Goal: Task Accomplishment & Management: Use online tool/utility

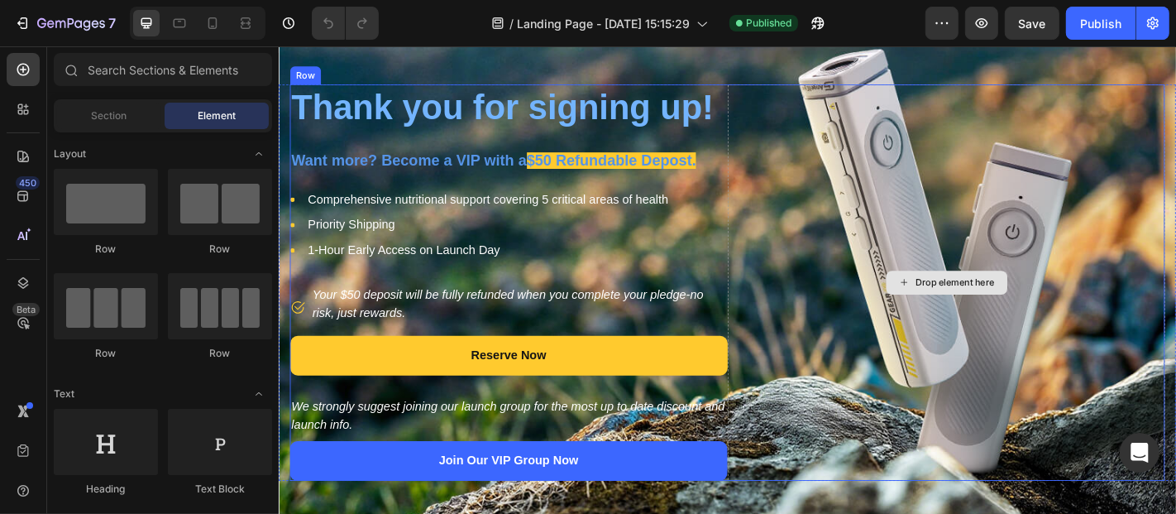
scroll to position [92, 0]
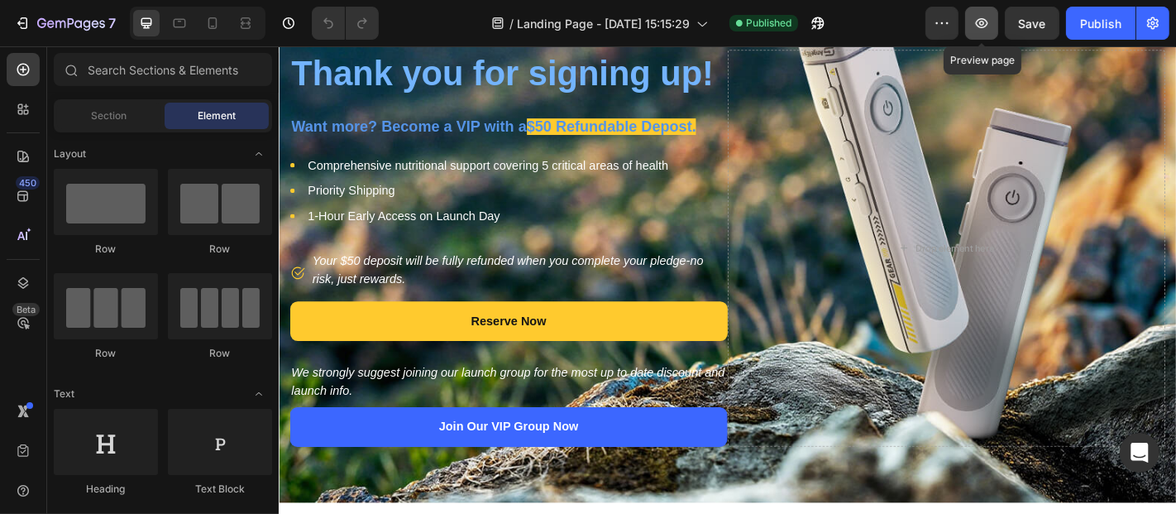
click at [987, 27] on icon "button" at bounding box center [981, 23] width 17 height 17
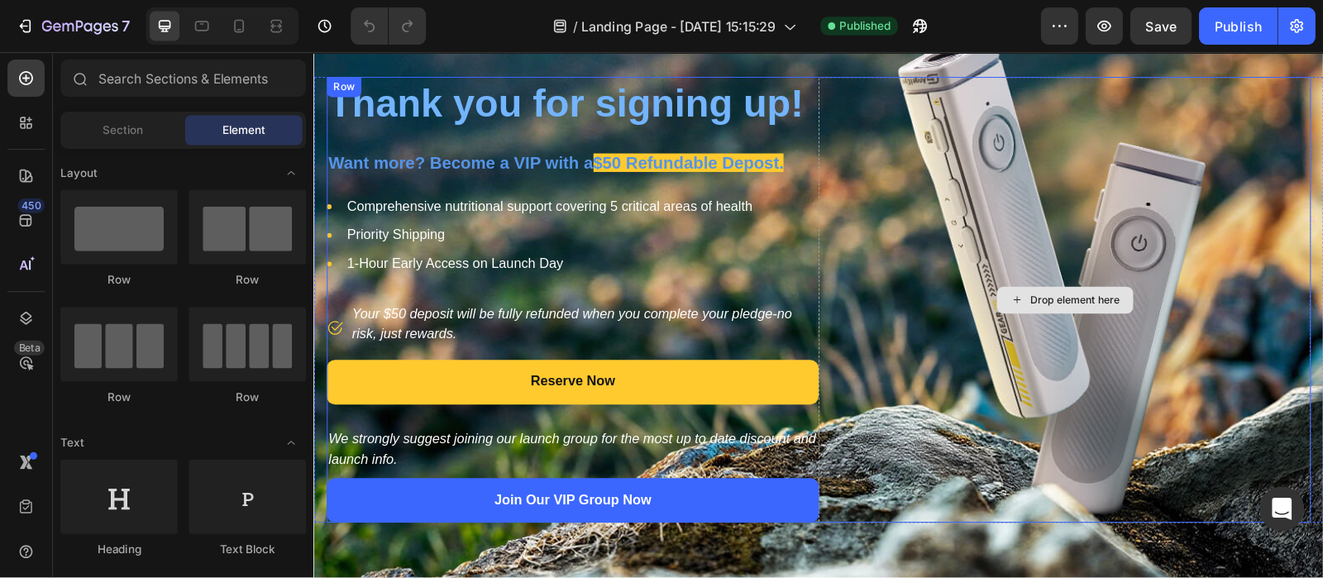
scroll to position [69, 0]
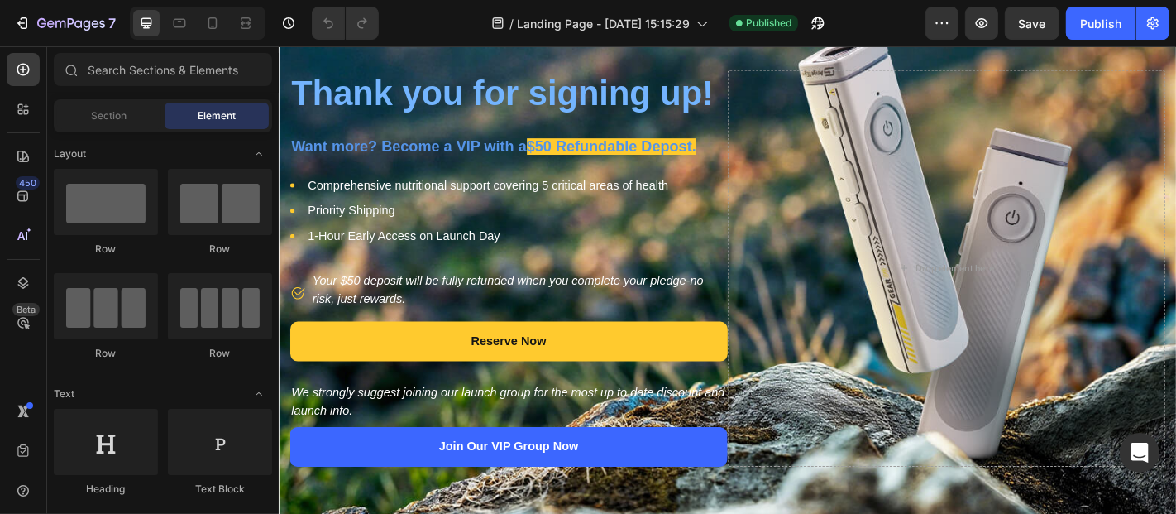
click at [901, 26] on div "/ Landing Page - Aug 22, 15:15:29 Published" at bounding box center [658, 23] width 533 height 33
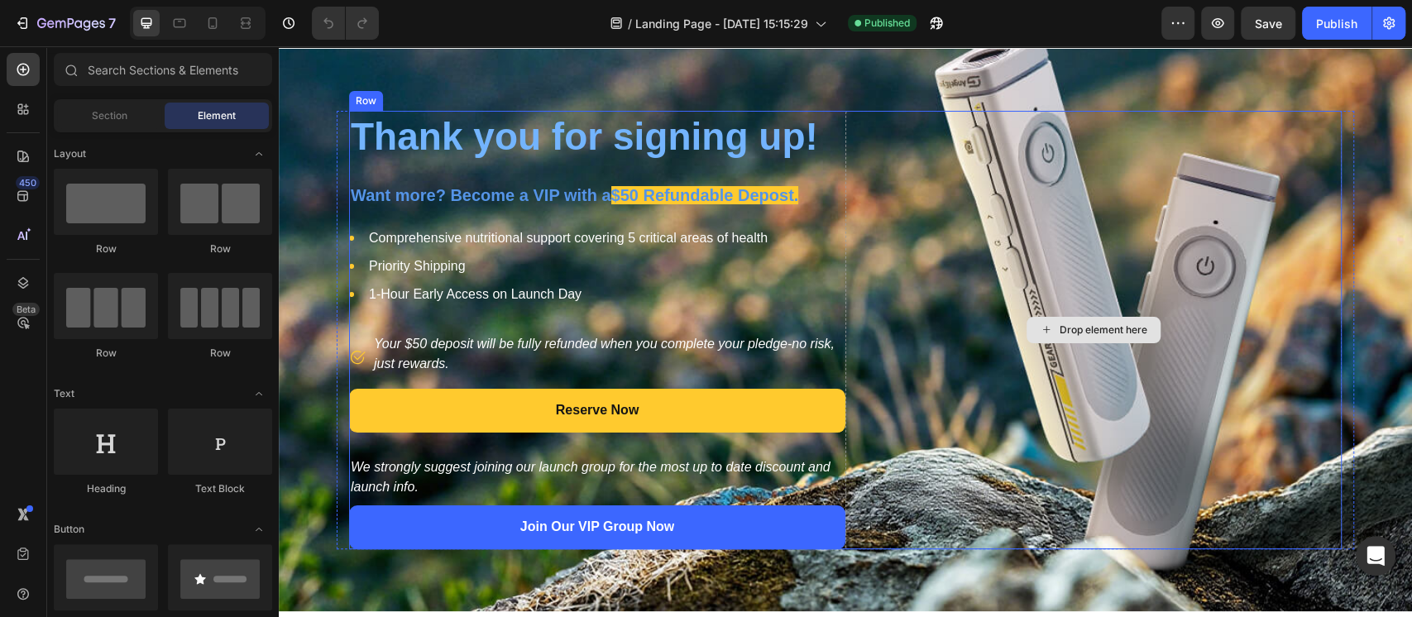
scroll to position [30, 0]
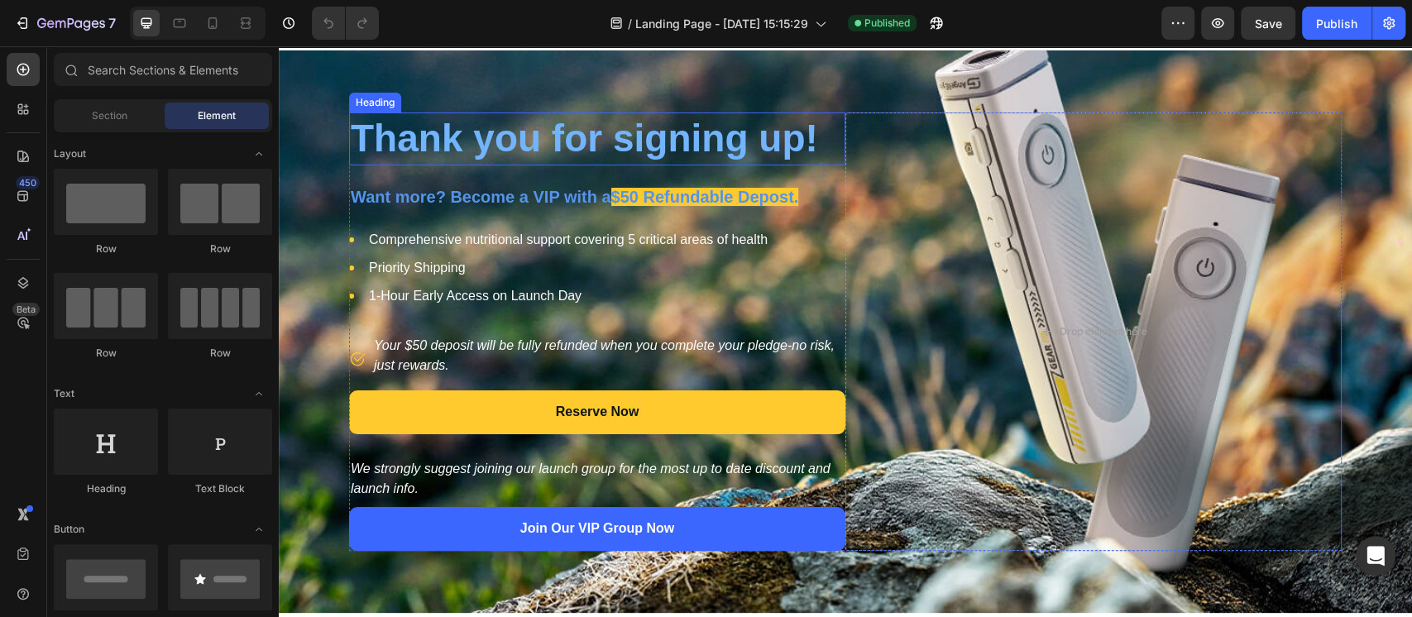
click at [569, 131] on h2 "Thank you for signing up!" at bounding box center [597, 138] width 496 height 53
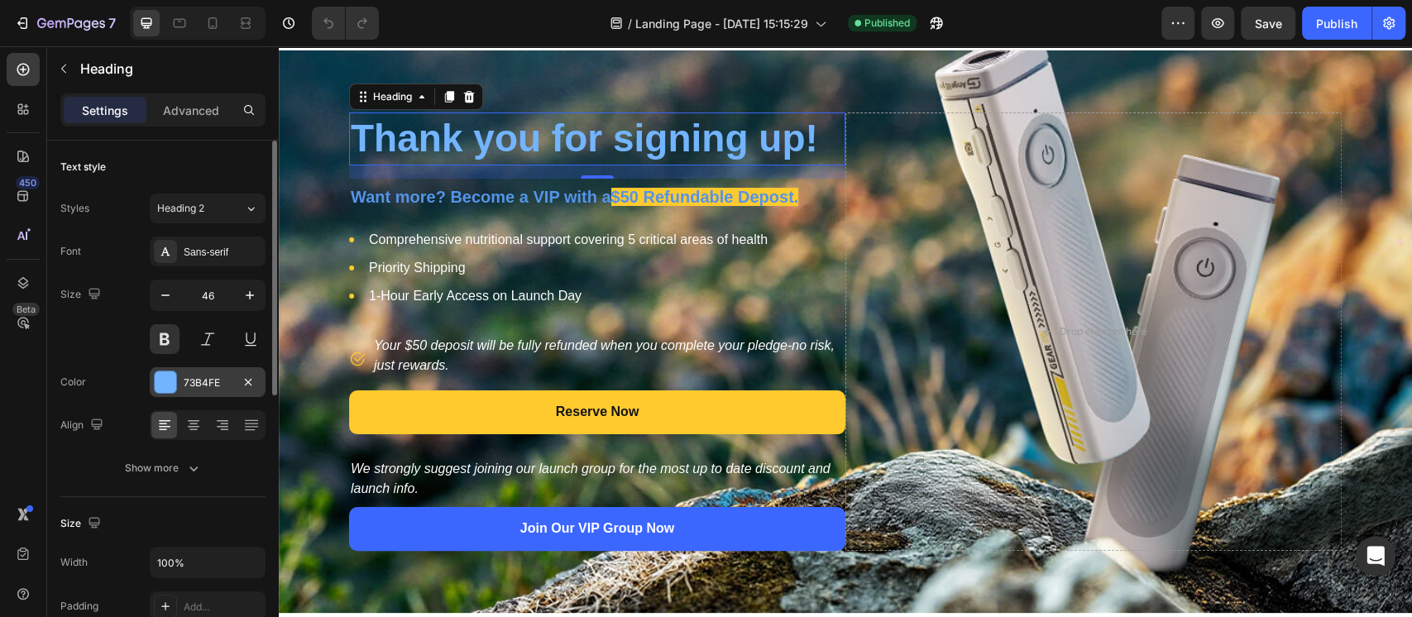
click at [160, 382] on div at bounding box center [165, 381] width 21 height 21
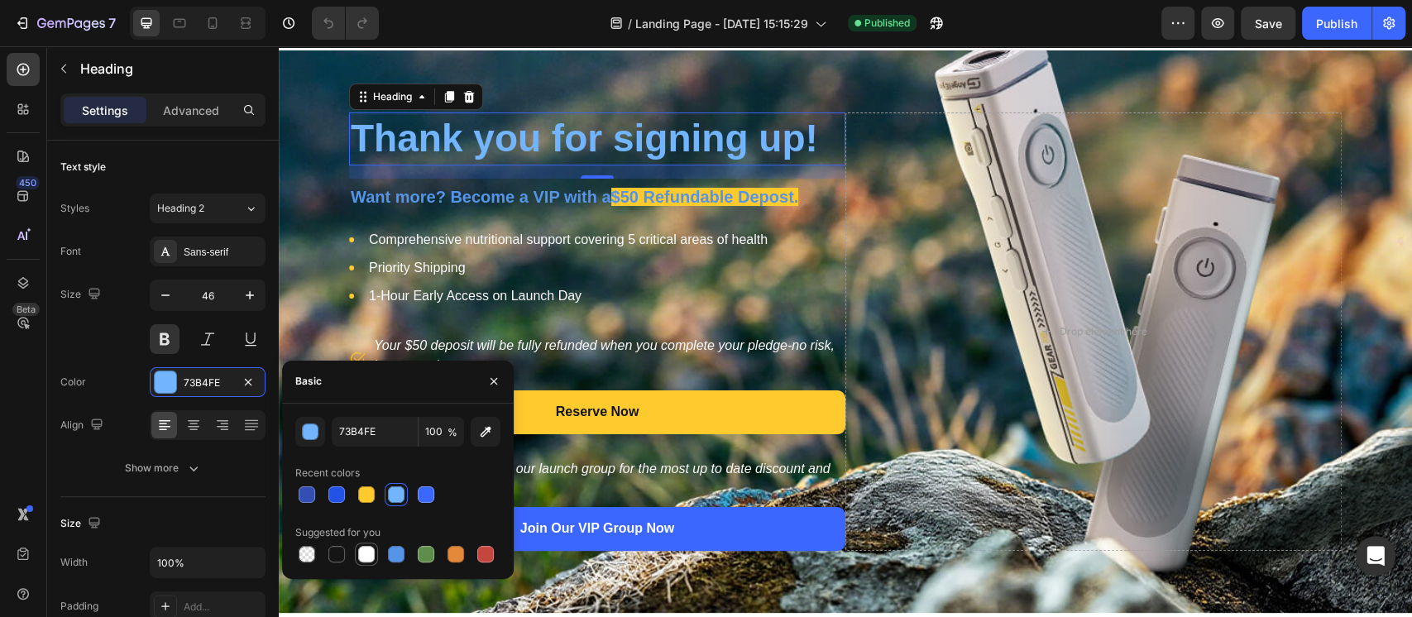
click at [365, 513] on div at bounding box center [366, 554] width 17 height 17
type input "FFFFFF"
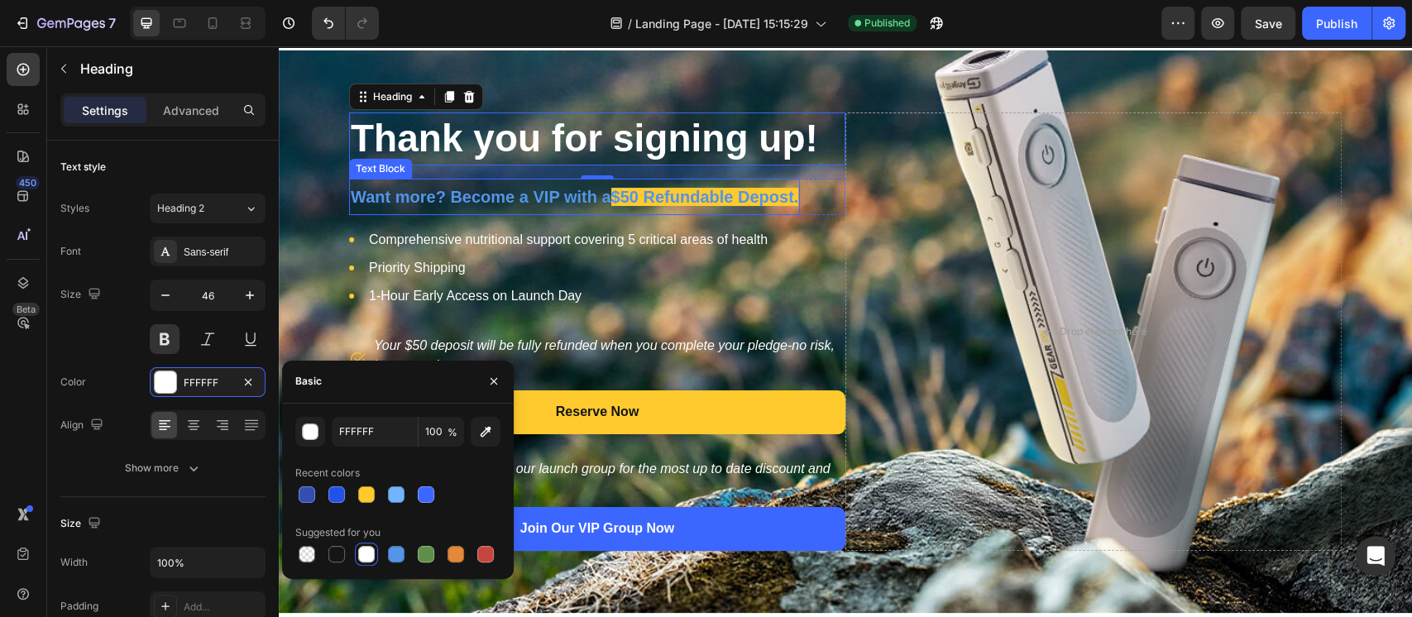
click at [538, 195] on span "Want more? Become a VIP with a" at bounding box center [481, 197] width 260 height 18
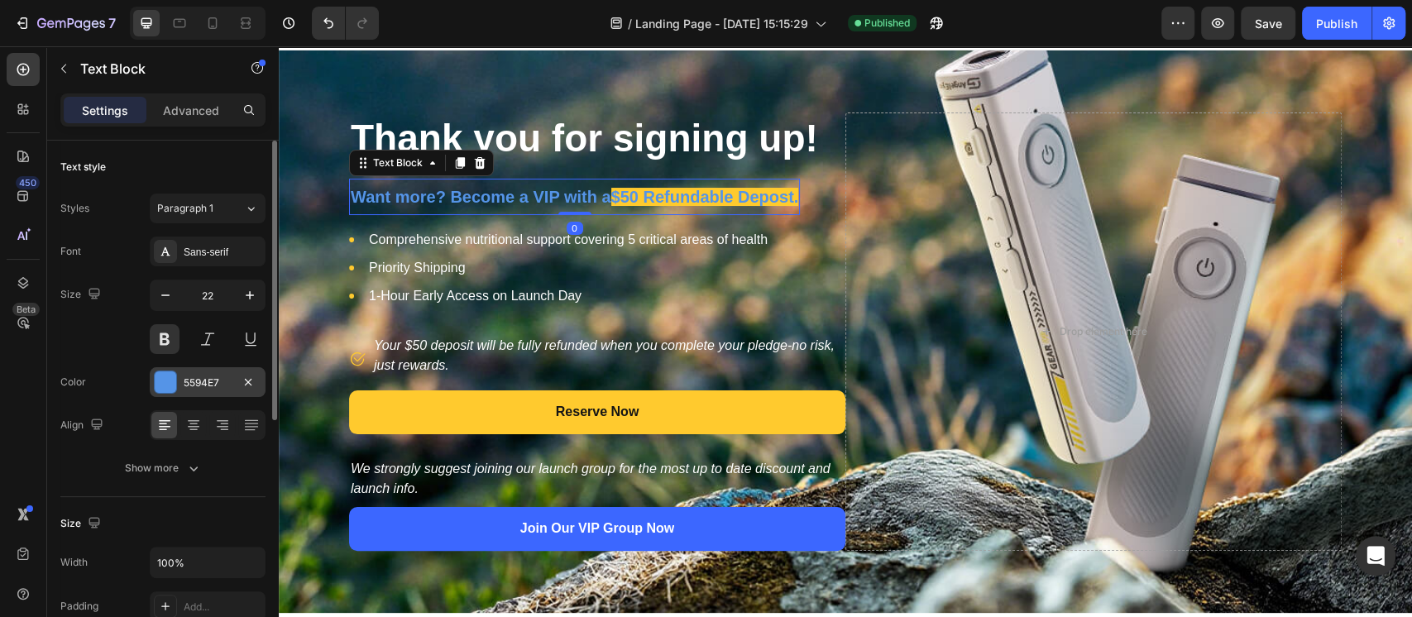
click at [165, 385] on div at bounding box center [165, 381] width 21 height 21
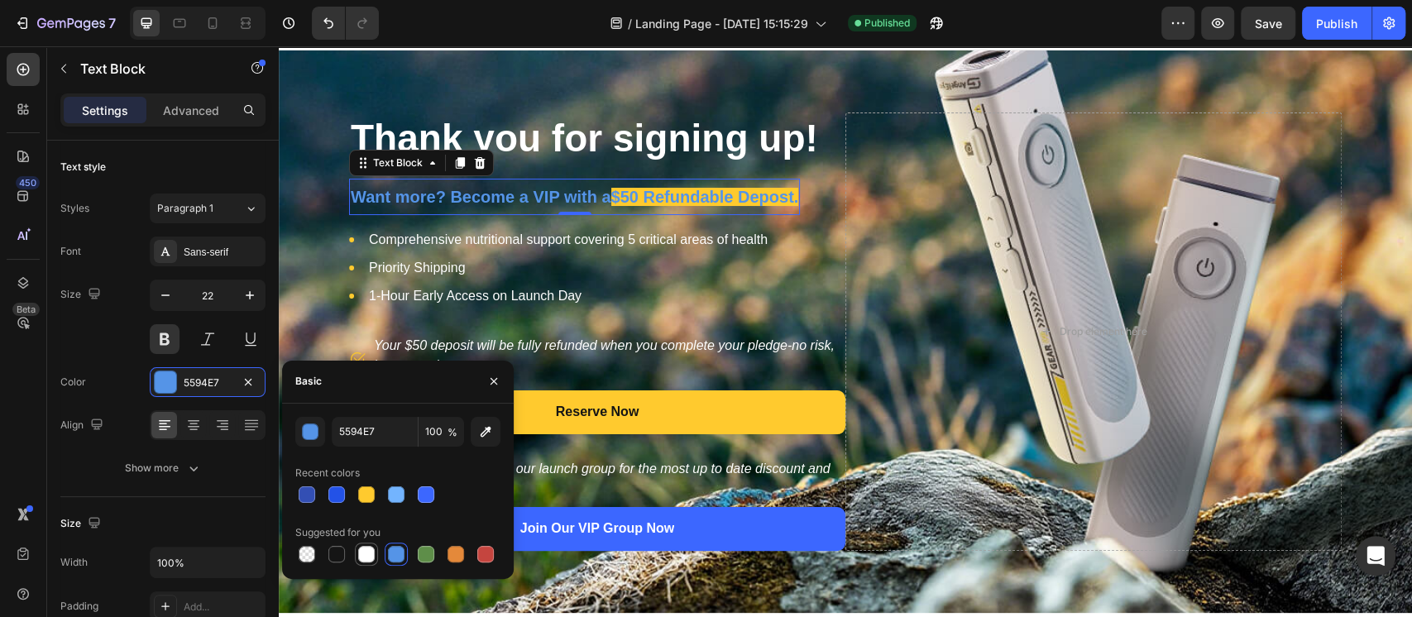
click at [361, 513] on div at bounding box center [366, 554] width 17 height 17
type input "FFFFFF"
click at [1049, 13] on div "/ Landing Page - Aug 22, 15:15:29 Published" at bounding box center [776, 23] width 769 height 33
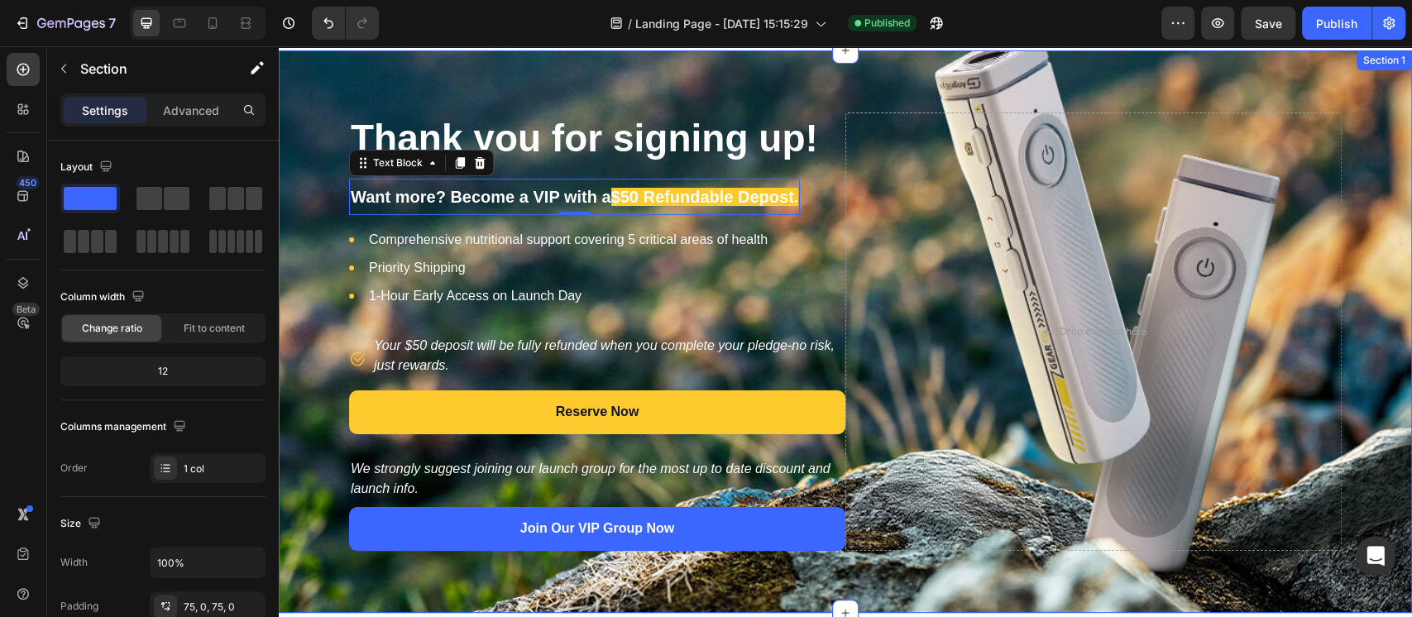
click at [892, 66] on div "Thank you for signing up! Heading Want more? Become a VIP with a $50 Refundable…" at bounding box center [845, 331] width 1133 height 562
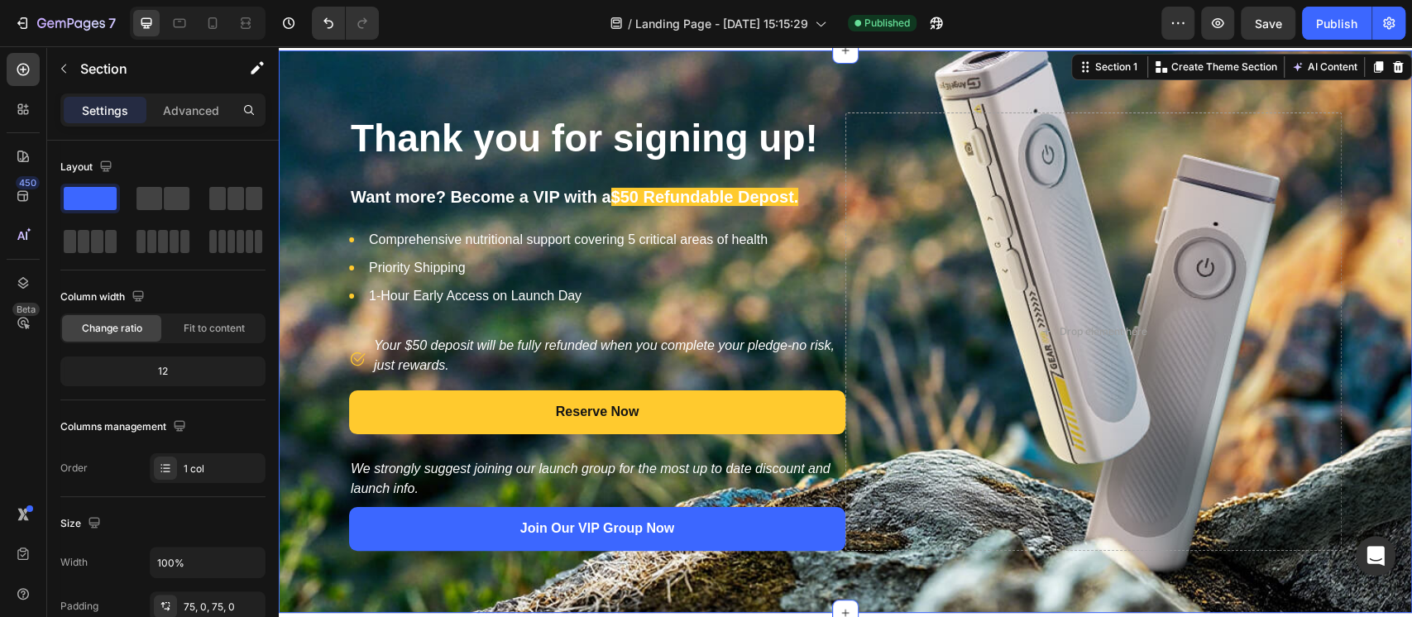
click at [1051, 3] on div "7 Version history / Landing Page - Aug 22, 15:15:29 Published Preview Save Publ…" at bounding box center [706, 23] width 1412 height 47
click at [1078, 22] on div "/ Landing Page - Aug 22, 15:15:29 Need republishing" at bounding box center [776, 23] width 769 height 33
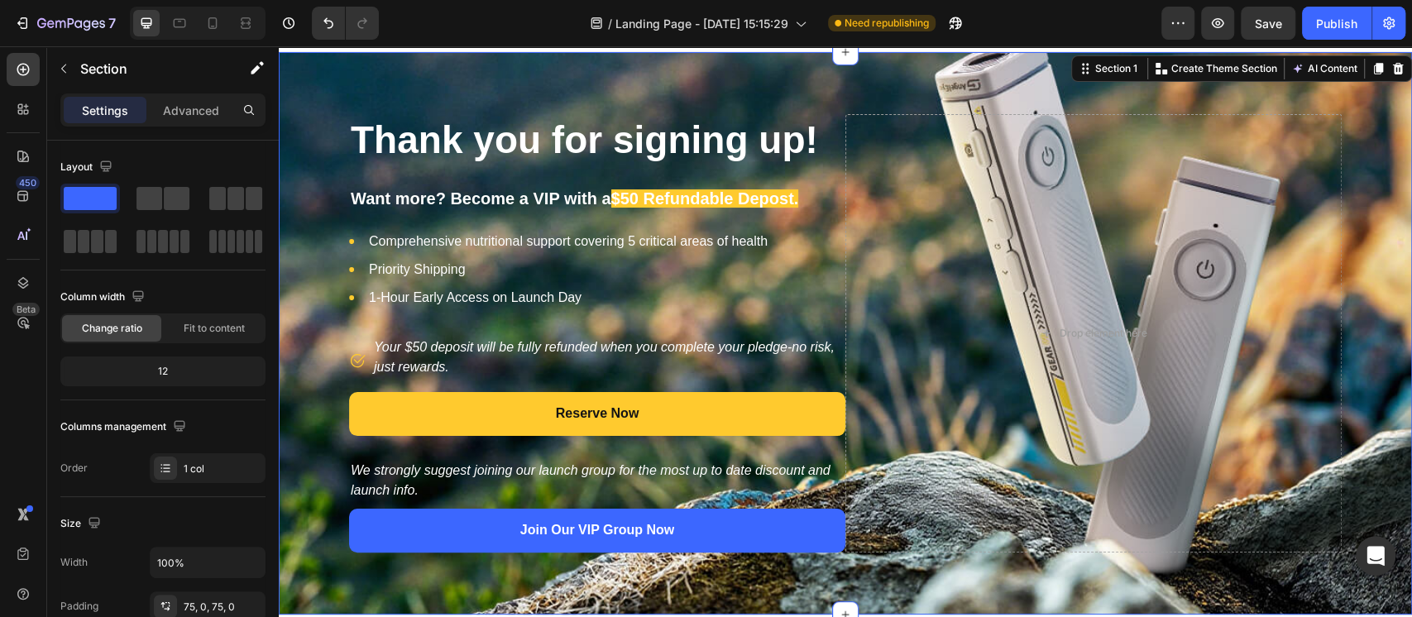
scroll to position [27, 0]
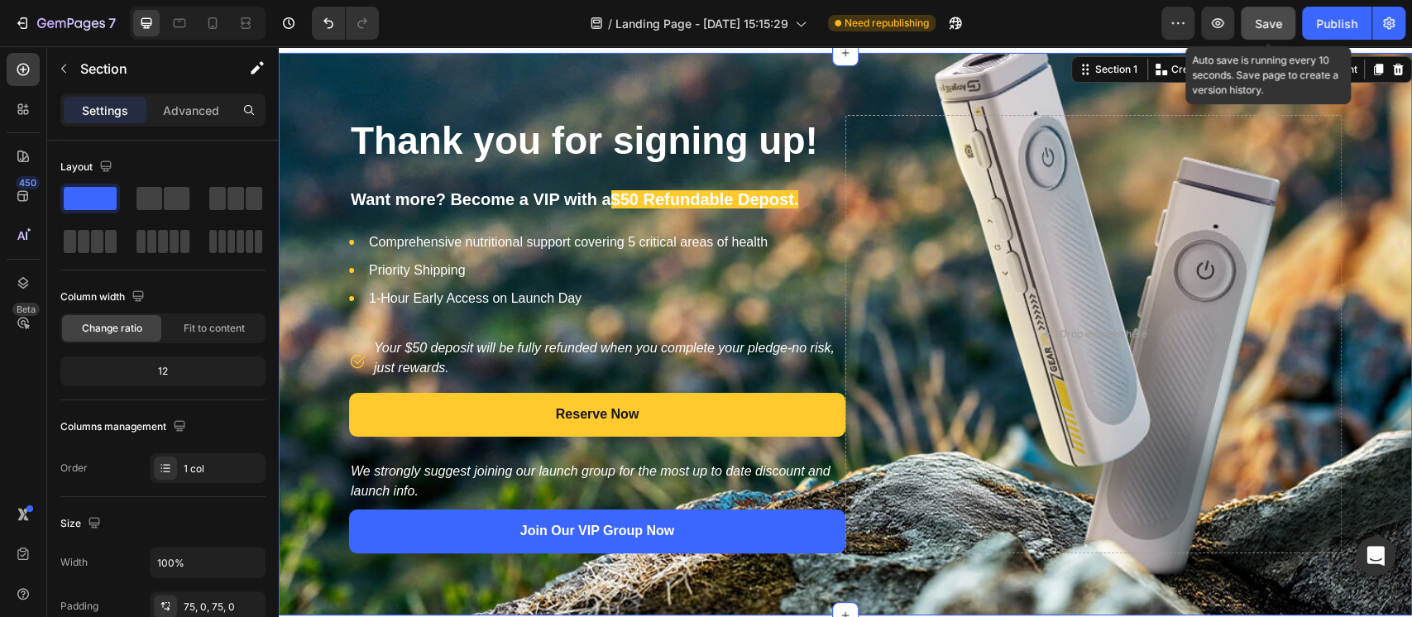
click at [1175, 23] on span "Save" at bounding box center [1267, 24] width 27 height 14
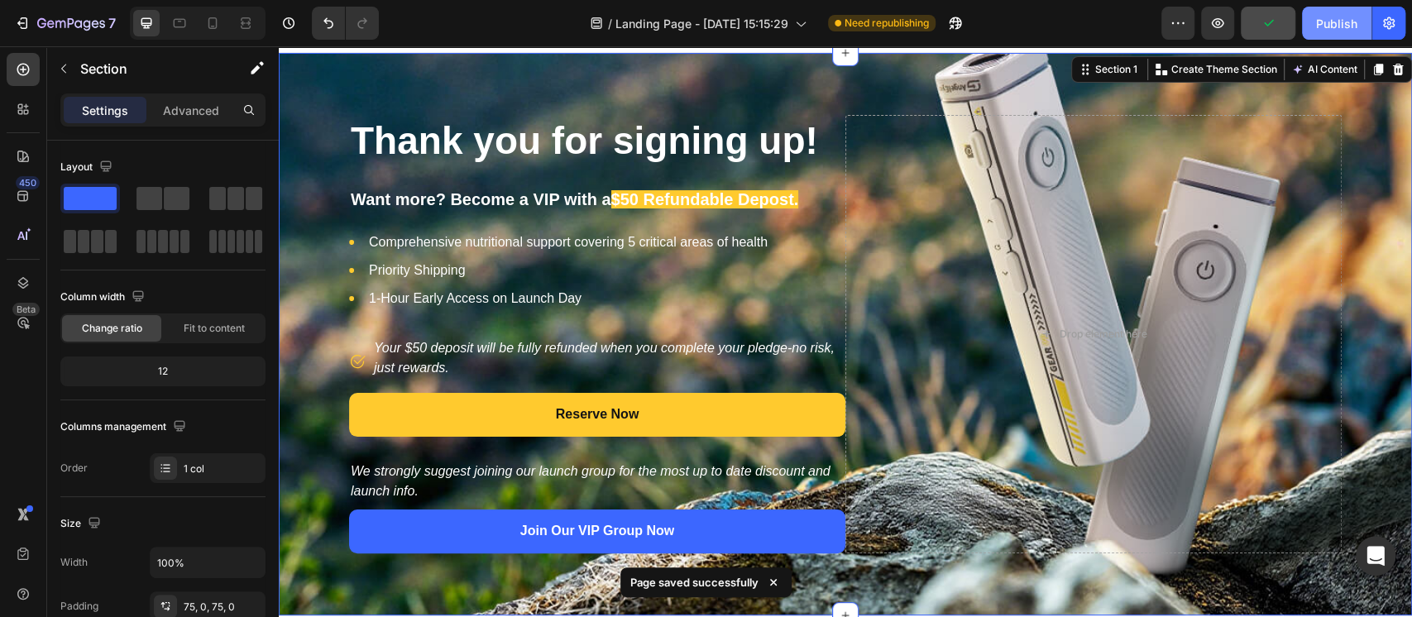
click at [1175, 24] on div "Publish" at bounding box center [1336, 23] width 41 height 17
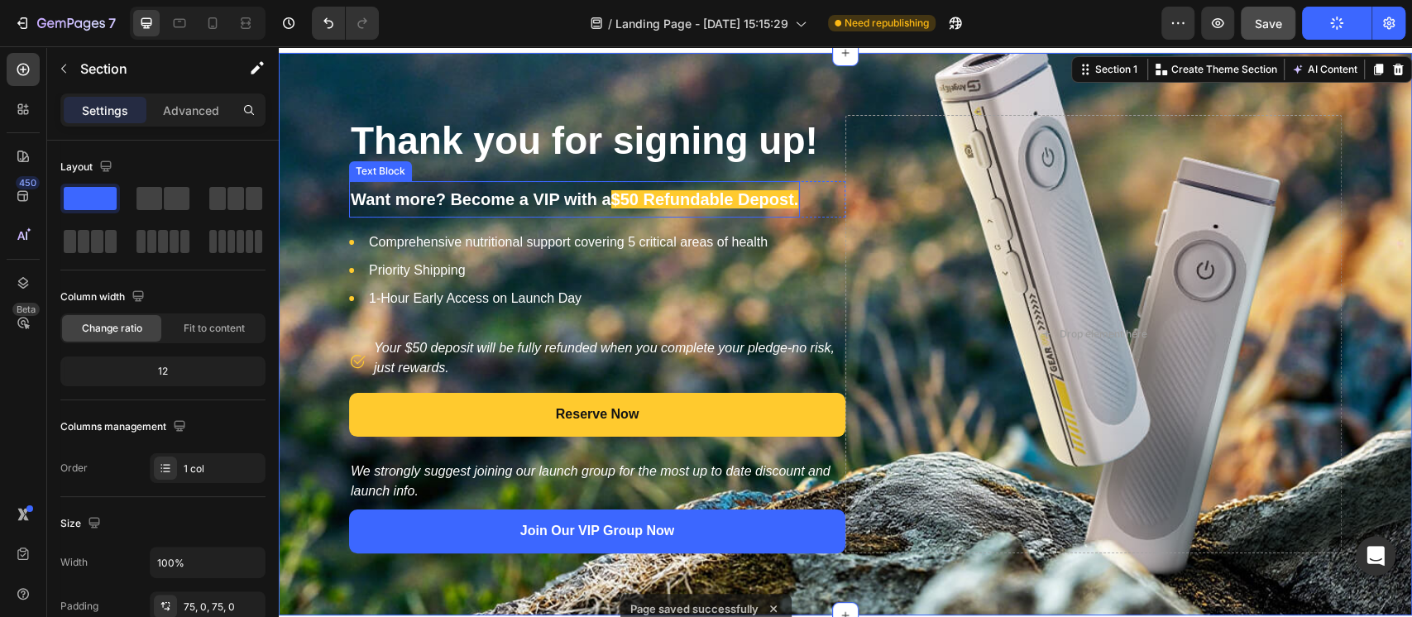
click at [633, 202] on strong "$50 Refundable Depost." at bounding box center [705, 199] width 188 height 18
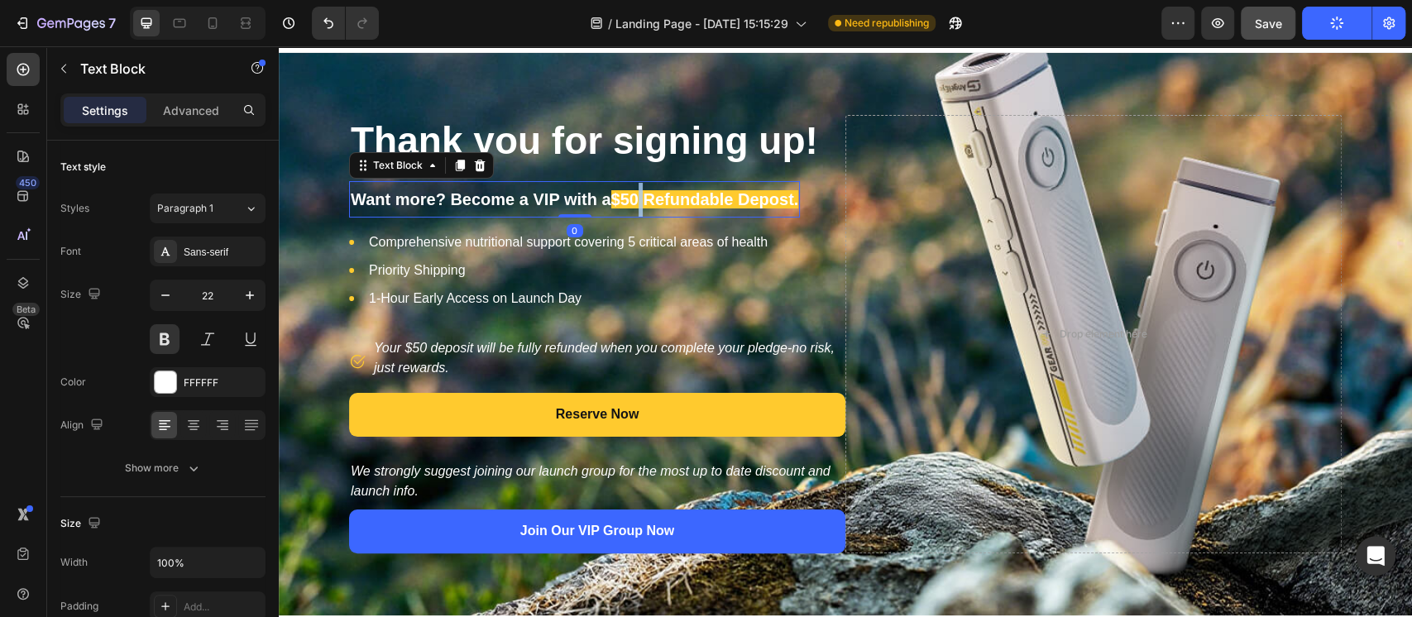
click at [633, 202] on strong "$50 Refundable Depost." at bounding box center [705, 199] width 188 height 18
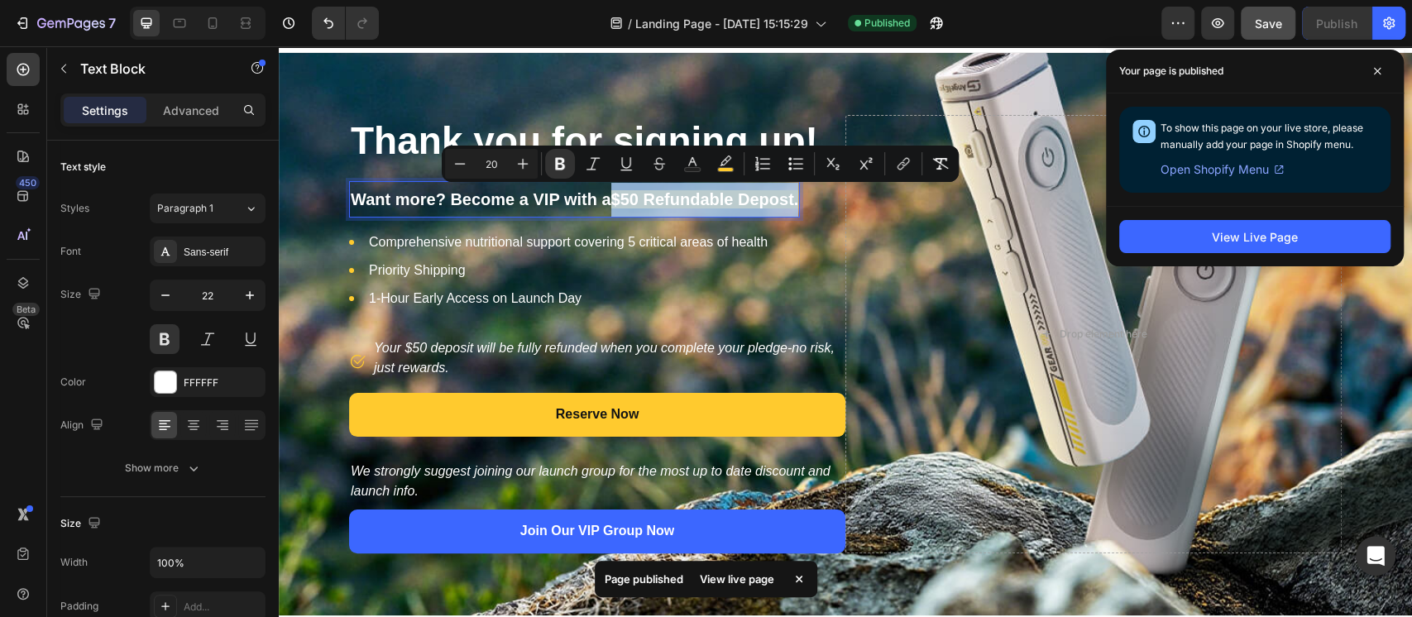
drag, startPoint x: 606, startPoint y: 198, endPoint x: 794, endPoint y: 203, distance: 187.8
click at [794, 203] on strong "$50 Refundable Depost." at bounding box center [705, 199] width 188 height 18
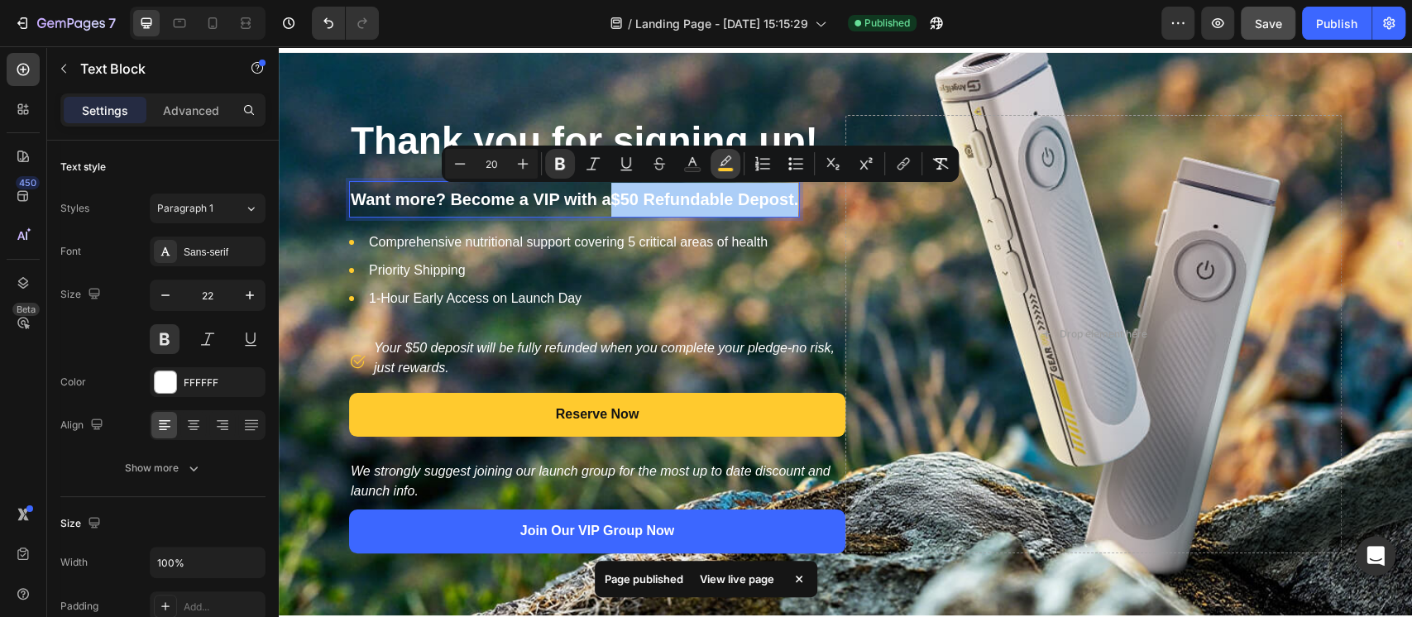
click at [720, 165] on icon "Editor contextual toolbar" at bounding box center [725, 160] width 12 height 10
type input "FFCA2E"
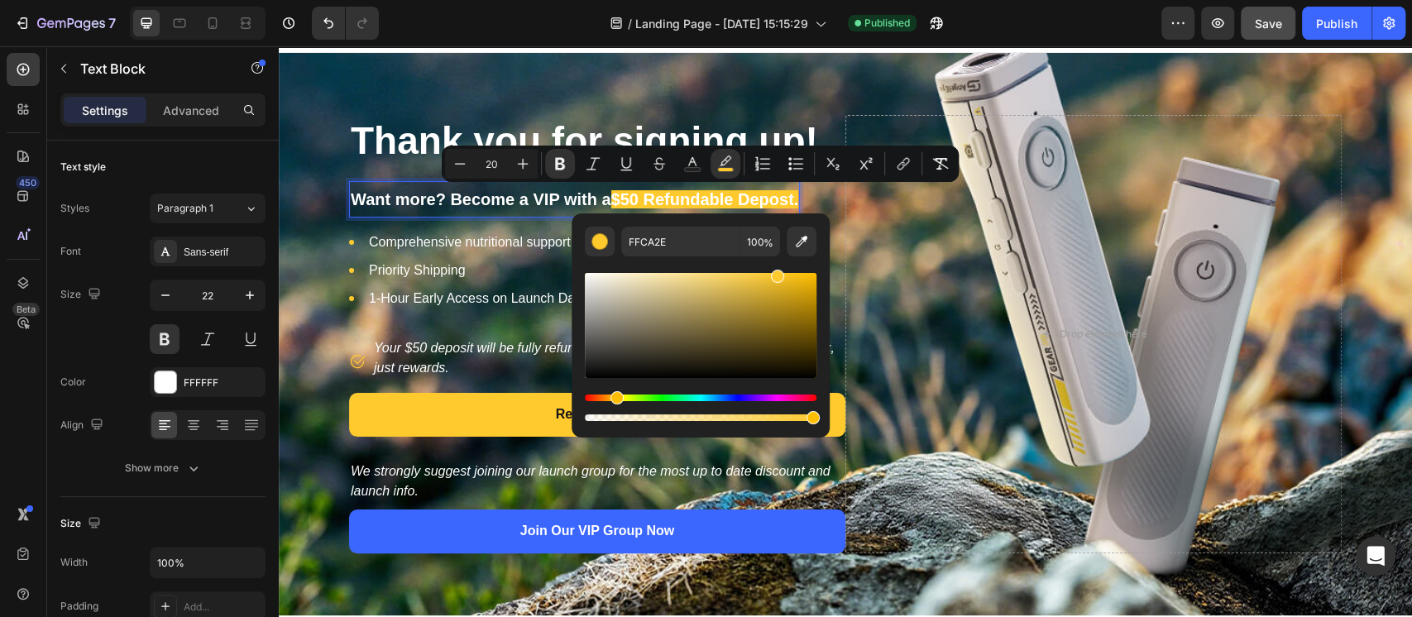
click at [476, 208] on p "Want more? Become a VIP with a $50 Refundable Depost." at bounding box center [574, 200] width 447 height 34
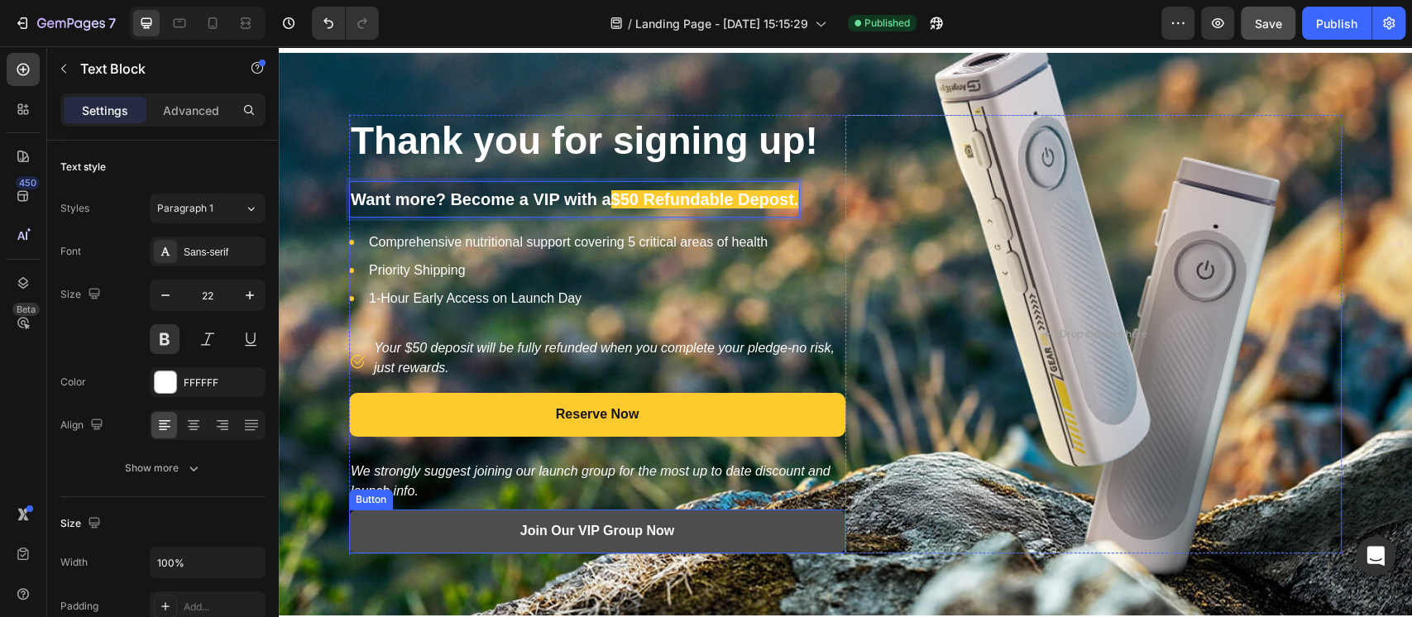
click at [449, 513] on button "Join Our VIP Group Now" at bounding box center [597, 531] width 496 height 44
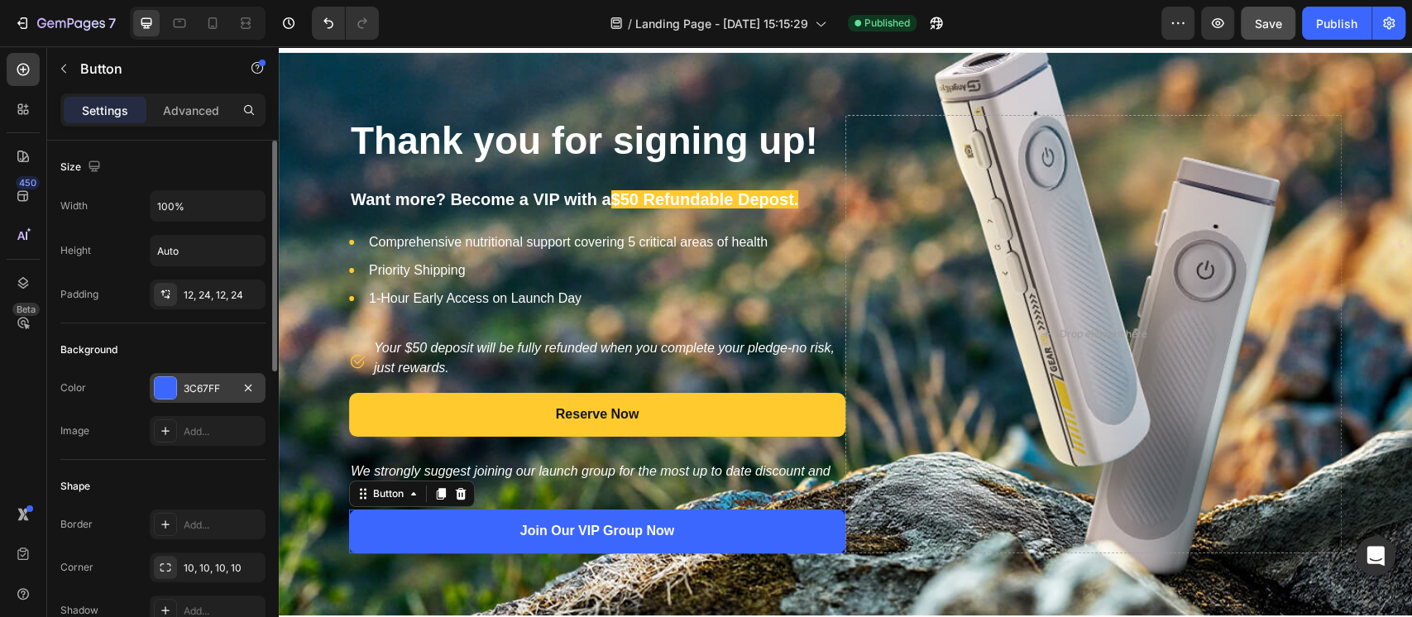
click at [197, 385] on div "3C67FF" at bounding box center [208, 388] width 48 height 15
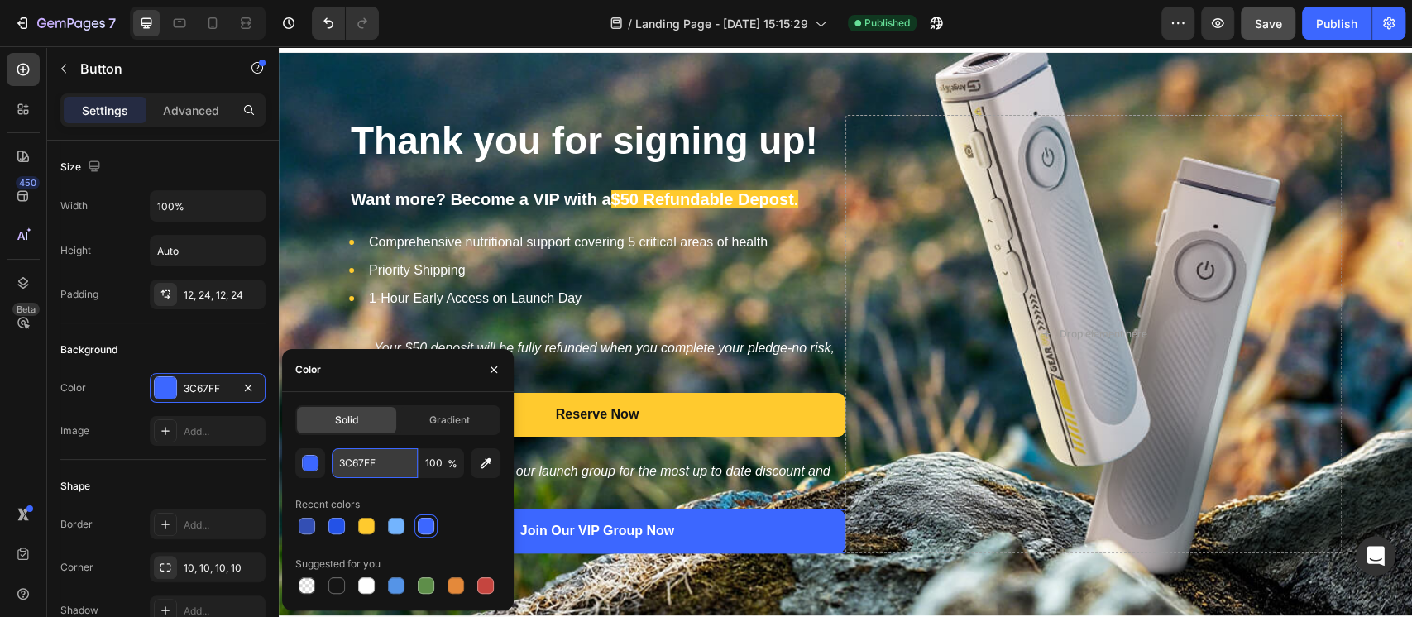
click at [357, 461] on input "3C67FF" at bounding box center [375, 463] width 86 height 30
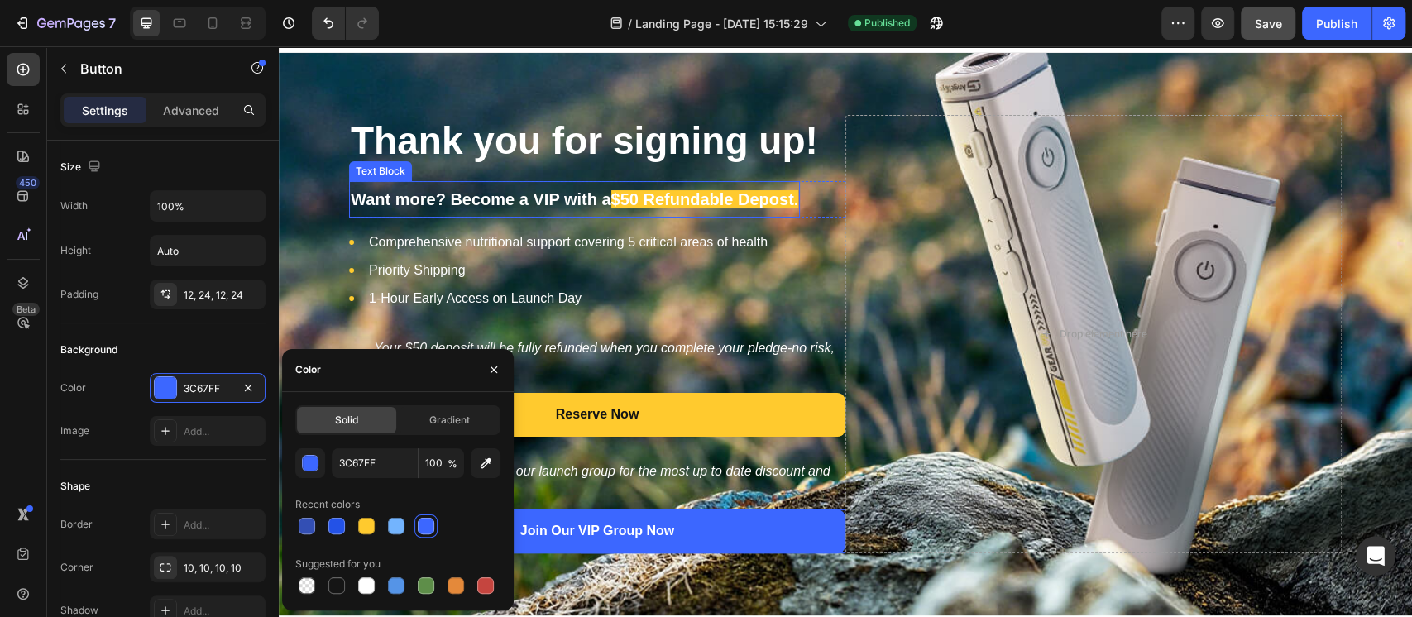
click at [662, 192] on strong "$50 Refundable Depost." at bounding box center [705, 199] width 188 height 18
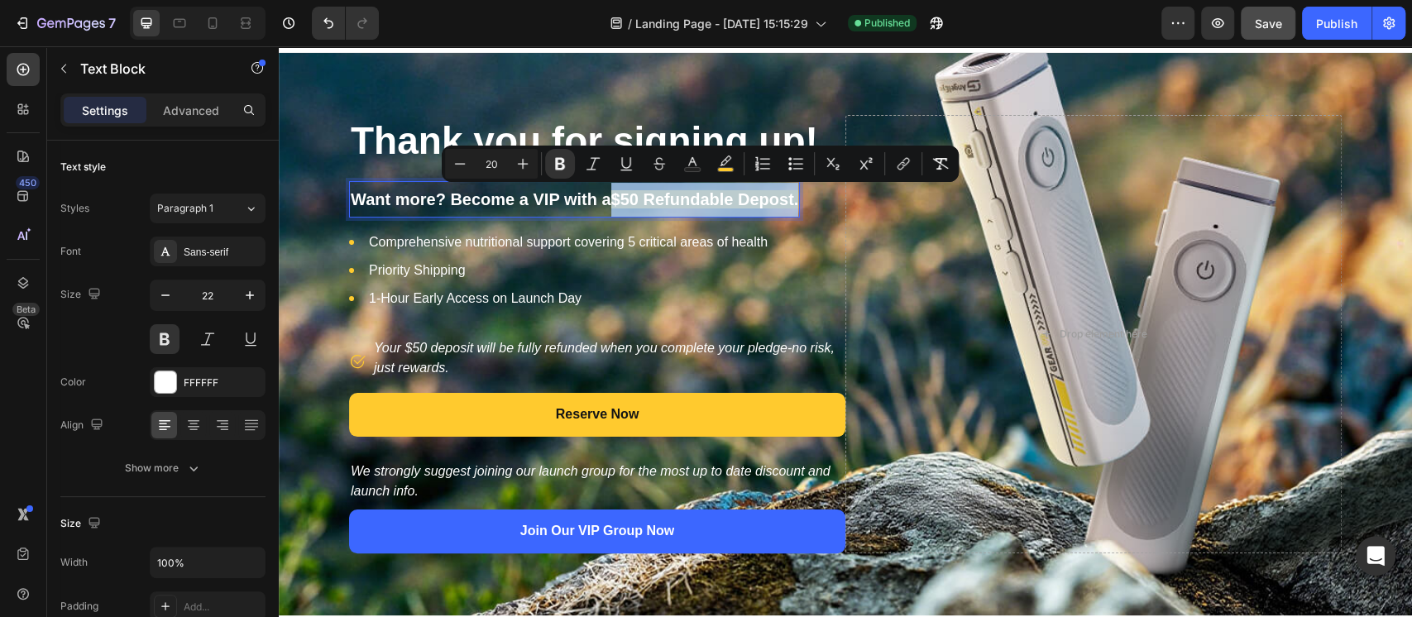
drag, startPoint x: 608, startPoint y: 194, endPoint x: 795, endPoint y: 195, distance: 186.9
click at [795, 195] on div "Want more? Become a VIP with a $50 Refundable Depost." at bounding box center [574, 199] width 451 height 37
click at [725, 163] on icon "Editor contextual toolbar" at bounding box center [725, 160] width 12 height 10
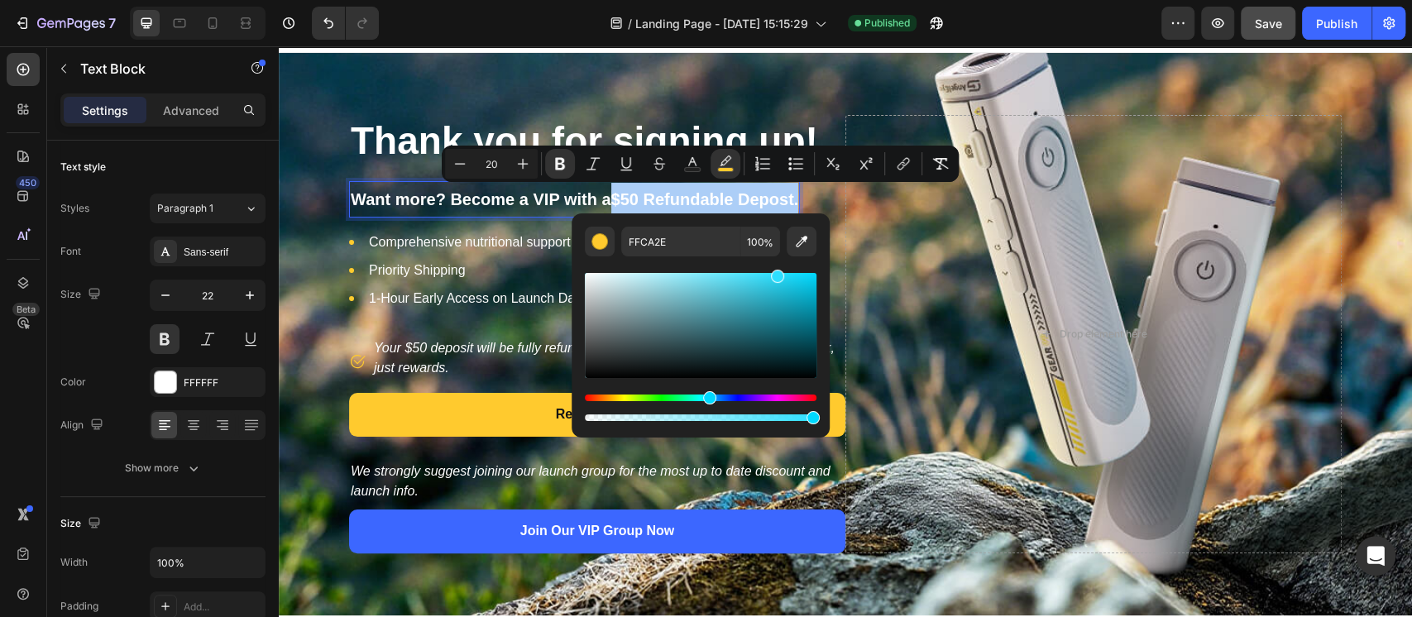
click at [706, 397] on div "Hue" at bounding box center [701, 397] width 232 height 7
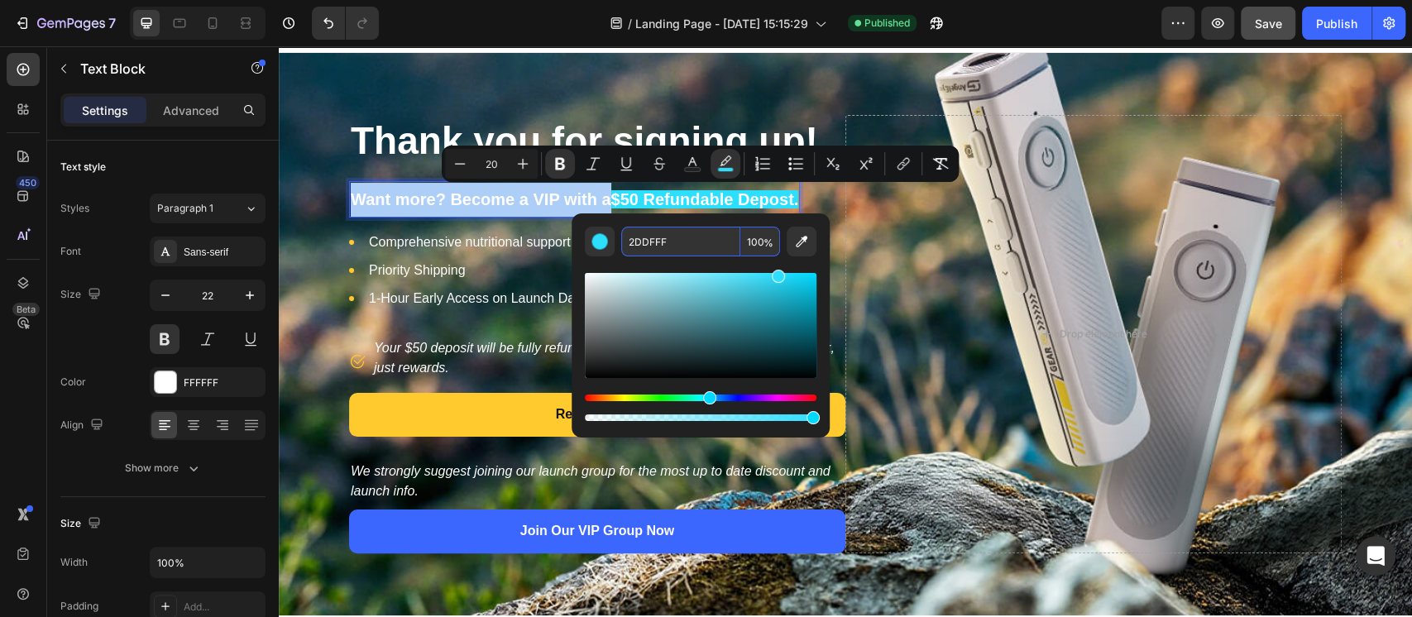
click at [655, 245] on input "2DDFFF" at bounding box center [680, 242] width 119 height 30
type input "3C67FF"
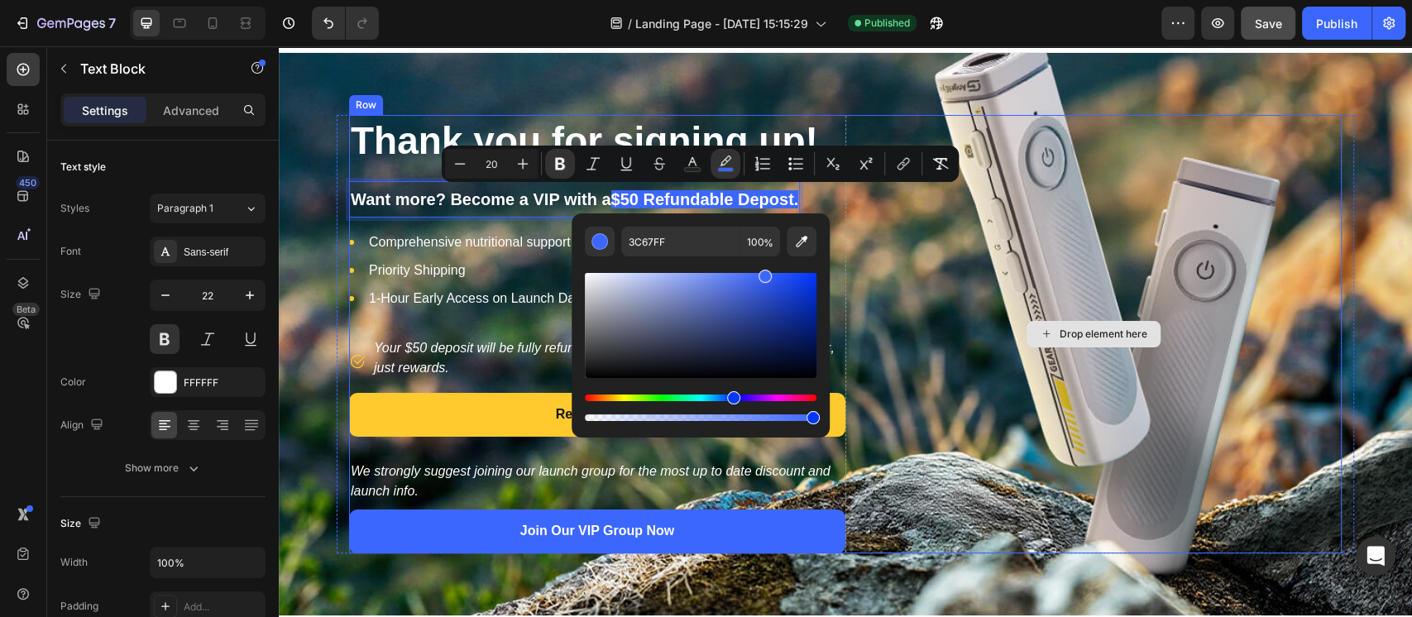
click at [877, 232] on div "Drop element here" at bounding box center [1093, 334] width 496 height 438
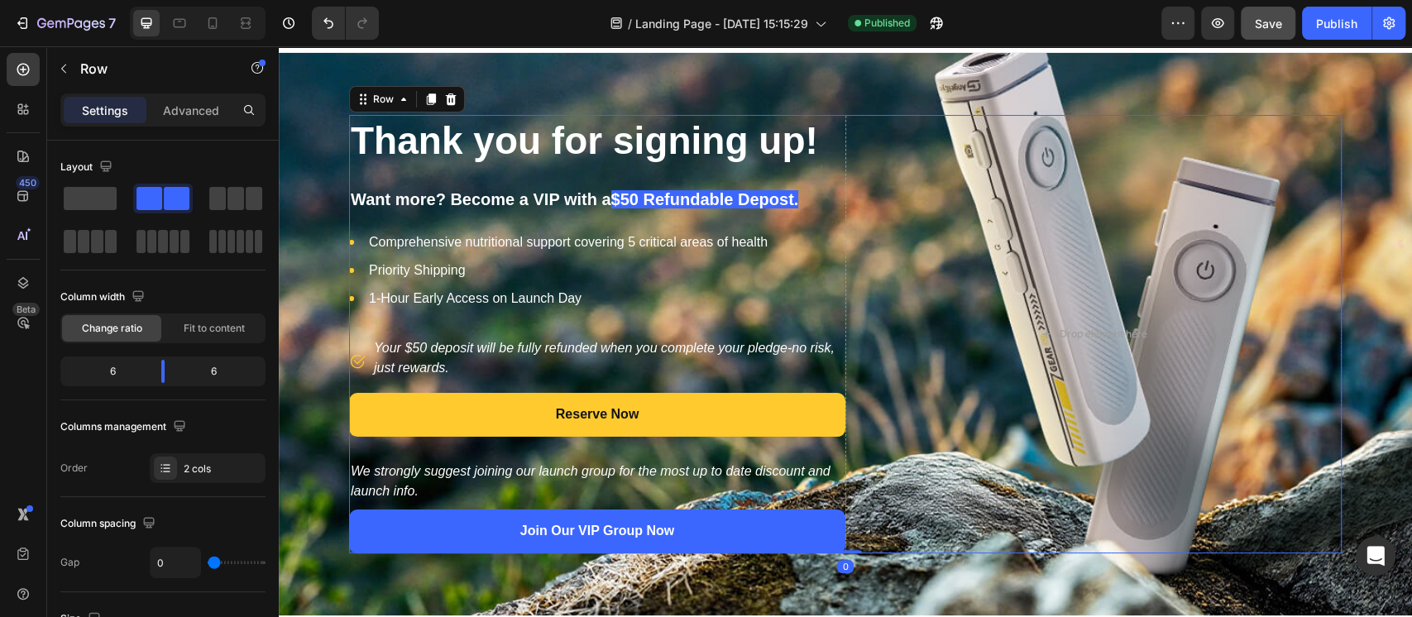
click at [1068, 27] on div "/ Landing Page - Aug 22, 15:15:29 Published" at bounding box center [776, 23] width 769 height 33
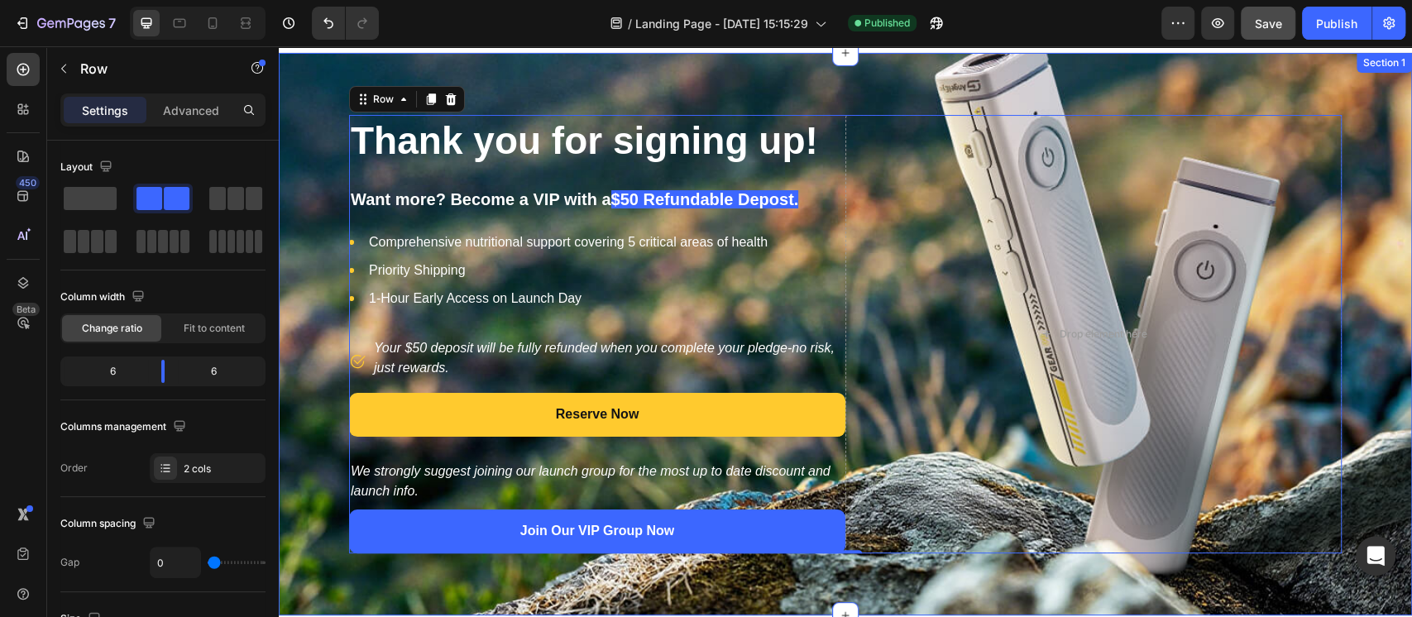
click at [1058, 63] on div "Thank you for signing up! Heading Want more? Become a VIP with a $50 Refundable…" at bounding box center [845, 334] width 1133 height 562
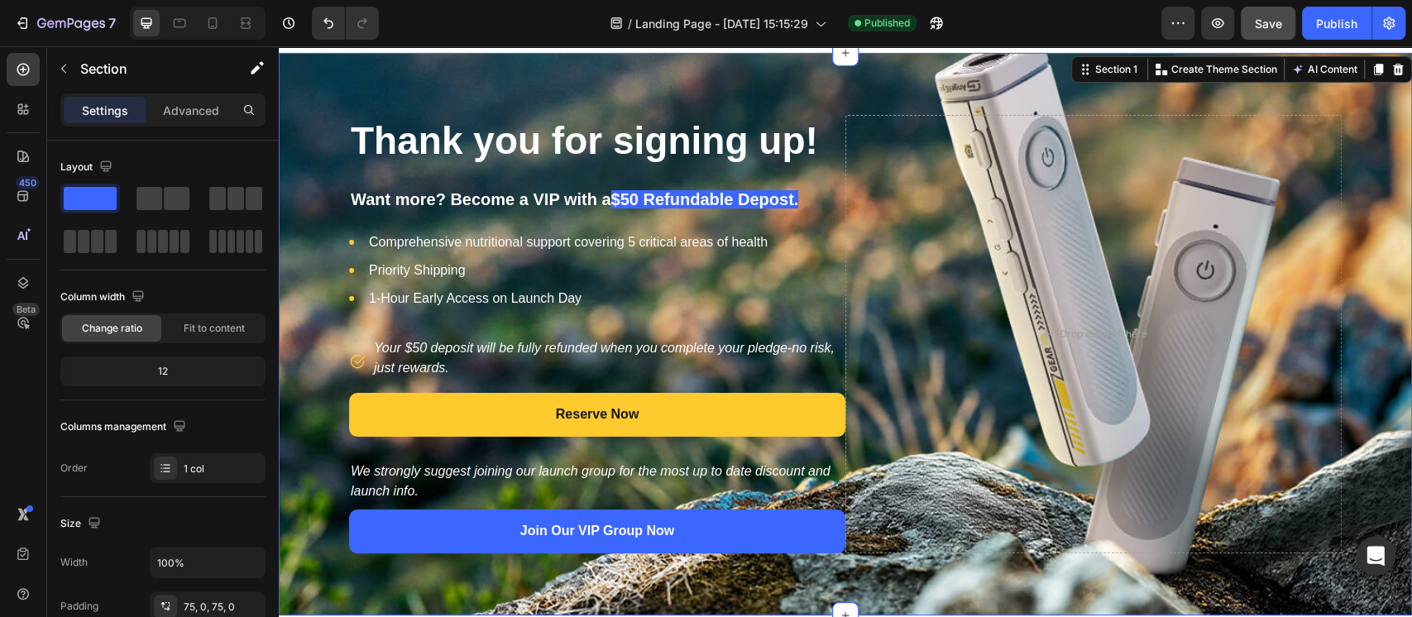
click at [1068, 21] on div "/ Landing Page - Aug 22, 15:15:29 Published" at bounding box center [776, 23] width 769 height 33
click at [1175, 15] on div "Publish" at bounding box center [1336, 23] width 41 height 17
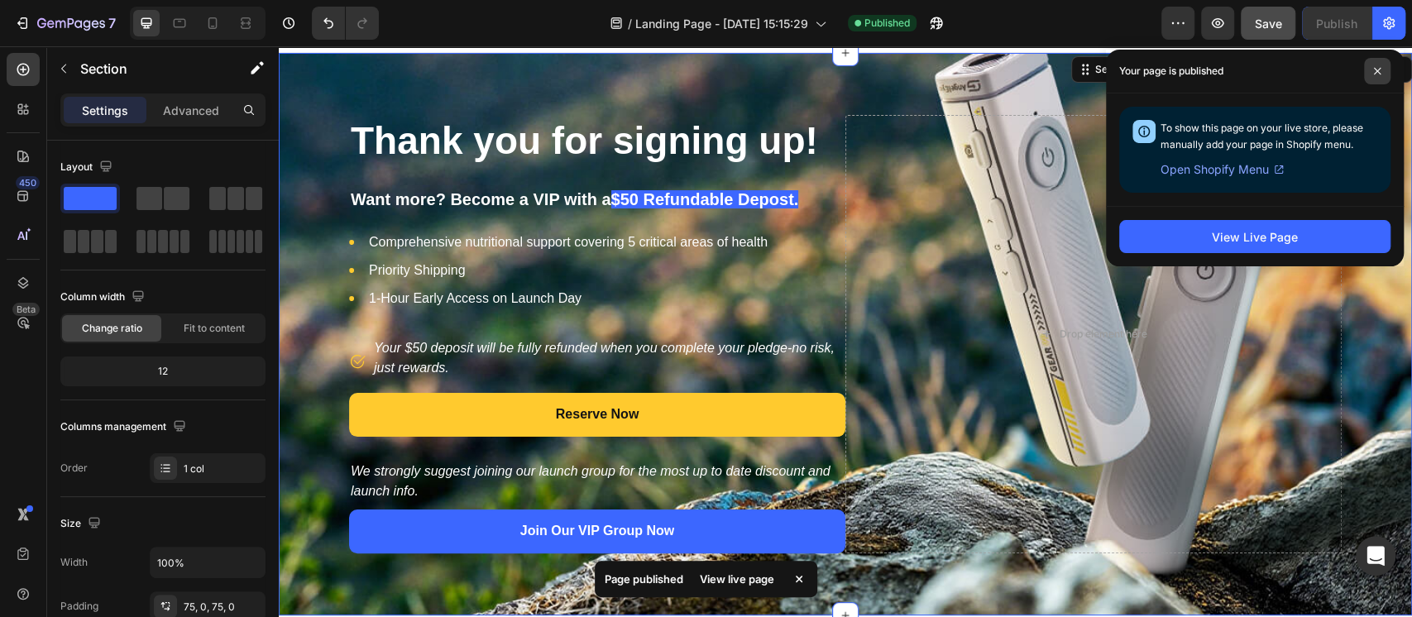
click at [1175, 72] on icon at bounding box center [1377, 71] width 7 height 7
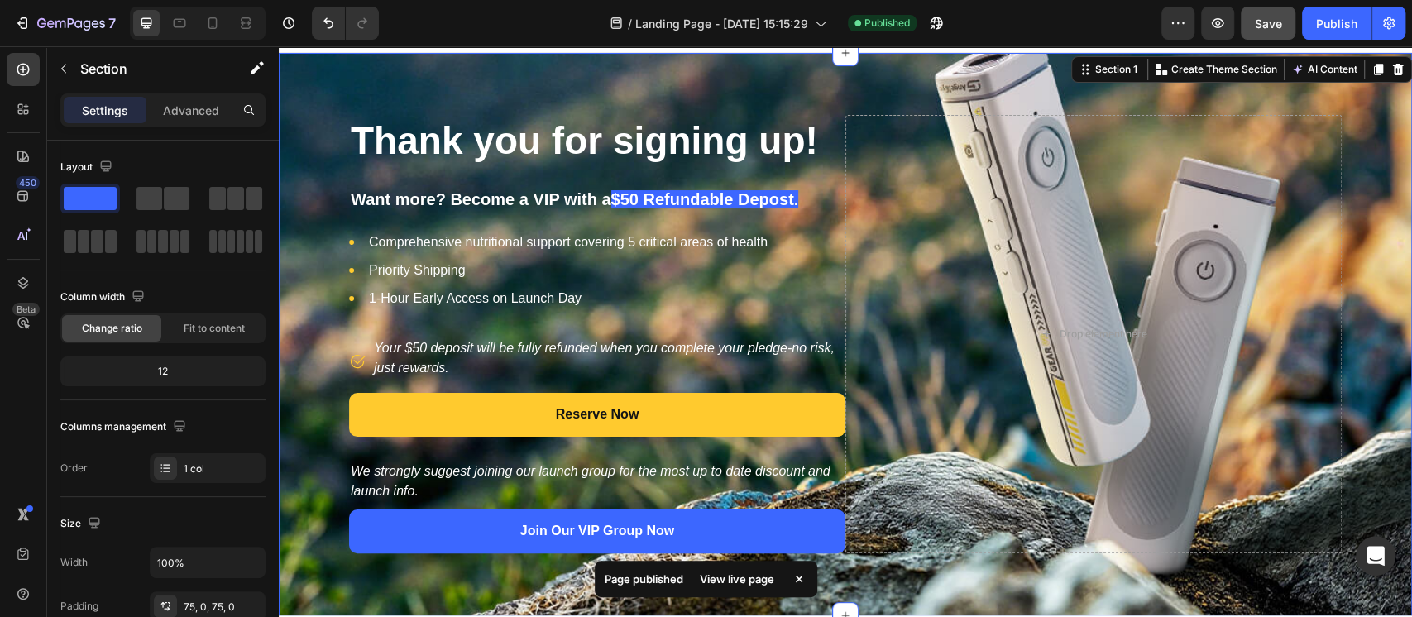
click at [1117, 13] on div "/ Landing Page - Aug 22, 15:15:29 Published" at bounding box center [776, 23] width 769 height 33
click at [172, 15] on icon at bounding box center [179, 23] width 17 height 17
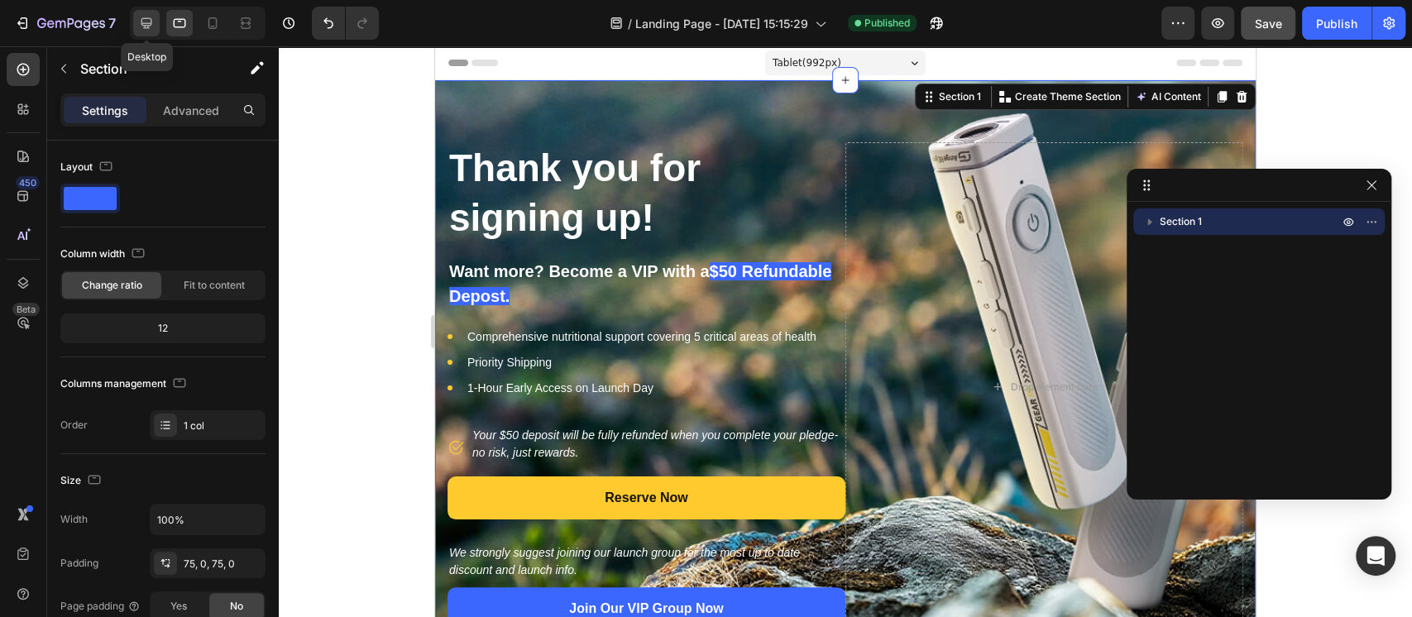
click at [151, 16] on icon at bounding box center [146, 23] width 17 height 17
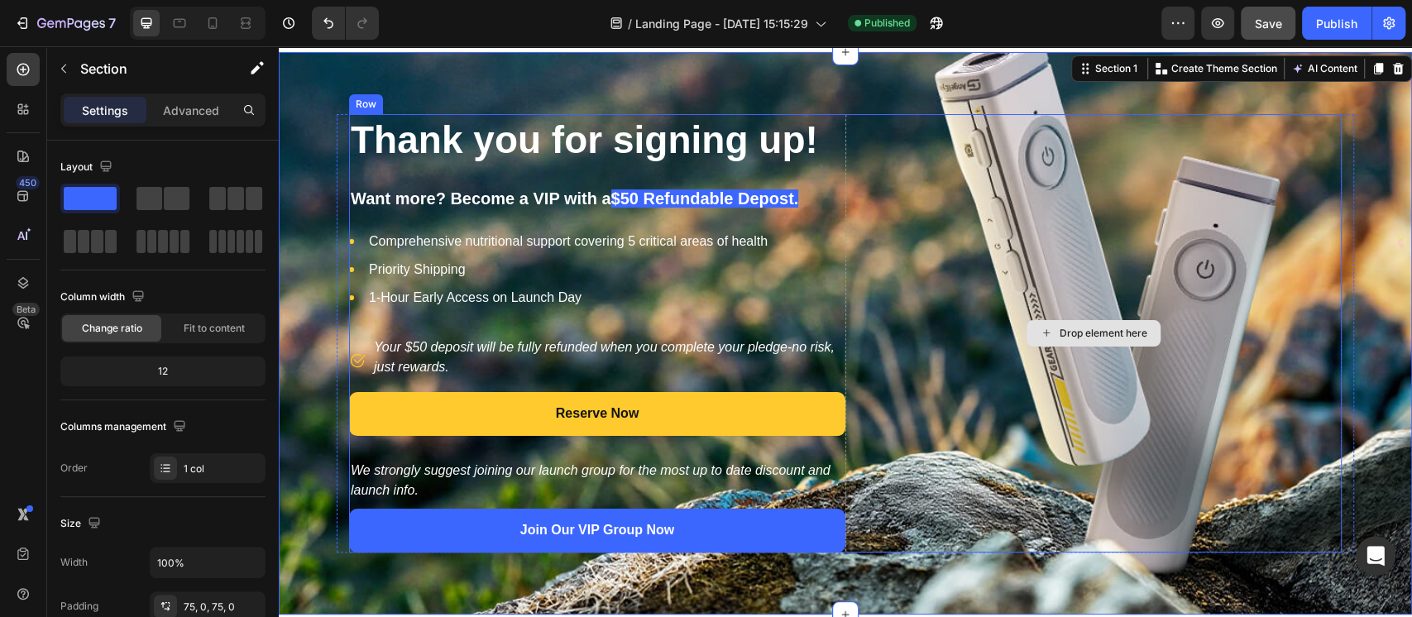
scroll to position [30, 0]
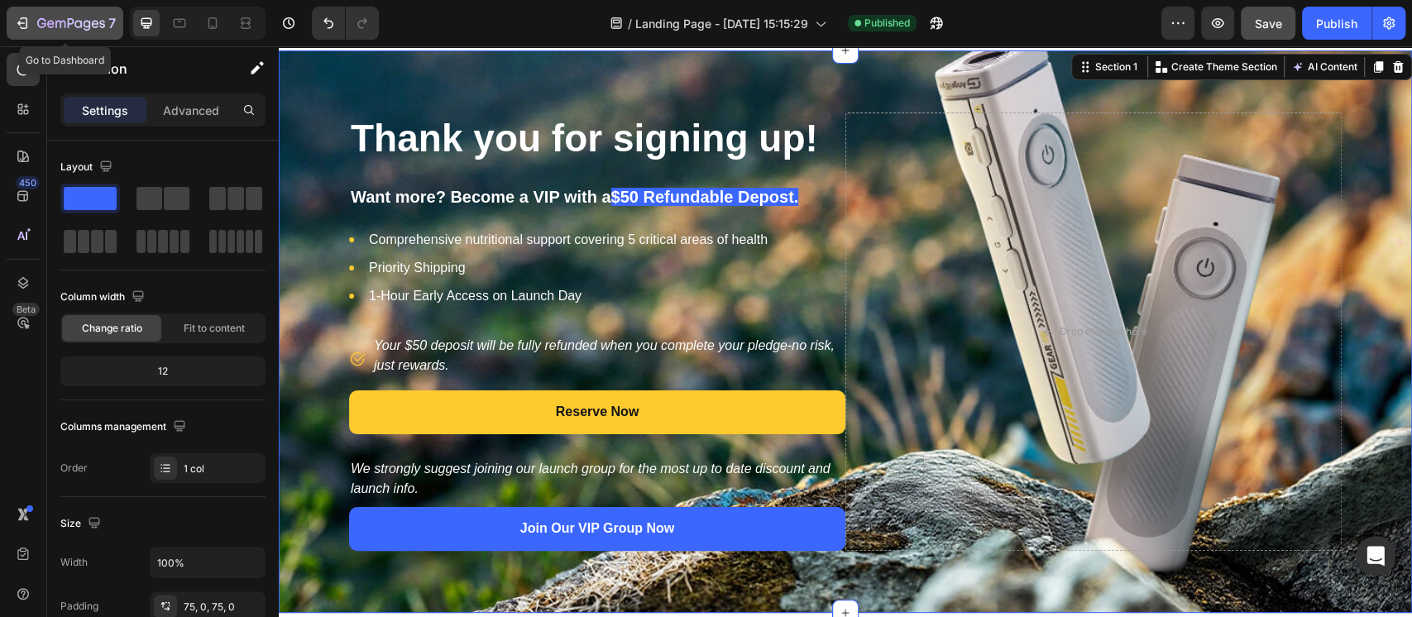
click at [44, 30] on icon "button" at bounding box center [71, 24] width 68 height 14
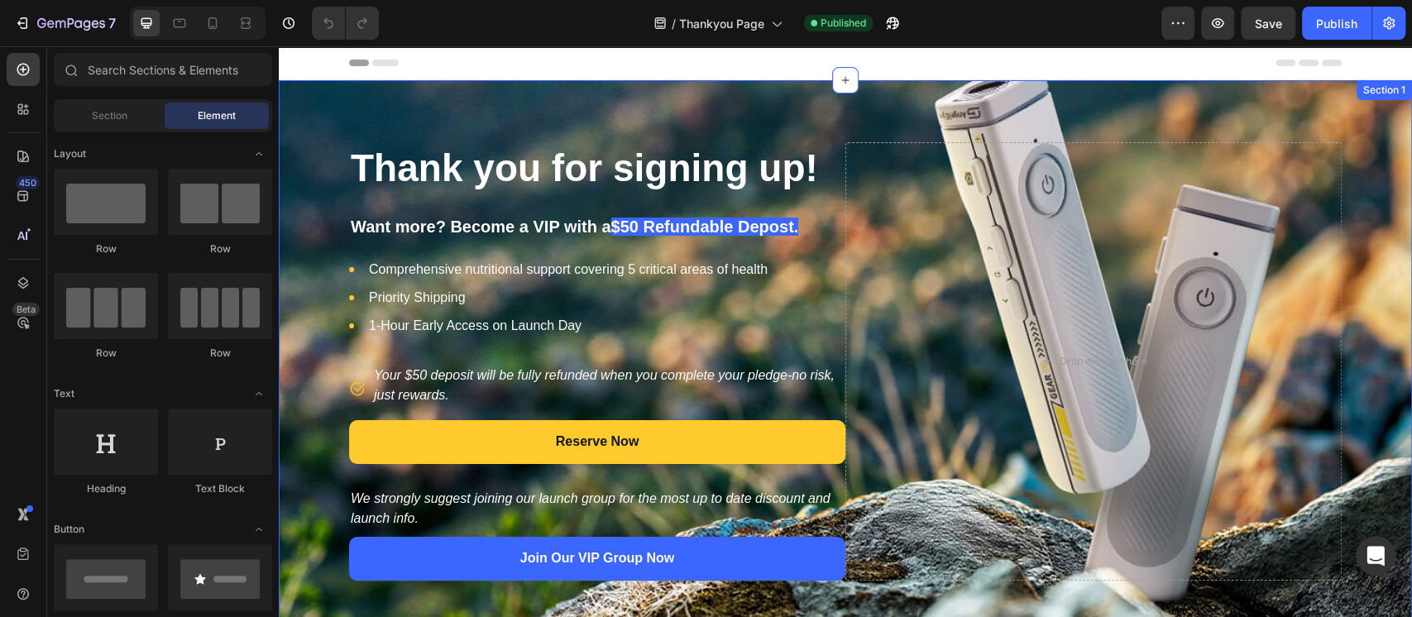
click at [318, 90] on div "Thank you for signing up! Heading Want more? Become a VIP with a $50 Refundable…" at bounding box center [845, 361] width 1133 height 562
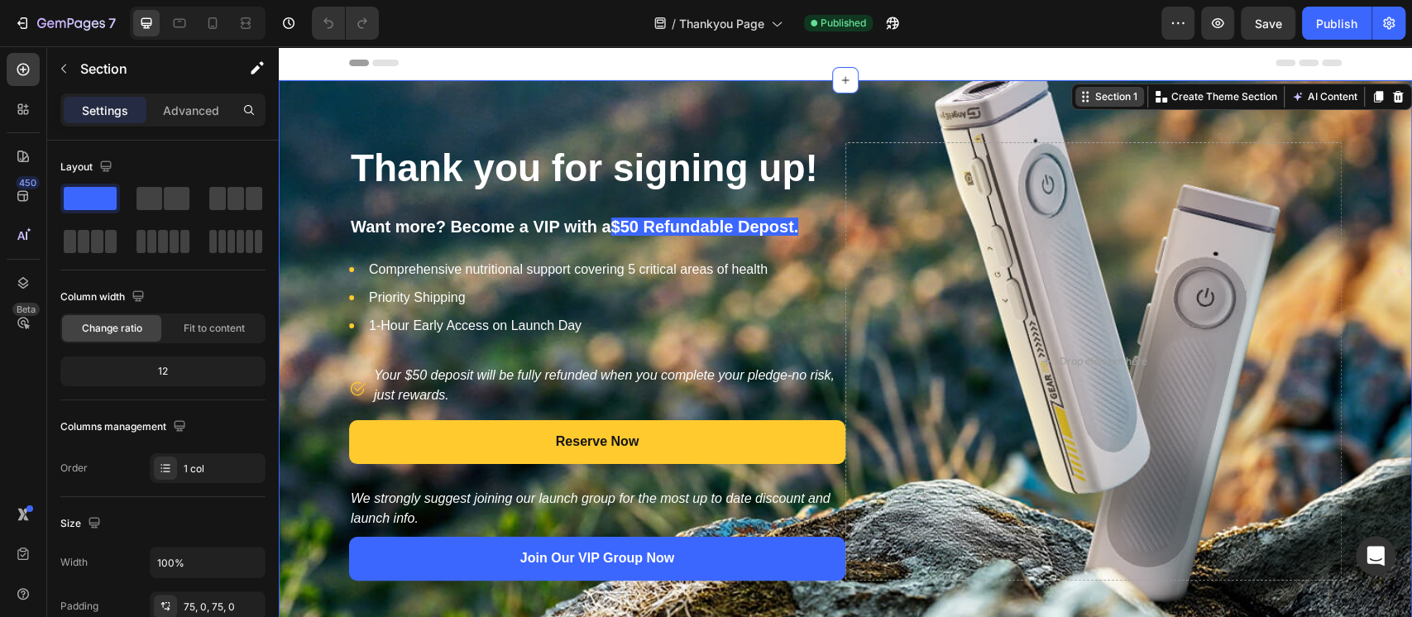
click at [1113, 101] on div "Section 1" at bounding box center [1116, 96] width 49 height 15
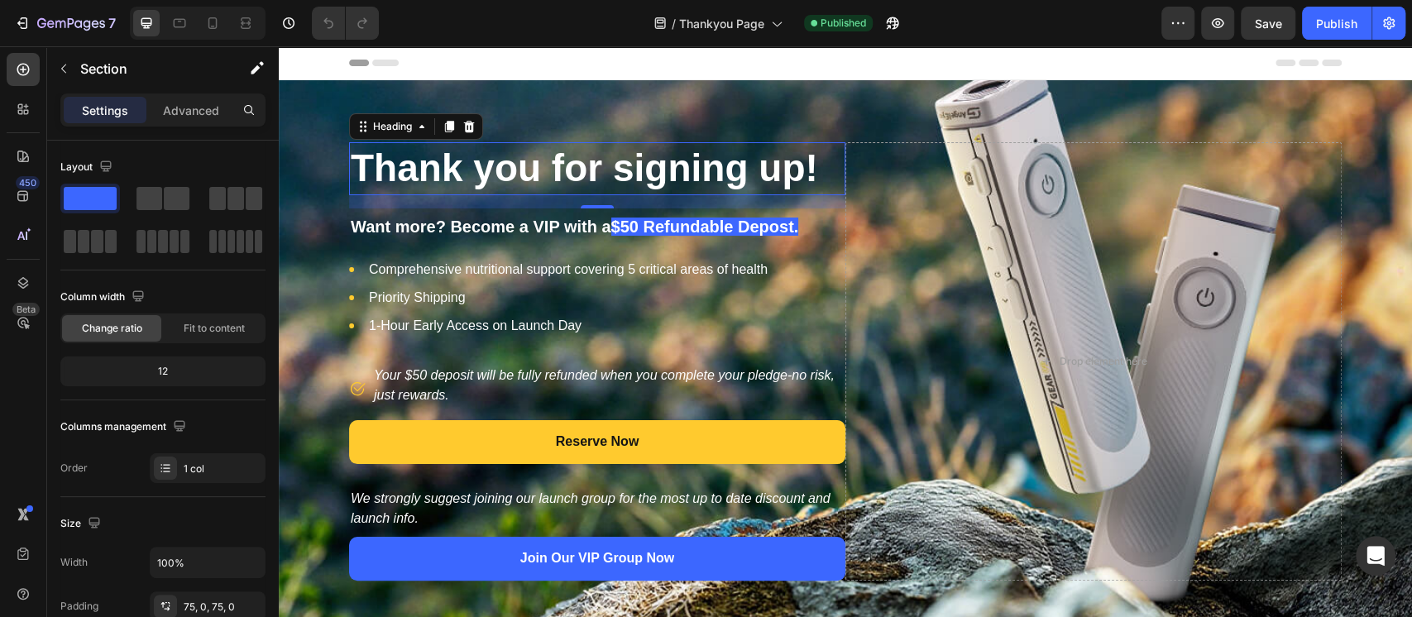
click at [552, 155] on h2 "Thank you for signing up!" at bounding box center [597, 168] width 496 height 53
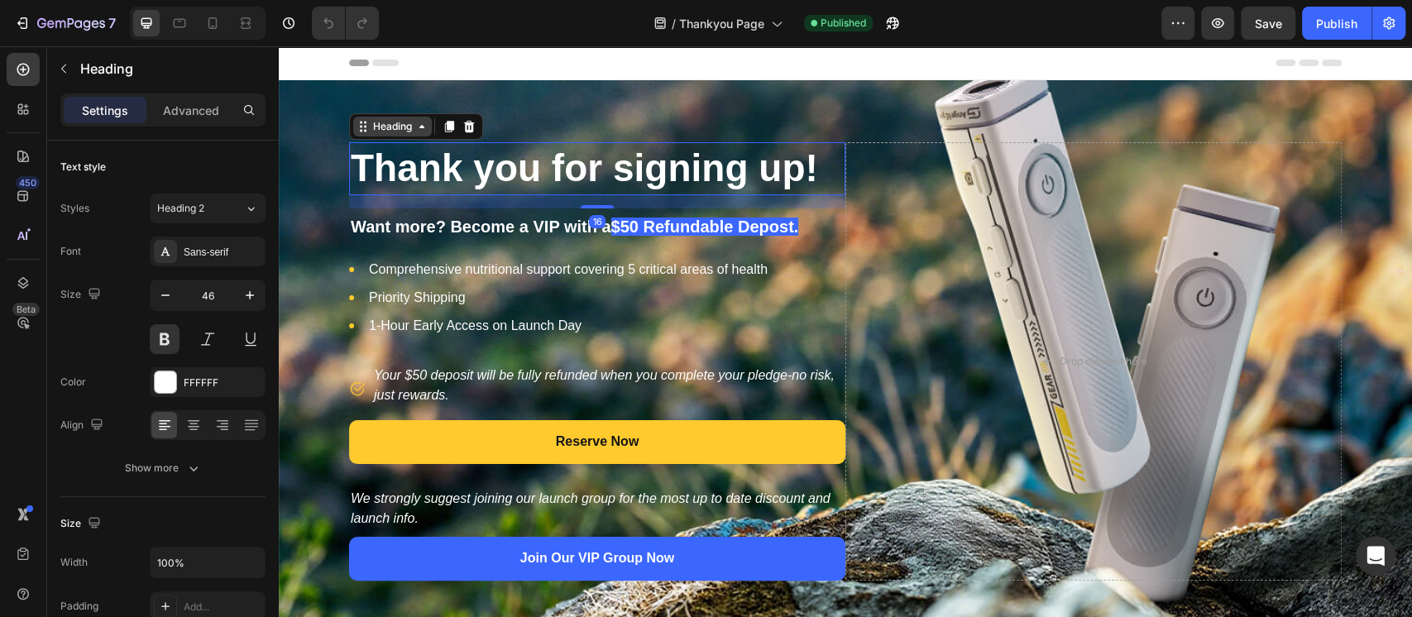
click at [397, 127] on div "Heading" at bounding box center [392, 126] width 45 height 15
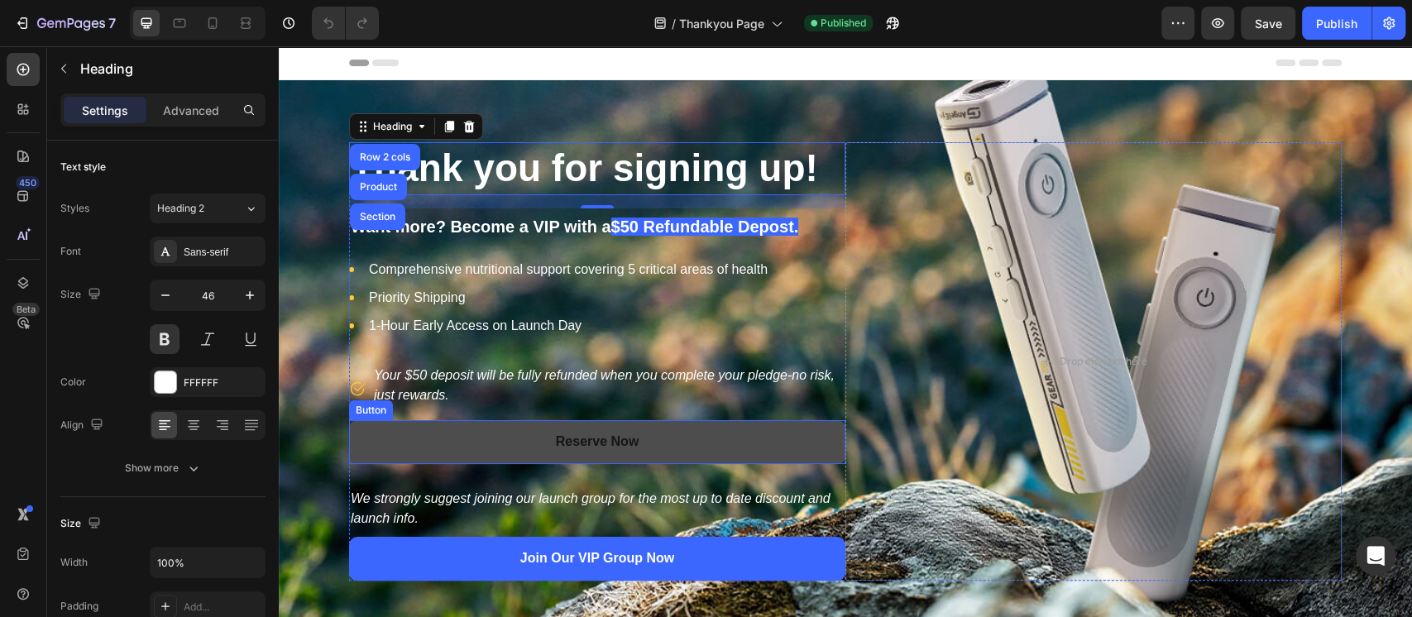
click at [452, 425] on button "Reserve Now" at bounding box center [597, 442] width 496 height 44
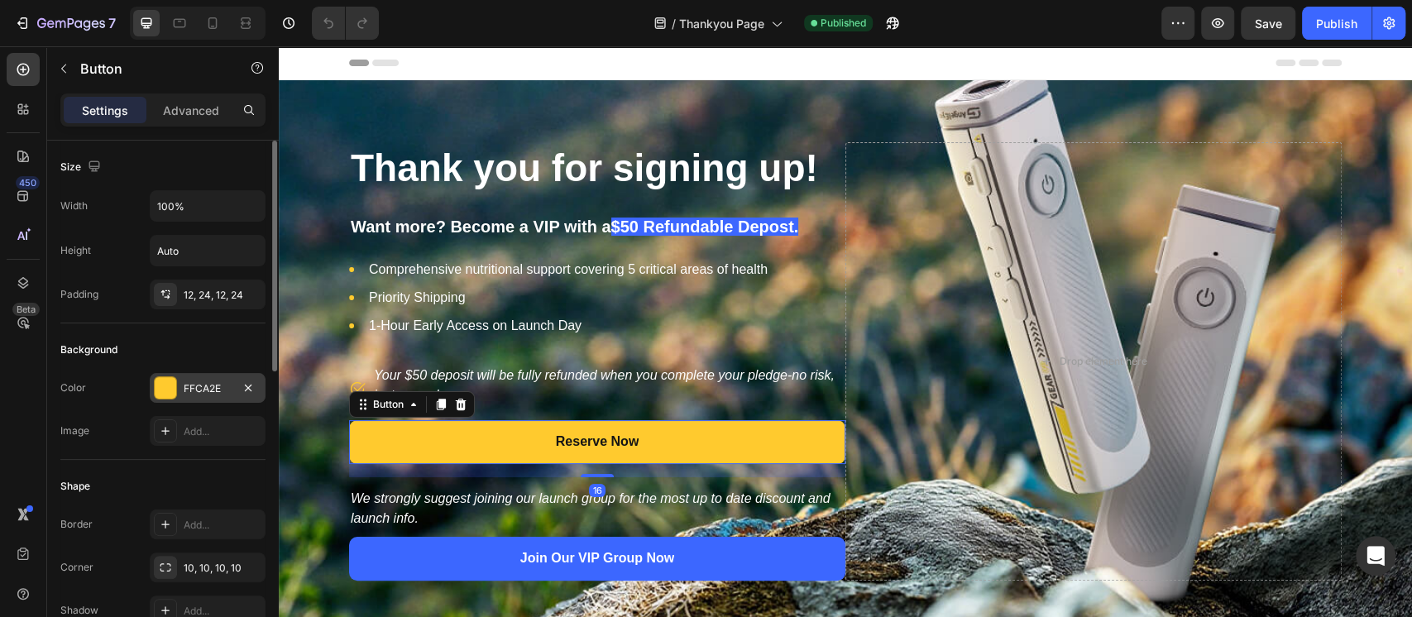
click at [211, 386] on div "FFCA2E" at bounding box center [208, 388] width 48 height 15
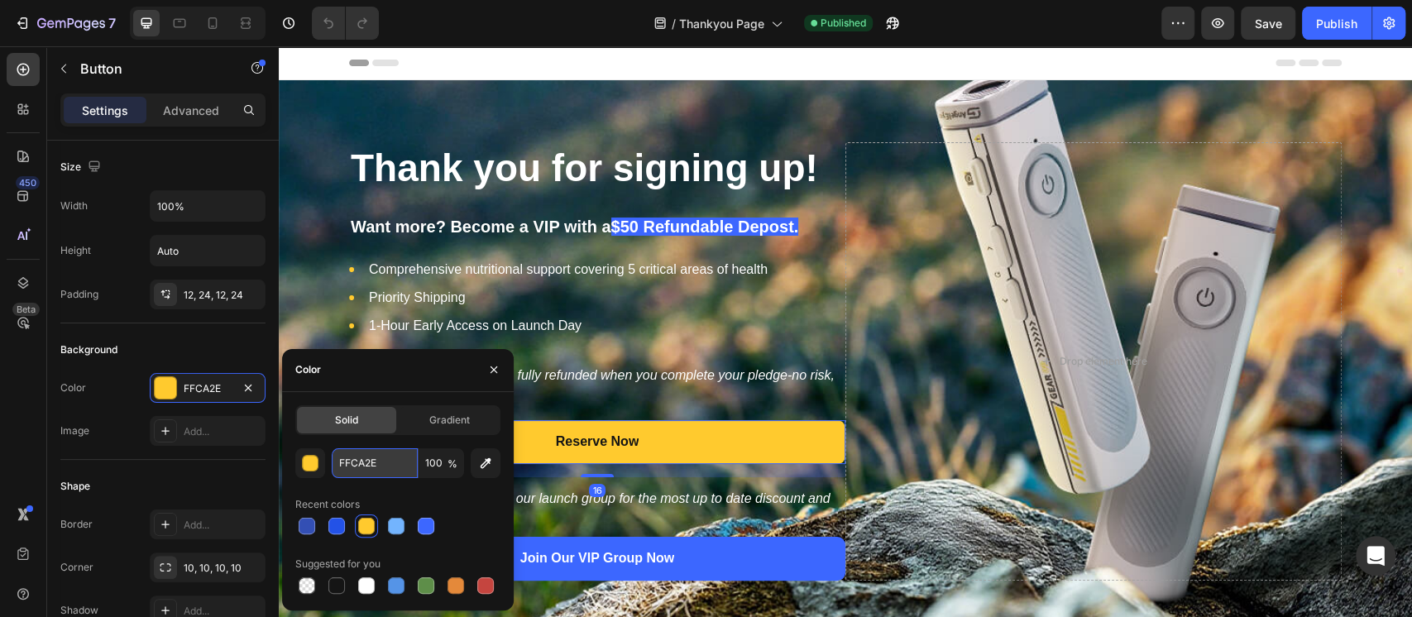
click at [364, 466] on input "FFCA2E" at bounding box center [375, 463] width 86 height 30
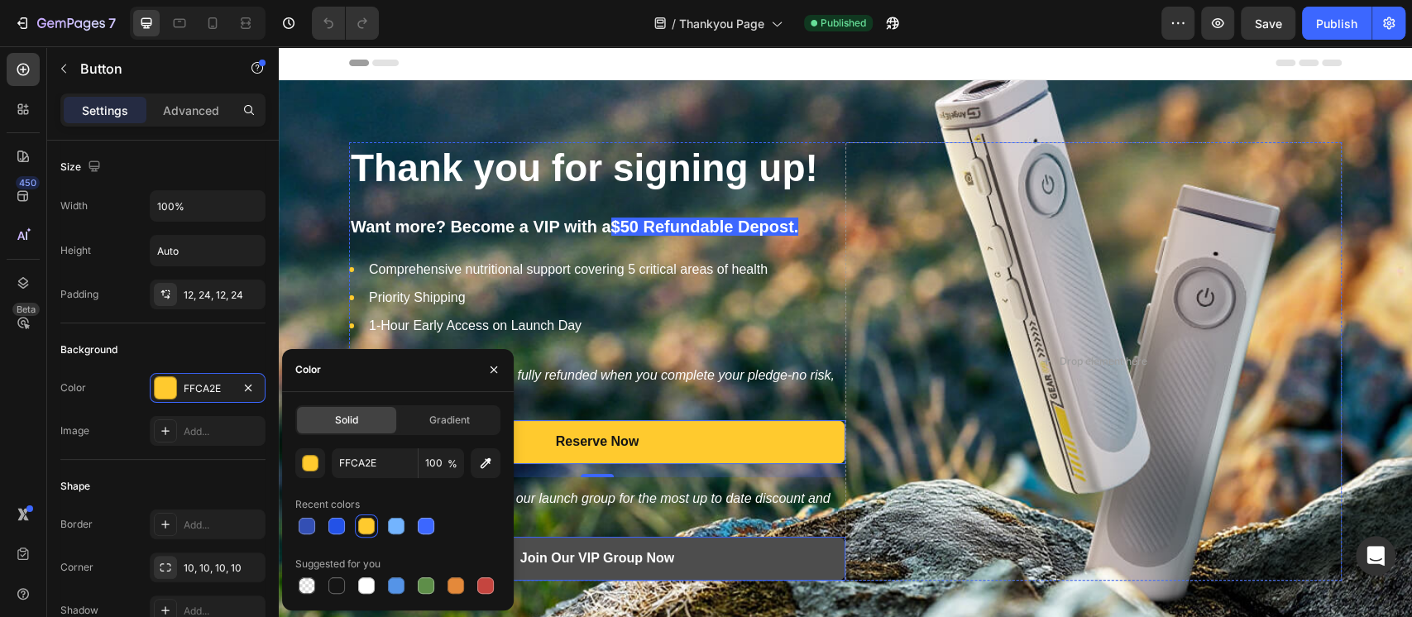
click at [723, 556] on button "Join Our VIP Group Now" at bounding box center [597, 559] width 496 height 44
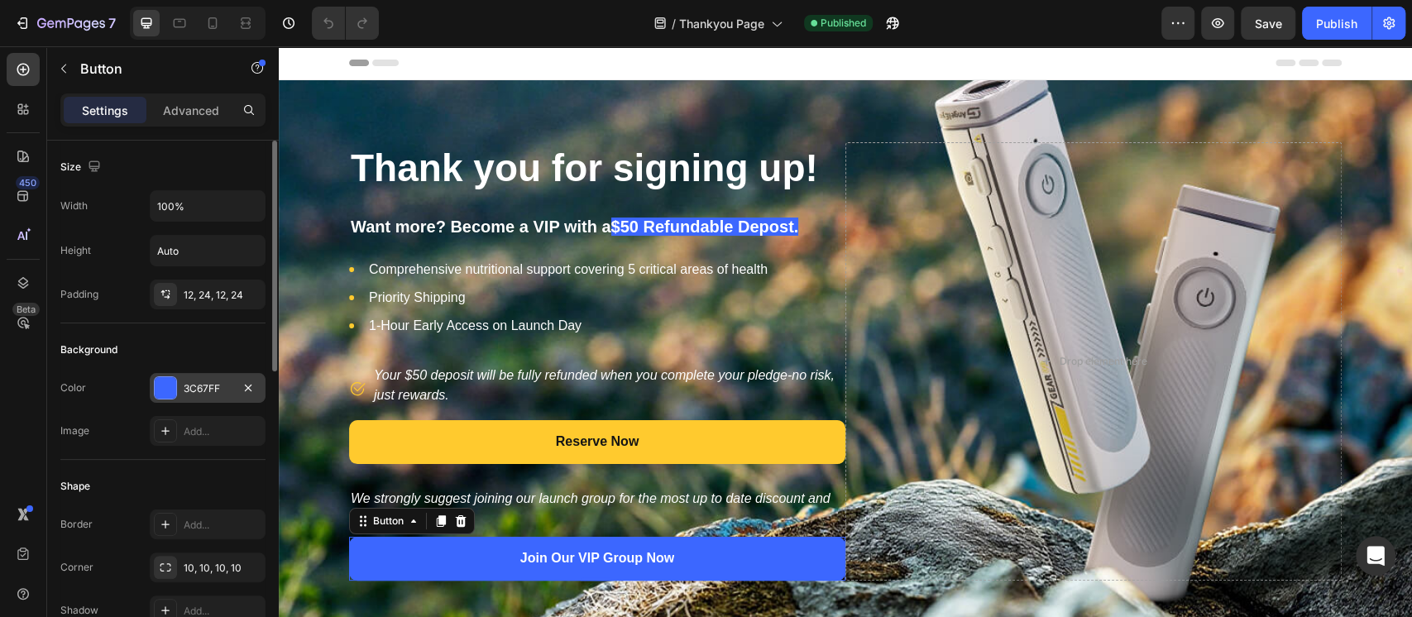
click at [195, 383] on div "3C67FF" at bounding box center [208, 388] width 48 height 15
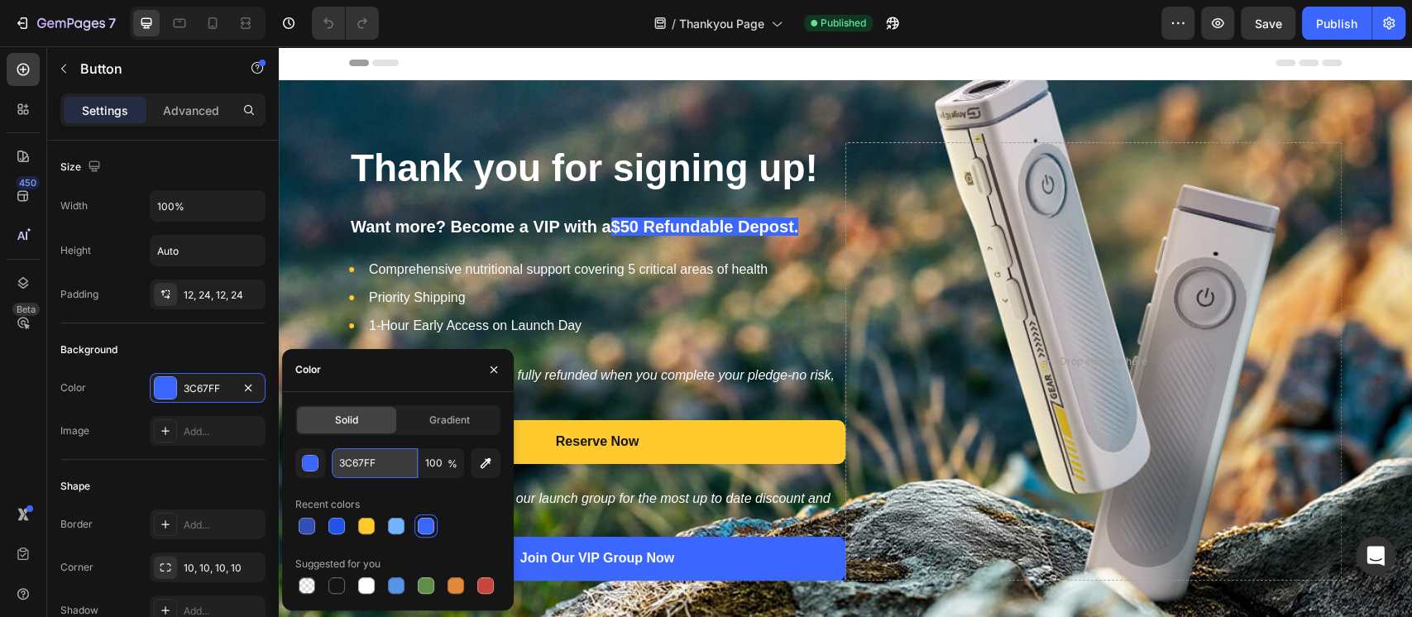
click at [351, 459] on input "3C67FF" at bounding box center [375, 463] width 86 height 30
click at [183, 27] on icon at bounding box center [180, 23] width 12 height 9
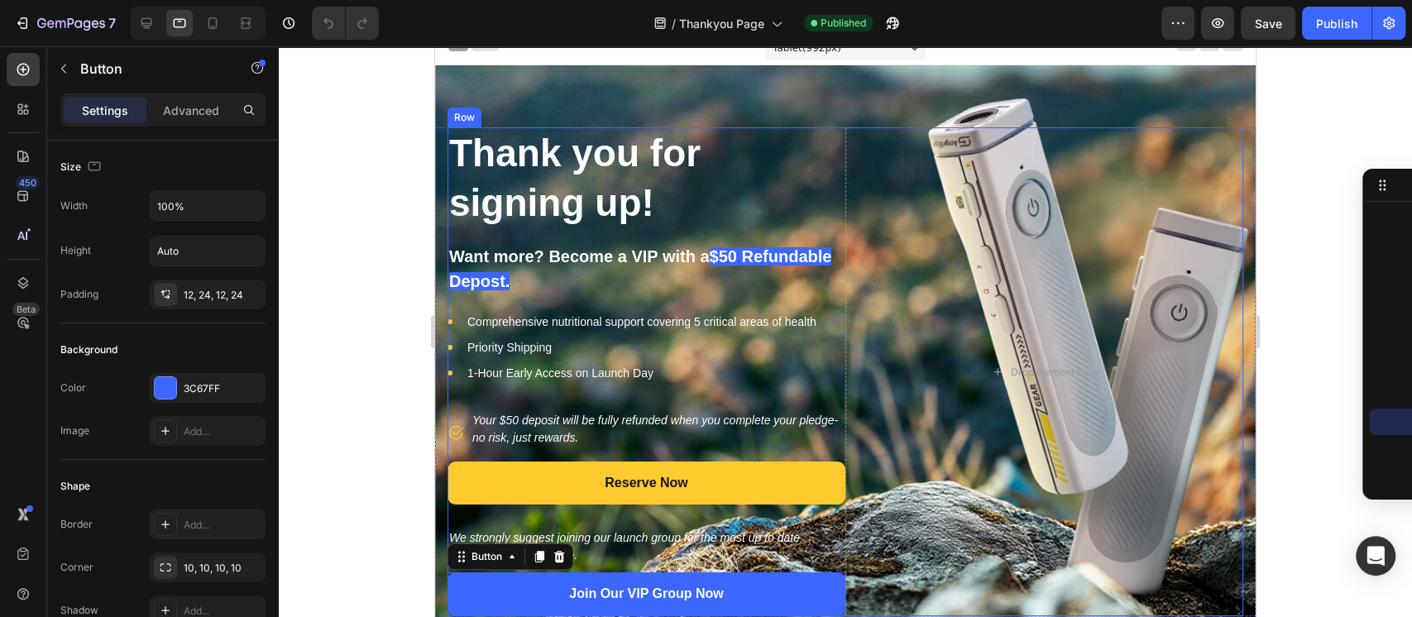
scroll to position [110, 0]
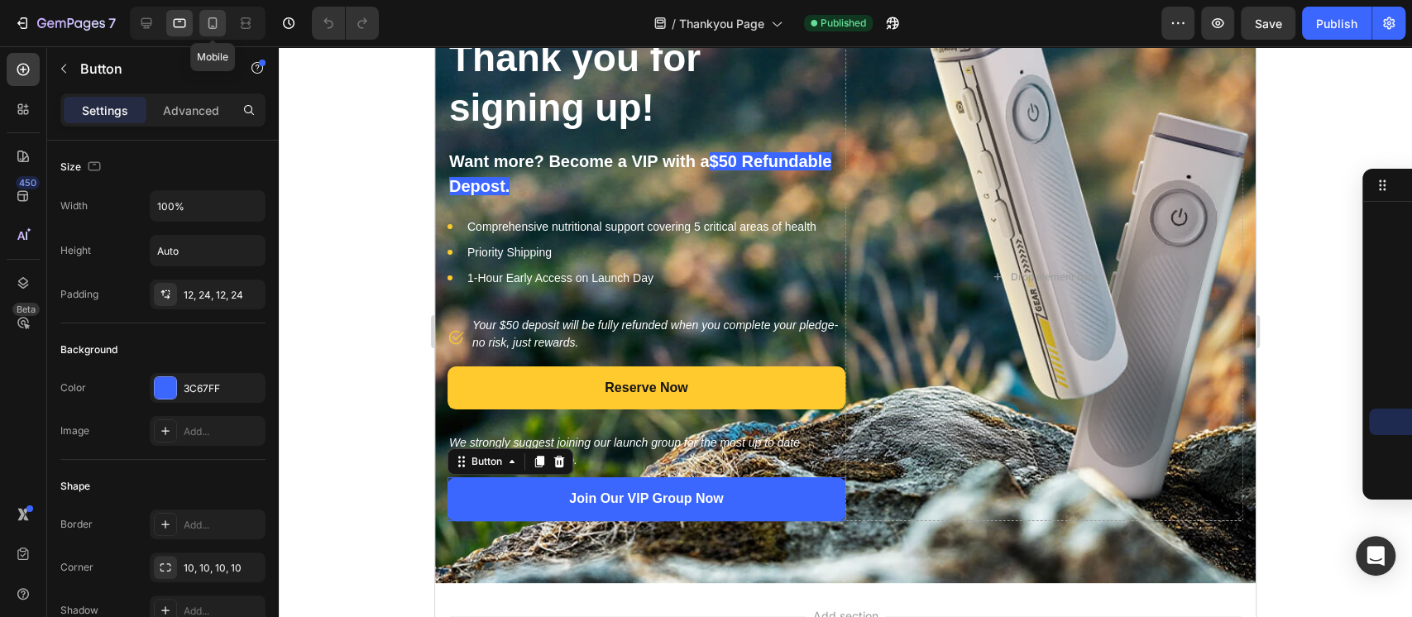
click at [217, 35] on div at bounding box center [212, 23] width 26 height 26
type input "14"
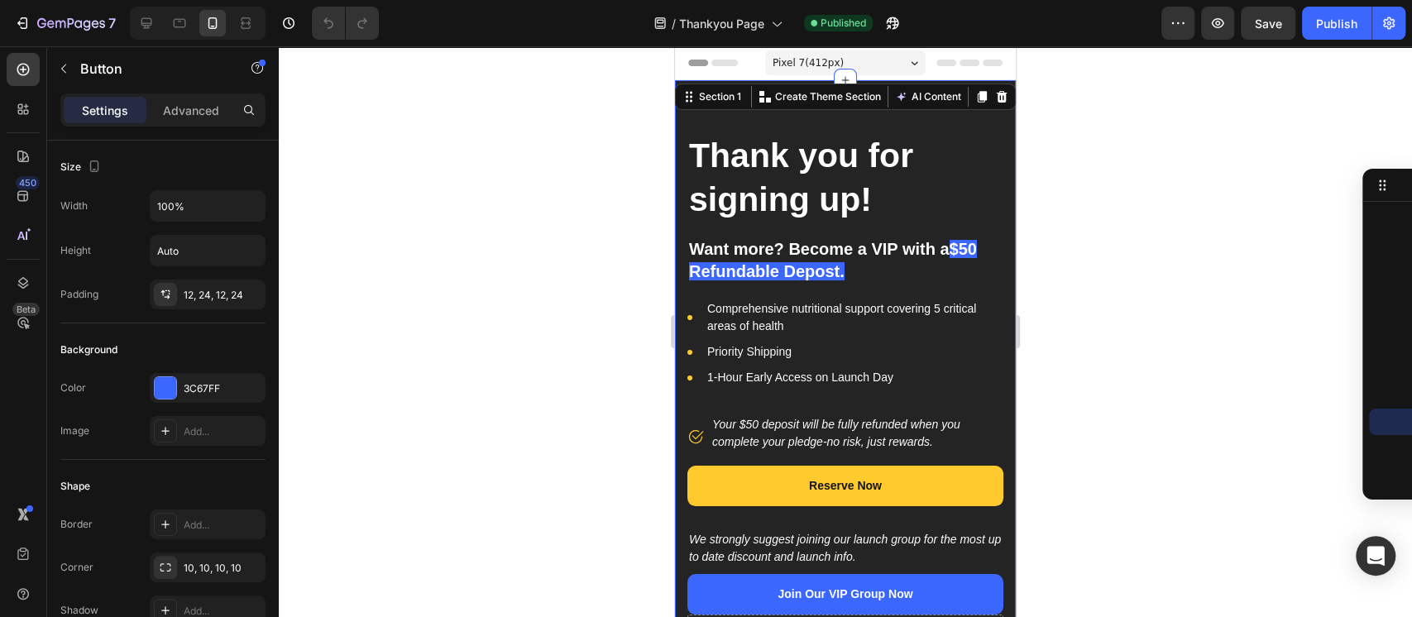
click at [968, 123] on div "Thank you for signing up! Heading Want more? Become a VIP with a $50 Refundable…" at bounding box center [845, 377] width 341 height 595
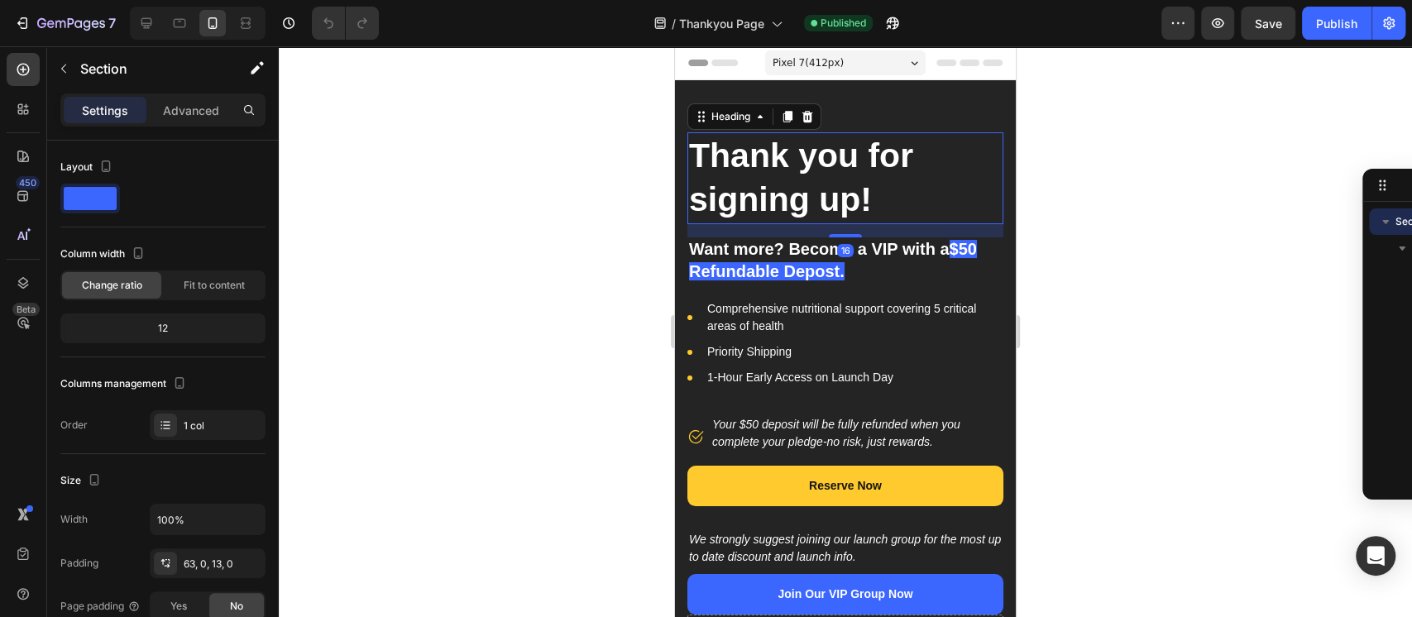
click at [966, 141] on h2 "Thank you for signing up!" at bounding box center [845, 178] width 316 height 92
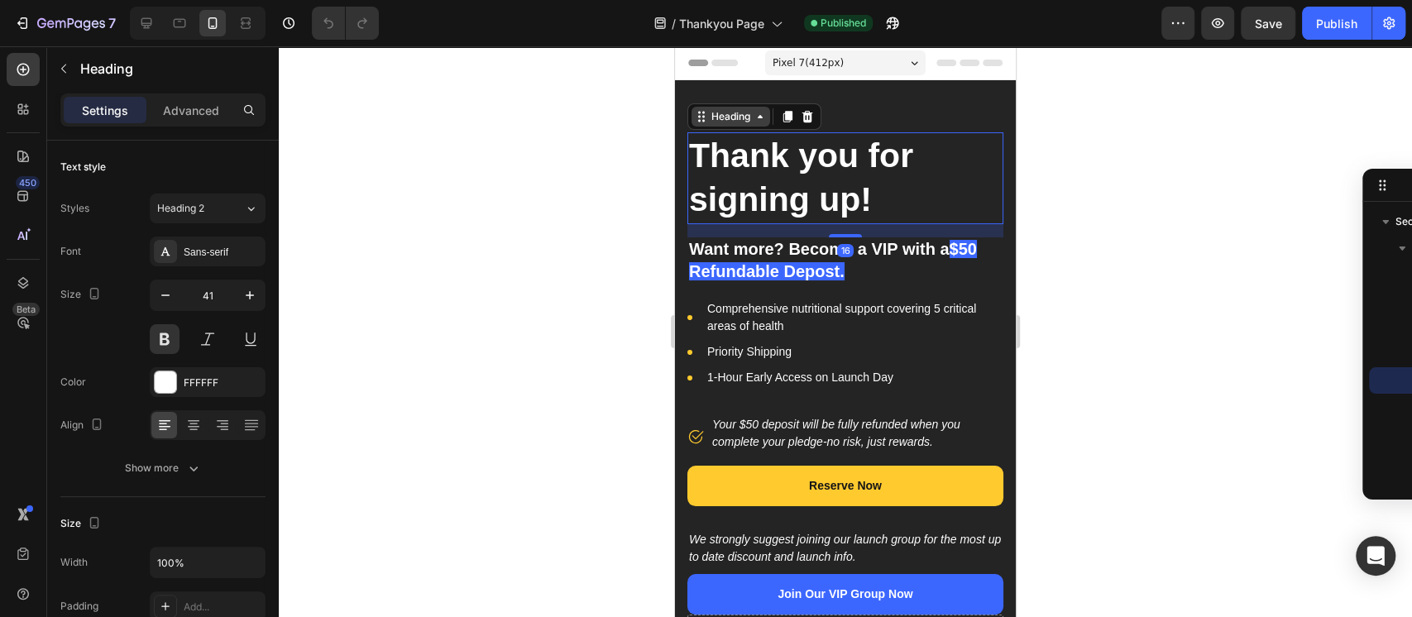
click at [735, 122] on div "Heading" at bounding box center [730, 116] width 45 height 15
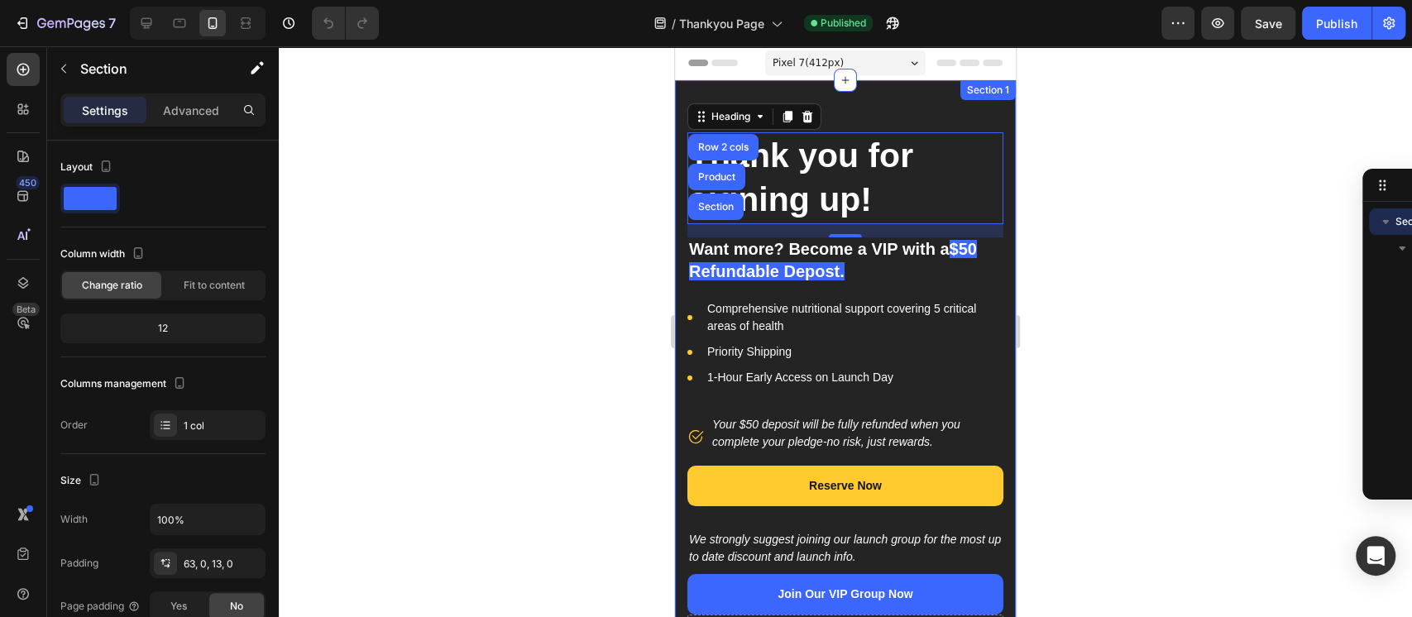
click at [902, 103] on div "Thank you for signing up! Heading Row 2 cols Product Section 16 Want more? Beco…" at bounding box center [845, 377] width 341 height 595
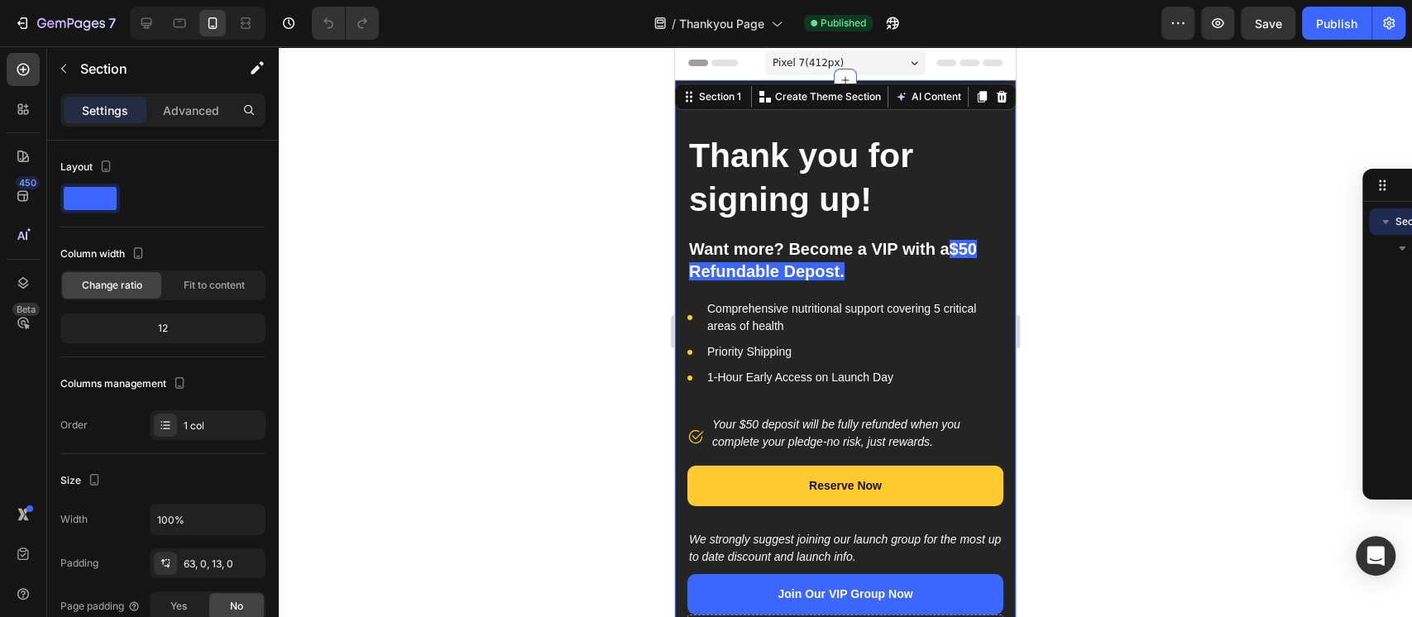
click at [991, 129] on div "Thank you for signing up! Heading Want more? Become a VIP with a $50 Refundable…" at bounding box center [845, 377] width 341 height 595
click at [184, 21] on icon at bounding box center [180, 23] width 12 height 9
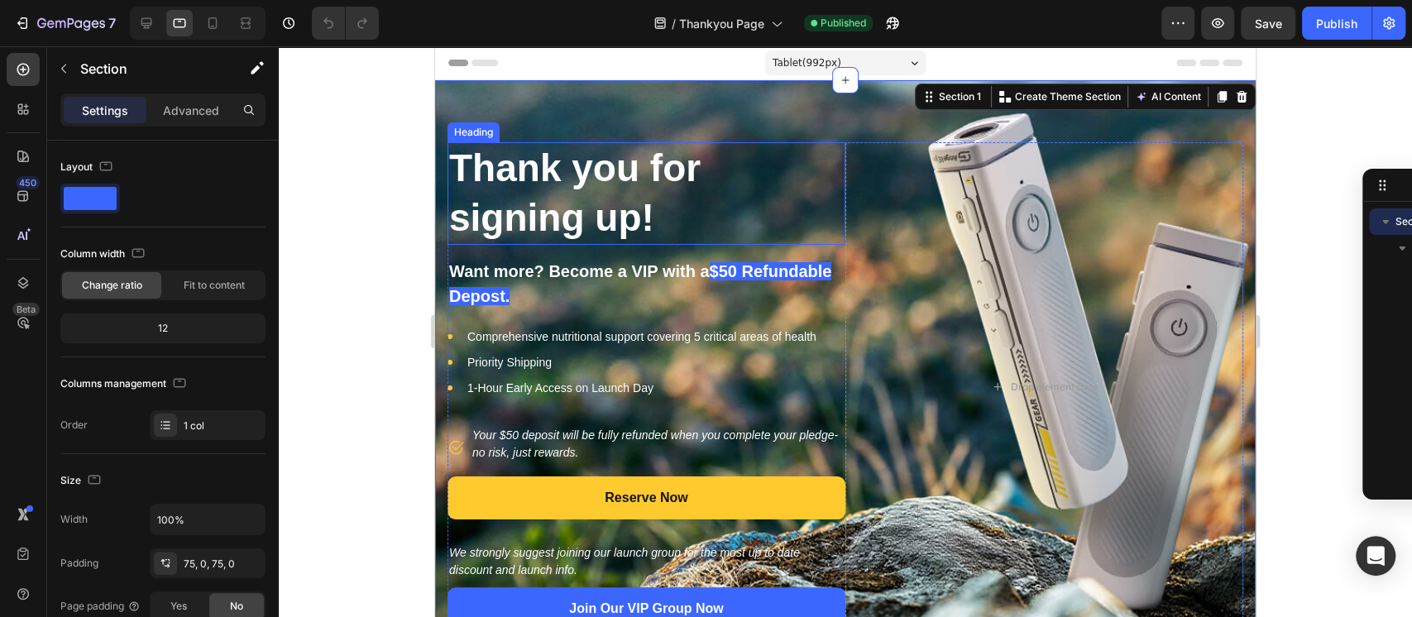
click at [823, 172] on h2 "Thank you for signing up!" at bounding box center [646, 193] width 398 height 103
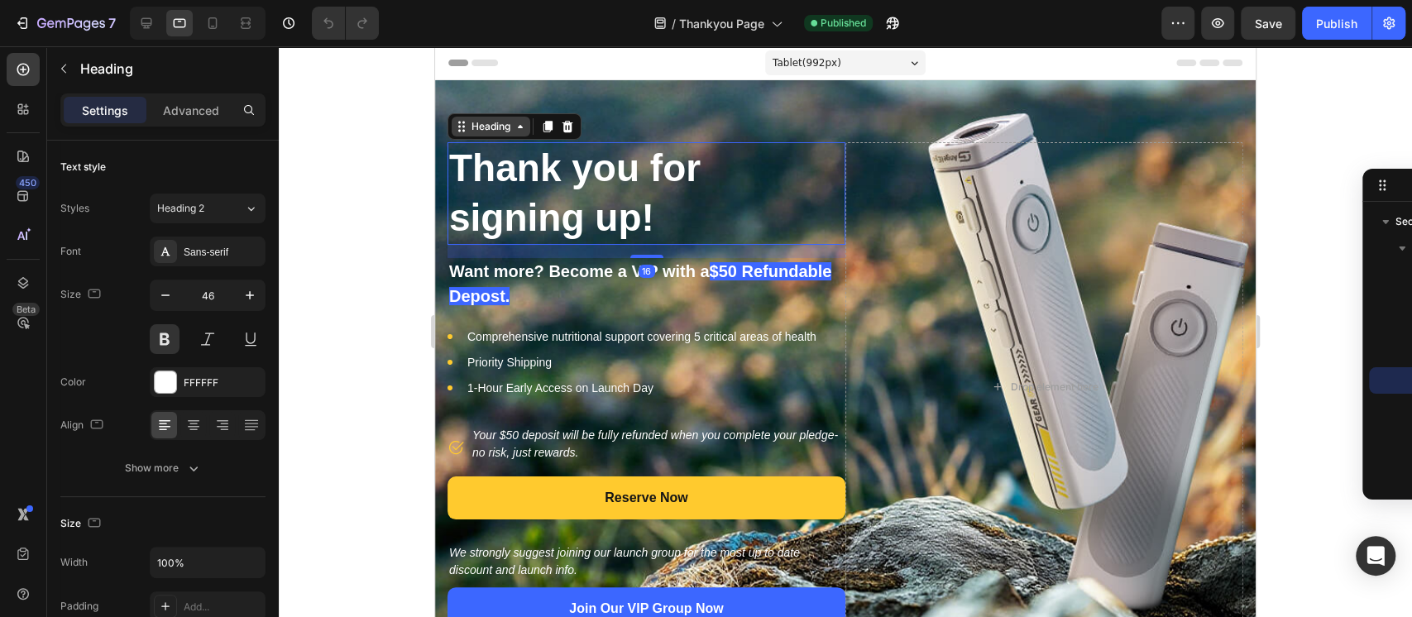
click at [474, 125] on div "Heading" at bounding box center [490, 126] width 45 height 15
click at [155, 23] on div at bounding box center [146, 23] width 26 height 26
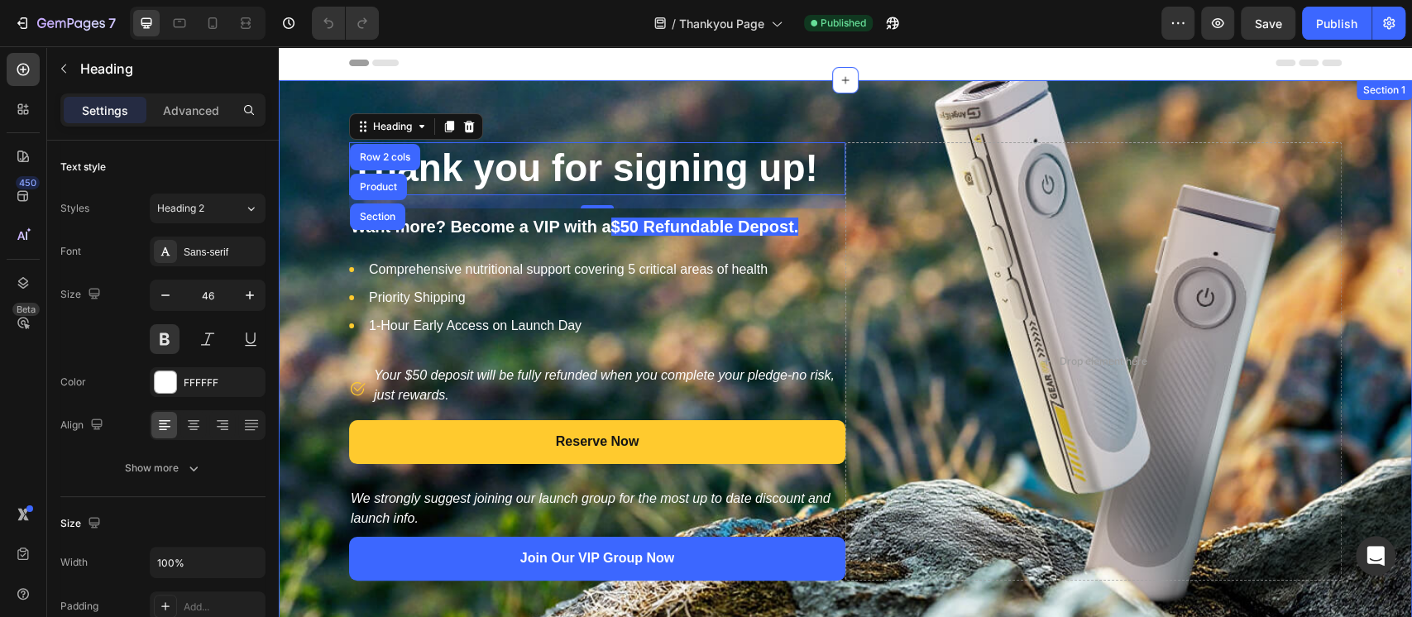
scroll to position [38, 0]
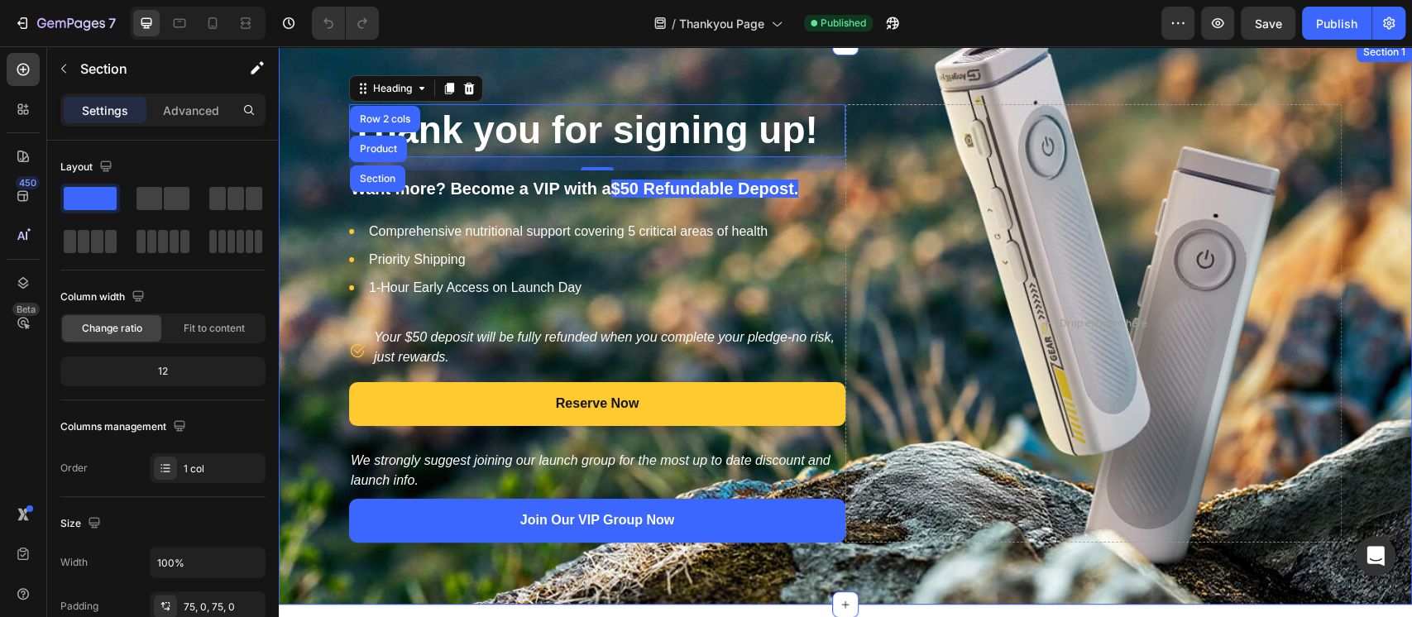
click at [515, 73] on div "Thank you for signing up! Heading Row 2 cols Product Section 16 Want more? Beco…" at bounding box center [845, 323] width 1133 height 562
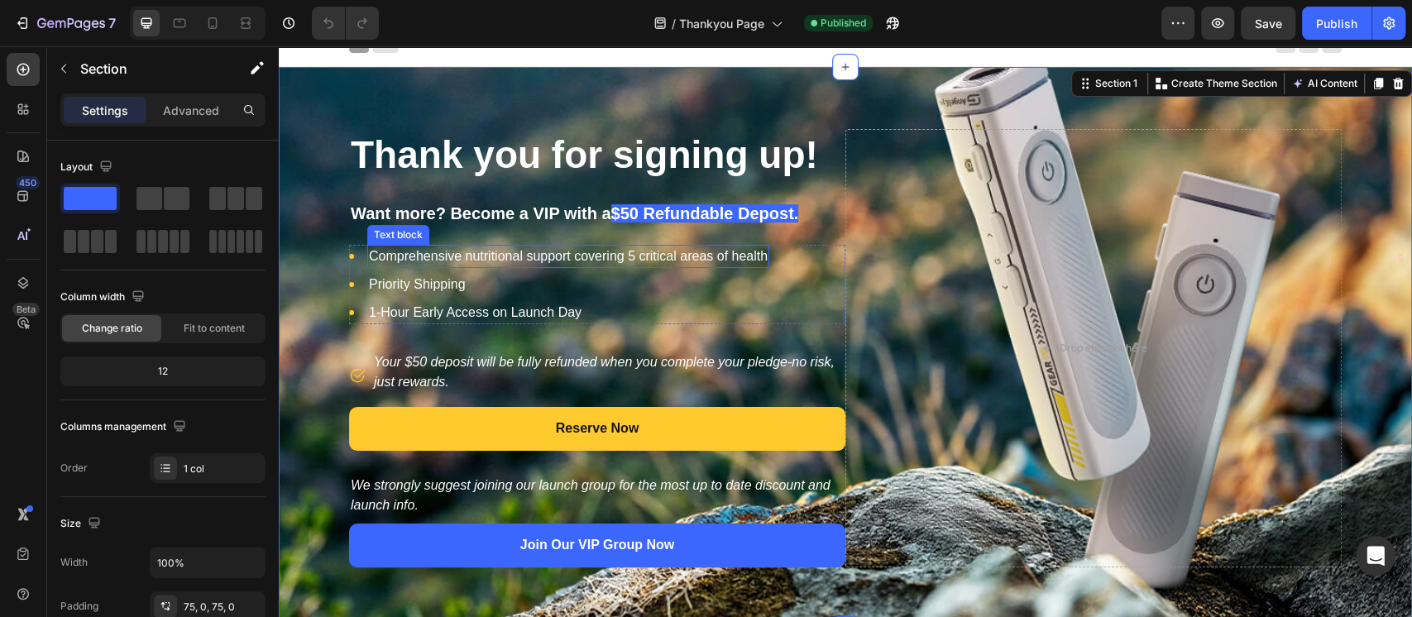
scroll to position [0, 0]
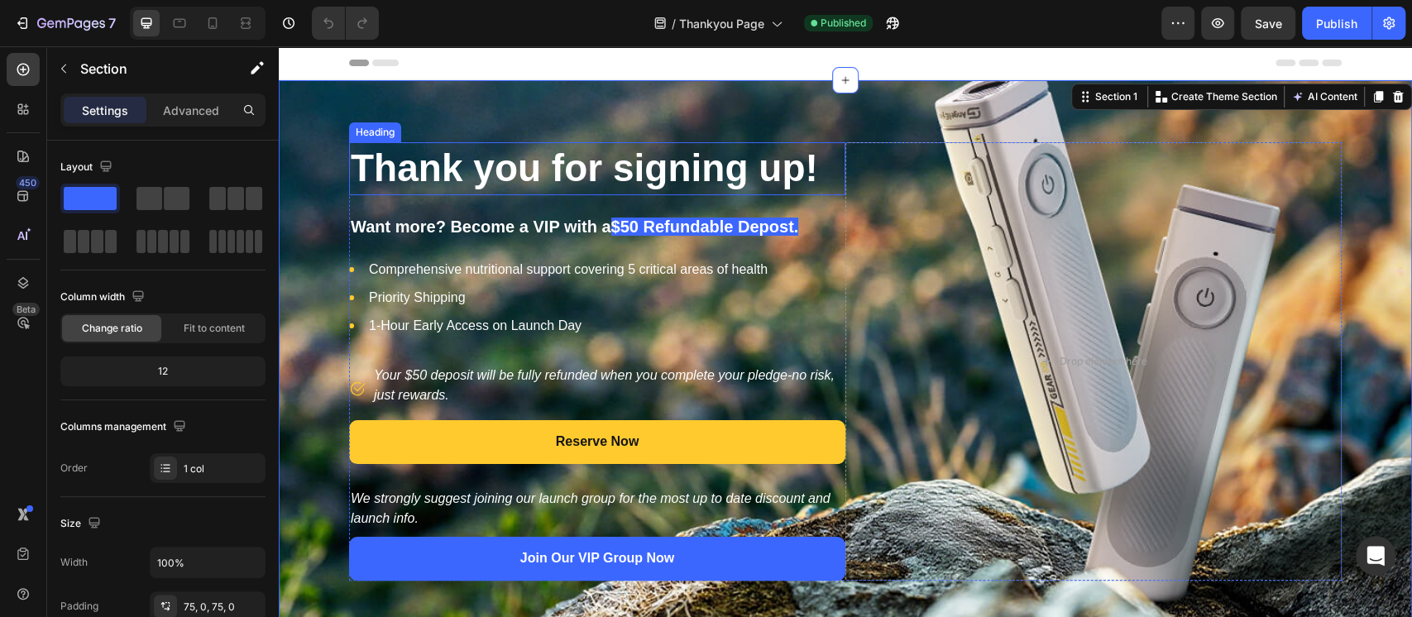
click at [563, 169] on h2 "Thank you for signing up!" at bounding box center [597, 168] width 496 height 53
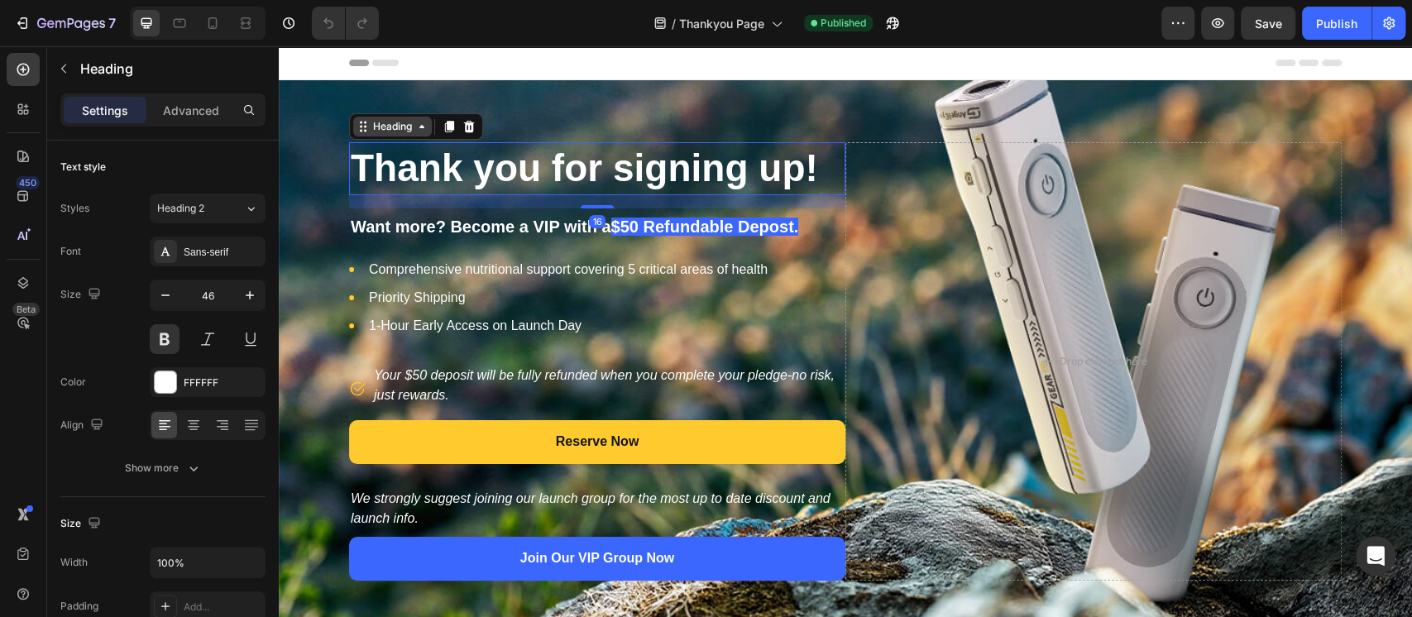
click at [372, 129] on div "Heading" at bounding box center [392, 126] width 45 height 15
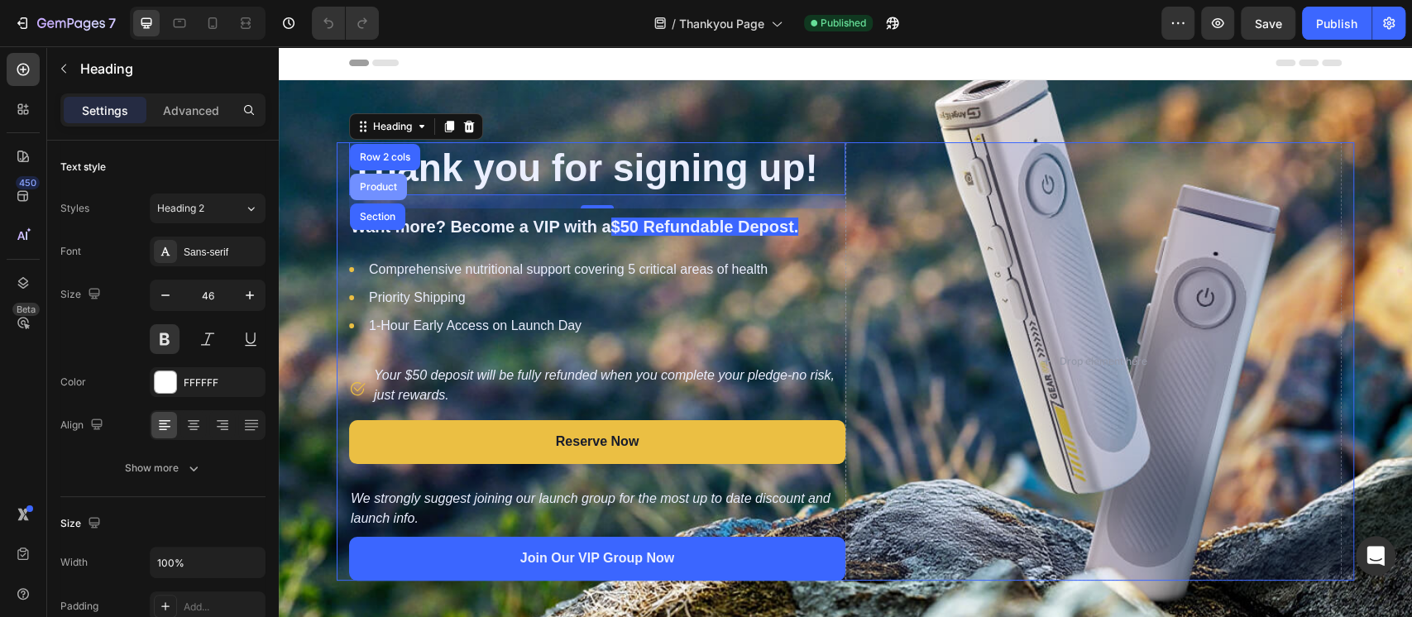
click at [374, 175] on div "Product" at bounding box center [378, 187] width 57 height 26
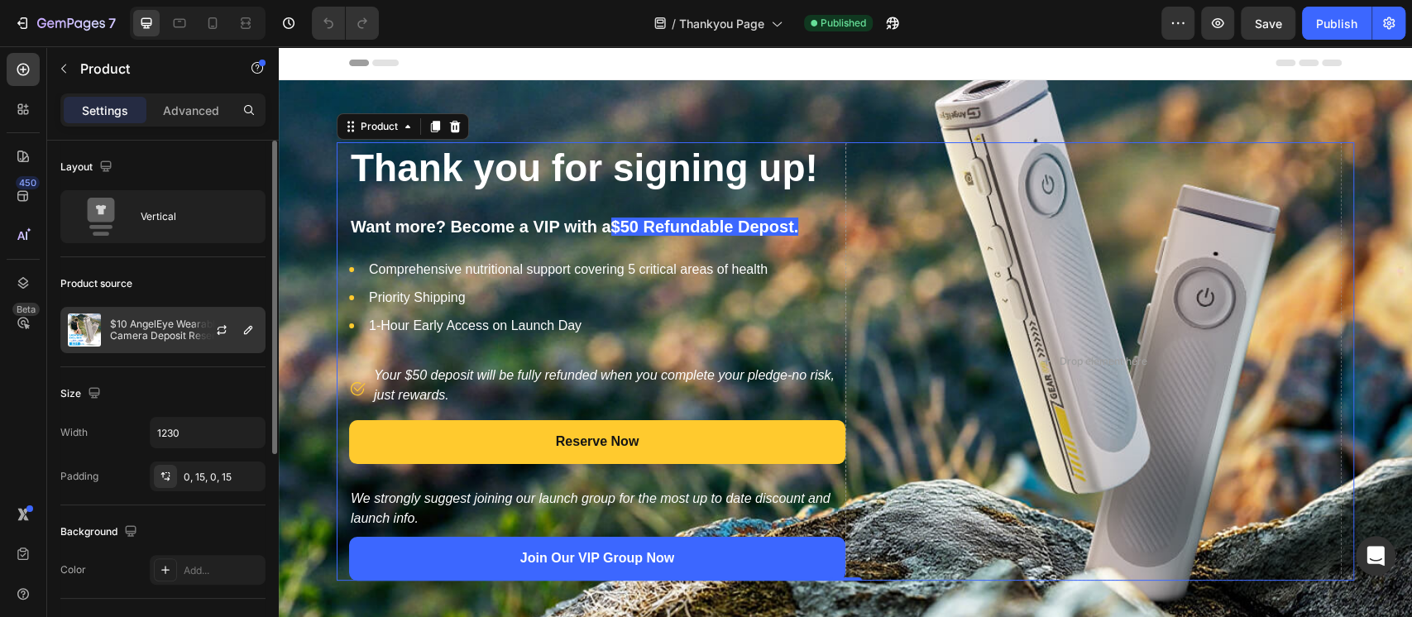
click at [142, 334] on p "$10 AngelEye Wearable FPV Camera Deposit Reservation" at bounding box center [184, 329] width 148 height 23
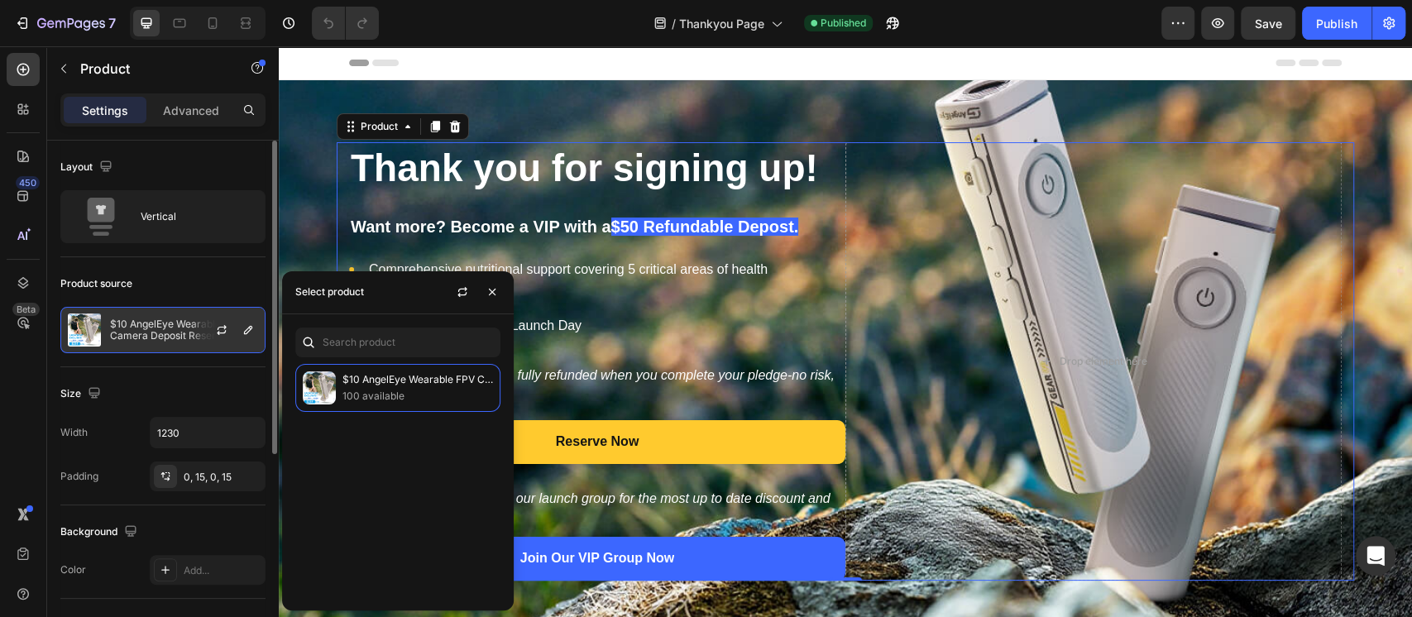
click at [142, 334] on p "$10 AngelEye Wearable FPV Camera Deposit Reservation" at bounding box center [184, 329] width 148 height 23
click at [365, 130] on div "Product" at bounding box center [379, 126] width 44 height 15
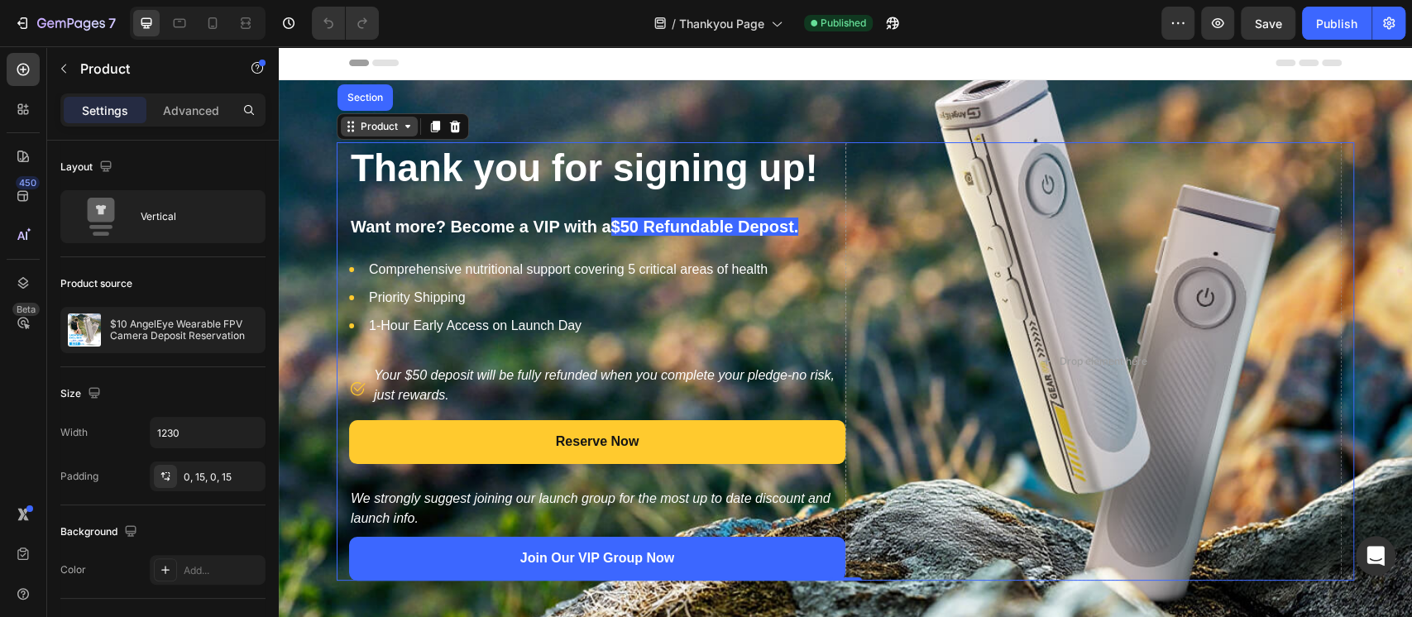
click at [374, 126] on div "Product" at bounding box center [379, 126] width 44 height 15
click at [359, 124] on div "Product" at bounding box center [379, 126] width 44 height 15
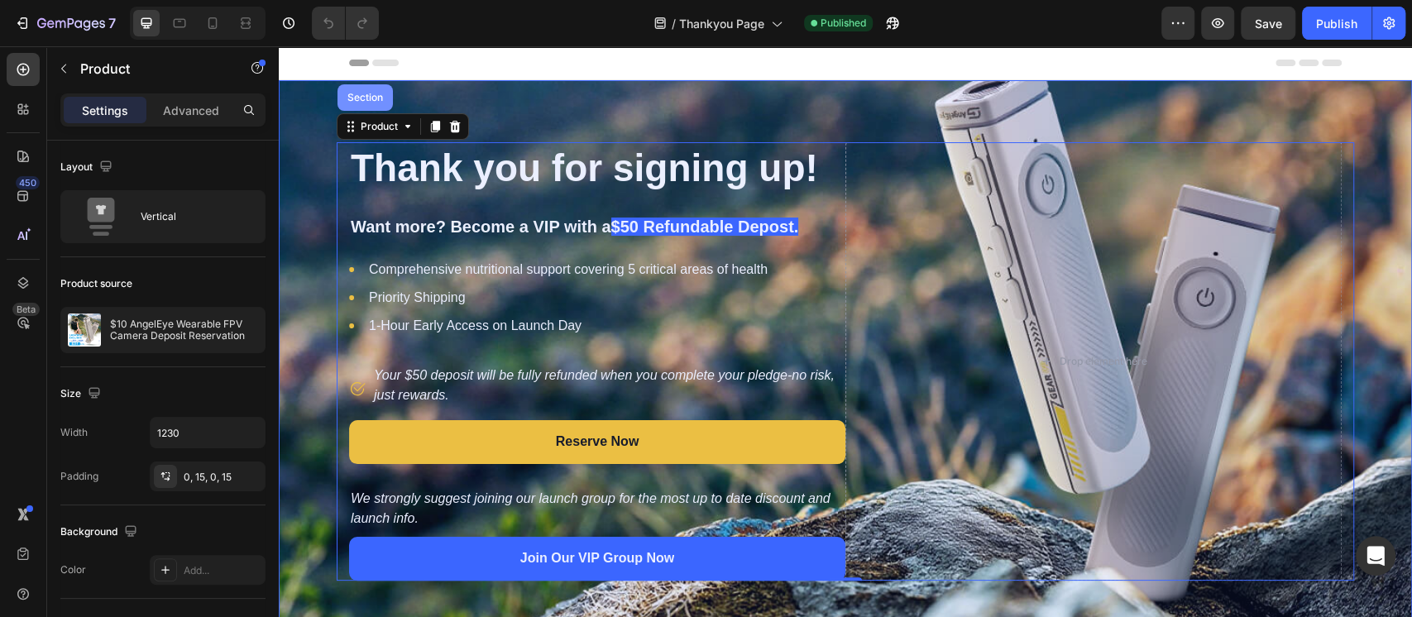
click at [360, 107] on div "Section" at bounding box center [364, 97] width 55 height 26
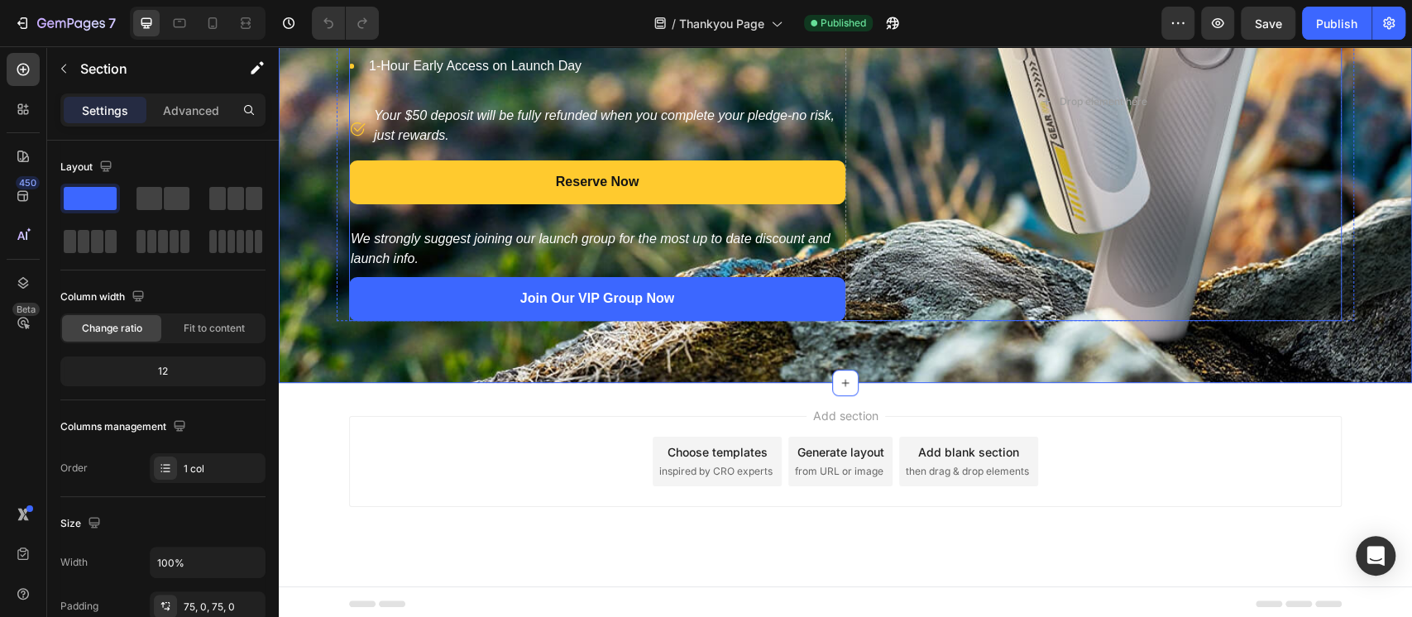
scroll to position [263, 0]
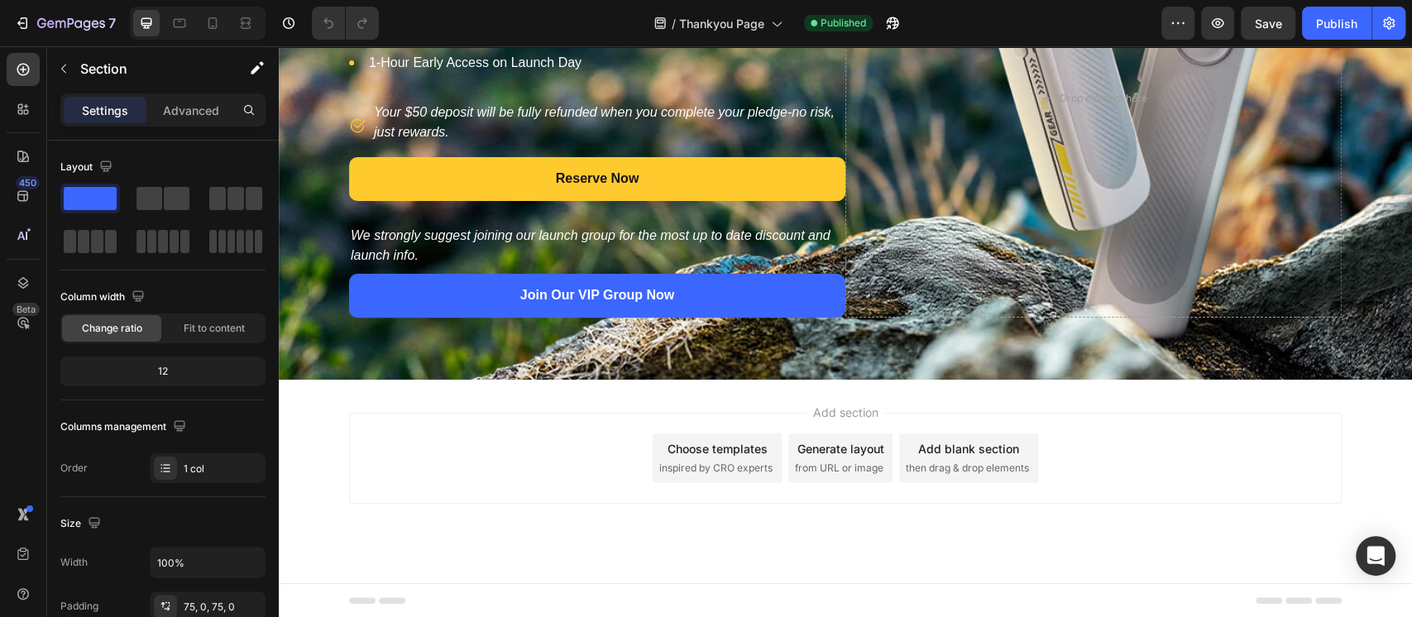
click at [701, 468] on span "inspired by CRO experts" at bounding box center [715, 468] width 113 height 15
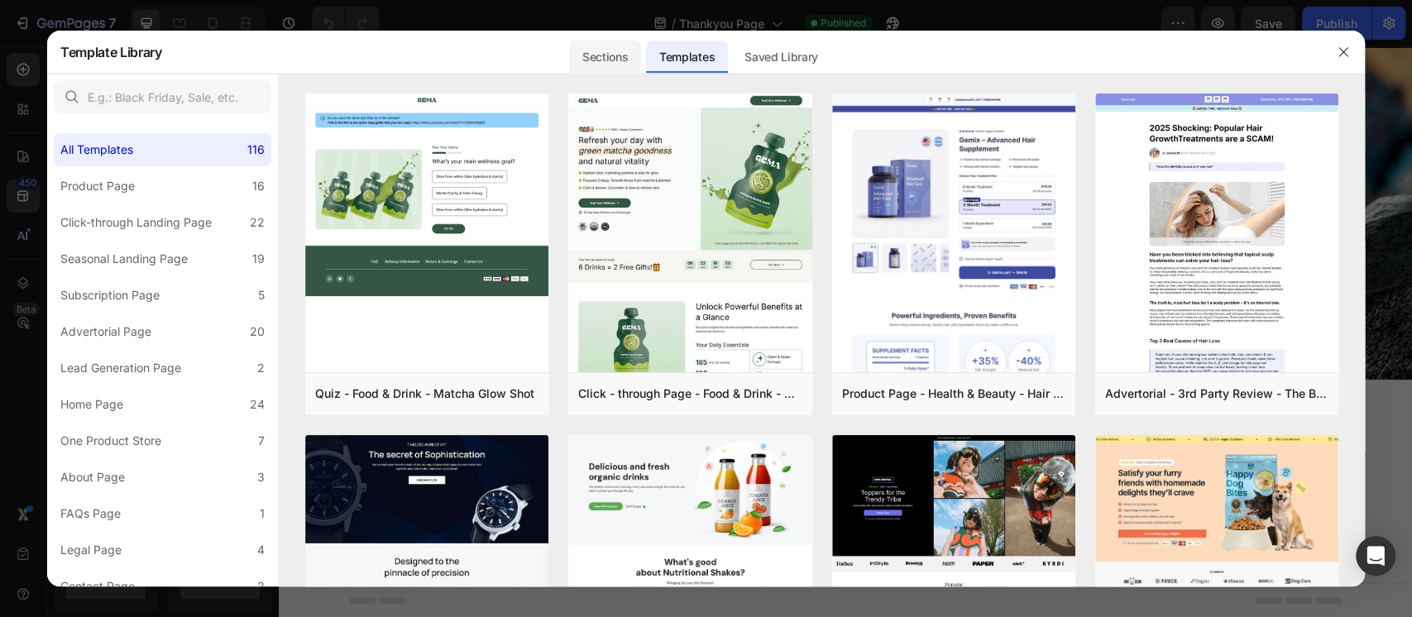
click at [607, 48] on div "Sections" at bounding box center [605, 57] width 72 height 33
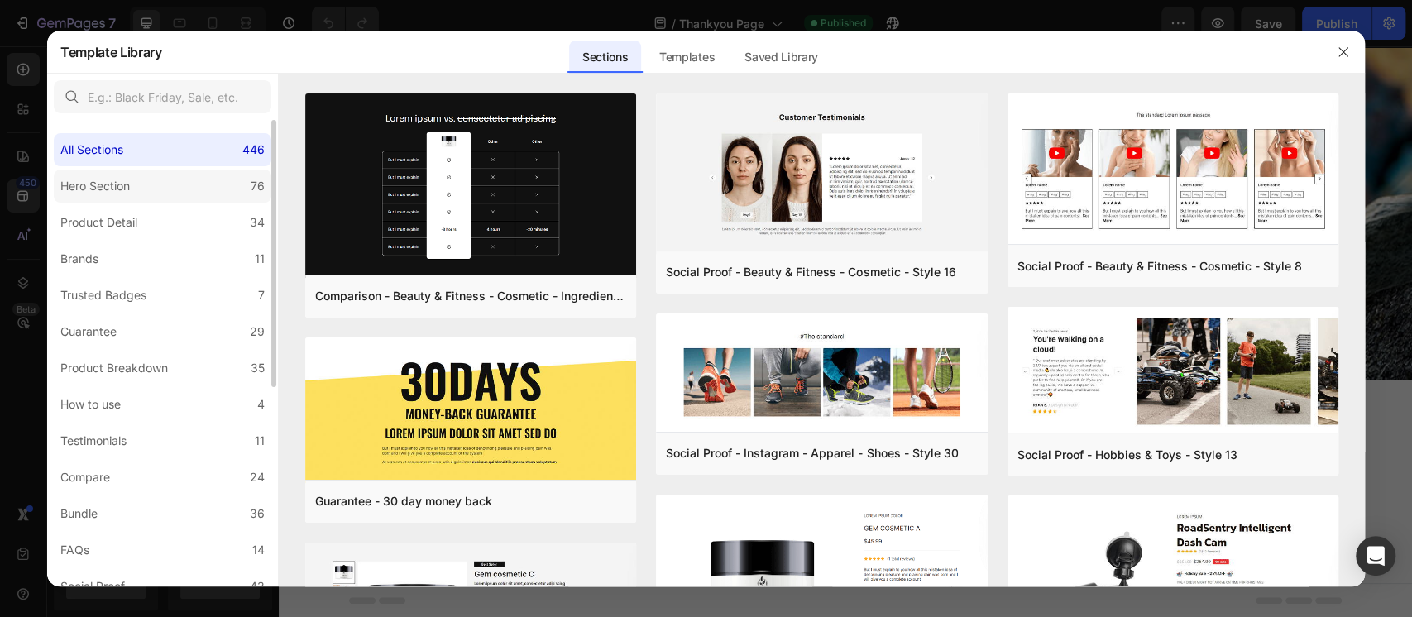
click at [170, 190] on label "Hero Section 76" at bounding box center [162, 186] width 217 height 33
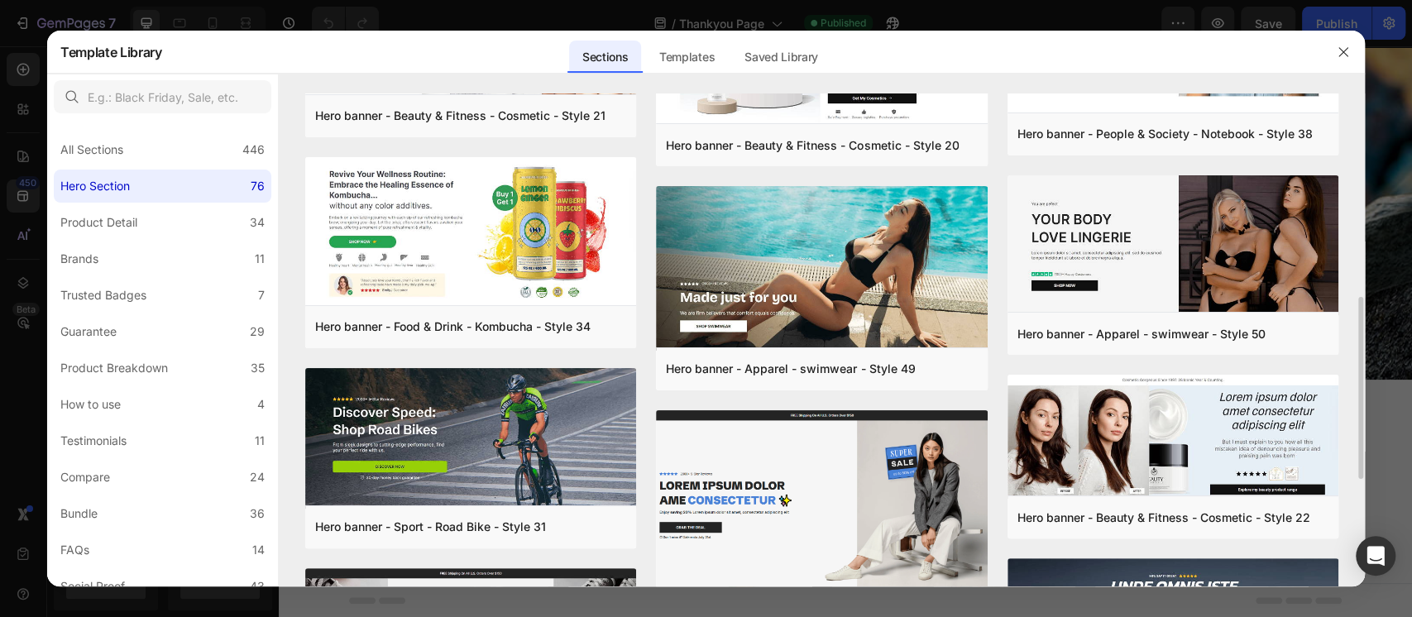
scroll to position [772, 0]
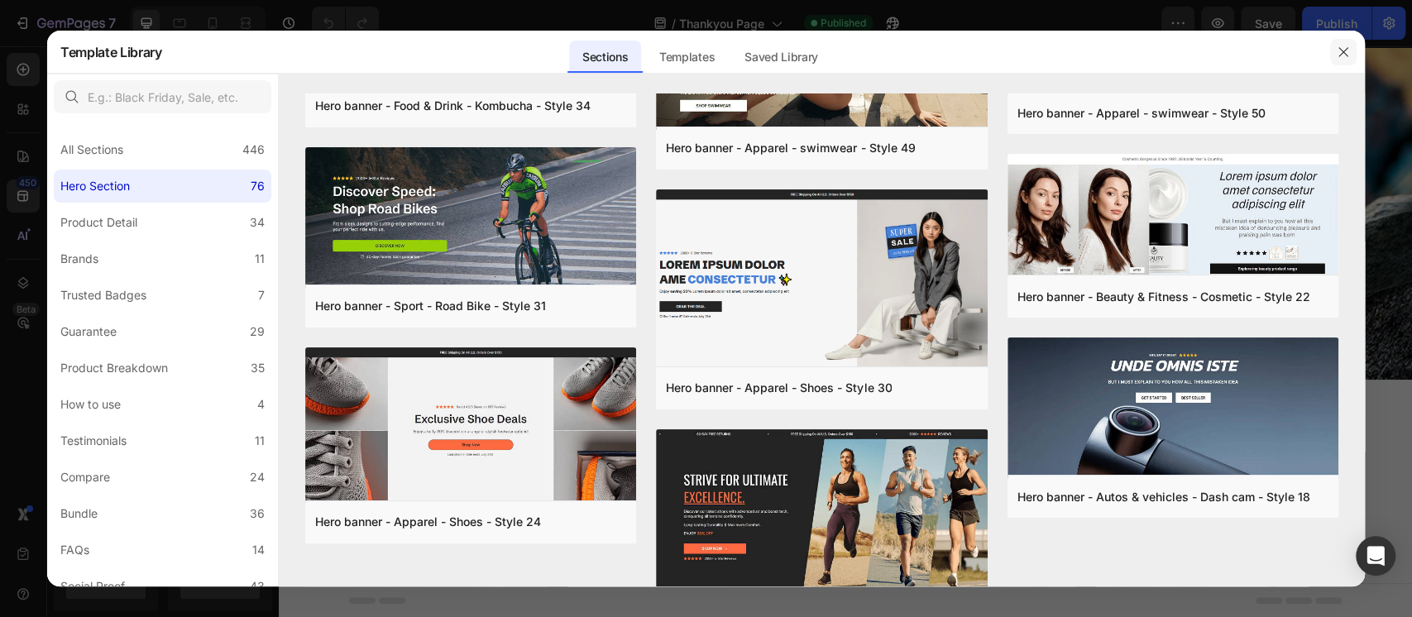
click at [1350, 50] on button "button" at bounding box center [1343, 52] width 26 height 26
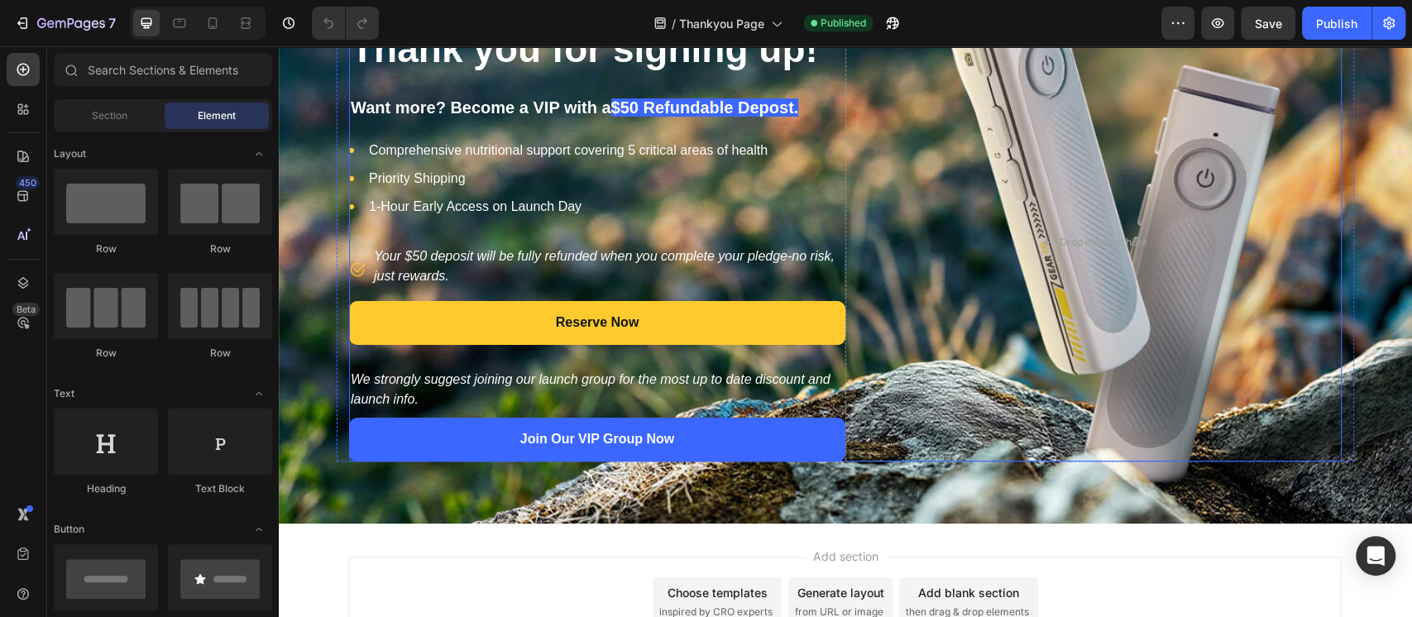
scroll to position [0, 0]
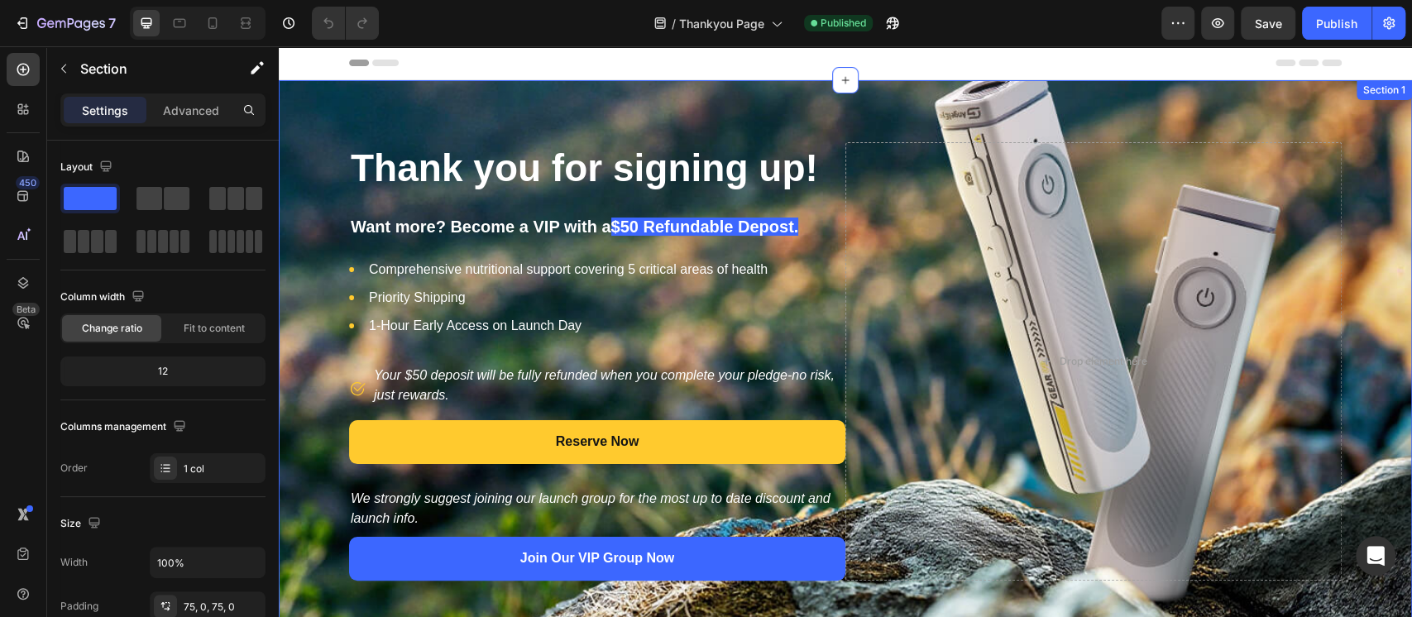
click at [371, 102] on div "Thank you for signing up! Heading Want more? Become a VIP with a $50 Refundable…" at bounding box center [845, 361] width 1133 height 562
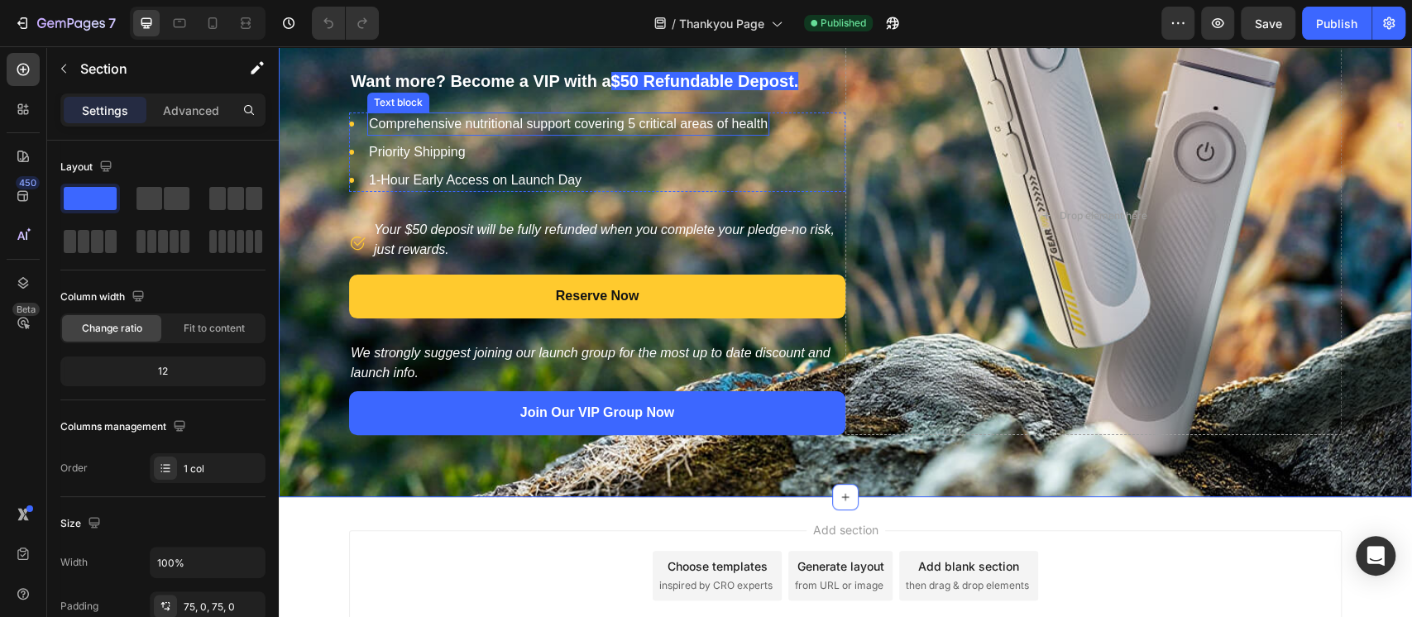
scroll to position [263, 0]
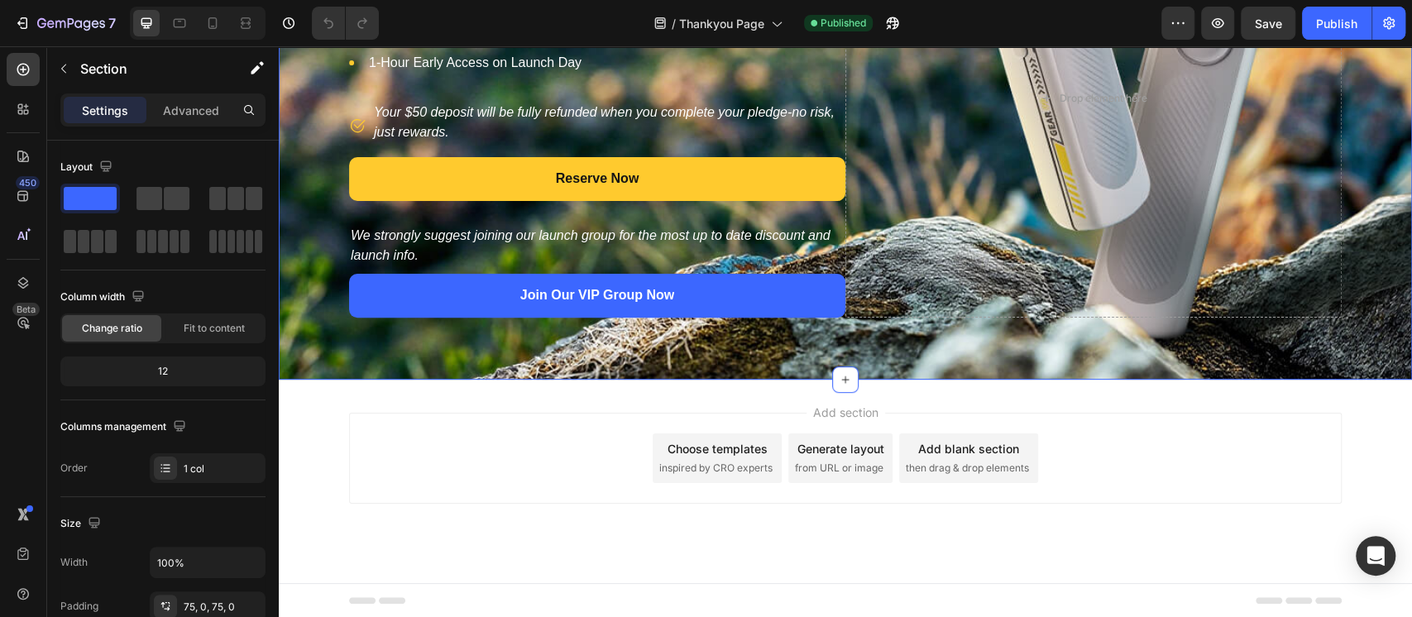
click at [695, 467] on span "inspired by CRO experts" at bounding box center [715, 468] width 113 height 15
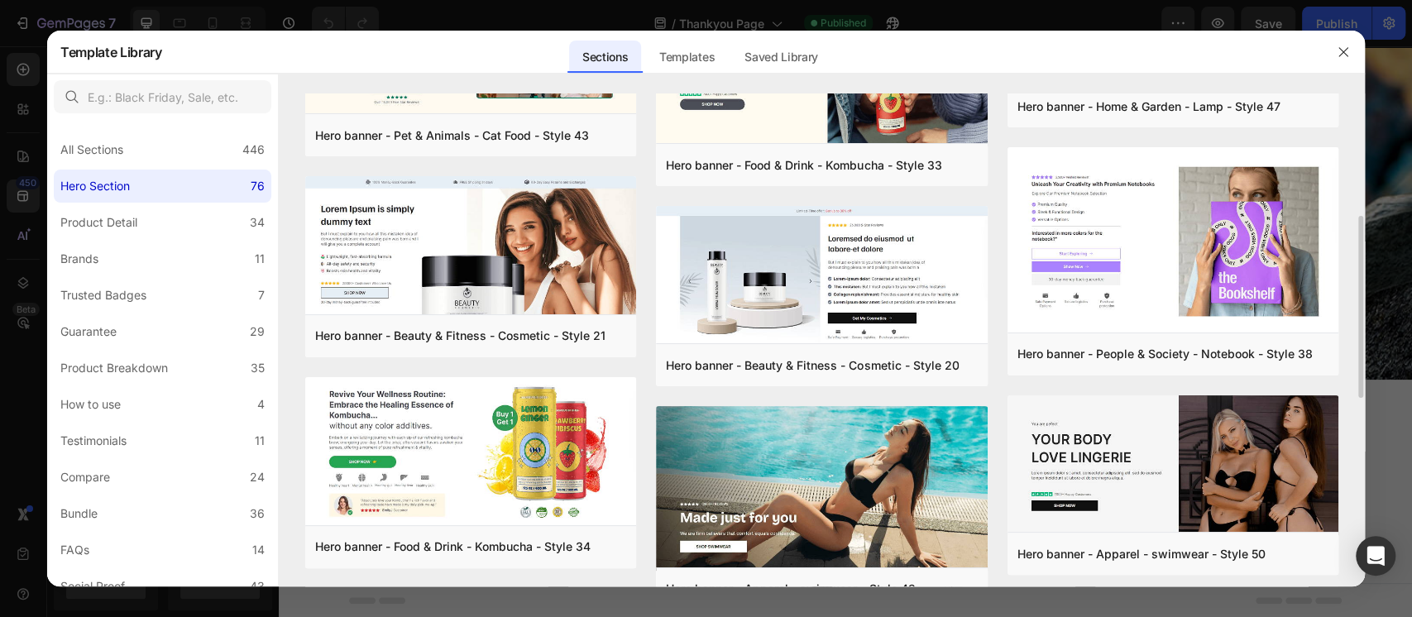
scroll to position [551, 0]
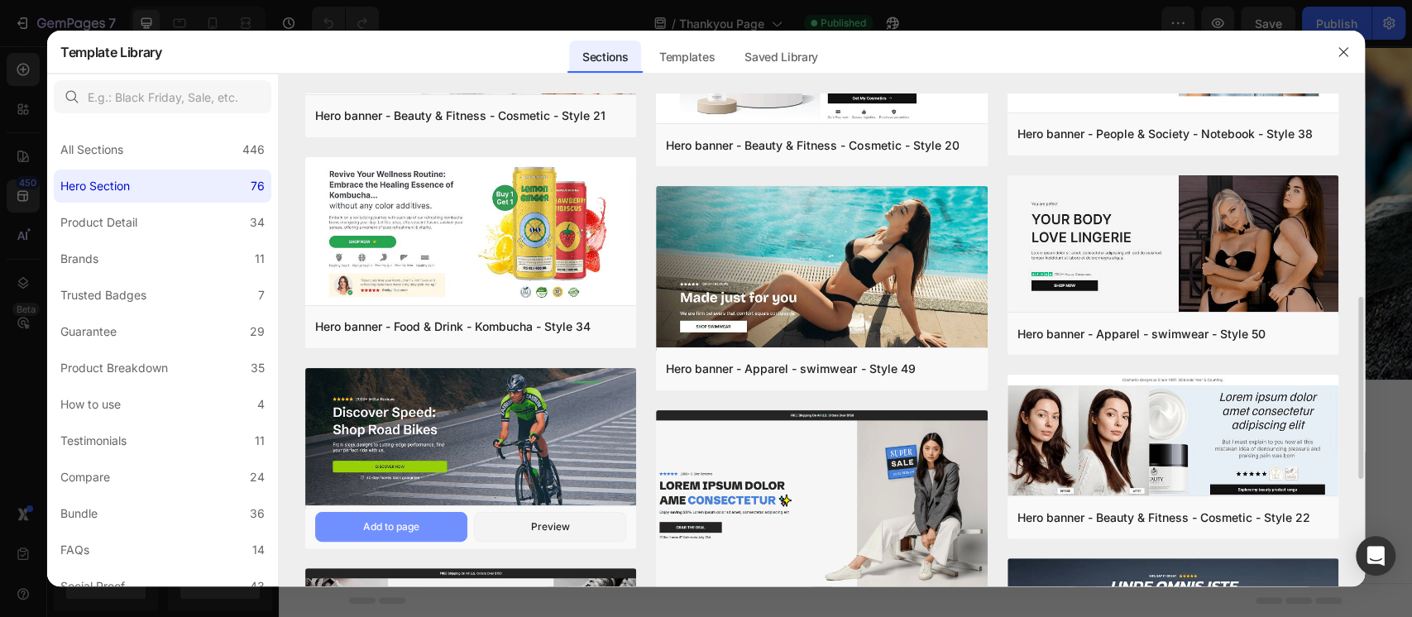
click at [428, 518] on button "Add to page" at bounding box center [391, 527] width 152 height 30
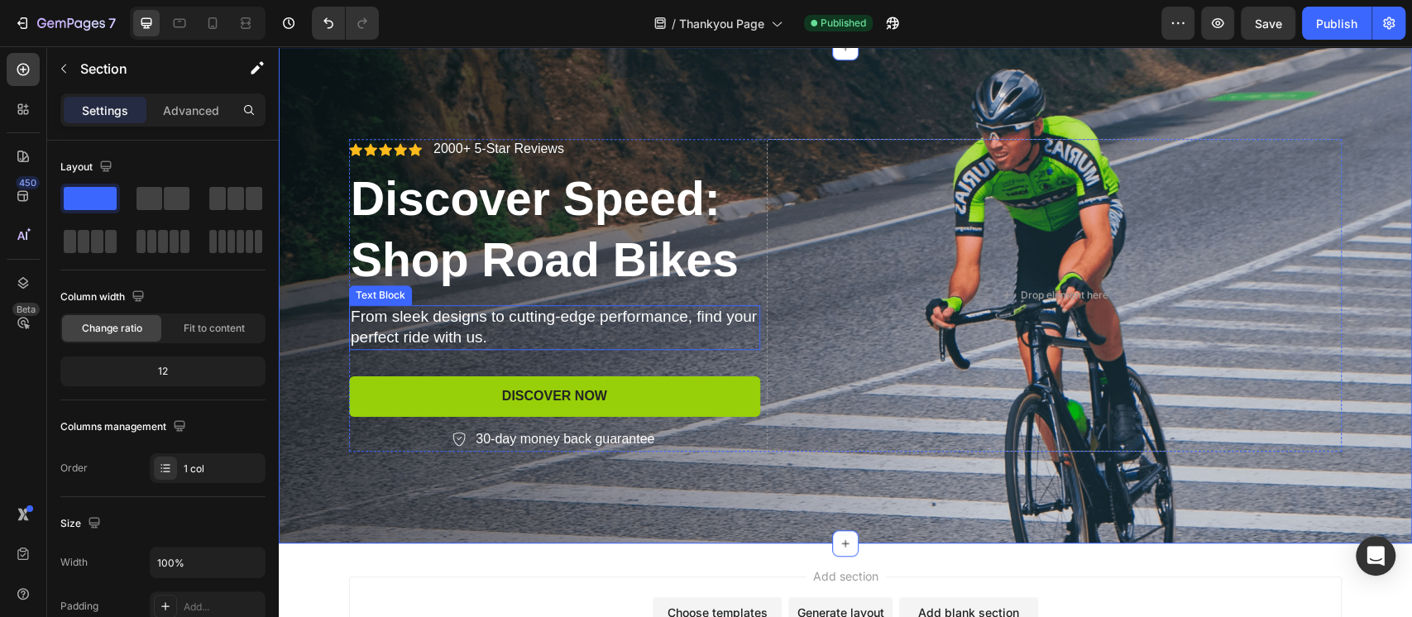
scroll to position [375, 0]
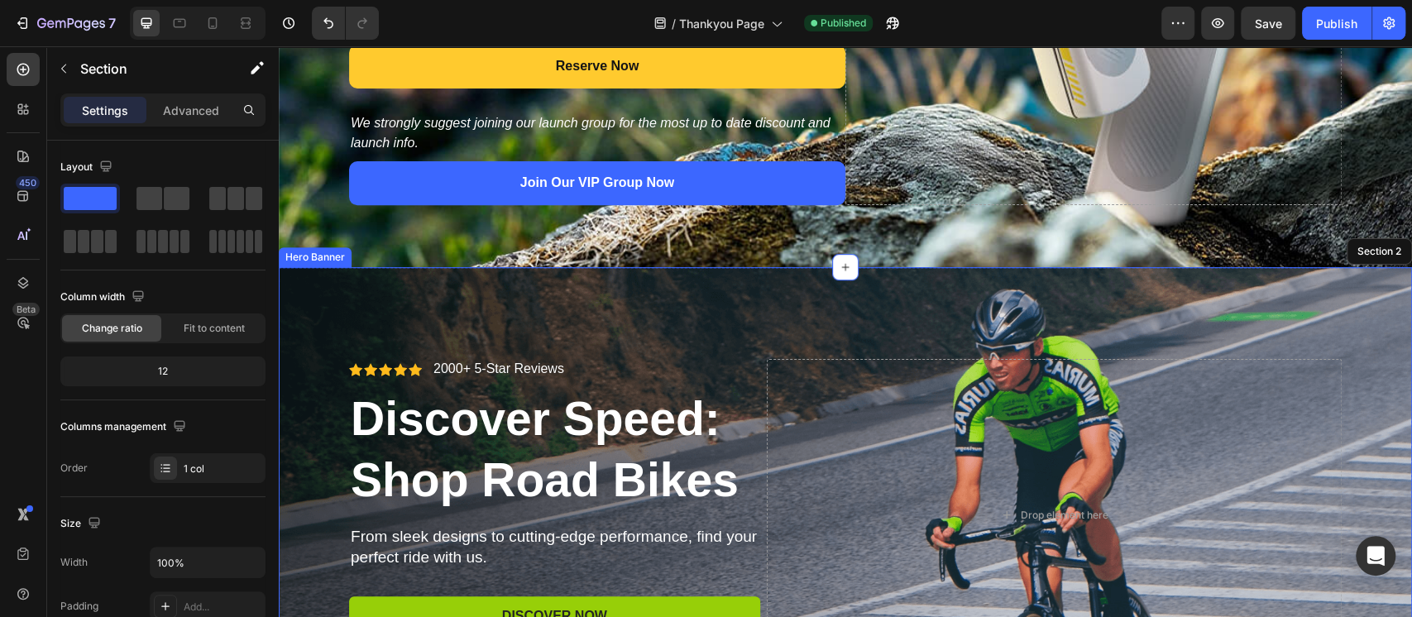
click at [505, 313] on div "Background Image" at bounding box center [845, 515] width 1133 height 496
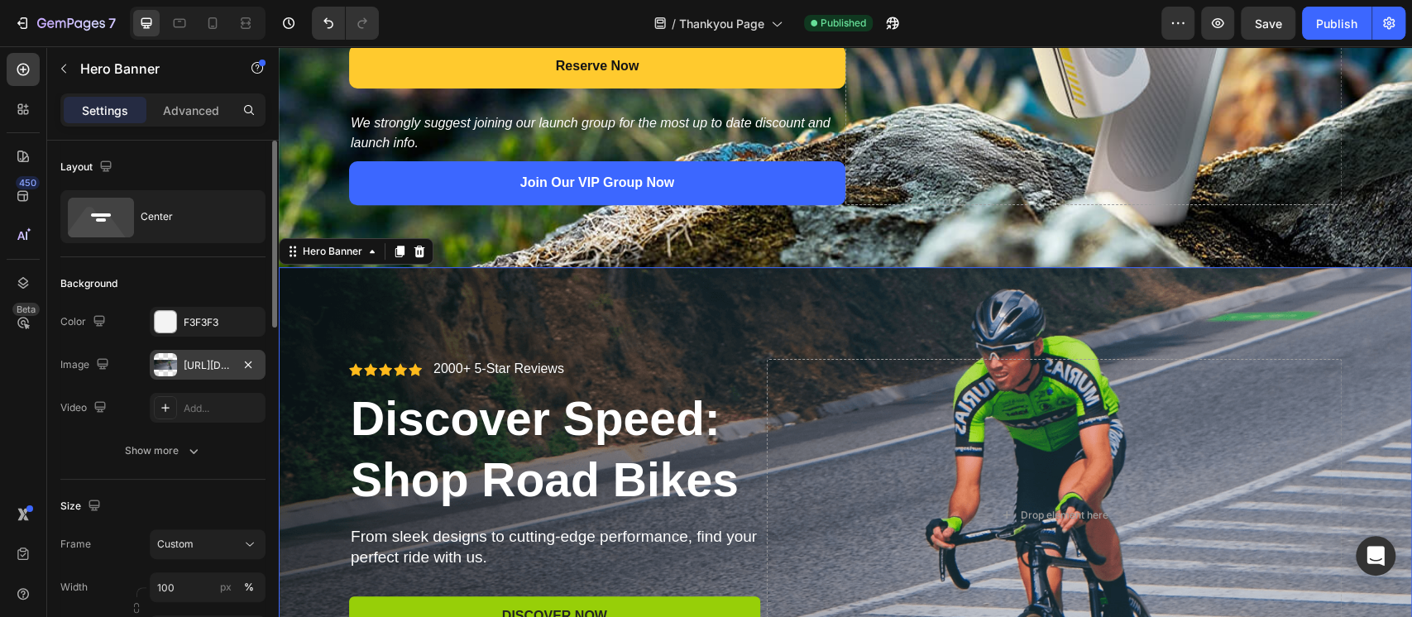
click at [197, 365] on div "[URL][DOMAIN_NAME]" at bounding box center [208, 365] width 48 height 15
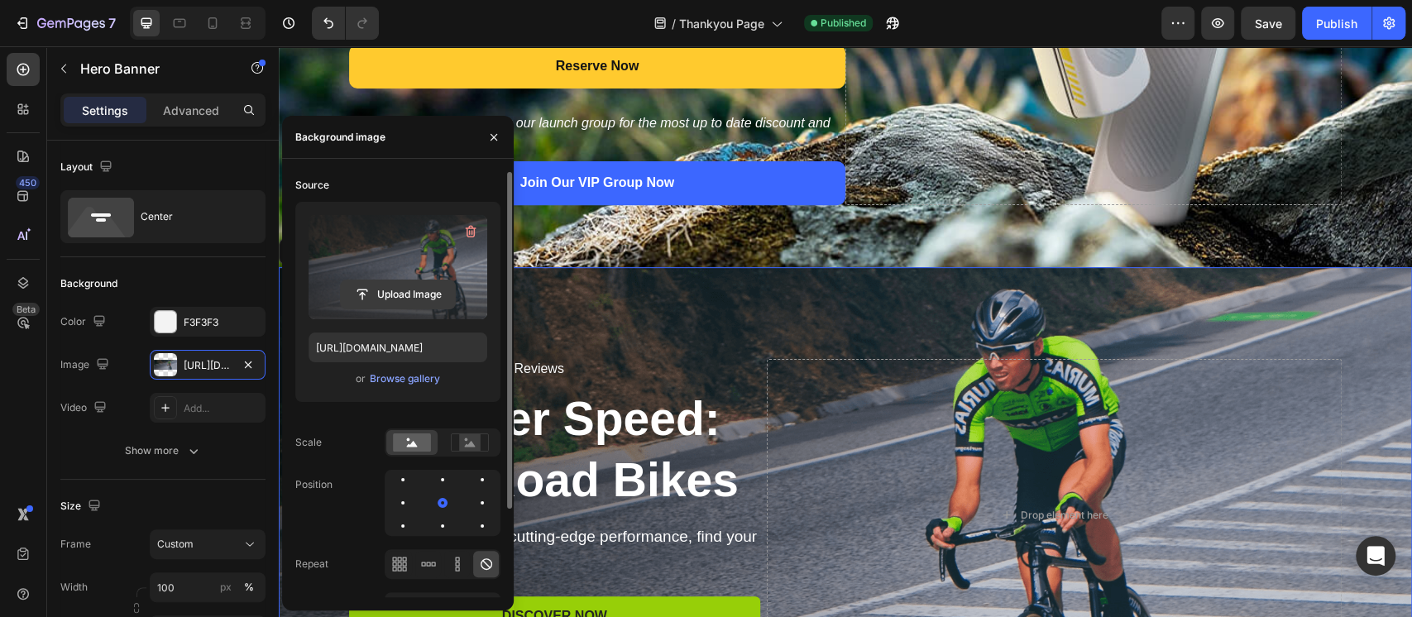
click at [398, 288] on input "file" at bounding box center [398, 294] width 114 height 28
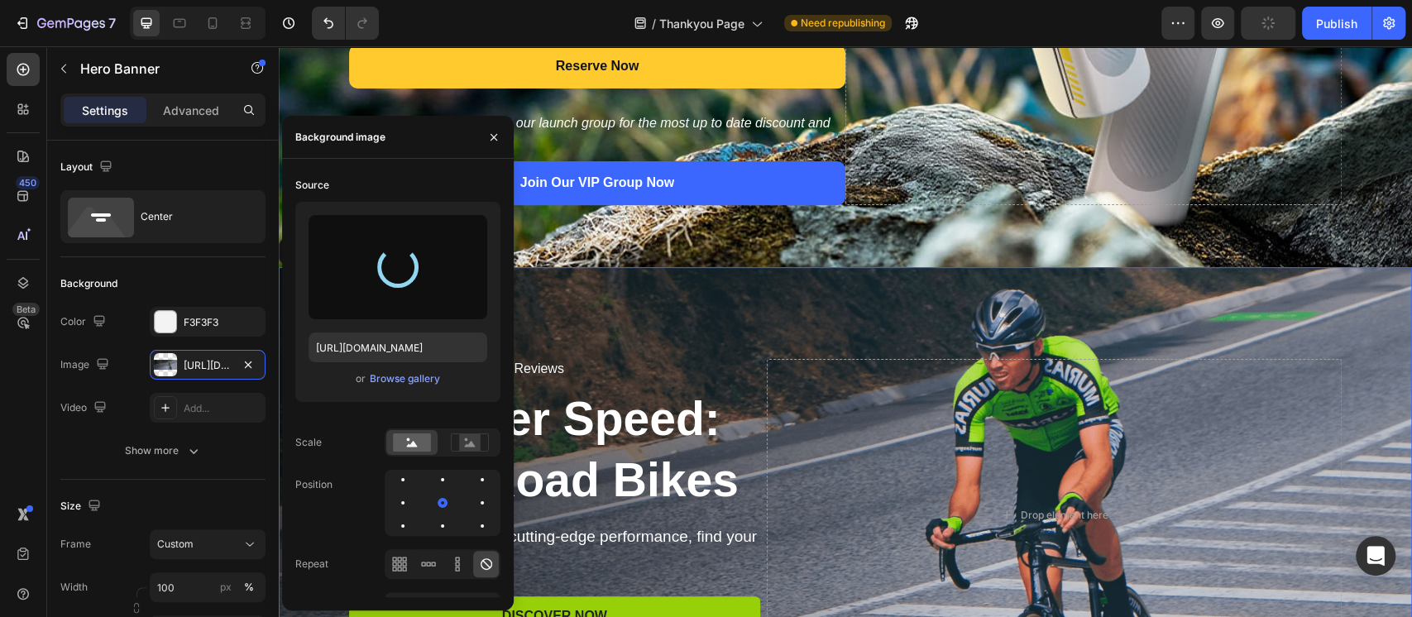
type input "[URL][DOMAIN_NAME]"
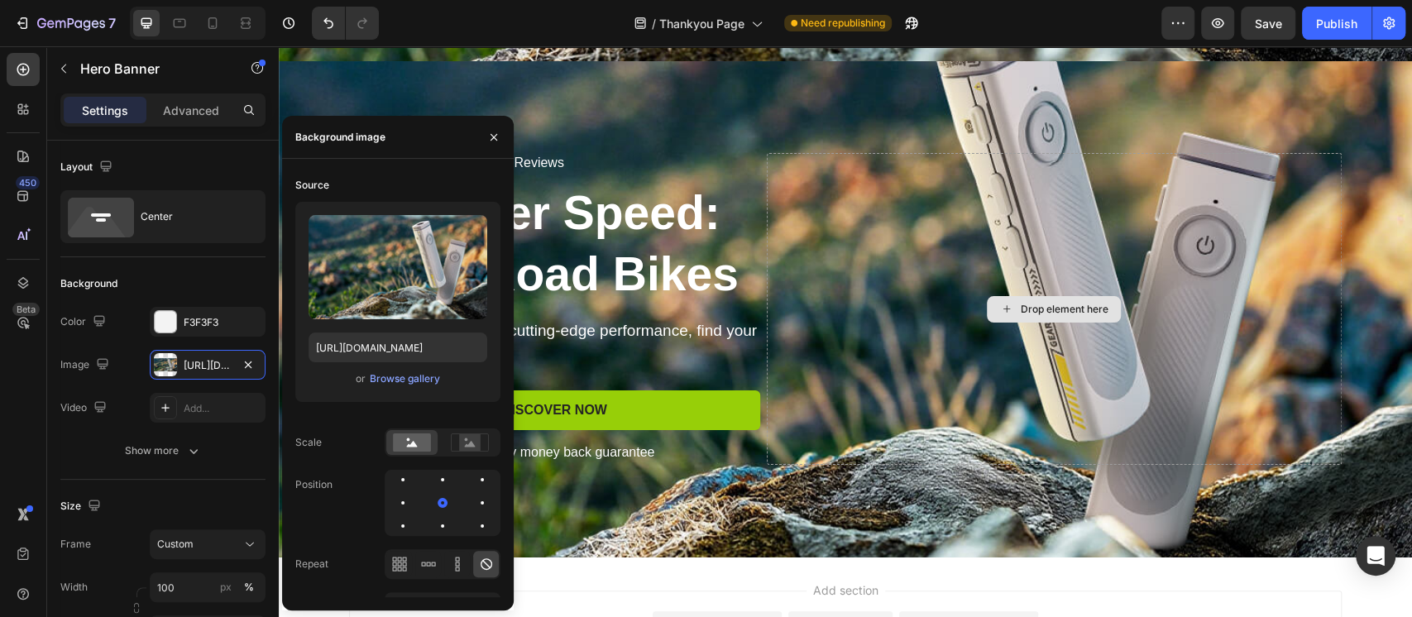
scroll to position [662, 0]
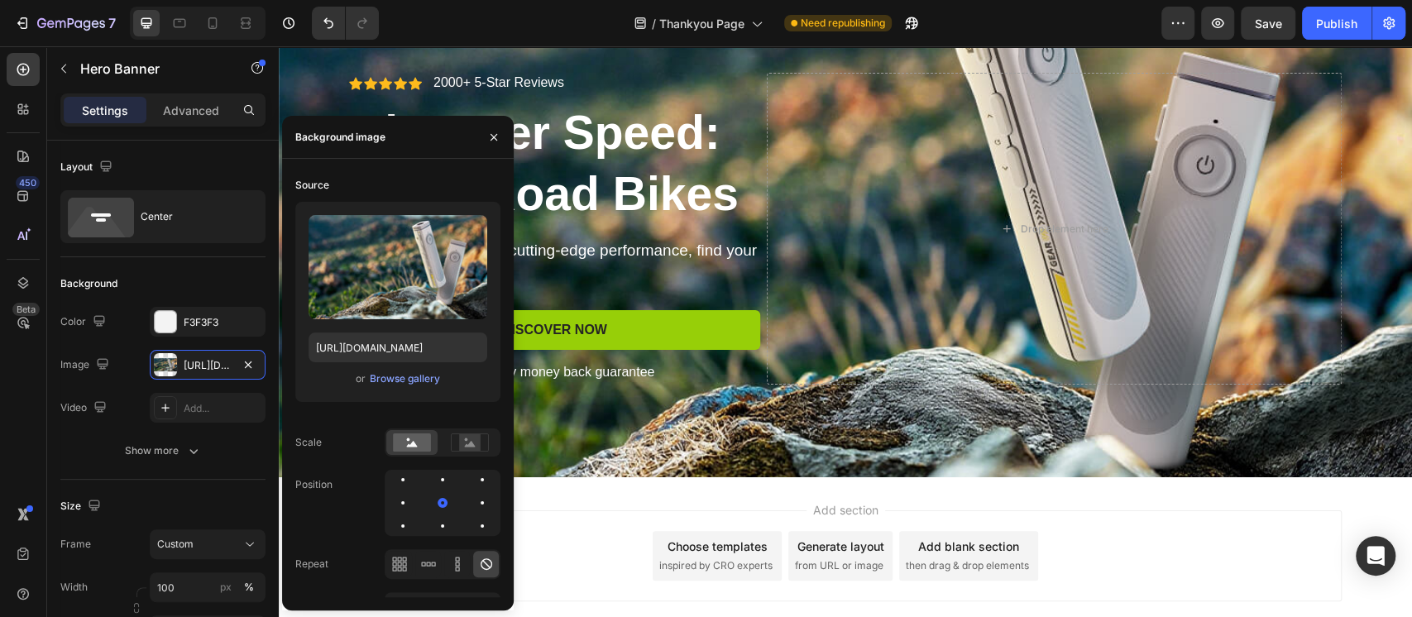
click at [733, 471] on div "Background Image" at bounding box center [845, 229] width 1133 height 496
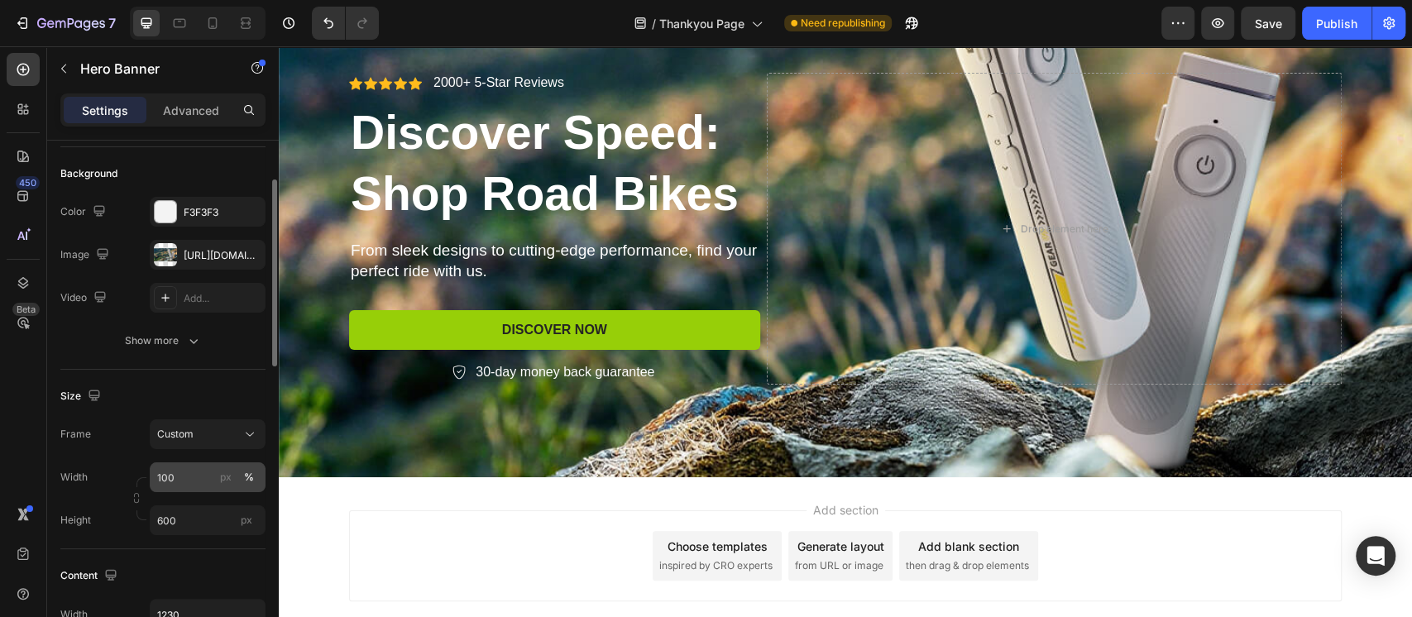
scroll to position [220, 0]
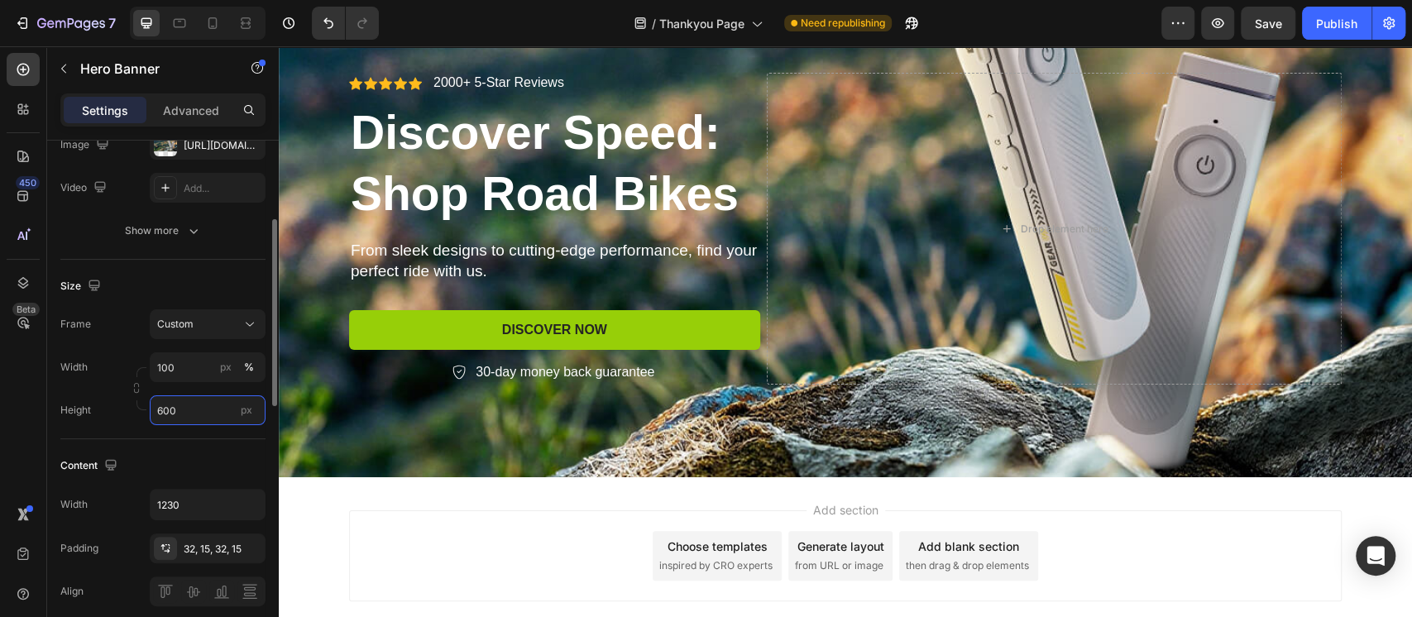
click at [176, 406] on input "600" at bounding box center [208, 410] width 116 height 30
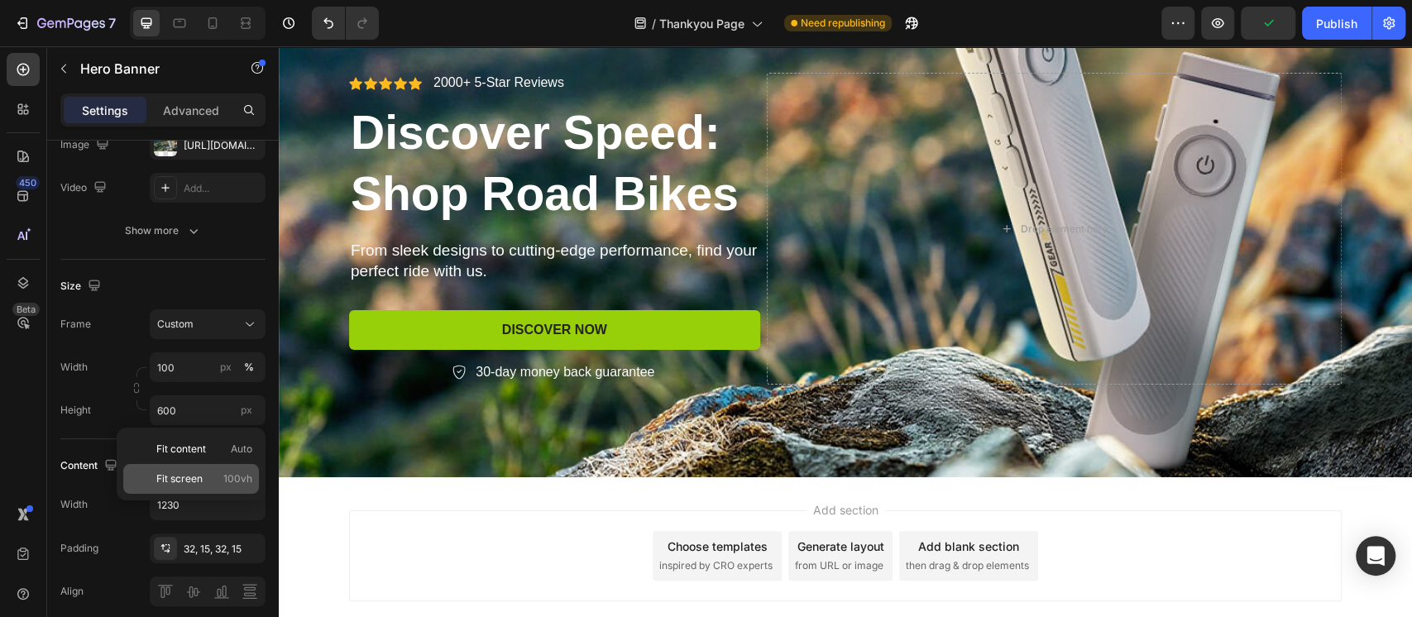
click at [213, 471] on p "Fit screen 100vh" at bounding box center [204, 478] width 96 height 15
type input "100 vh"
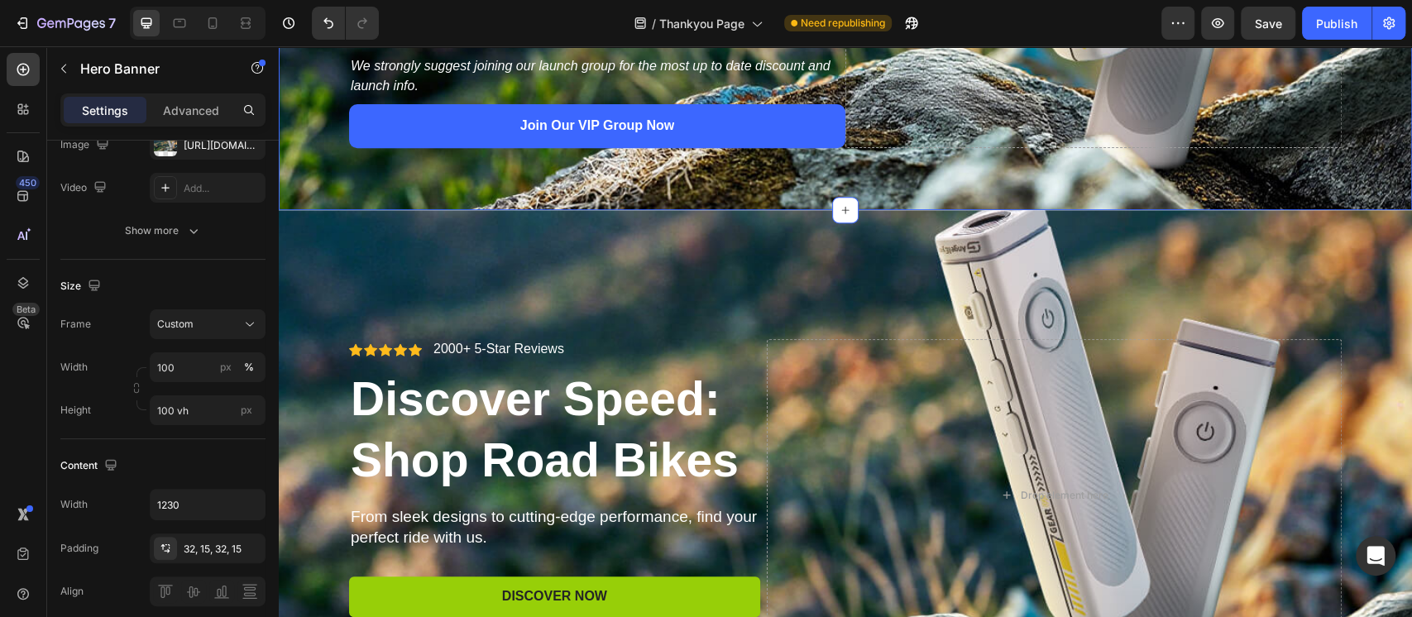
scroll to position [441, 0]
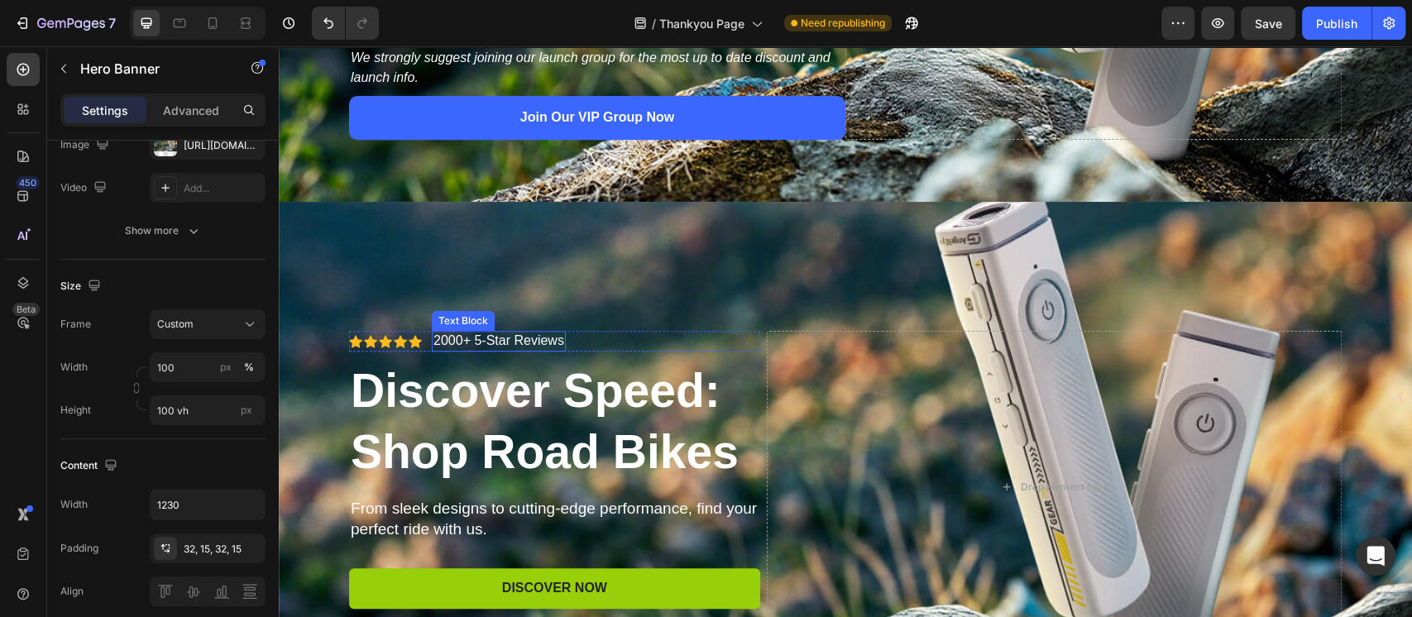
click at [537, 347] on p "2000+ 5-Star Reviews" at bounding box center [498, 340] width 131 height 17
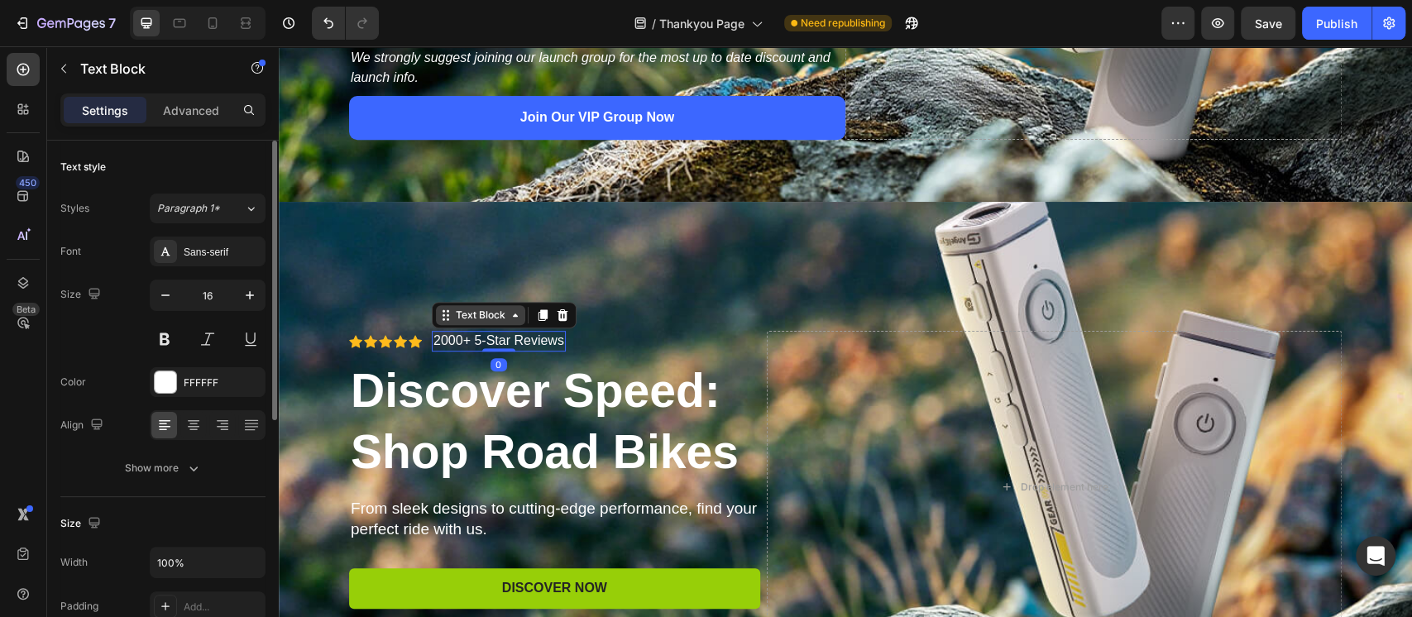
click at [509, 318] on icon at bounding box center [515, 314] width 13 height 13
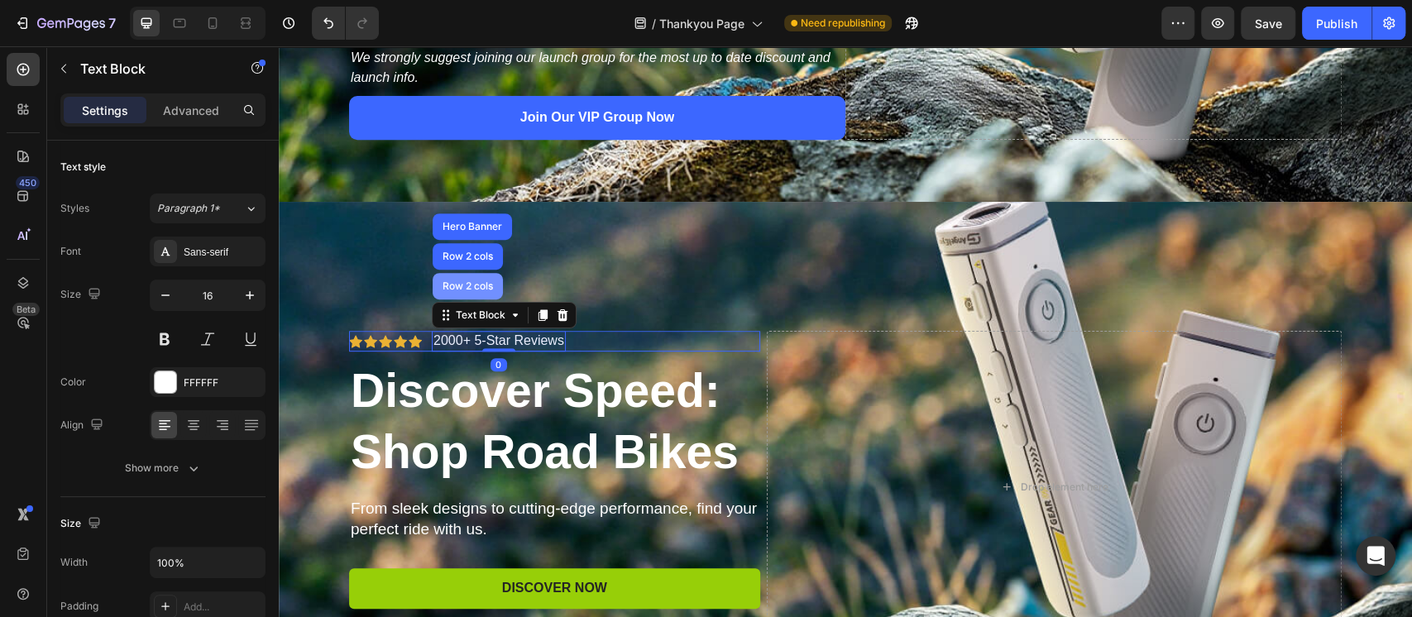
click at [472, 294] on div "Row 2 cols" at bounding box center [467, 286] width 70 height 26
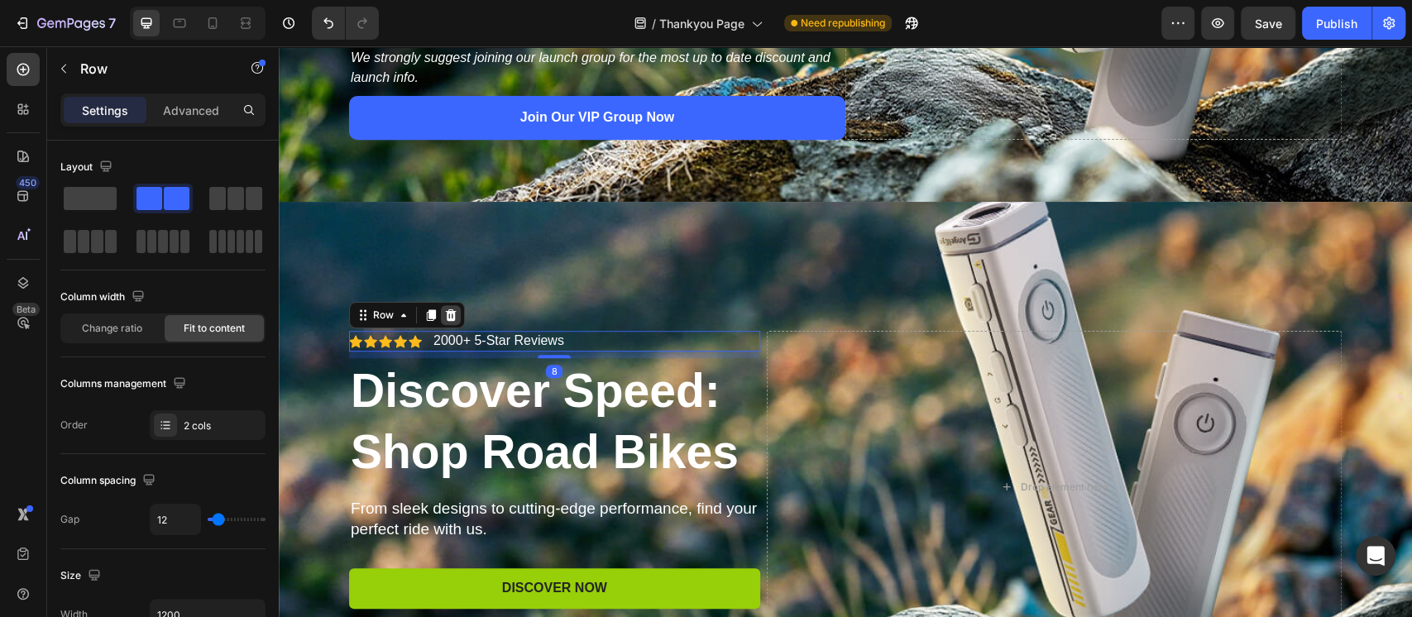
click at [446, 312] on icon at bounding box center [451, 315] width 11 height 12
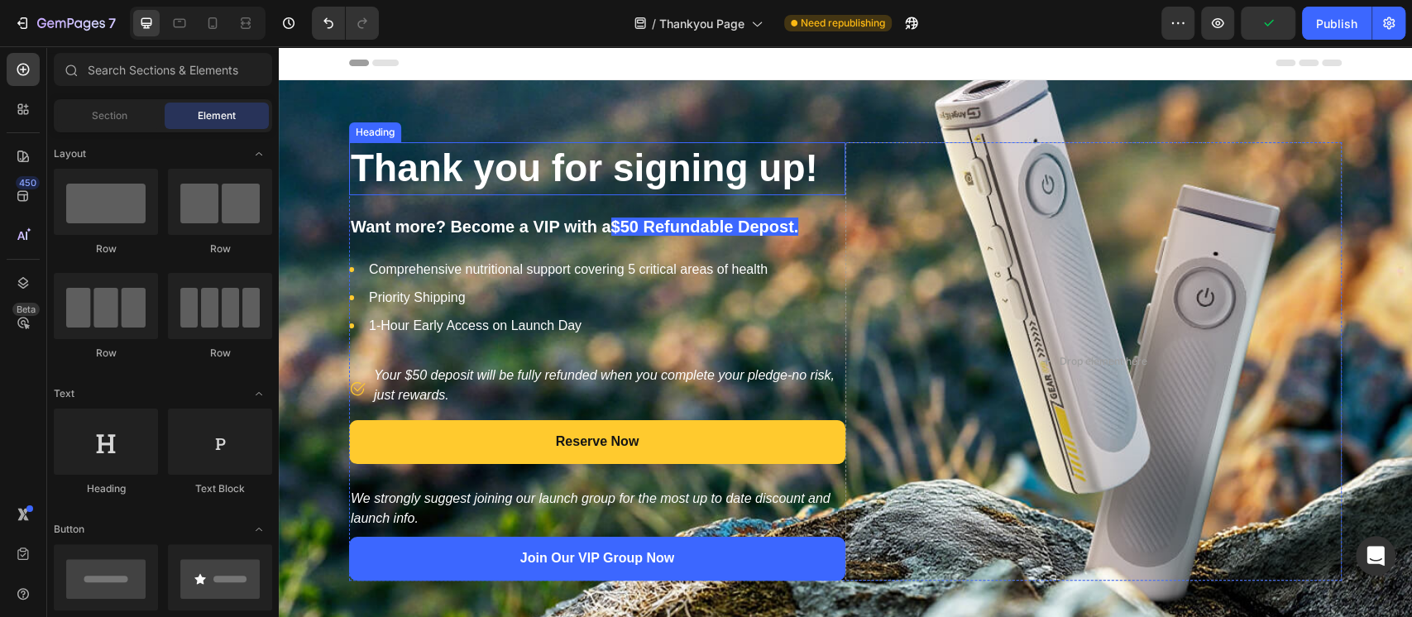
click at [500, 165] on h2 "Thank you for signing up!" at bounding box center [597, 168] width 496 height 53
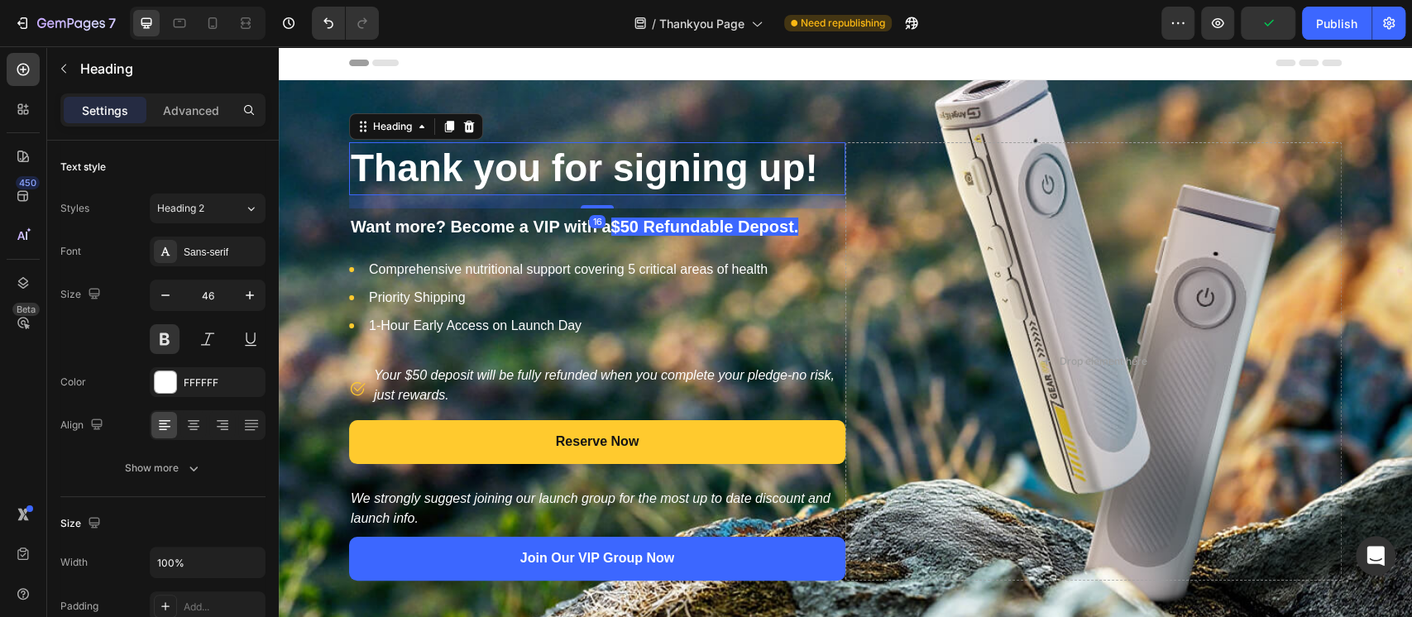
click at [500, 165] on h2 "Thank you for signing up!" at bounding box center [597, 168] width 496 height 53
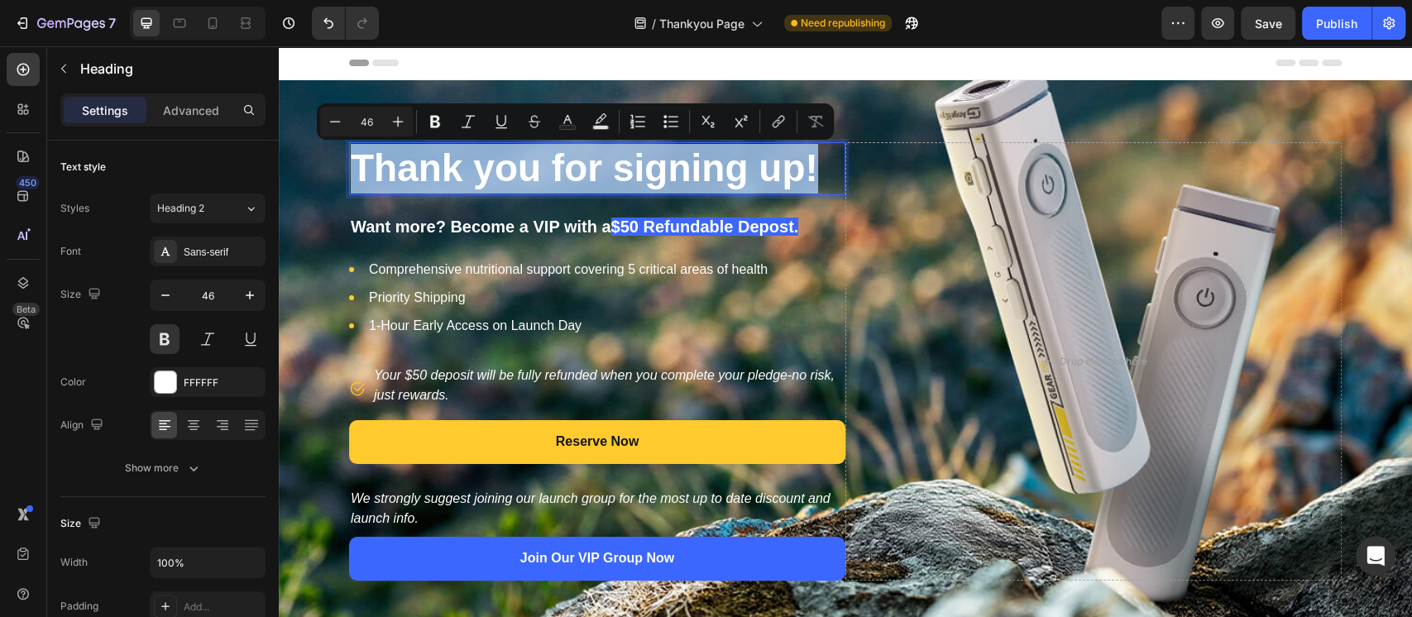
copy p "Thank you for signing up!"
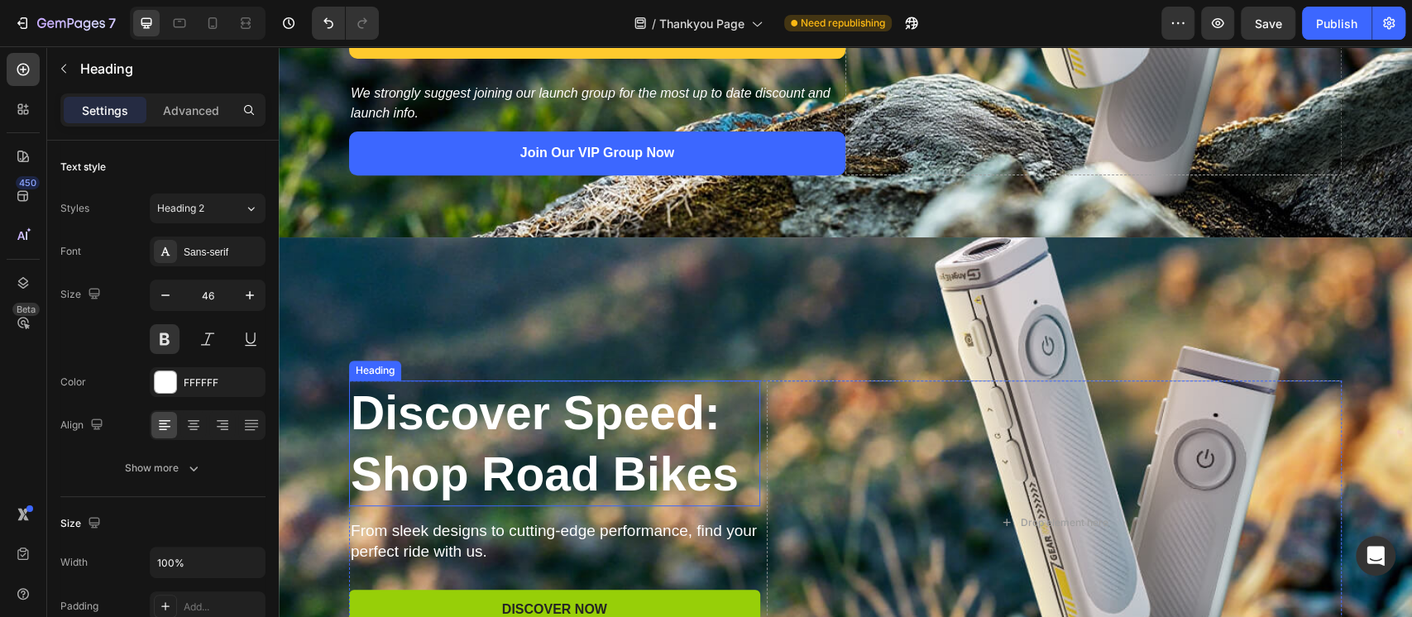
scroll to position [441, 0]
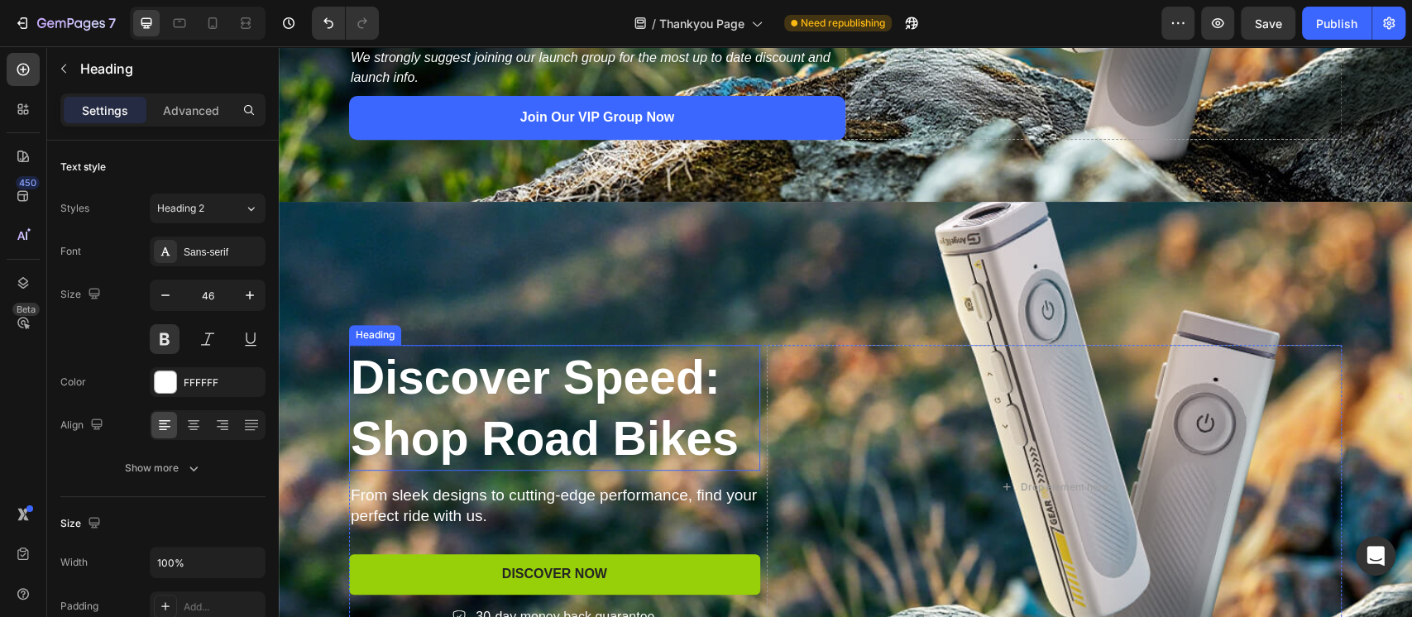
click at [484, 381] on h2 "Discover Speed: Shop Road Bikes" at bounding box center [554, 408] width 411 height 126
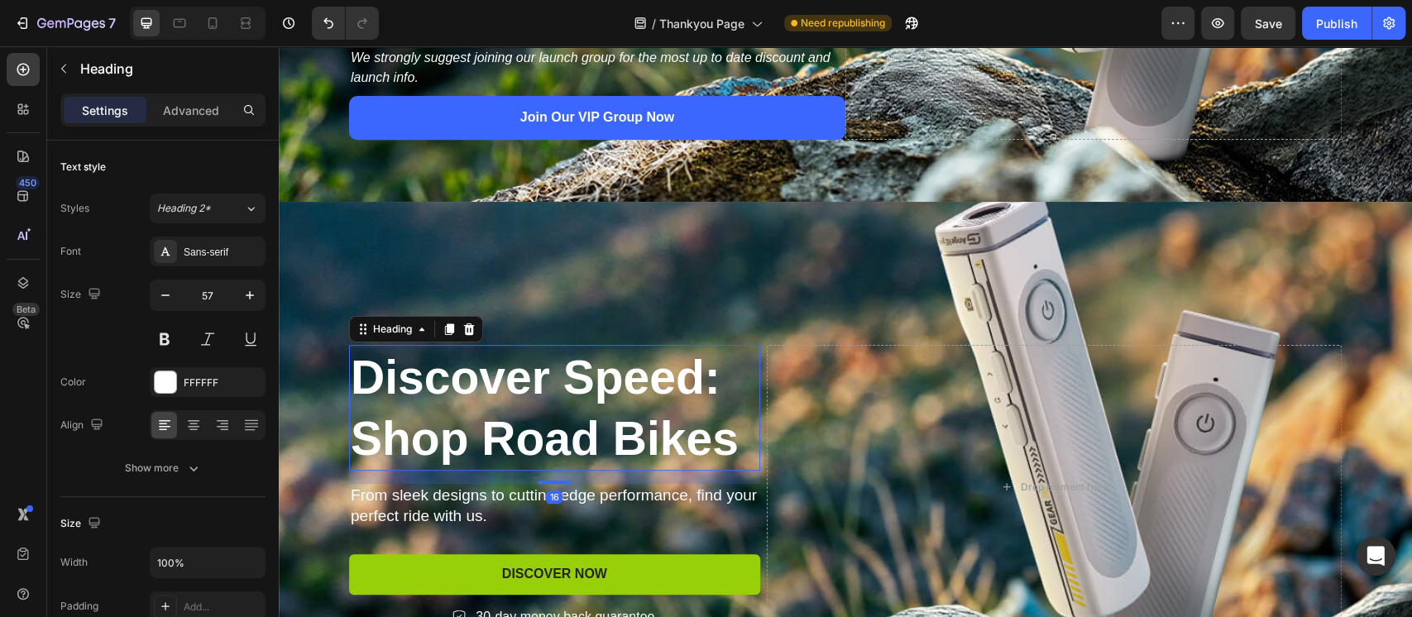
click at [484, 381] on h2 "Discover Speed: Shop Road Bikes" at bounding box center [554, 408] width 411 height 126
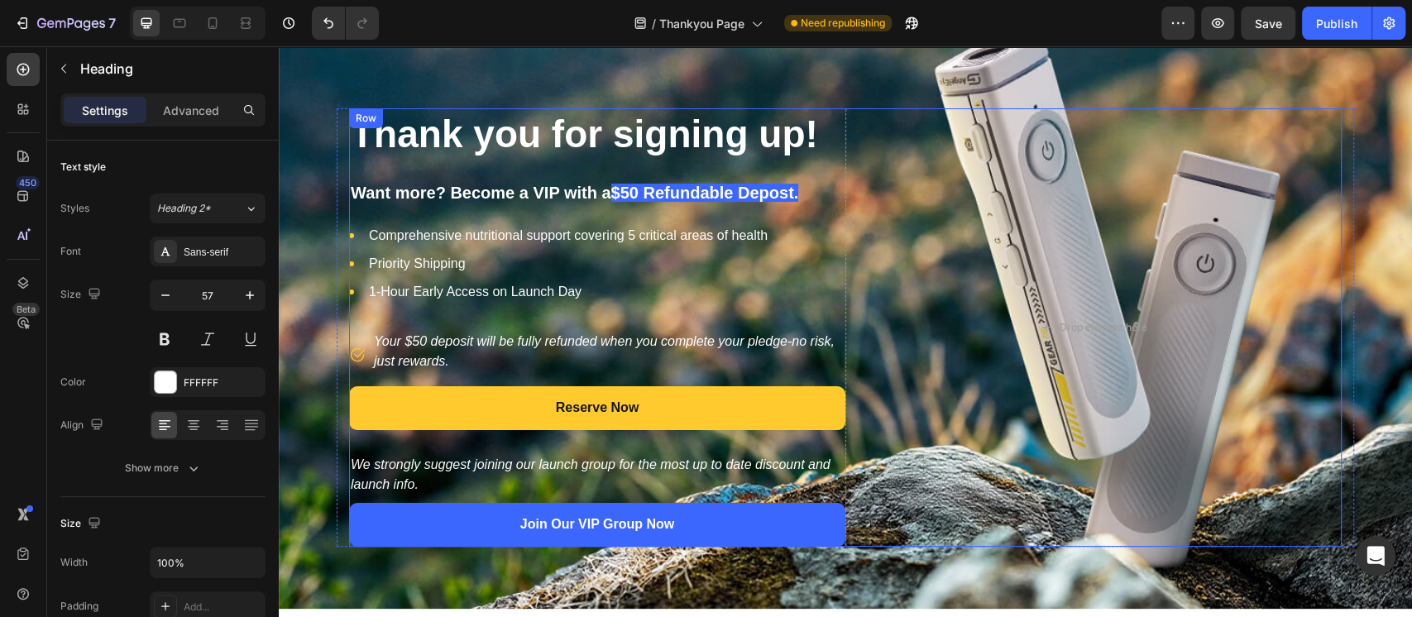
scroll to position [0, 0]
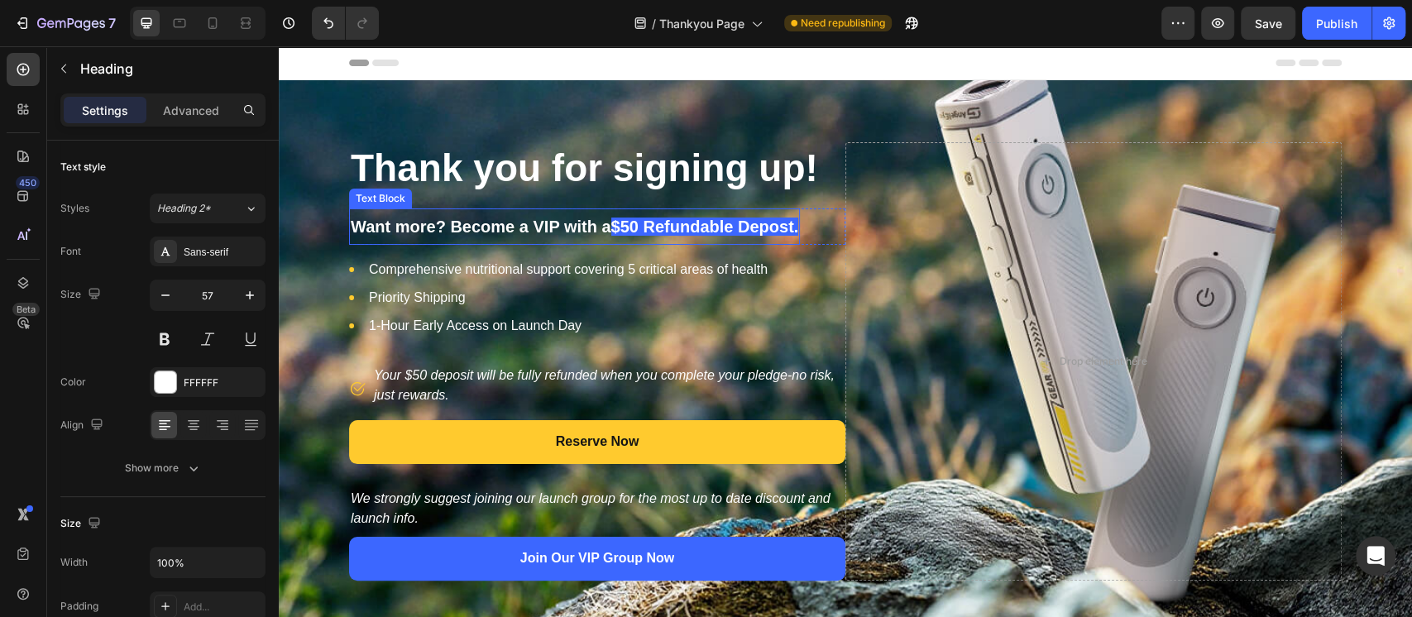
click at [437, 222] on span "Want more? Become a VIP with a" at bounding box center [481, 226] width 260 height 18
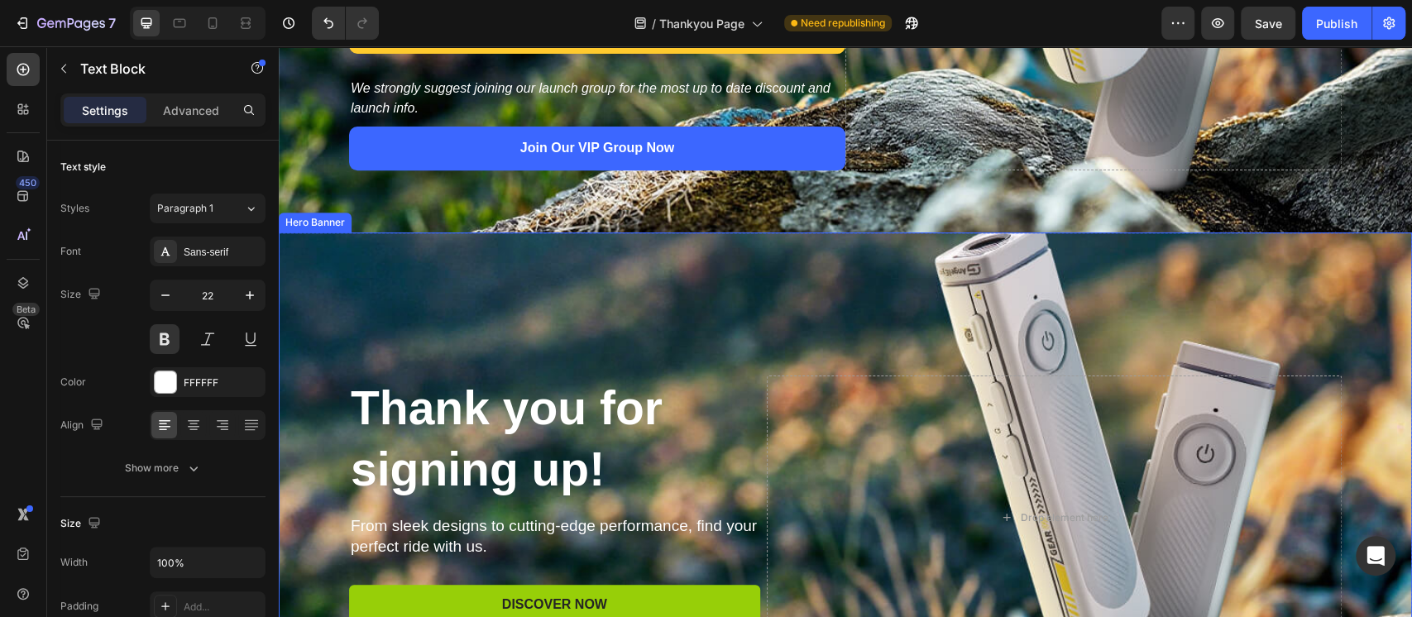
scroll to position [551, 0]
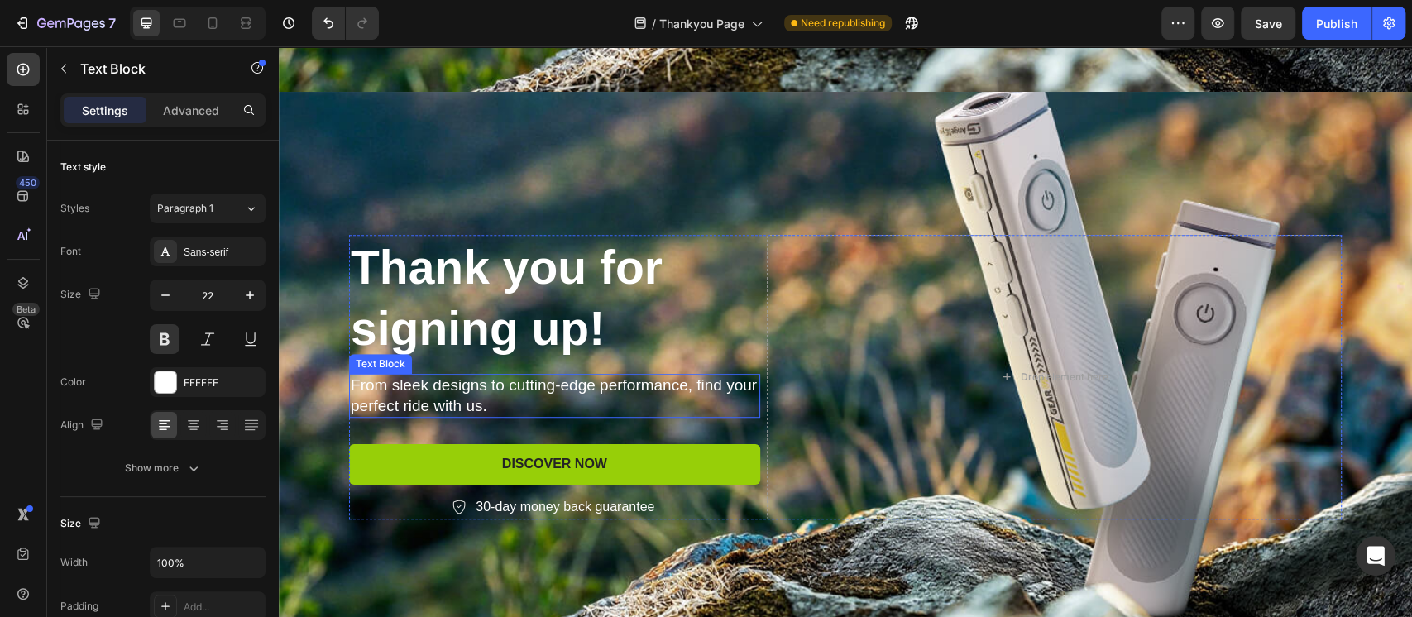
click at [492, 388] on p "From sleek designs to cutting-edge performance, find your perfect ride with us." at bounding box center [555, 395] width 408 height 41
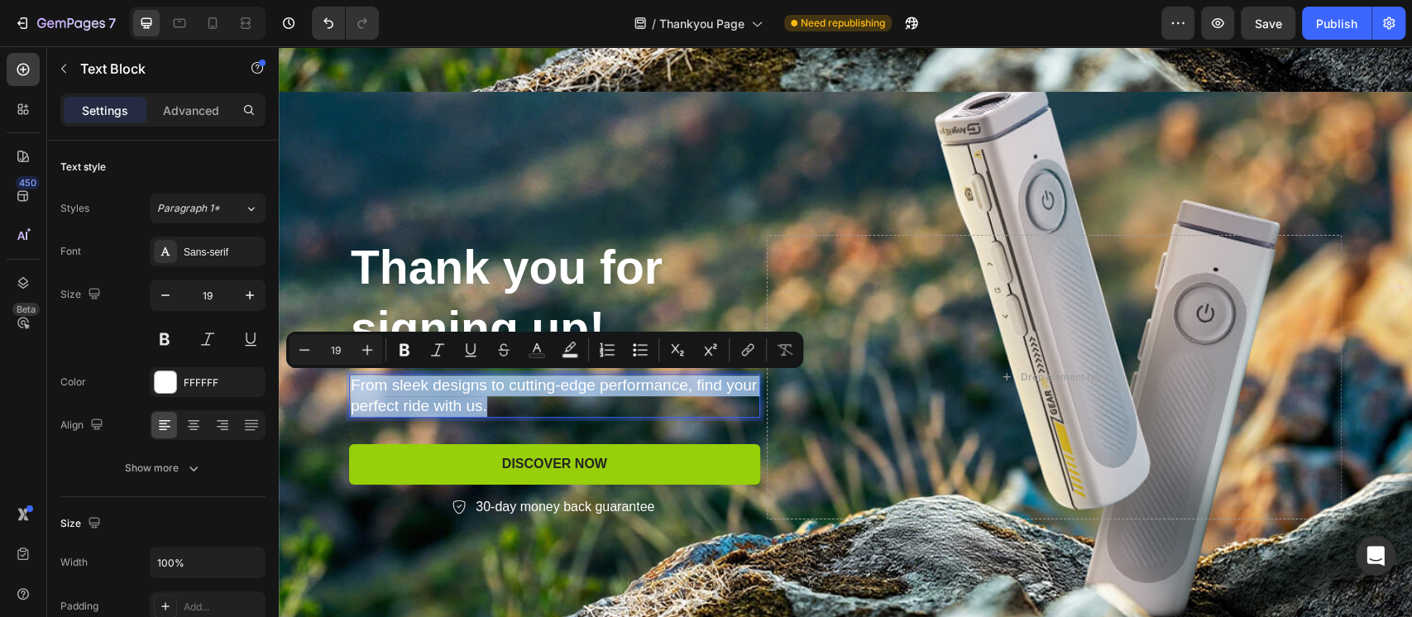
scroll to position [541, 0]
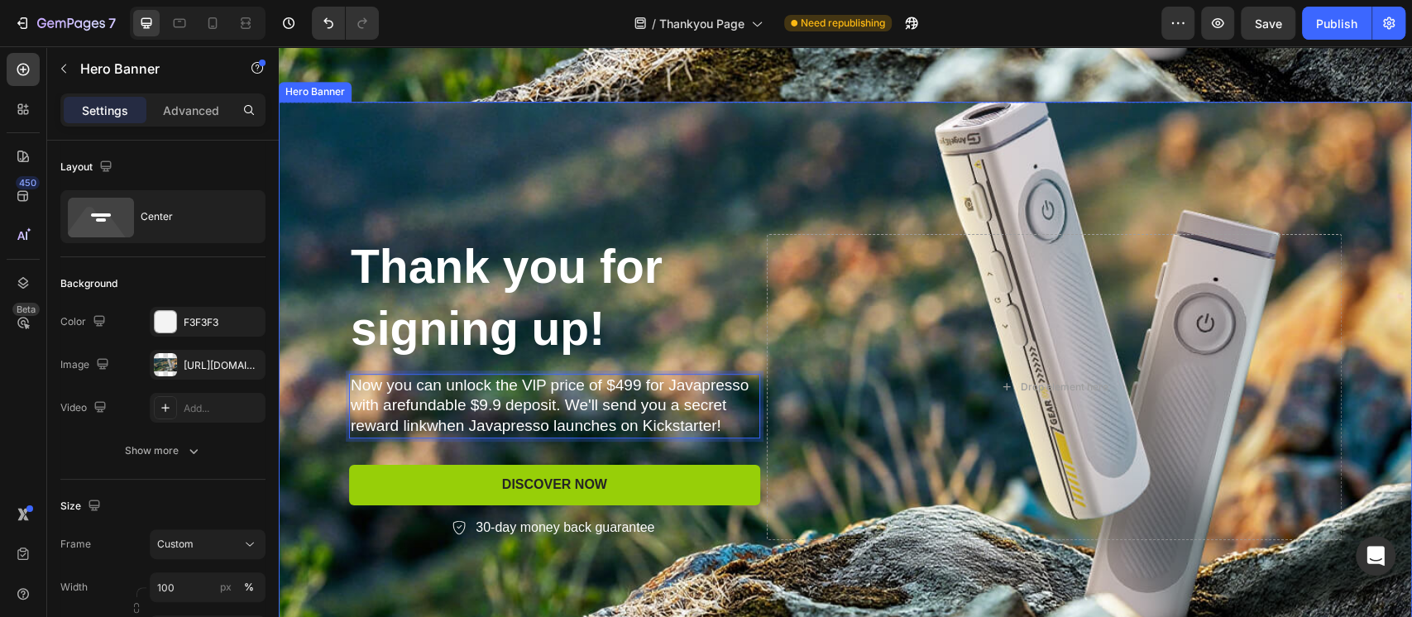
click at [691, 180] on div "Background Image" at bounding box center [845, 387] width 1133 height 571
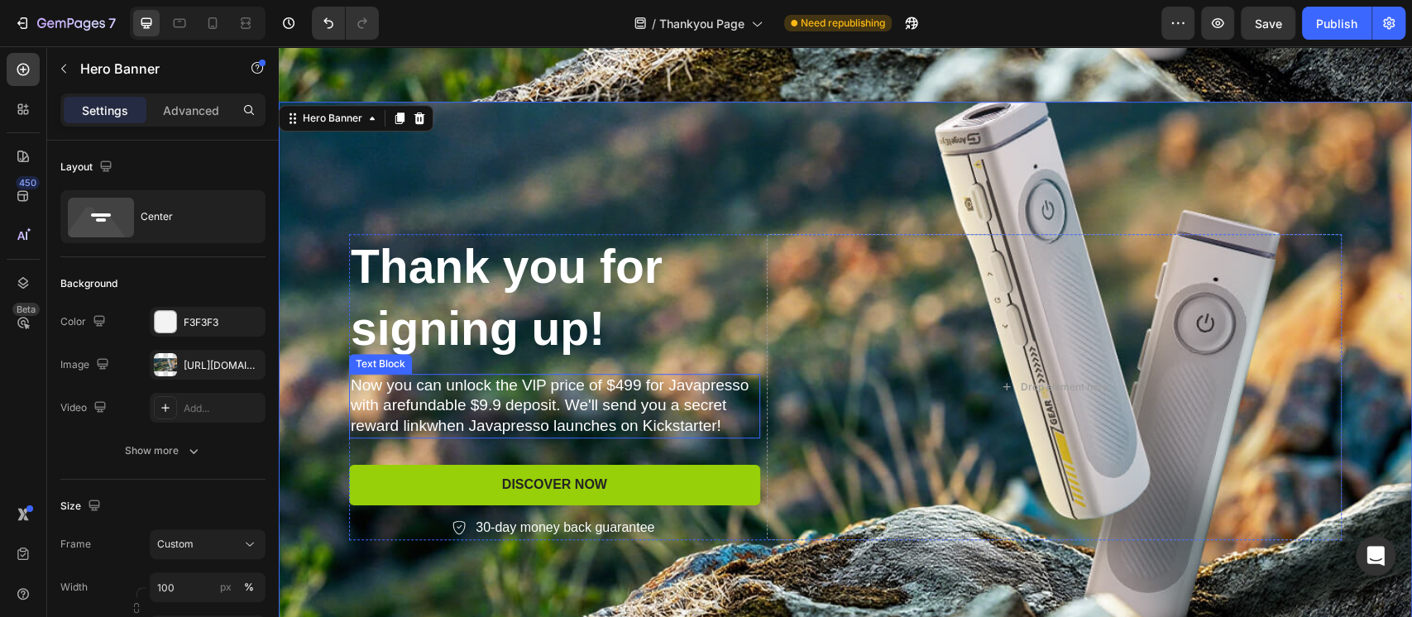
click at [638, 387] on p "Now you can unlock the VlP price of $499 for Javapresso with arefundable $9.9 d…" at bounding box center [555, 405] width 408 height 61
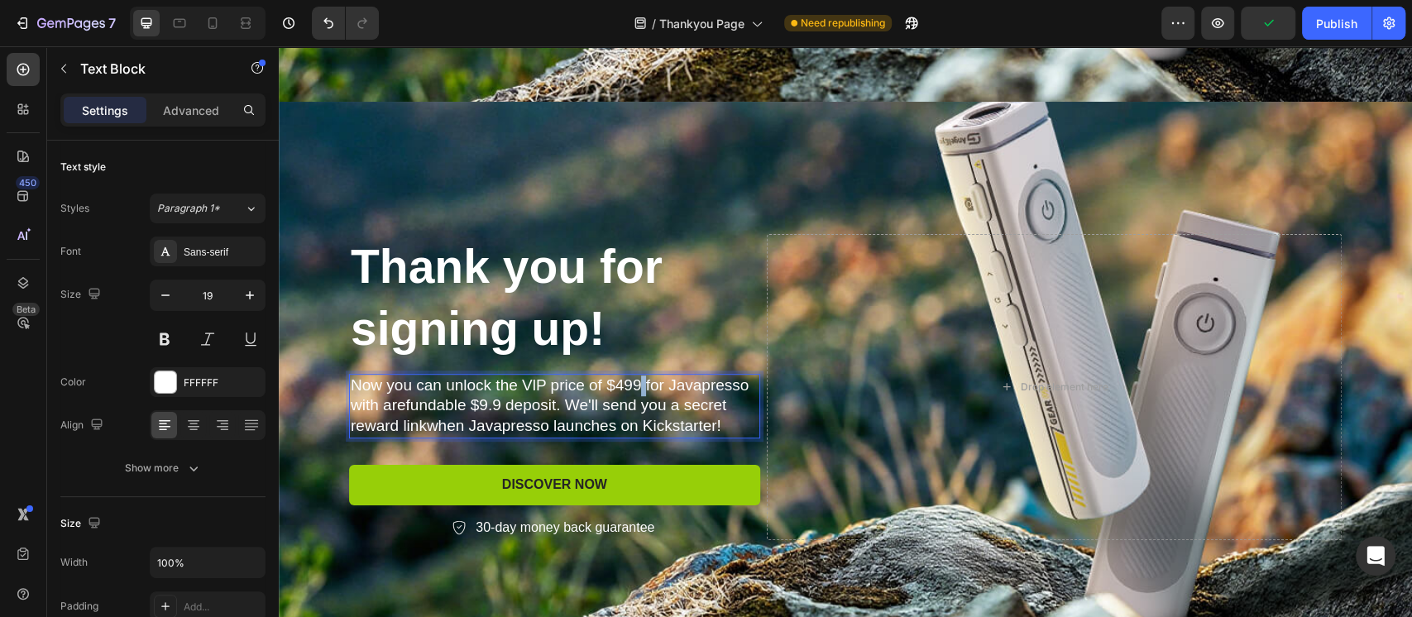
click at [628, 380] on p "Now you can unlock the VlP price of $499 for Javapresso with arefundable $9.9 d…" at bounding box center [555, 405] width 408 height 61
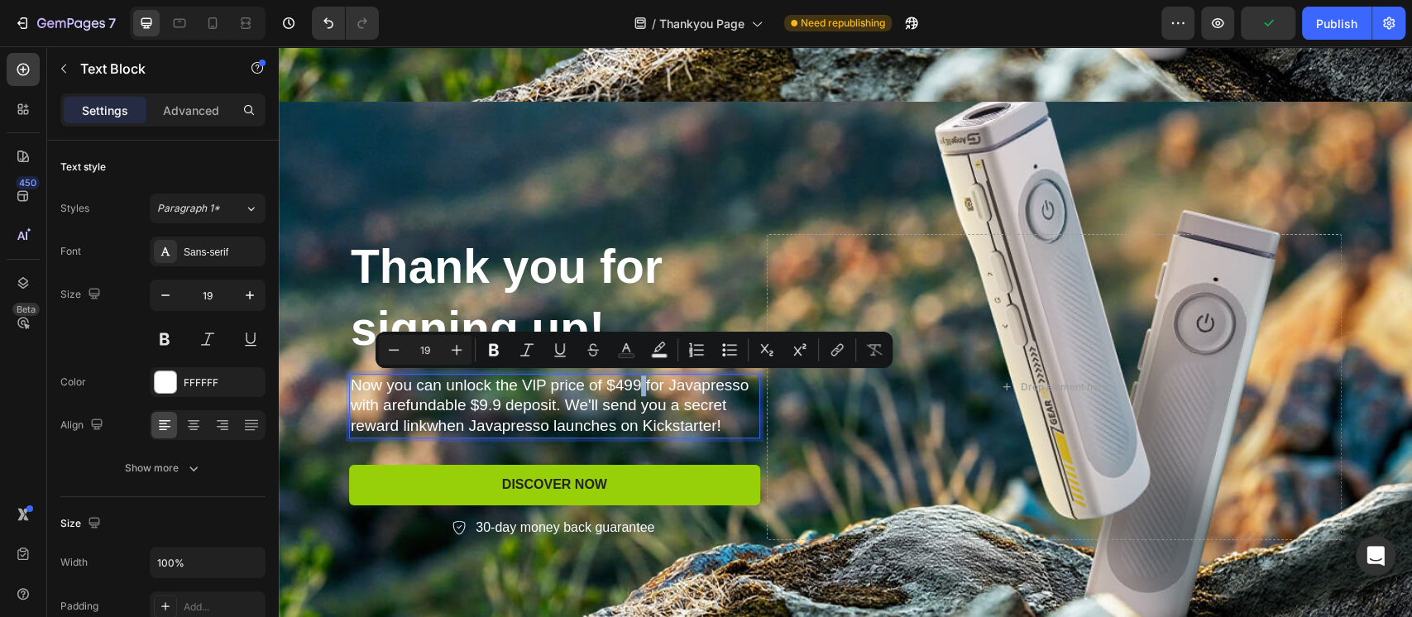
click at [629, 383] on p "Now you can unlock the VlP price of $499 for Javapresso with arefundable $9.9 d…" at bounding box center [555, 405] width 408 height 61
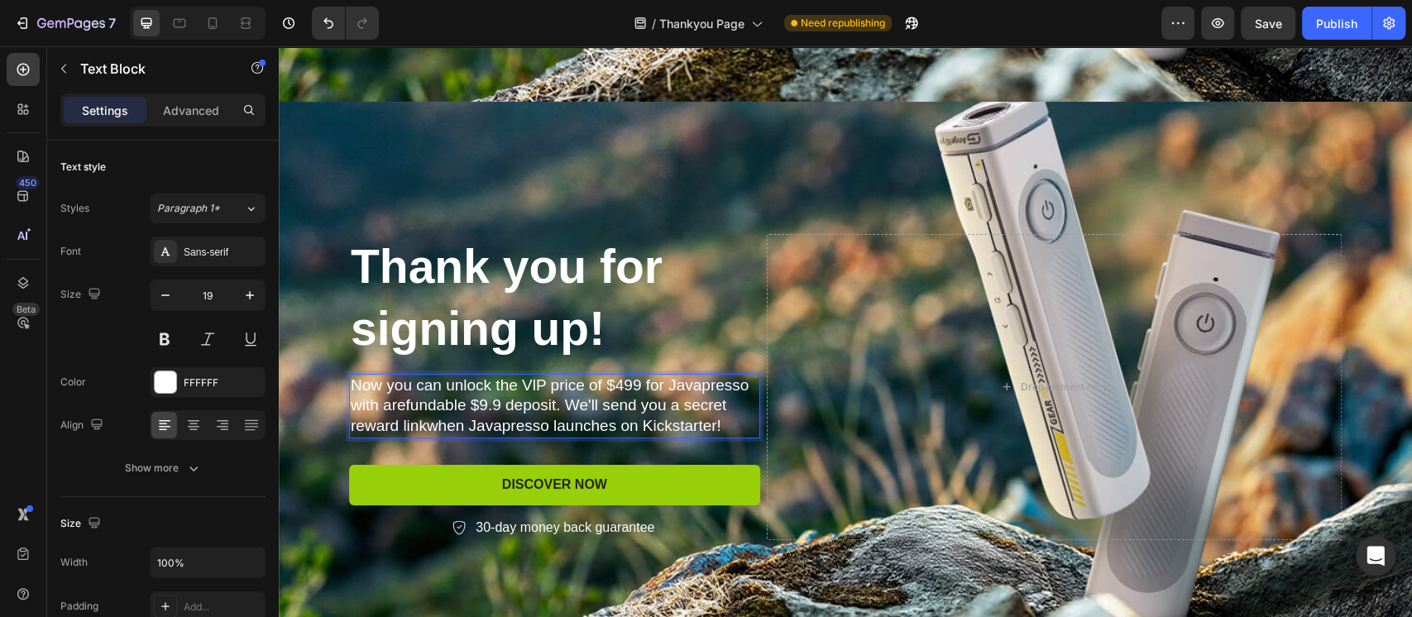
click at [528, 393] on p "Now you can unlock the VlP price of $499 for Javapresso with arefundable $9.9 d…" at bounding box center [555, 405] width 408 height 61
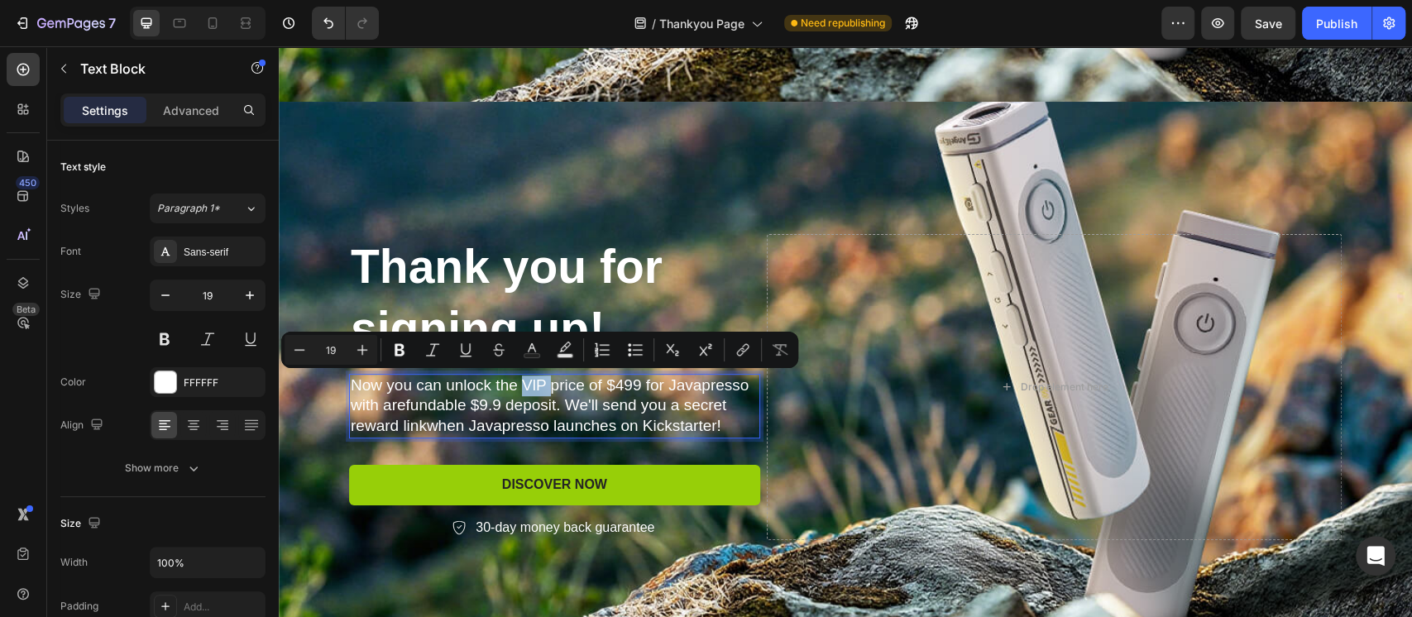
click at [520, 385] on p "Now you can unlock the VlP price of $499 for Javapresso with arefundable $9.9 d…" at bounding box center [555, 405] width 408 height 61
drag, startPoint x: 517, startPoint y: 385, endPoint x: 633, endPoint y: 382, distance: 116.6
click at [633, 382] on p "Now you can unlock the VlP price of $499 for Javapresso with arefundable $9.9 d…" at bounding box center [555, 405] width 408 height 61
click at [442, 351] on button "Bold" at bounding box center [433, 350] width 30 height 30
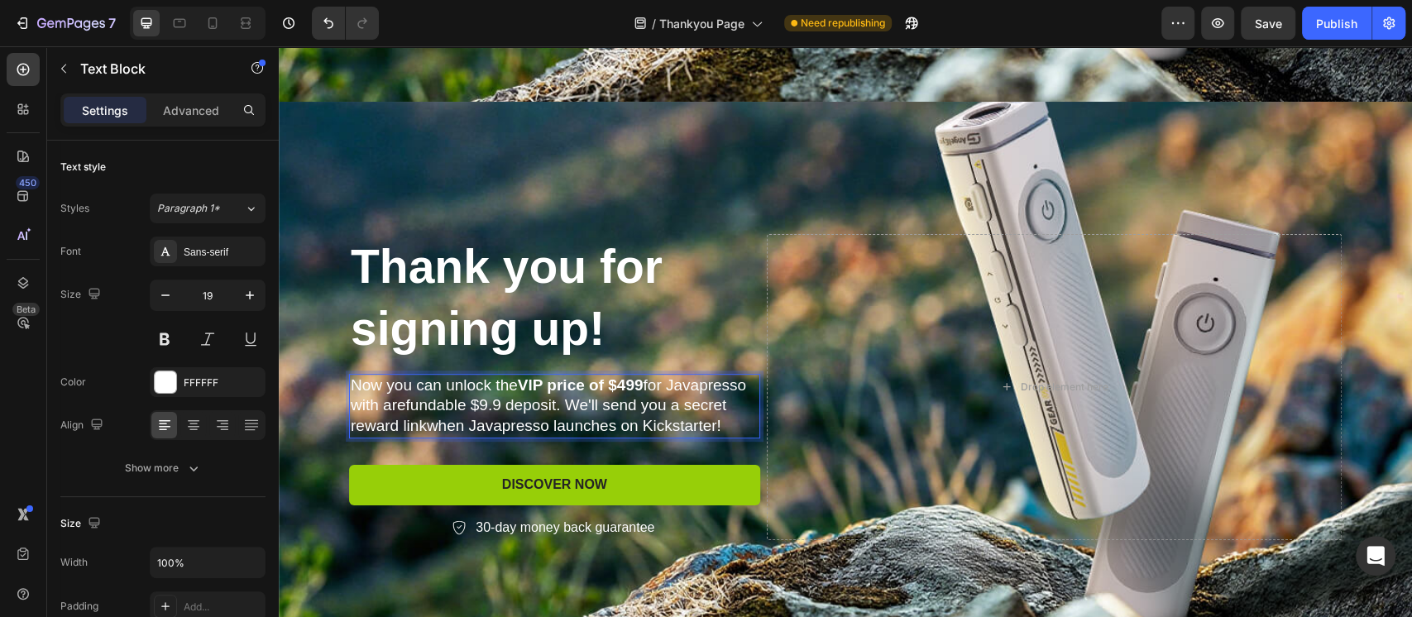
click at [524, 384] on strong "VlP price of $499" at bounding box center [581, 384] width 126 height 17
click at [518, 385] on strong "VlP price of $499" at bounding box center [581, 384] width 126 height 17
drag, startPoint x: 517, startPoint y: 385, endPoint x: 637, endPoint y: 375, distance: 120.2
click at [637, 376] on strong "VlP price of $499" at bounding box center [581, 384] width 126 height 17
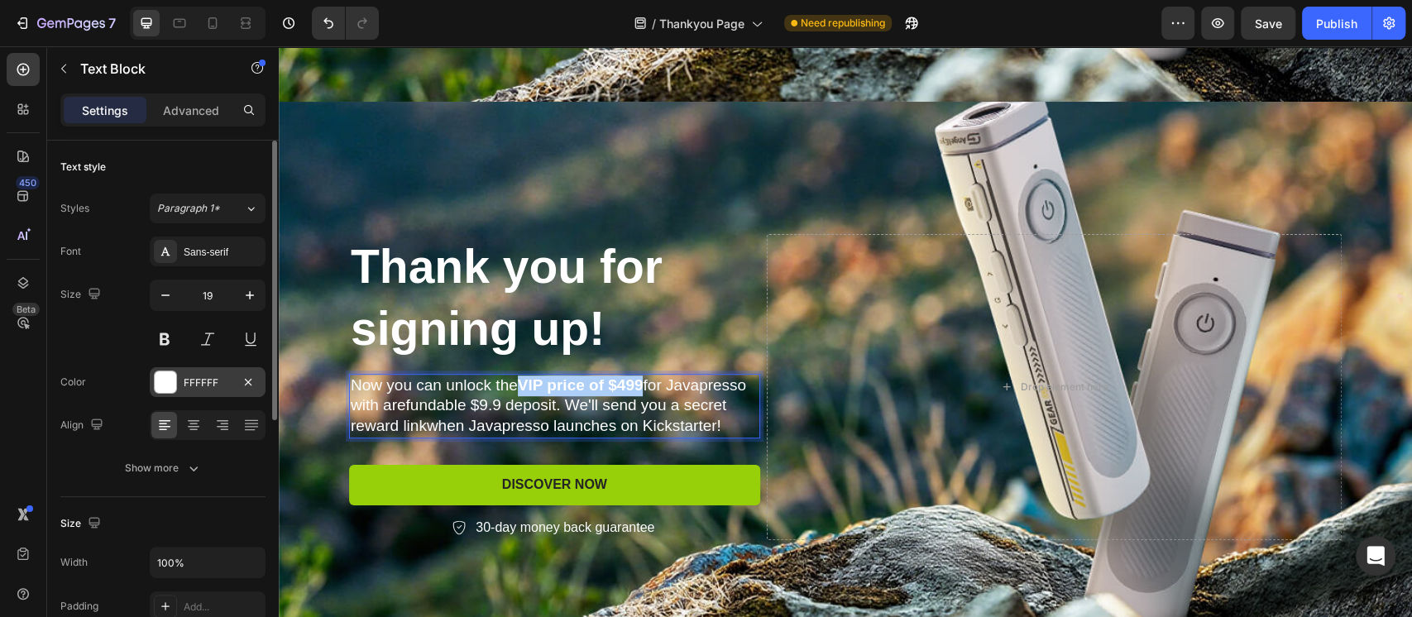
click at [165, 385] on div at bounding box center [165, 381] width 21 height 21
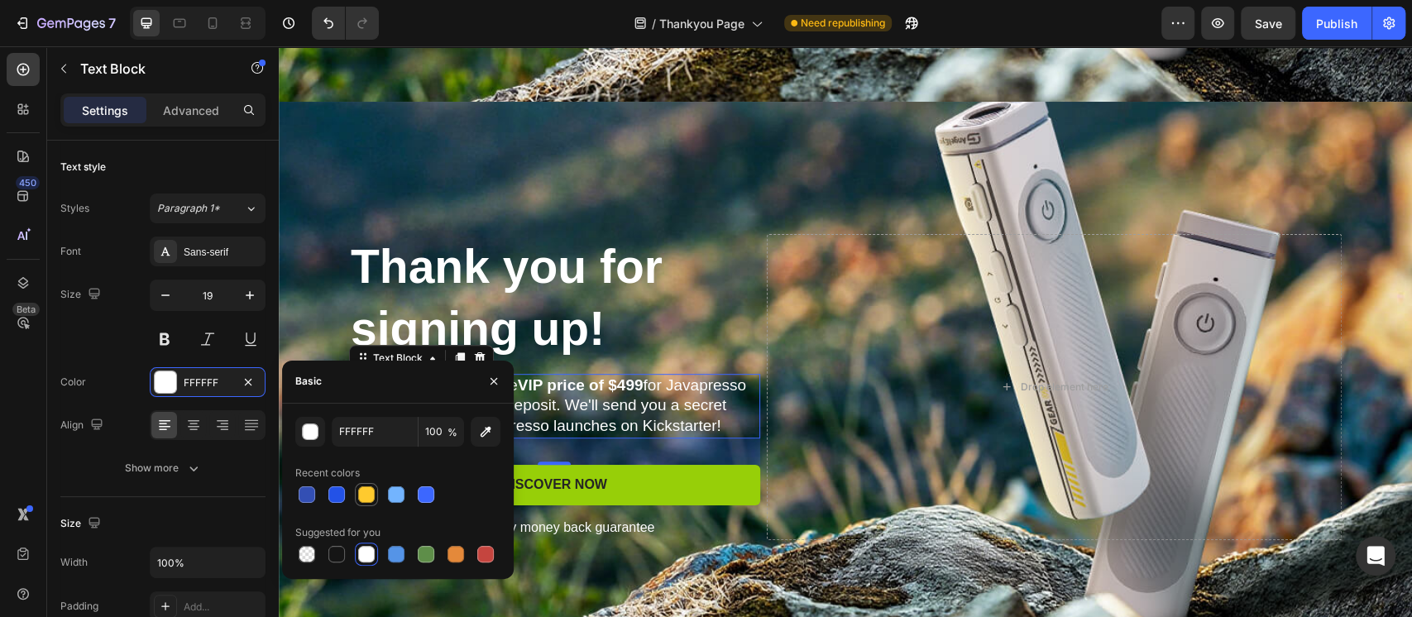
click at [369, 499] on div at bounding box center [366, 494] width 17 height 17
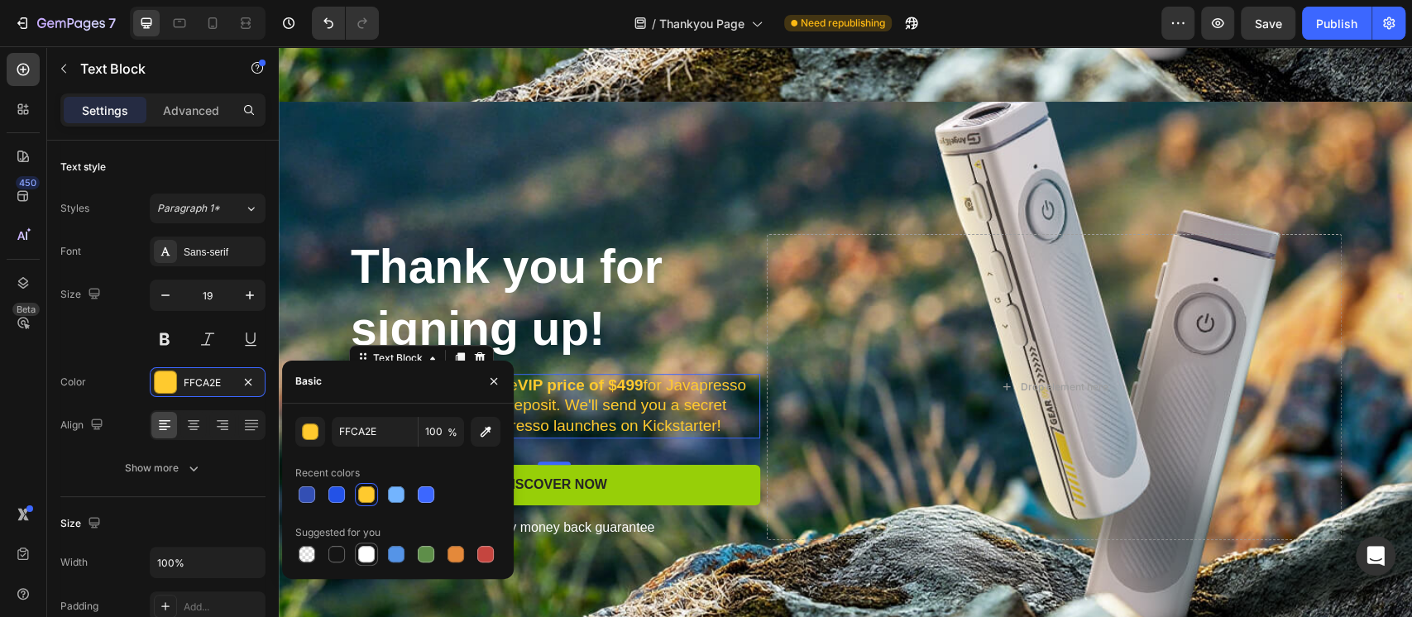
click at [361, 552] on div at bounding box center [366, 554] width 17 height 17
type input "FFFFFF"
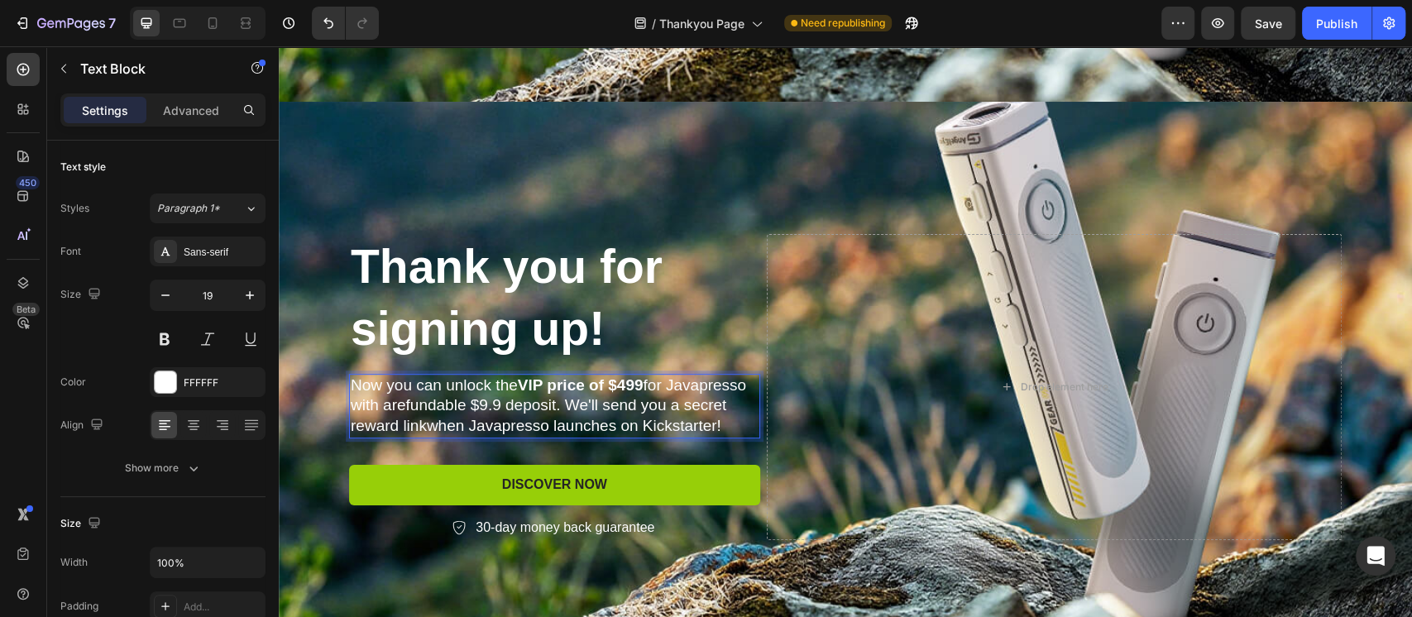
click at [544, 387] on strong "VlP price of $499" at bounding box center [581, 384] width 126 height 17
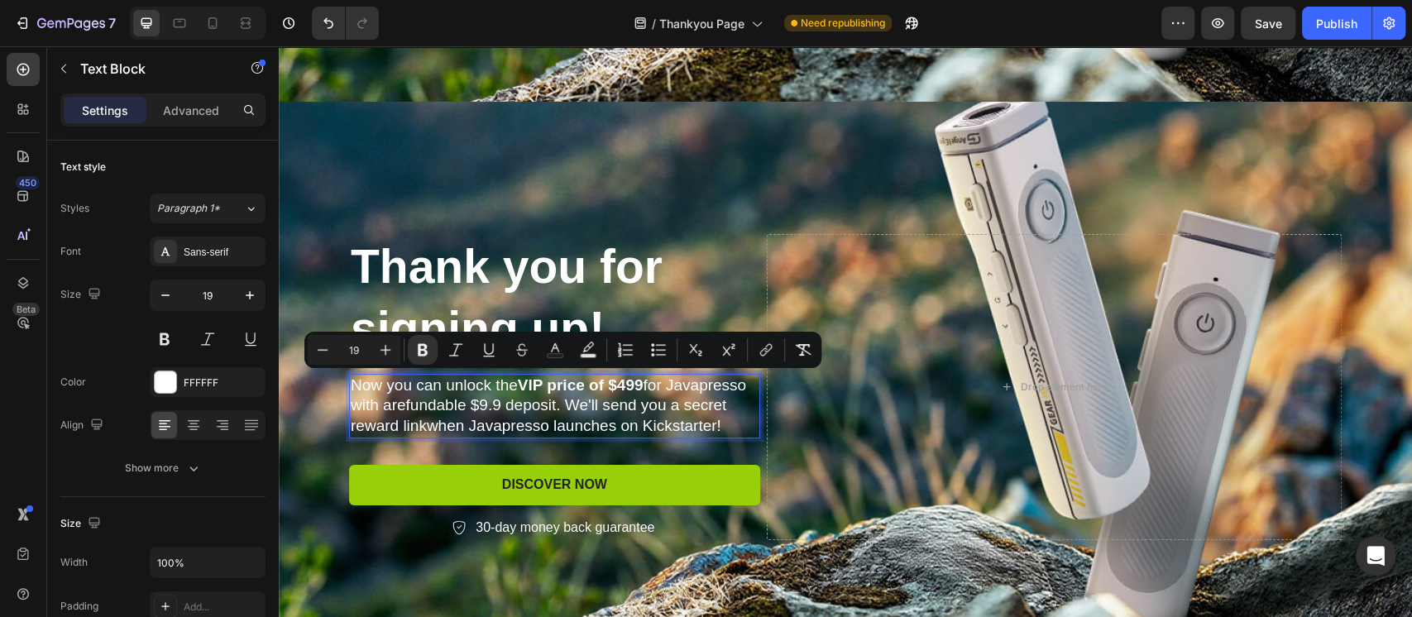
click at [531, 384] on strong "VlP price of $499" at bounding box center [581, 384] width 126 height 17
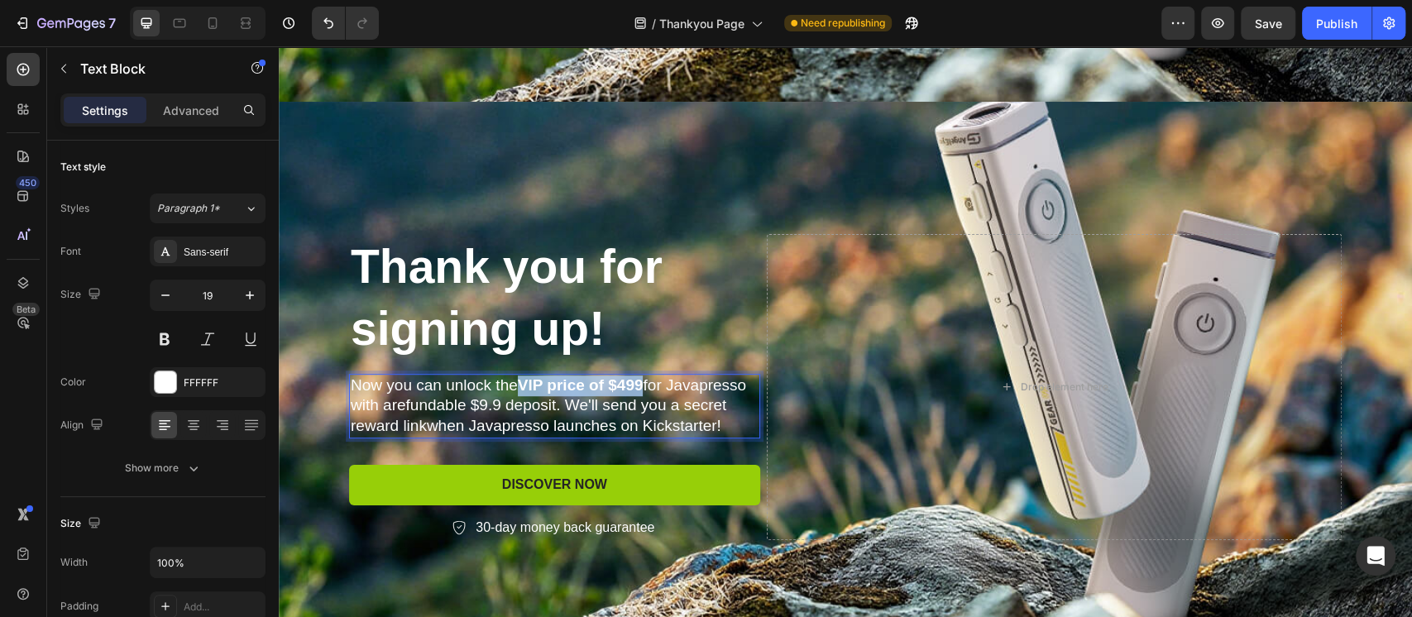
drag, startPoint x: 513, startPoint y: 380, endPoint x: 636, endPoint y: 386, distance: 123.3
click at [636, 386] on strong "VlP price of $499" at bounding box center [581, 384] width 126 height 17
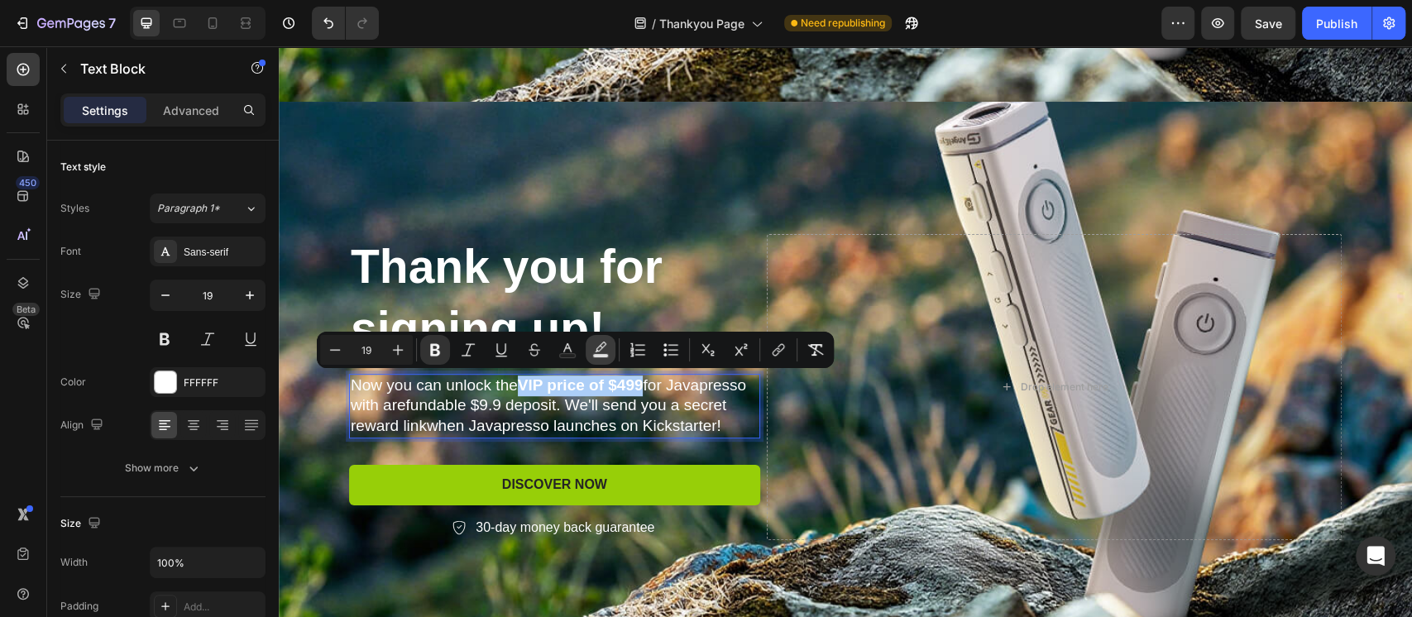
click at [597, 351] on icon "Editor contextual toolbar" at bounding box center [600, 350] width 17 height 17
type input "000000"
type input "77"
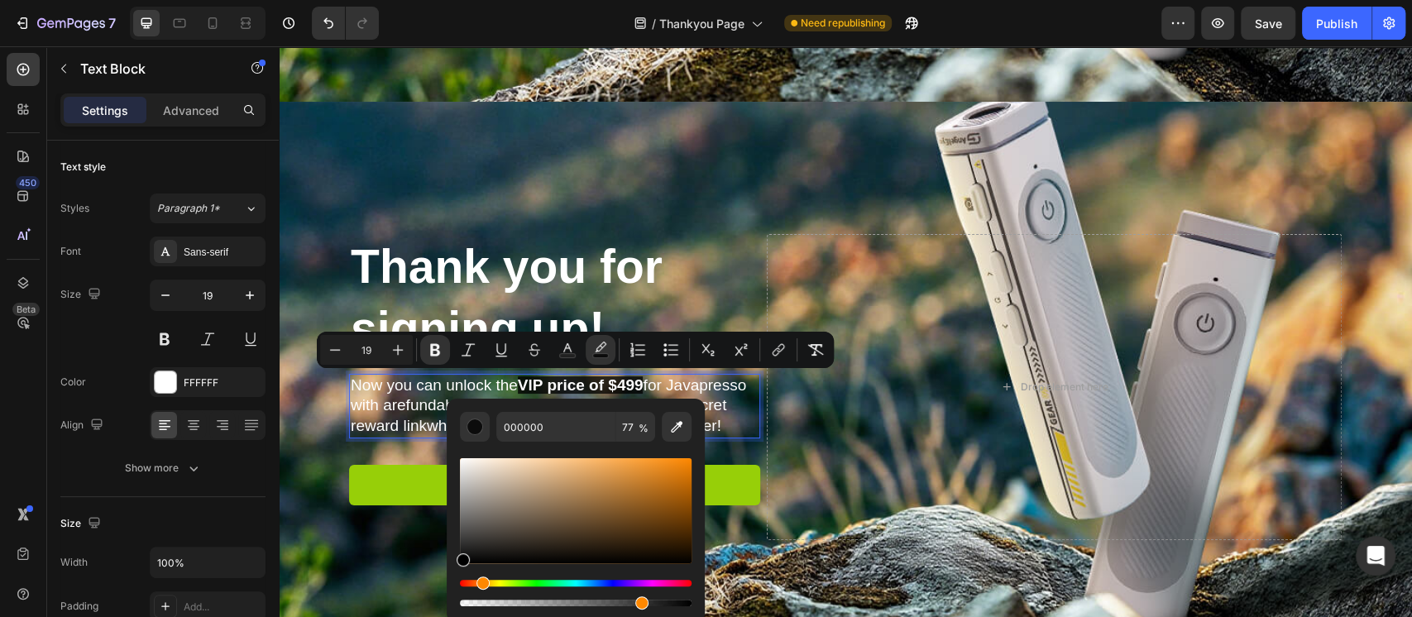
drag, startPoint x: 464, startPoint y: 580, endPoint x: 480, endPoint y: 580, distance: 16.5
click at [480, 580] on div "Hue" at bounding box center [482, 582] width 13 height 13
click at [683, 460] on div "Editor contextual toolbar" at bounding box center [576, 510] width 232 height 105
type input "F98909"
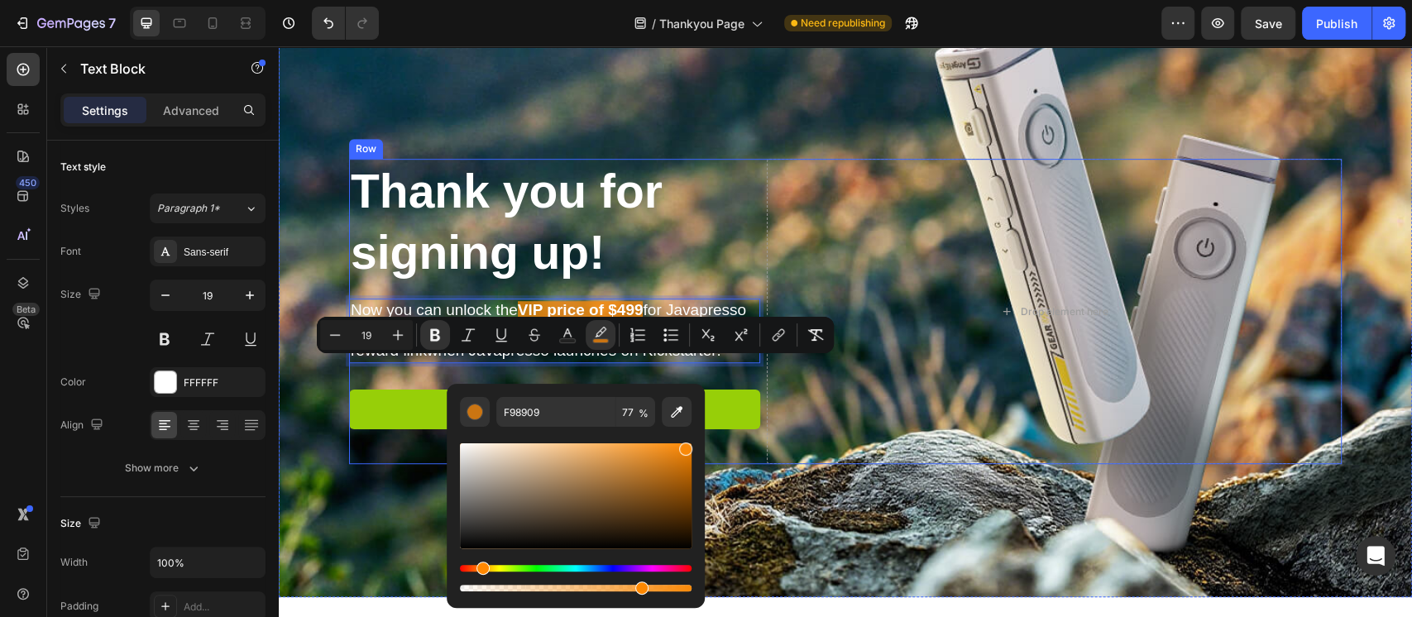
scroll to position [651, 0]
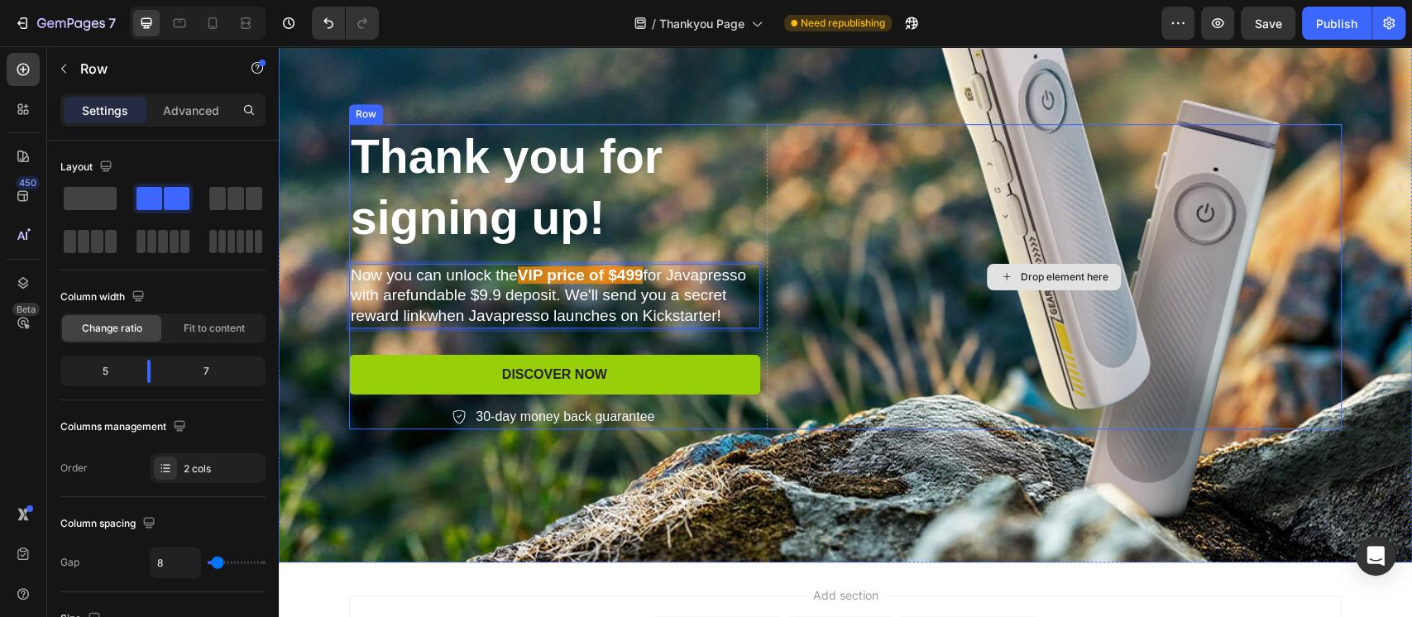
click at [815, 318] on div "Drop element here" at bounding box center [1054, 276] width 575 height 305
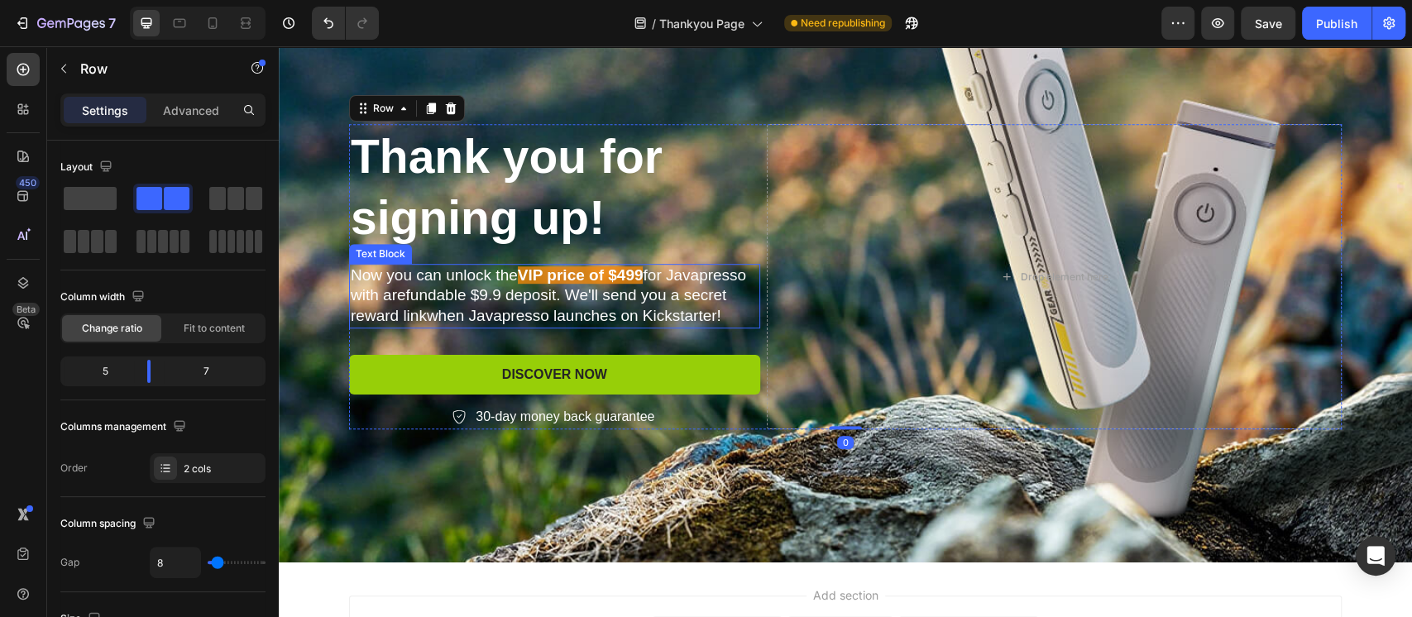
click at [596, 275] on strong "VlP price of $499" at bounding box center [581, 274] width 126 height 17
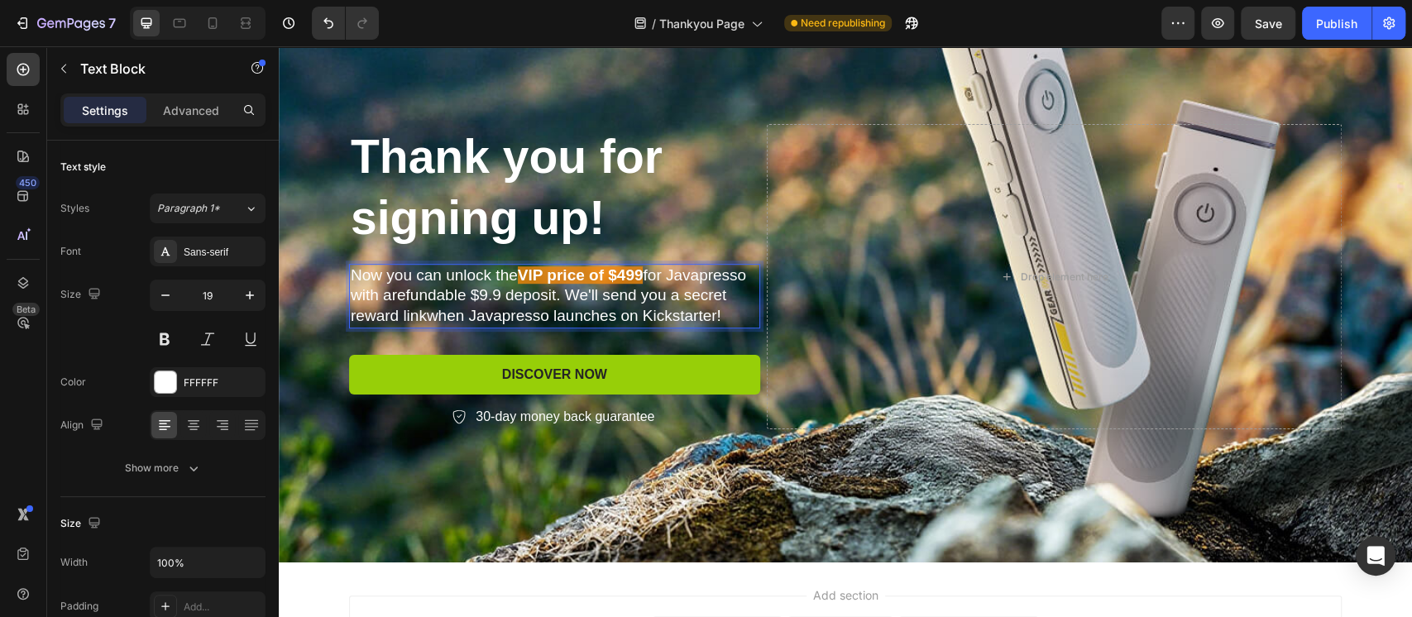
click at [526, 274] on strong "VlP price of $499" at bounding box center [581, 274] width 126 height 17
drag, startPoint x: 514, startPoint y: 273, endPoint x: 523, endPoint y: 275, distance: 8.4
click at [523, 275] on strong "VlP price of $499" at bounding box center [581, 274] width 126 height 17
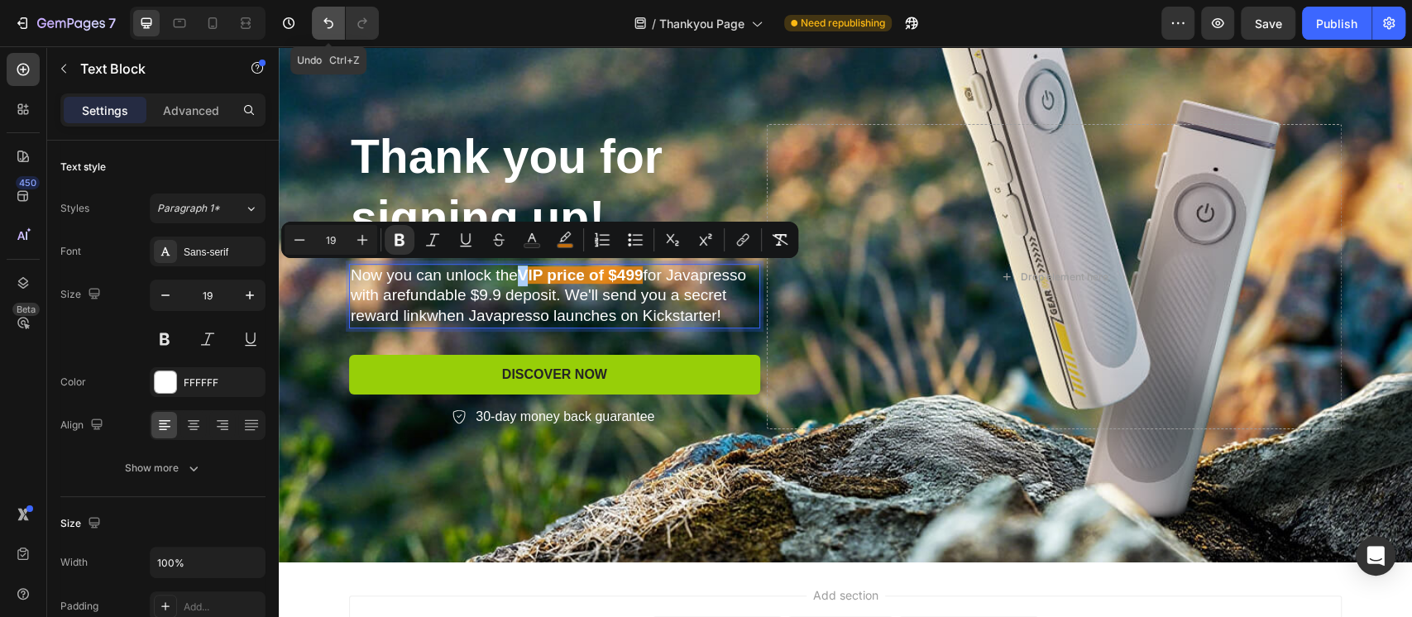
click at [332, 27] on icon "Undo/Redo" at bounding box center [328, 23] width 17 height 17
type input "16"
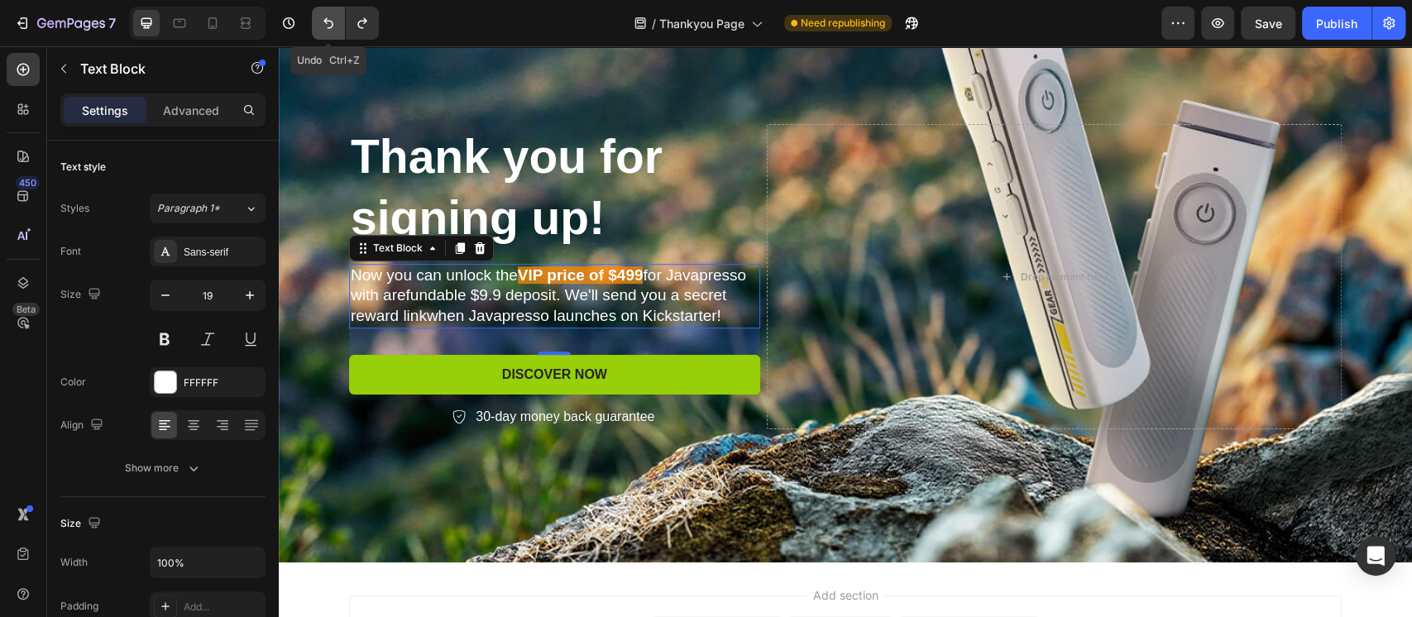
click at [327, 24] on icon "Undo/Redo" at bounding box center [328, 23] width 17 height 17
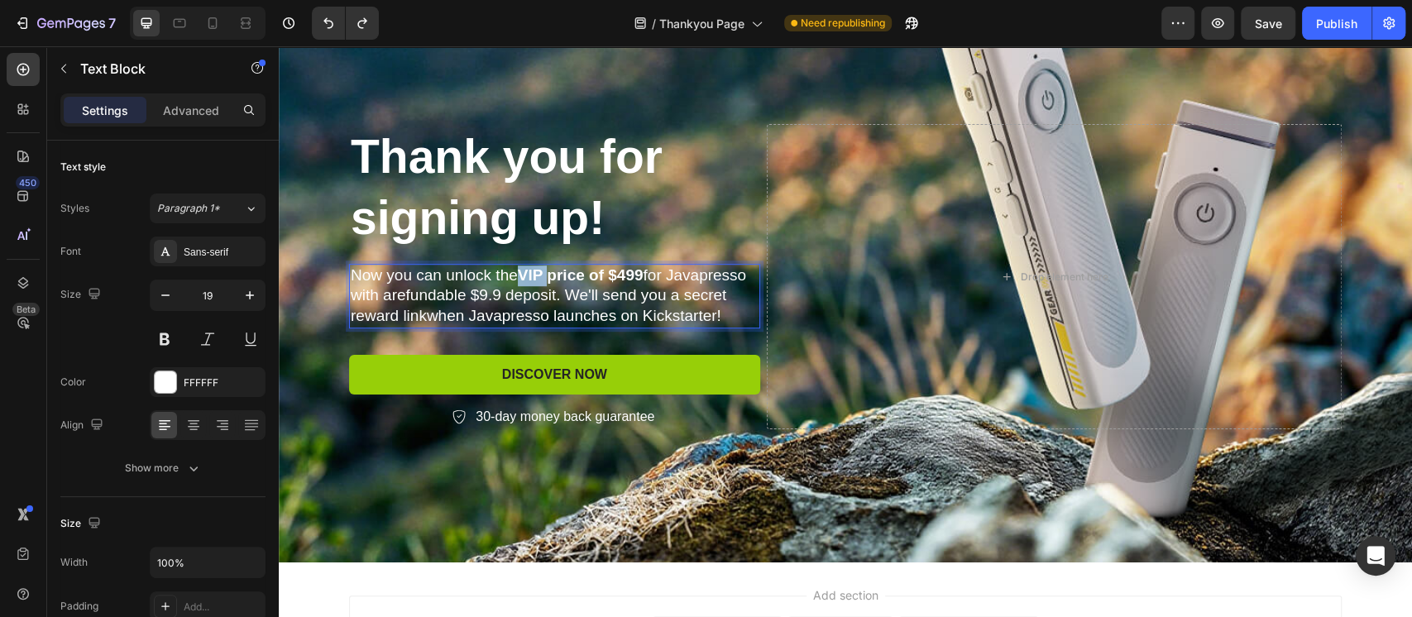
click at [523, 279] on strong "VlP price of $499" at bounding box center [581, 274] width 126 height 17
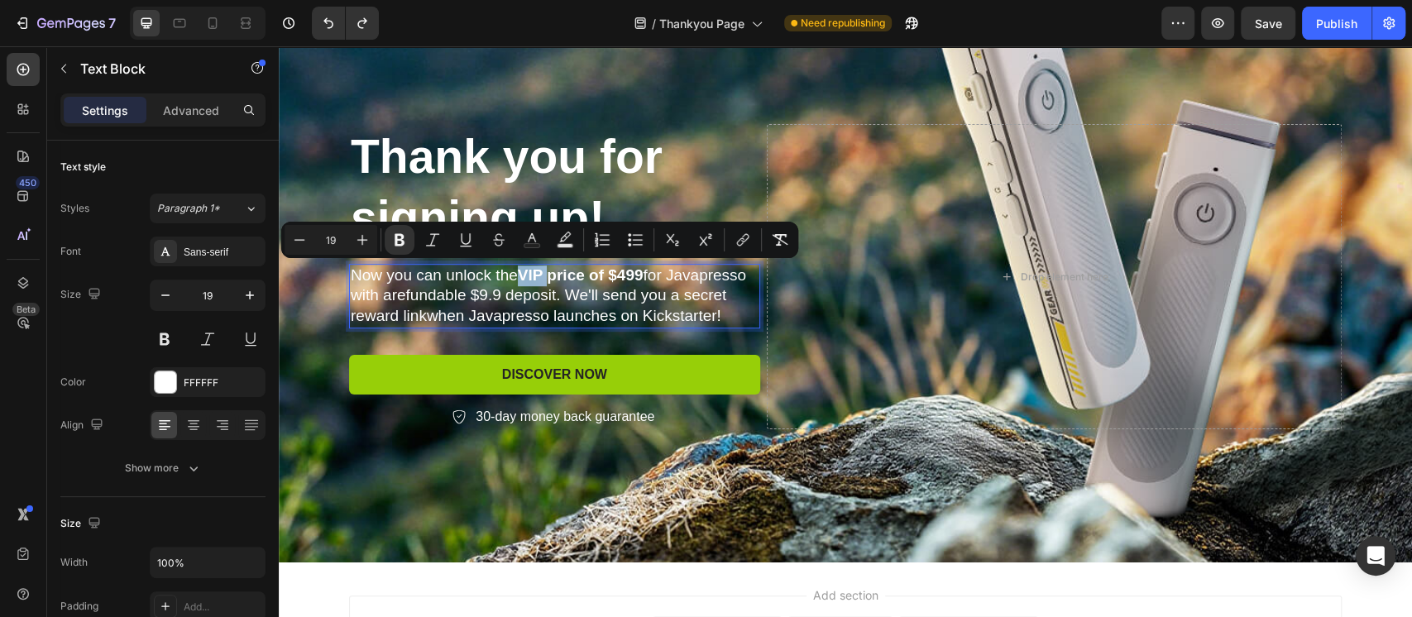
click at [519, 275] on strong "VlP price of $499" at bounding box center [581, 274] width 126 height 17
drag, startPoint x: 517, startPoint y: 273, endPoint x: 637, endPoint y: 279, distance: 120.0
click at [637, 279] on strong "VlP price of $499" at bounding box center [581, 274] width 126 height 17
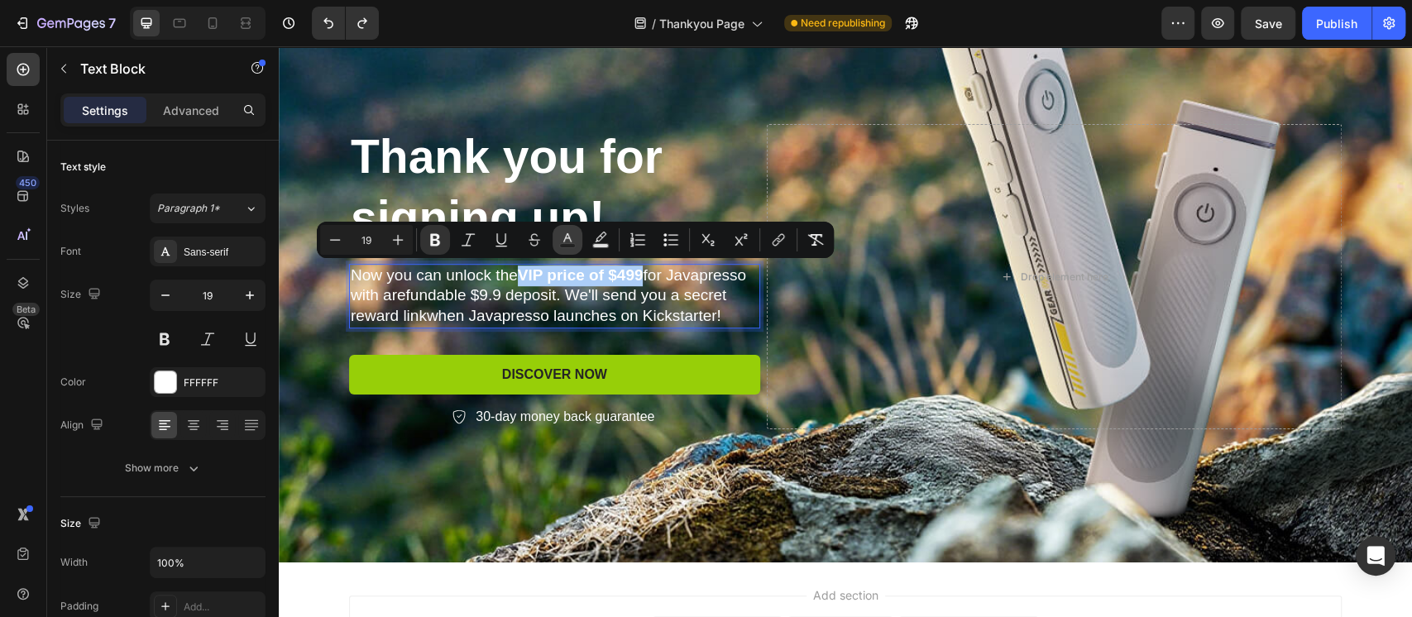
click at [564, 241] on icon "Editor contextual toolbar" at bounding box center [567, 240] width 17 height 17
type input "FFFFFF"
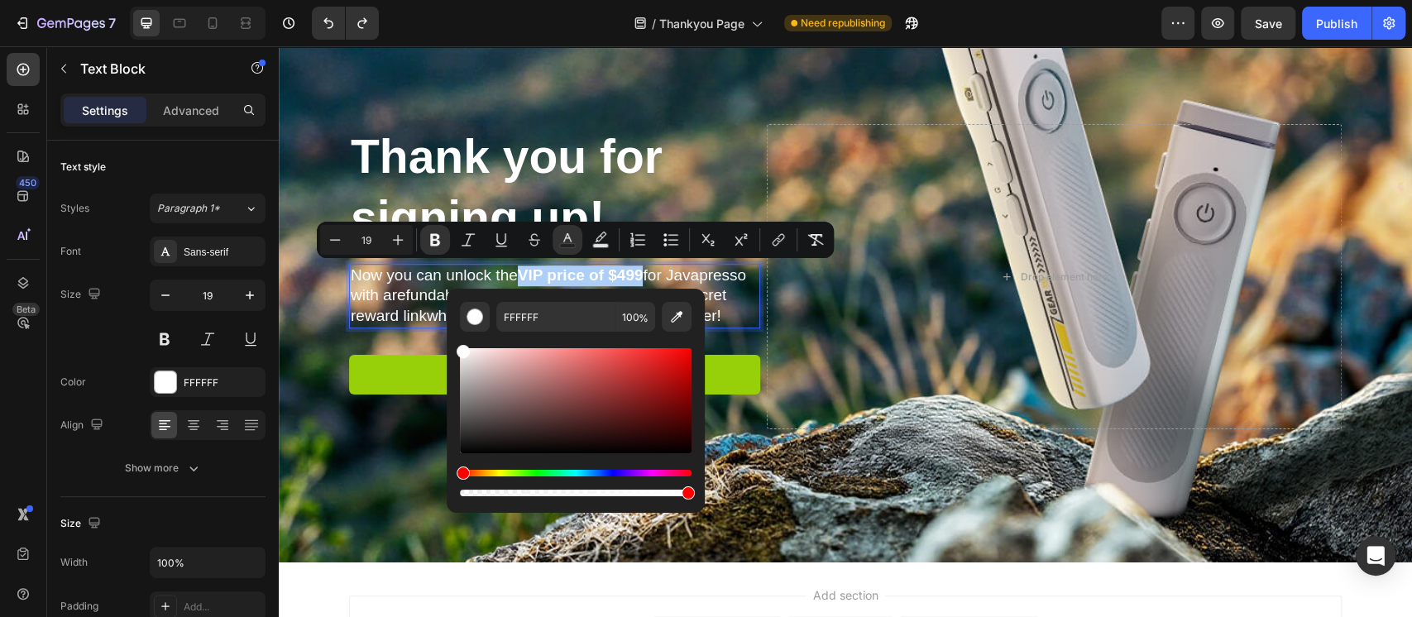
click at [475, 473] on div "Hue" at bounding box center [576, 473] width 232 height 7
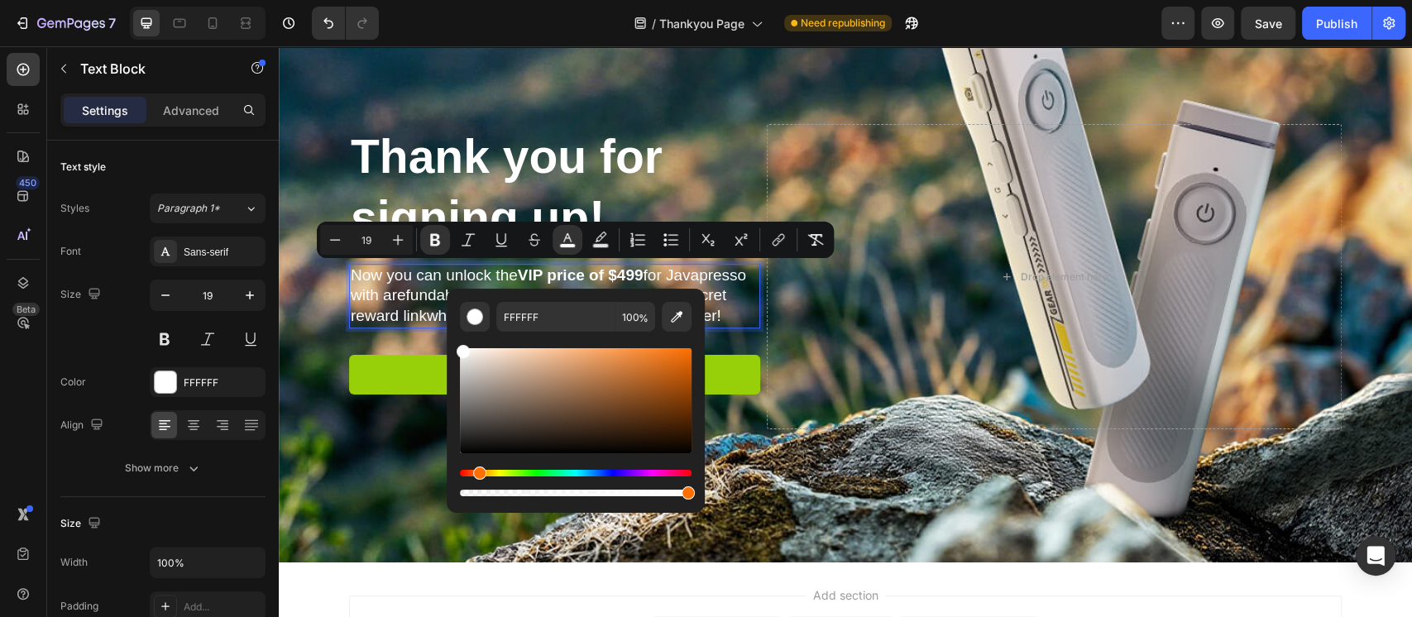
drag, startPoint x: 465, startPoint y: 471, endPoint x: 476, endPoint y: 471, distance: 11.6
click at [476, 471] on div "Hue" at bounding box center [479, 472] width 13 height 13
click at [660, 353] on div "Editor contextual toolbar" at bounding box center [576, 400] width 232 height 105
click at [618, 358] on div "Editor contextual toolbar" at bounding box center [576, 400] width 232 height 105
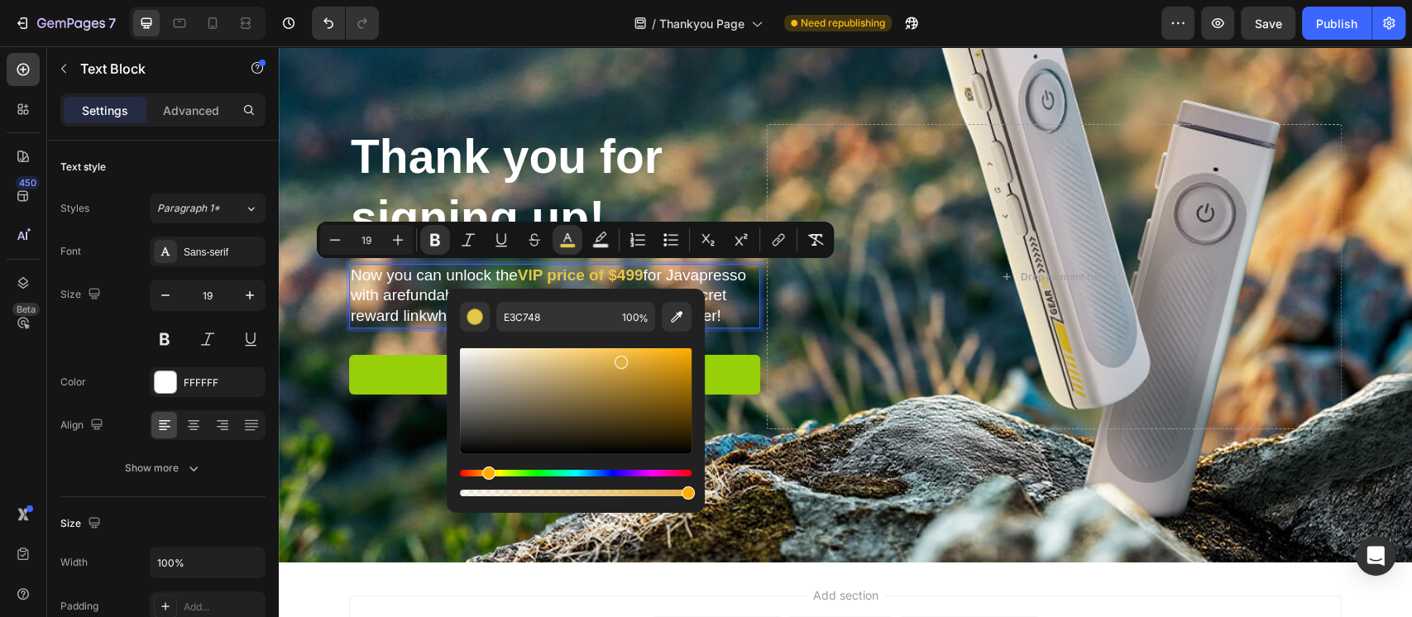
type input "E2B147"
drag, startPoint x: 477, startPoint y: 473, endPoint x: 486, endPoint y: 473, distance: 9.1
click at [486, 473] on div "Hue" at bounding box center [488, 472] width 13 height 13
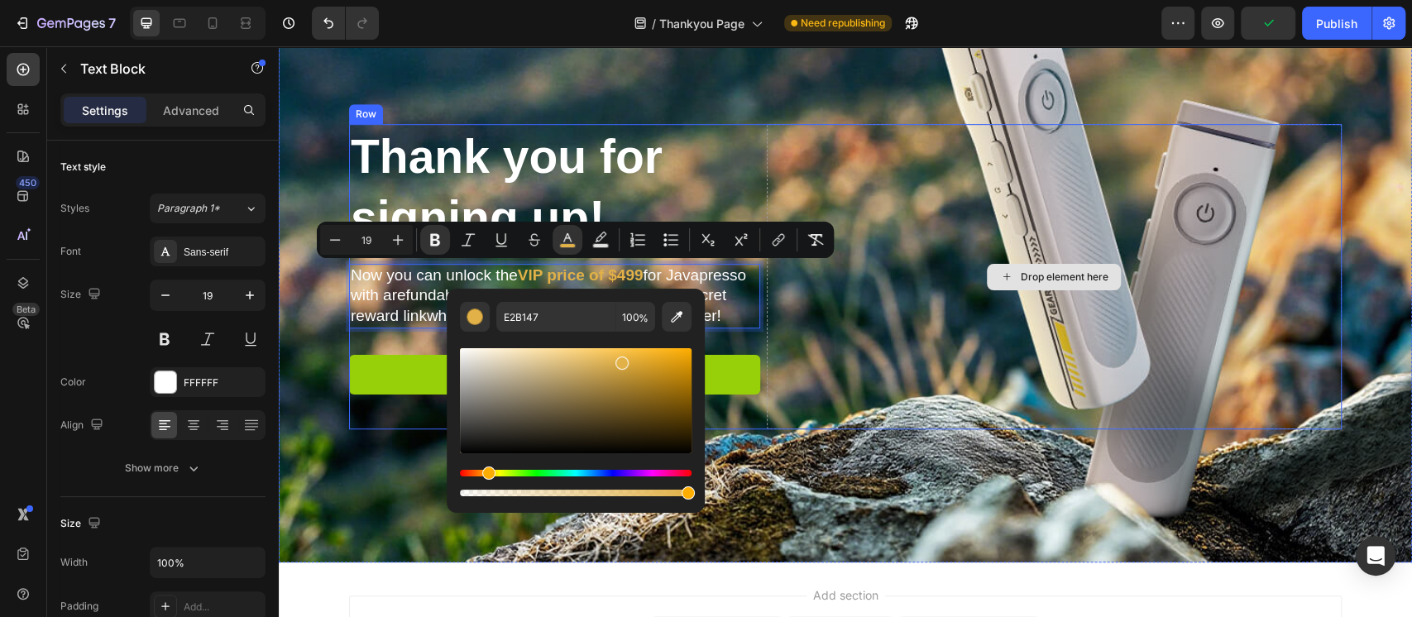
click at [853, 303] on div "Drop element here" at bounding box center [1054, 276] width 575 height 305
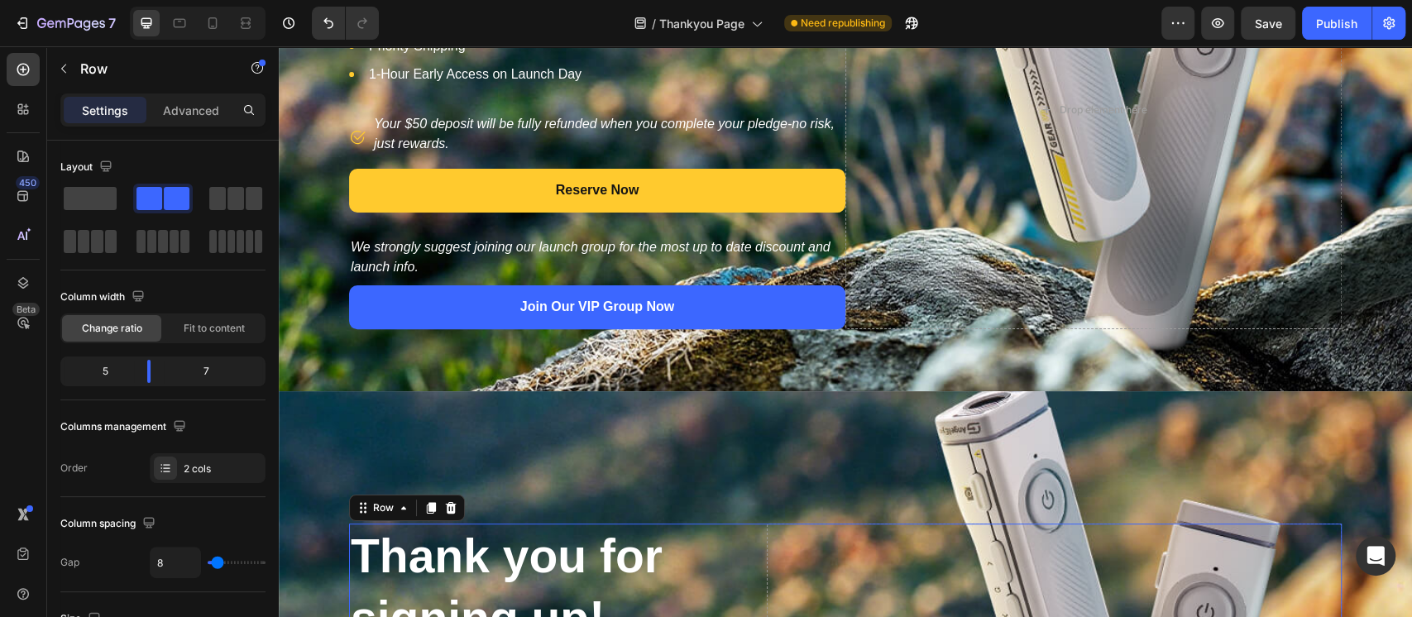
scroll to position [210, 0]
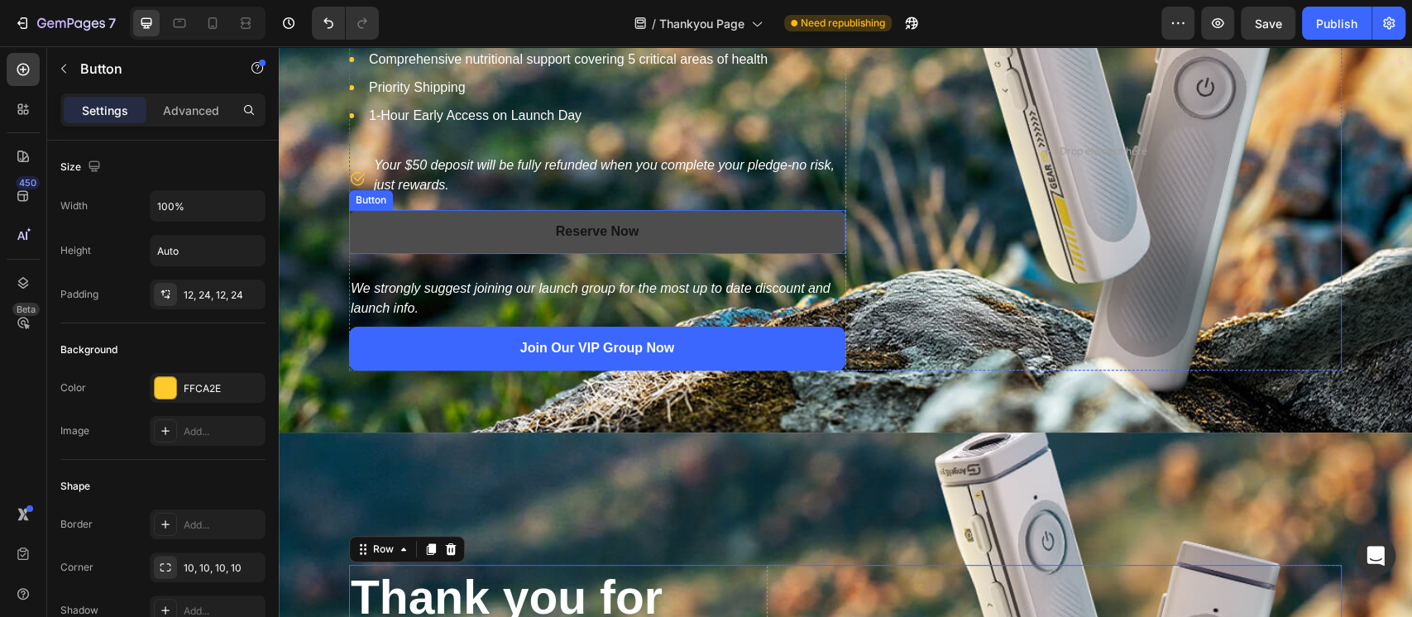
click at [737, 250] on button "Reserve Now" at bounding box center [597, 232] width 496 height 44
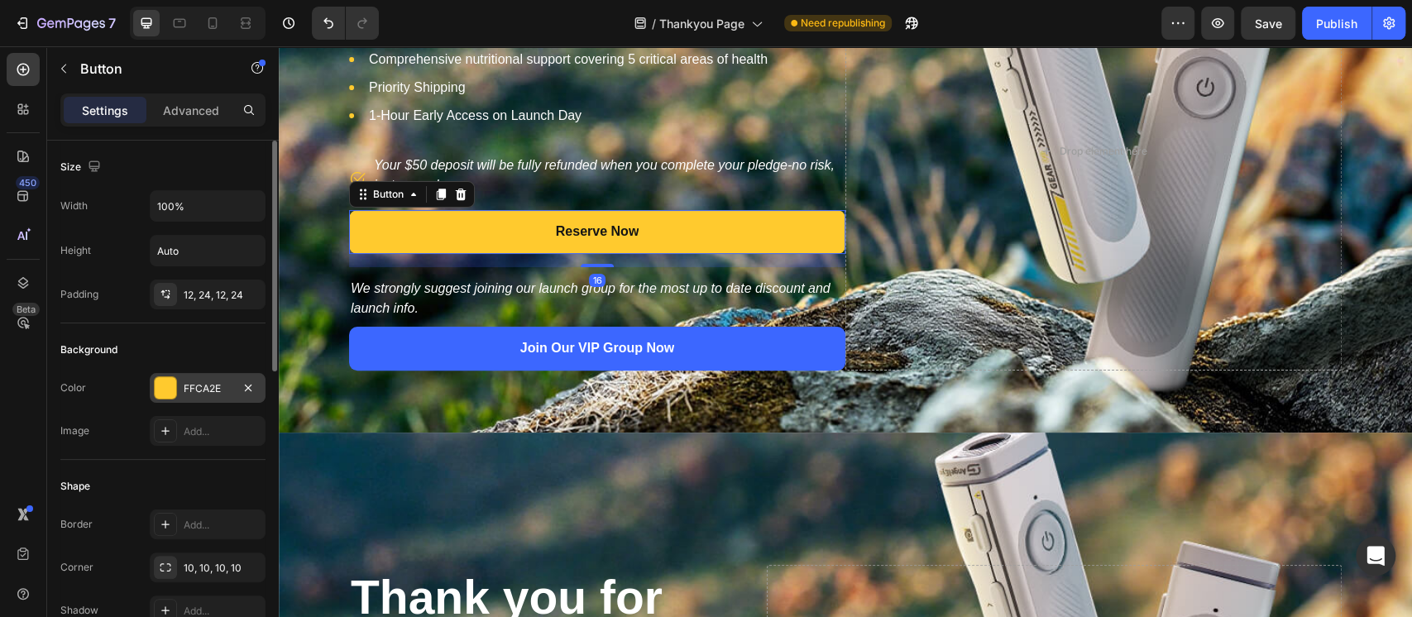
click at [195, 384] on div "FFCA2E" at bounding box center [208, 388] width 48 height 15
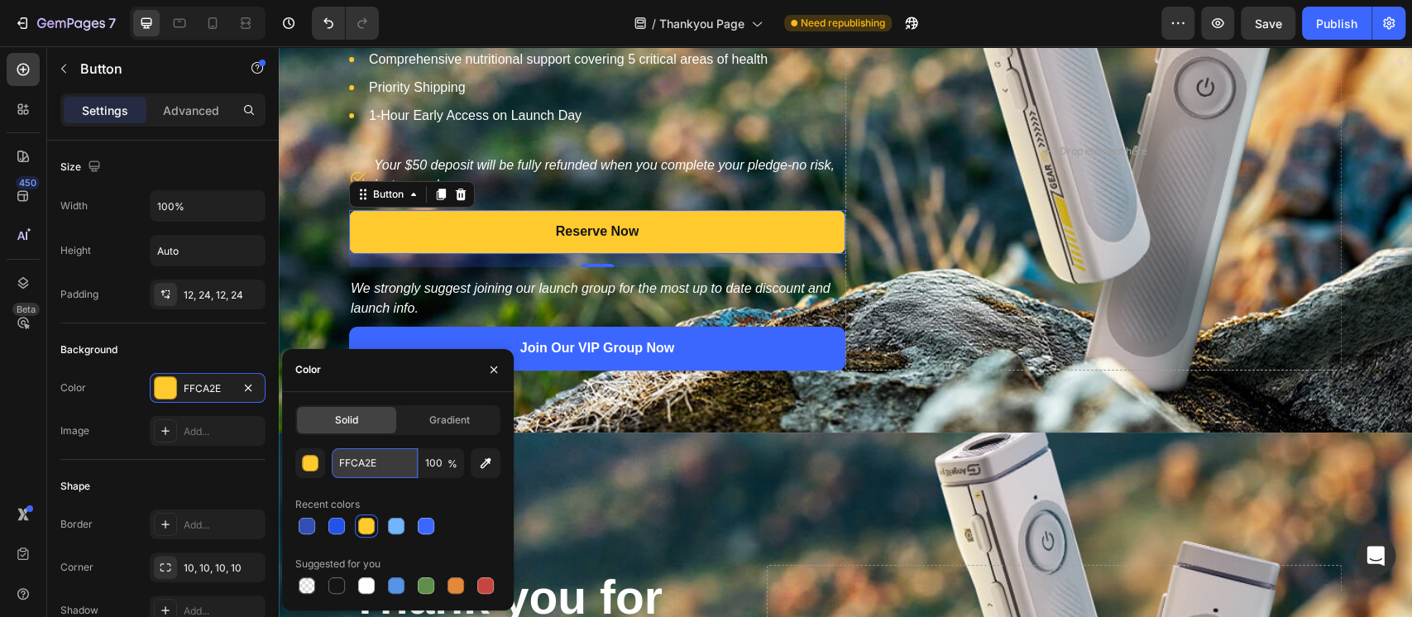
click at [356, 469] on input "FFCA2E" at bounding box center [375, 463] width 86 height 30
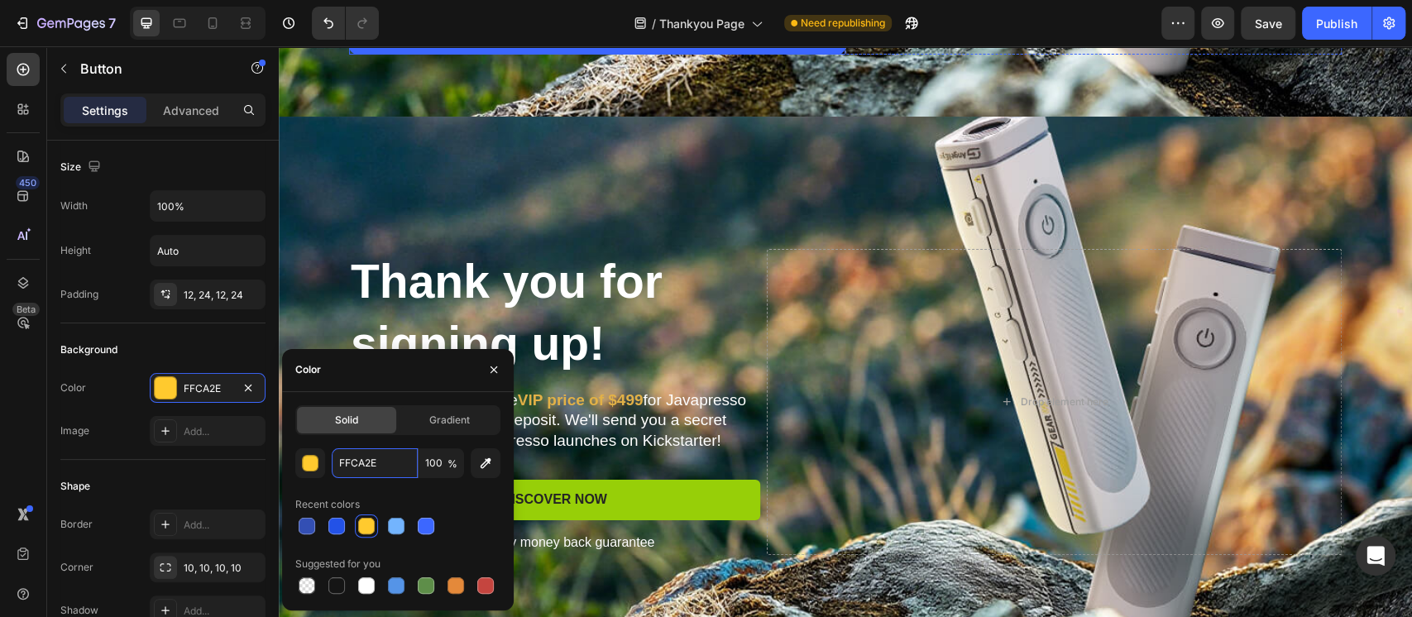
scroll to position [541, 0]
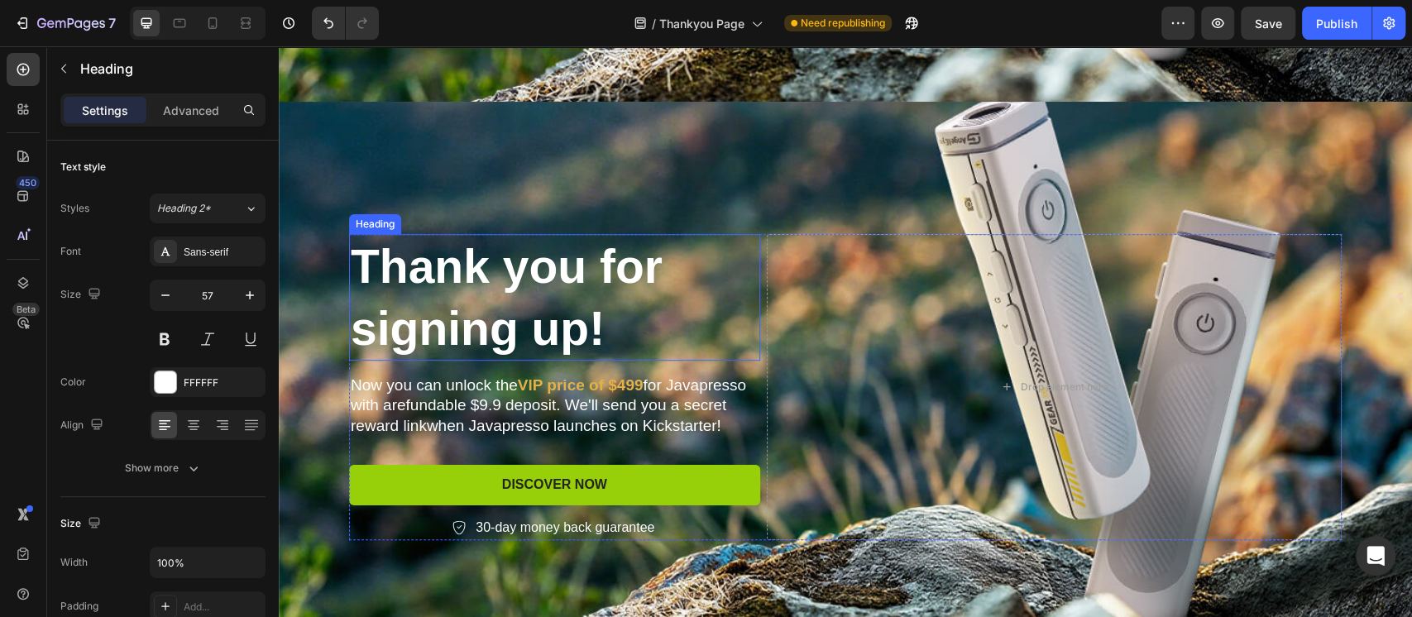
click at [618, 318] on h2 "Thank you for signing up!" at bounding box center [554, 297] width 411 height 126
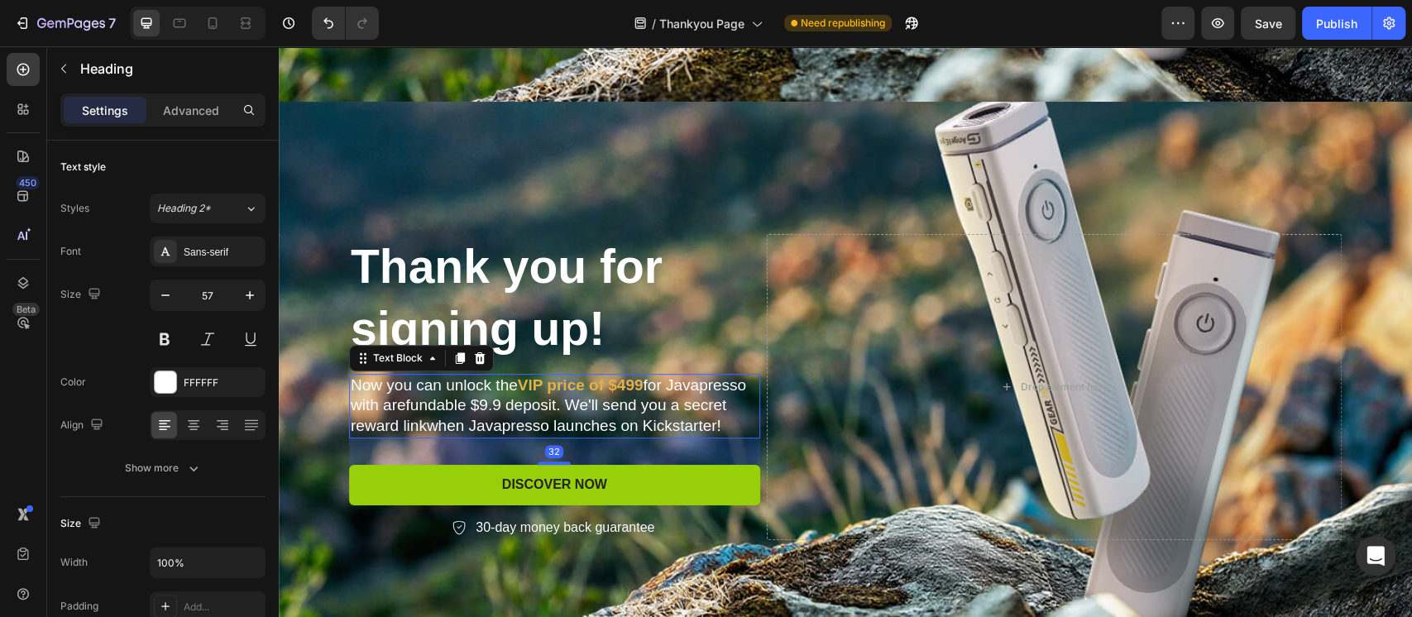
click at [576, 385] on strong "VlP price of $499" at bounding box center [581, 384] width 126 height 17
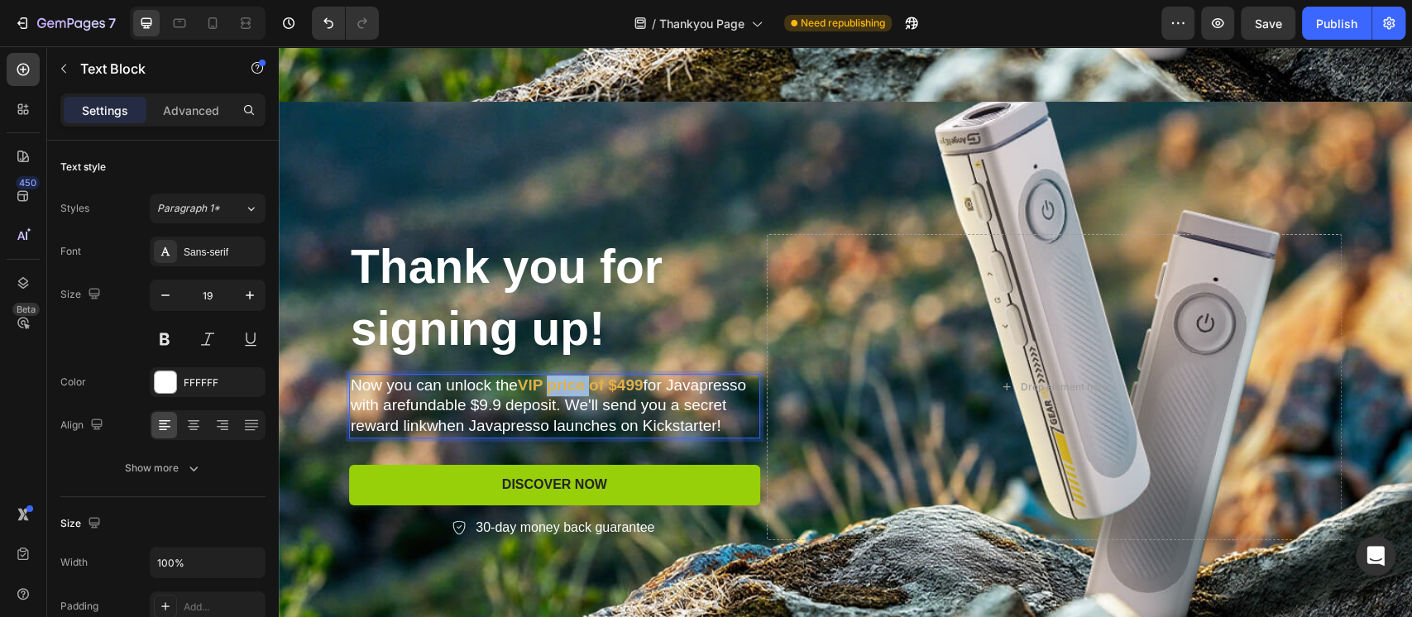
click at [549, 382] on strong "VlP price of $499" at bounding box center [581, 384] width 126 height 17
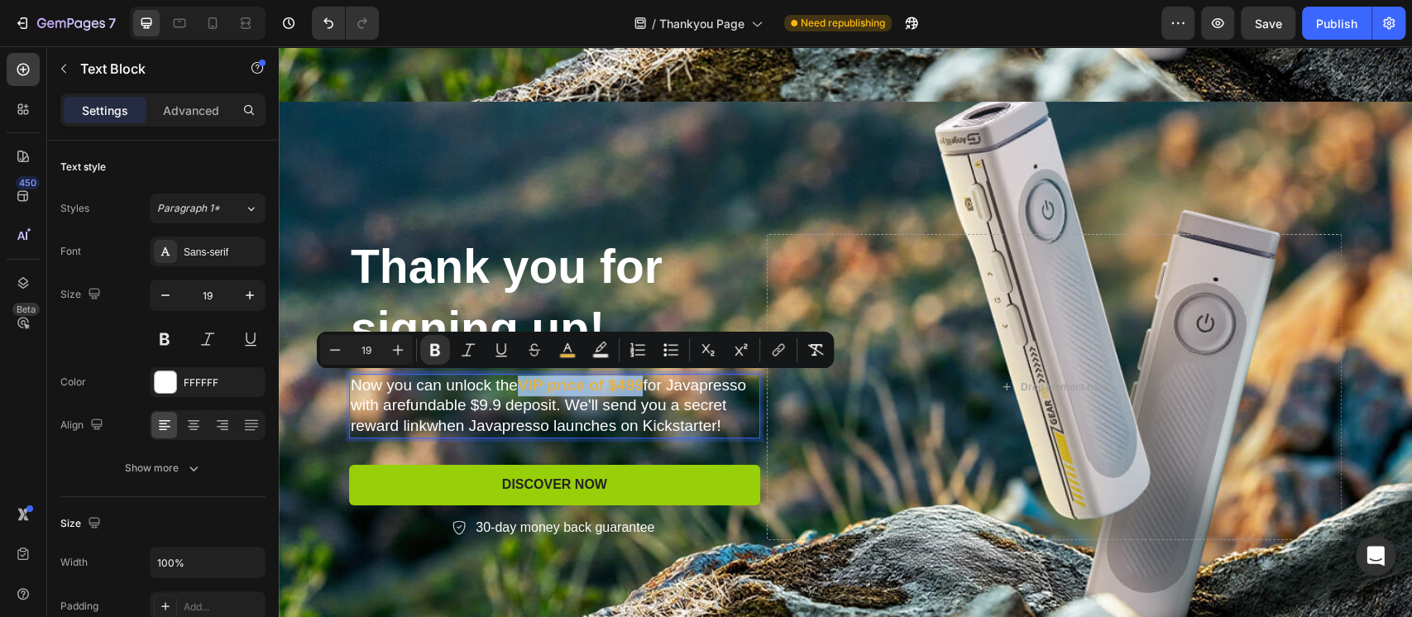
drag, startPoint x: 517, startPoint y: 383, endPoint x: 636, endPoint y: 394, distance: 119.6
click at [636, 394] on p "Now you can unlock the VlP price of $499 for Javapresso with arefundable $9.9 d…" at bounding box center [555, 405] width 408 height 61
click at [566, 353] on icon "Editor contextual toolbar" at bounding box center [567, 350] width 17 height 17
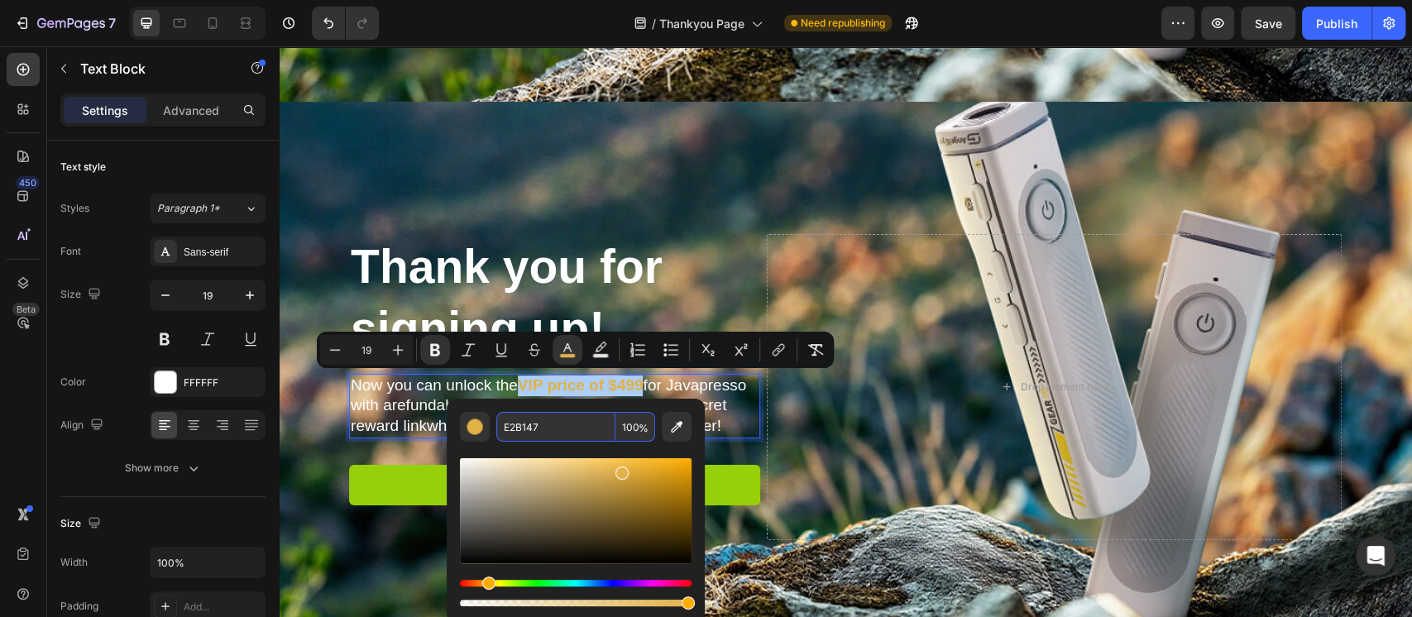
click at [544, 428] on input "E2B147" at bounding box center [555, 427] width 119 height 30
paste input "FFCA2E"
type input "FFCA2E"
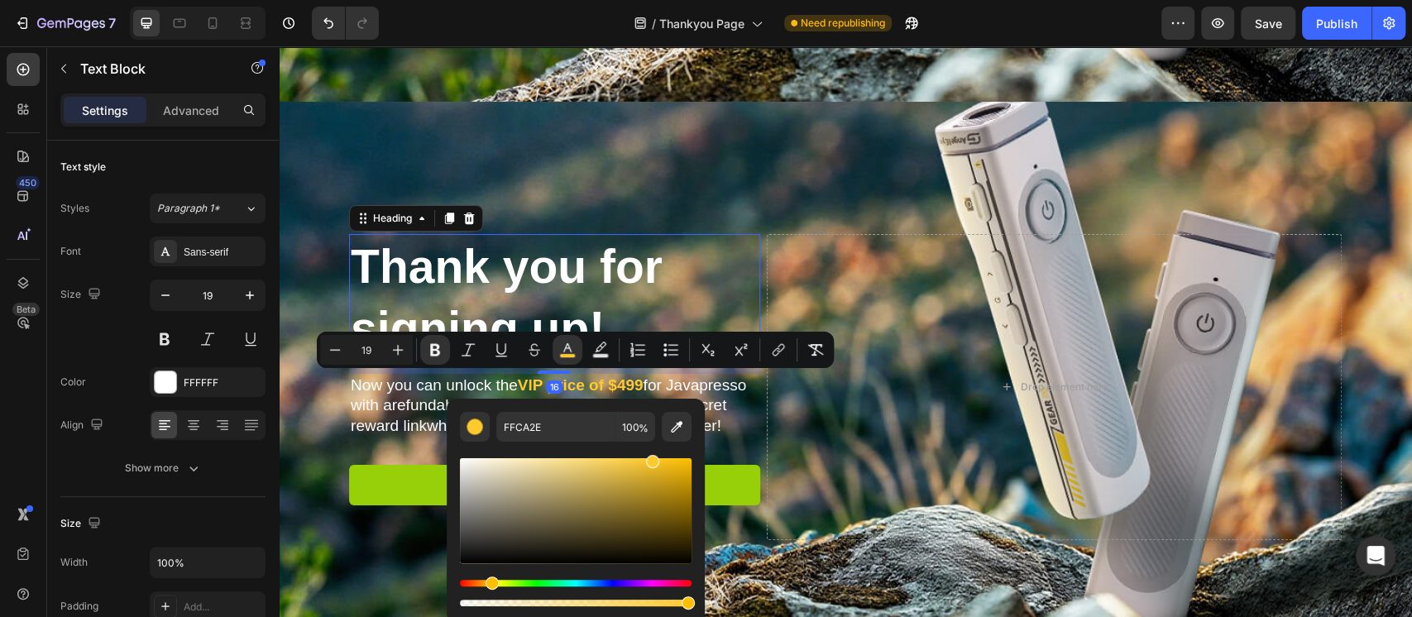
click at [726, 273] on h2 "Thank you for signing up!" at bounding box center [554, 297] width 411 height 126
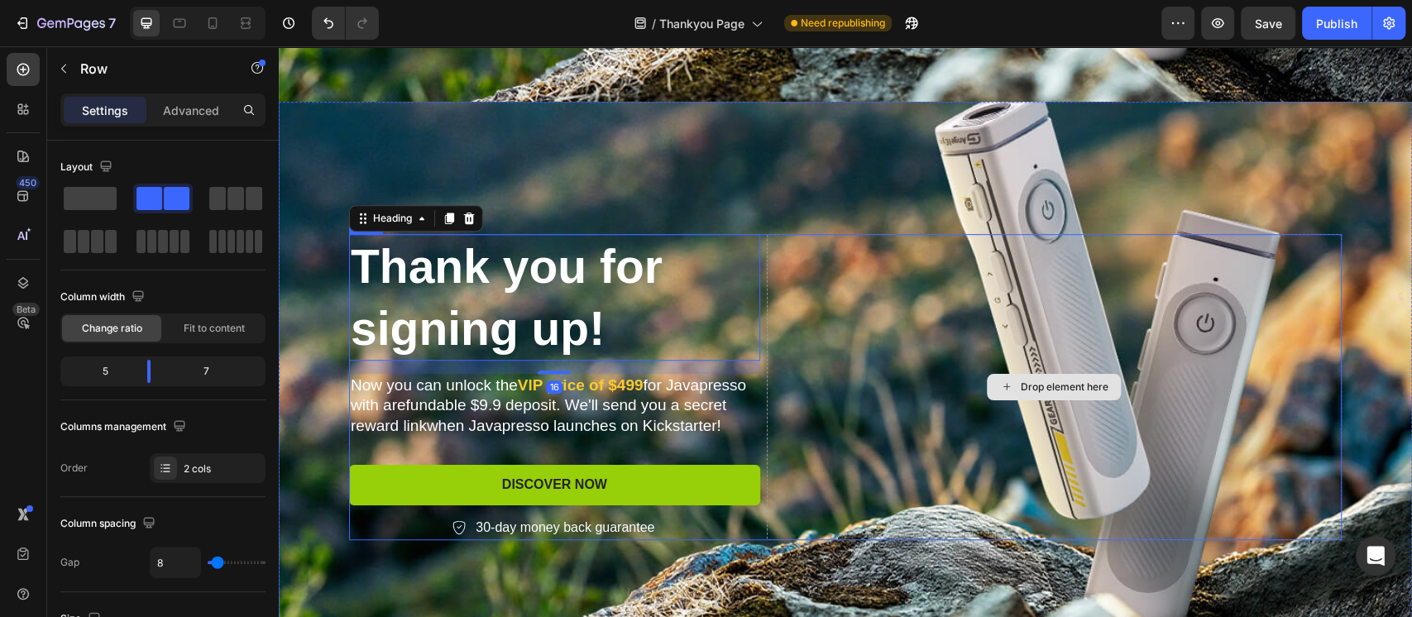
click at [901, 391] on div "Drop element here" at bounding box center [1054, 386] width 575 height 305
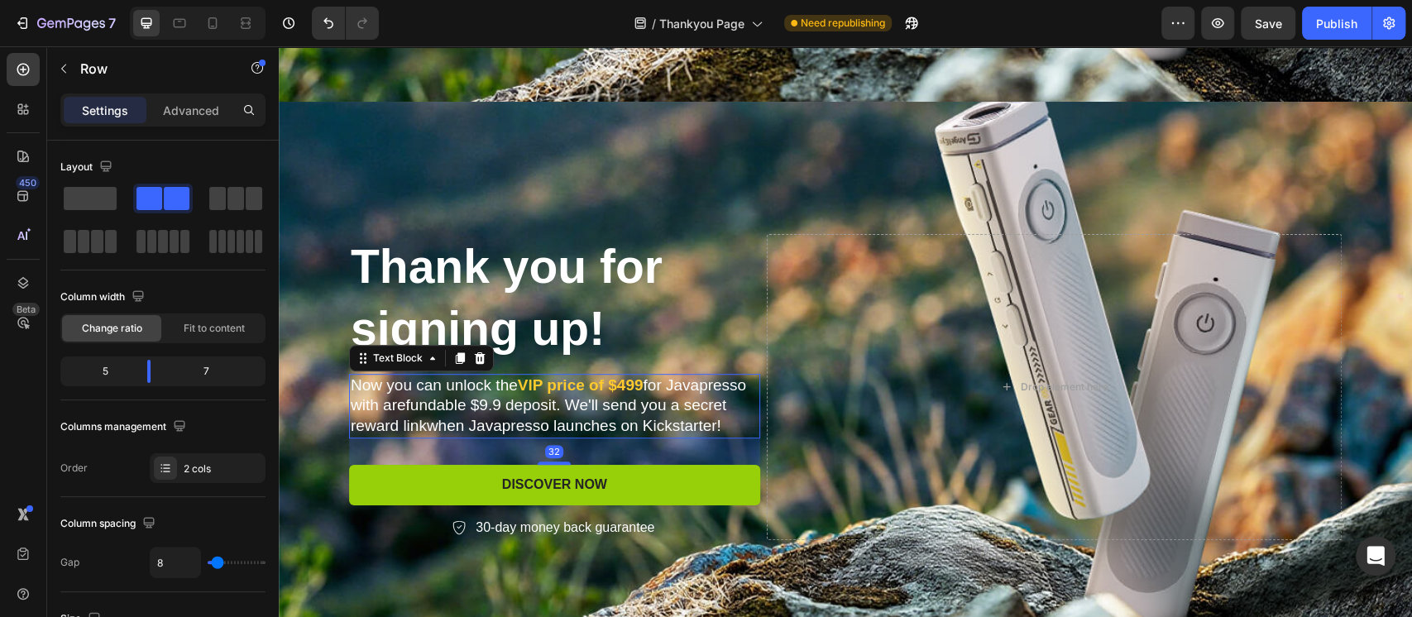
click at [592, 389] on strong "VlP price of $499" at bounding box center [581, 384] width 126 height 17
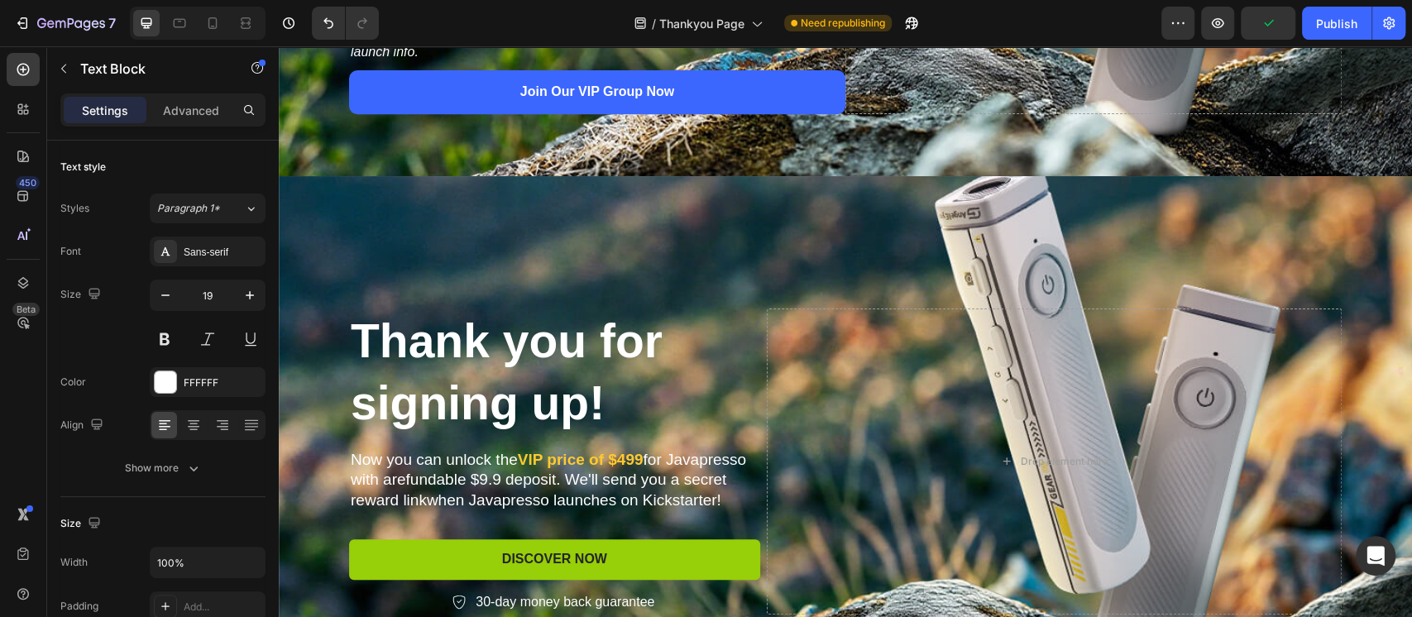
scroll to position [551, 0]
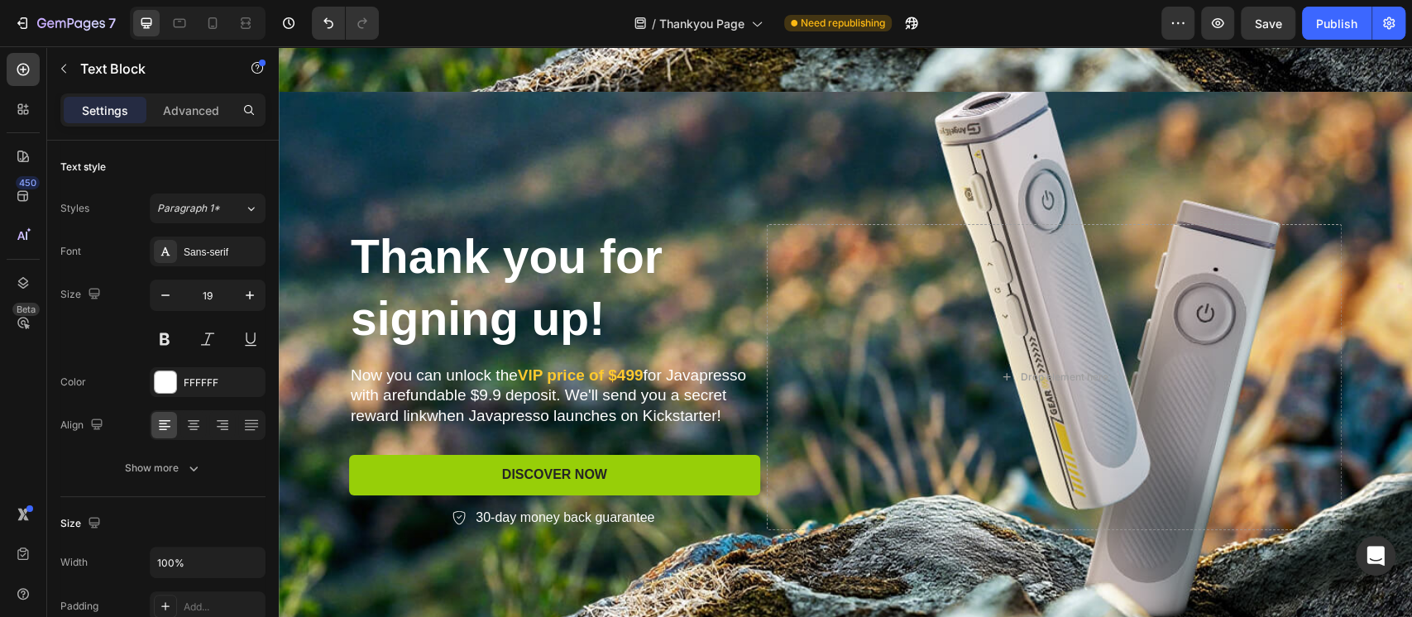
click at [700, 374] on p "Now you can unlock the VlP price of $499 for Javapresso with arefundable $9.9 d…" at bounding box center [555, 395] width 408 height 61
click at [391, 403] on p "Now you can unlock the VlP price of $499 for AngelEye with arefundable $9.9 dep…" at bounding box center [555, 395] width 408 height 61
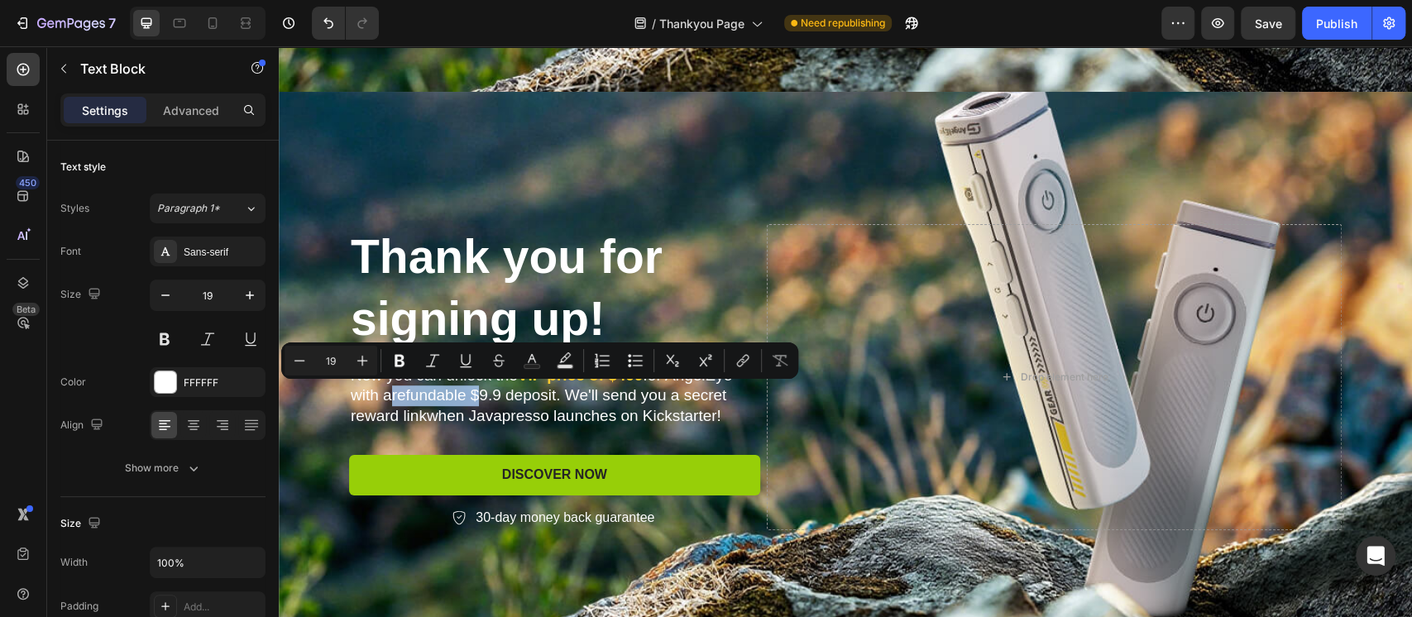
click at [388, 396] on p "Now you can unlock the VlP price of $499 for AngelEye with arefundable $9.9 dep…" at bounding box center [555, 395] width 408 height 61
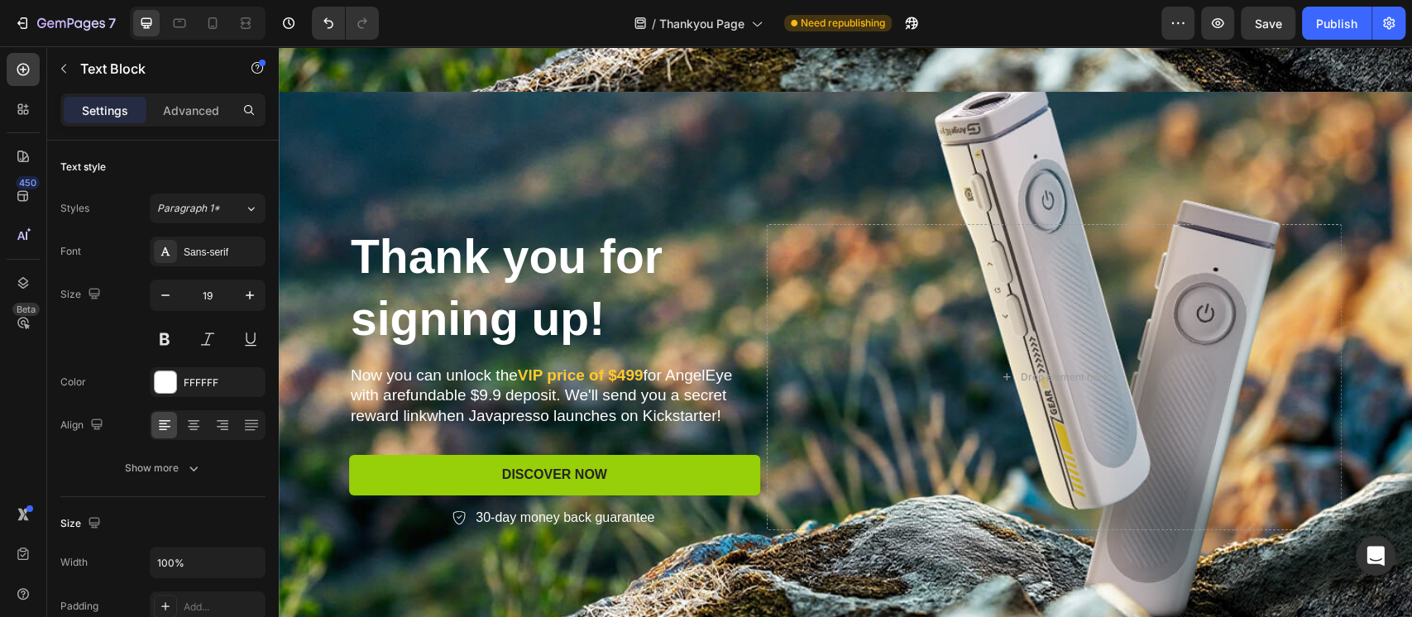
click at [384, 396] on p "Now you can unlock the VlP price of $499 for AngelEye with arefundable $9.9 dep…" at bounding box center [555, 395] width 408 height 61
click at [693, 389] on p "Now you can unlock the VlP price of $499 for AngelEye with a refundable $9.9 de…" at bounding box center [555, 395] width 408 height 61
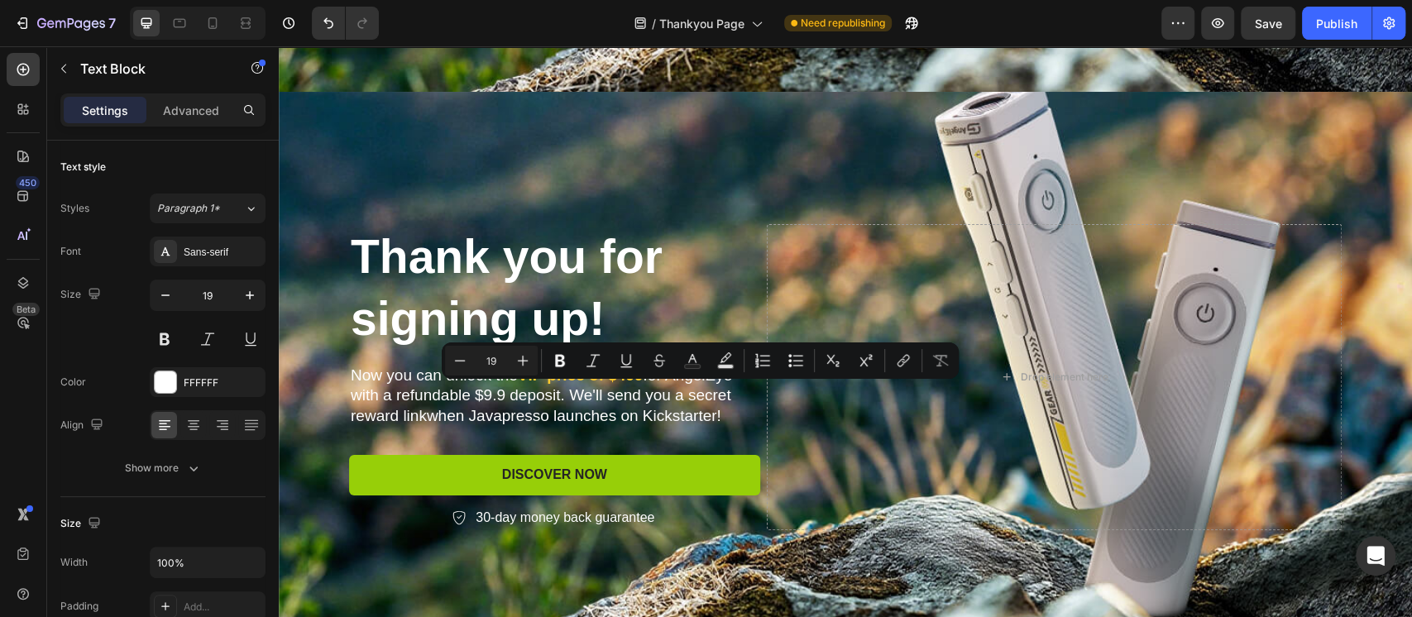
click at [435, 418] on p "Now you can unlock the VlP price of $499 for AngelEye with a refundable $9.9 de…" at bounding box center [555, 395] width 408 height 61
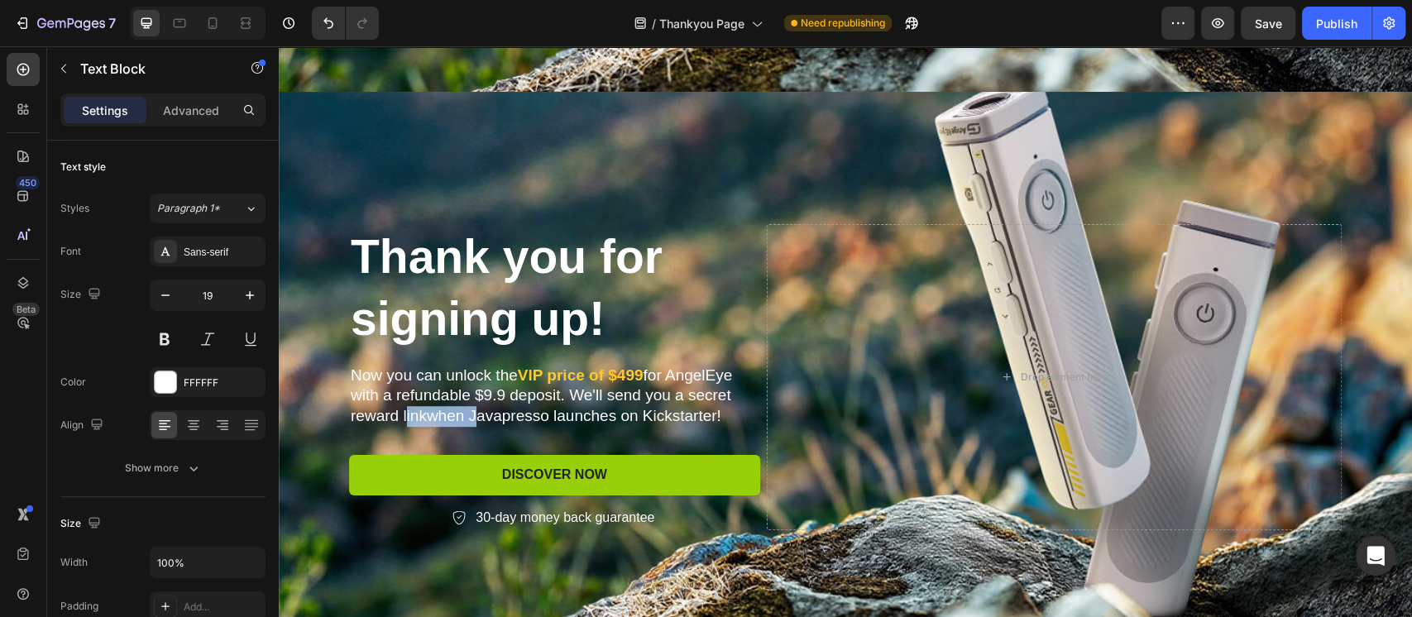
click at [435, 418] on p "Now you can unlock the VlP price of $499 for AngelEye with a refundable $9.9 de…" at bounding box center [555, 395] width 408 height 61
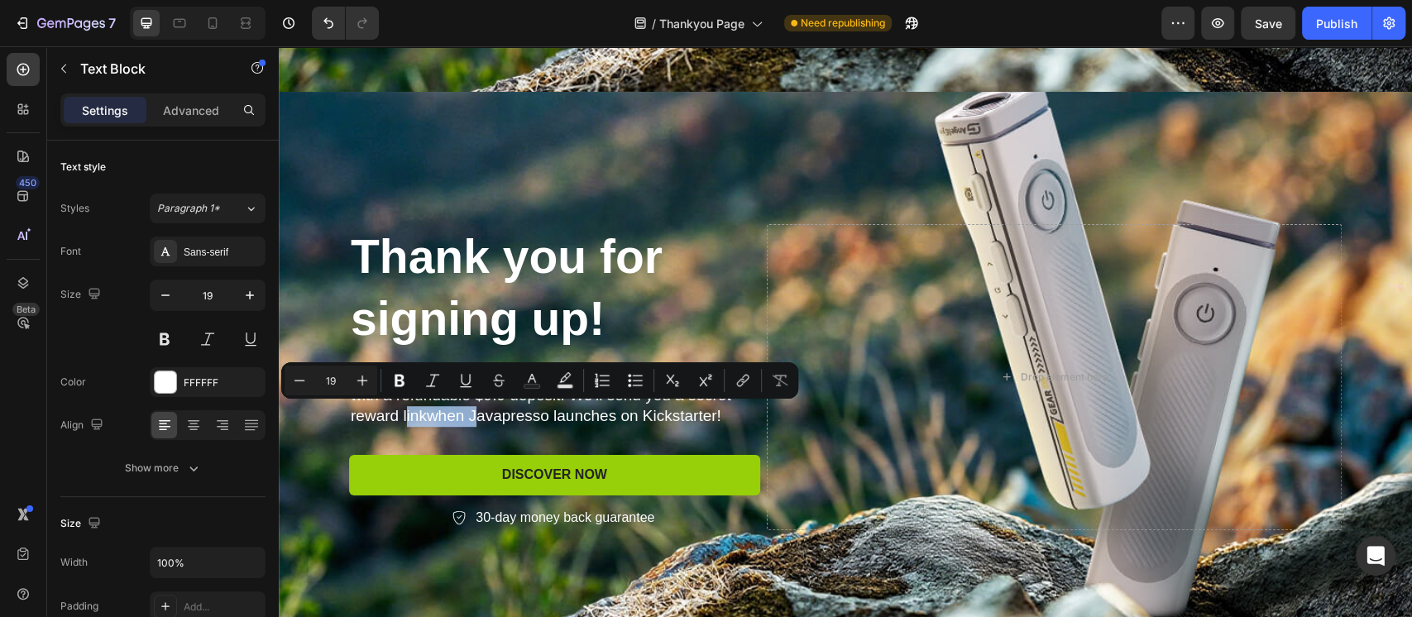
click at [427, 418] on p "Now you can unlock the VlP price of $499 for AngelEye with a refundable $9.9 de…" at bounding box center [555, 395] width 408 height 61
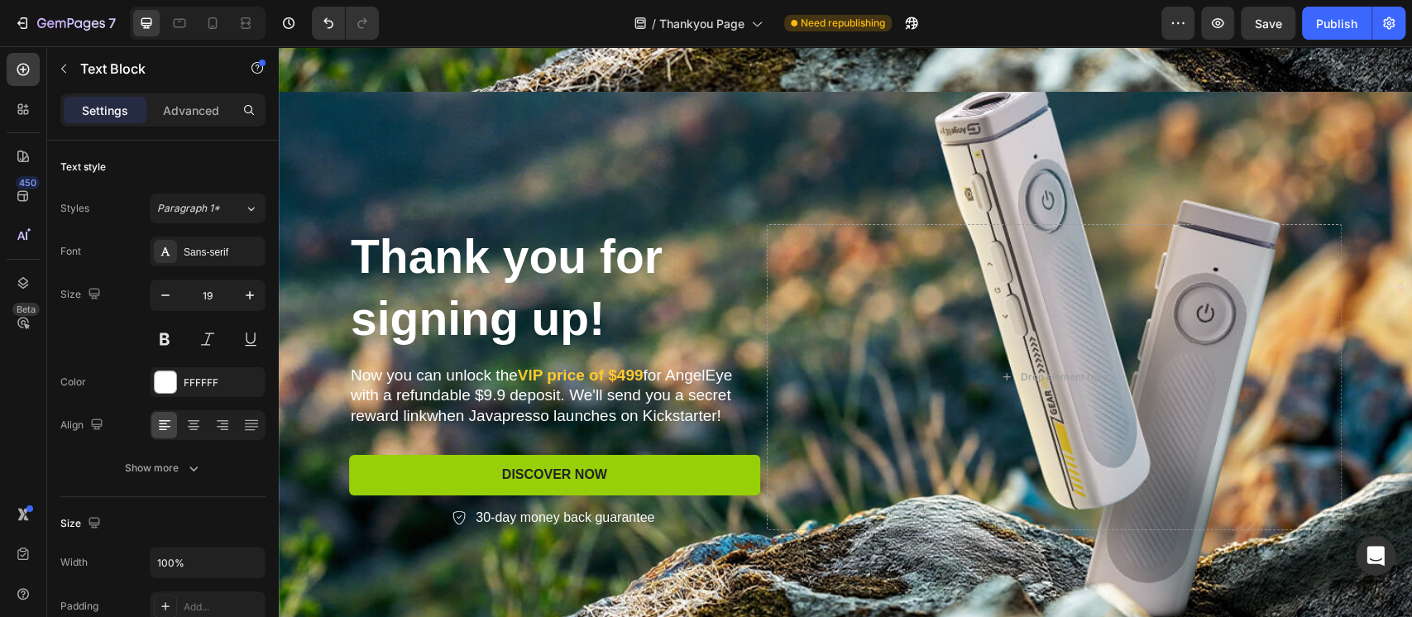
click at [419, 414] on p "Now you can unlock the VlP price of $499 for AngelEye with a refundable $9.9 de…" at bounding box center [555, 395] width 408 height 61
click at [490, 415] on p "Now you can unlock the VlP price of $499 for AngelEye with a refundable $9.9 de…" at bounding box center [555, 395] width 408 height 61
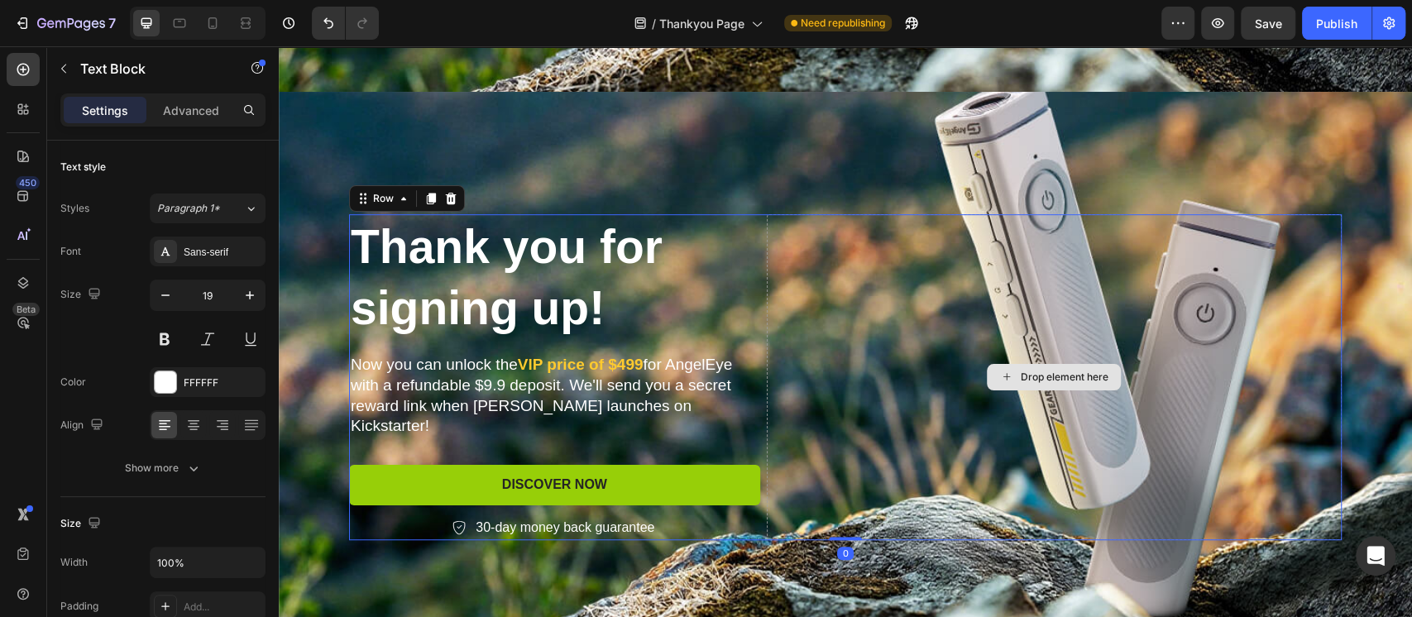
click at [800, 334] on div "Drop element here" at bounding box center [1054, 377] width 575 height 326
click at [654, 399] on p "Now you can unlock the VlP price of $499 for AngelEye with a refundable $9.9 de…" at bounding box center [555, 396] width 408 height 82
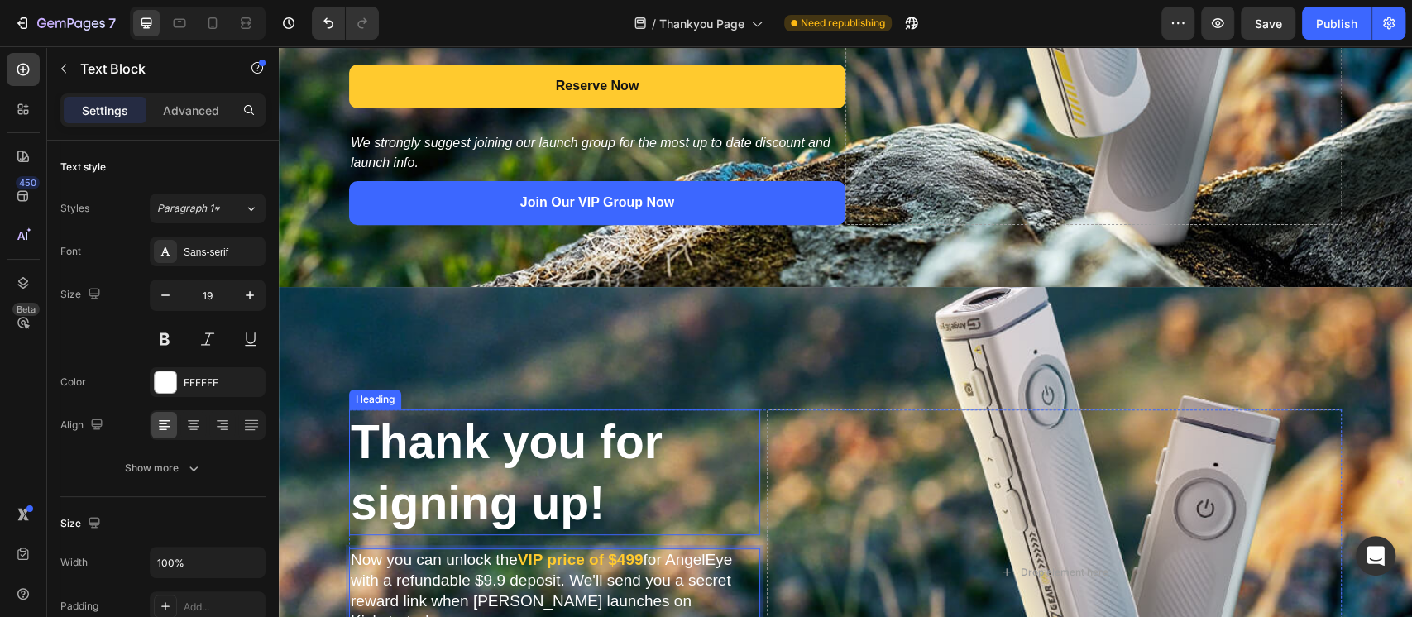
scroll to position [172, 0]
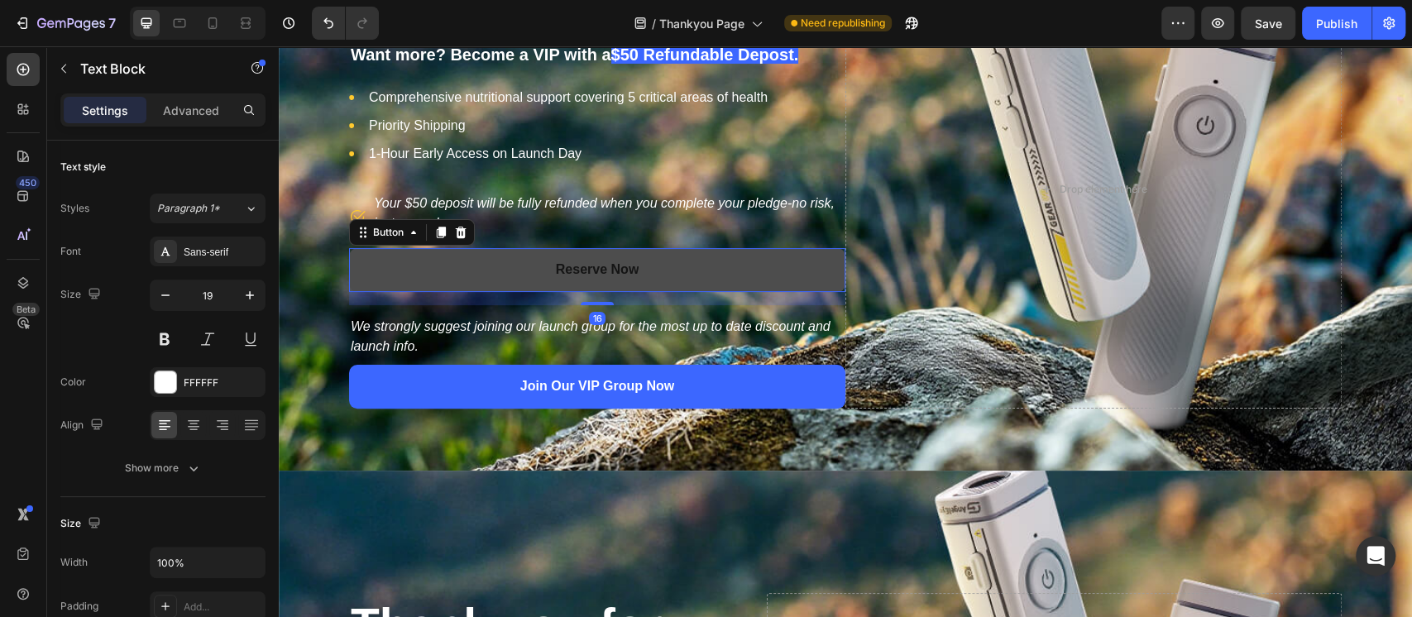
click at [526, 251] on button "Reserve Now" at bounding box center [597, 270] width 496 height 44
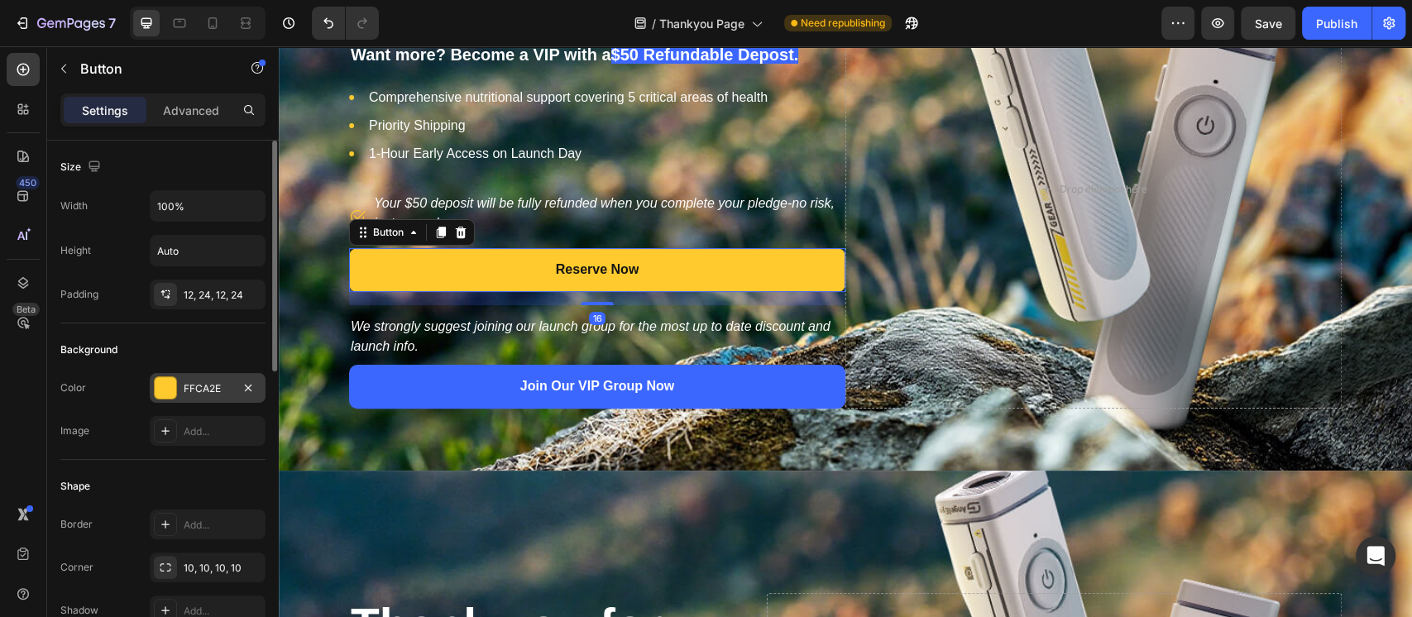
click at [193, 385] on div "FFCA2E" at bounding box center [208, 388] width 48 height 15
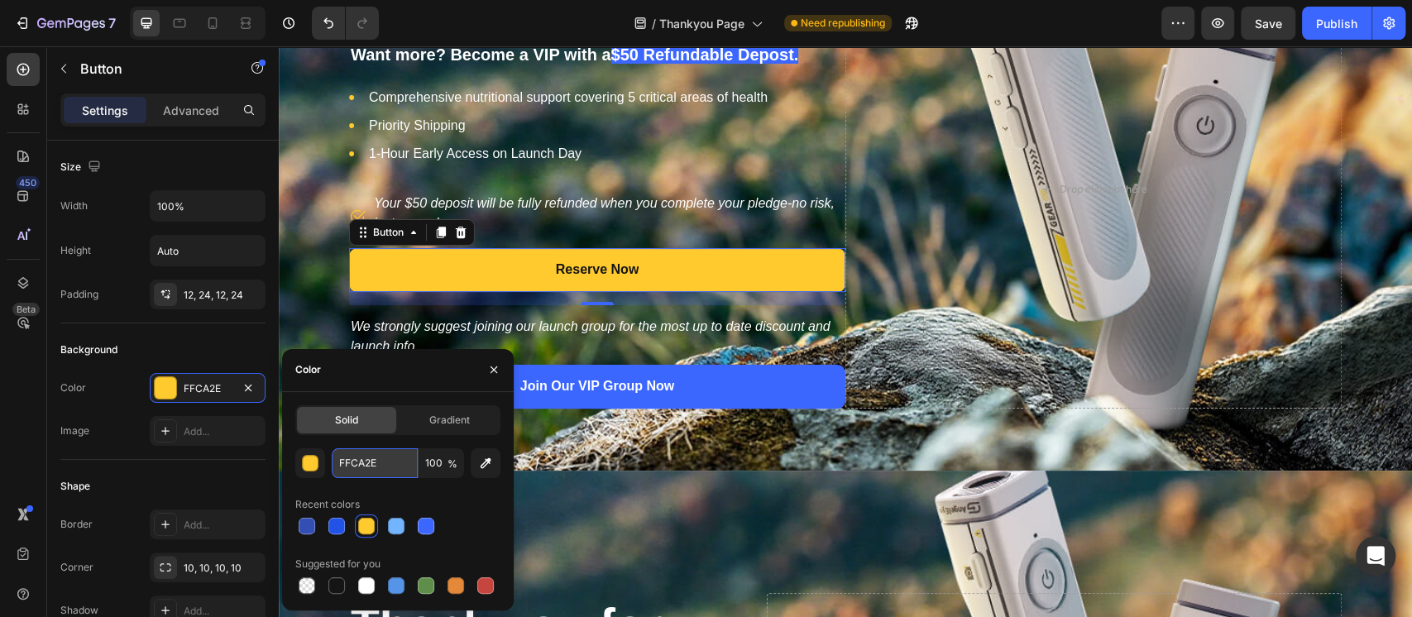
click at [346, 466] on input "FFCA2E" at bounding box center [375, 463] width 86 height 30
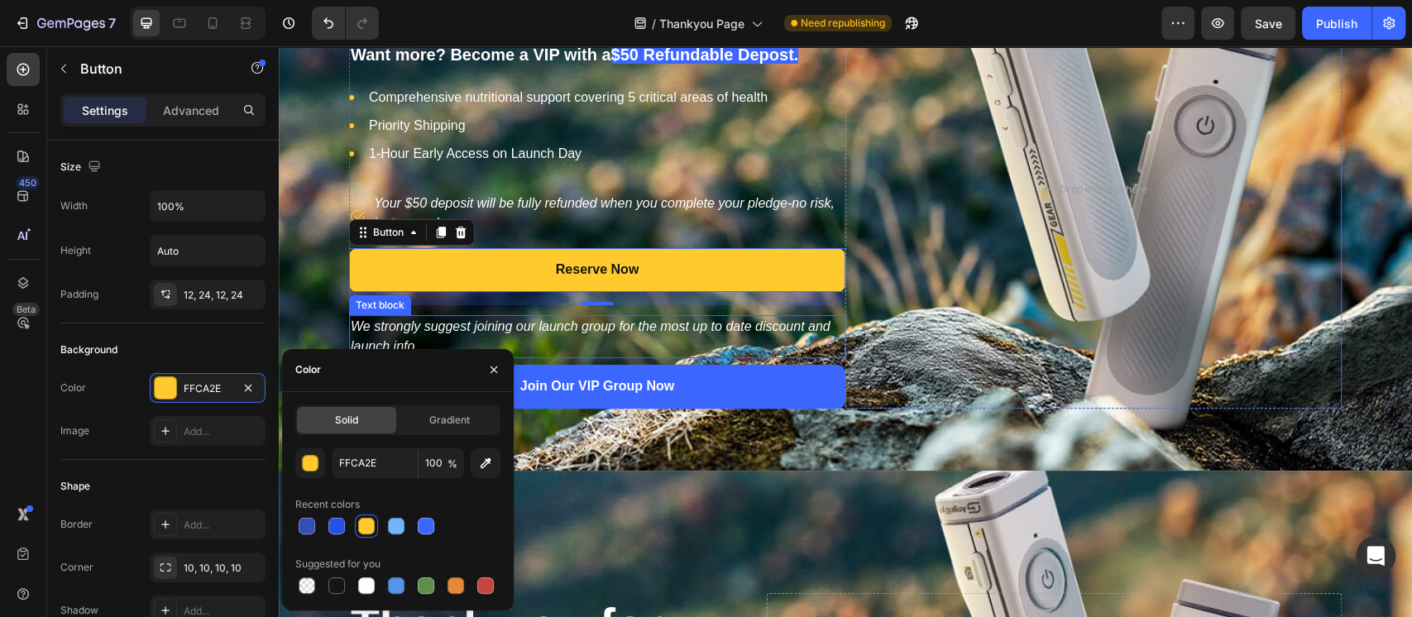
click at [696, 332] on p "We strongly suggest joining our launch group for the most up to date discount a…" at bounding box center [597, 337] width 493 height 40
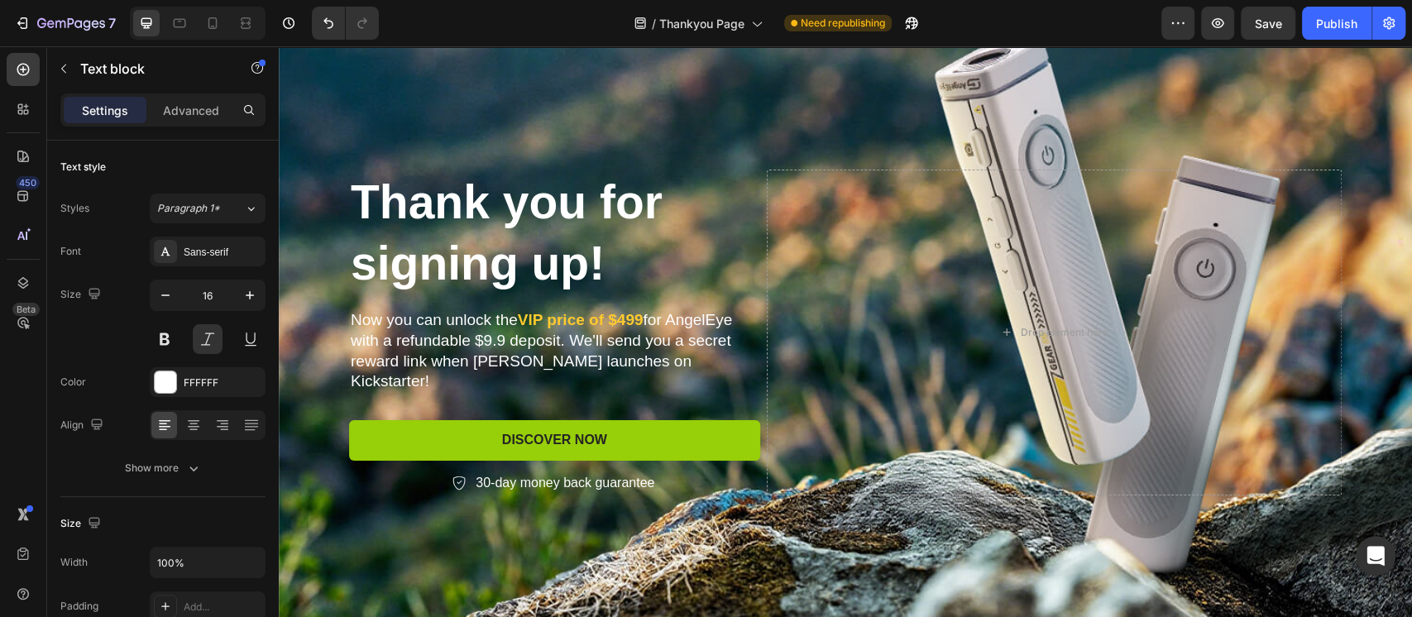
scroll to position [613, 0]
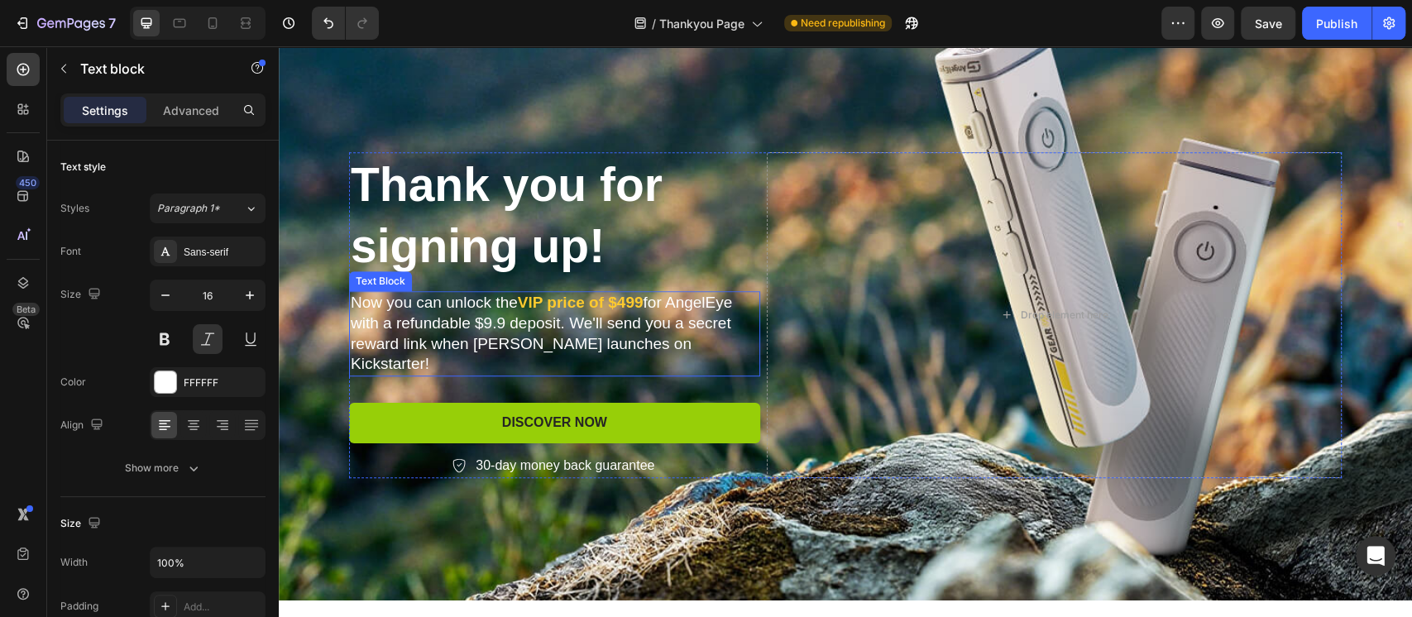
click at [631, 321] on p "Now you can unlock the VlP price of $499 for AngelEye with a refundable $9.9 de…" at bounding box center [555, 334] width 408 height 82
click at [648, 347] on p "Now you can unlock the VlP price of $499 for AngelEye with a refundable $9.9 de…" at bounding box center [555, 334] width 408 height 82
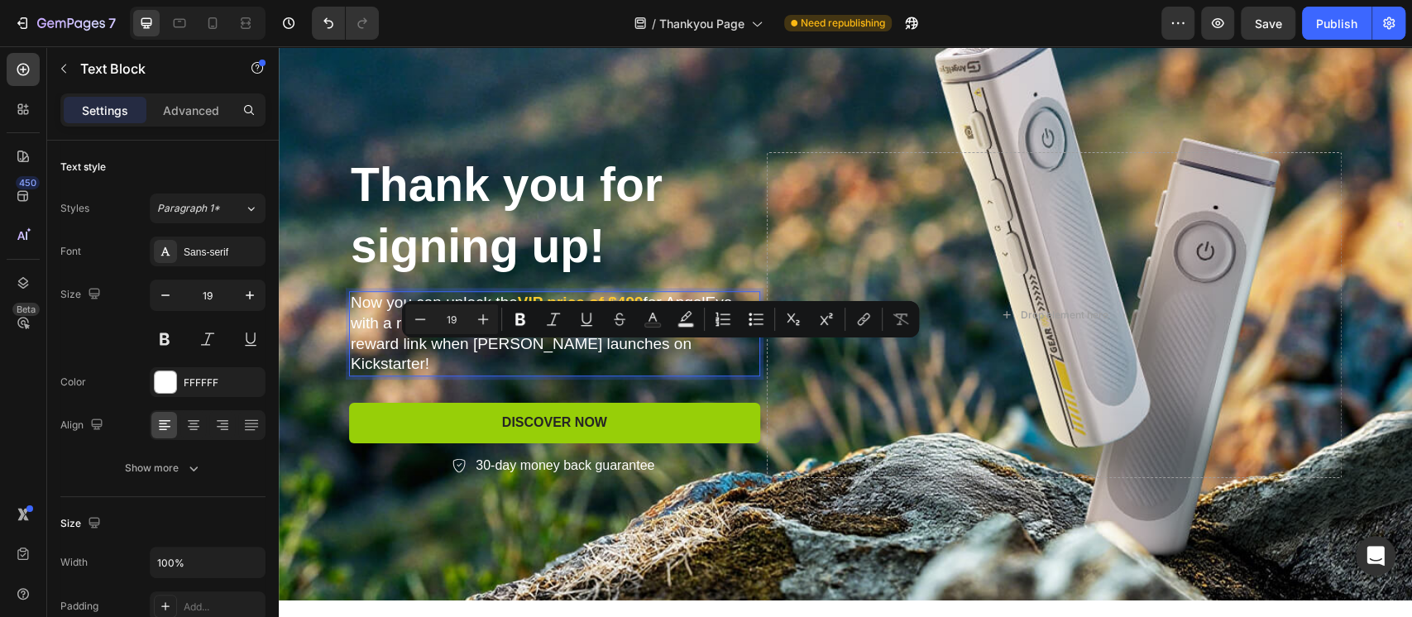
click at [704, 345] on p "Now you can unlock the VlP price of $499 for AngelEye with a refundable $9.9 de…" at bounding box center [555, 334] width 408 height 82
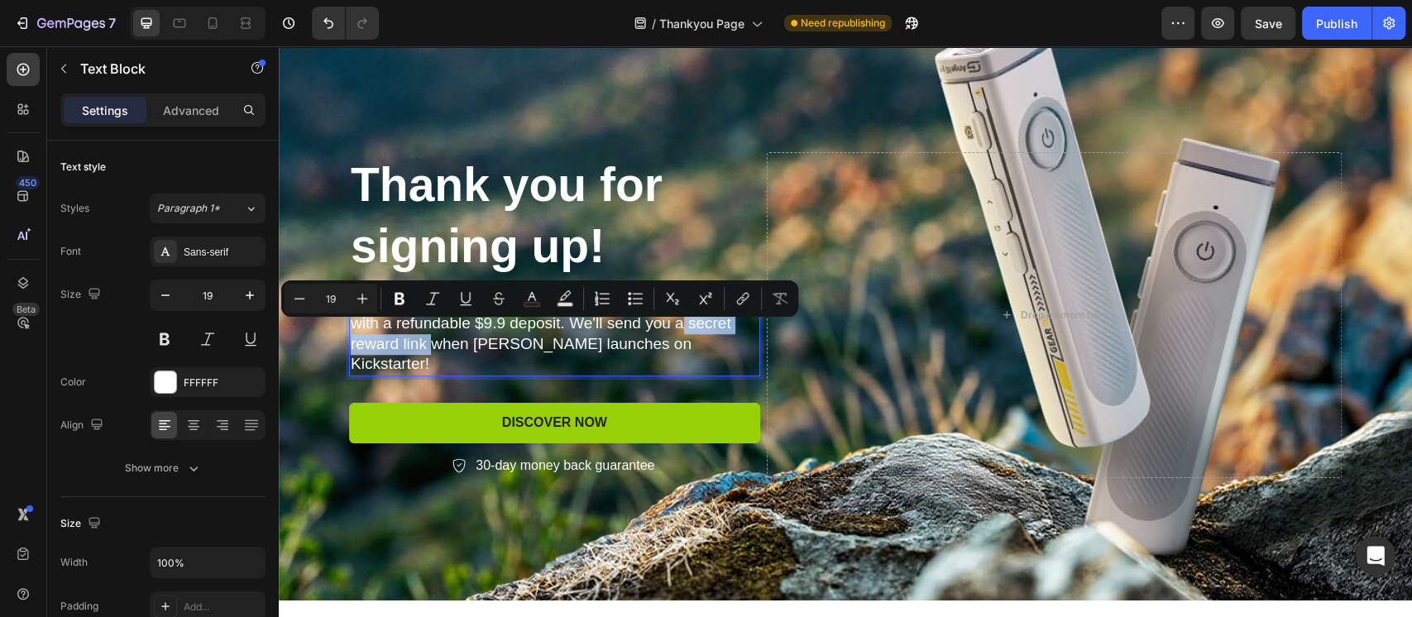
drag, startPoint x: 669, startPoint y: 332, endPoint x: 418, endPoint y: 358, distance: 251.9
click at [418, 358] on p "Now you can unlock the VlP price of $499 for AngelEye with a refundable $9.9 de…" at bounding box center [555, 334] width 408 height 82
click at [530, 300] on icon "Editor contextual toolbar" at bounding box center [531, 298] width 17 height 17
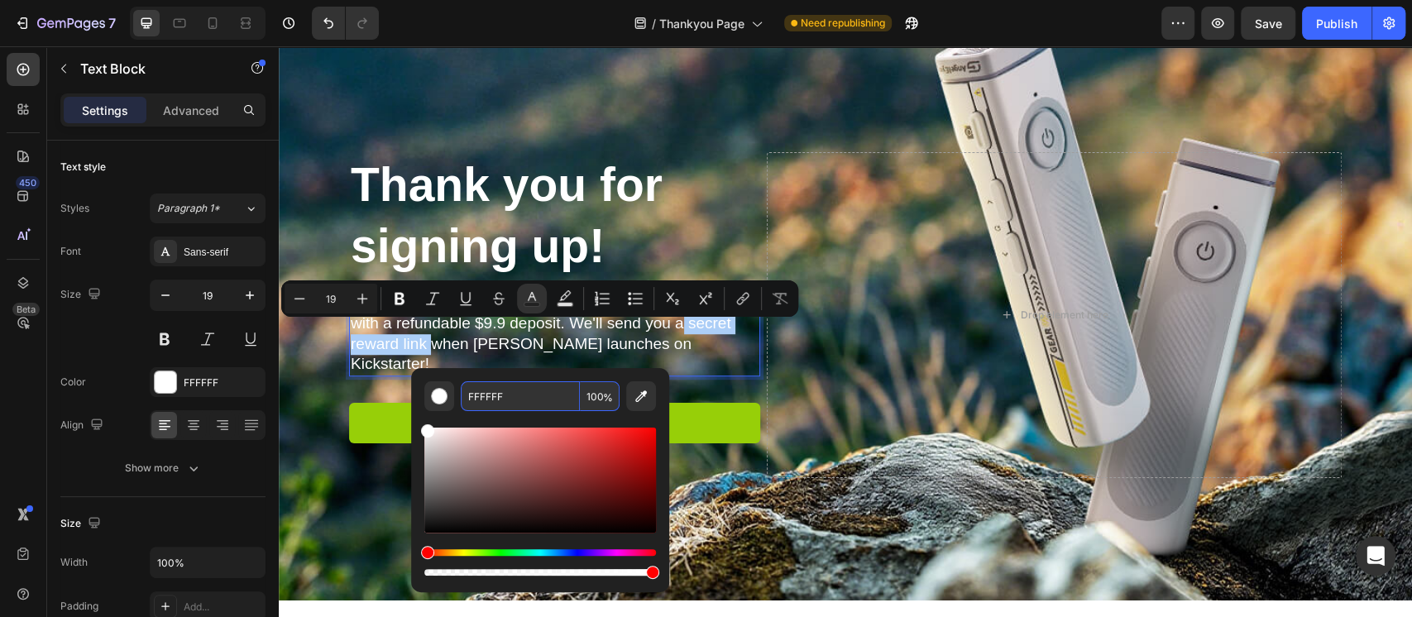
click at [499, 393] on input "FFFFFF" at bounding box center [520, 396] width 119 height 30
paste input "CA2E"
type input "FFCA2E"
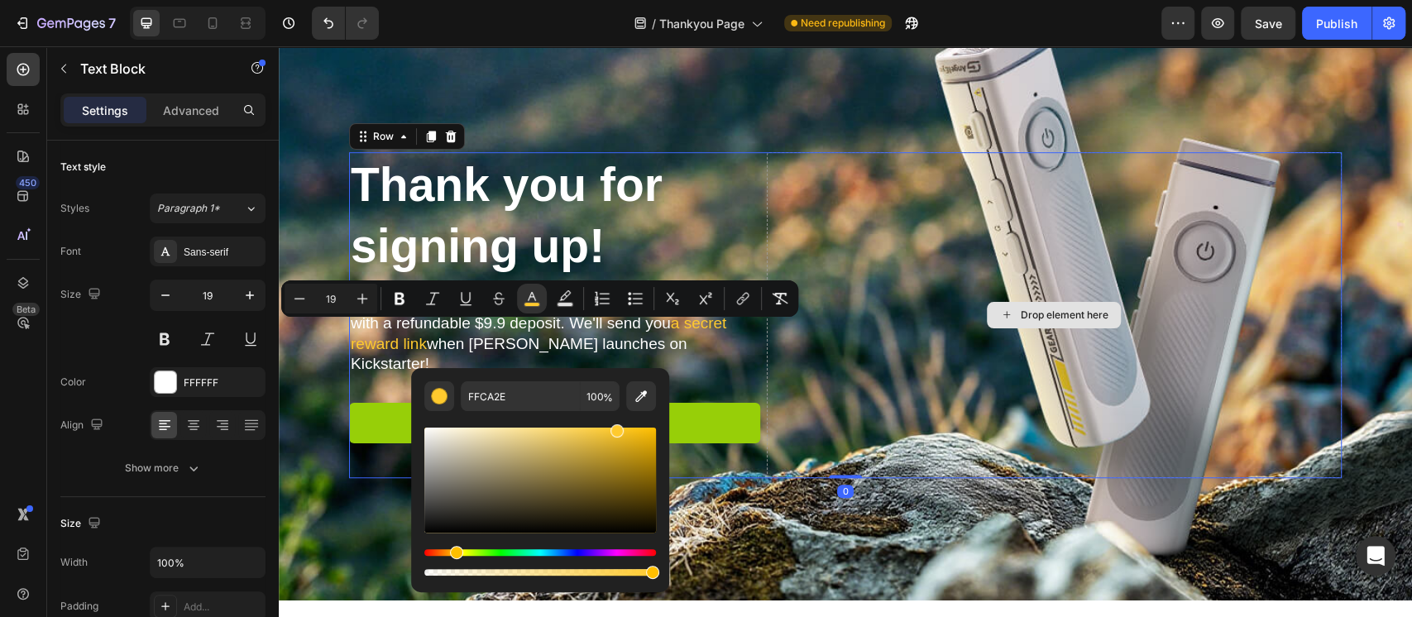
click at [810, 347] on div "Drop element here" at bounding box center [1054, 315] width 575 height 326
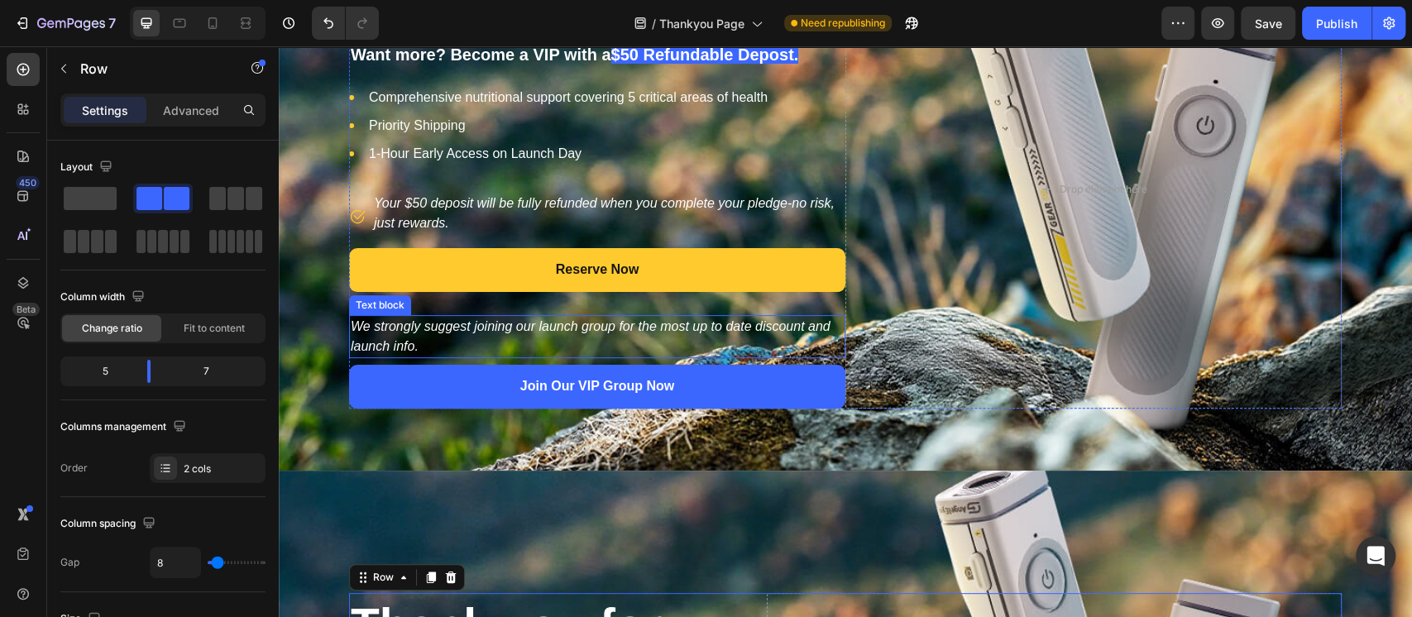
scroll to position [723, 0]
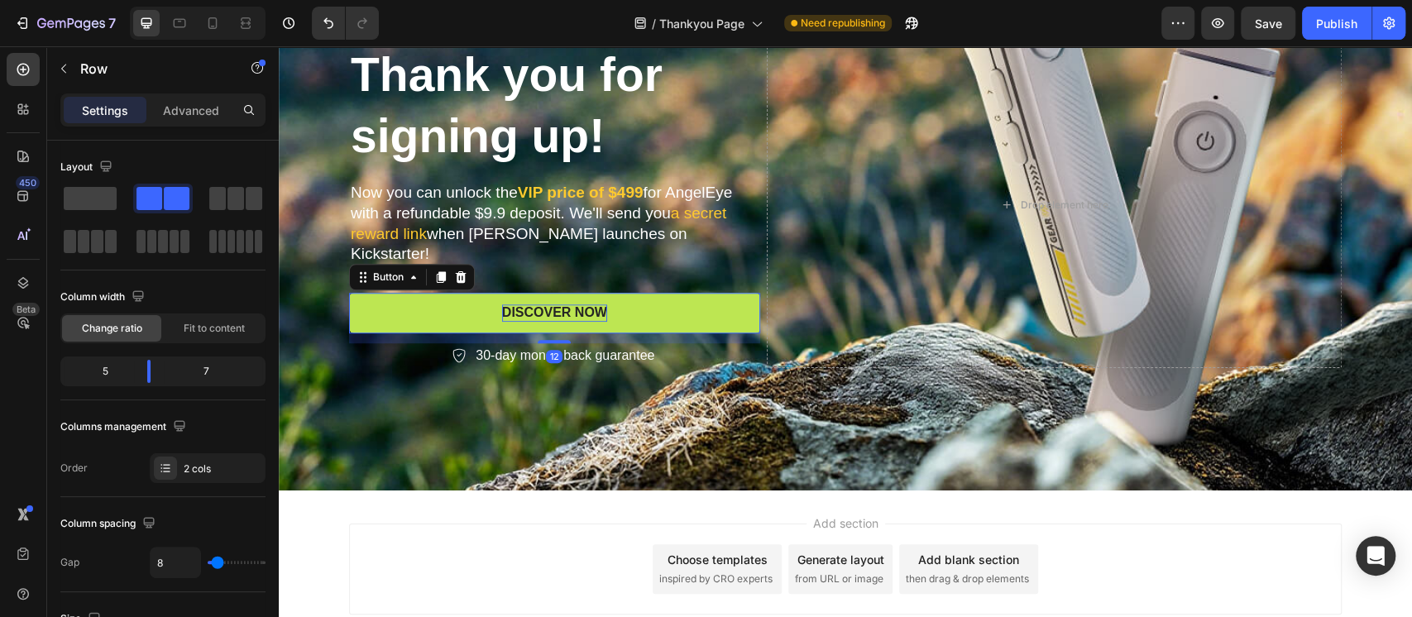
click at [545, 304] on div "Discover Now" at bounding box center [554, 312] width 105 height 17
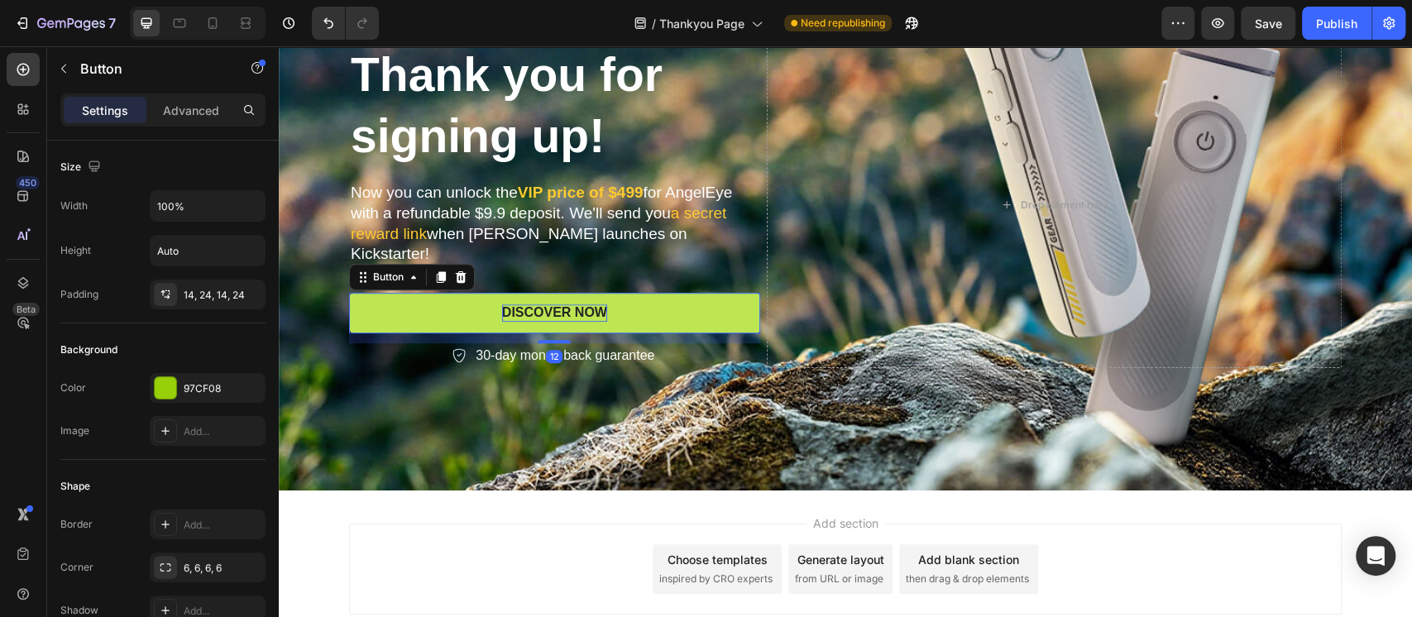
click at [545, 304] on div "Discover Now" at bounding box center [554, 312] width 105 height 17
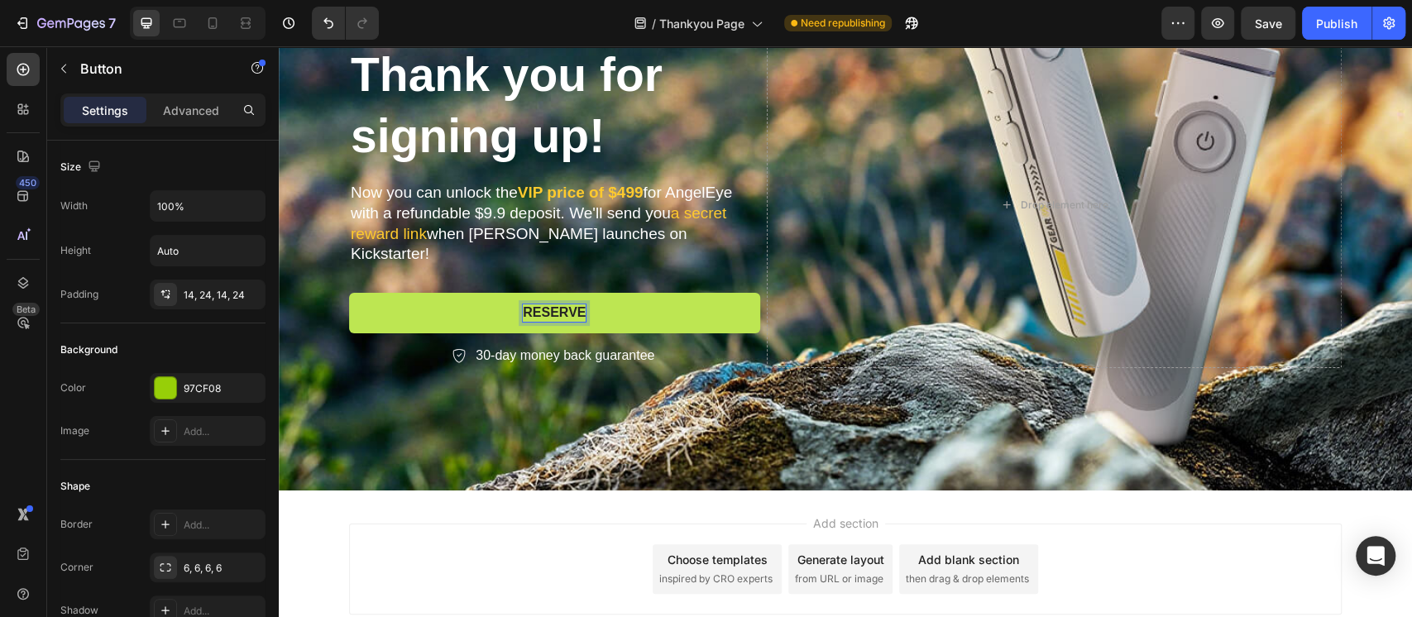
click at [349, 293] on button "RESERVE" at bounding box center [554, 313] width 411 height 41
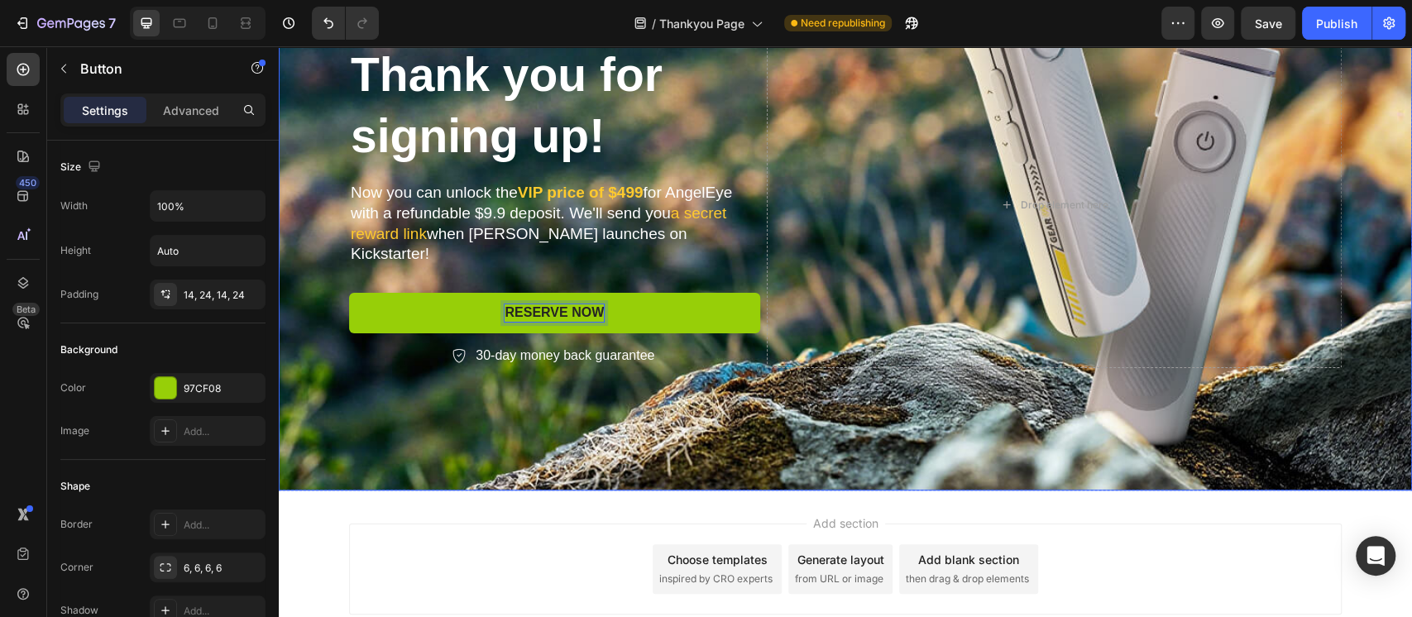
click at [432, 380] on div "Thank you for signing up! Heading Now you can unlock the VlP price of $499 for …" at bounding box center [845, 205] width 1017 height 379
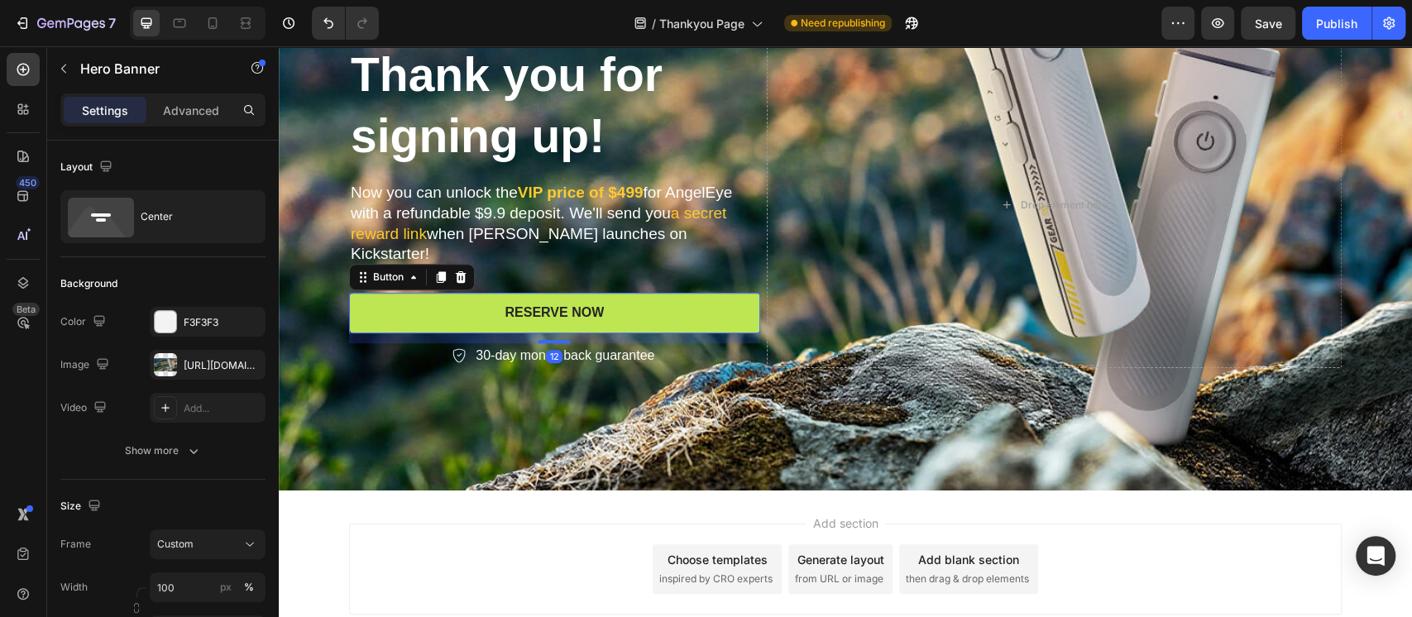
click at [408, 307] on button "RESERVE NOW" at bounding box center [554, 313] width 411 height 41
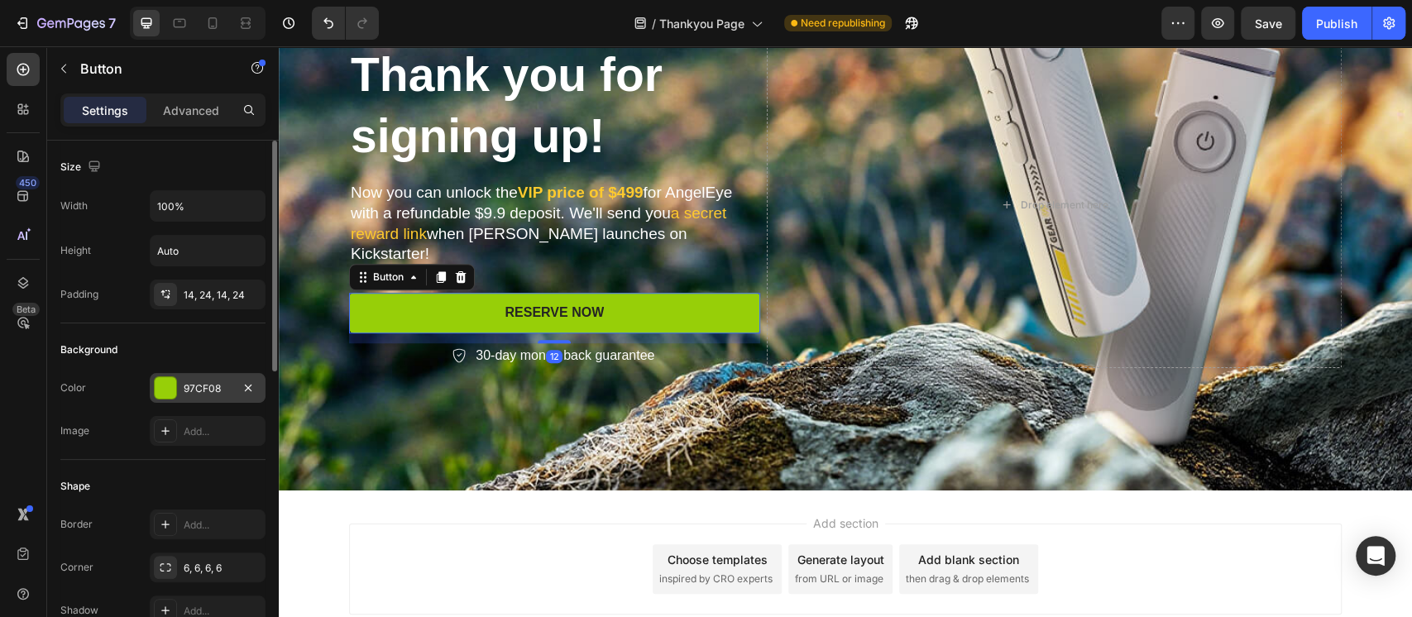
click at [201, 384] on div "97CF08" at bounding box center [208, 388] width 48 height 15
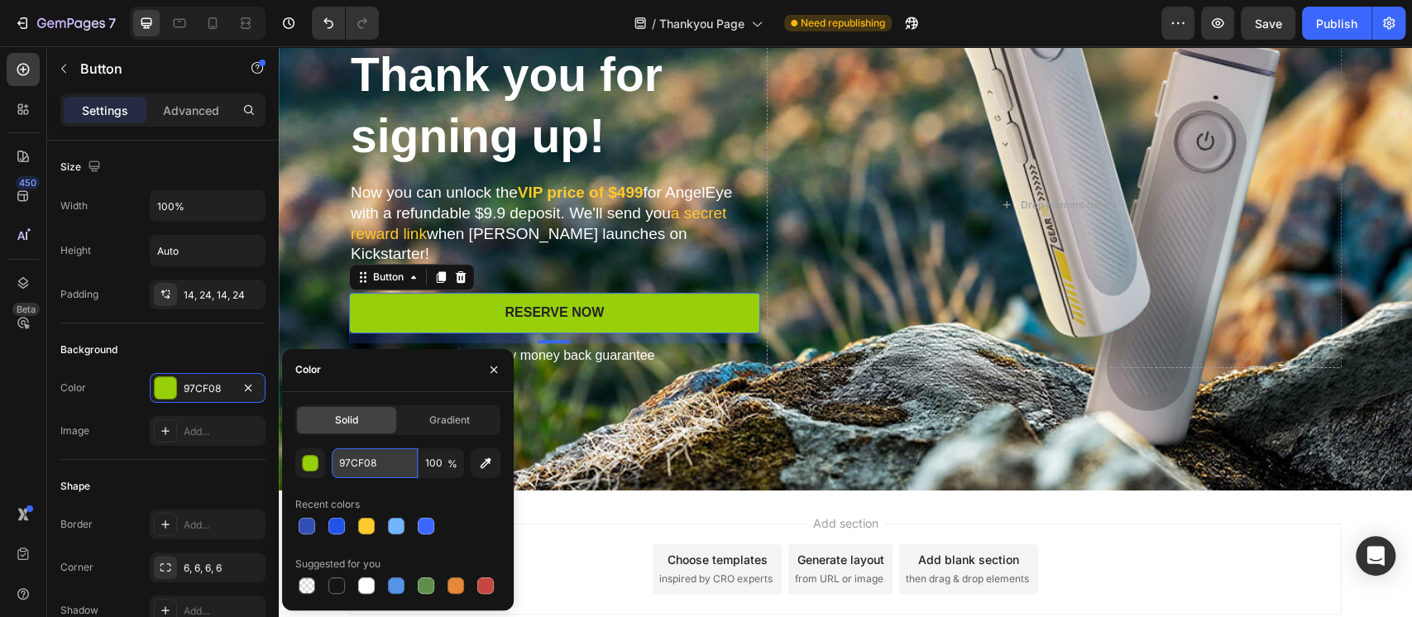
click at [358, 461] on input "97CF08" at bounding box center [375, 463] width 86 height 30
click at [360, 518] on div at bounding box center [366, 526] width 17 height 17
type input "FFCA2E"
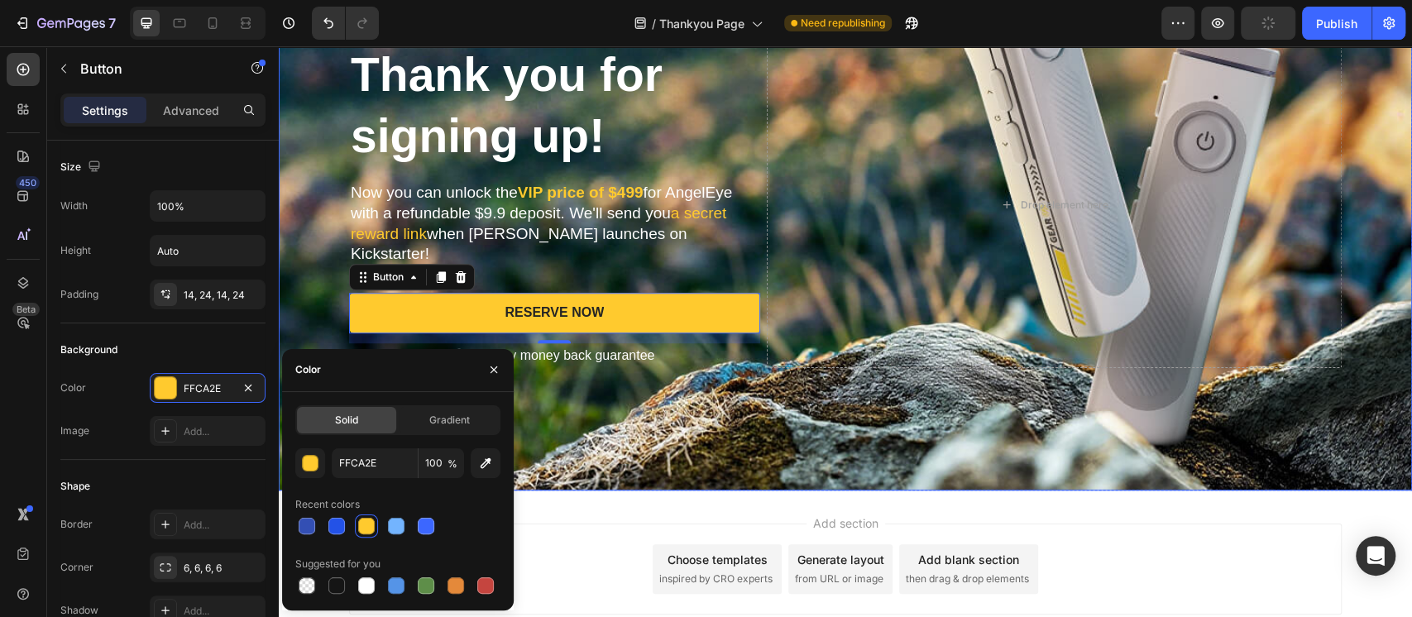
click at [787, 403] on div "Background Image" at bounding box center [845, 205] width 1133 height 571
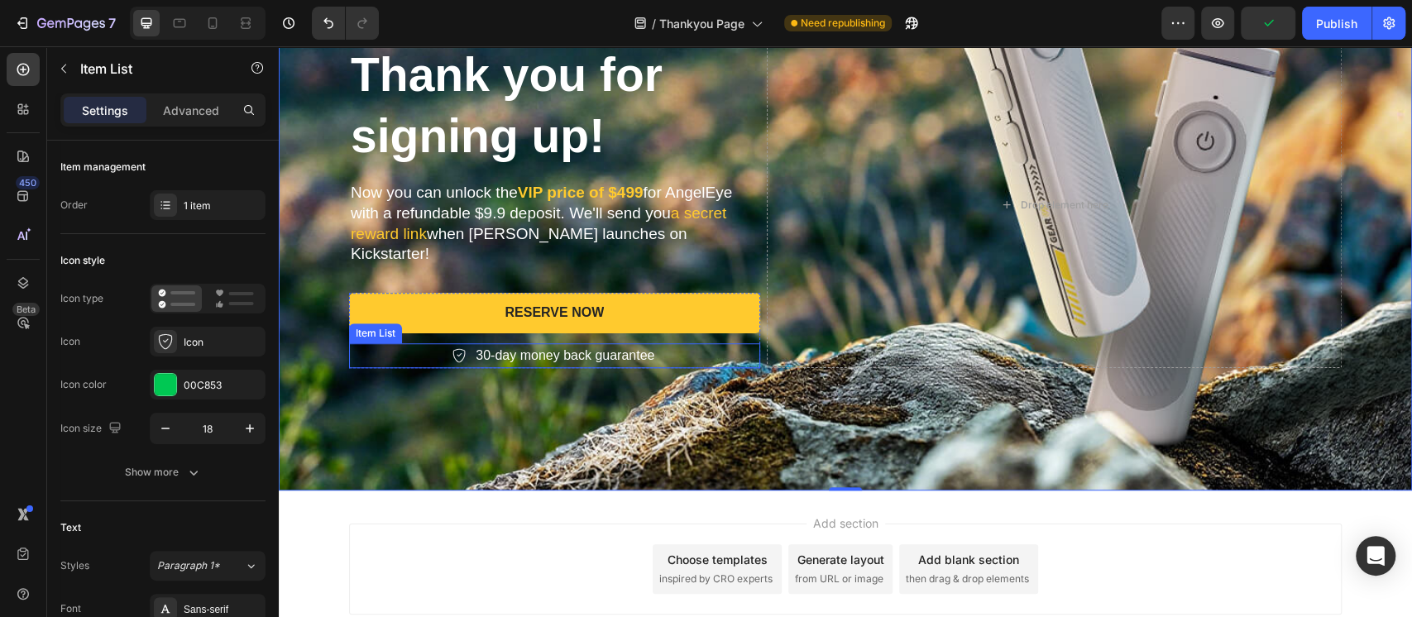
click at [571, 346] on p "30-day money back guarantee" at bounding box center [564, 356] width 179 height 20
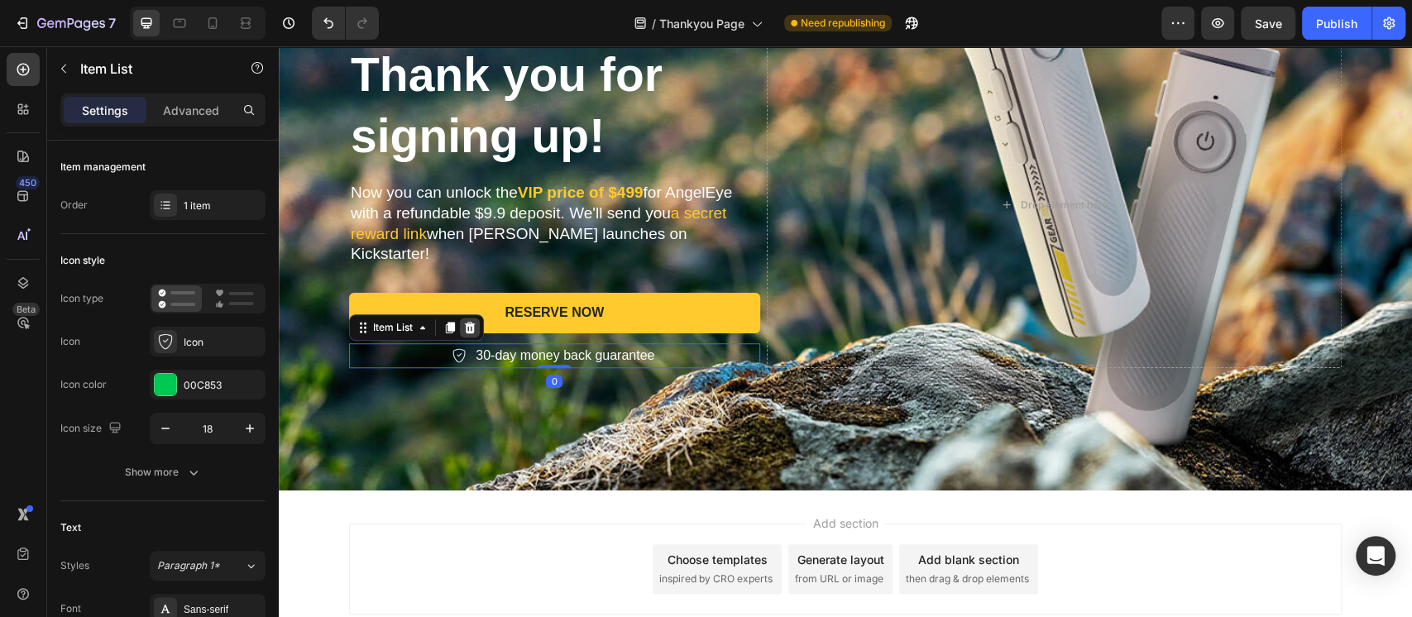
click at [465, 322] on icon at bounding box center [470, 328] width 11 height 12
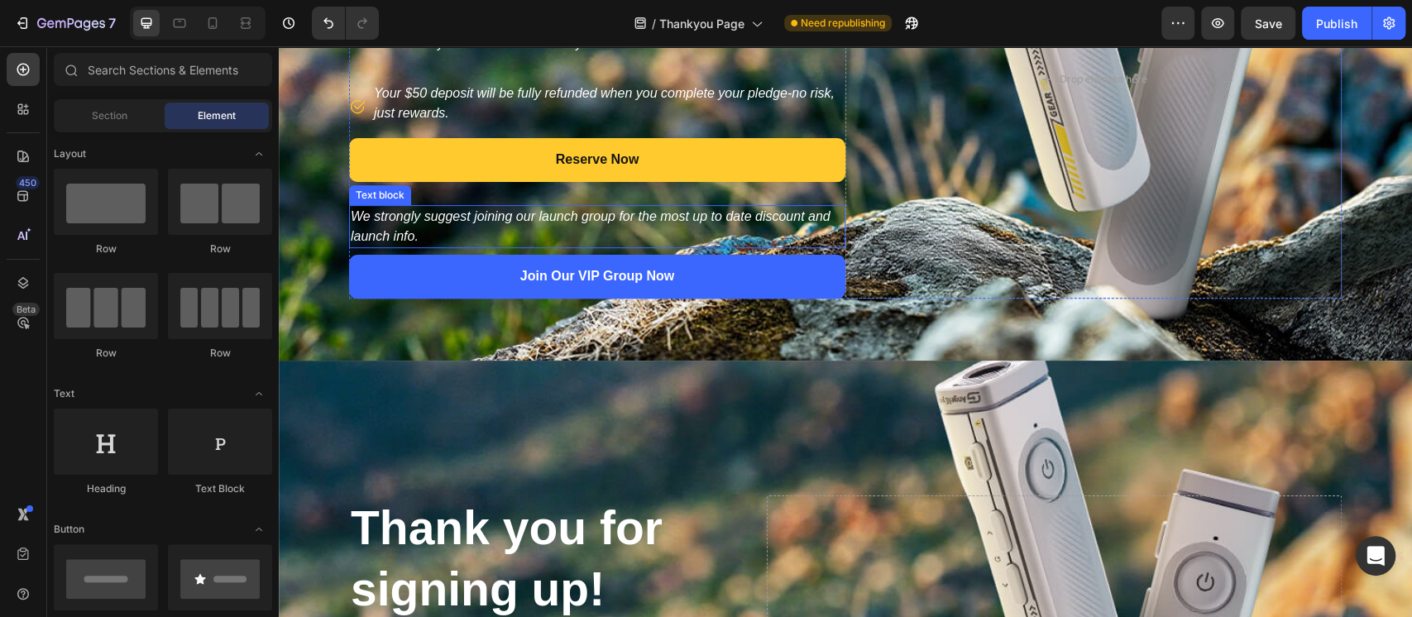
scroll to position [172, 0]
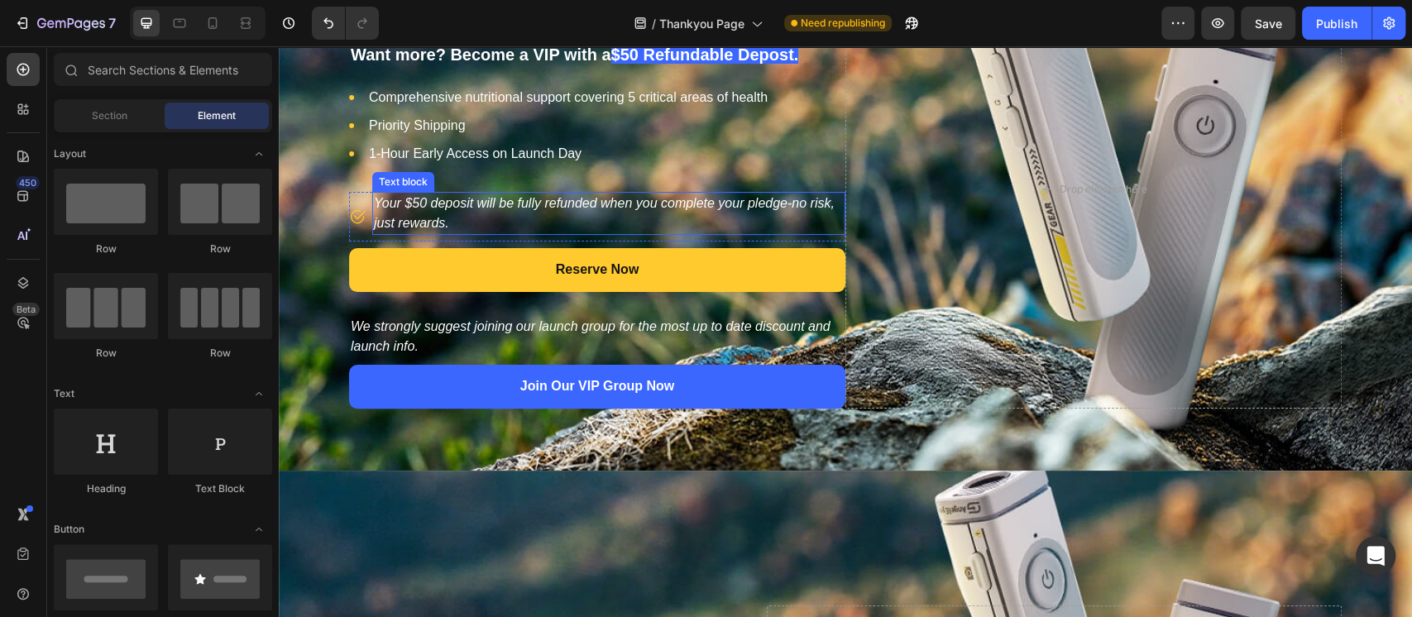
click at [654, 214] on p "Your $50 deposit will be fully refunded when you complete your pledge-no risk, …" at bounding box center [609, 213] width 470 height 40
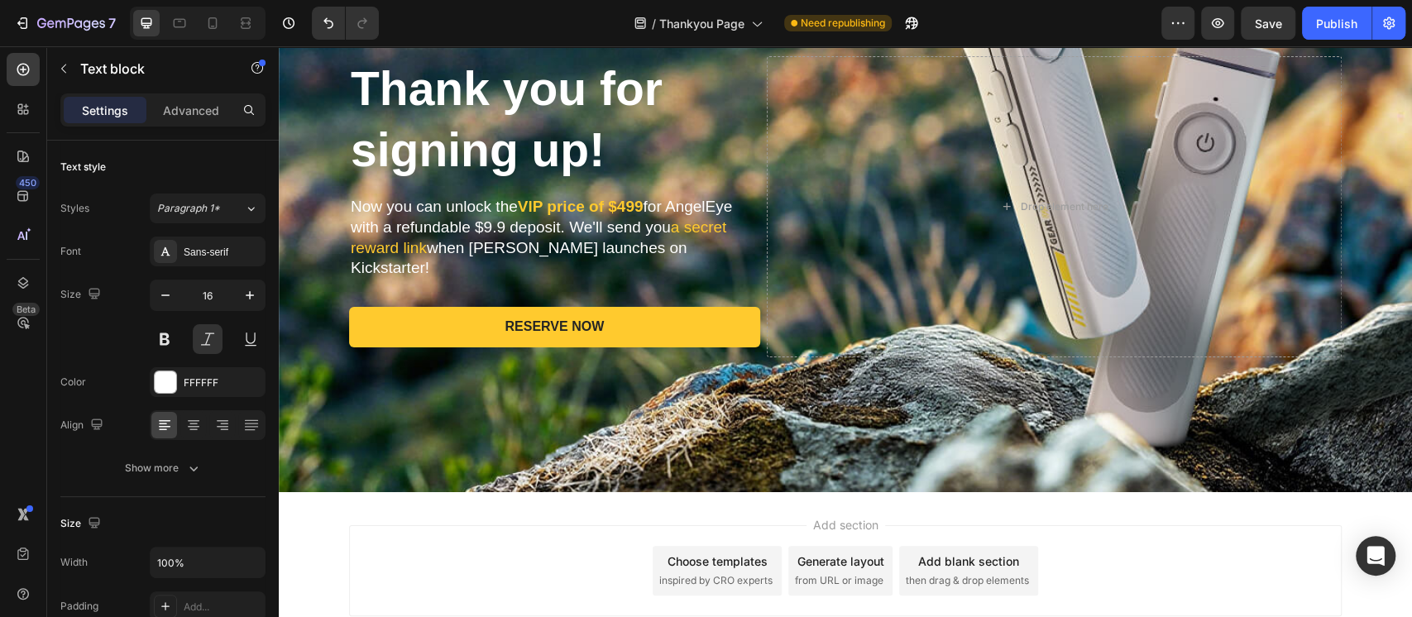
scroll to position [723, 0]
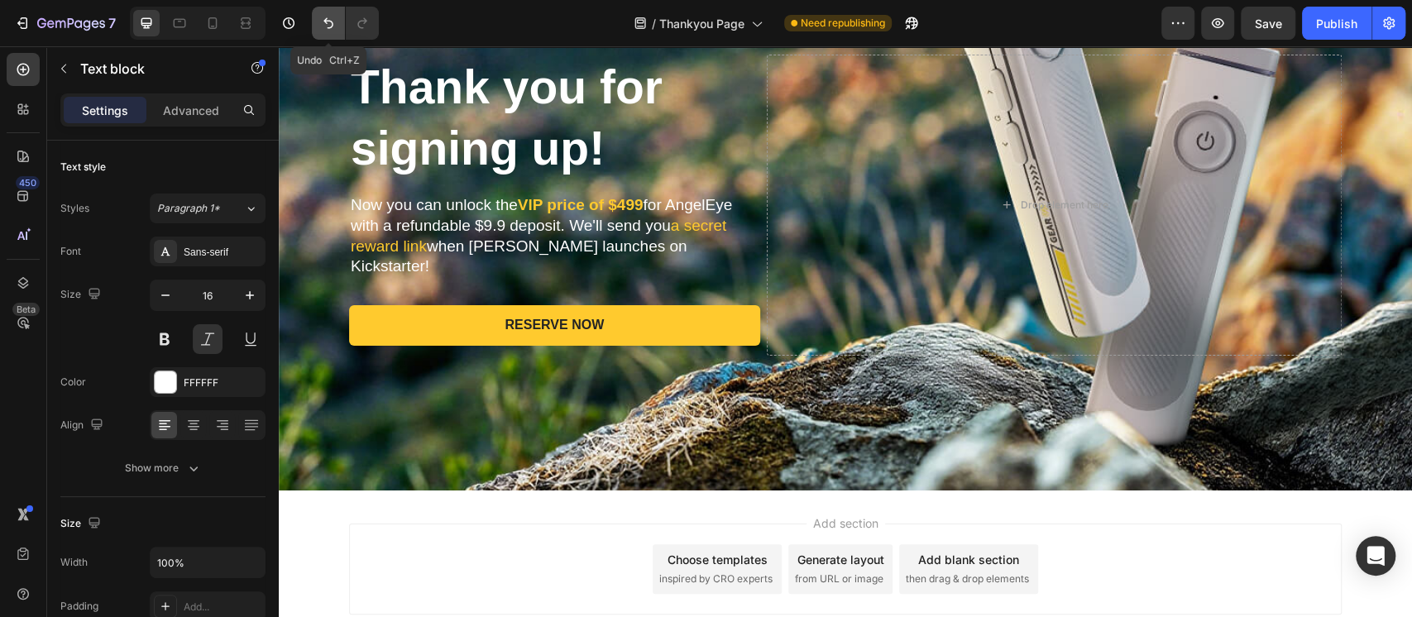
click at [336, 33] on button "Undo/Redo" at bounding box center [328, 23] width 33 height 33
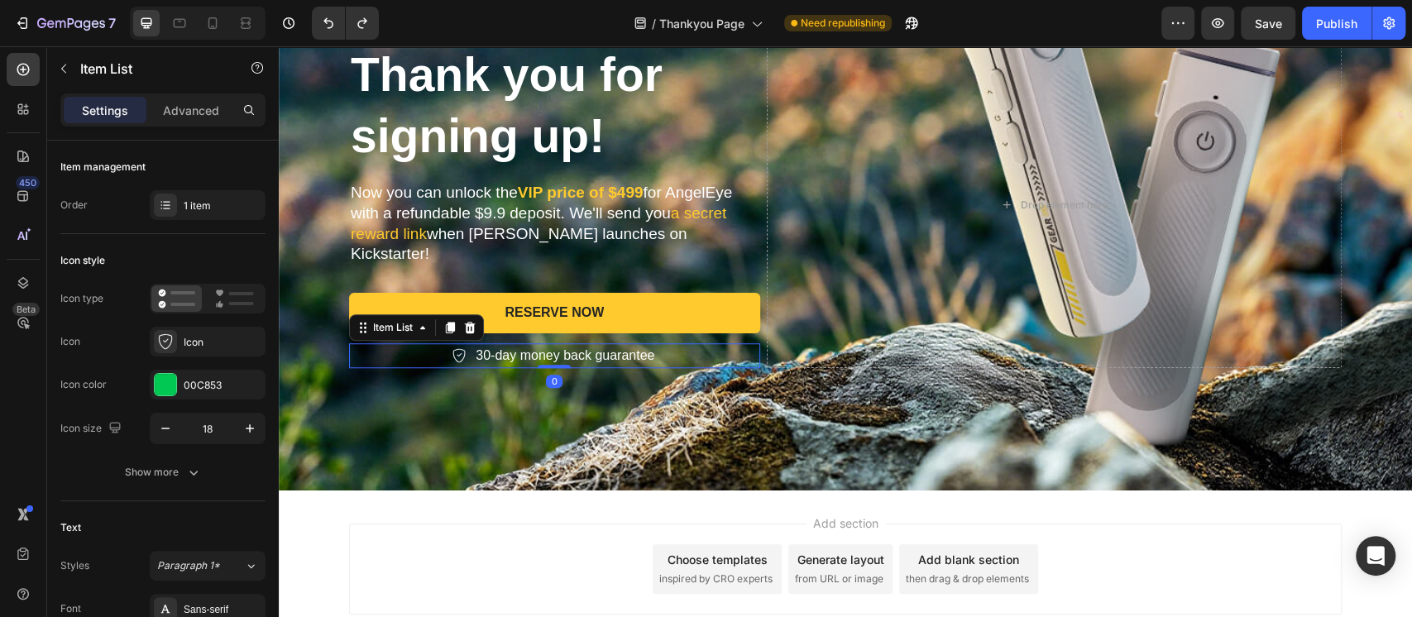
click at [517, 346] on p "30-day money back guarantee" at bounding box center [564, 356] width 179 height 20
click at [384, 320] on div "Item List" at bounding box center [393, 327] width 46 height 15
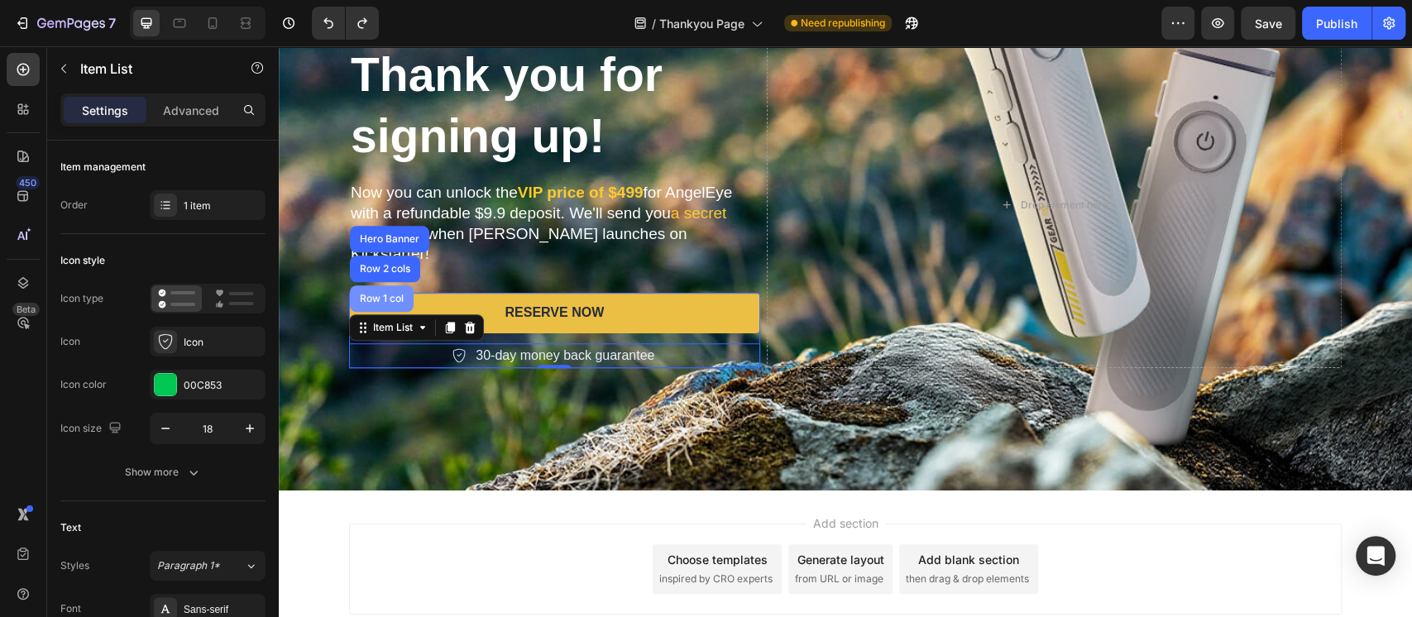
click at [372, 294] on div "Row 1 col" at bounding box center [382, 298] width 64 height 26
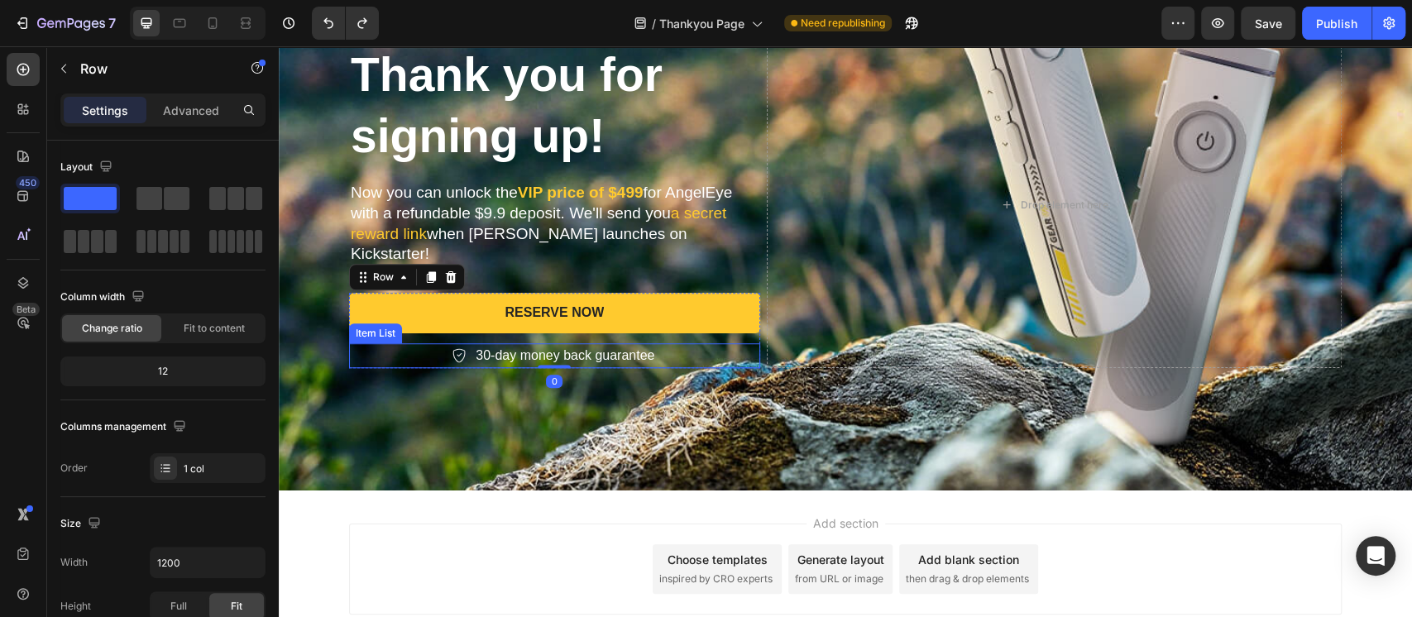
click at [475, 346] on p "30-day money back guarantee" at bounding box center [564, 356] width 179 height 20
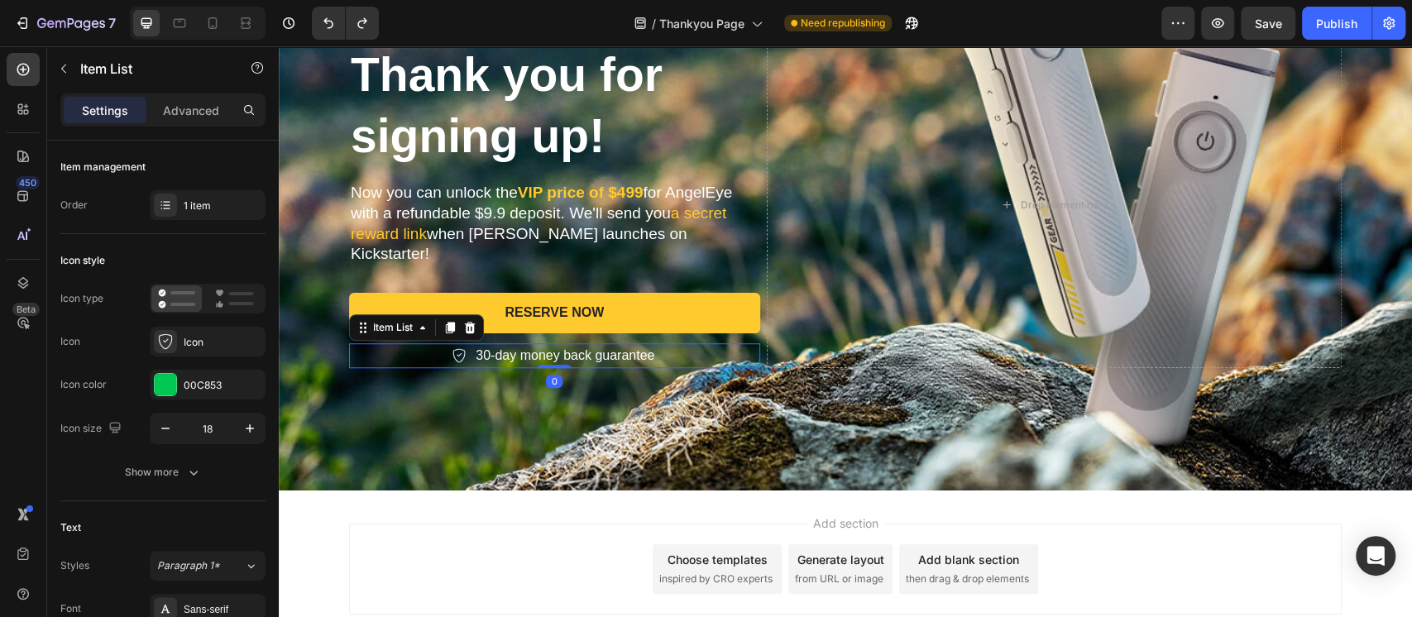
click at [418, 346] on div "30-day money back guarantee" at bounding box center [554, 355] width 411 height 25
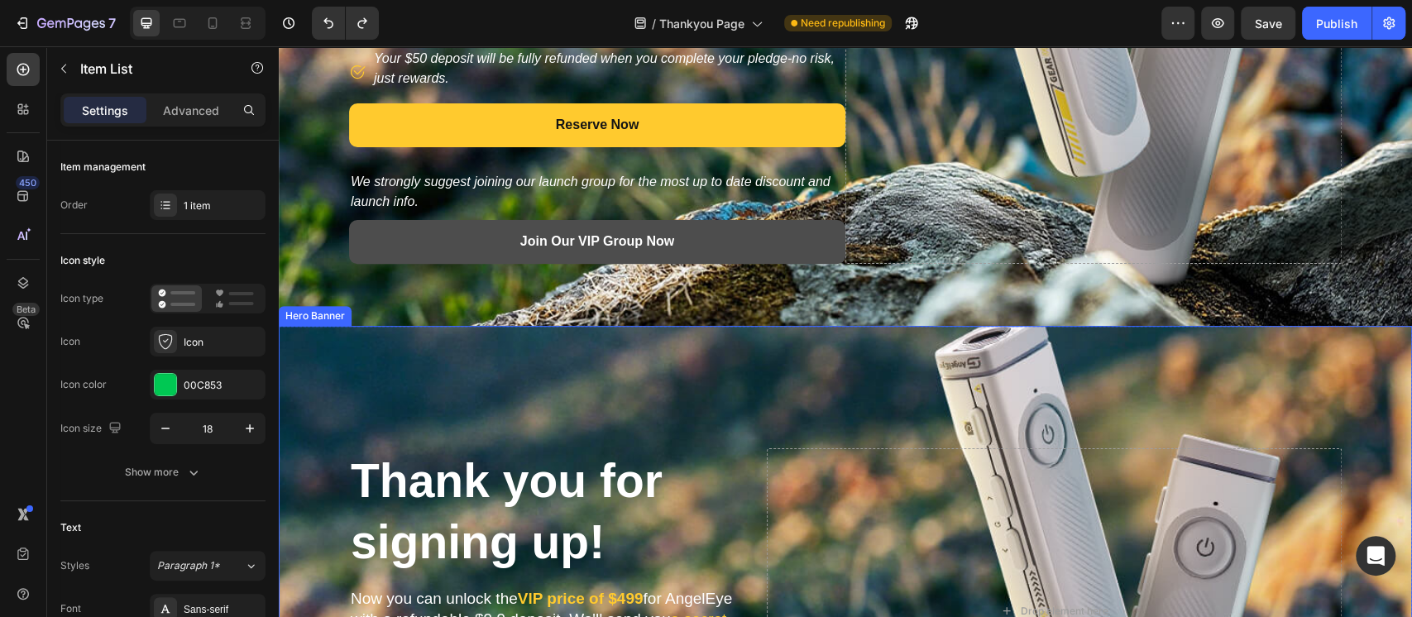
scroll to position [282, 0]
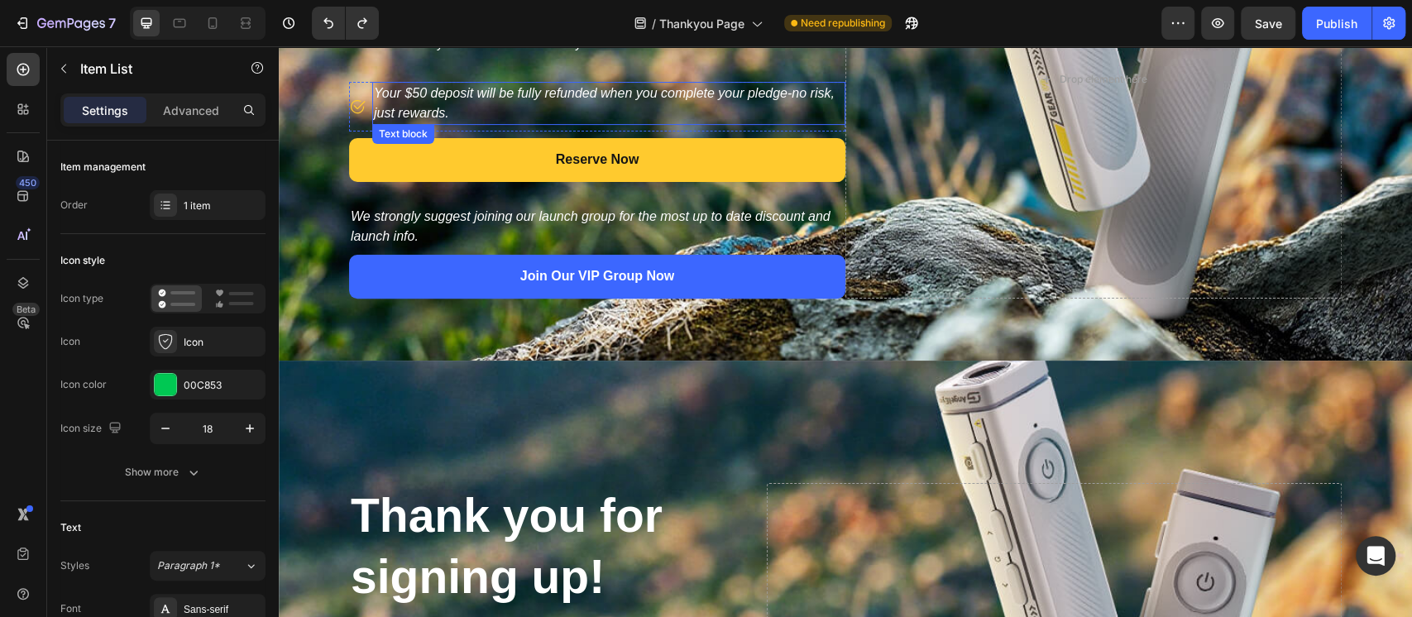
click at [416, 95] on p "Your $50 deposit will be fully refunded when you complete your pledge-no risk, …" at bounding box center [609, 104] width 470 height 40
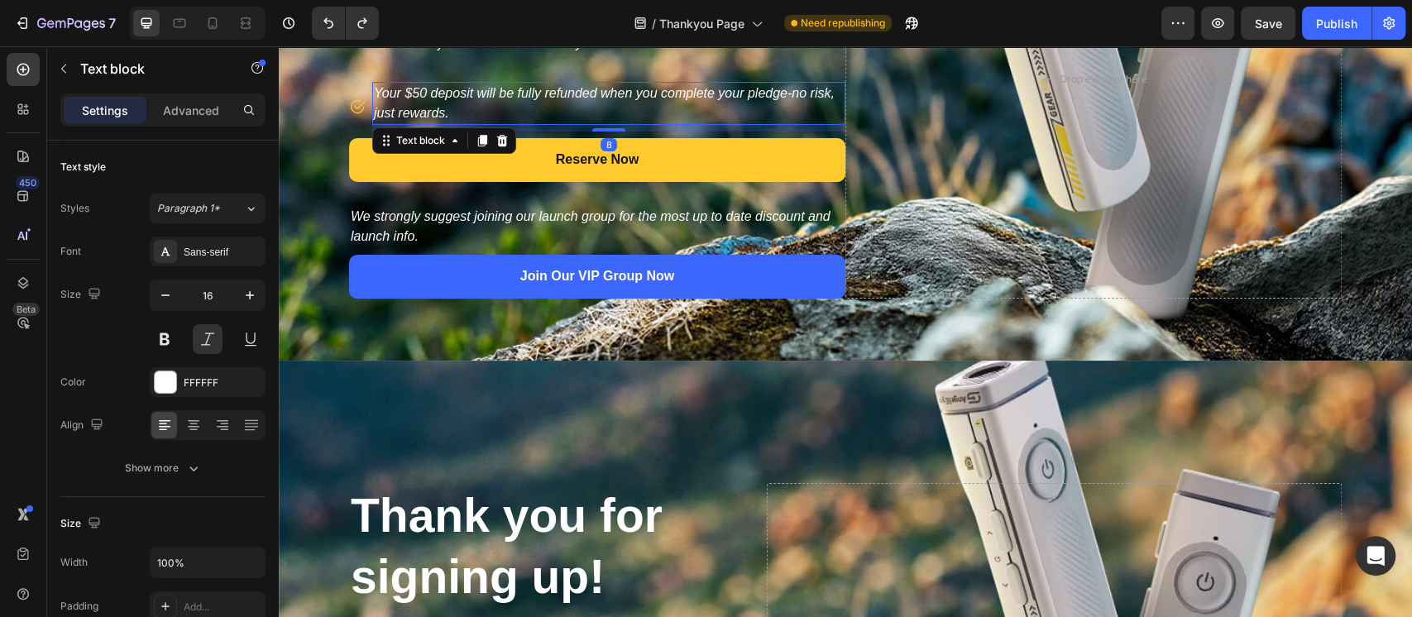
click at [416, 95] on p "Your $50 deposit will be fully refunded when you complete your pledge-no risk, …" at bounding box center [609, 104] width 470 height 40
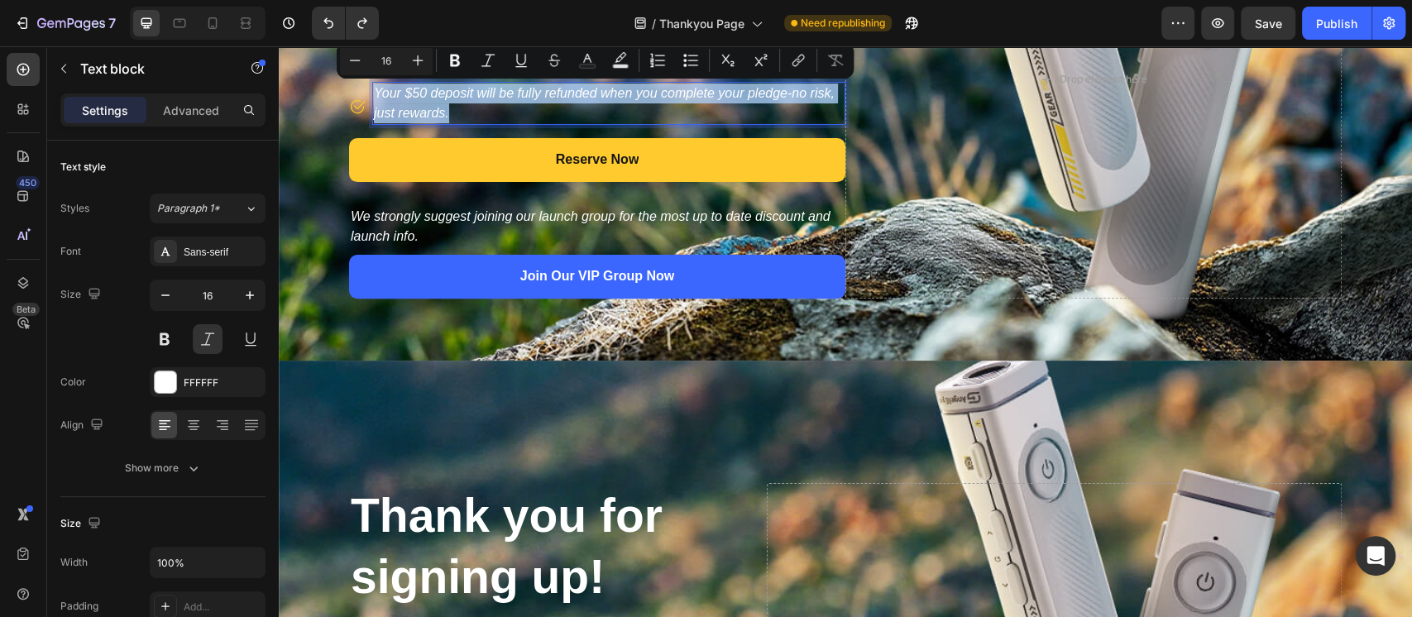
drag, startPoint x: 367, startPoint y: 89, endPoint x: 475, endPoint y: 121, distance: 112.0
click at [475, 121] on p "Your $50 deposit will be fully refunded when you complete your pledge-no risk, …" at bounding box center [609, 104] width 470 height 40
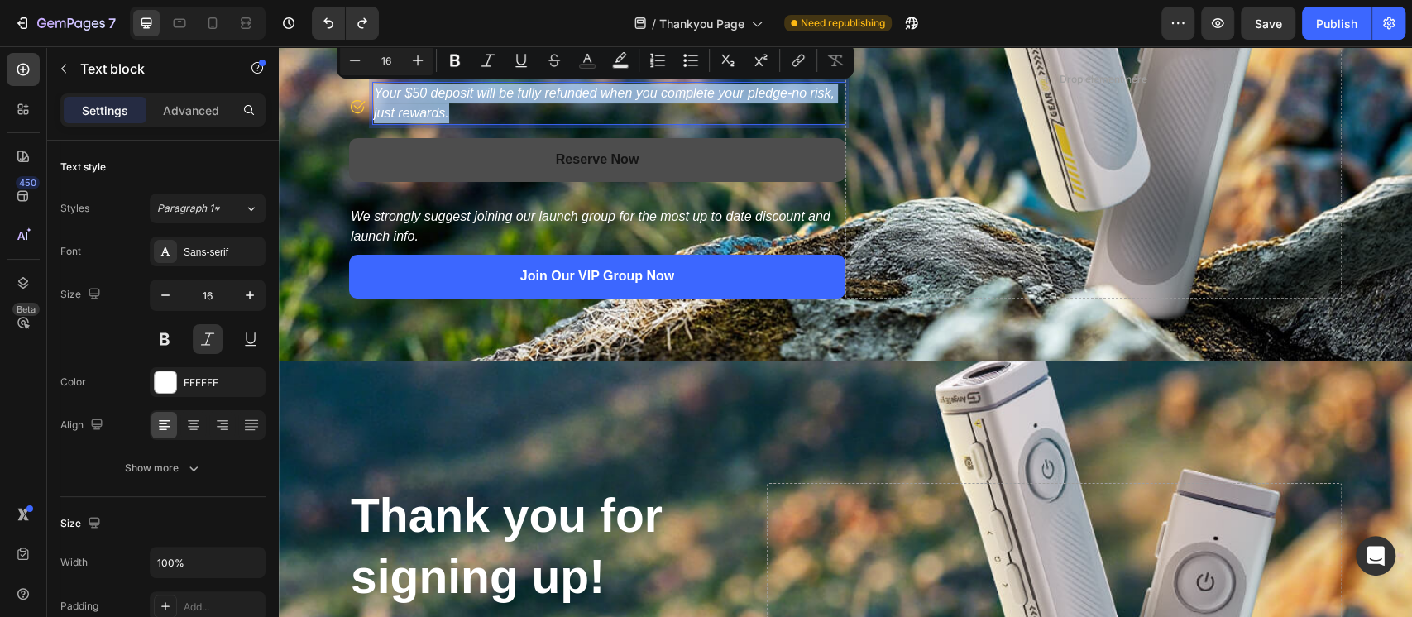
copy p "Your $50 deposit will be fully refunded when you complete your pledge-no risk, …"
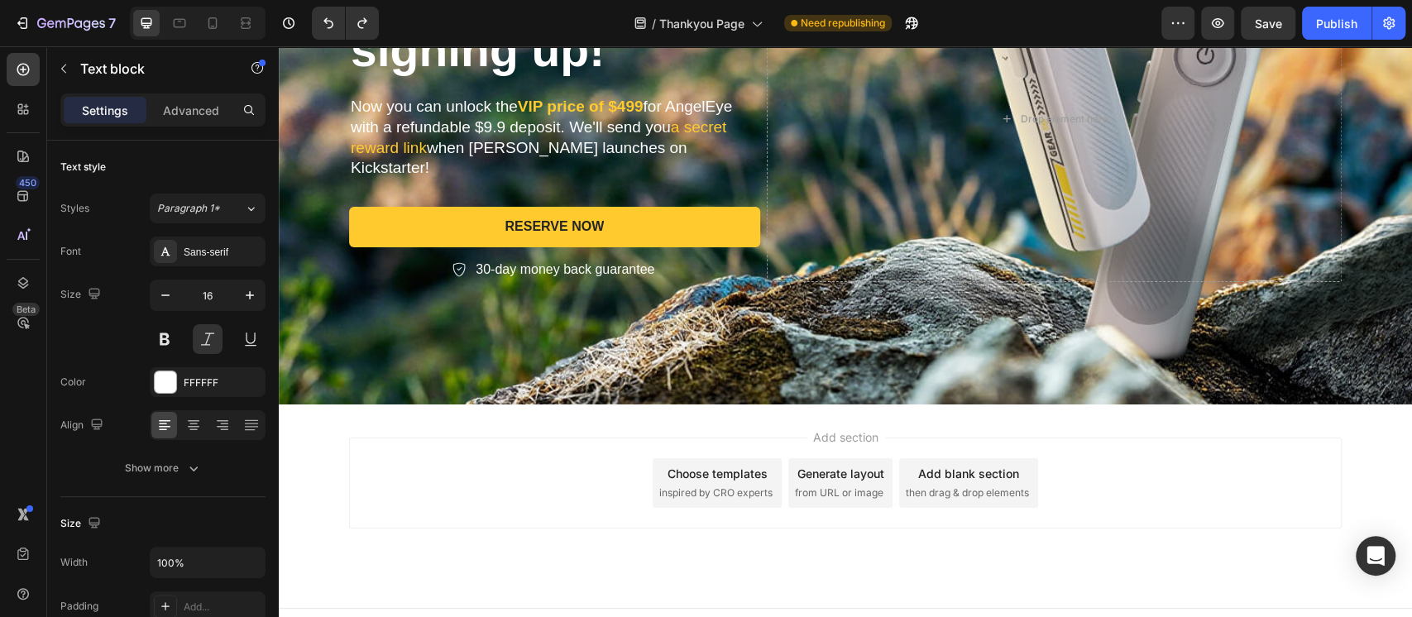
scroll to position [834, 0]
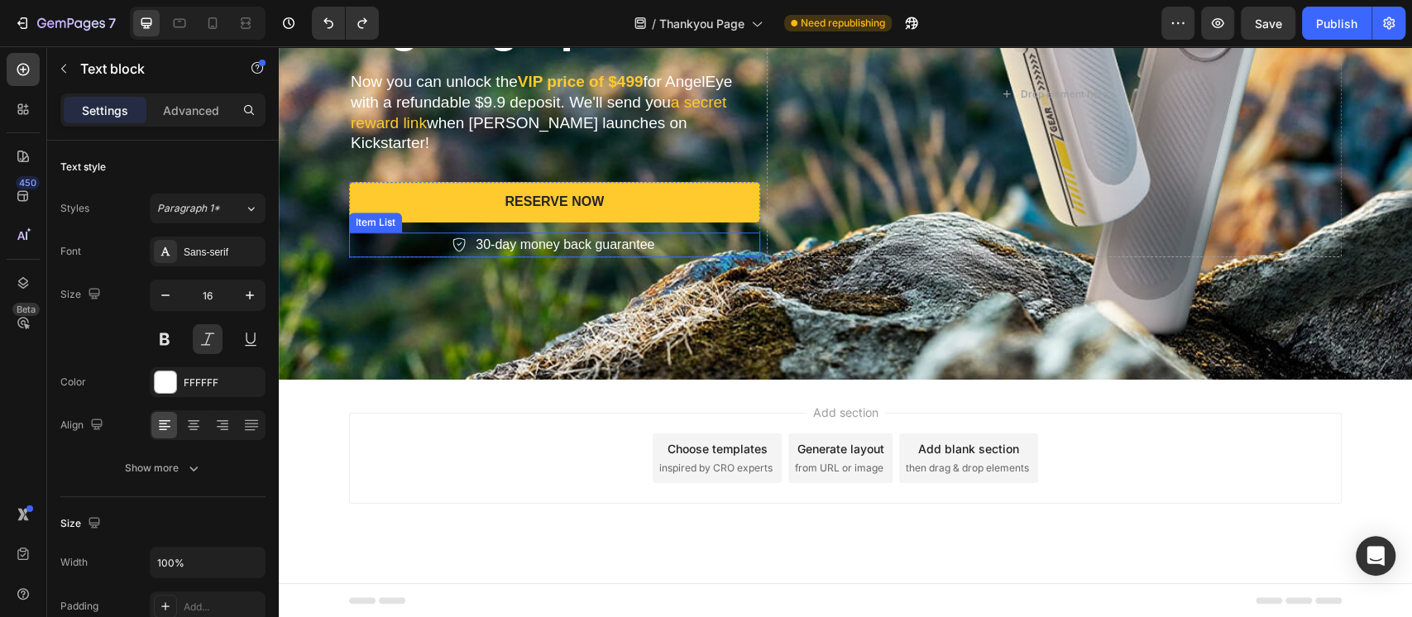
click at [517, 237] on p "30-day money back guarantee" at bounding box center [564, 245] width 179 height 20
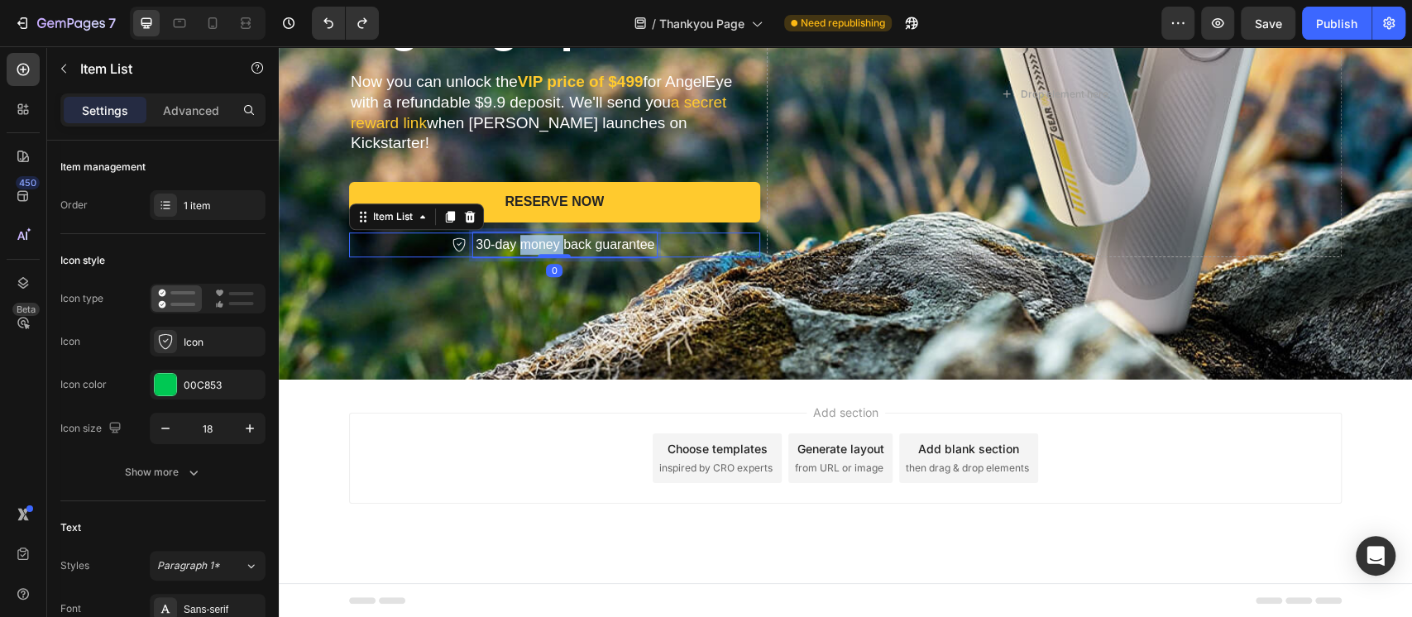
click at [517, 237] on p "30-day money back guarantee" at bounding box center [564, 245] width 179 height 20
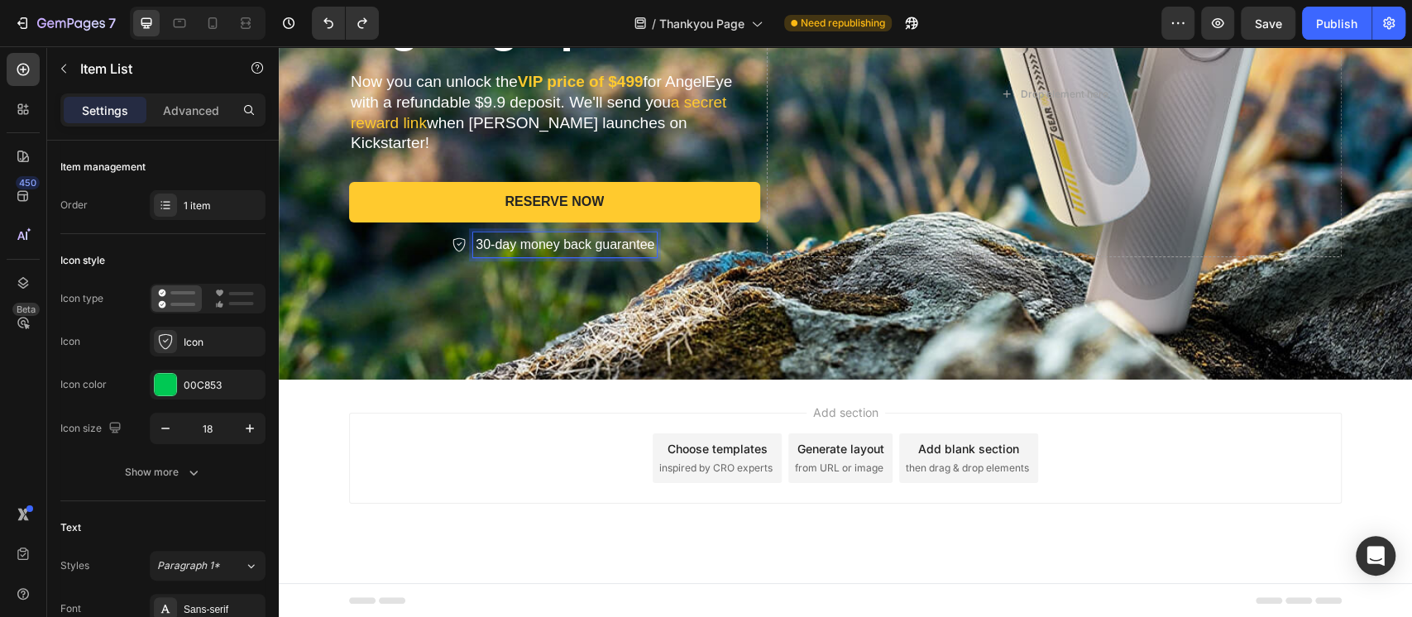
click at [475, 235] on p "30-day money back guarantee" at bounding box center [564, 245] width 179 height 20
drag, startPoint x: 468, startPoint y: 232, endPoint x: 648, endPoint y: 235, distance: 180.3
click at [648, 235] on div "30-day money back guarantee" at bounding box center [554, 244] width 411 height 25
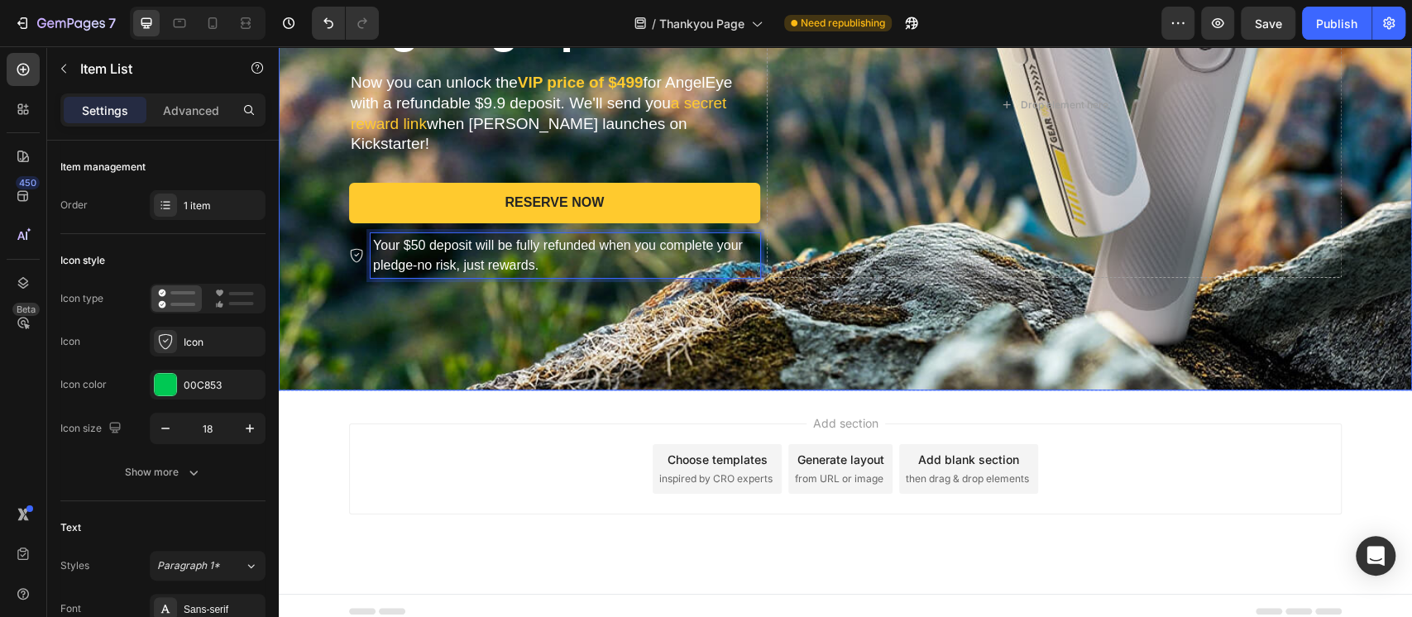
click at [417, 291] on div "Thank you for signing up! Heading Now you can unlock the VlP price of $499 for …" at bounding box center [845, 105] width 1017 height 399
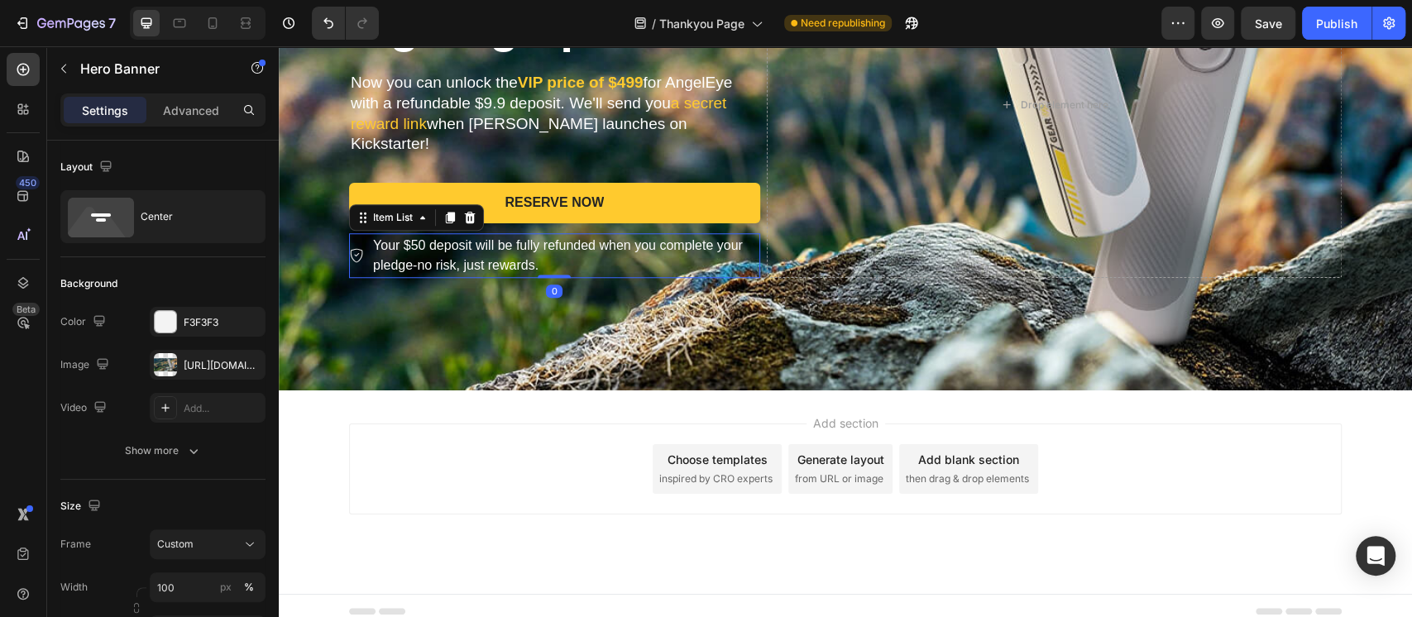
click at [394, 253] on p "Your $50 deposit will be fully refunded when you complete your pledge-no risk, …" at bounding box center [565, 256] width 385 height 40
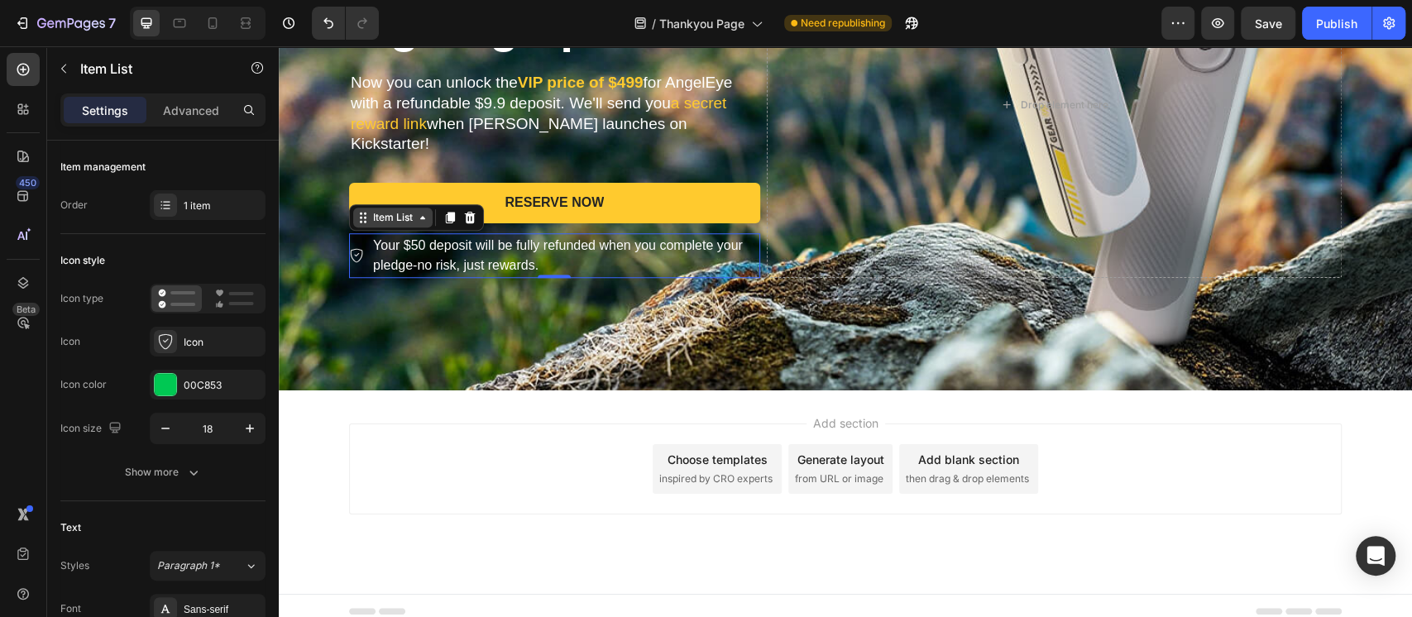
click at [378, 213] on div "Item List" at bounding box center [393, 217] width 46 height 15
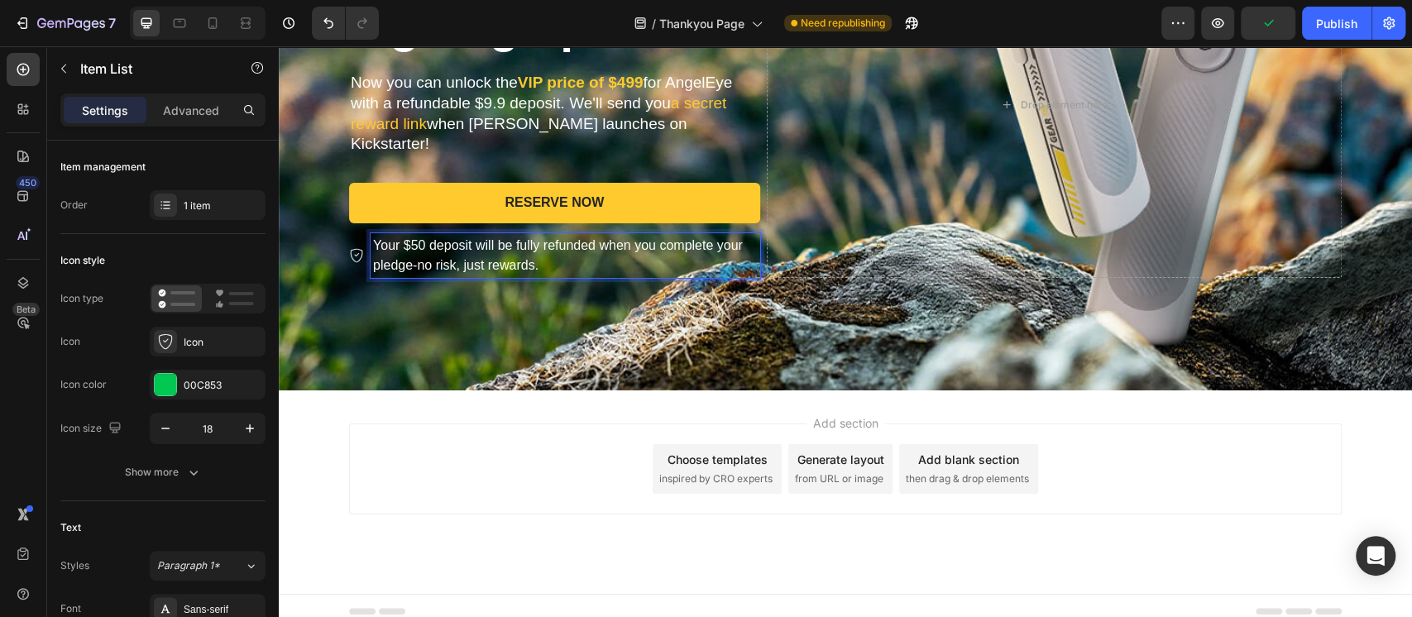
click at [404, 241] on p "Your $50 deposit will be fully refunded when you complete your pledge-no risk, …" at bounding box center [565, 256] width 385 height 40
click at [356, 281] on div "Thank you for signing up! Heading Now you can unlock the VlP price of $499 for …" at bounding box center [845, 105] width 1017 height 399
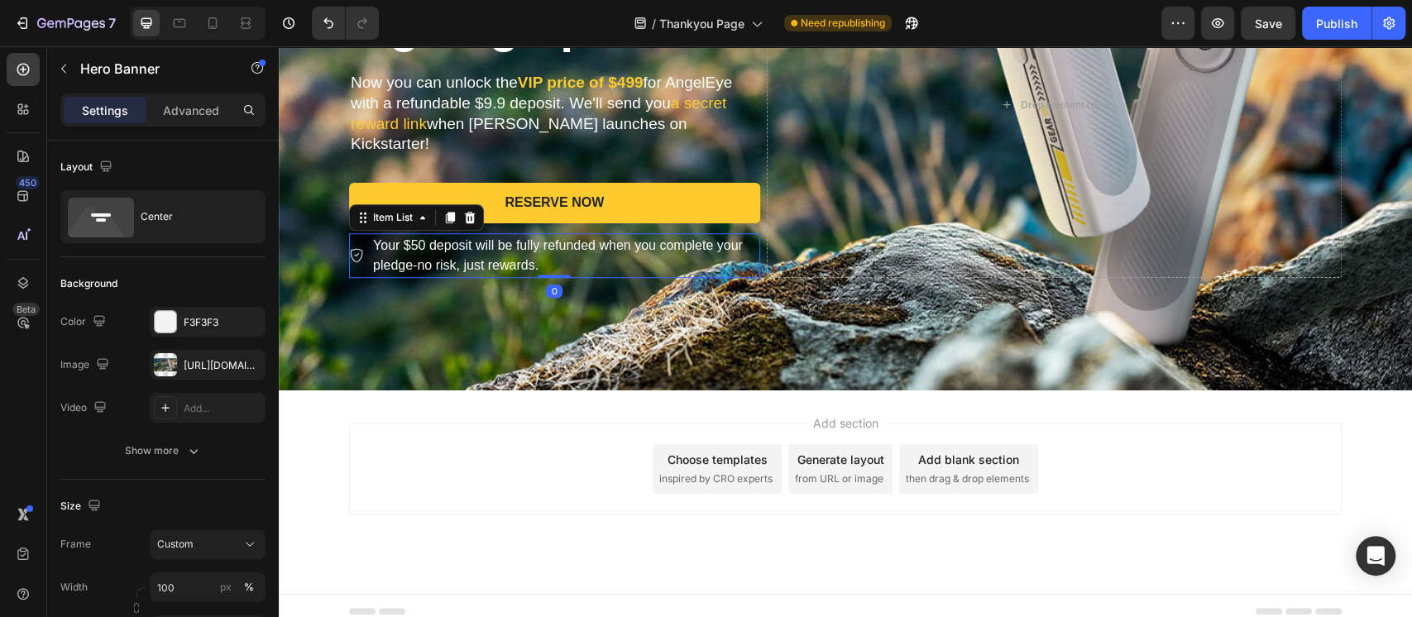
click at [354, 259] on div "Your $50 deposit will be fully refunded when you complete your pledge-no risk, …" at bounding box center [554, 255] width 411 height 45
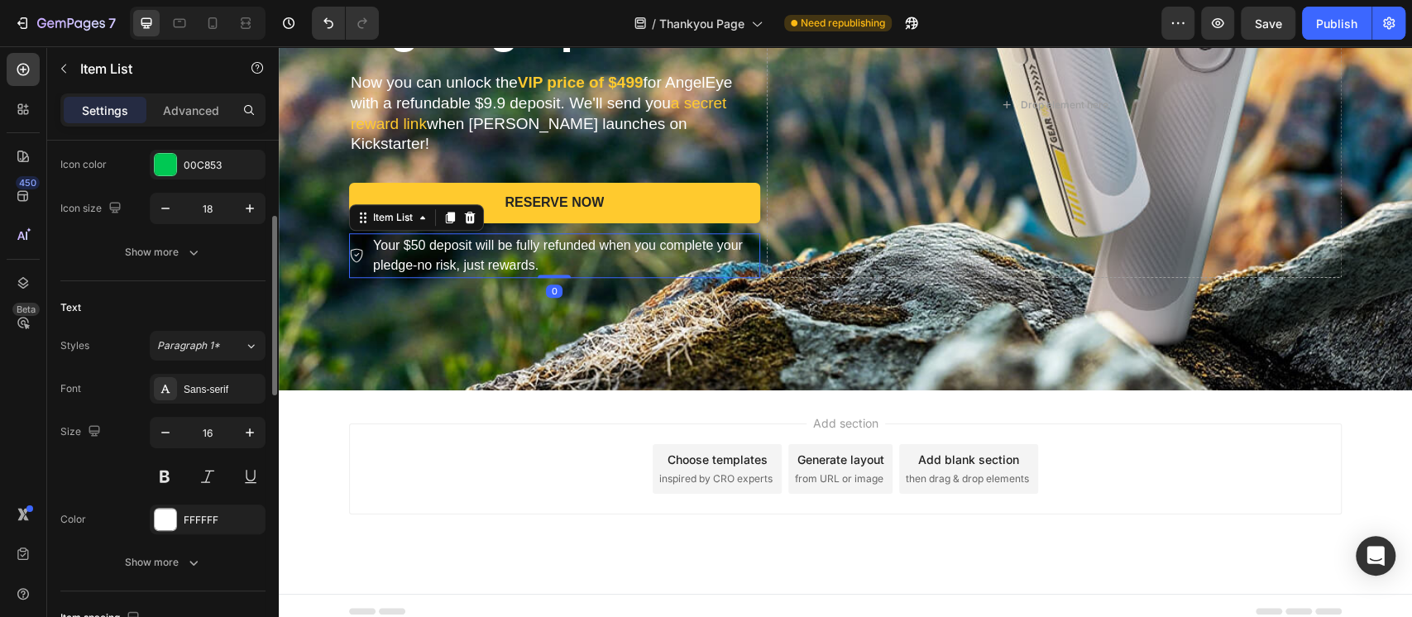
scroll to position [441, 0]
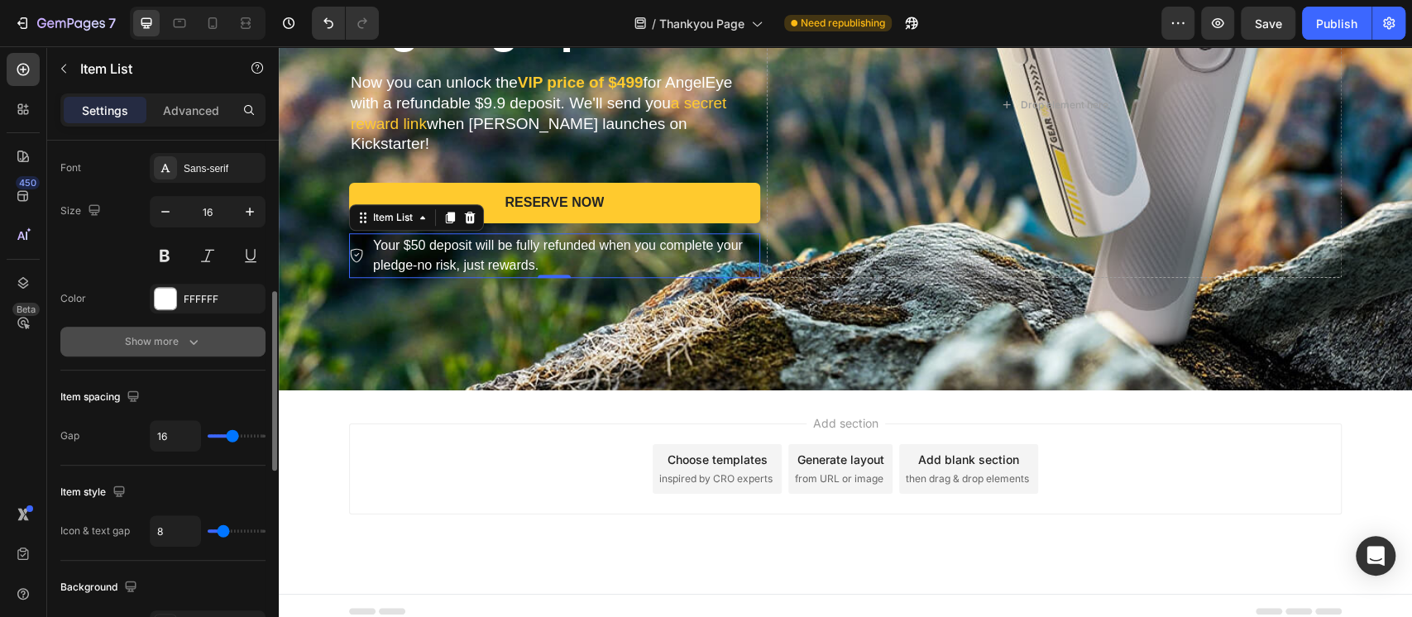
click at [168, 337] on div "Show more" at bounding box center [163, 341] width 77 height 17
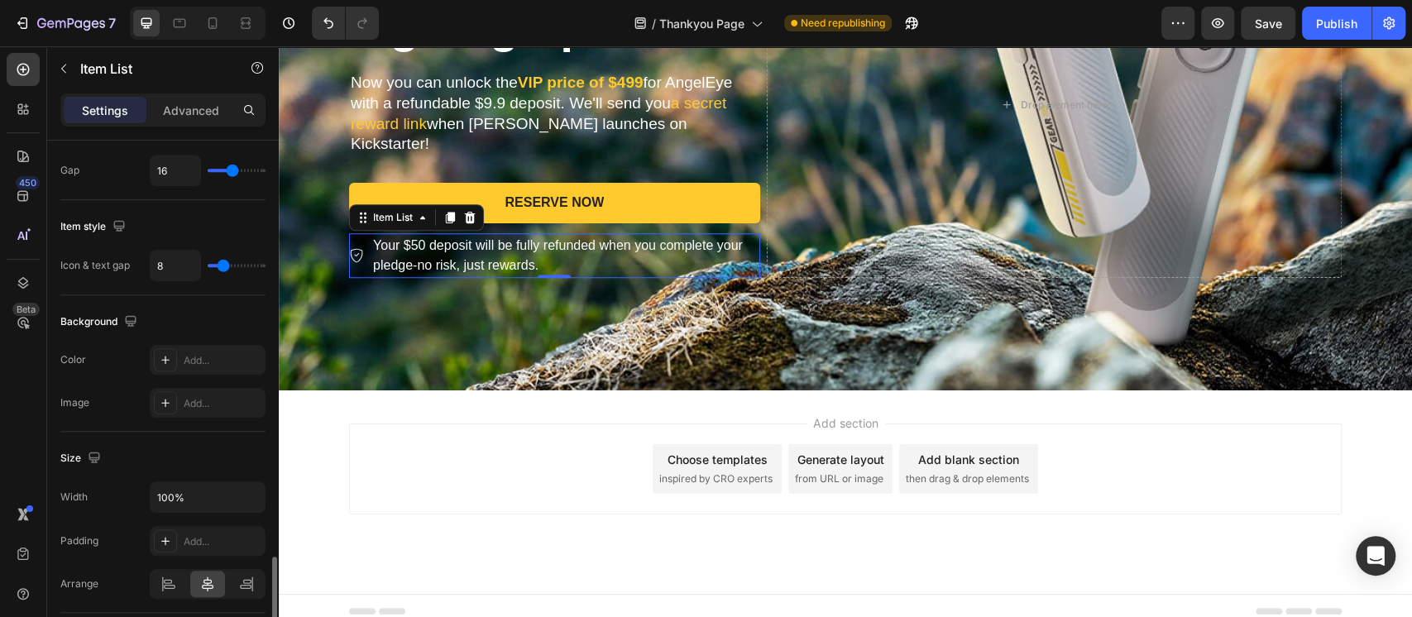
scroll to position [1102, 0]
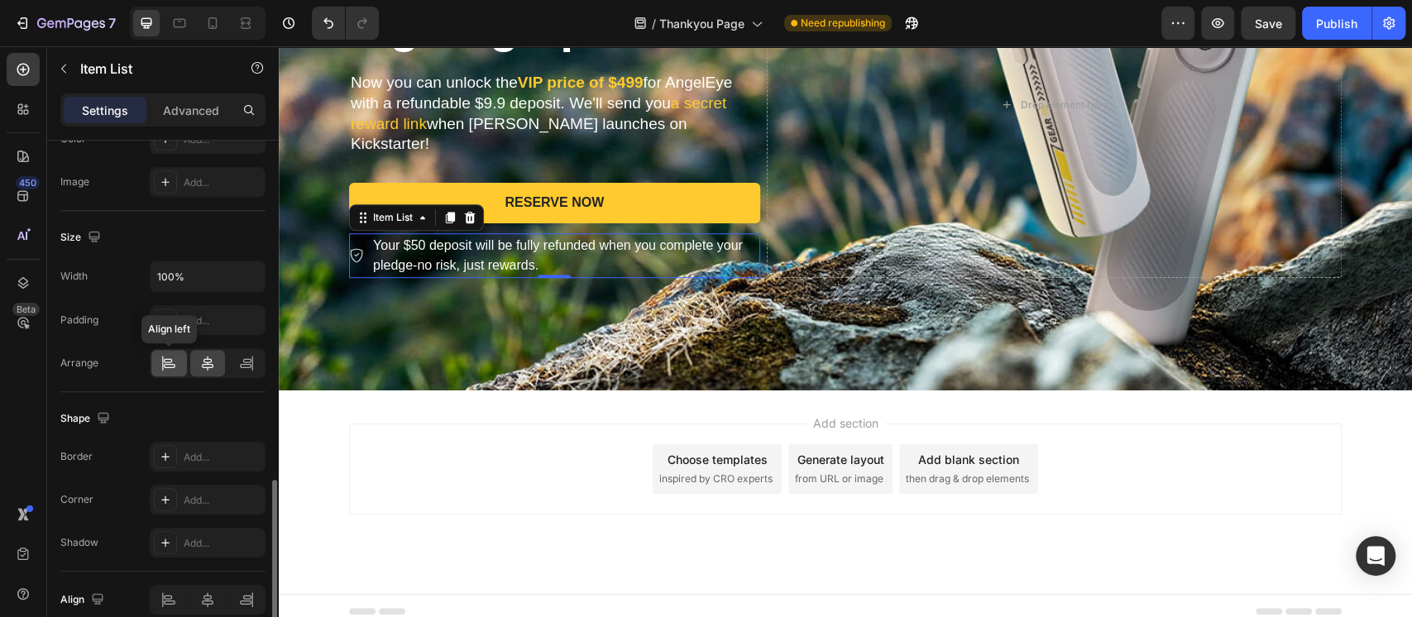
click at [170, 369] on div at bounding box center [169, 363] width 36 height 26
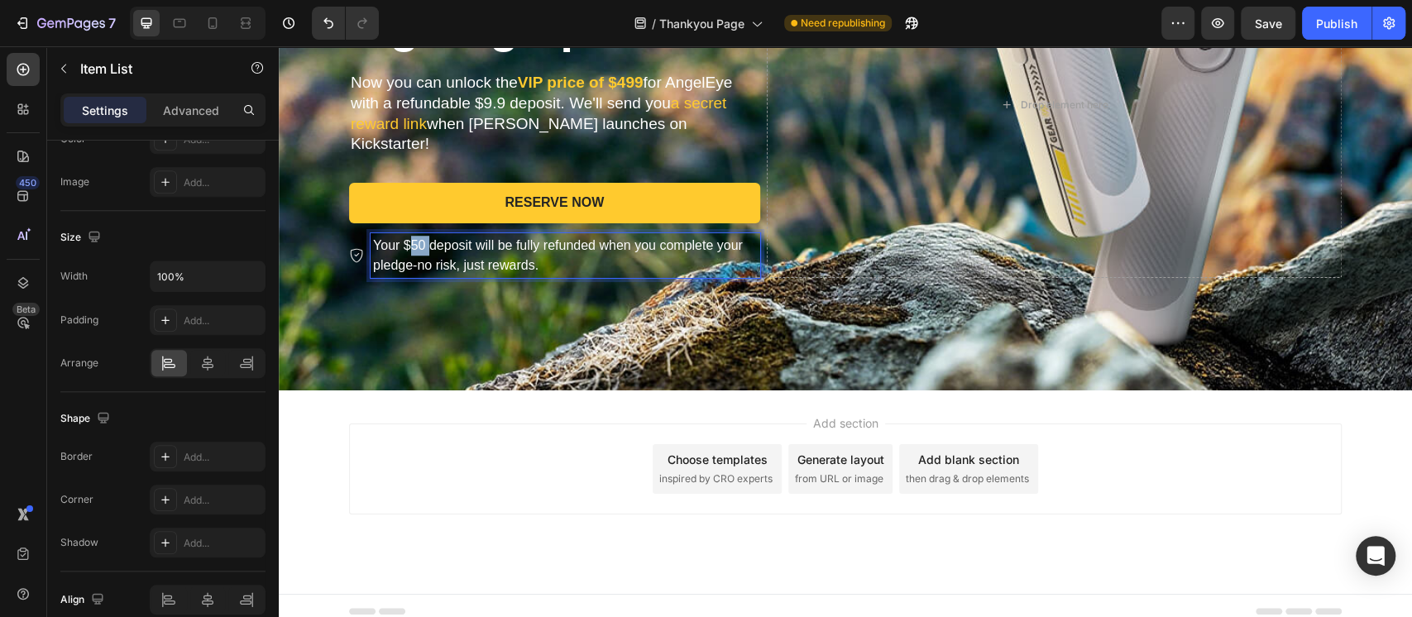
click at [408, 241] on p "Your $50 deposit will be fully refunded when you complete your pledge-no risk, …" at bounding box center [565, 256] width 385 height 40
click at [402, 247] on p "Your $9.9 deposit will be fully refunded when you complete your pledge-no risk,…" at bounding box center [565, 256] width 385 height 40
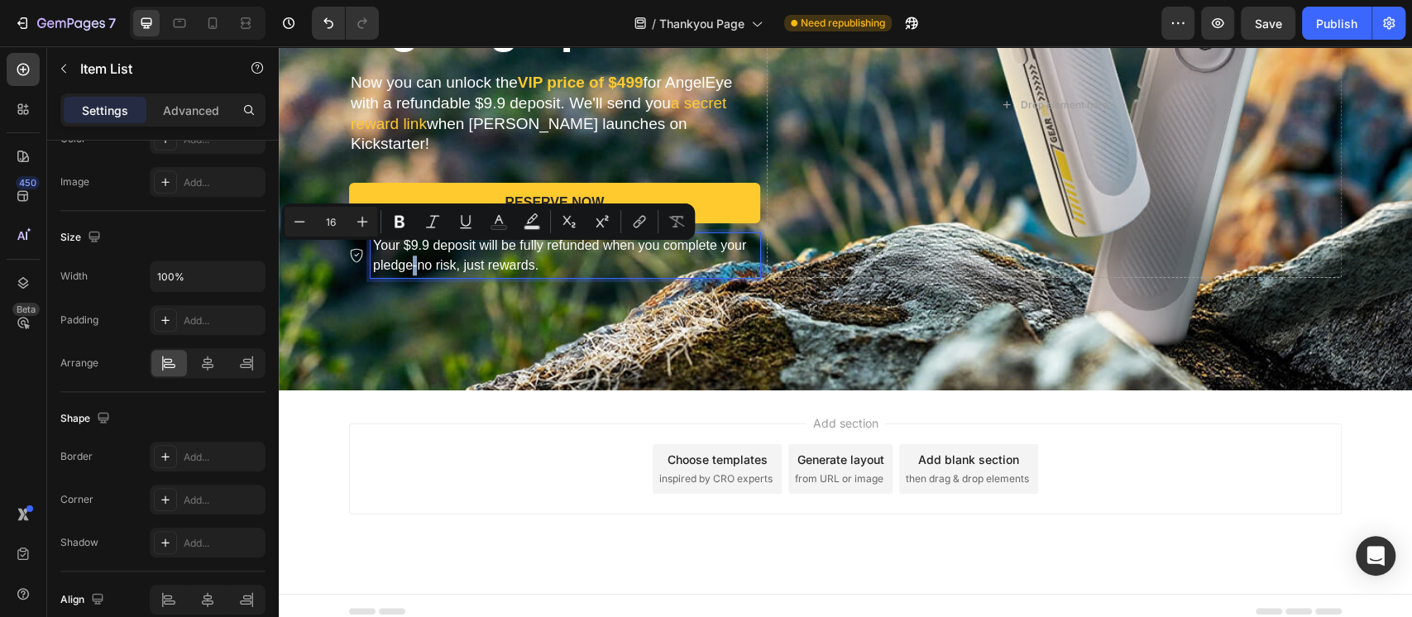
click at [404, 253] on p "Your $9.9 deposit will be fully refunded when you complete your pledge-no risk,…" at bounding box center [565, 256] width 385 height 40
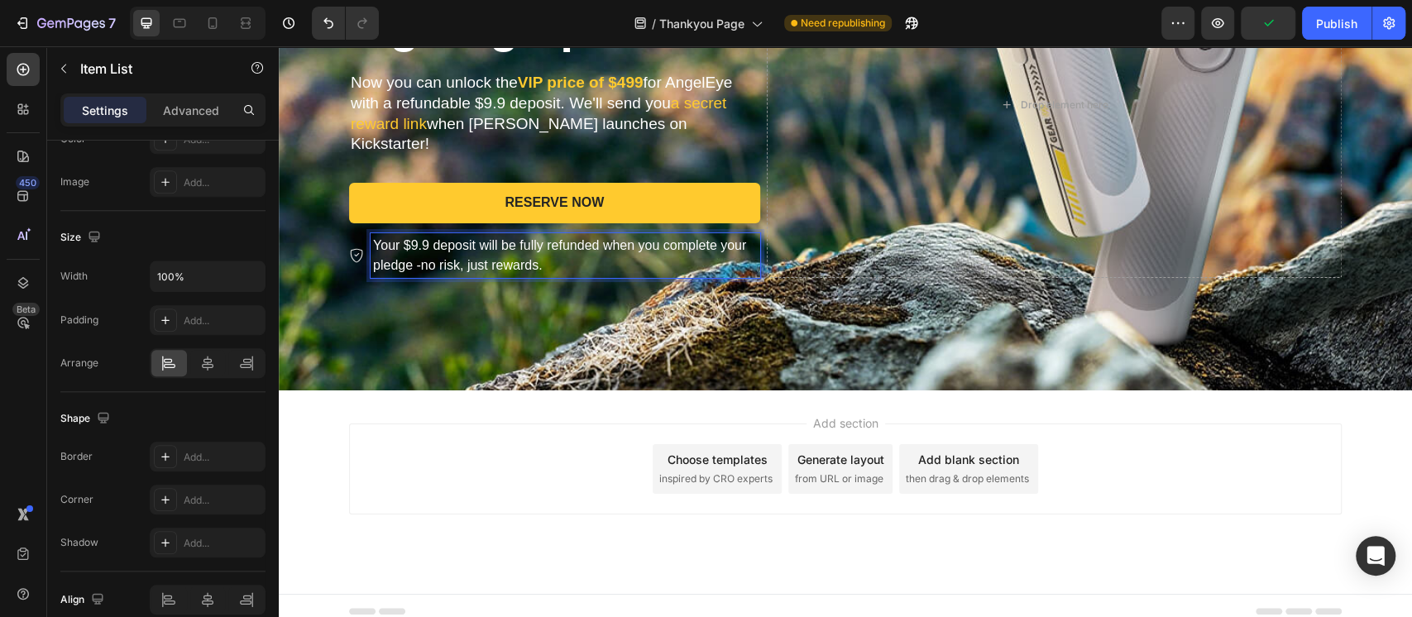
click at [411, 255] on p "Your $9.9 deposit will be fully refunded when you complete your pledge -no risk…" at bounding box center [565, 256] width 385 height 40
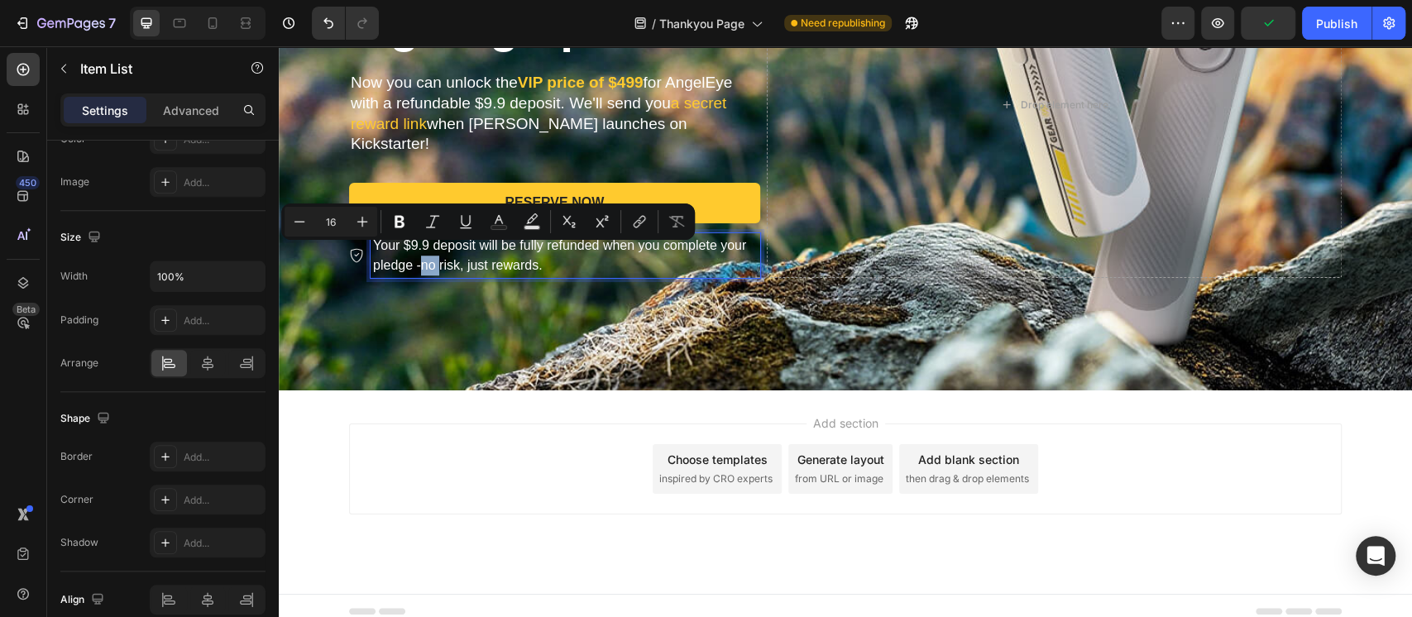
click at [411, 255] on p "Your $9.9 deposit will be fully refunded when you complete your pledge -no risk…" at bounding box center [565, 256] width 385 height 40
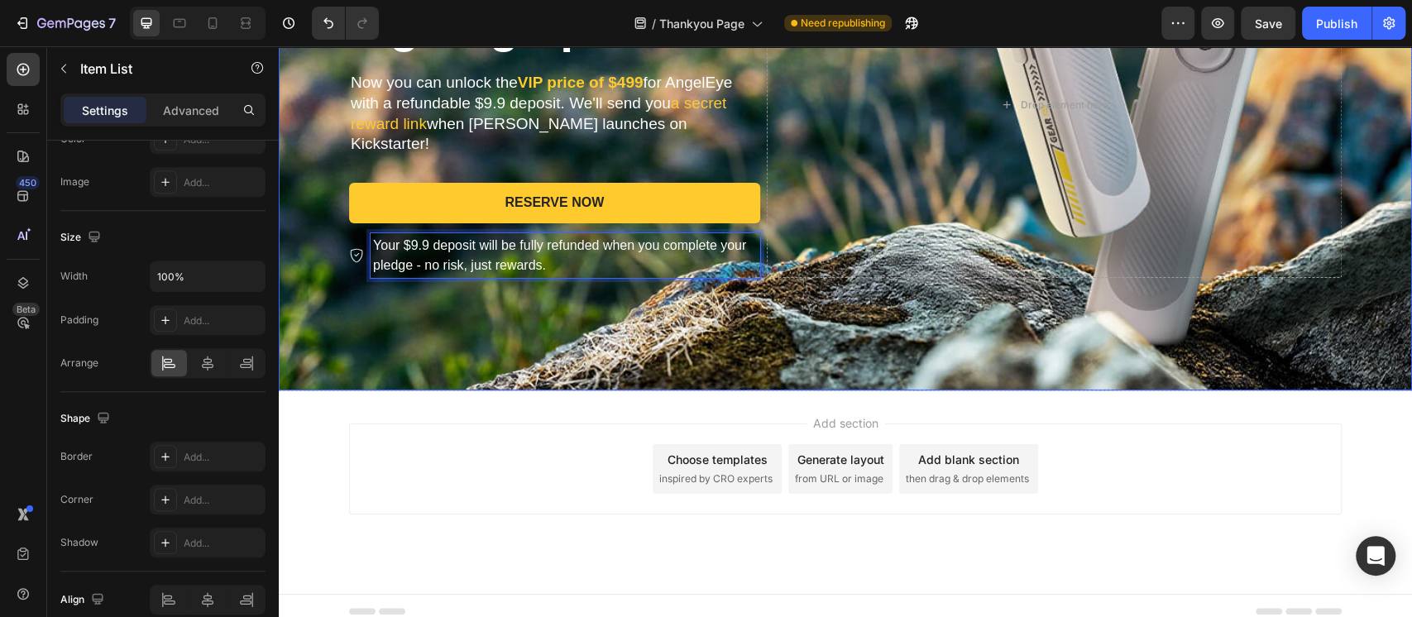
click at [457, 316] on div "Background Image" at bounding box center [845, 105] width 1133 height 571
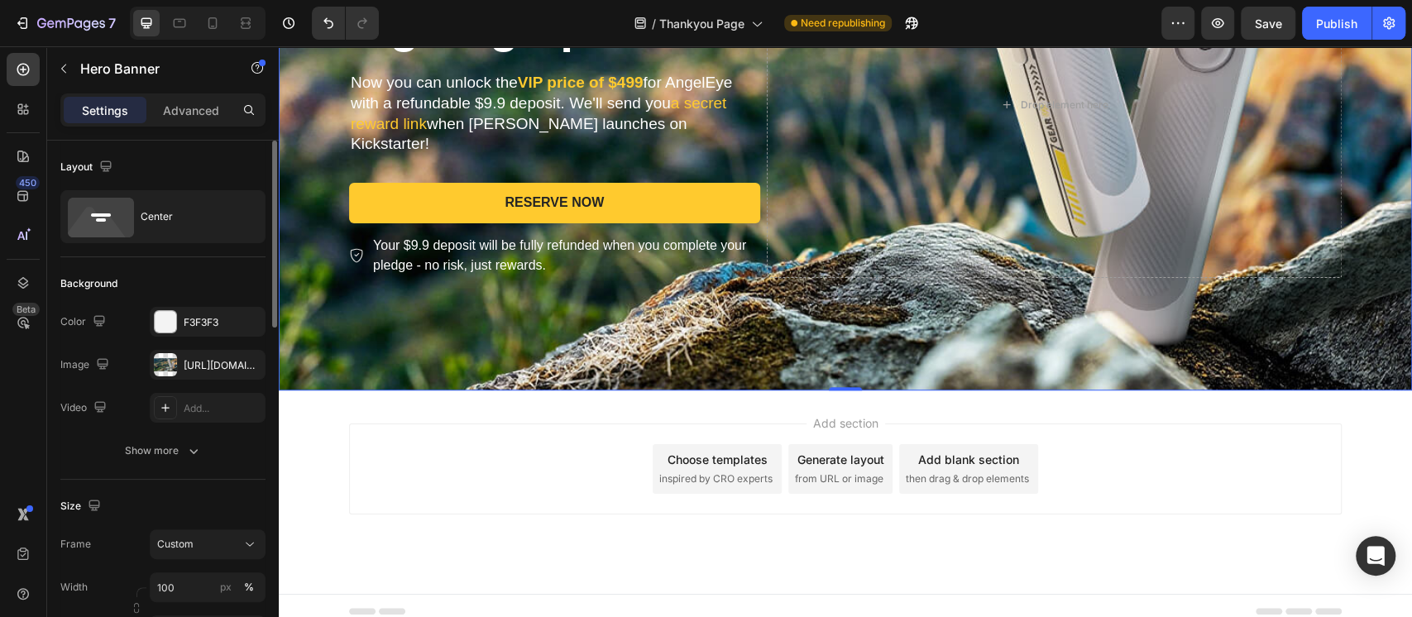
scroll to position [602, 0]
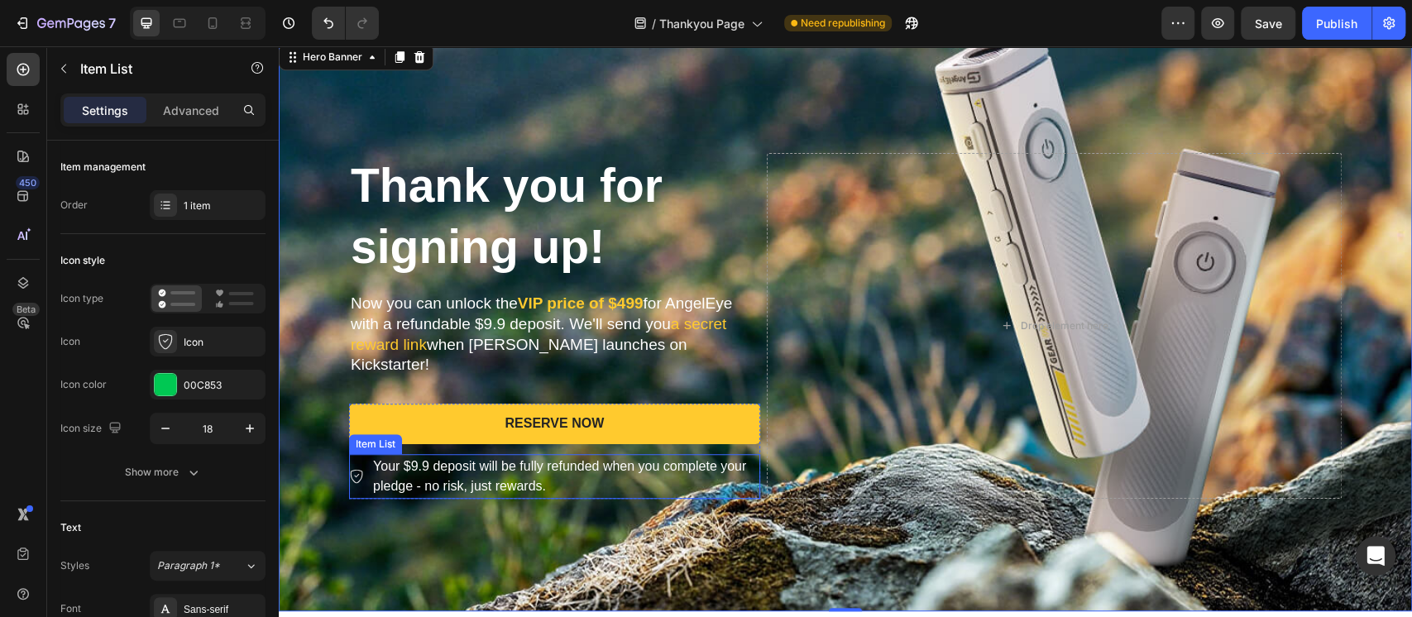
click at [494, 459] on p "Your $9.9 deposit will be fully refunded when you complete your pledge - no ris…" at bounding box center [565, 476] width 385 height 40
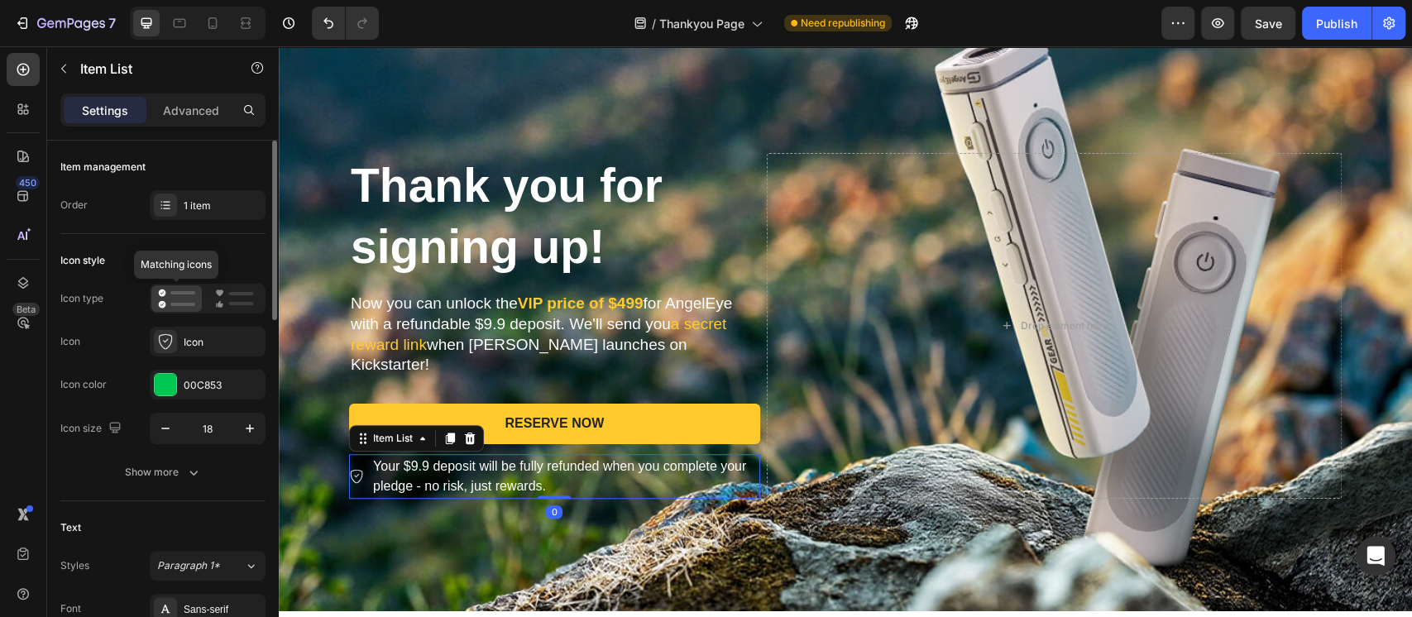
scroll to position [110, 0]
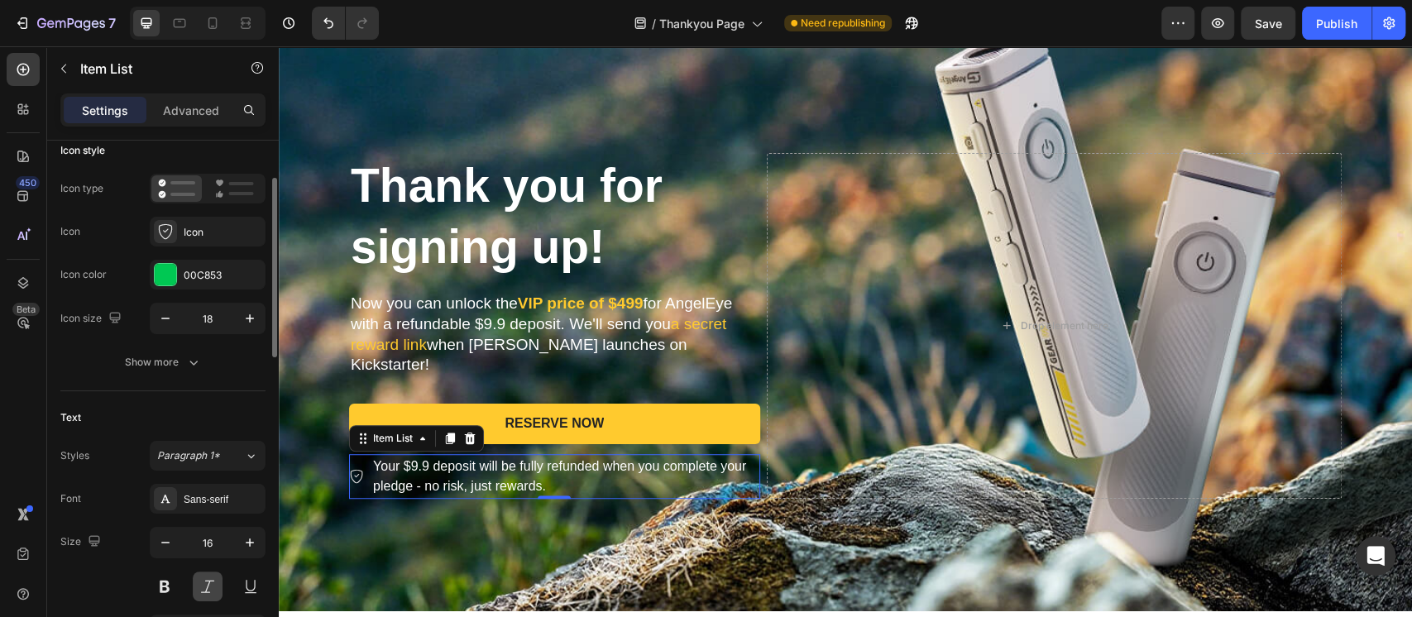
click at [209, 590] on button at bounding box center [208, 586] width 30 height 30
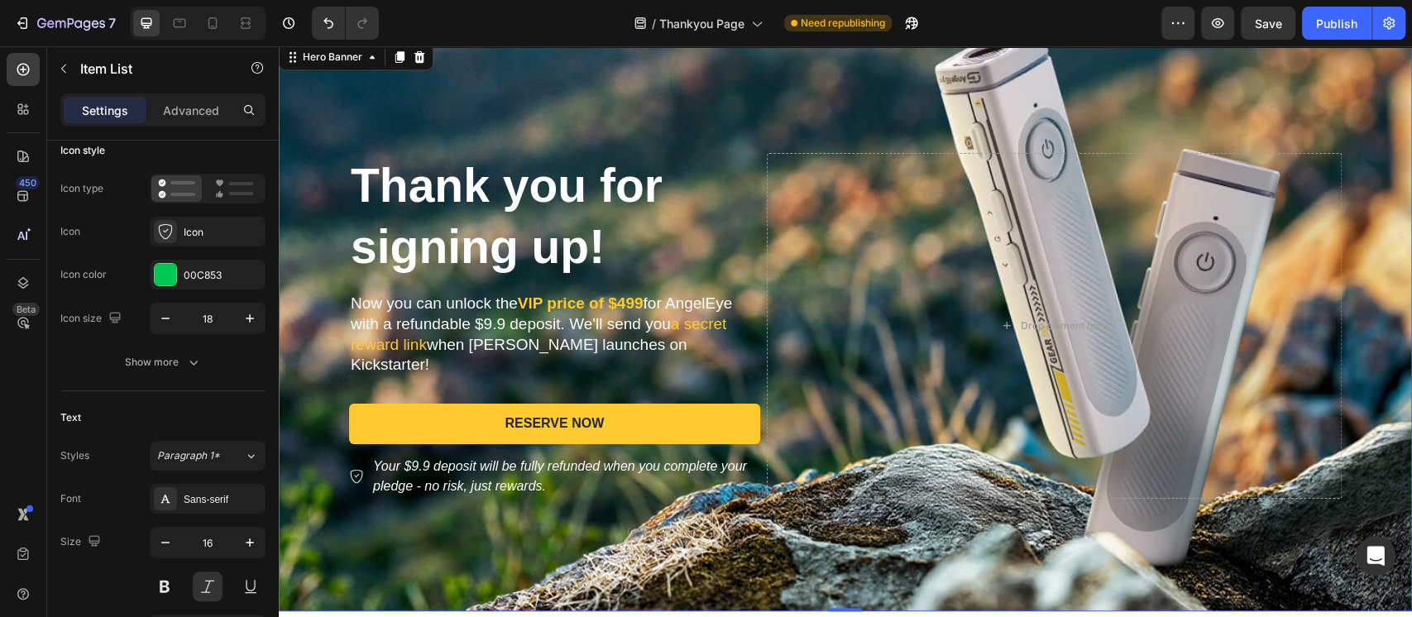
click at [456, 523] on div "Background Image" at bounding box center [845, 326] width 1133 height 571
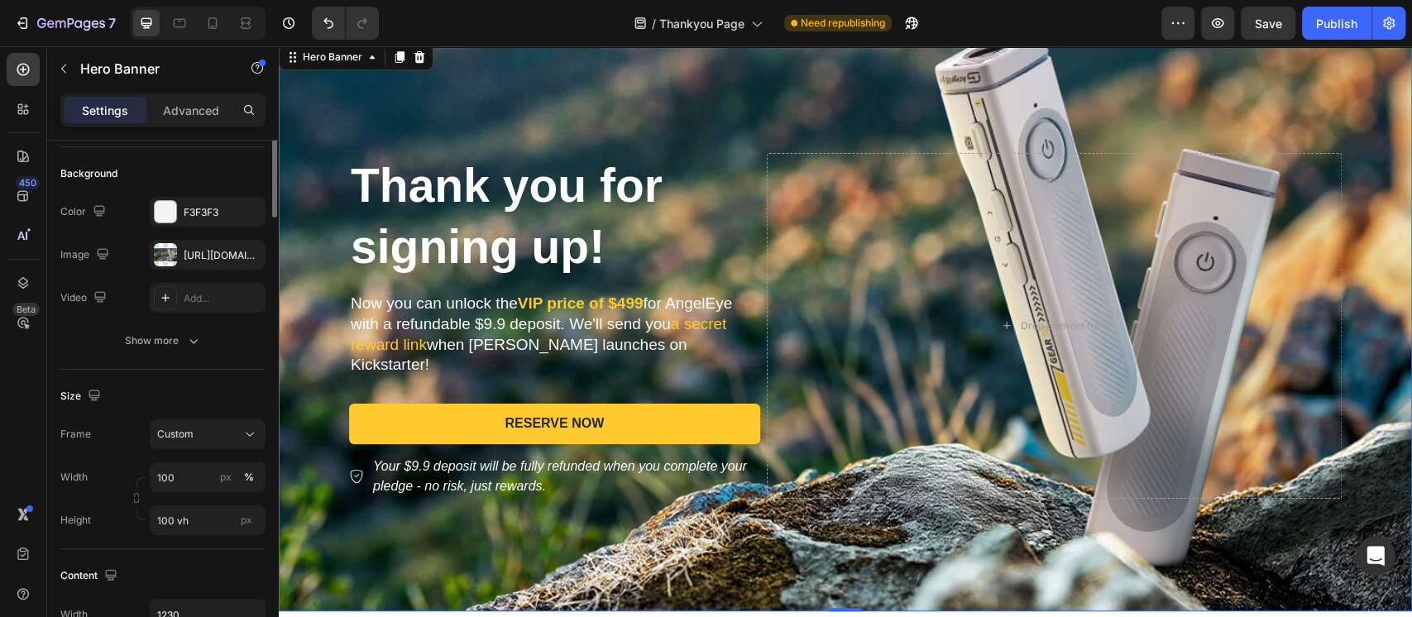
scroll to position [0, 0]
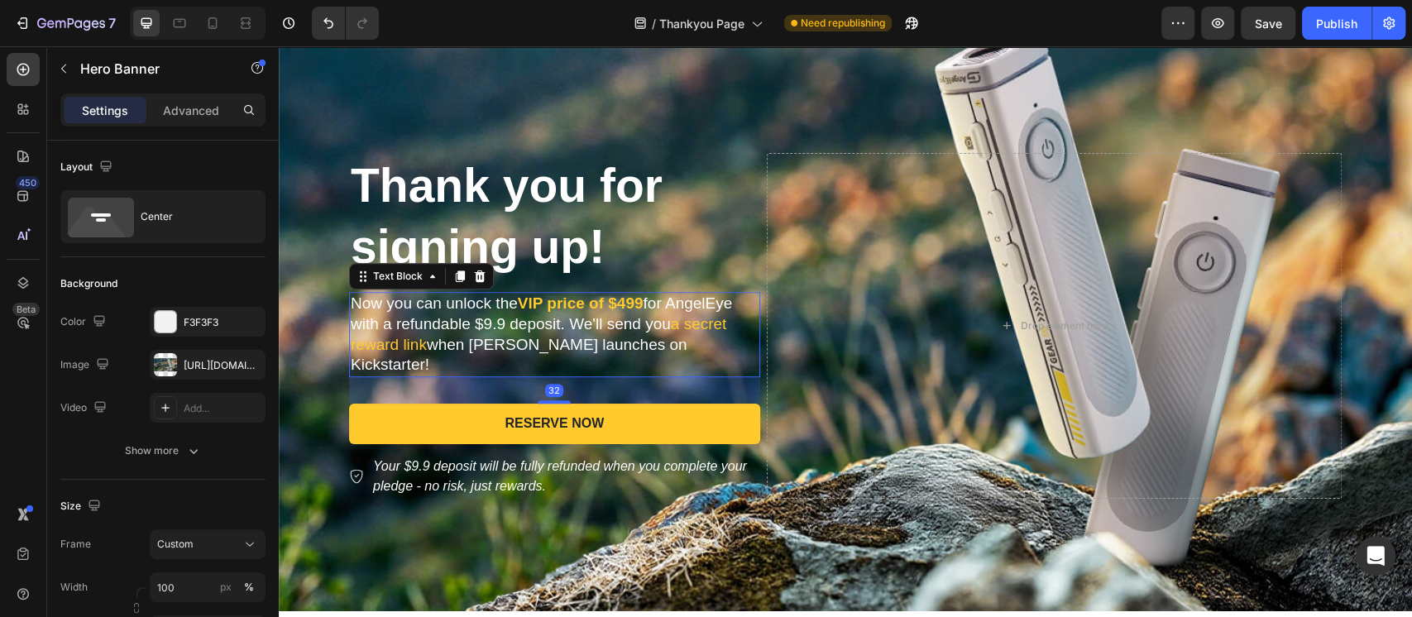
click at [490, 341] on p "Now you can unlock the VlP price of $499 for AngelEye with a refundable $9.9 de…" at bounding box center [555, 335] width 408 height 82
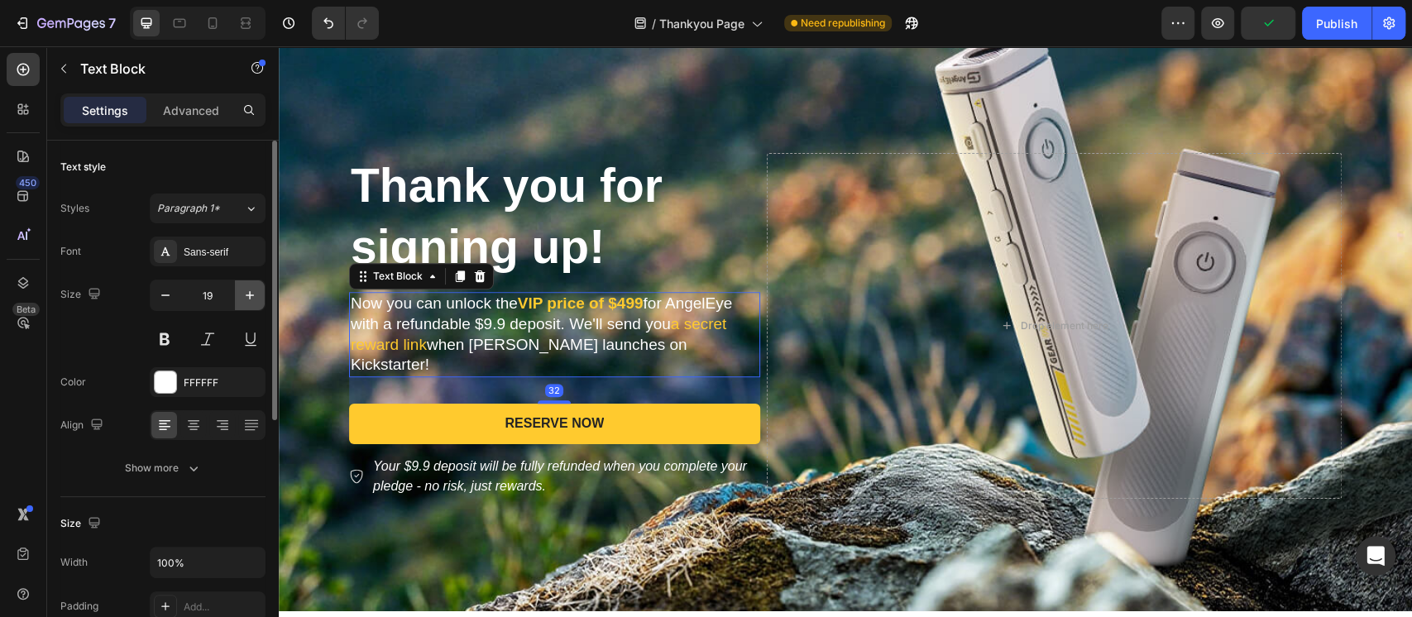
click at [256, 296] on icon "button" at bounding box center [249, 295] width 17 height 17
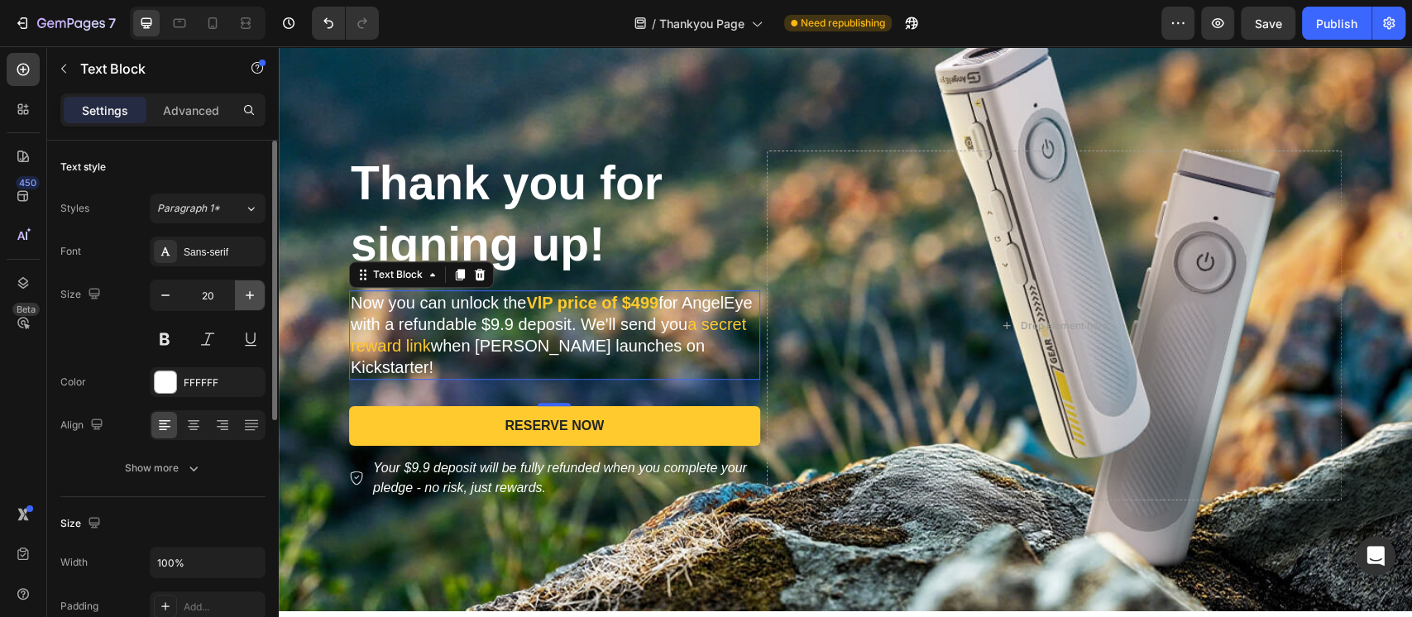
click at [256, 294] on icon "button" at bounding box center [249, 295] width 17 height 17
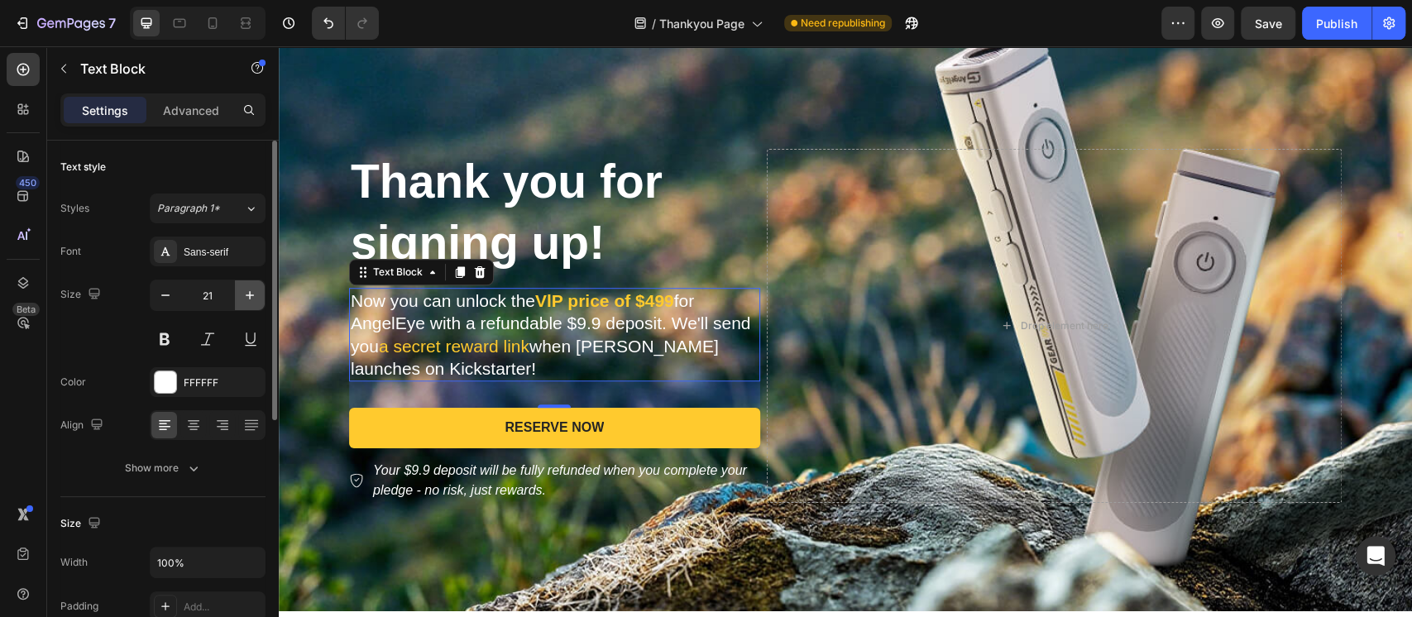
click at [256, 294] on icon "button" at bounding box center [249, 295] width 17 height 17
type input "22"
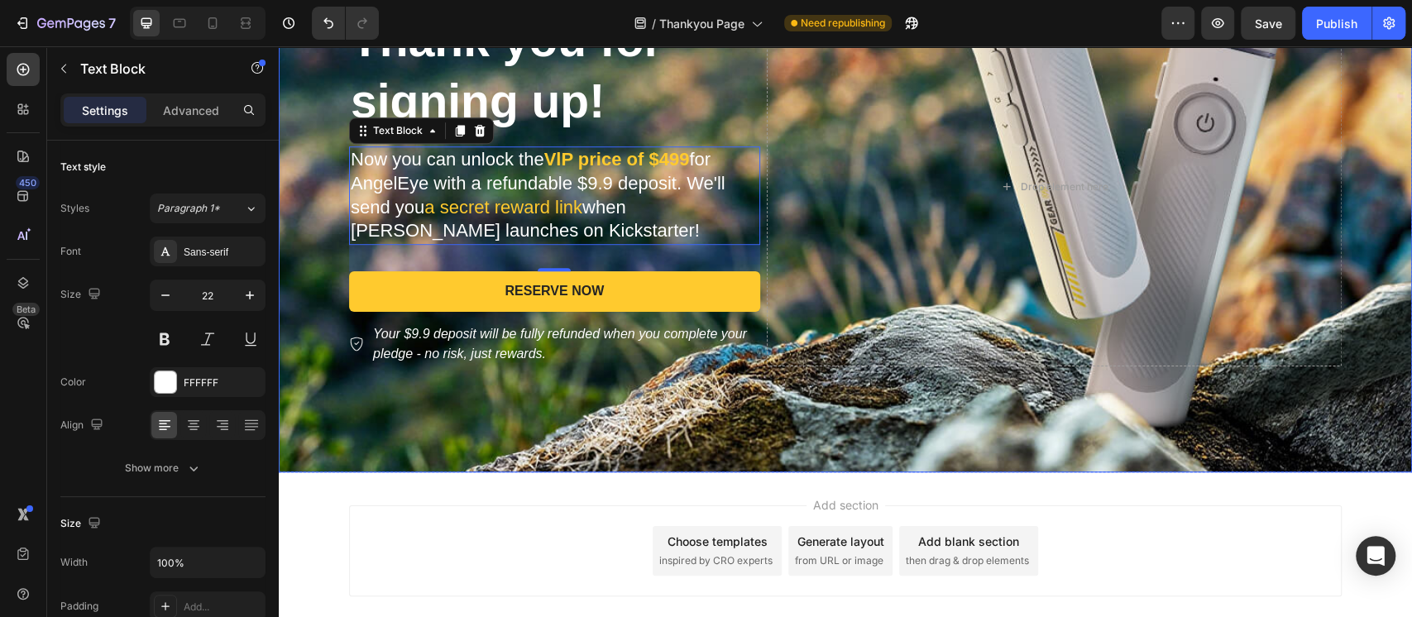
scroll to position [602, 0]
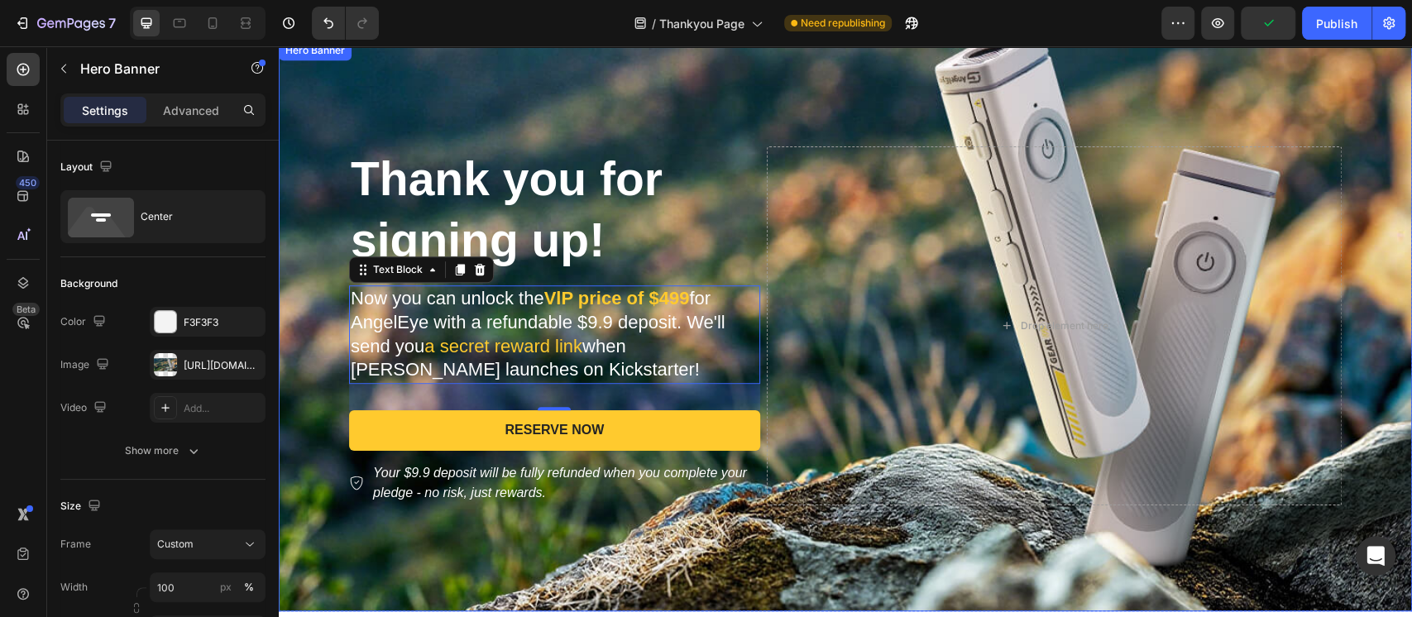
click at [580, 98] on div "Background Image" at bounding box center [845, 326] width 1133 height 571
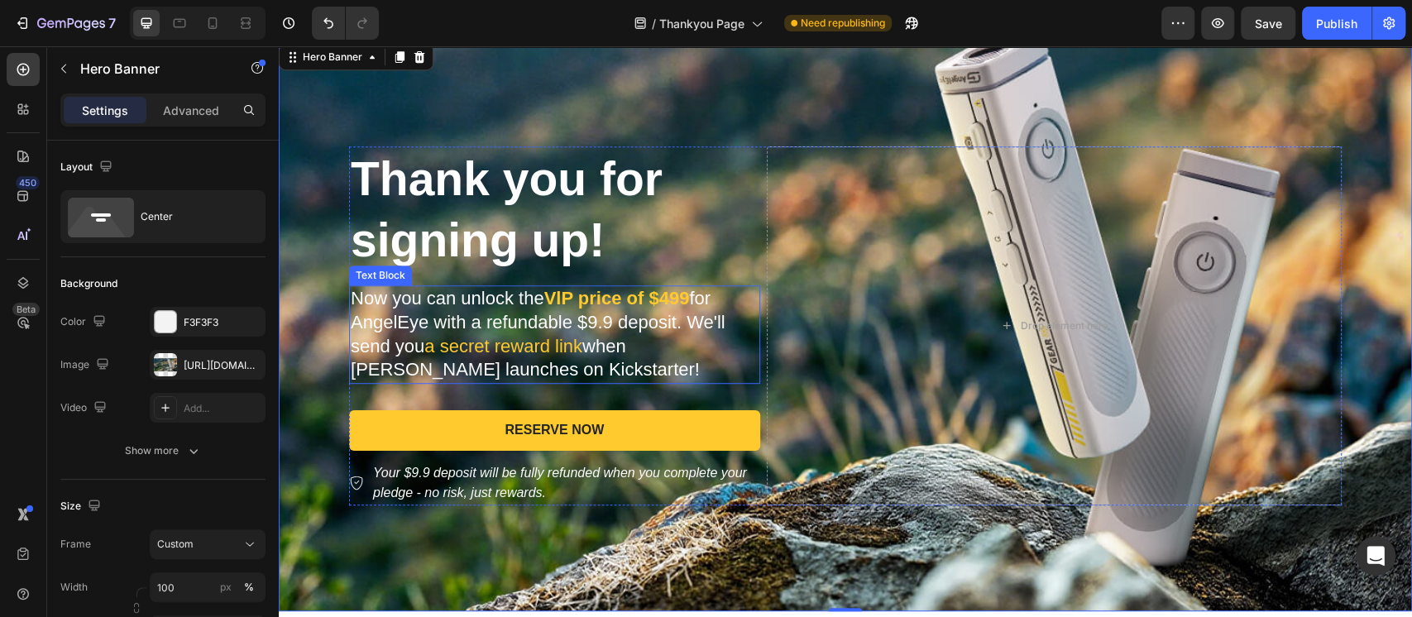
click at [445, 299] on p "Now you can unlock the VlP price of $499 for AngelEye with a refundable $9.9 de…" at bounding box center [555, 334] width 408 height 94
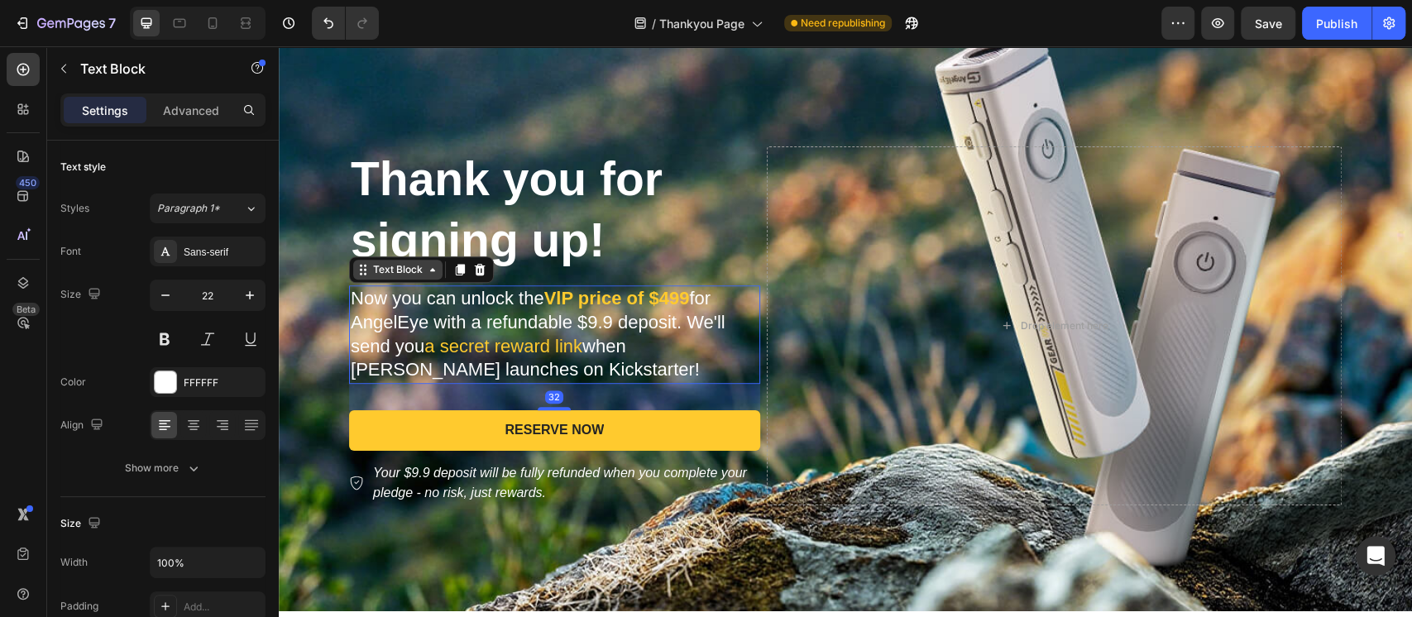
click at [380, 272] on div "Text Block" at bounding box center [398, 269] width 56 height 15
click at [383, 270] on div "Text Block" at bounding box center [398, 269] width 56 height 15
click at [453, 275] on icon at bounding box center [459, 269] width 13 height 13
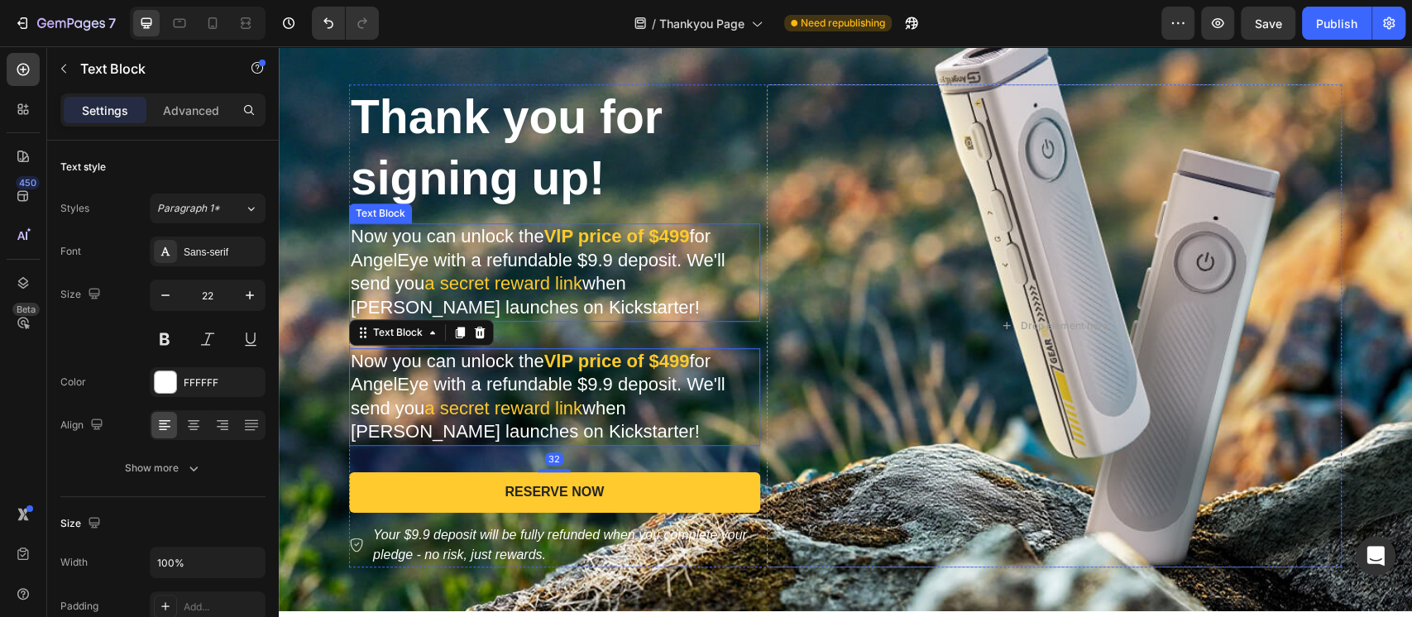
scroll to position [713, 0]
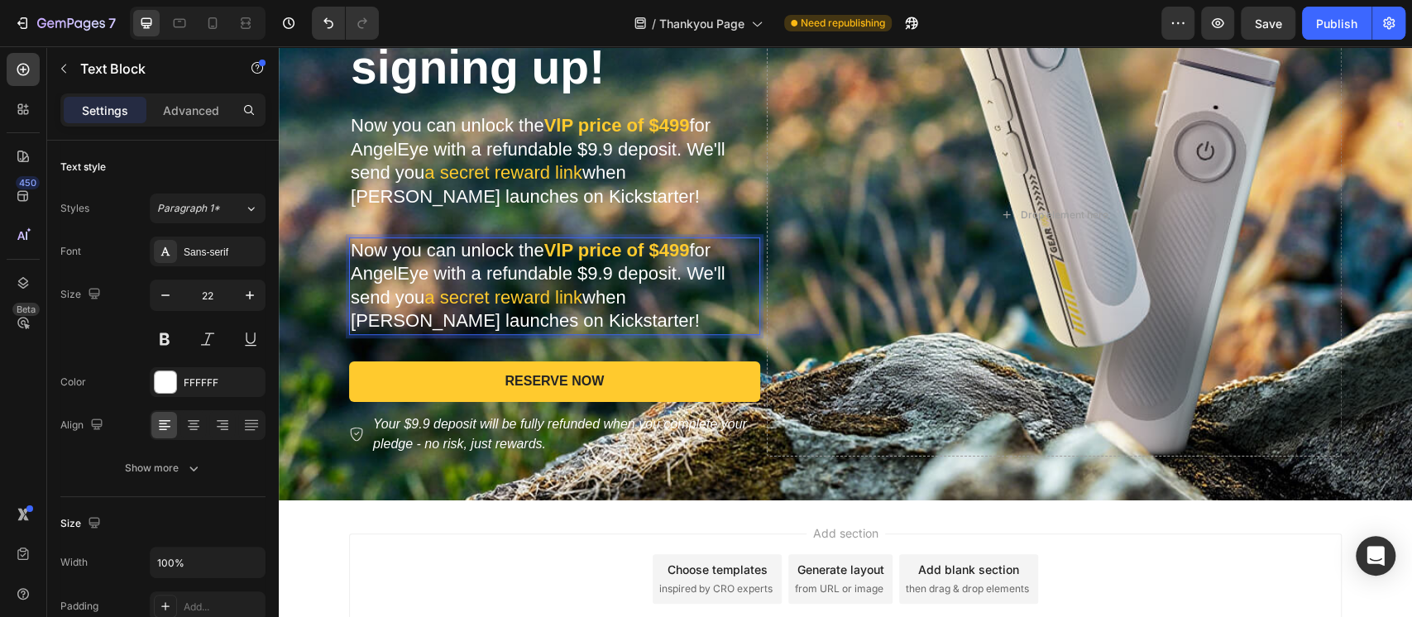
click at [417, 259] on p "Now you can unlock the VlP price of $499 for AngelEye with a refundable $9.9 de…" at bounding box center [555, 286] width 408 height 94
click at [410, 252] on p "Now you can unlock the VlP price of $499 for AngelEye with a refundable $9.9 de…" at bounding box center [555, 286] width 408 height 94
click at [437, 201] on p "Now you can unlock the VlP price of $499 for AngelEye with a refundable $9.9 de…" at bounding box center [555, 161] width 408 height 94
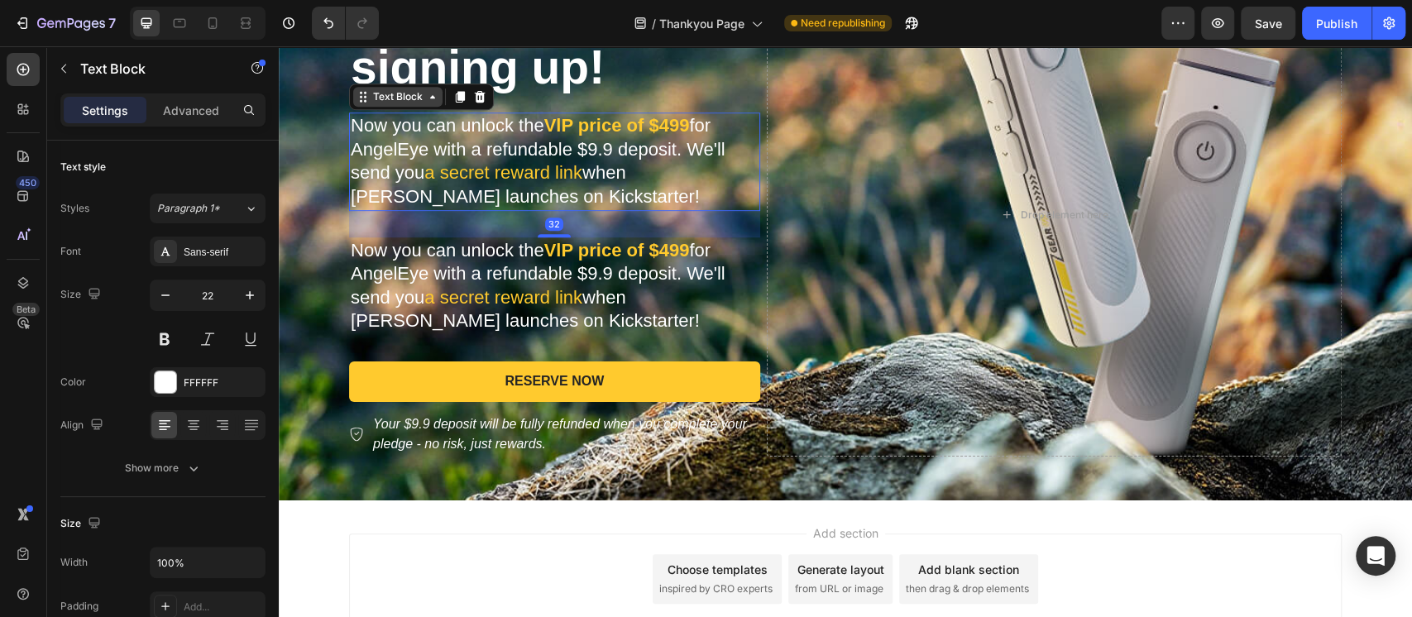
click at [378, 98] on div "Text Block" at bounding box center [398, 96] width 56 height 15
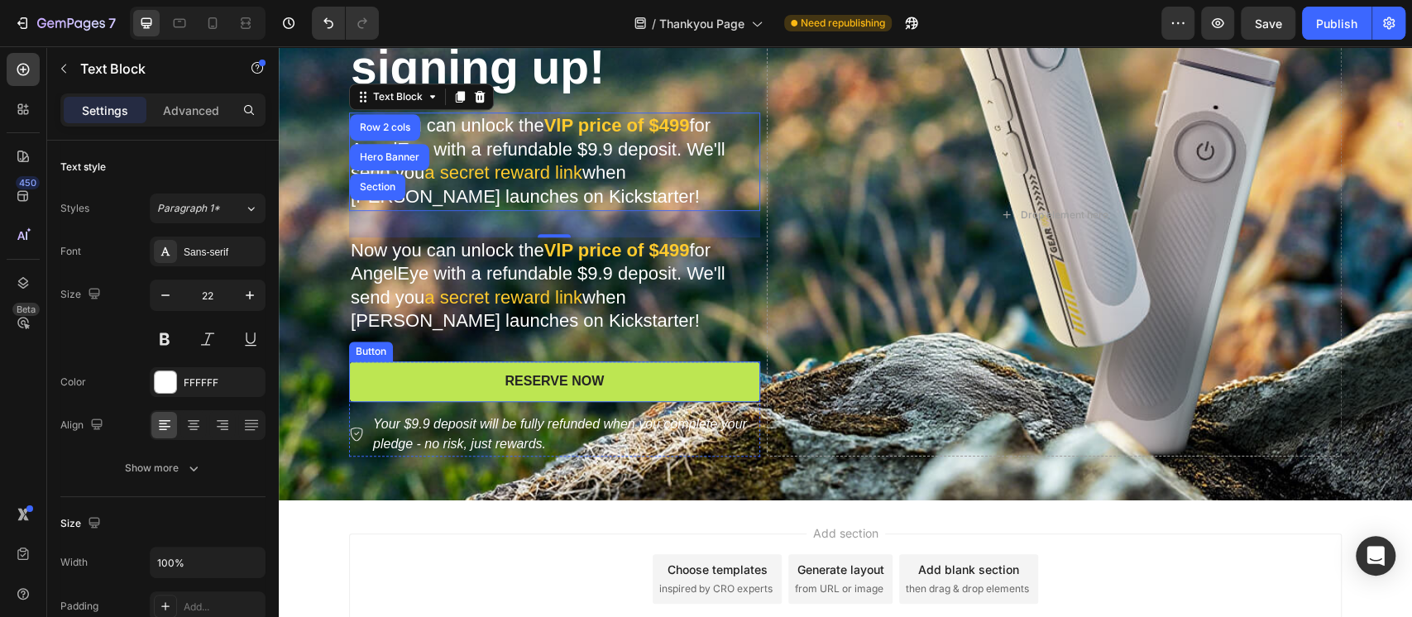
click at [455, 381] on button "RESERVE NOW" at bounding box center [554, 381] width 411 height 41
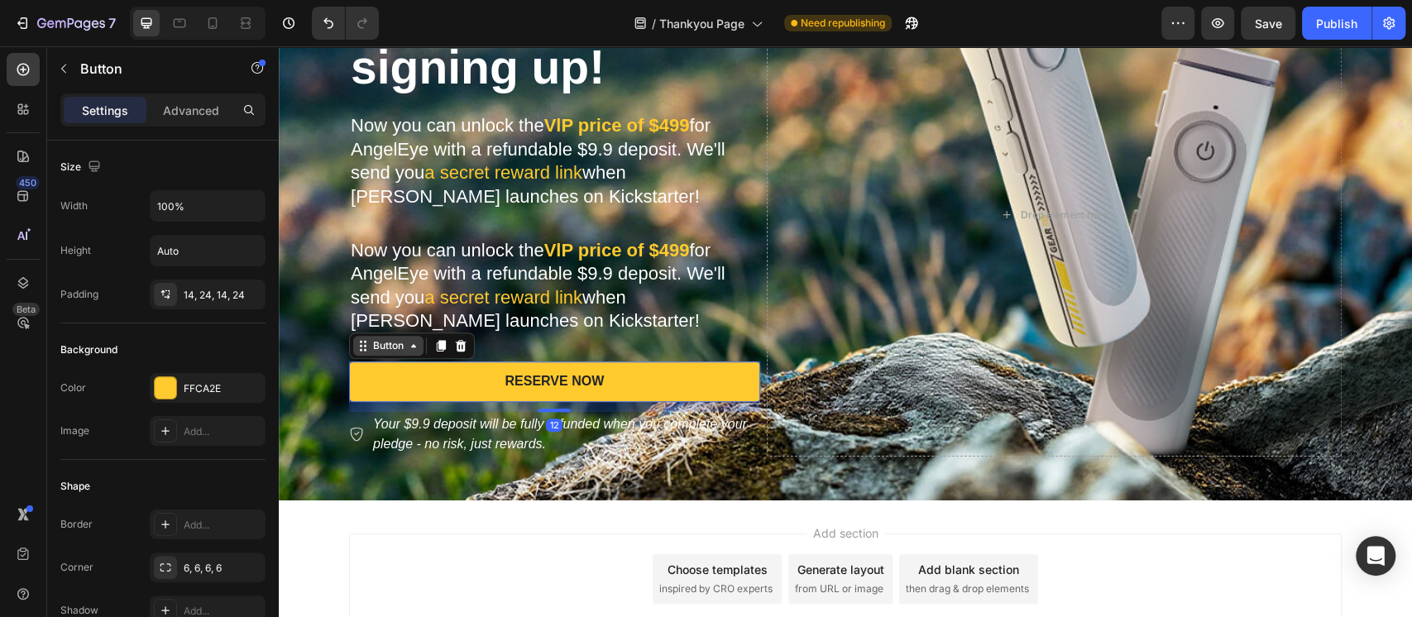
click at [376, 346] on div "Button" at bounding box center [388, 345] width 37 height 15
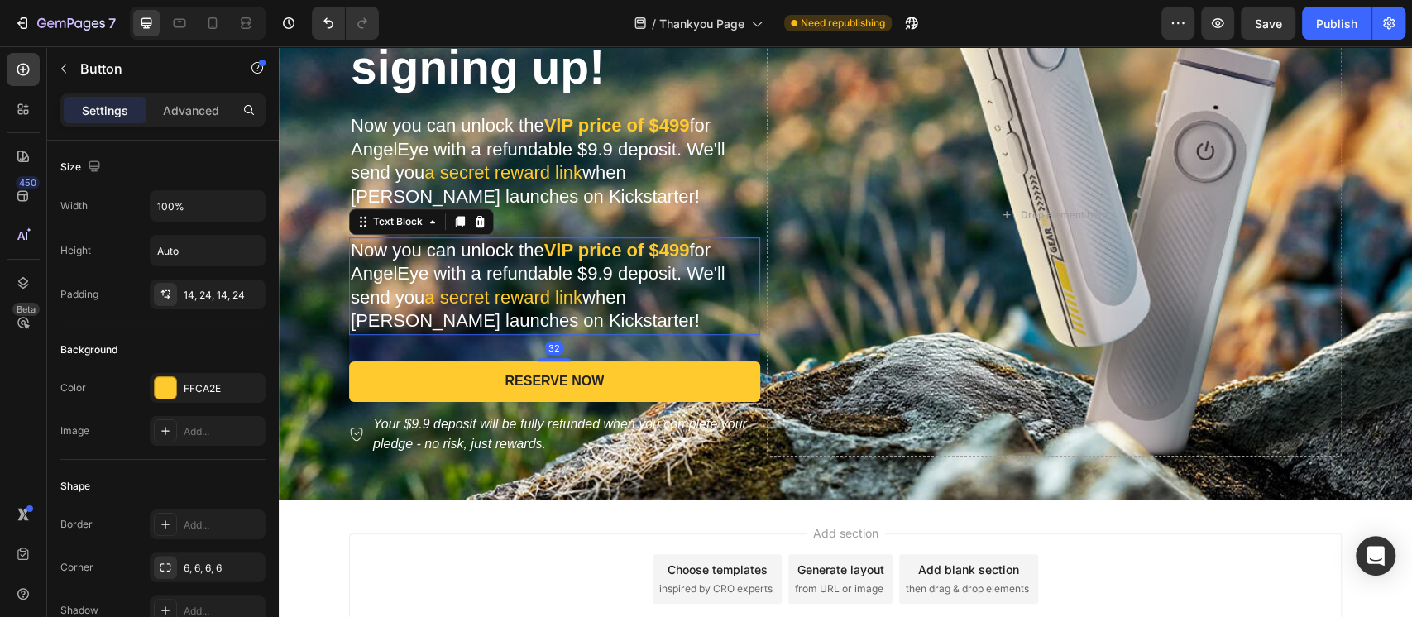
click at [482, 267] on p "Now you can unlock the VlP price of $499 for AngelEye with a refundable $9.9 de…" at bounding box center [555, 286] width 408 height 94
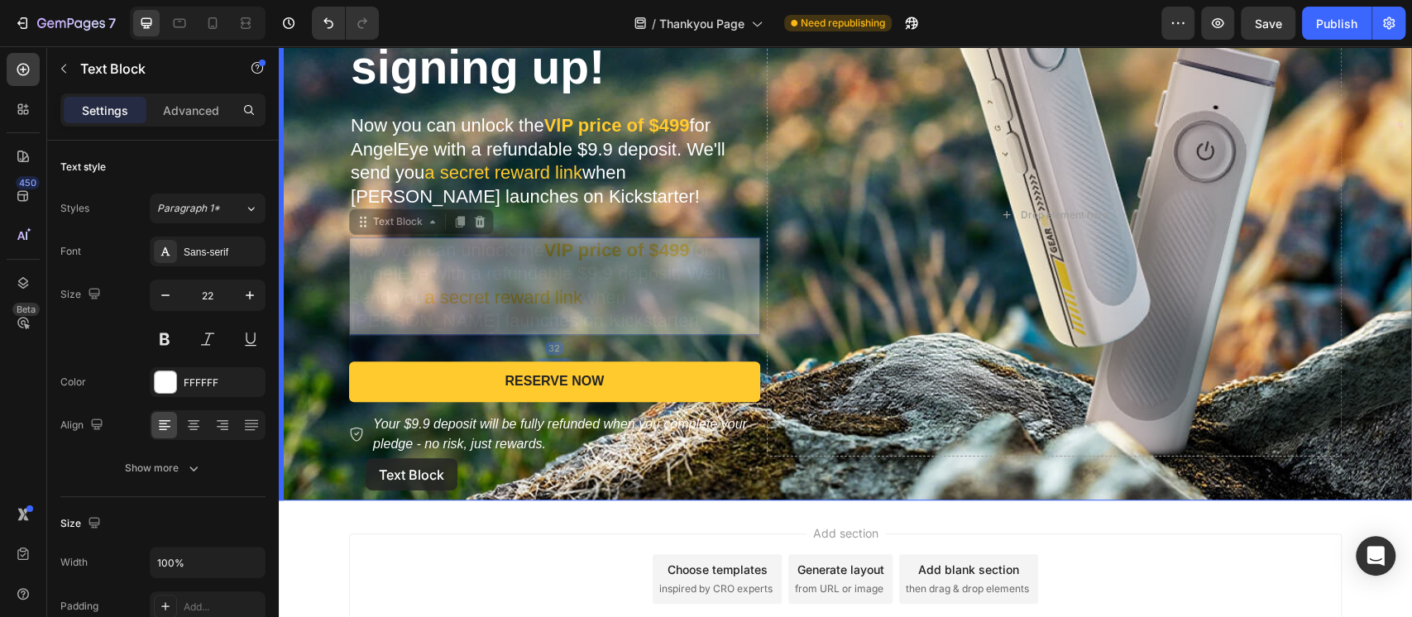
drag, startPoint x: 380, startPoint y: 223, endPoint x: 365, endPoint y: 458, distance: 235.3
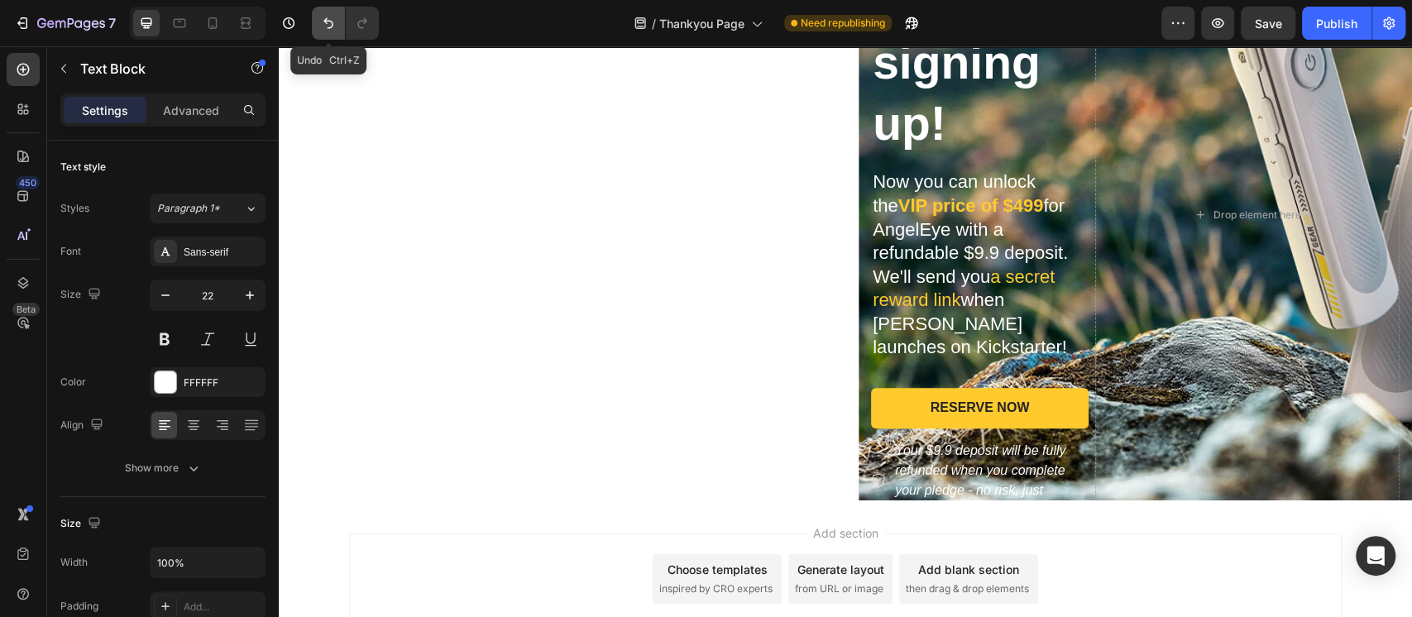
click at [337, 21] on button "Undo/Redo" at bounding box center [328, 23] width 33 height 33
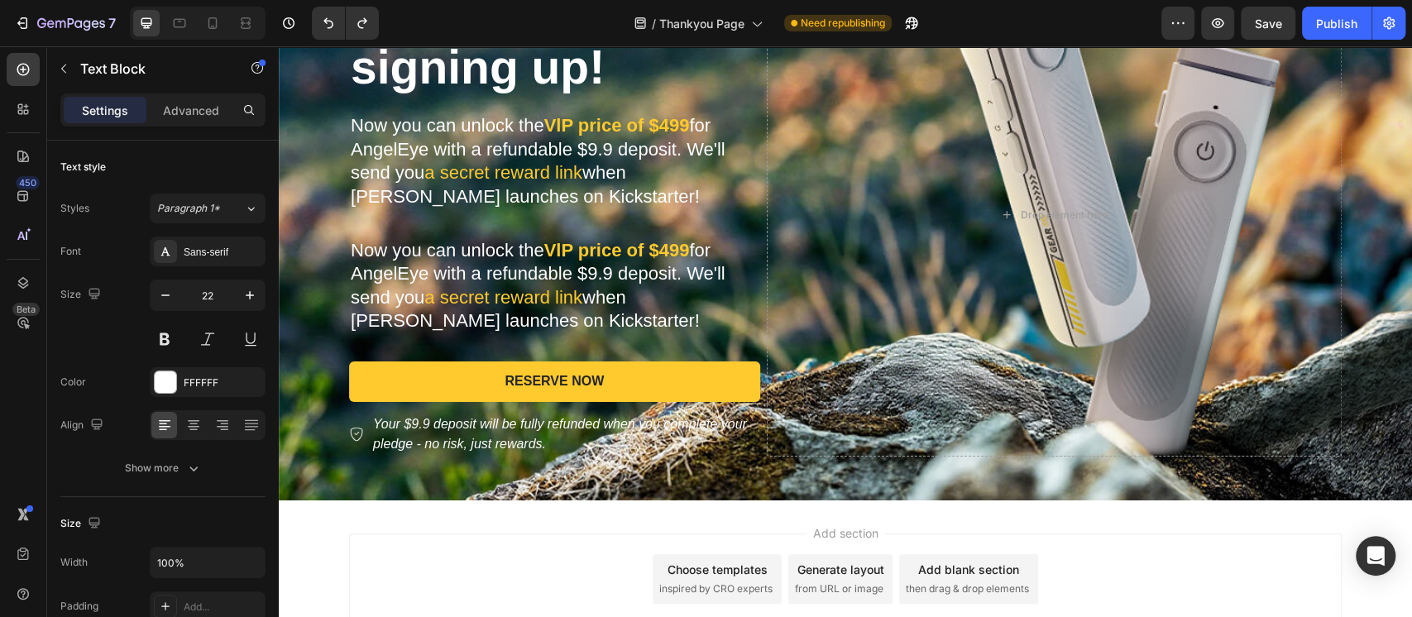
click at [374, 252] on p "Now you can unlock the VlP price of $499 for AngelEye with a refundable $9.9 de…" at bounding box center [555, 286] width 408 height 94
click at [896, 302] on div "Drop element here" at bounding box center [1054, 215] width 575 height 483
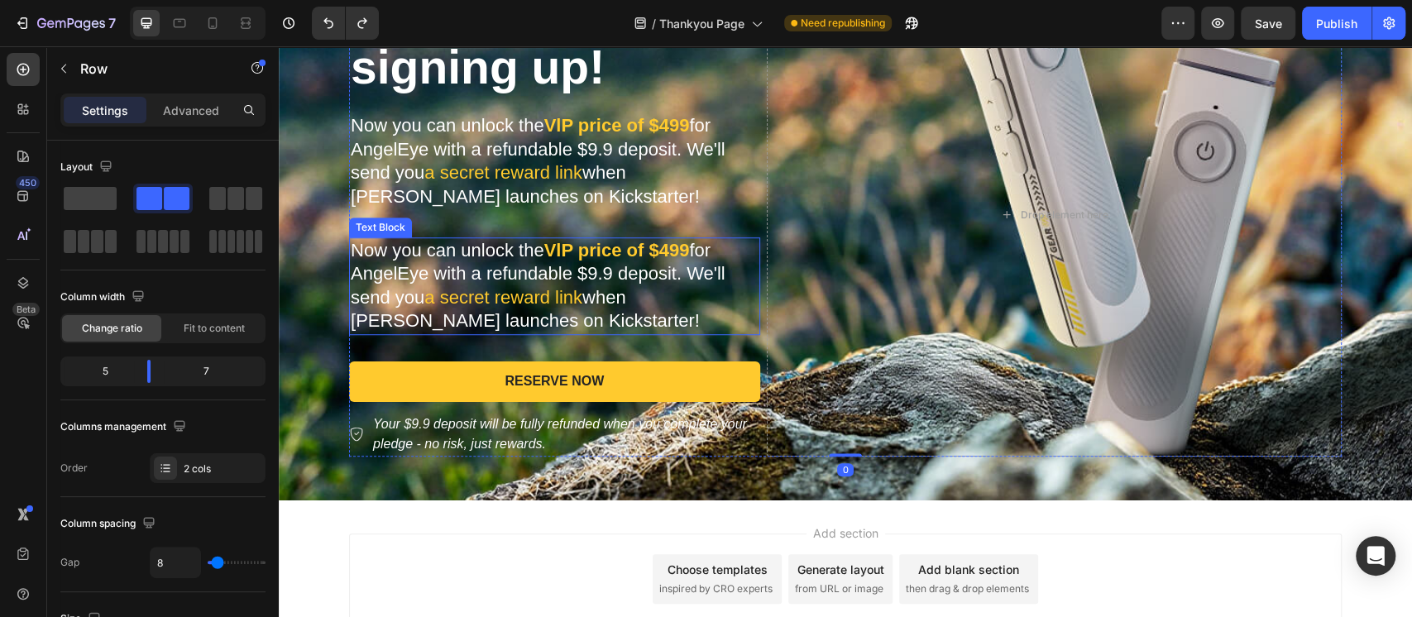
click at [670, 273] on p "Now you can unlock the VlP price of $499 for AngelEye with a refundable $9.9 de…" at bounding box center [555, 286] width 408 height 94
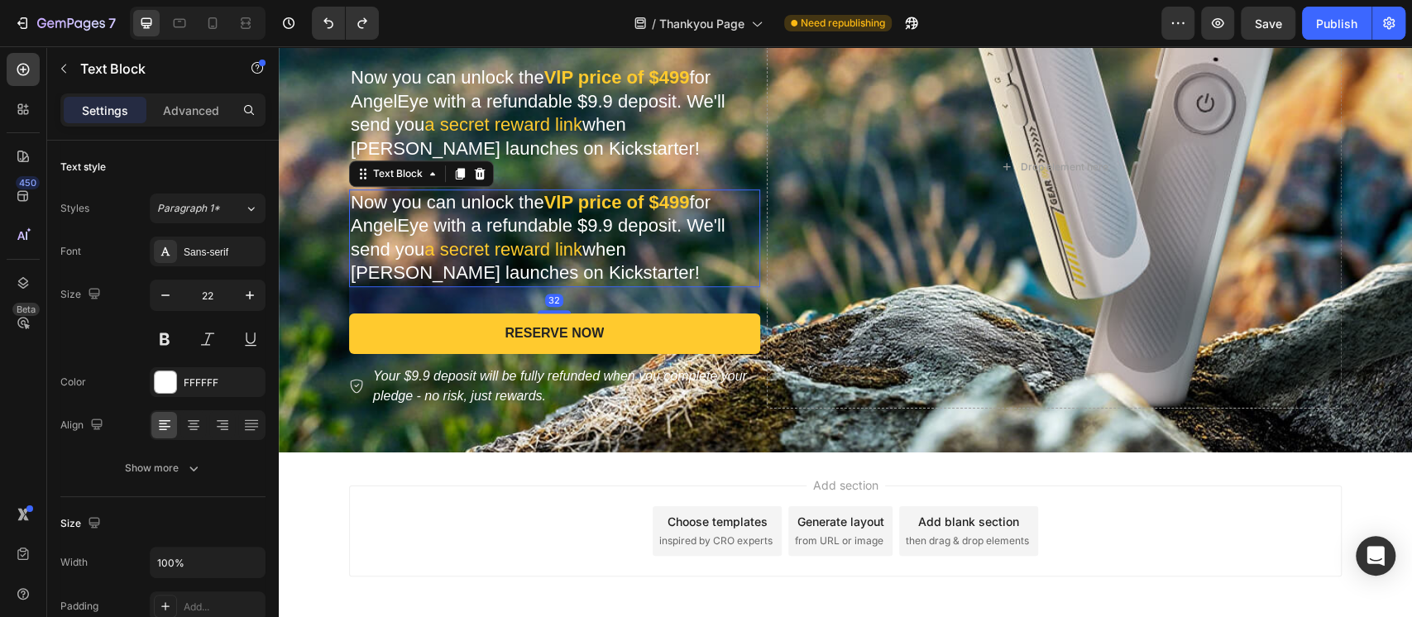
scroll to position [766, 0]
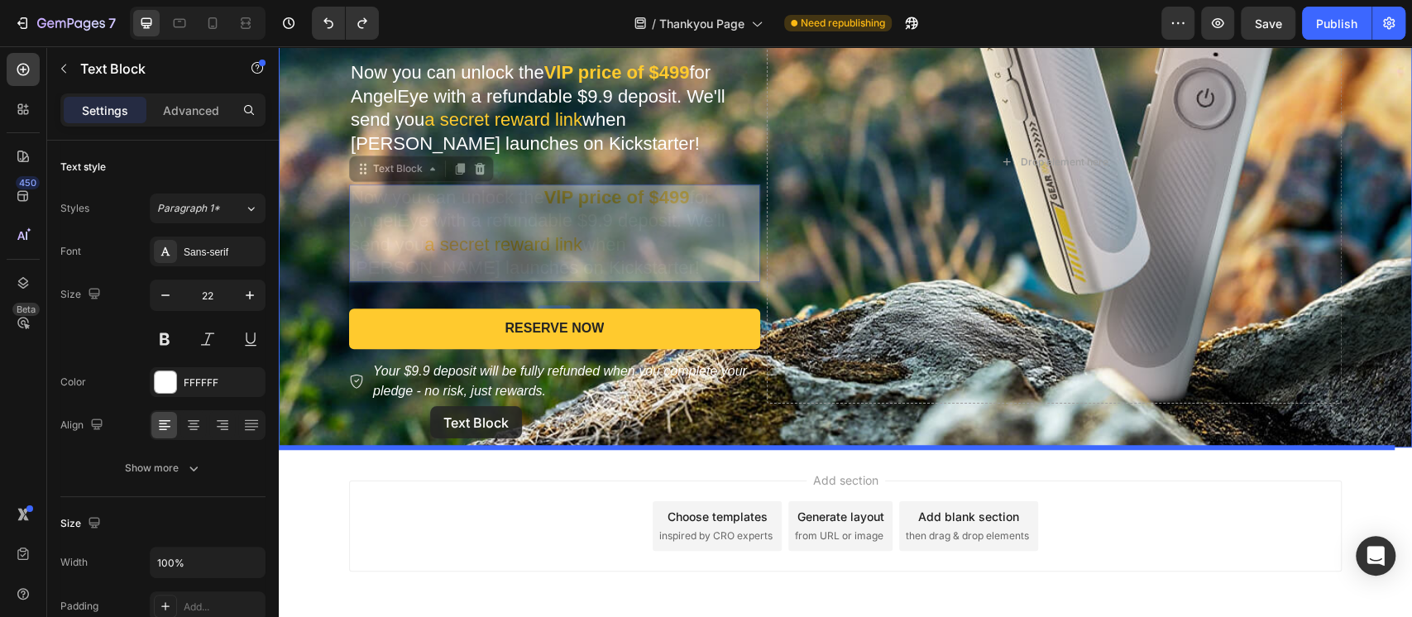
drag, startPoint x: 378, startPoint y: 168, endPoint x: 430, endPoint y: 406, distance: 243.8
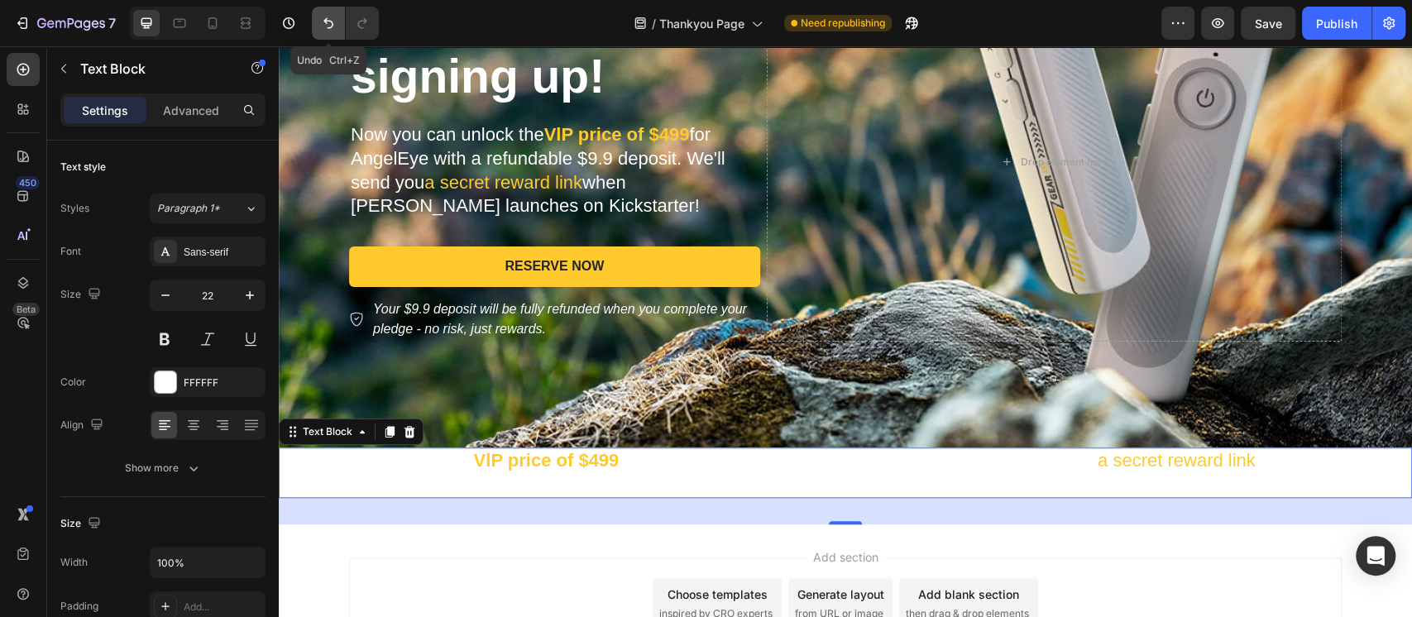
click at [324, 21] on icon "Undo/Redo" at bounding box center [328, 23] width 10 height 11
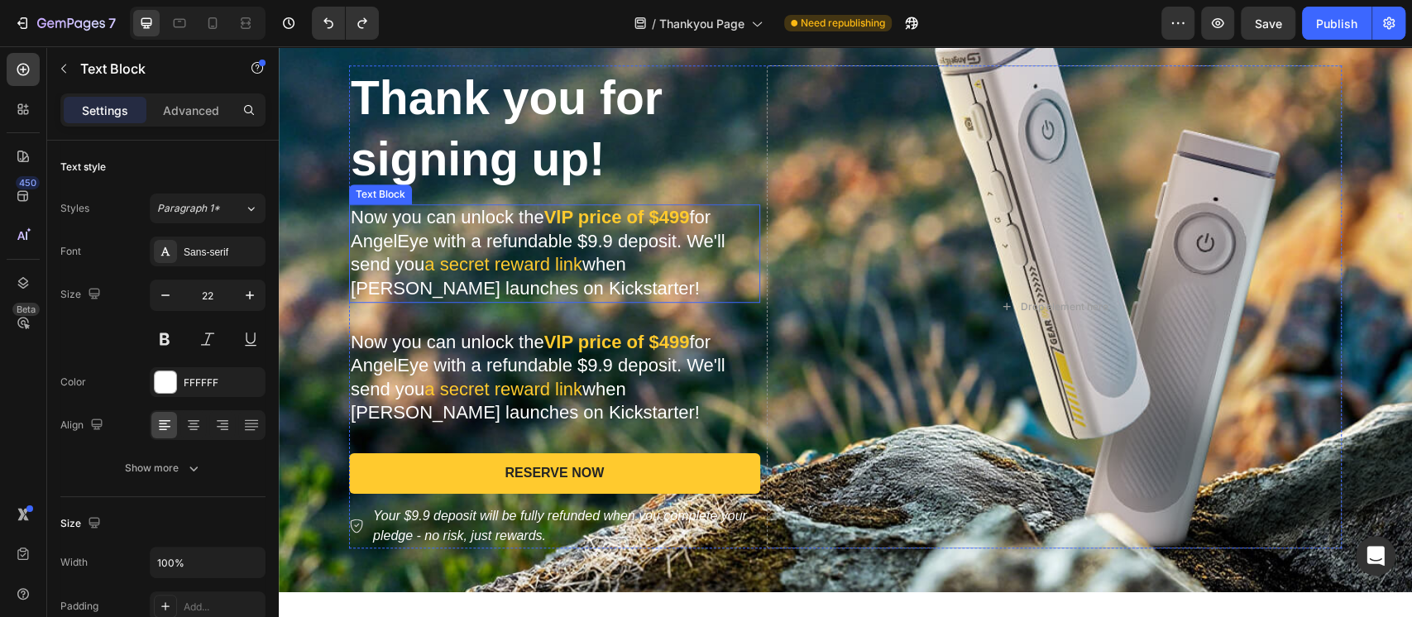
scroll to position [655, 0]
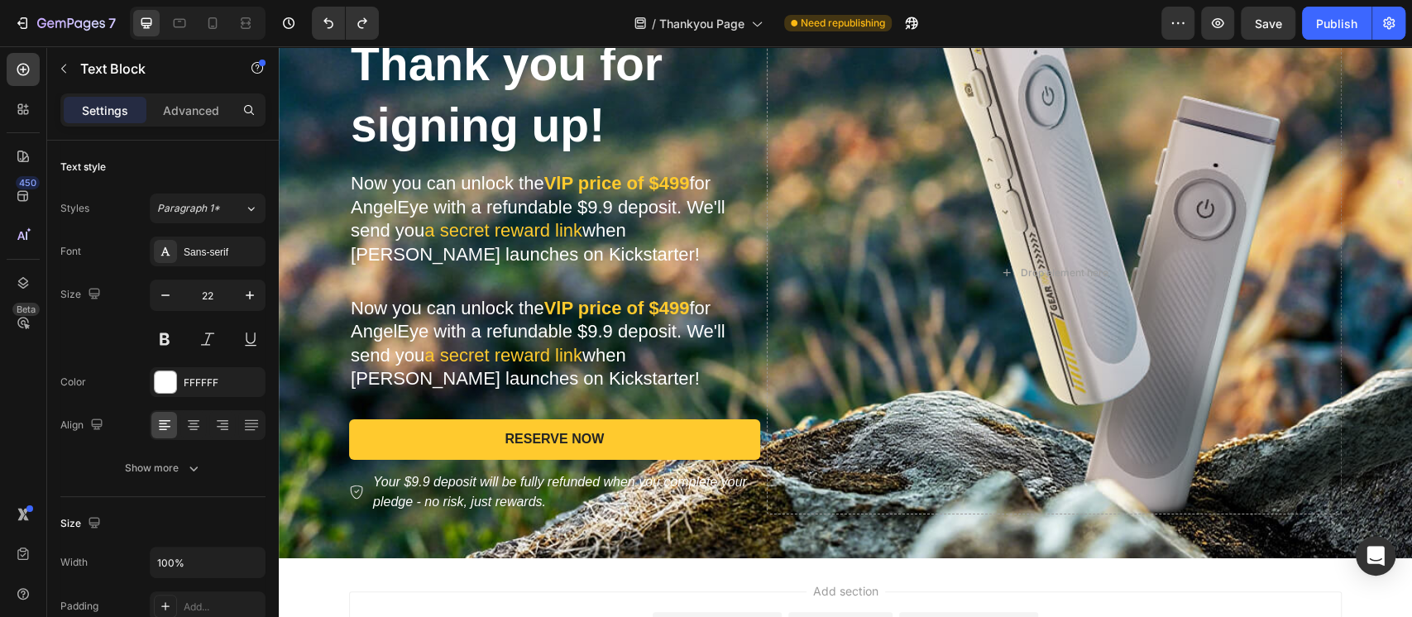
click at [422, 339] on p "Now you can unlock the VlP price of $499 for AngelEye with a refundable $9.9 de…" at bounding box center [555, 344] width 408 height 94
click at [313, 301] on div "Background Image" at bounding box center [845, 273] width 1133 height 571
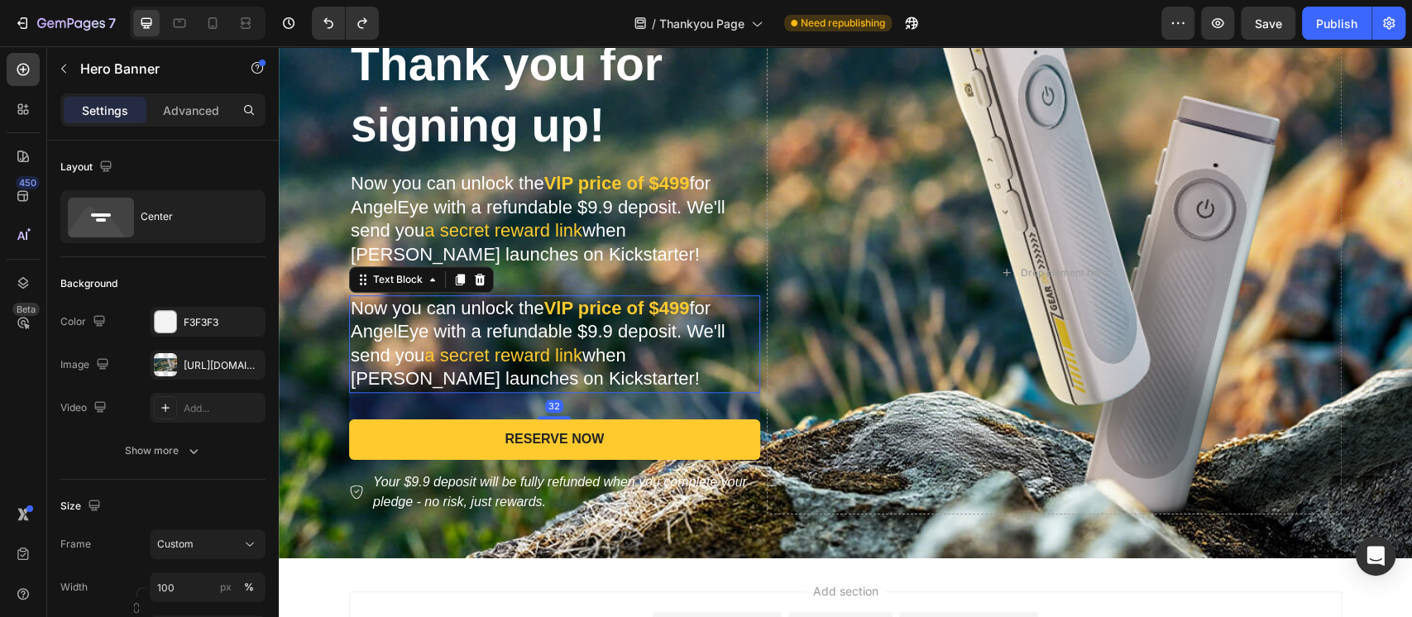
click at [368, 332] on p "Now you can unlock the VlP price of $499 for AngelEye with a refundable $9.9 de…" at bounding box center [555, 344] width 408 height 94
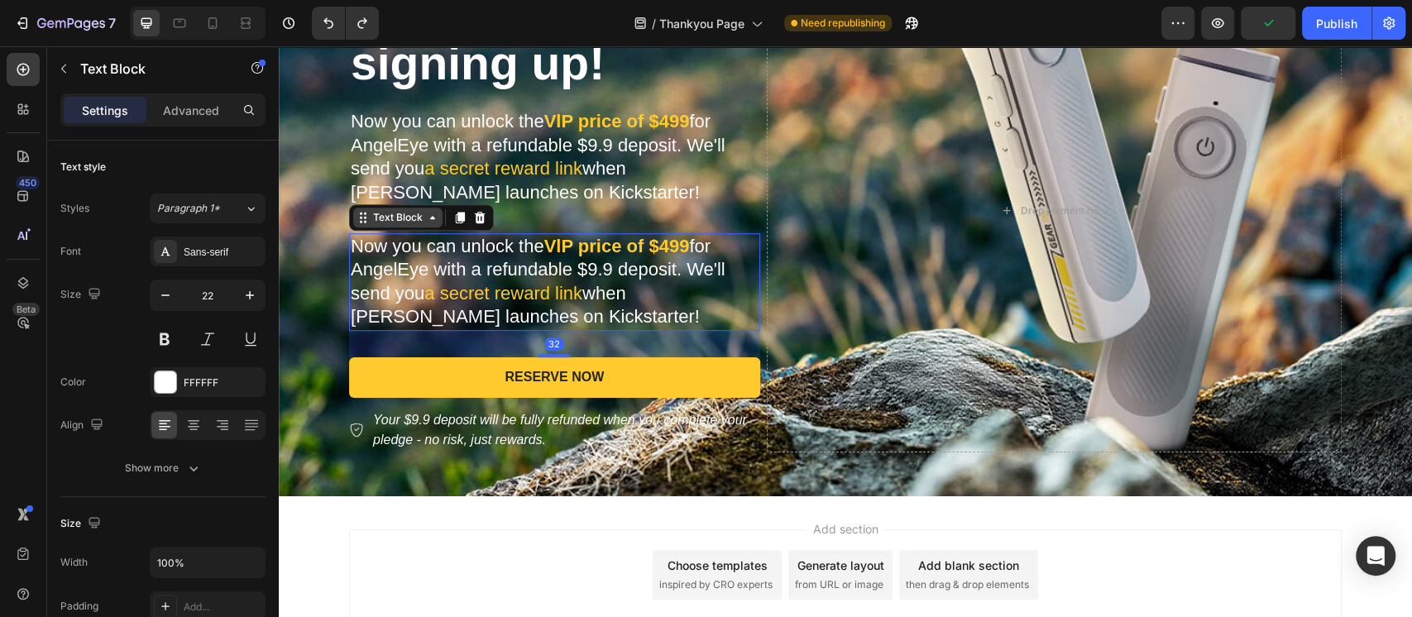
scroll to position [766, 0]
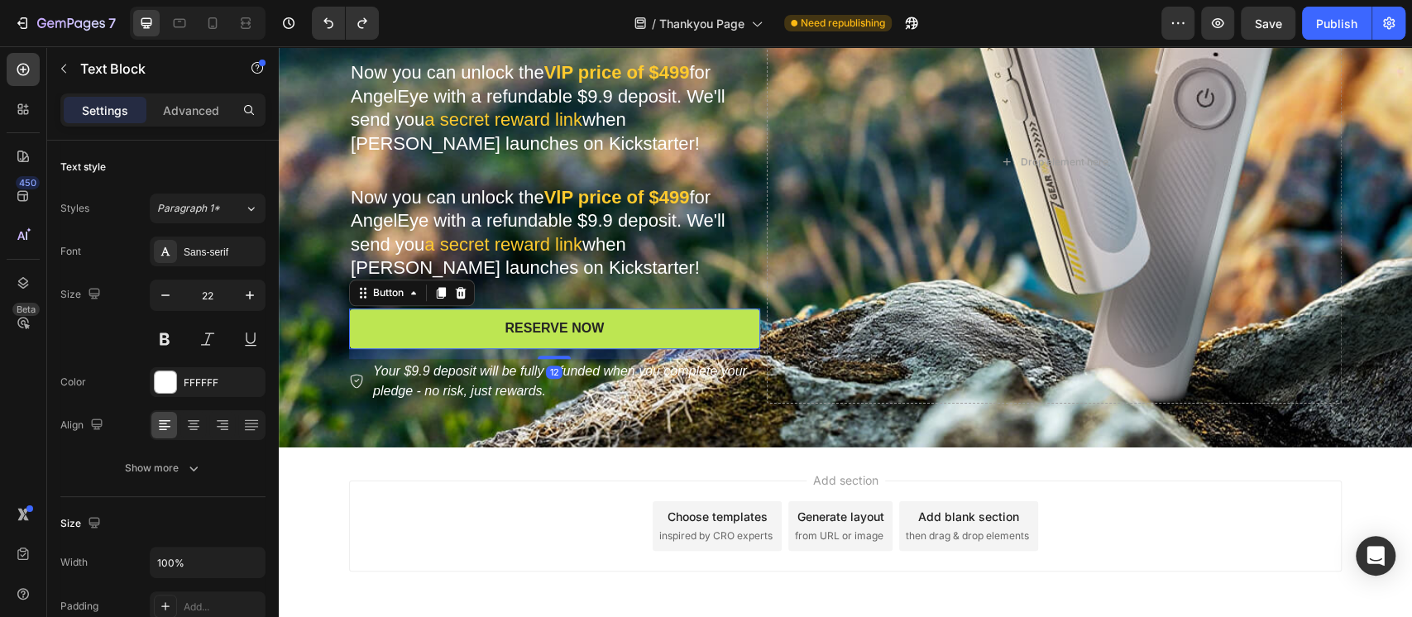
click at [381, 321] on button "RESERVE NOW" at bounding box center [554, 328] width 411 height 41
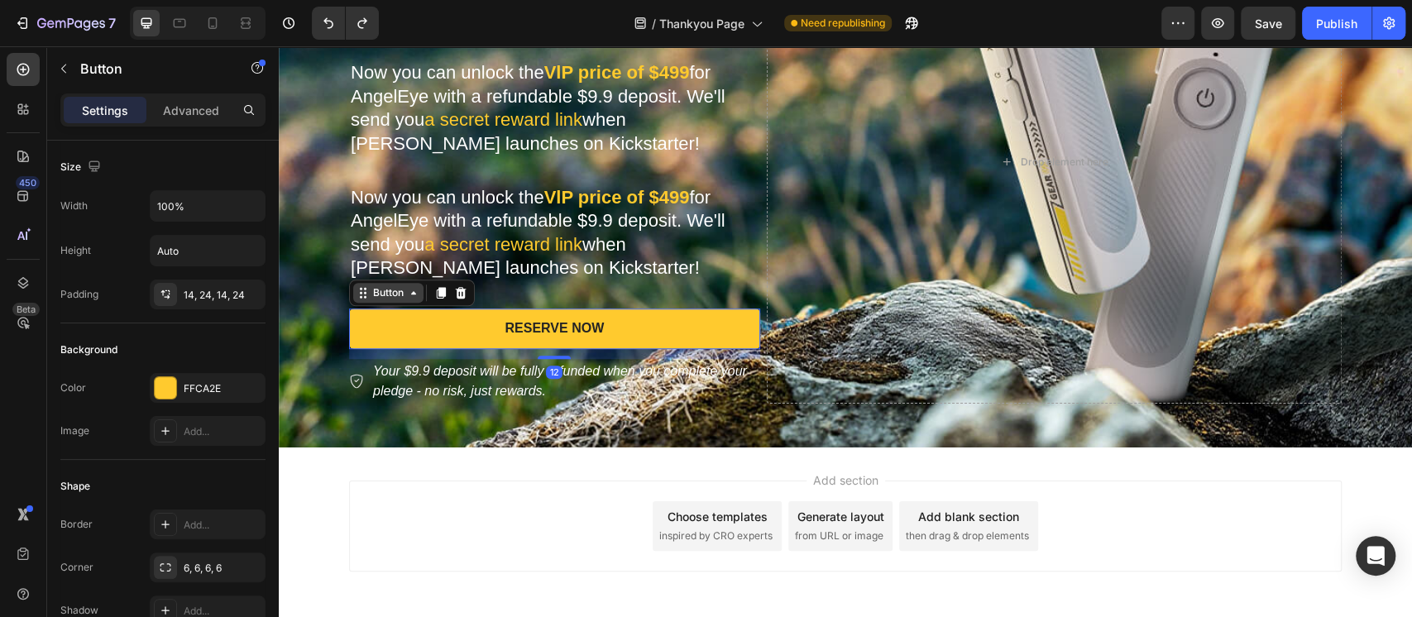
click at [370, 288] on div "Button" at bounding box center [388, 292] width 37 height 15
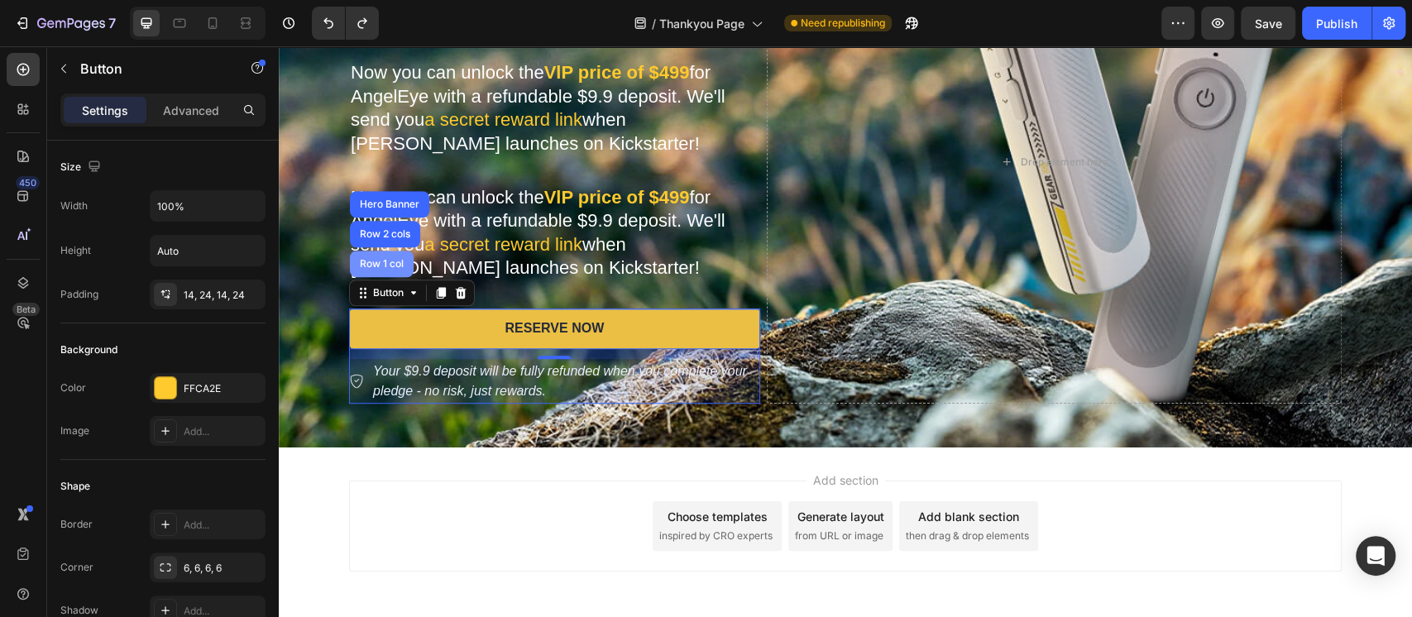
click at [362, 277] on div "Row 1 col" at bounding box center [382, 264] width 64 height 26
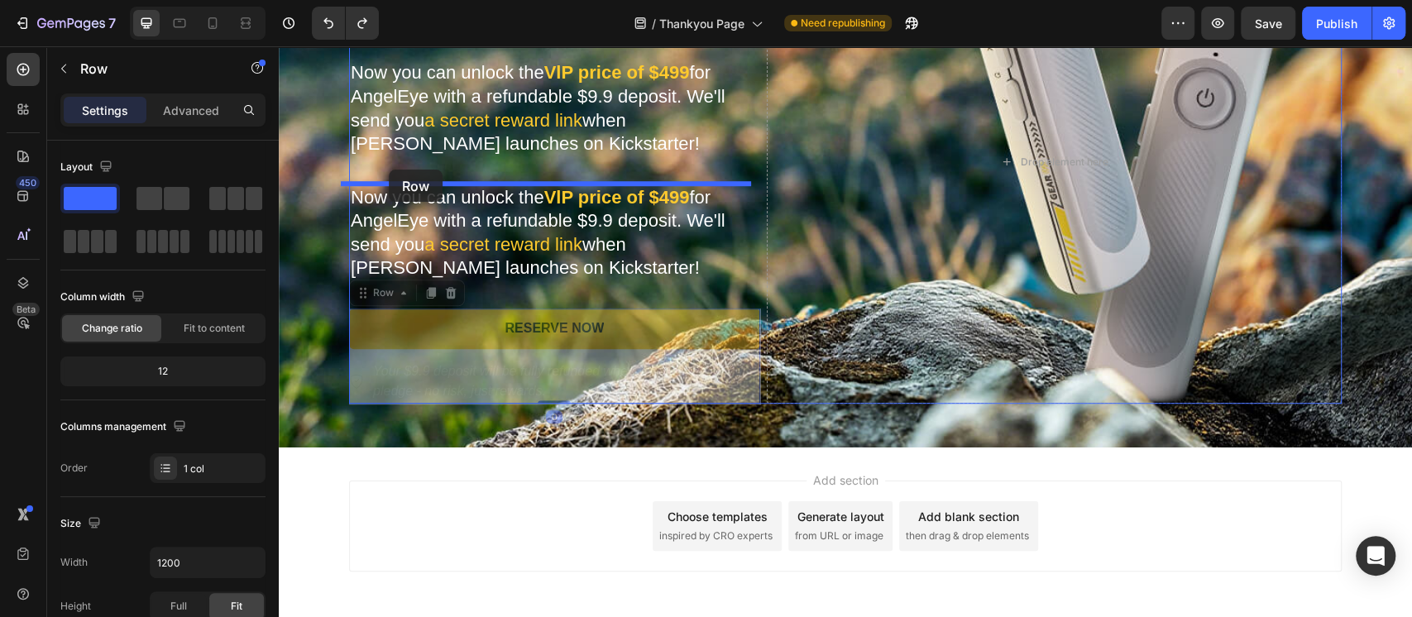
drag, startPoint x: 365, startPoint y: 292, endPoint x: 389, endPoint y: 170, distance: 124.6
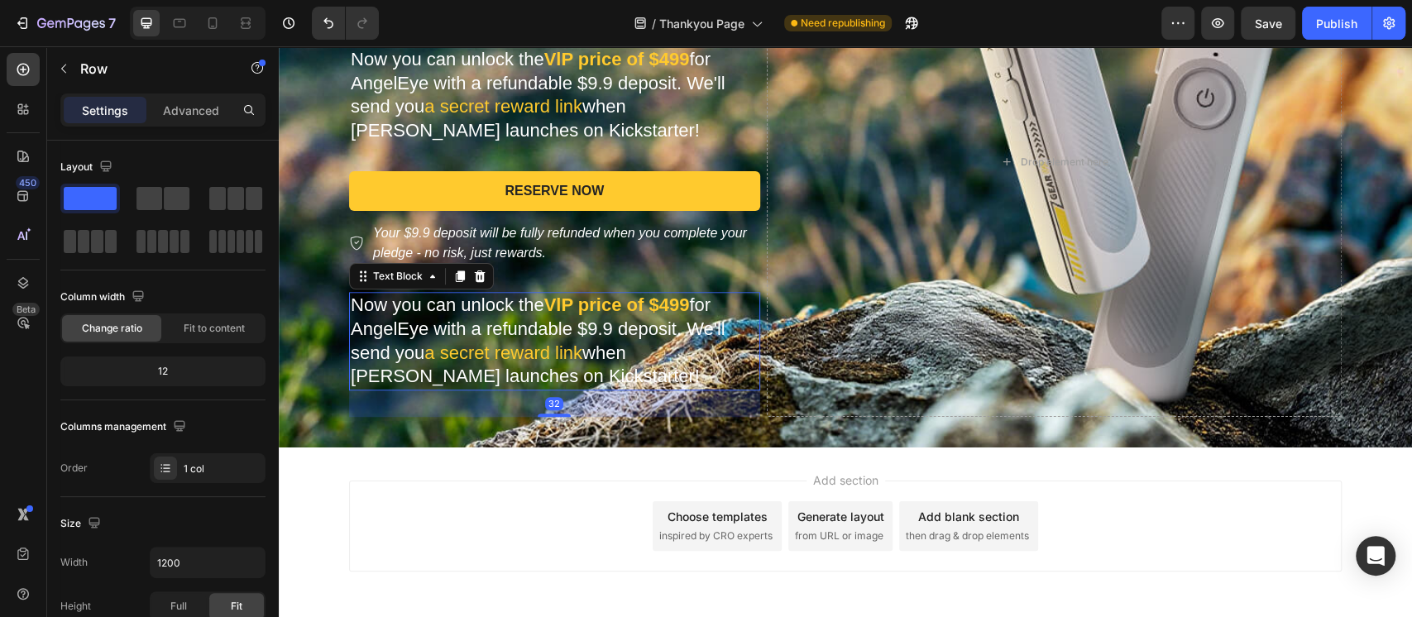
click at [408, 322] on p "Now you can unlock the VlP price of $499 for AngelEye with a refundable $9.9 de…" at bounding box center [555, 341] width 408 height 94
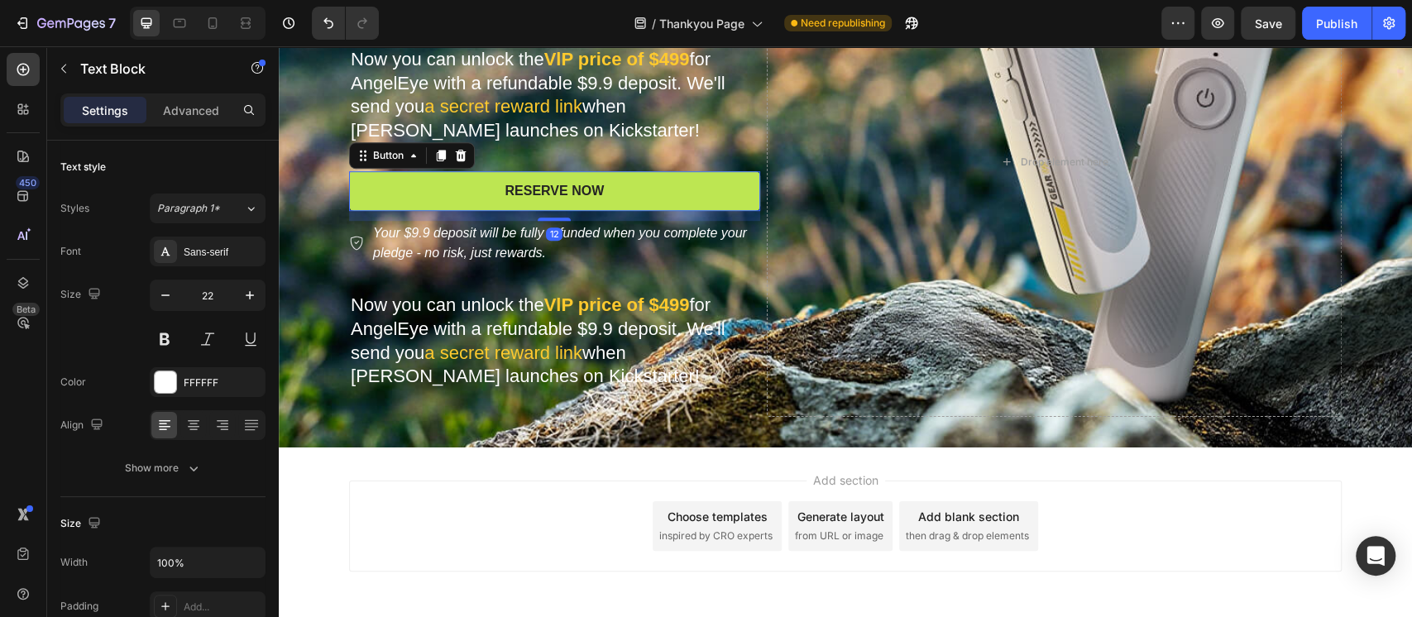
click at [377, 178] on button "RESERVE NOW" at bounding box center [554, 191] width 411 height 41
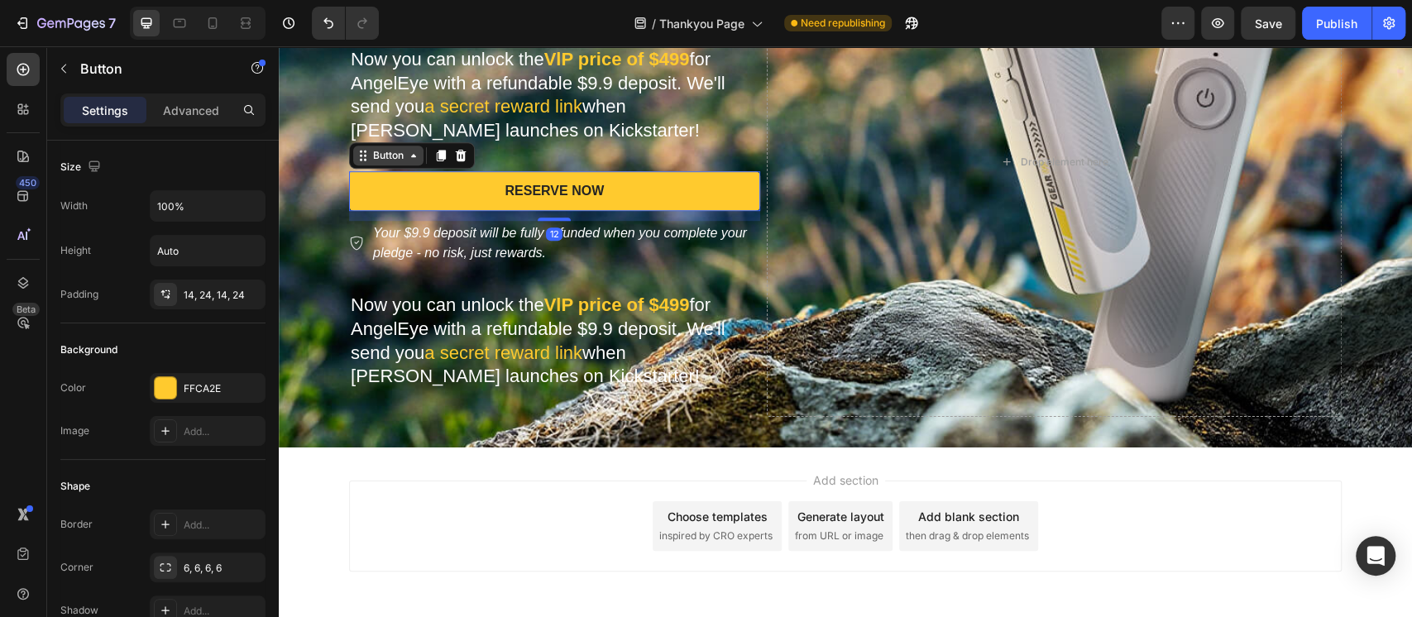
click at [370, 155] on div "Button" at bounding box center [388, 155] width 37 height 15
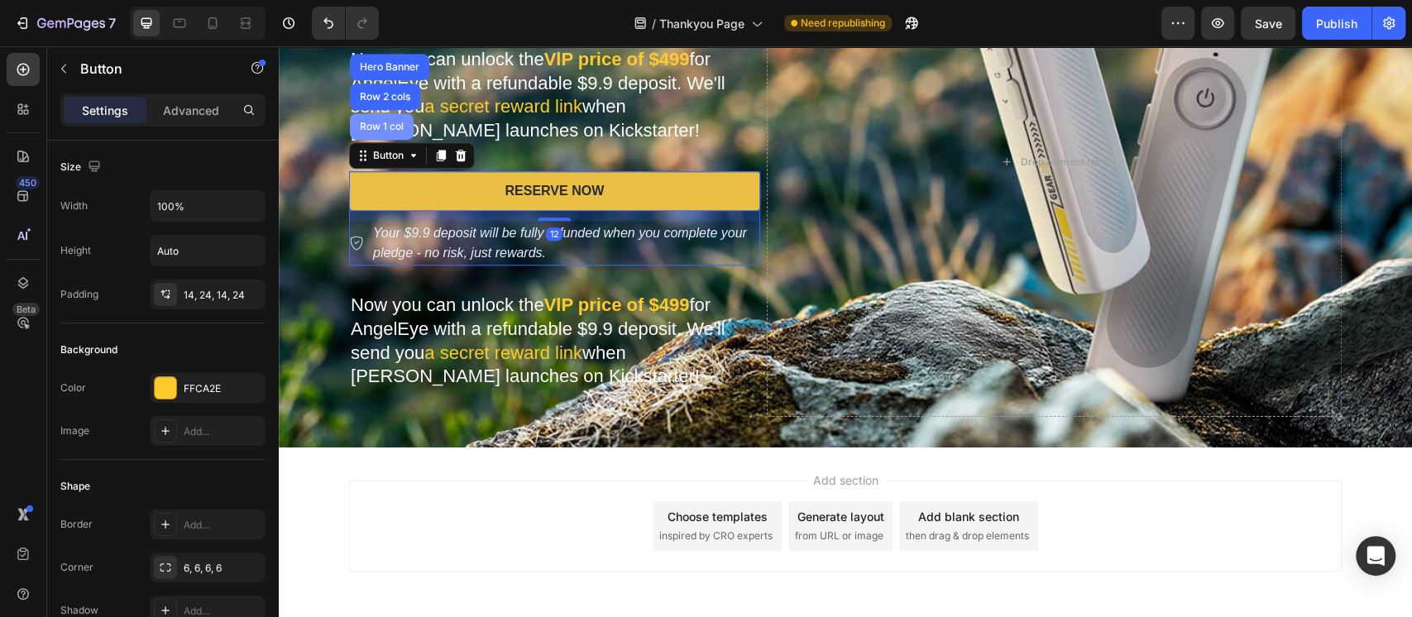
click at [365, 135] on div "Row 1 col" at bounding box center [382, 126] width 64 height 26
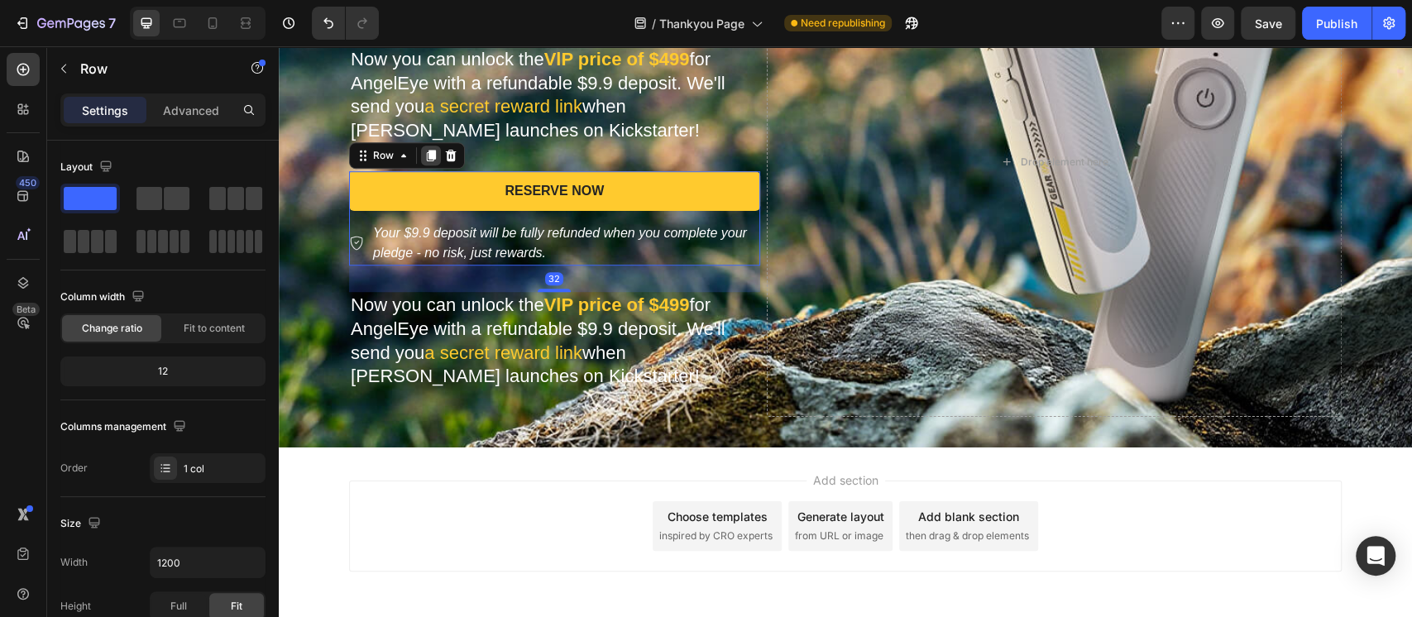
click at [427, 155] on icon at bounding box center [431, 156] width 9 height 12
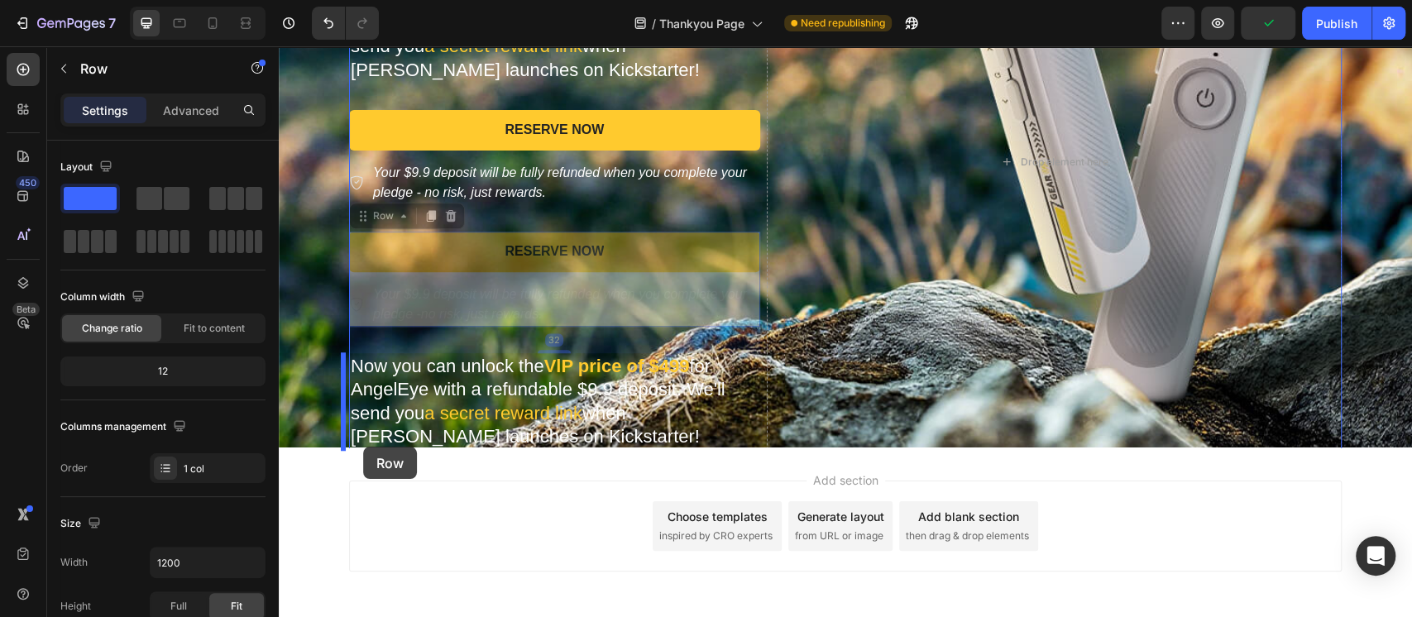
drag, startPoint x: 365, startPoint y: 208, endPoint x: 363, endPoint y: 447, distance: 238.2
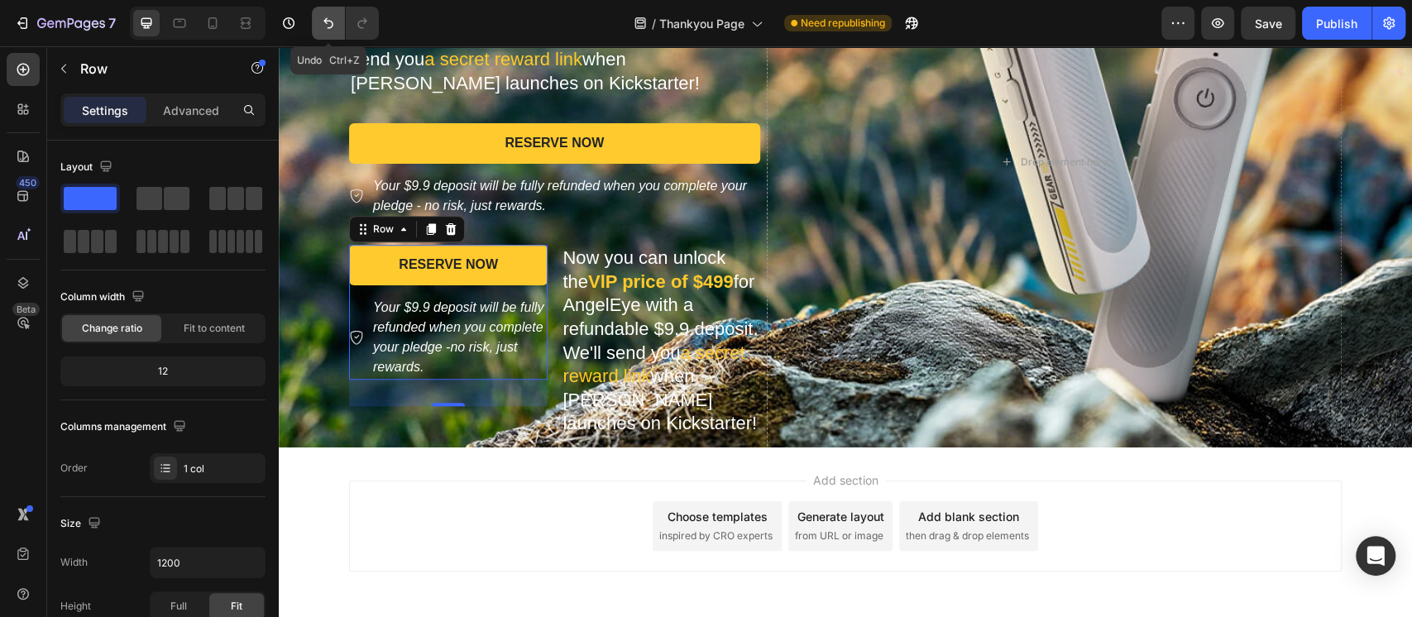
click at [323, 20] on icon "Undo/Redo" at bounding box center [328, 23] width 17 height 17
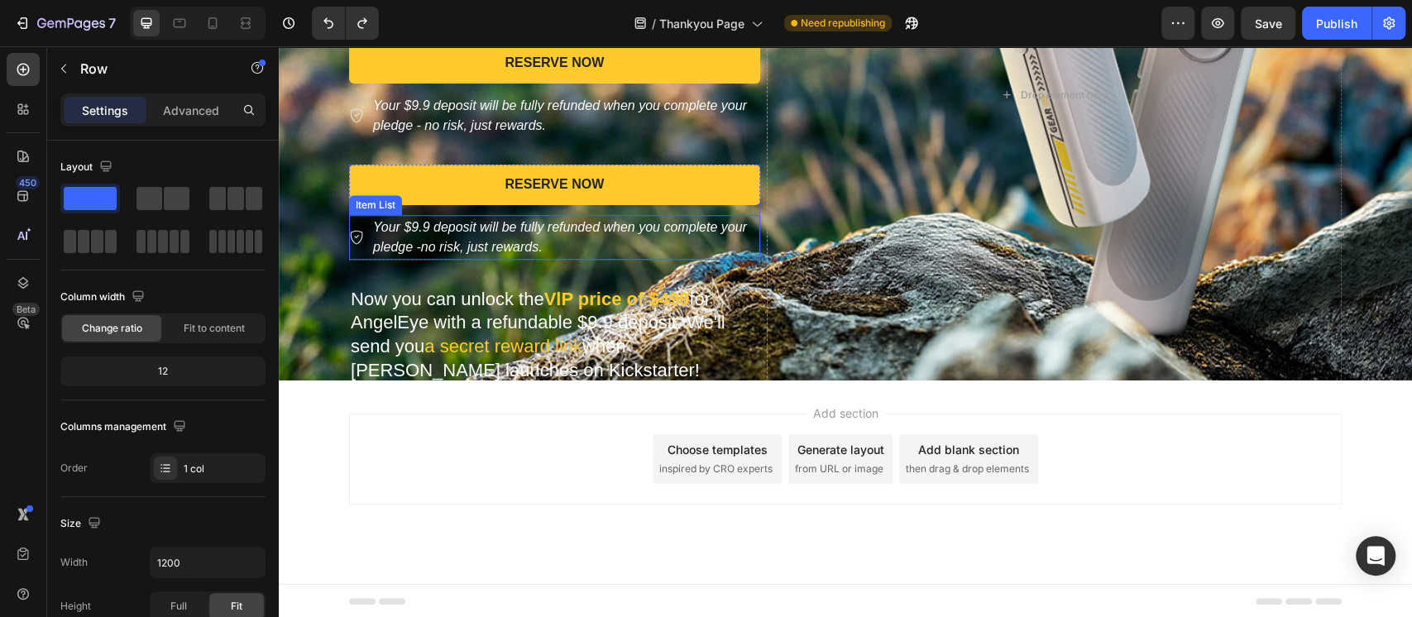
scroll to position [834, 0]
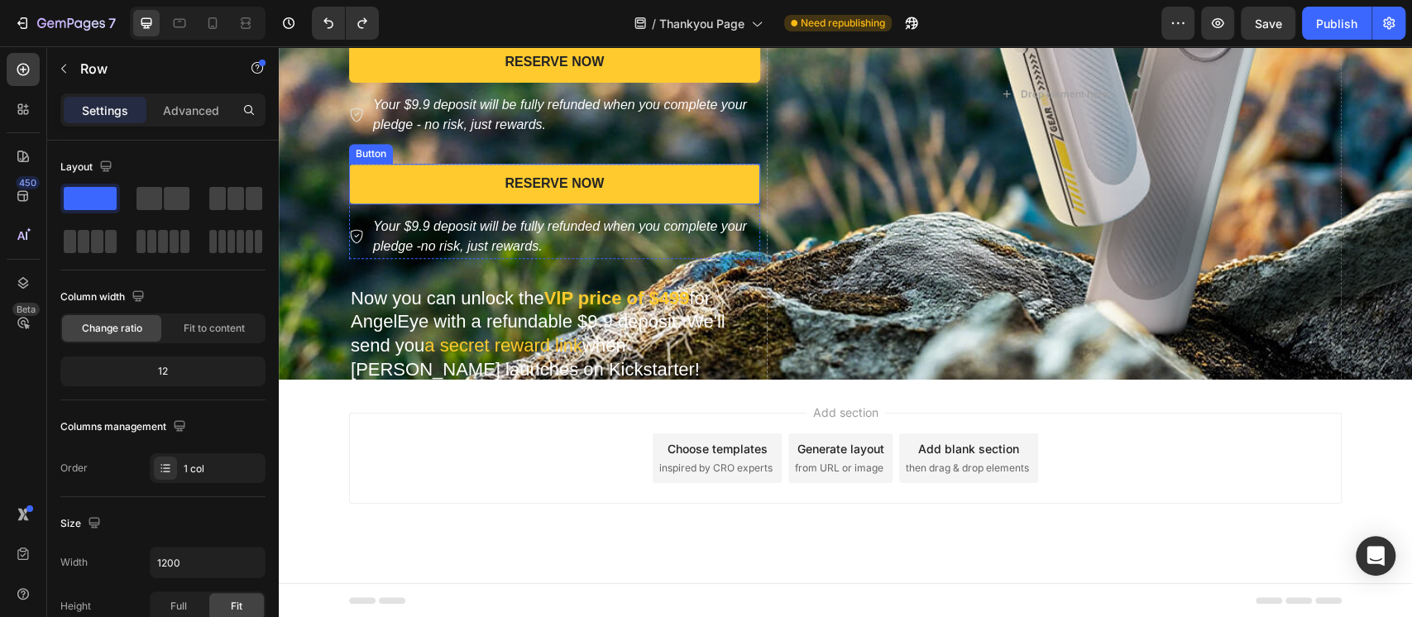
click at [356, 160] on div "Button" at bounding box center [371, 154] width 44 height 20
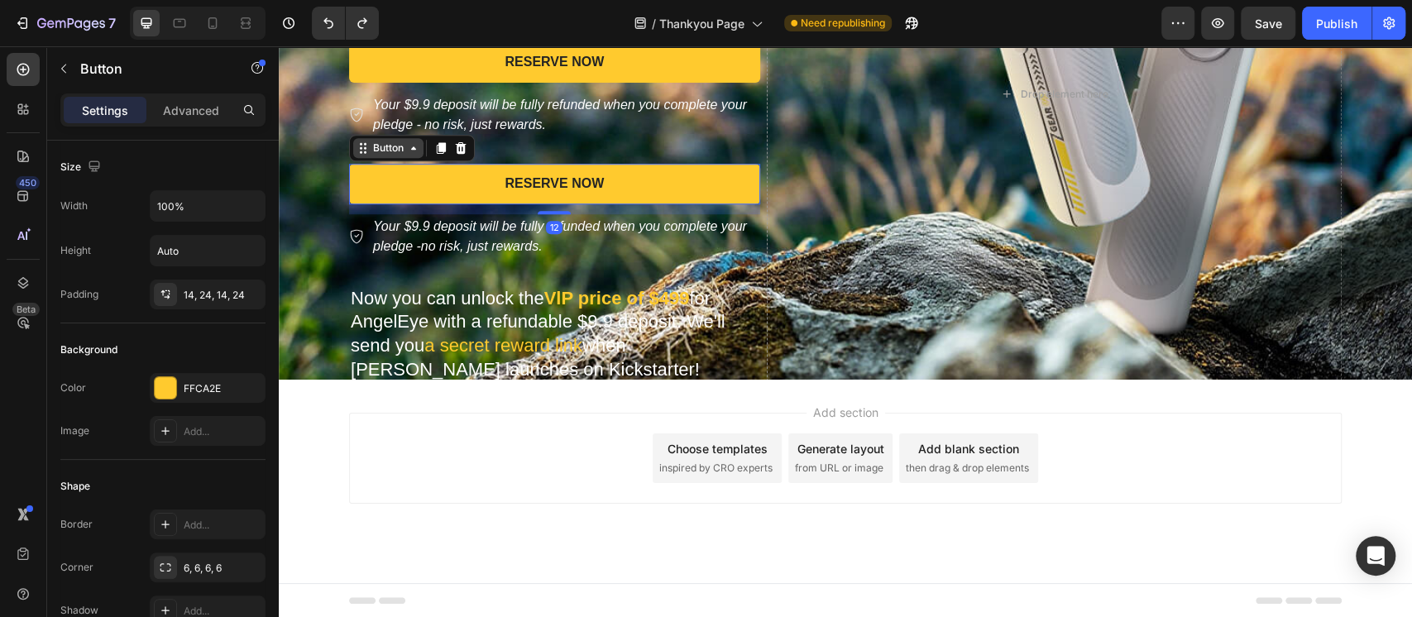
click at [370, 150] on div "Button" at bounding box center [388, 148] width 37 height 15
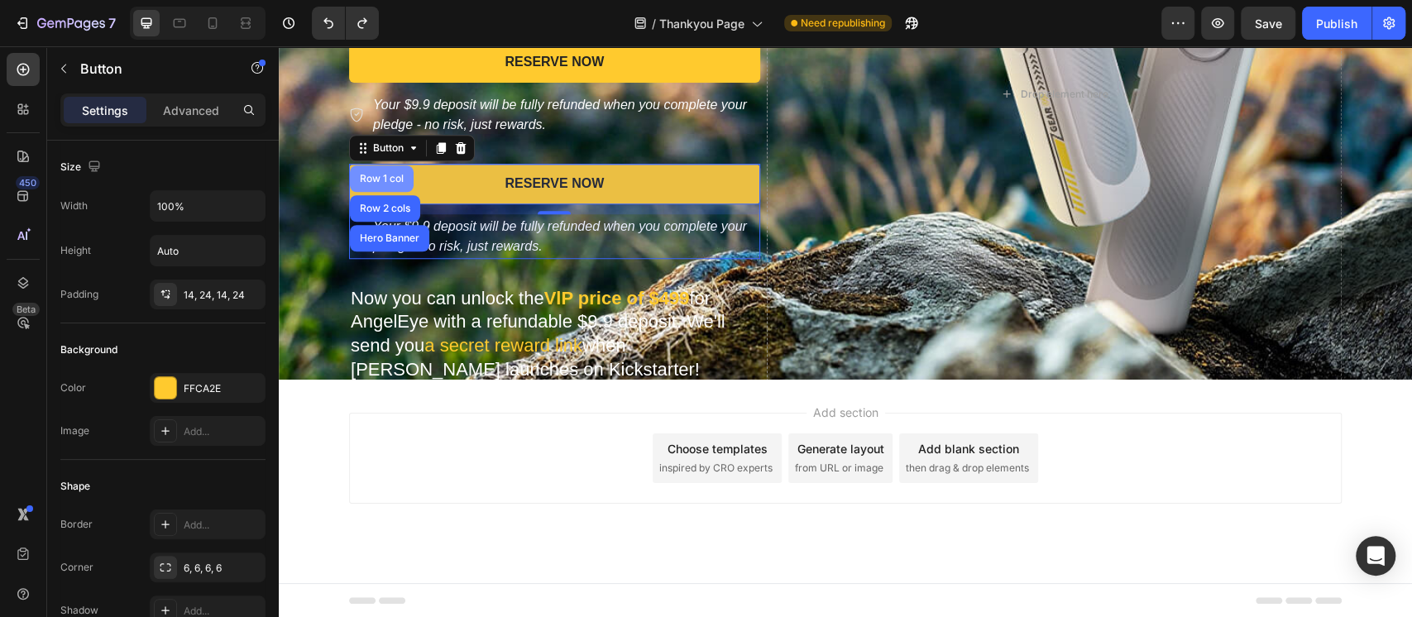
click at [373, 180] on div "Row 1 col" at bounding box center [381, 179] width 50 height 10
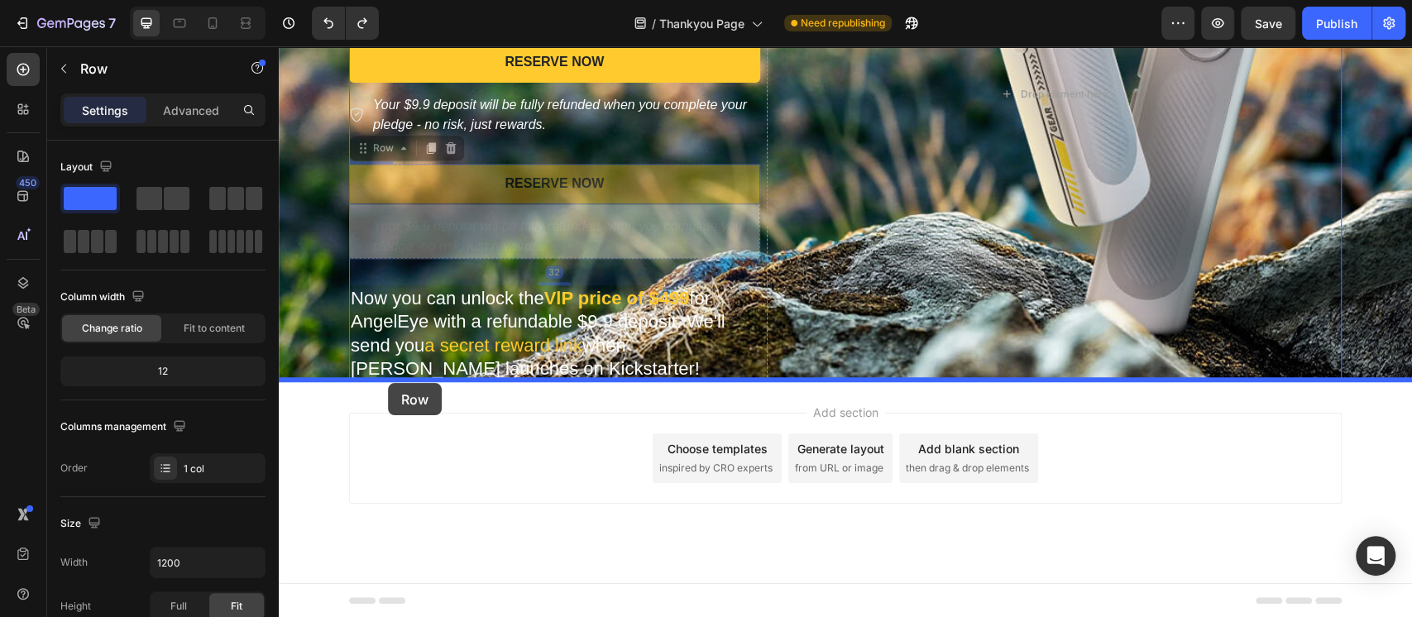
drag, startPoint x: 371, startPoint y: 146, endPoint x: 388, endPoint y: 383, distance: 237.1
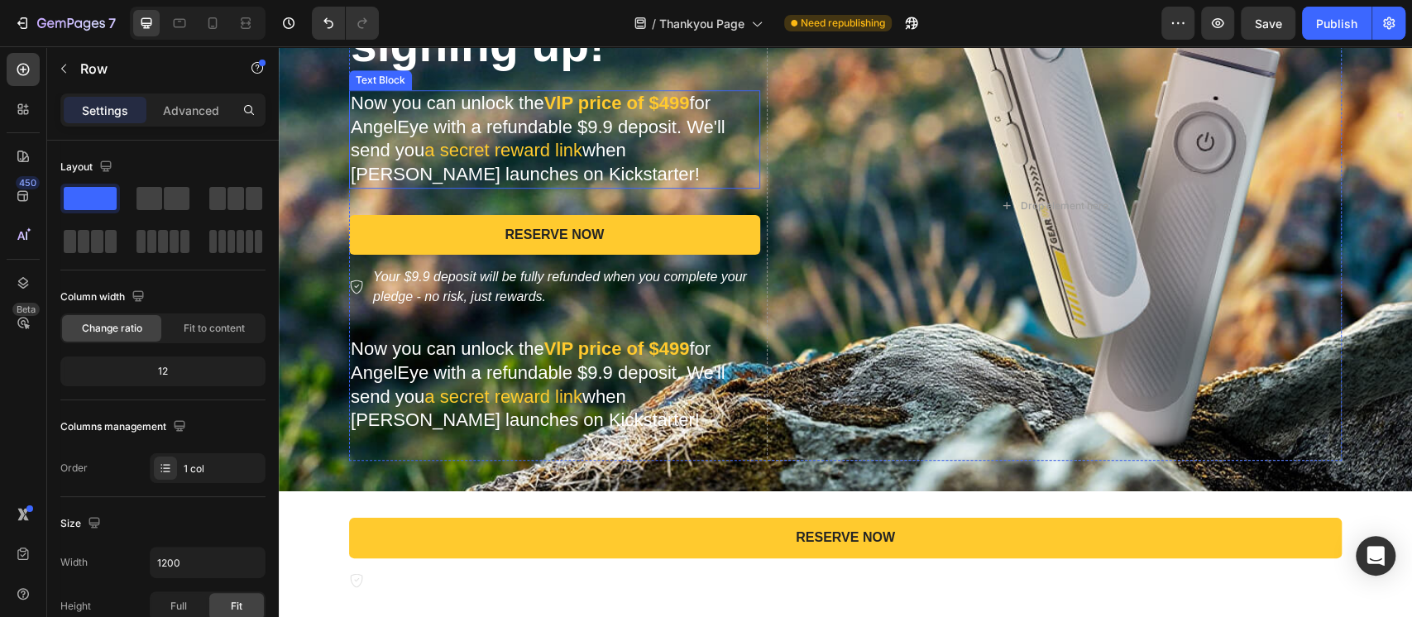
scroll to position [723, 0]
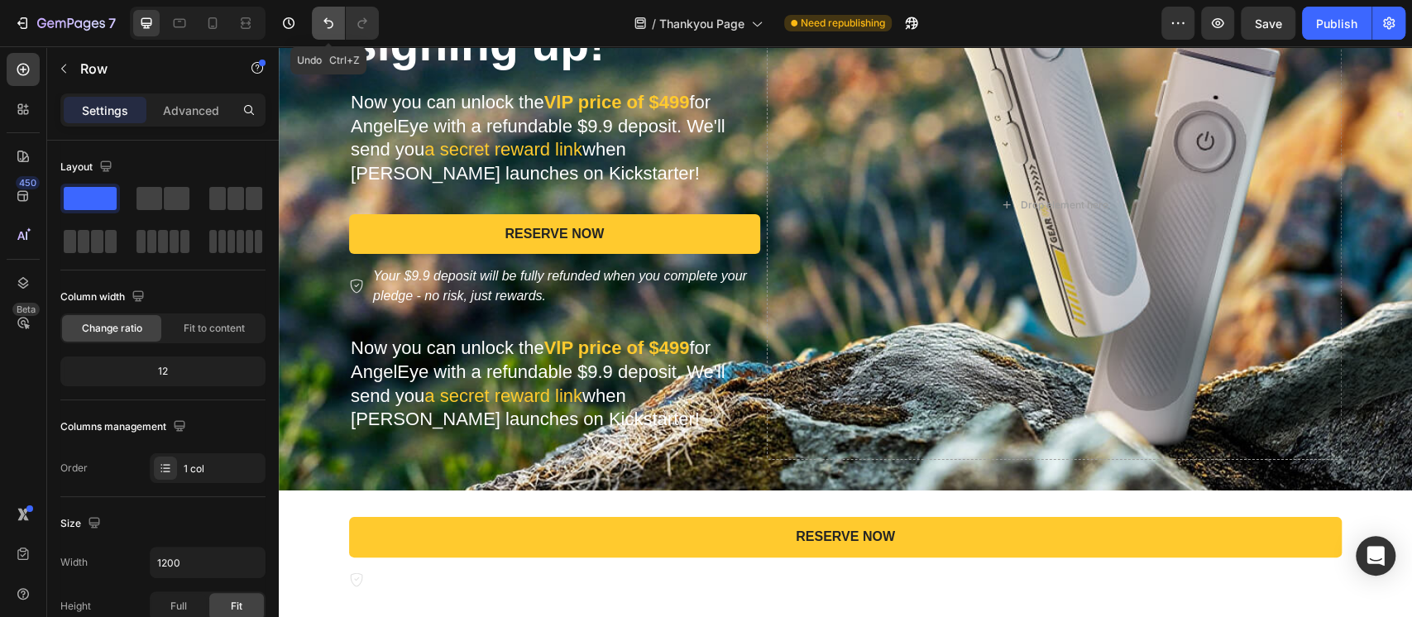
click at [327, 28] on icon "Undo/Redo" at bounding box center [328, 23] width 10 height 11
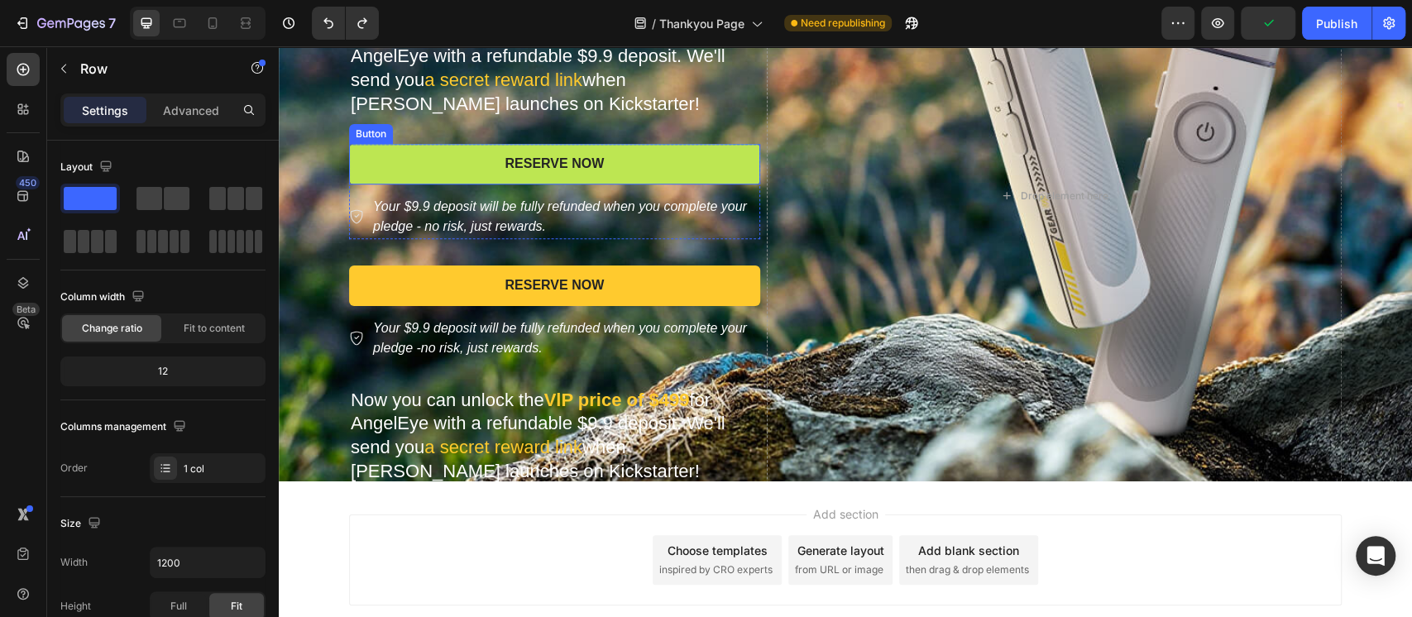
scroll to position [834, 0]
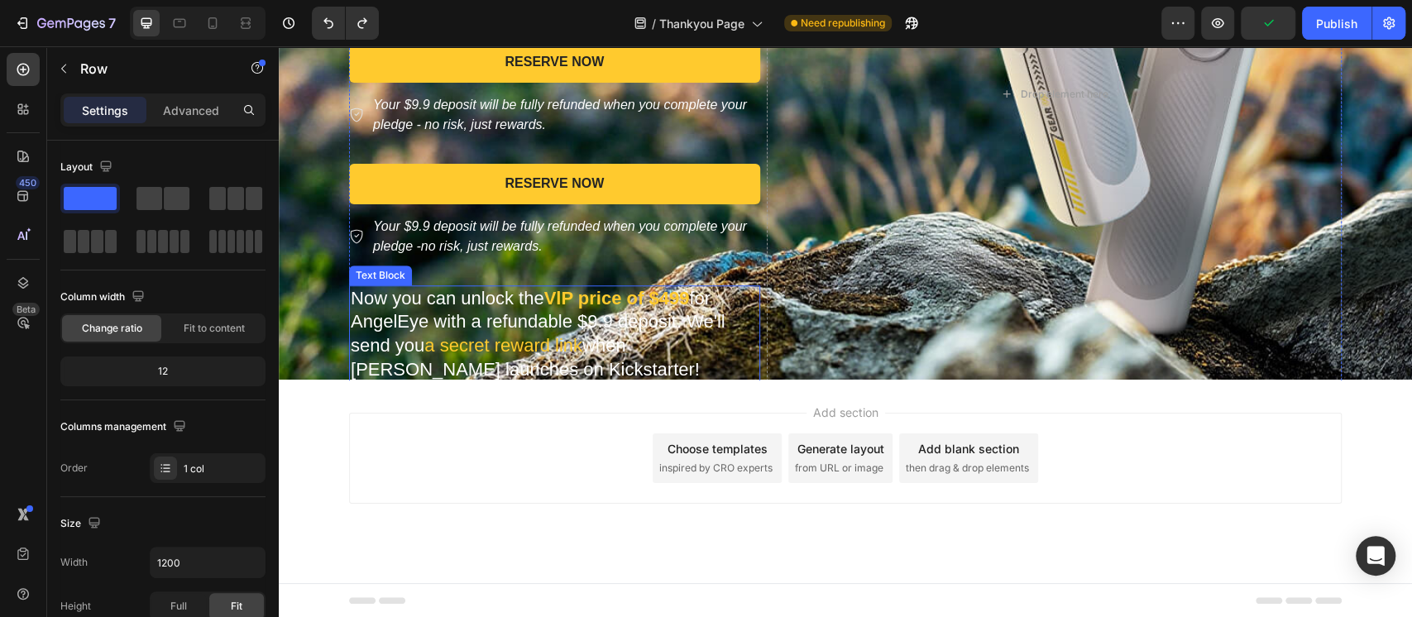
click at [469, 331] on p "Now you can unlock the VlP price of $499 for AngelEye with a refundable $9.9 de…" at bounding box center [555, 334] width 408 height 94
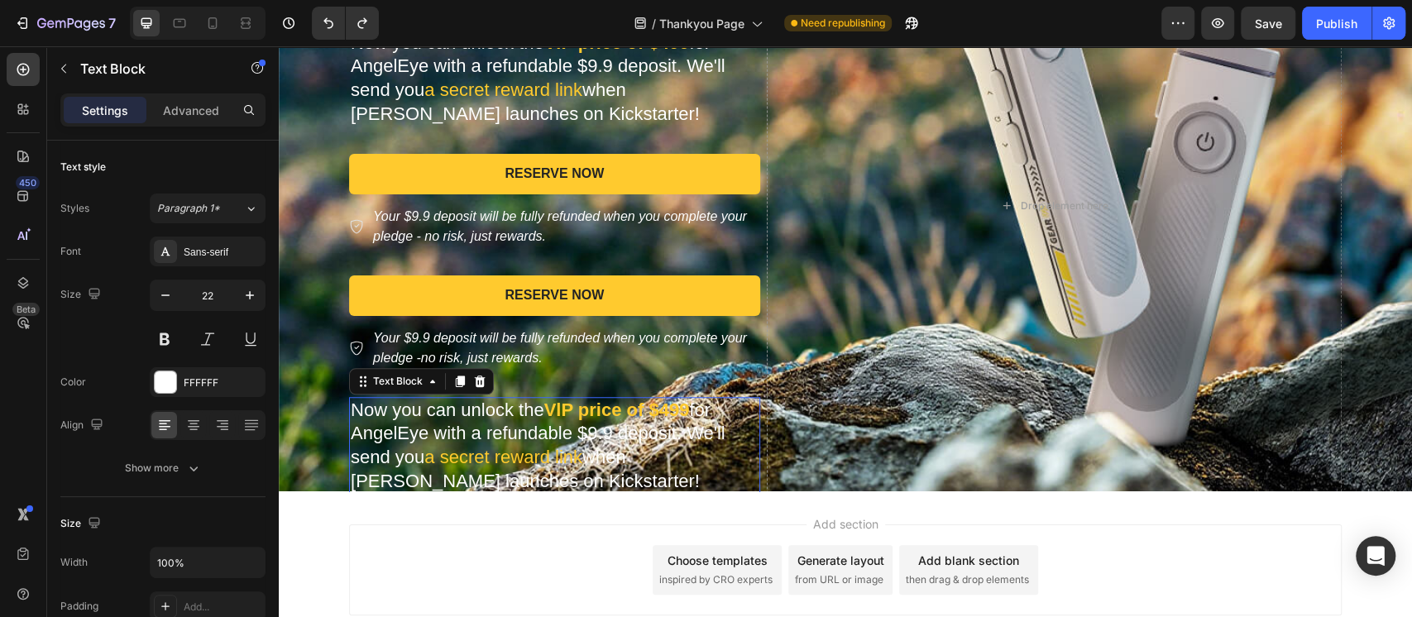
scroll to position [613, 0]
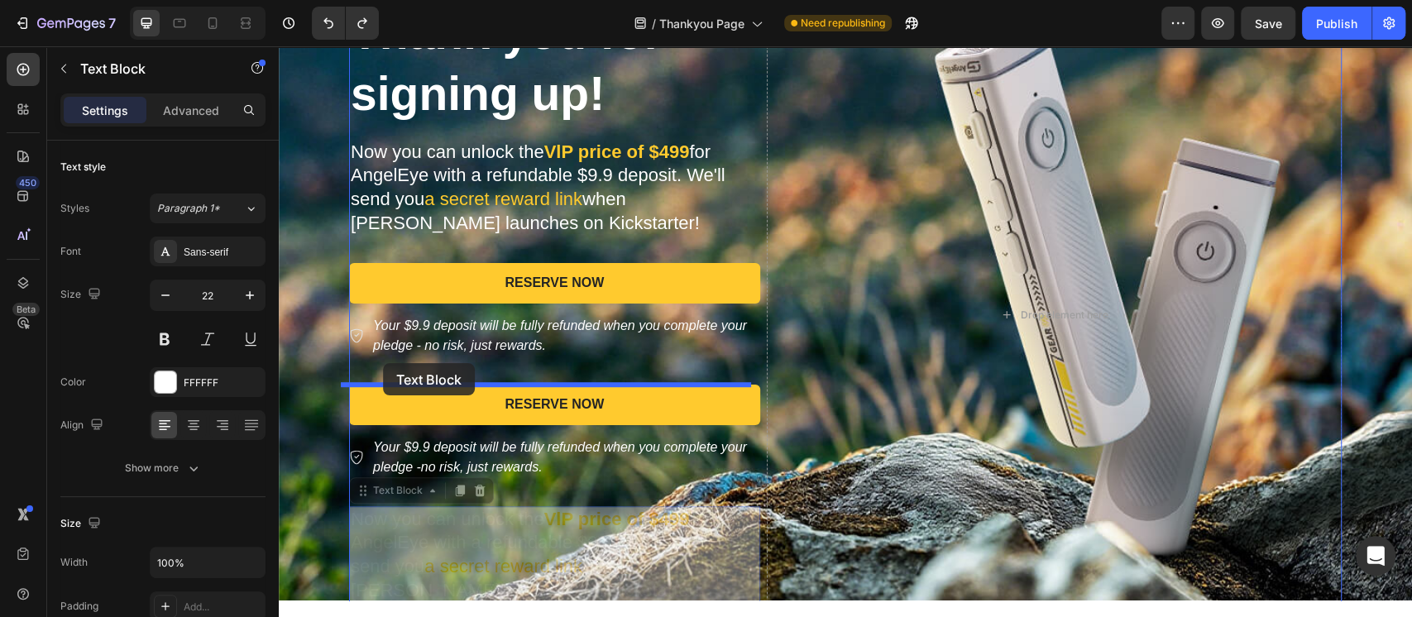
drag, startPoint x: 365, startPoint y: 491, endPoint x: 383, endPoint y: 363, distance: 129.5
click at [383, 363] on div "Header Thank you for signing up! Heading Now you can unlock the VlP price of $4…" at bounding box center [845, 136] width 1133 height 1405
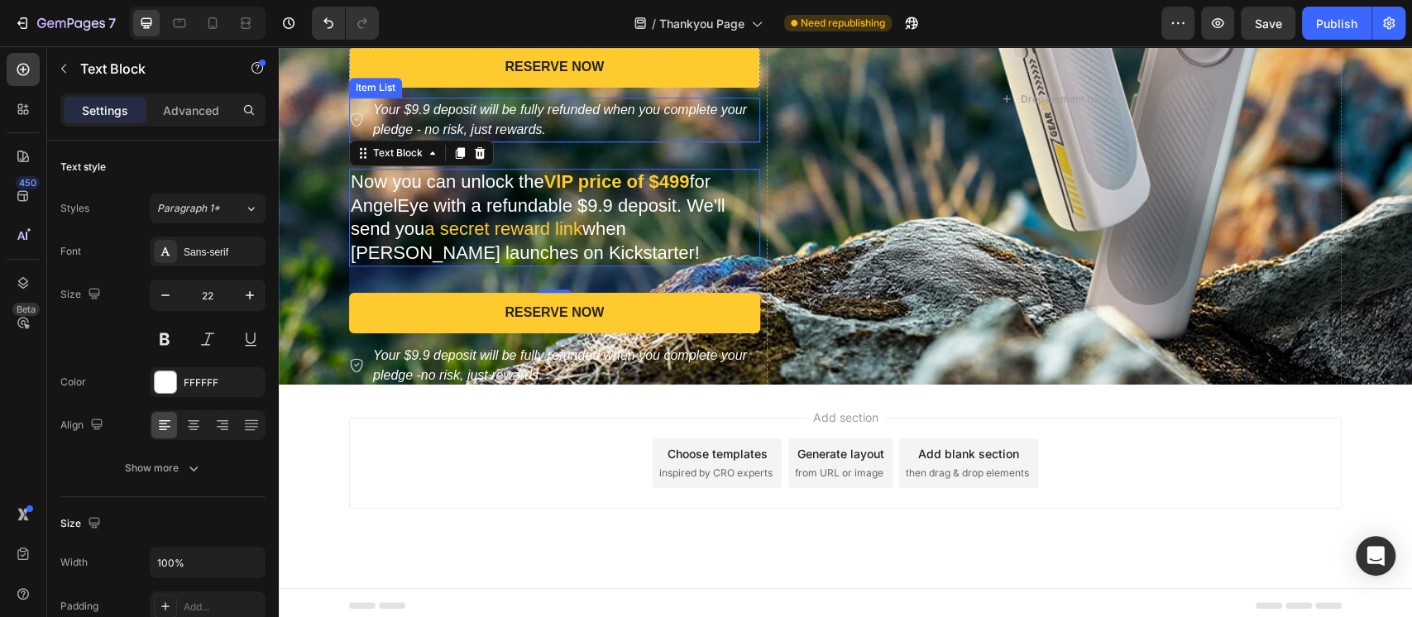
scroll to position [834, 0]
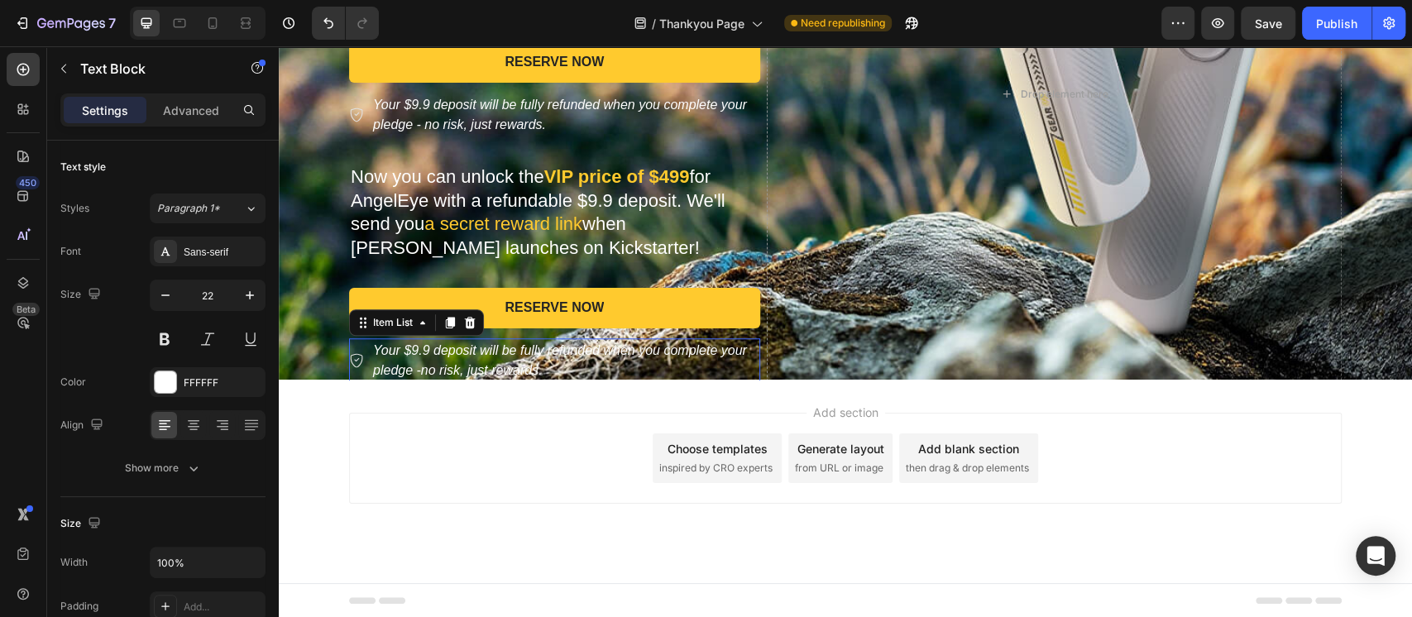
click at [483, 361] on p "Your $9.9 deposit will be fully refunded when you complete your pledge -no risk…" at bounding box center [565, 361] width 385 height 40
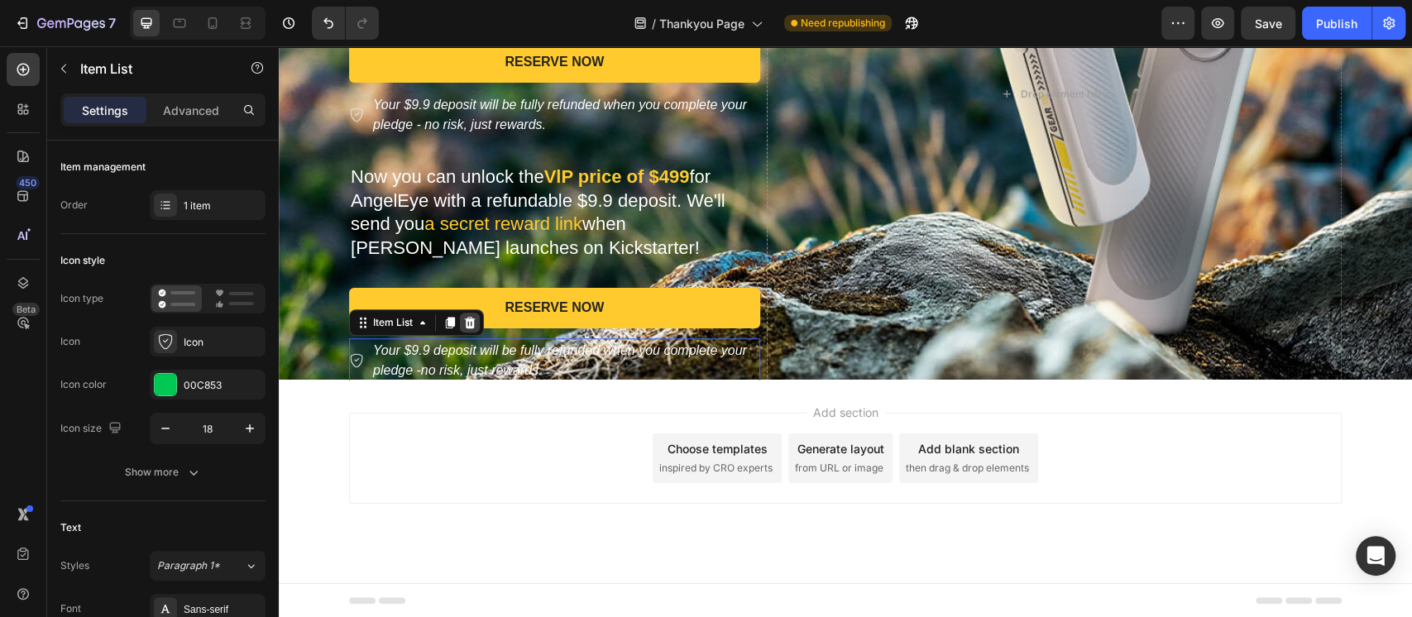
click at [465, 327] on icon at bounding box center [470, 323] width 11 height 12
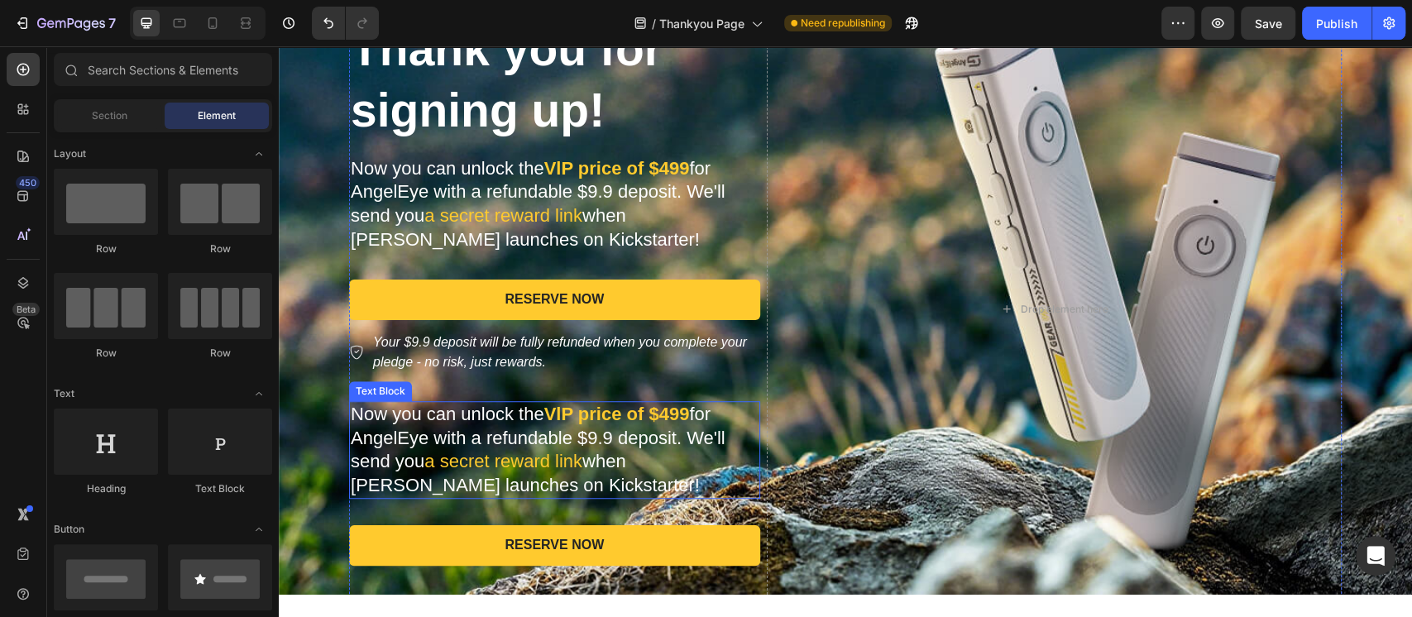
scroll to position [613, 0]
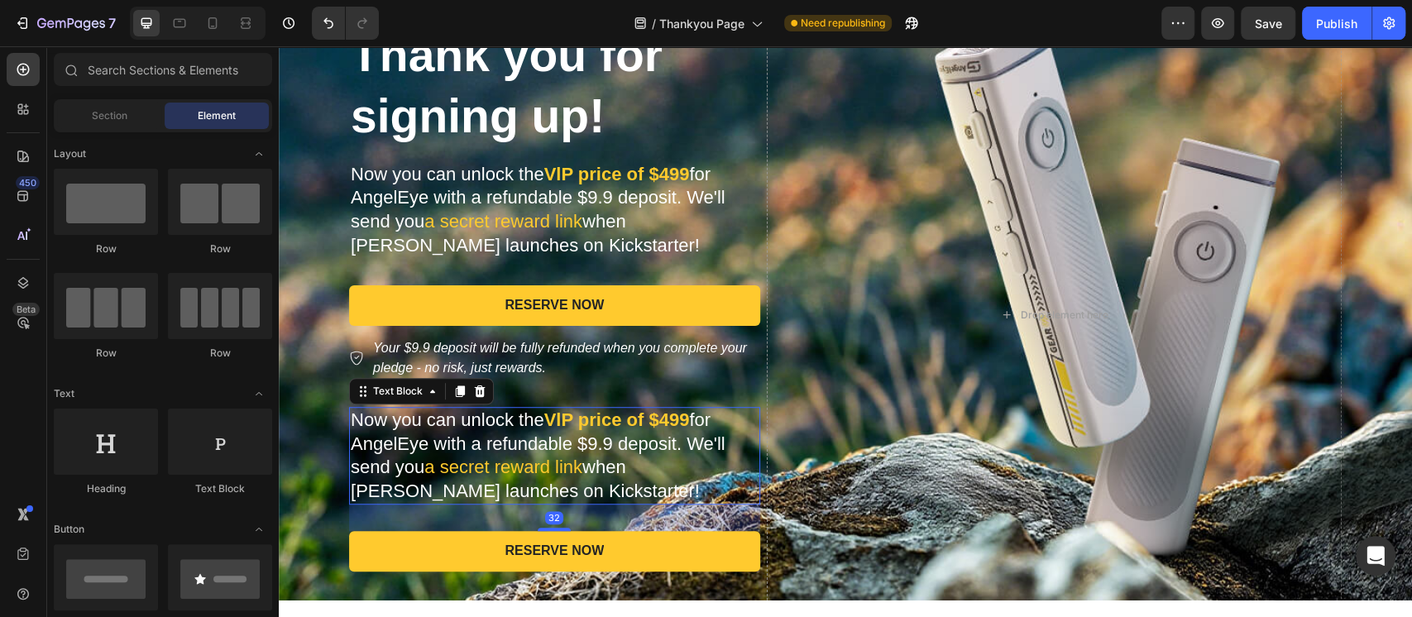
click at [487, 437] on p "Now you can unlock the VlP price of $499 for AngelEye with a refundable $9.9 de…" at bounding box center [555, 455] width 408 height 94
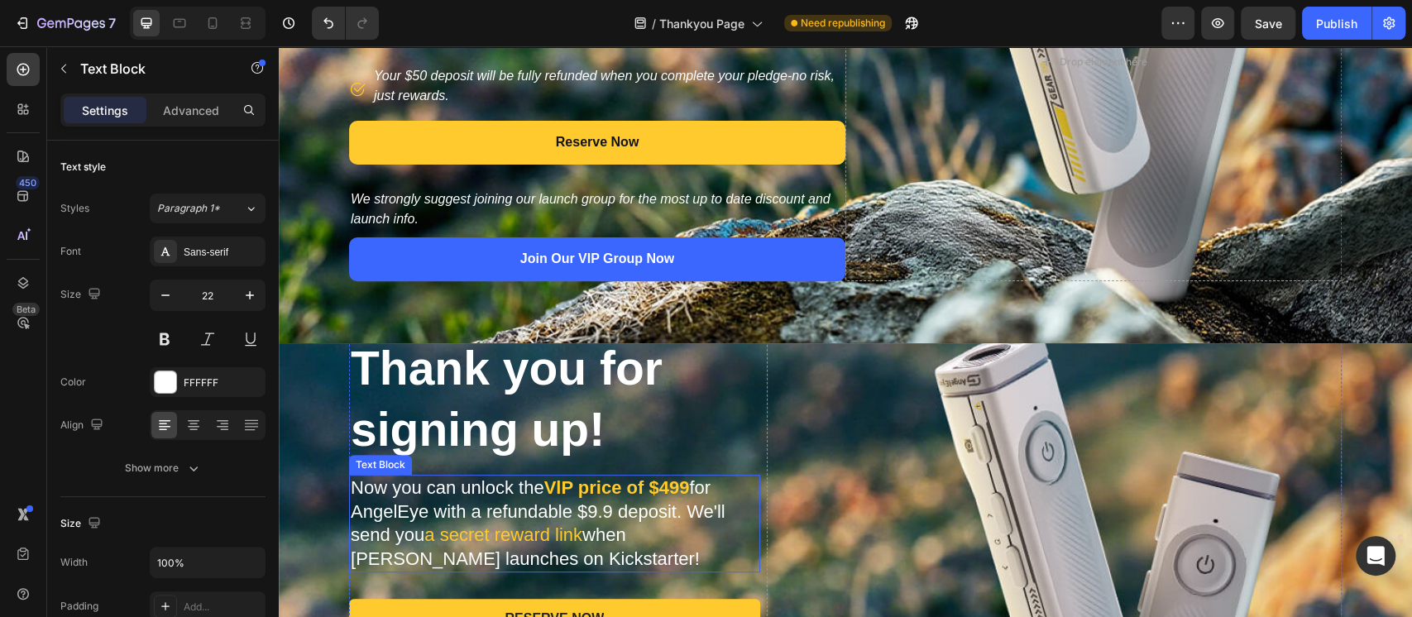
scroll to position [172, 0]
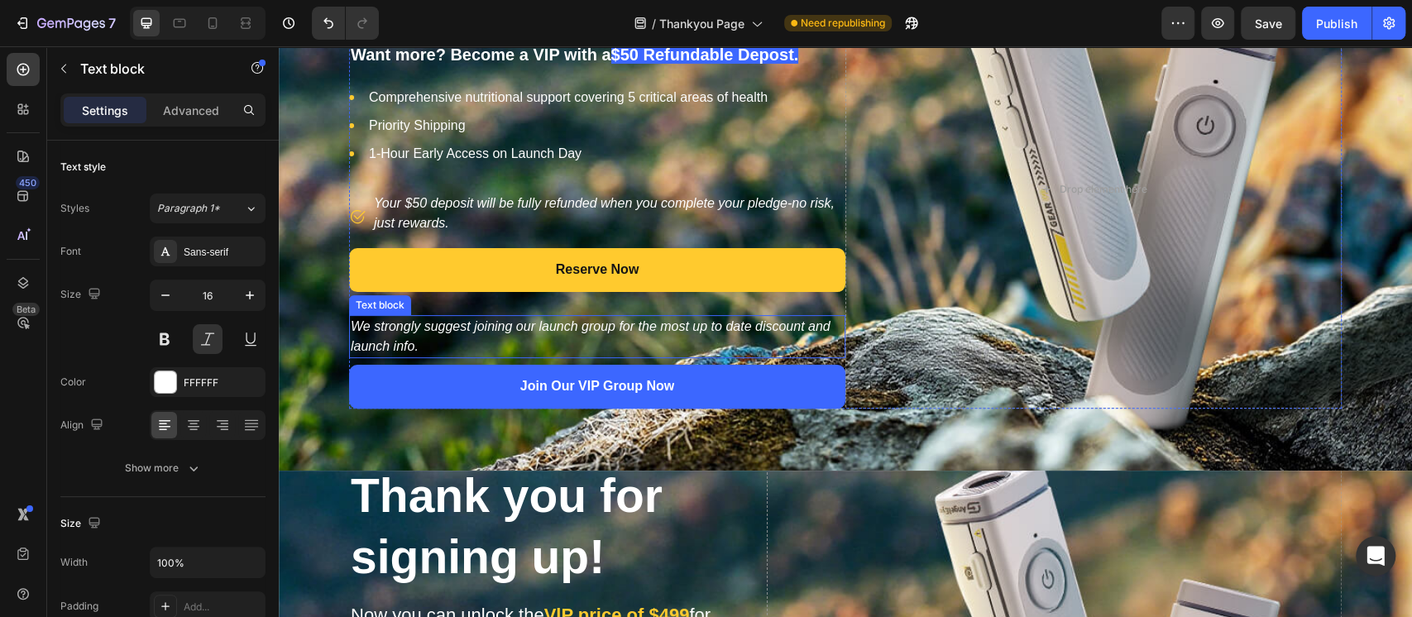
click at [401, 331] on p "We strongly suggest joining our launch group for the most up to date discount a…" at bounding box center [597, 337] width 493 height 40
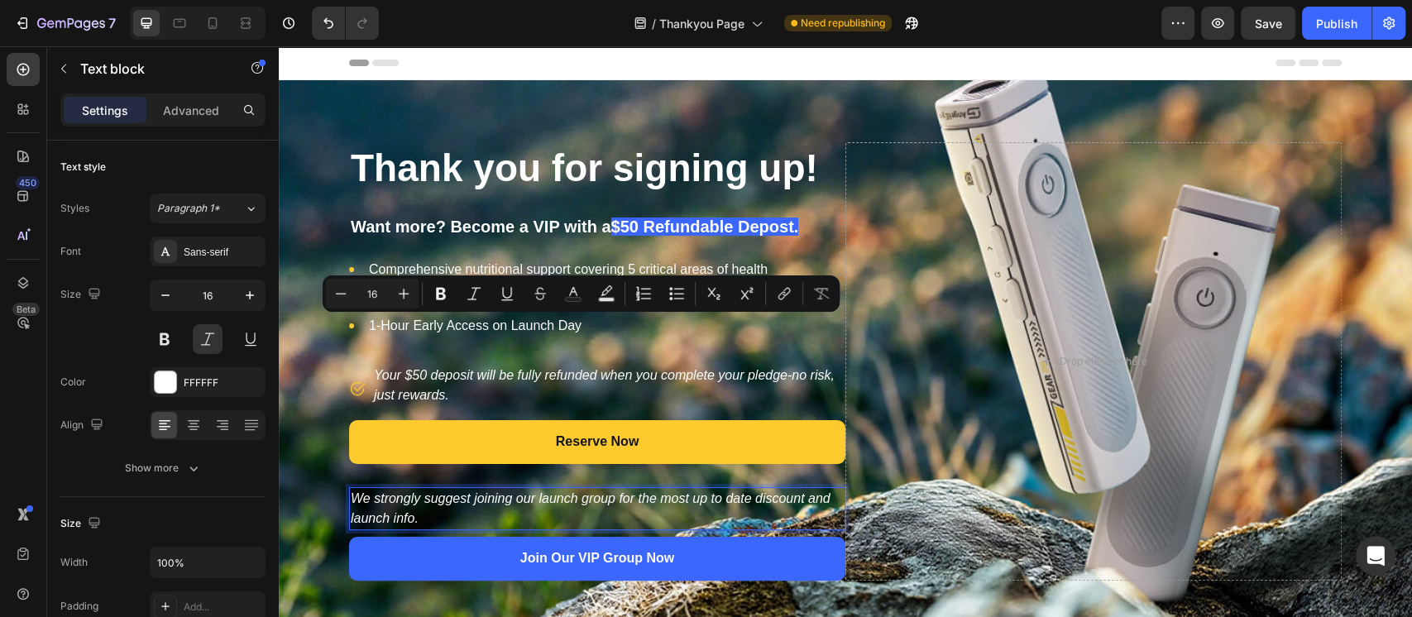
scroll to position [172, 0]
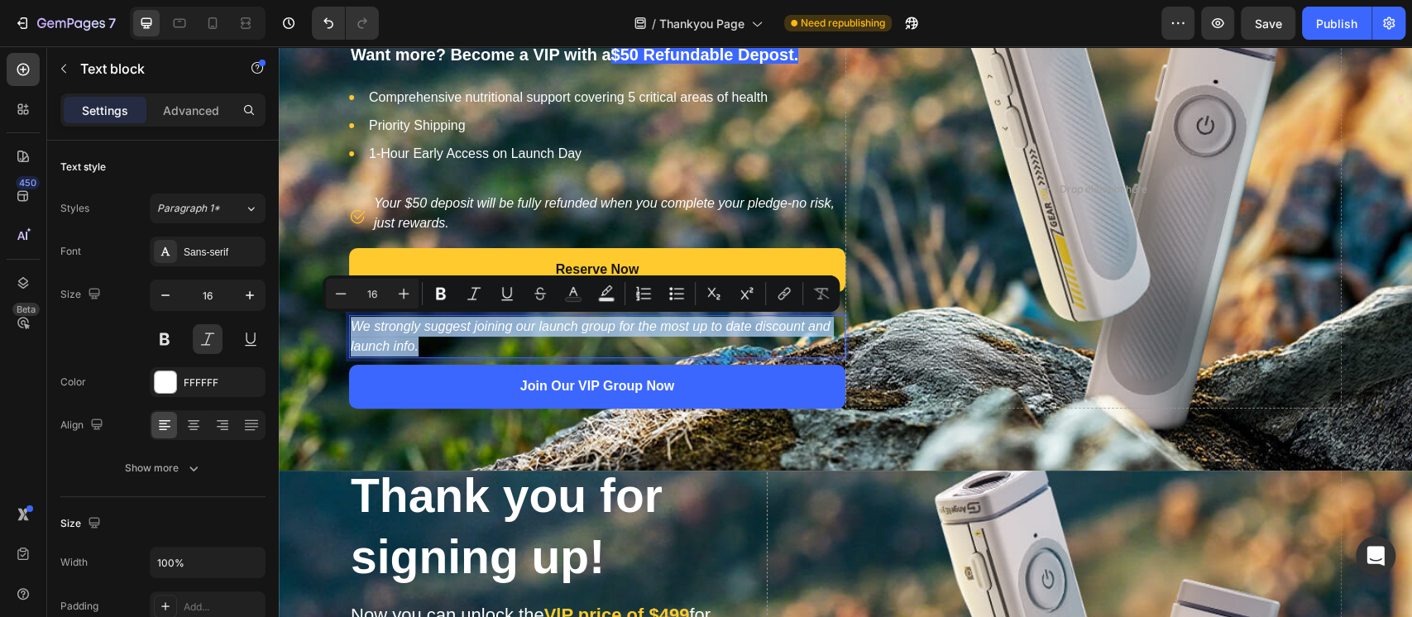
copy p "We strongly suggest joining our launch group for the most up to date discount a…"
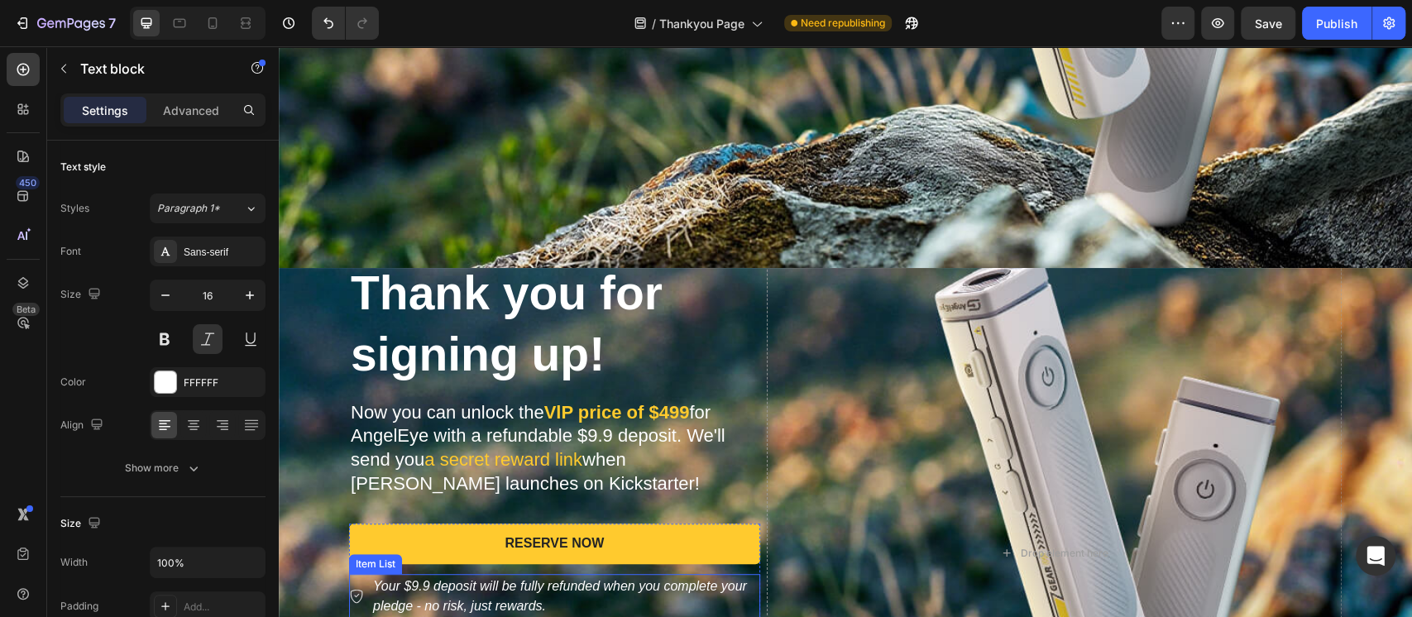
scroll to position [613, 0]
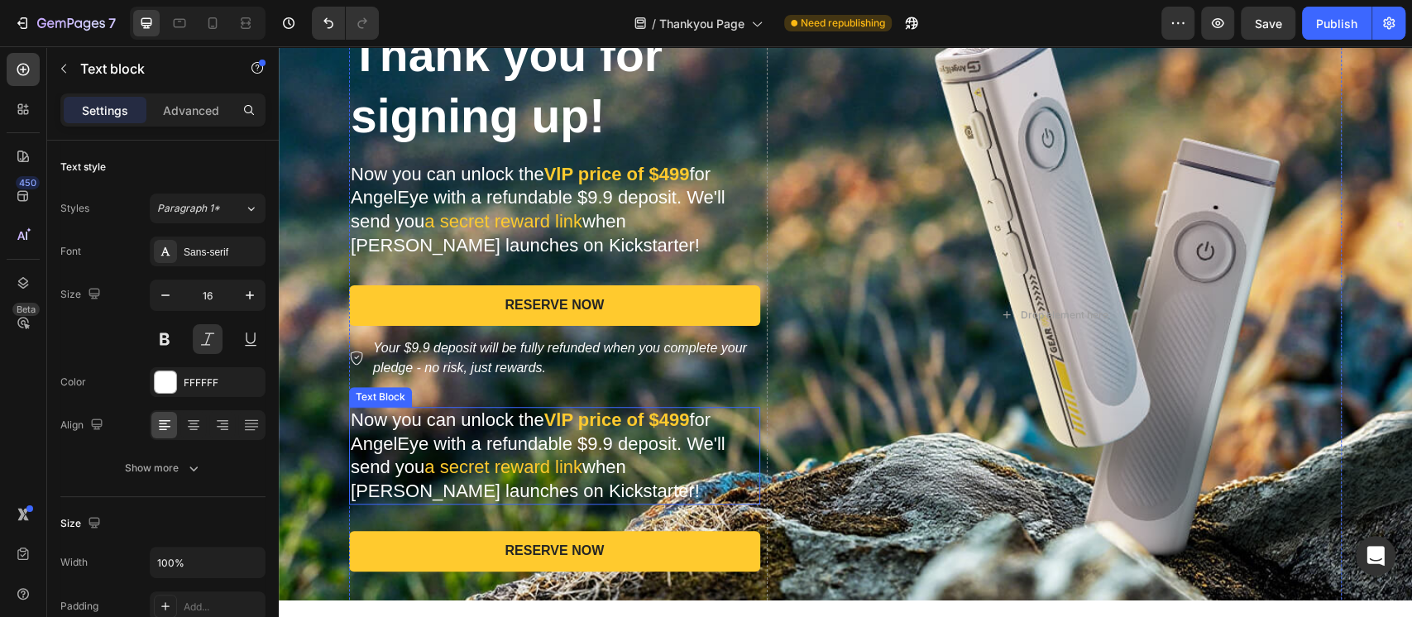
click at [471, 442] on p "Now you can unlock the VlP price of $499 for AngelEye with a refundable $9.9 de…" at bounding box center [555, 455] width 408 height 94
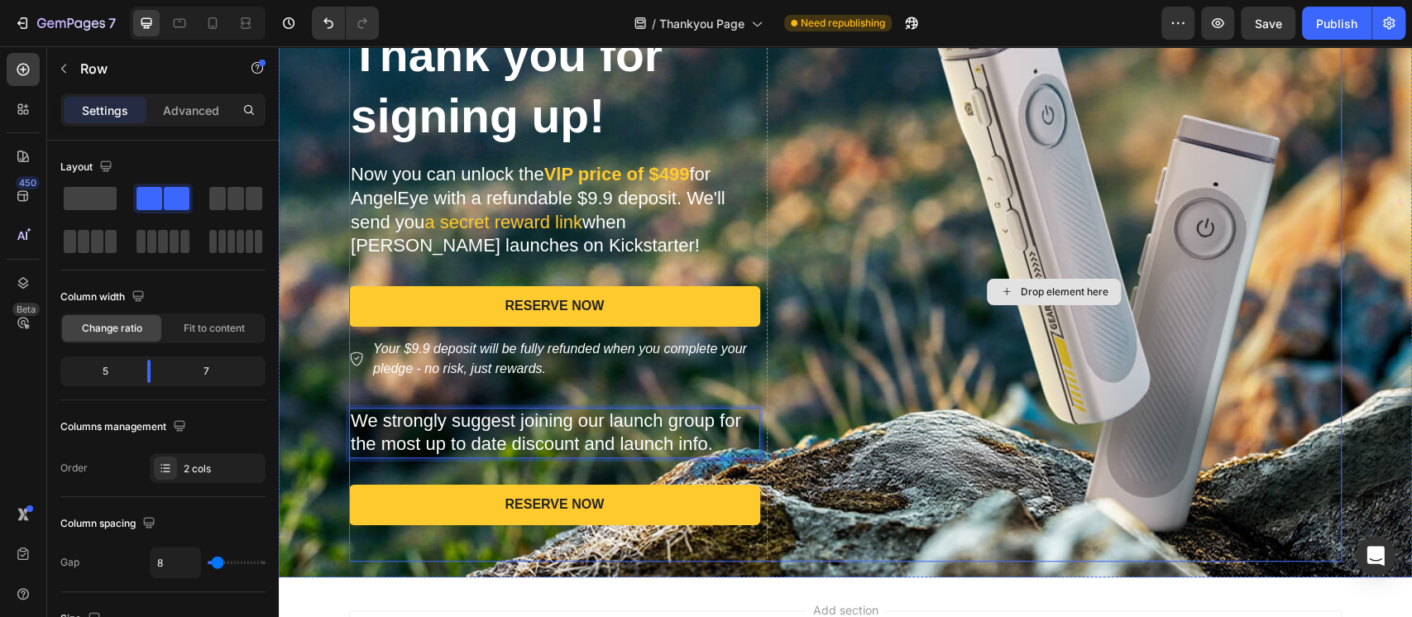
click at [828, 423] on div "Drop element here" at bounding box center [1054, 291] width 575 height 538
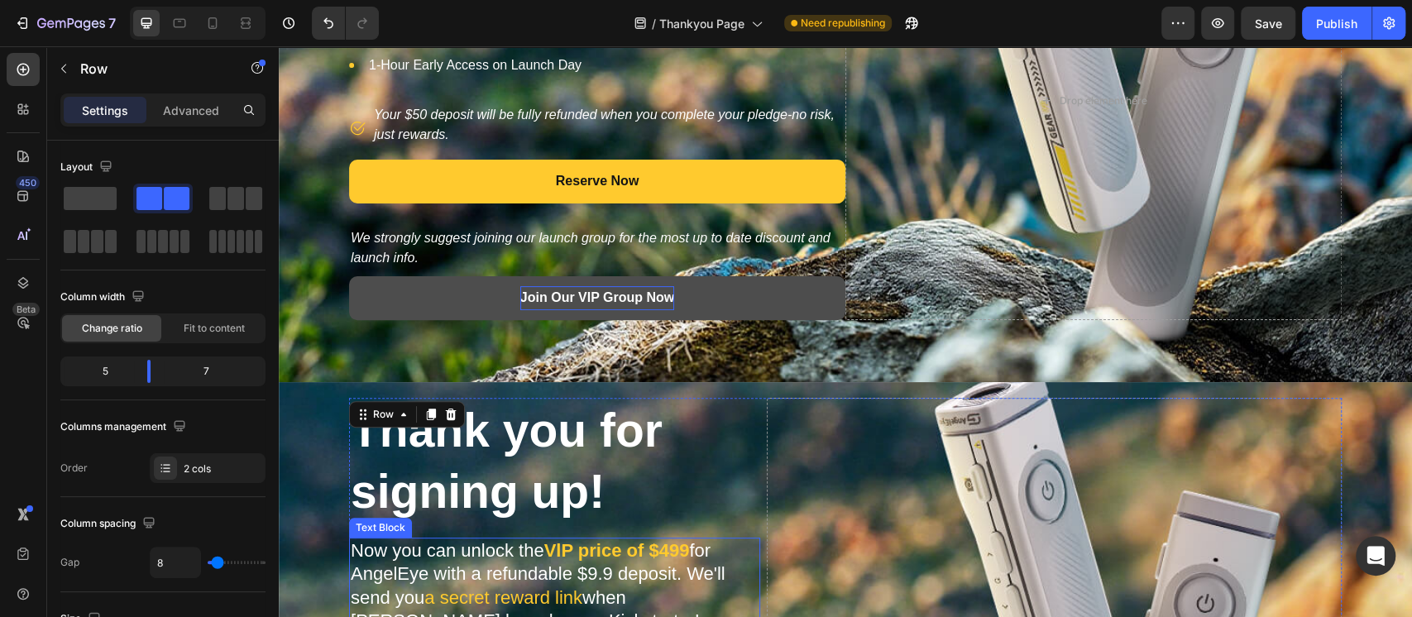
scroll to position [195, 0]
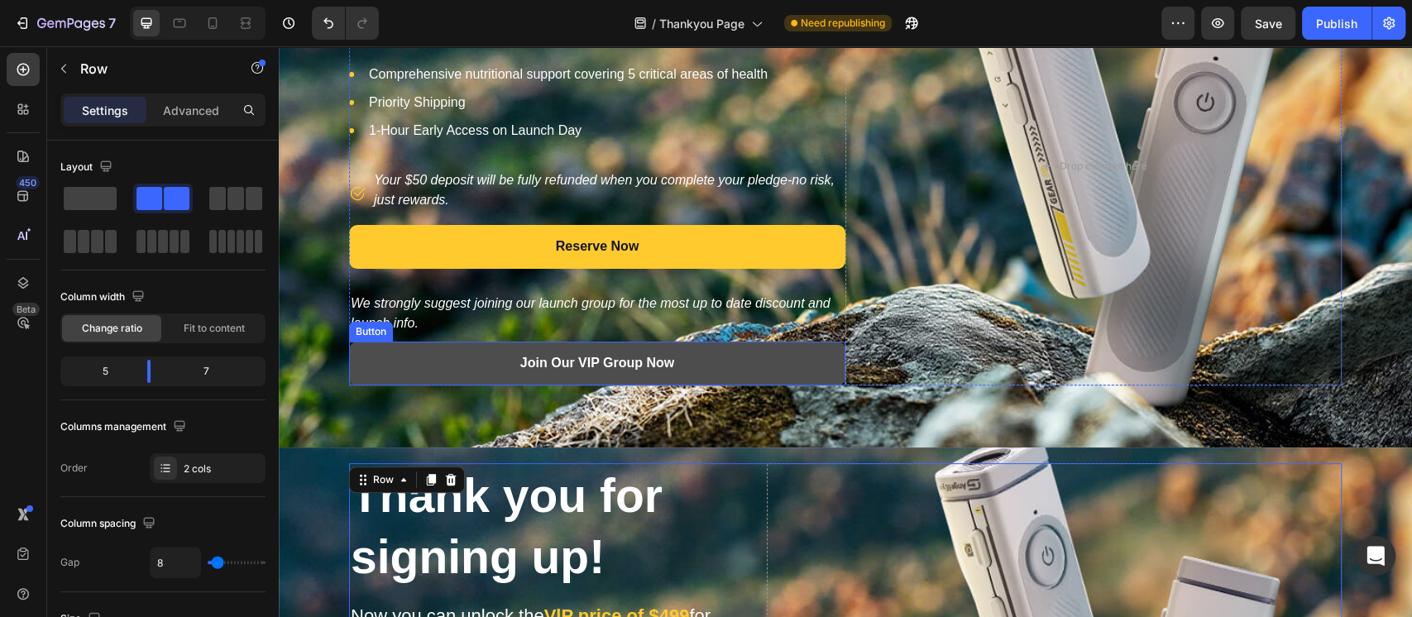
click at [742, 371] on button "Join Our VIP Group Now" at bounding box center [597, 364] width 496 height 44
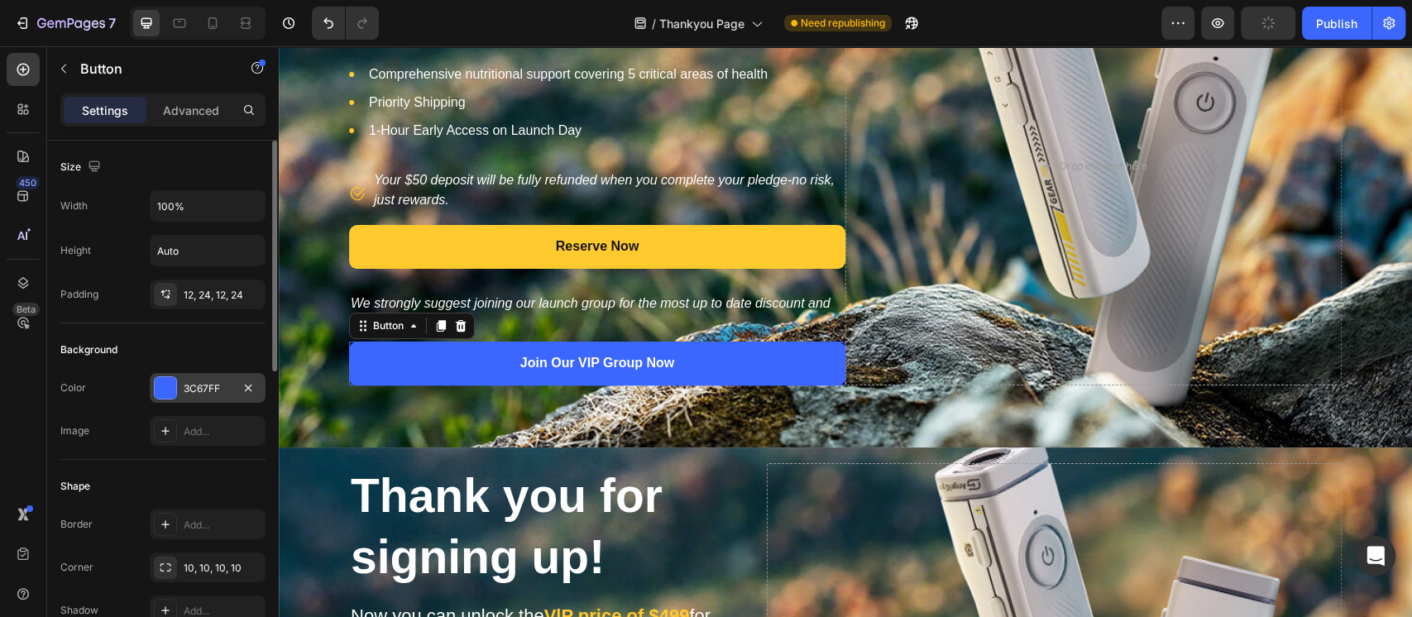
click at [196, 385] on div "3C67FF" at bounding box center [208, 388] width 48 height 15
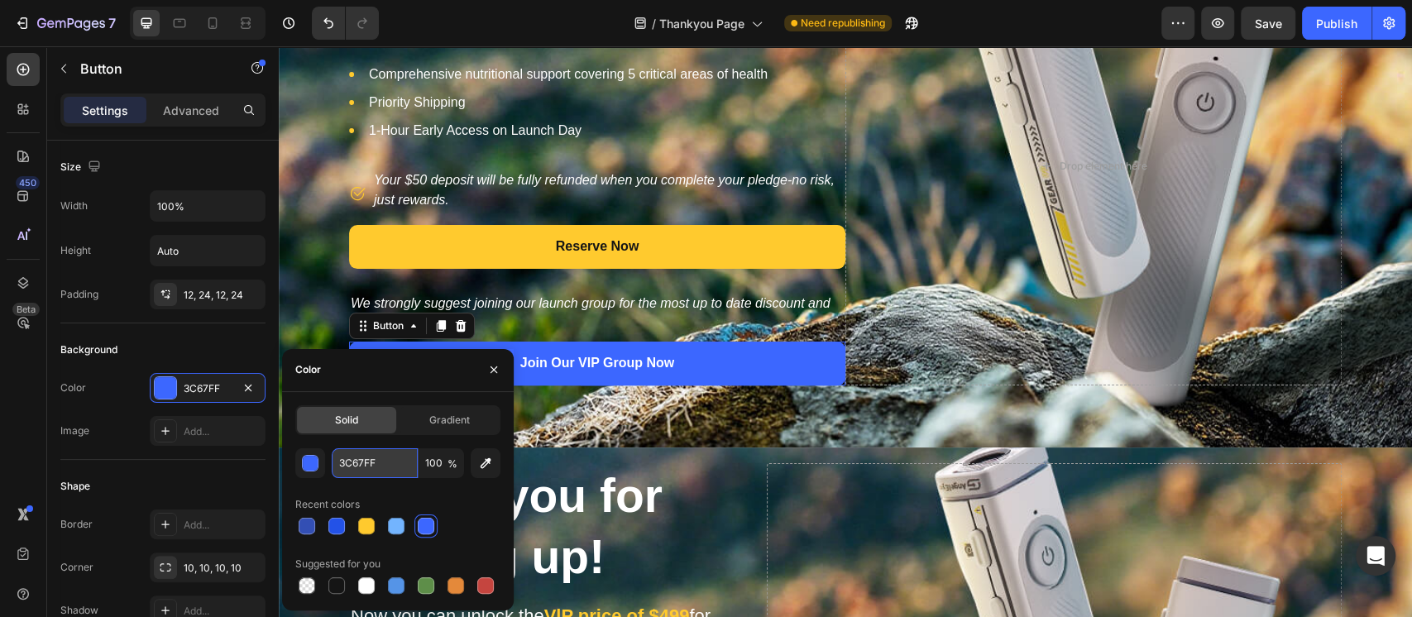
click at [365, 462] on input "3C67FF" at bounding box center [375, 463] width 86 height 30
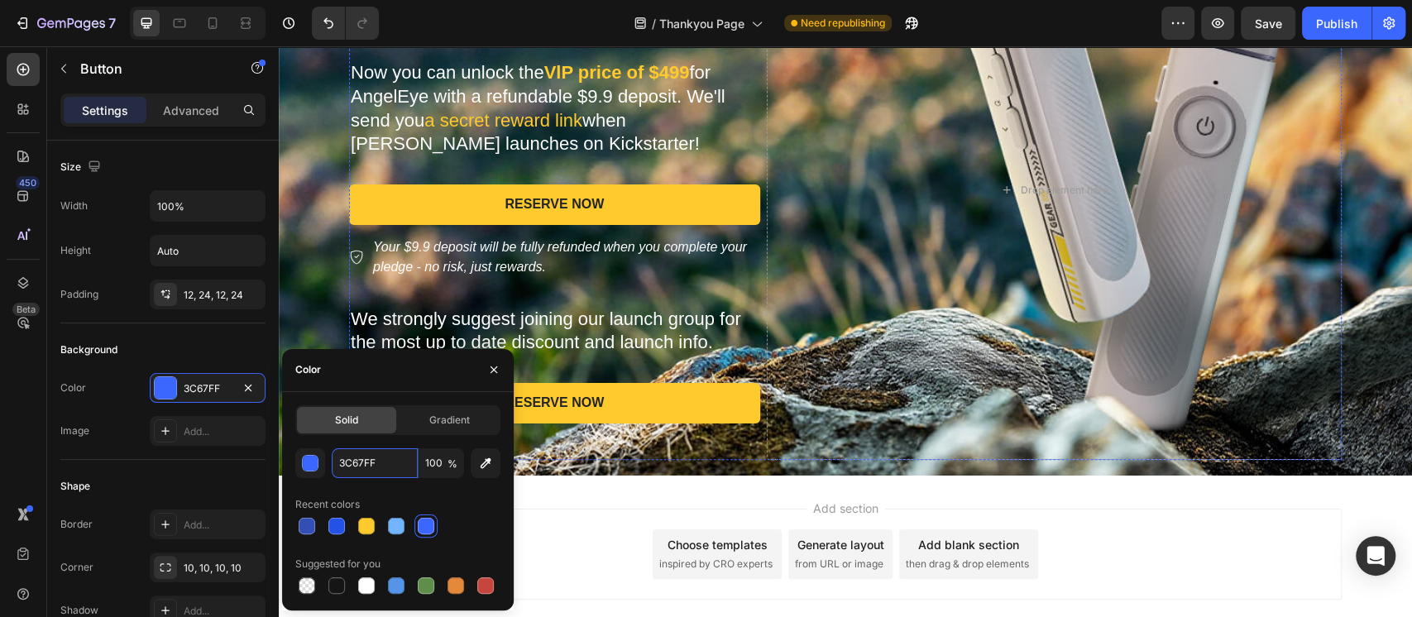
scroll to position [747, 0]
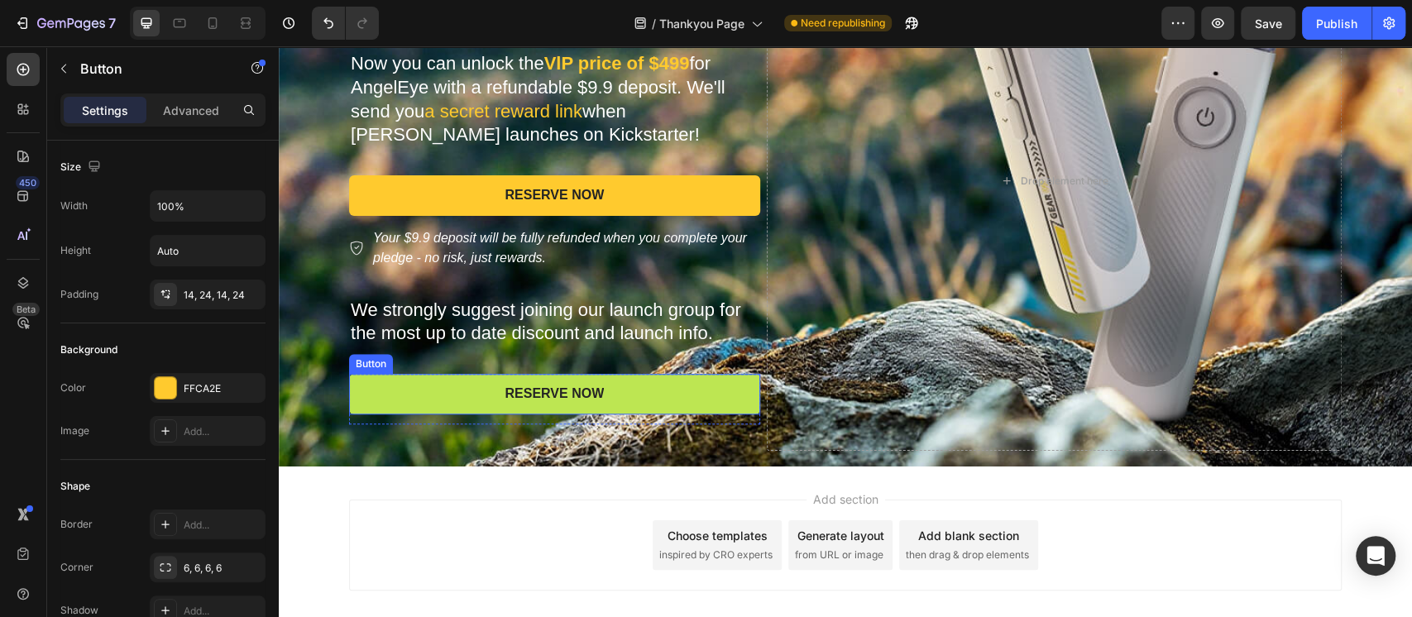
click at [627, 391] on button "RESERVE NOW" at bounding box center [554, 394] width 411 height 41
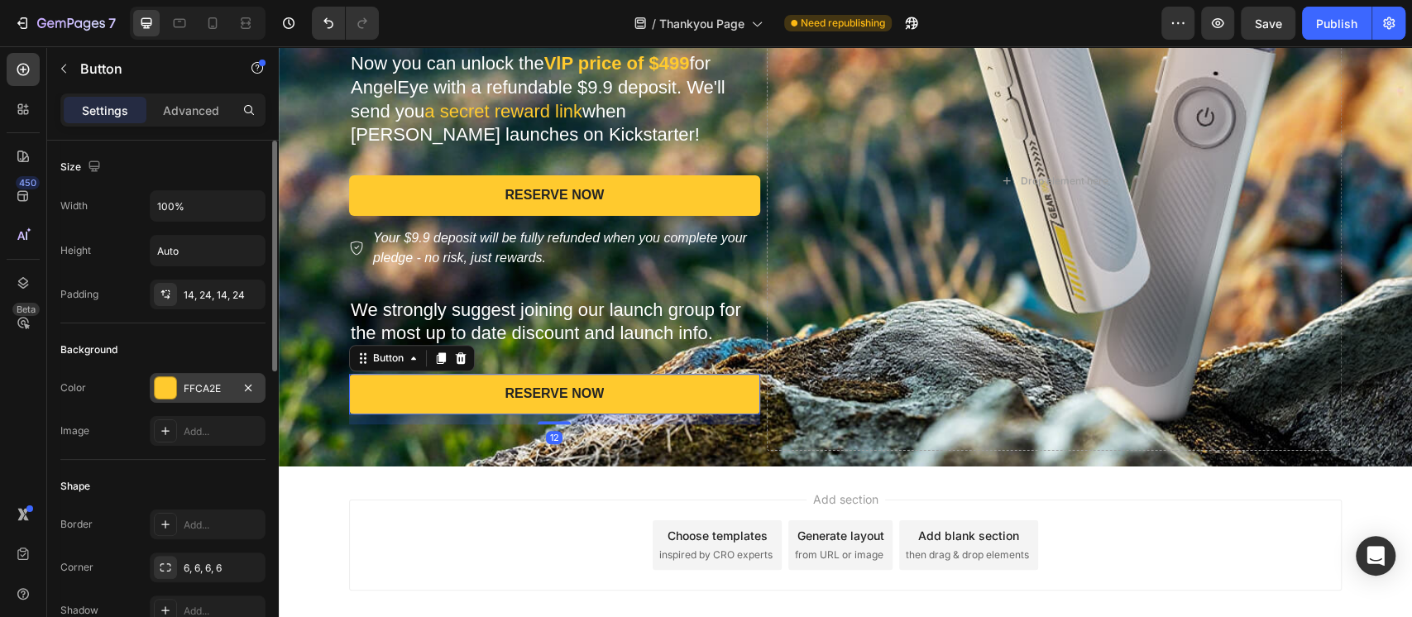
click at [197, 385] on div "FFCA2E" at bounding box center [208, 388] width 48 height 15
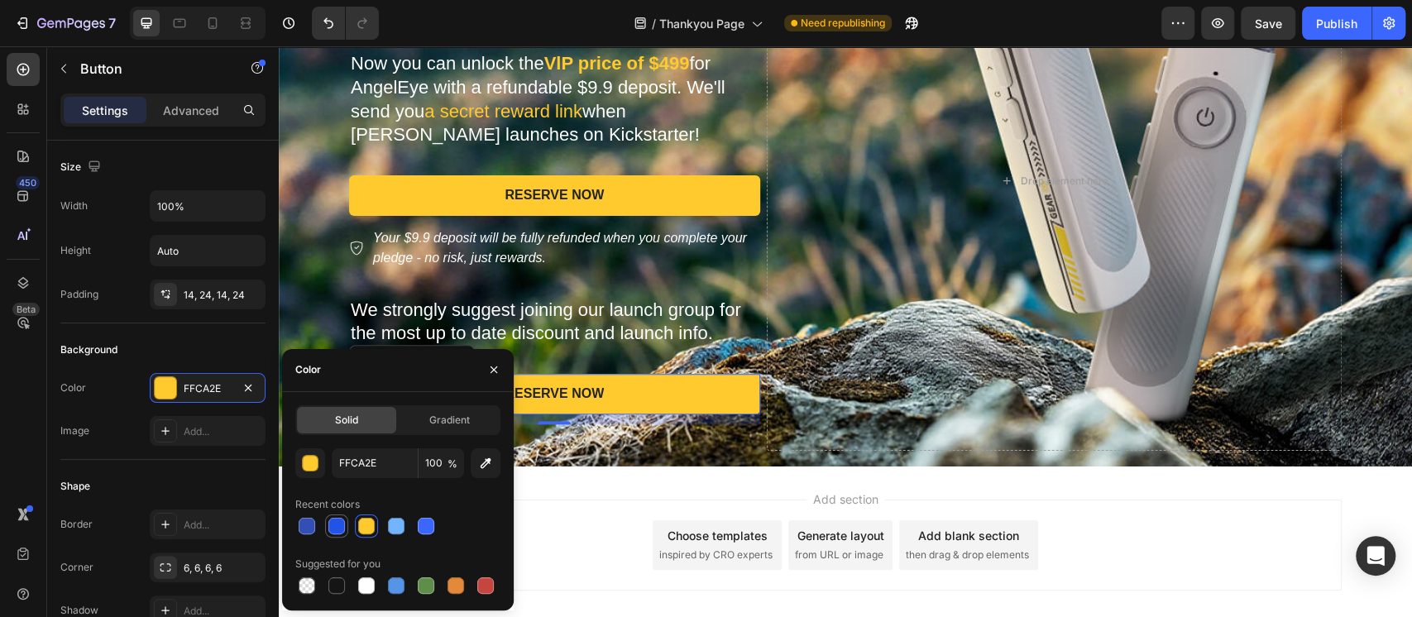
click at [336, 526] on div at bounding box center [336, 526] width 17 height 17
type input "2352E7"
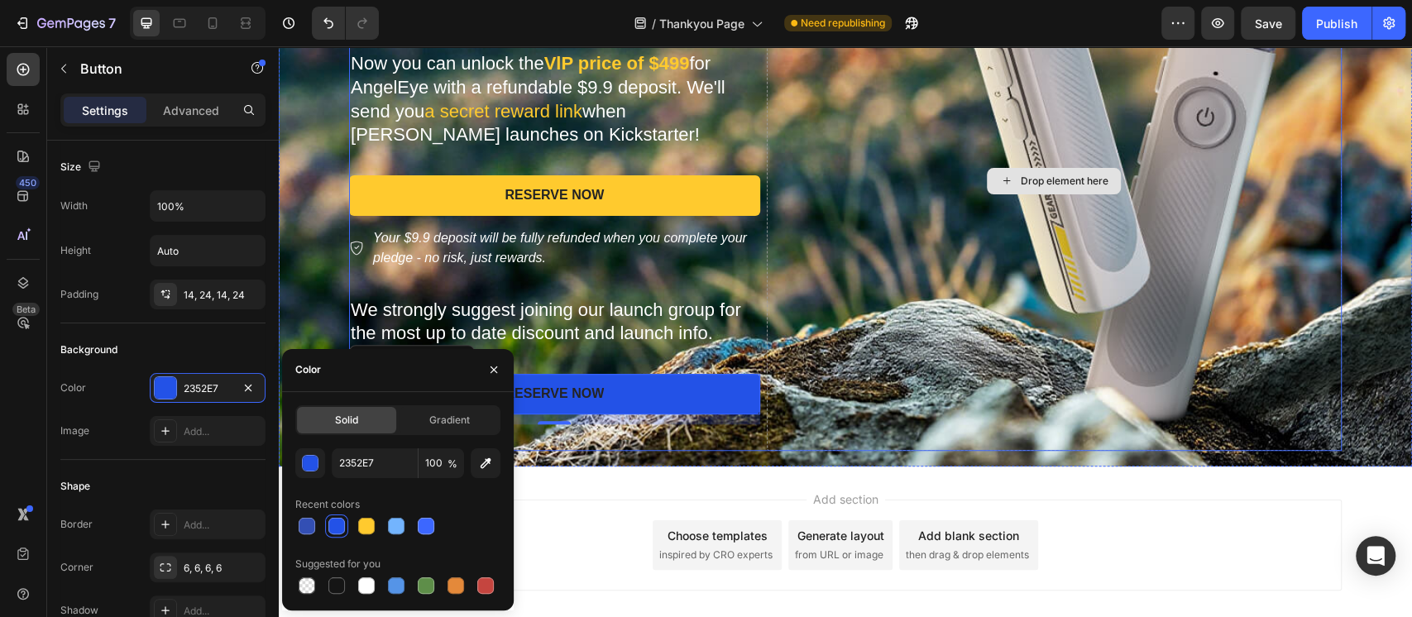
click at [881, 396] on div "Drop element here" at bounding box center [1054, 181] width 575 height 538
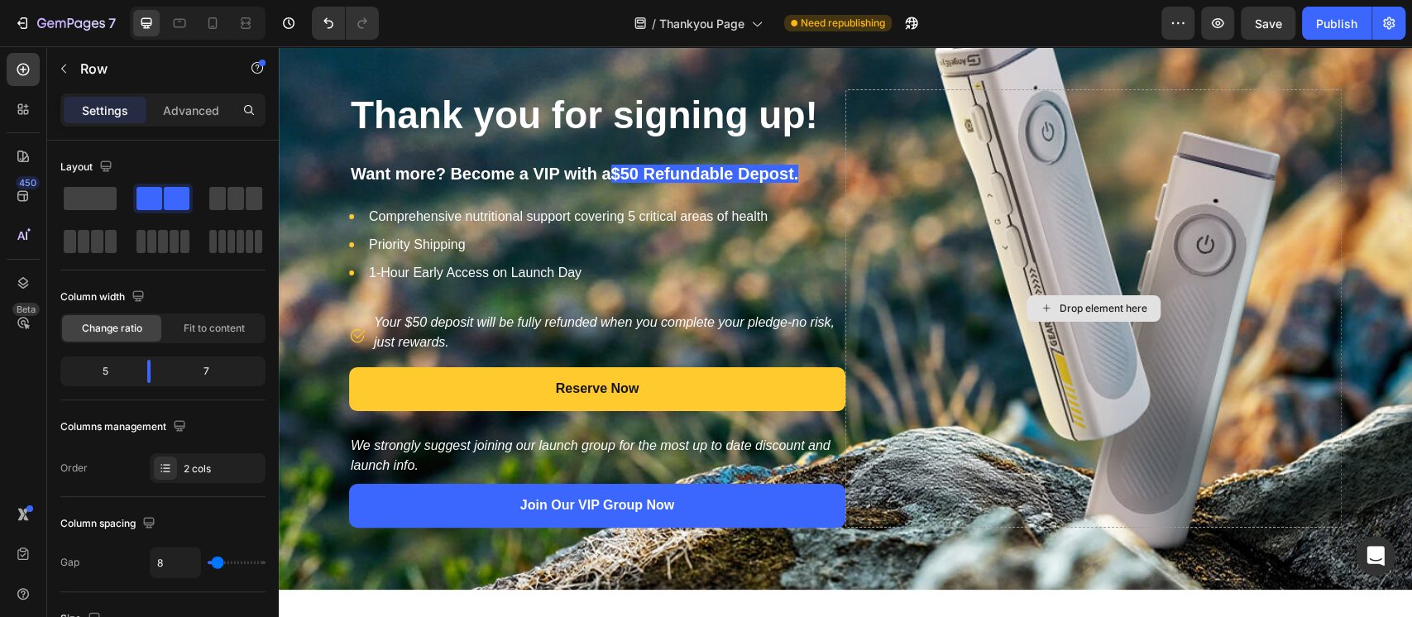
scroll to position [0, 0]
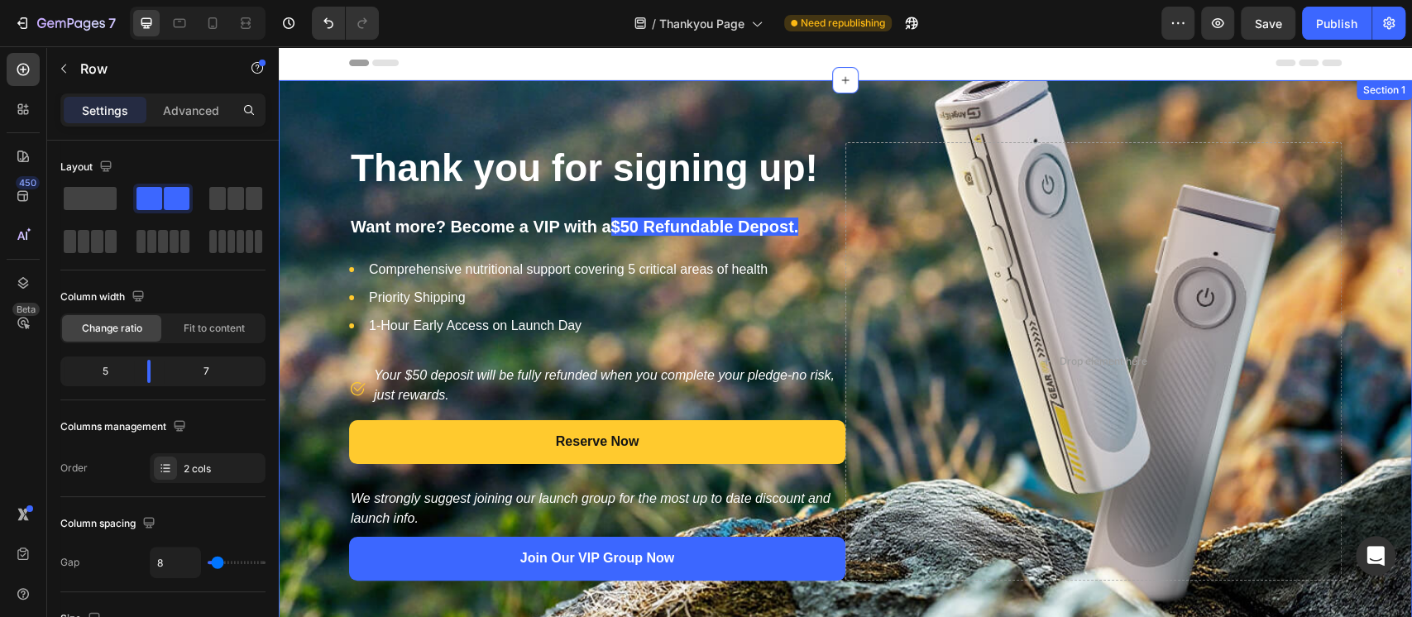
click at [289, 94] on div "Thank you for signing up! Heading Want more? Become a VIP with a $50 Refundable…" at bounding box center [845, 361] width 1133 height 562
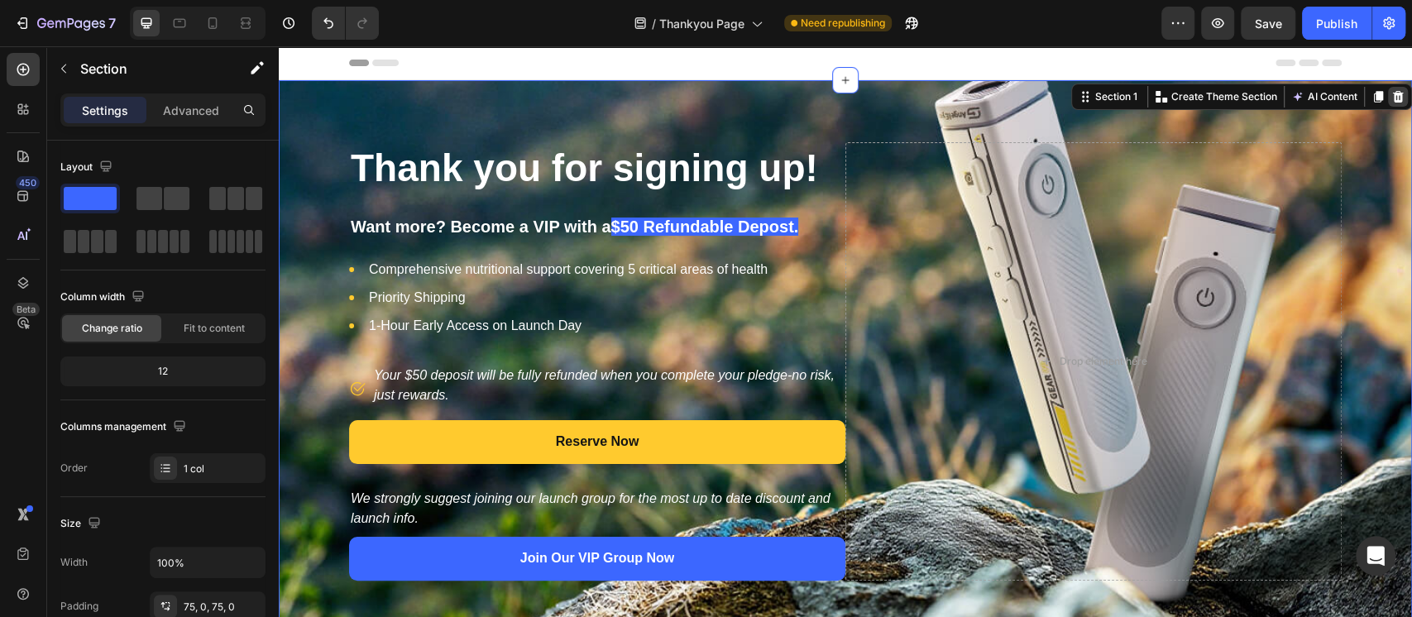
click at [1393, 96] on icon at bounding box center [1398, 97] width 11 height 12
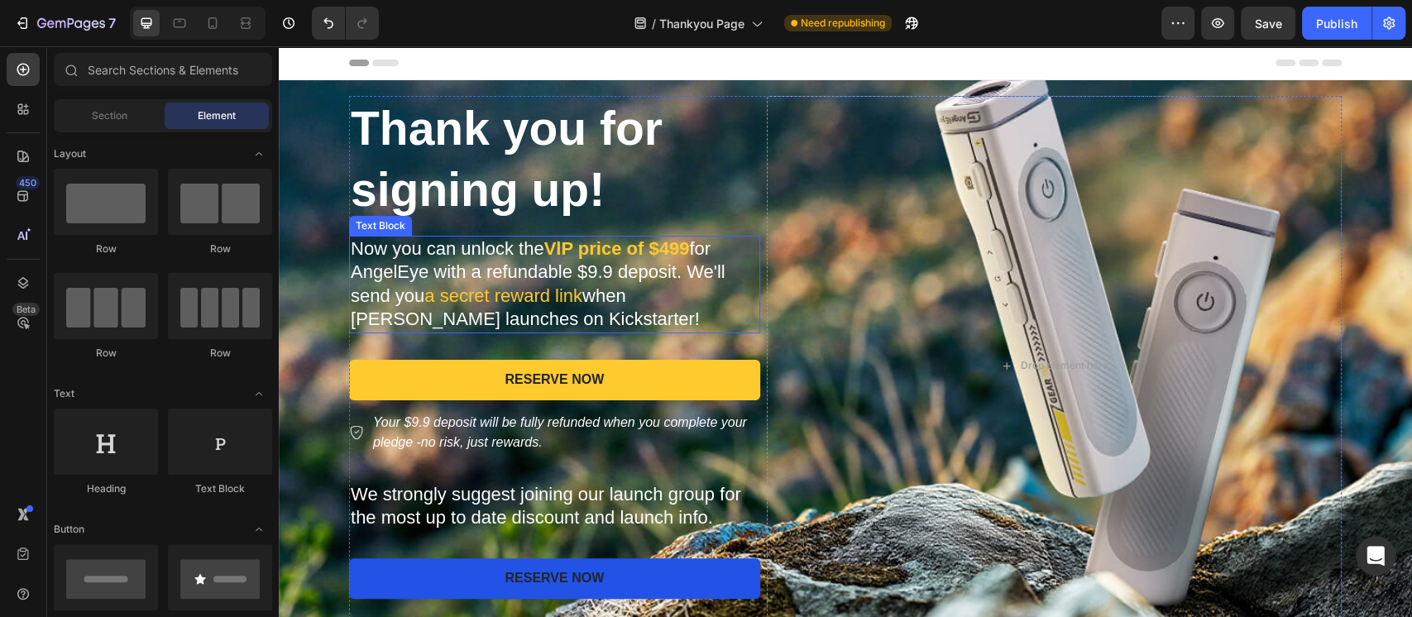
click at [662, 287] on p "Now you can unlock the VlP price of $499 for AngelEye with a refundable $9.9 de…" at bounding box center [555, 284] width 408 height 94
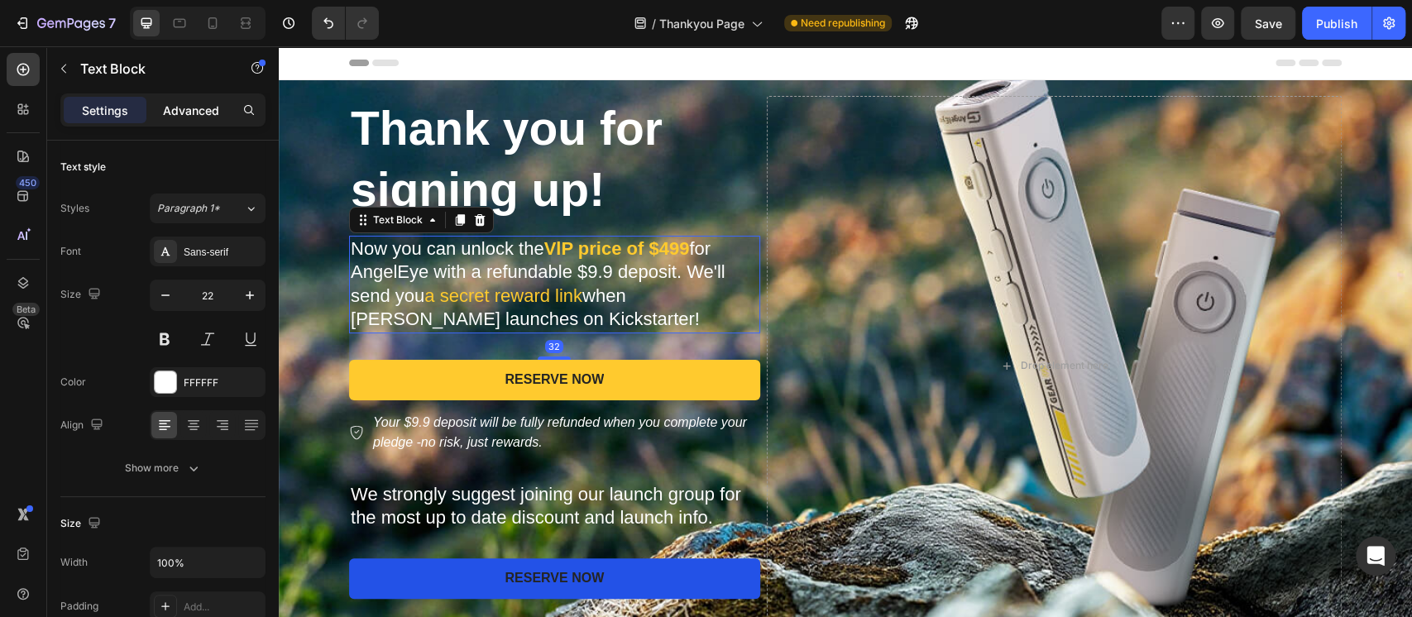
click at [193, 107] on p "Advanced" at bounding box center [191, 110] width 56 height 17
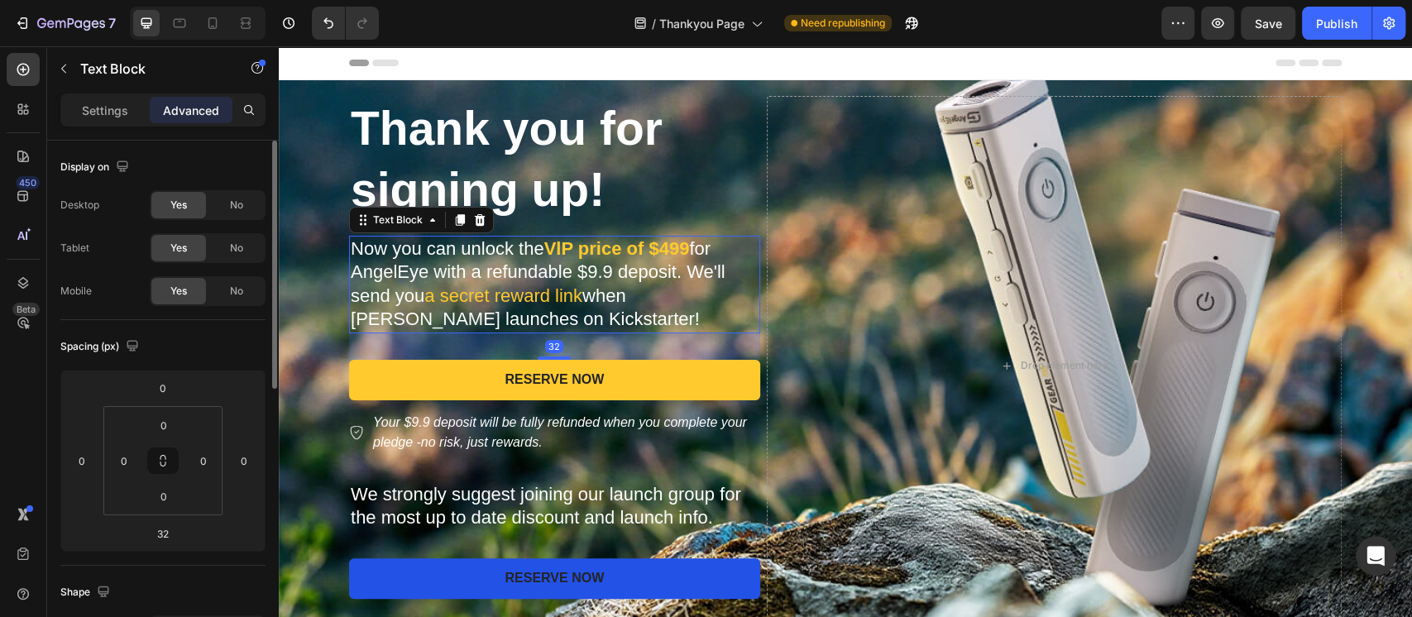
scroll to position [220, 0]
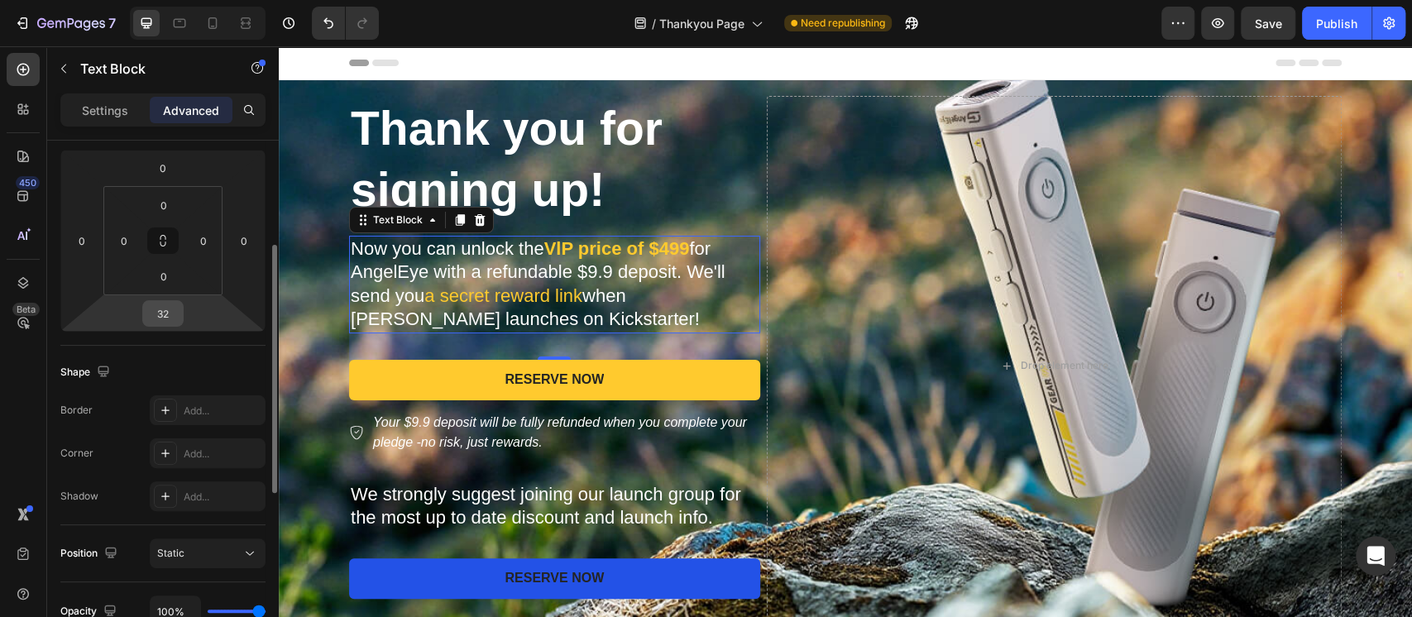
click at [159, 320] on input "32" at bounding box center [162, 313] width 33 height 25
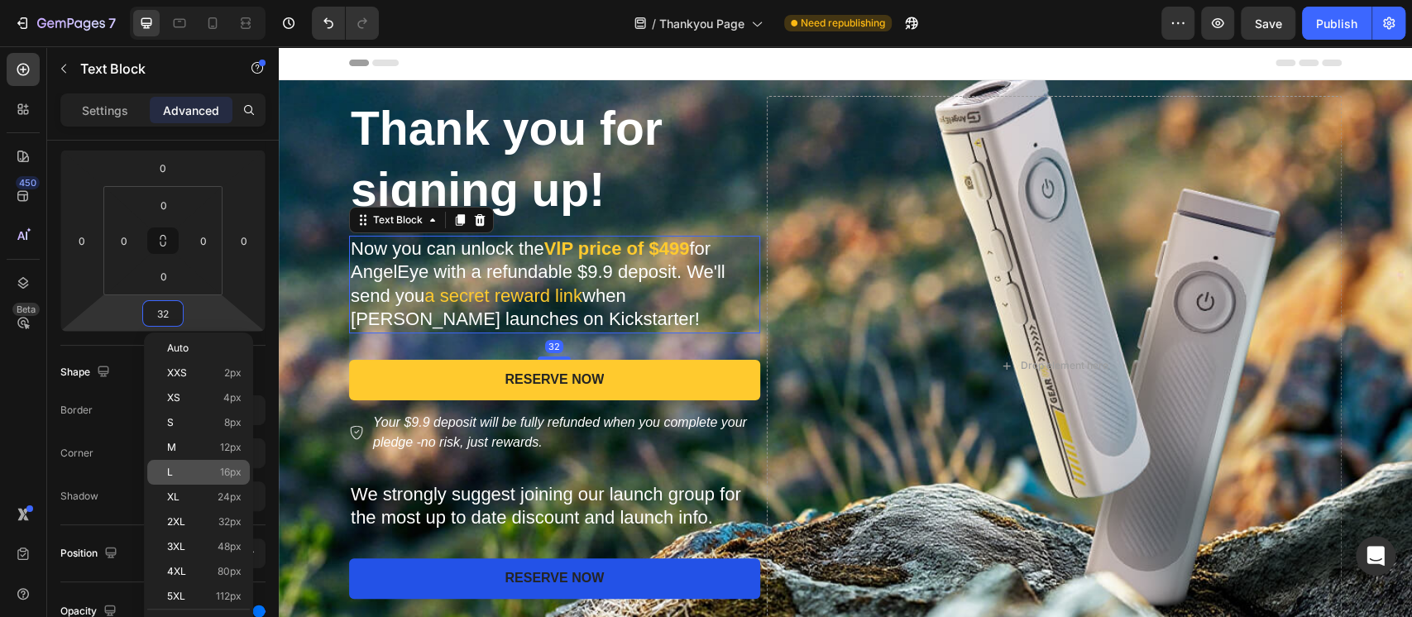
click at [221, 478] on div "L 16px" at bounding box center [198, 472] width 103 height 25
type input "16"
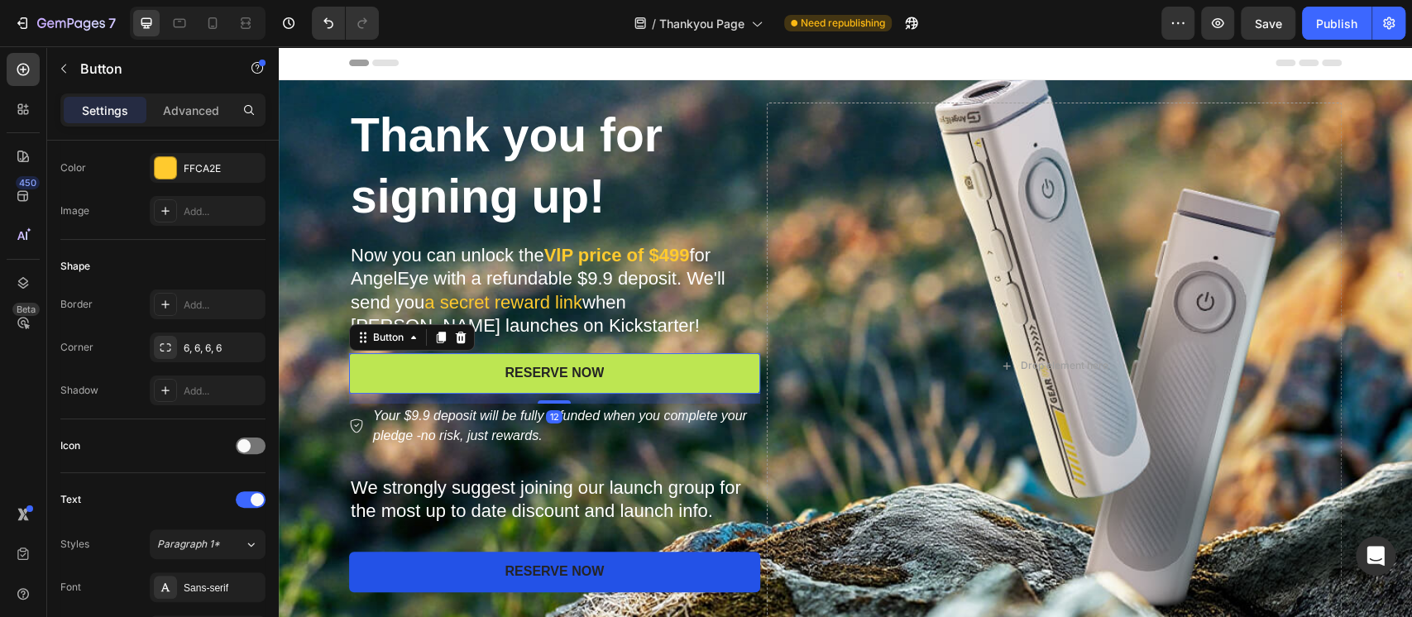
click at [414, 377] on button "RESERVE NOW" at bounding box center [554, 373] width 411 height 41
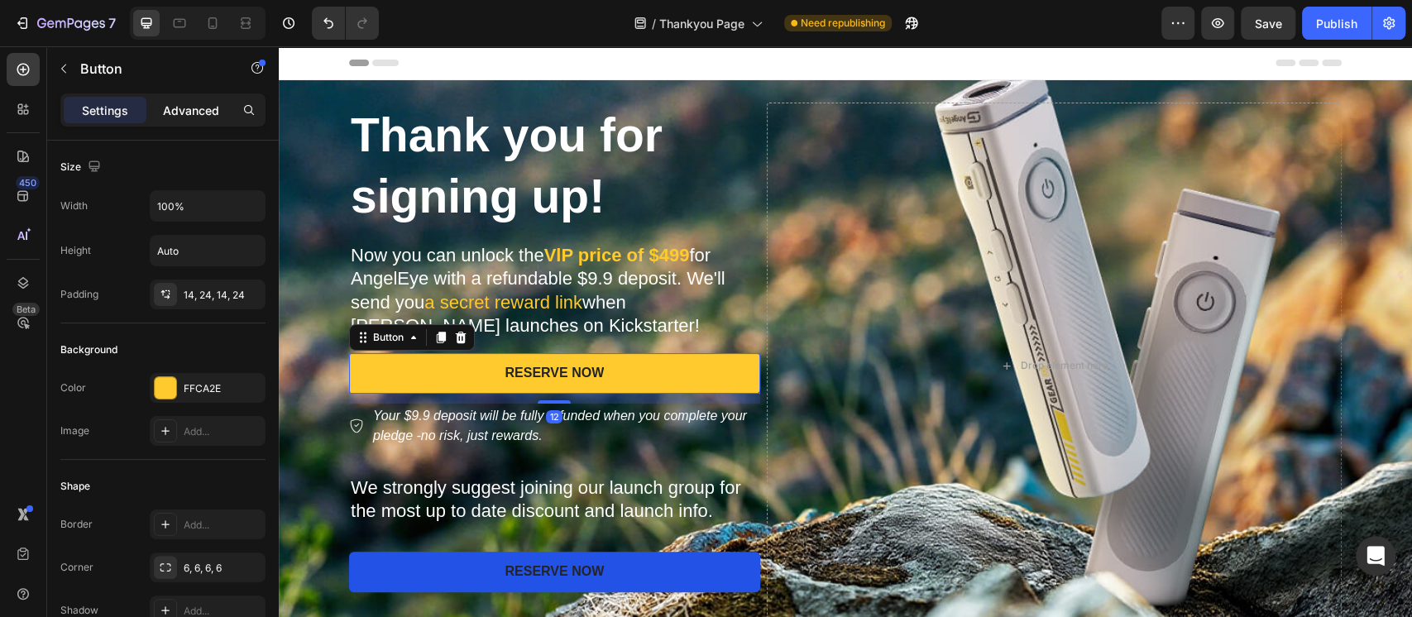
click at [213, 116] on p "Advanced" at bounding box center [191, 110] width 56 height 17
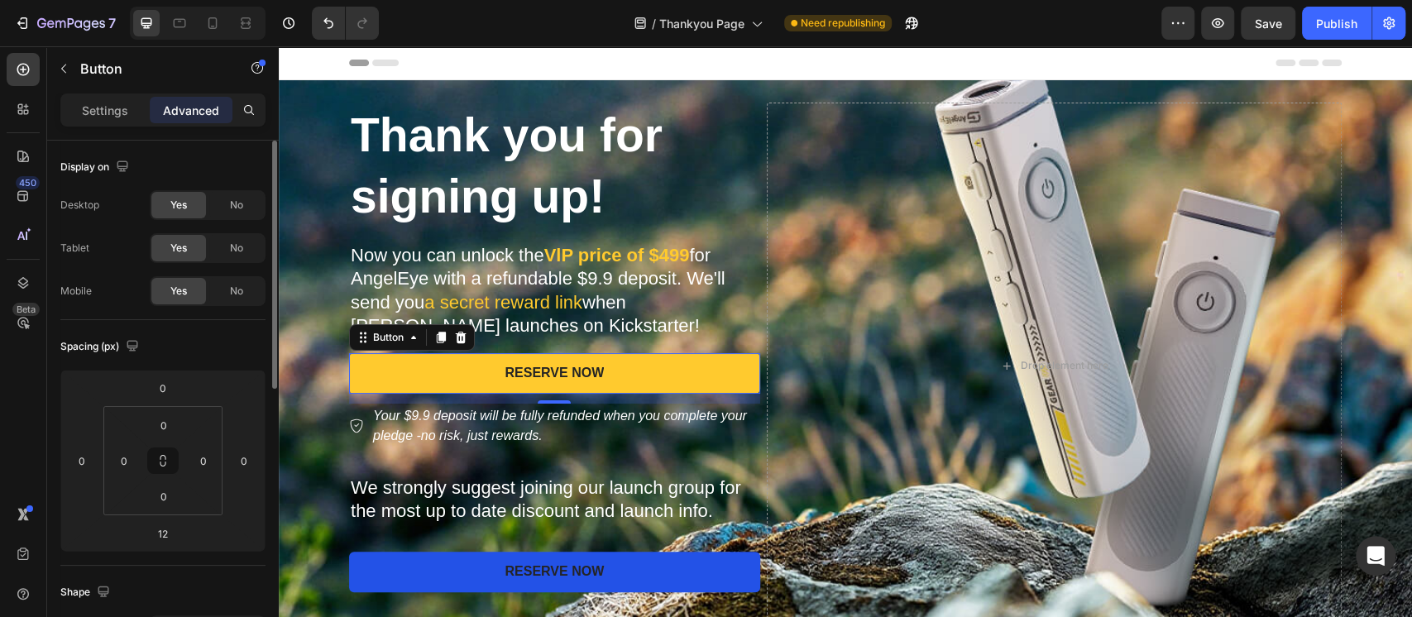
scroll to position [220, 0]
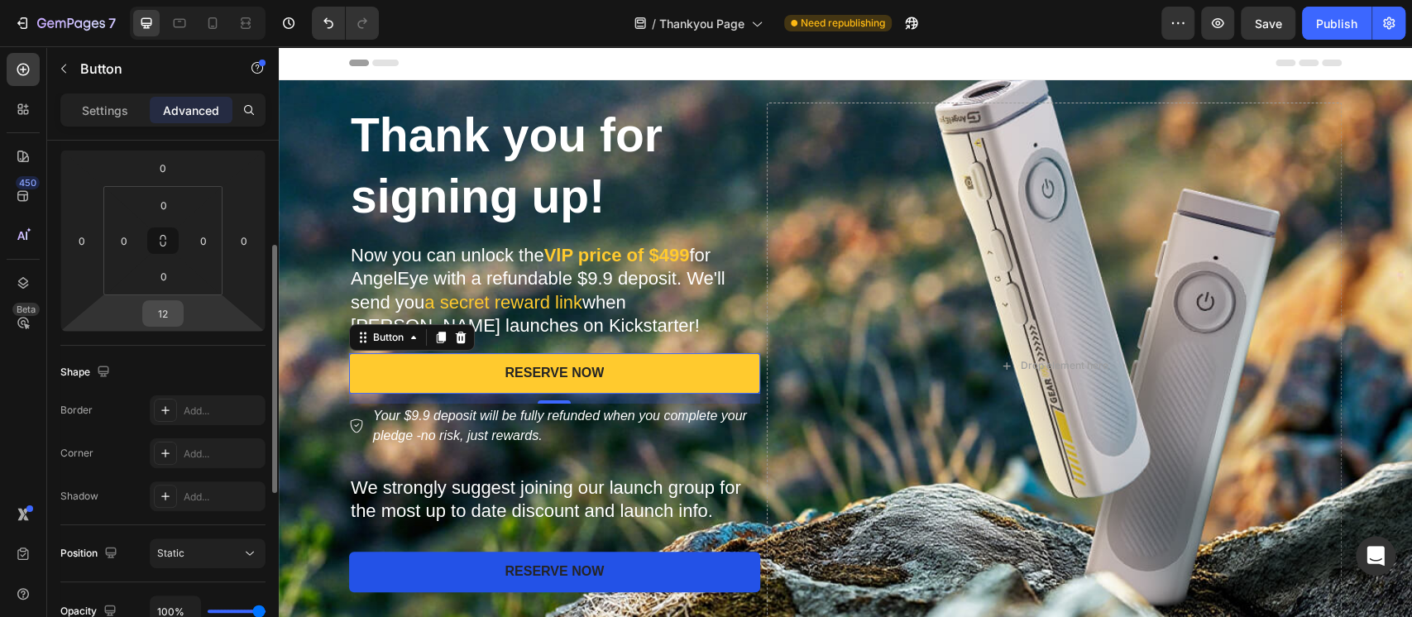
click at [172, 311] on input "12" at bounding box center [162, 313] width 33 height 25
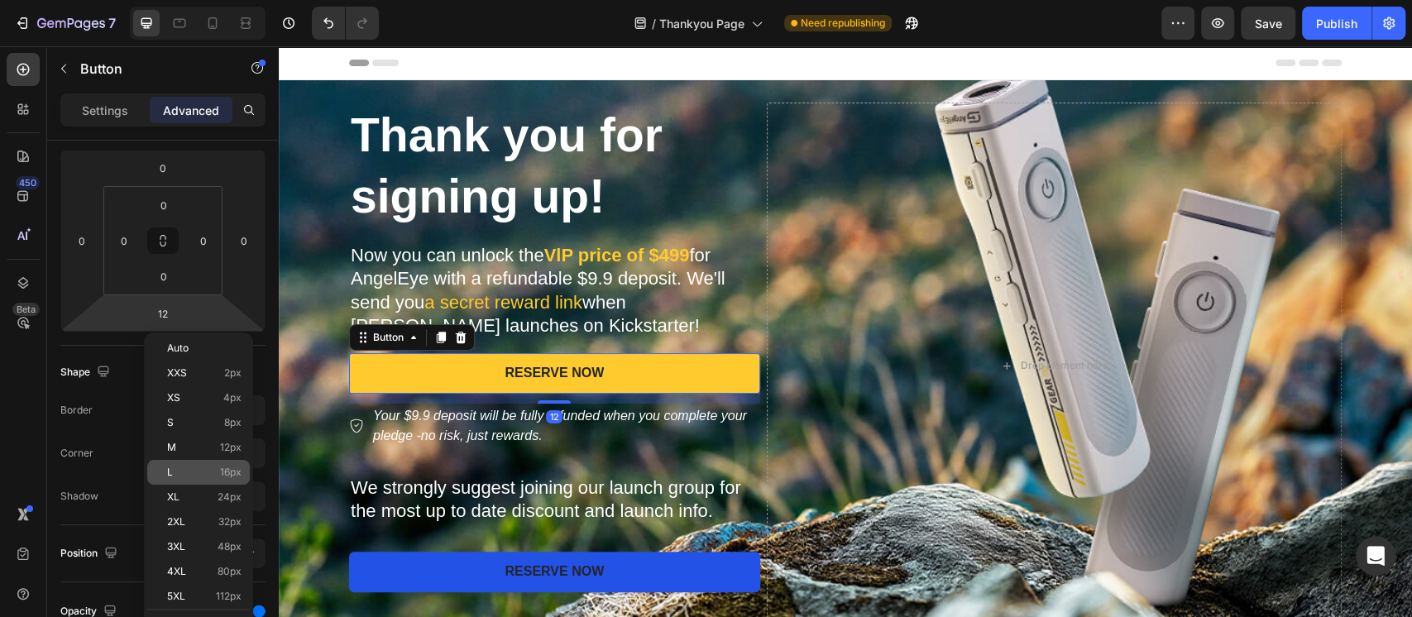
click at [213, 480] on div "L 16px" at bounding box center [198, 472] width 103 height 25
type input "16"
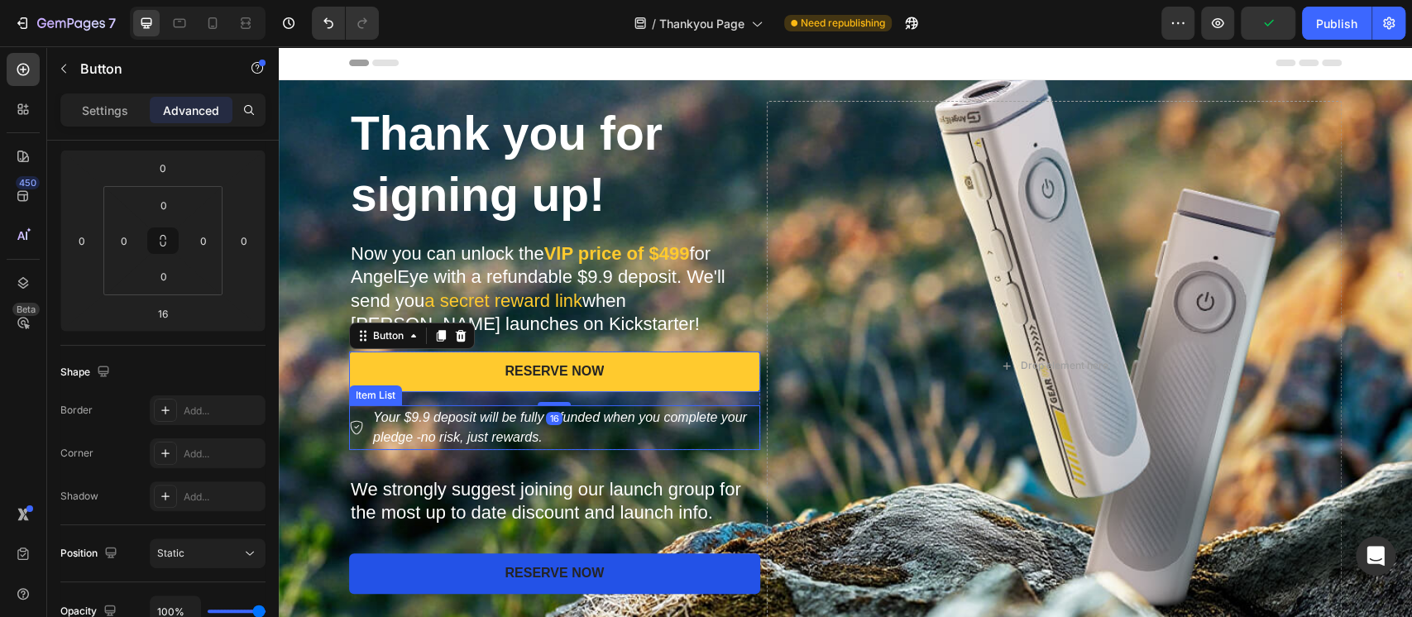
click at [456, 428] on p "Your $9.9 deposit will be fully refunded when you complete your pledge -no risk…" at bounding box center [565, 428] width 385 height 40
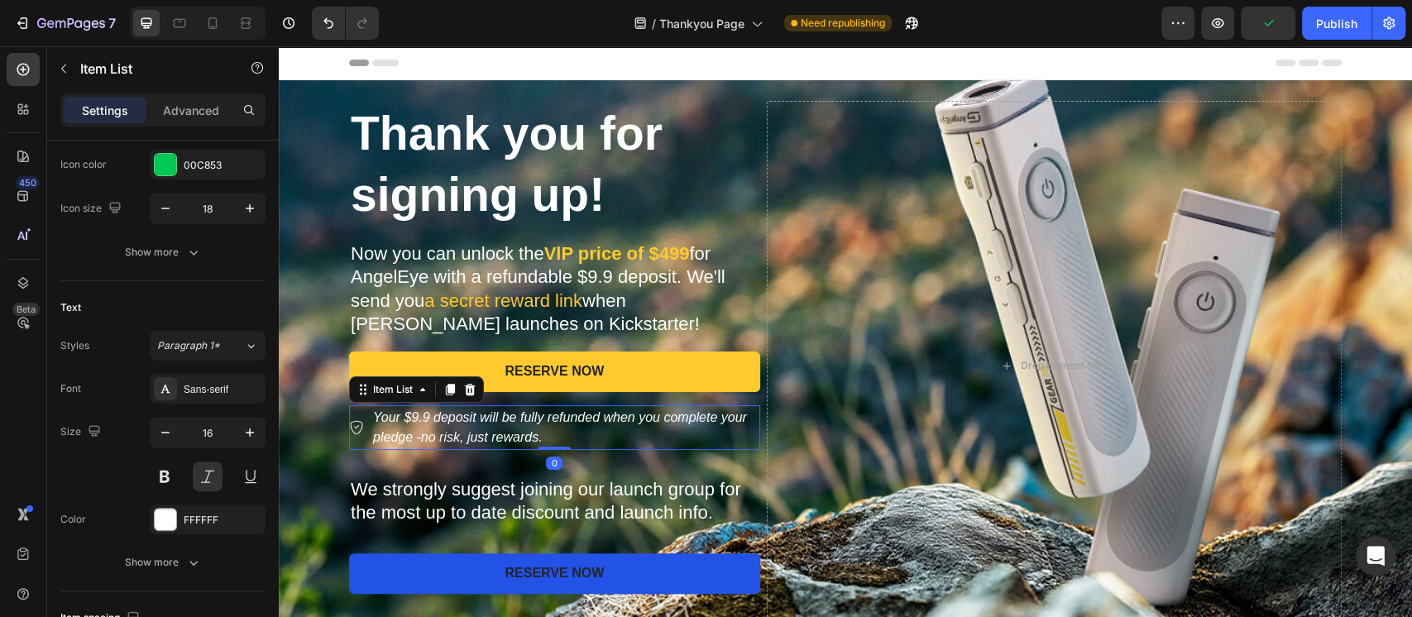
scroll to position [0, 0]
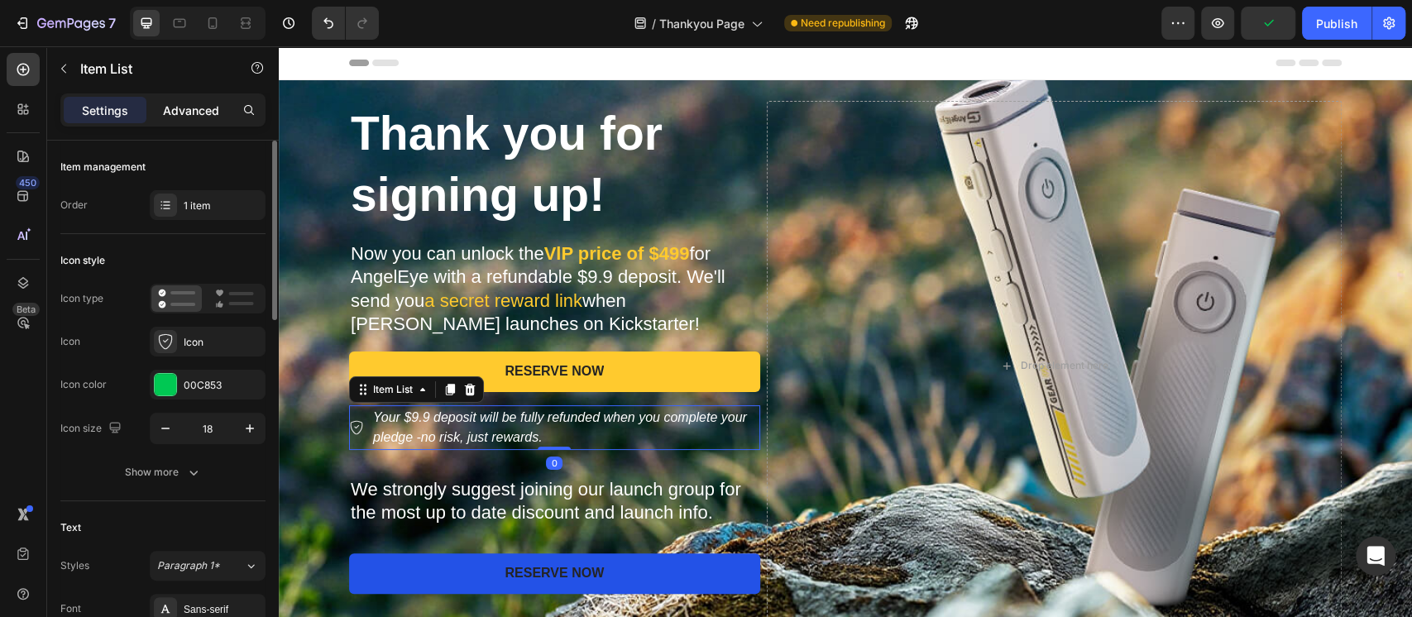
click at [197, 122] on div "Advanced" at bounding box center [191, 110] width 83 height 26
type input "100%"
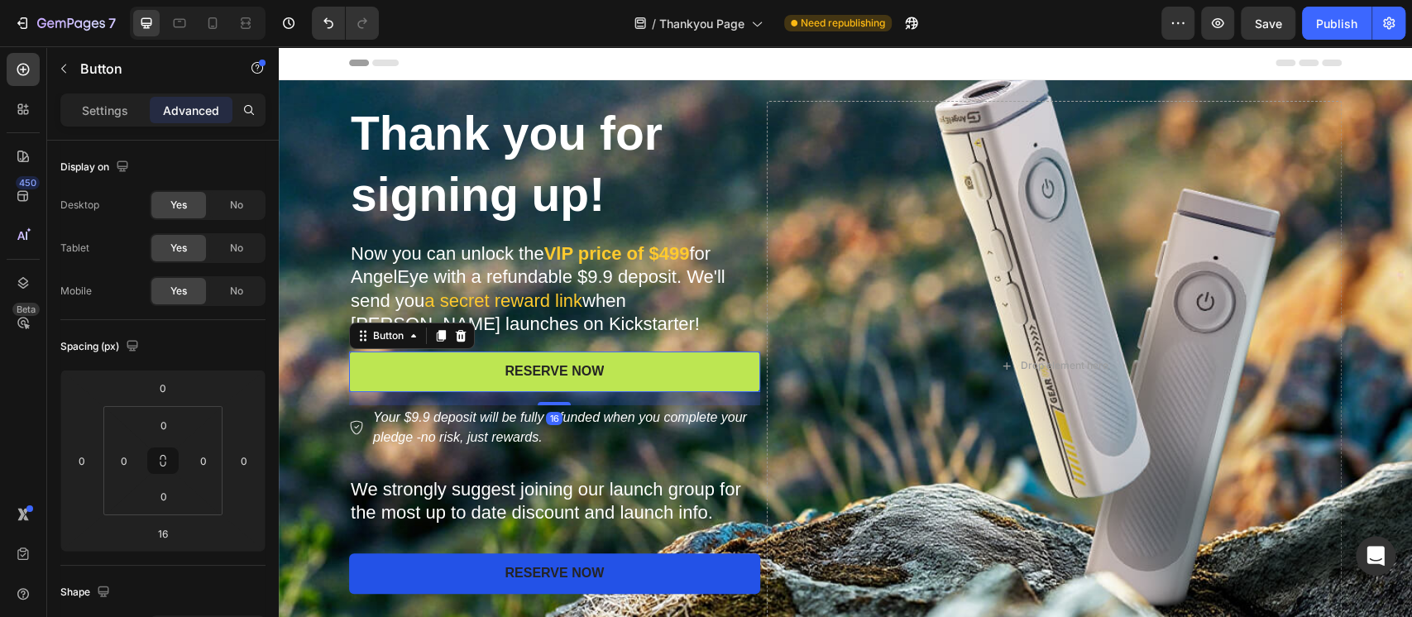
click at [361, 374] on button "RESERVE NOW" at bounding box center [554, 371] width 411 height 41
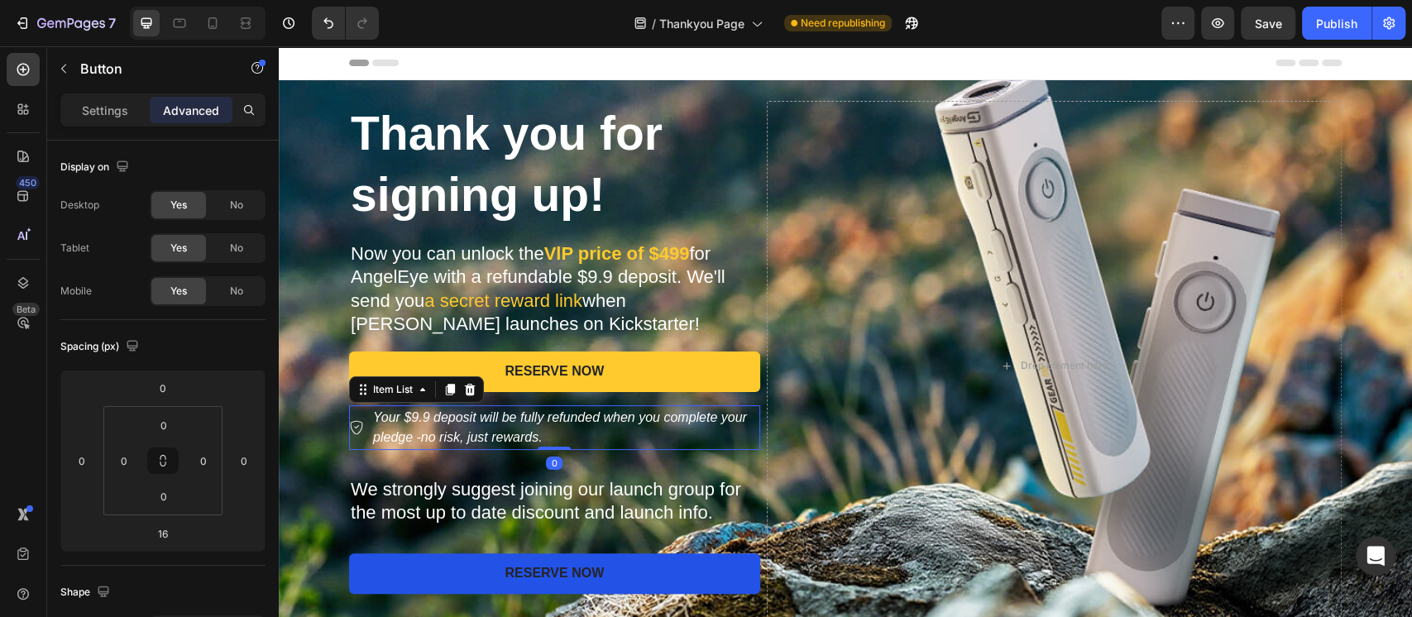
click at [382, 429] on p "Your $9.9 deposit will be fully refunded when you complete your pledge -no risk…" at bounding box center [565, 428] width 385 height 40
click at [357, 413] on div "Your $9.9 deposit will be fully refunded when you complete your pledge -no risk…" at bounding box center [554, 427] width 411 height 45
click at [363, 397] on div "Item List" at bounding box center [392, 390] width 79 height 20
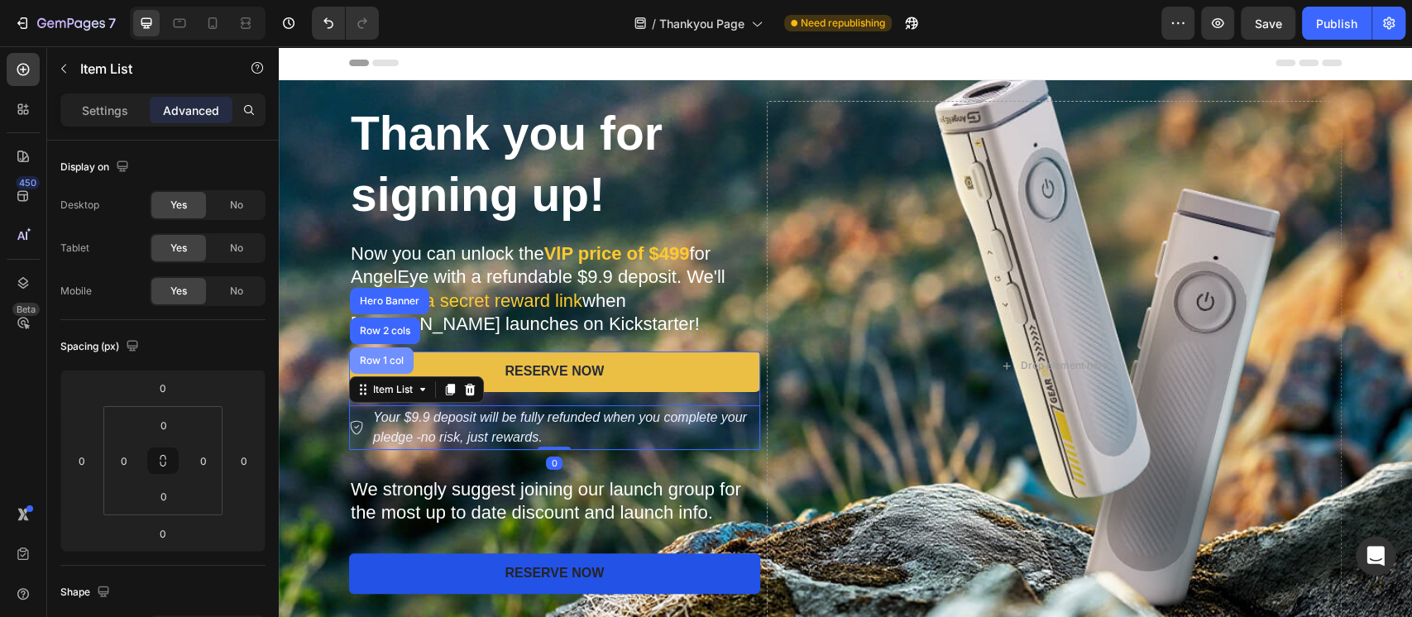
click at [370, 365] on div "Row 1 col" at bounding box center [382, 360] width 64 height 26
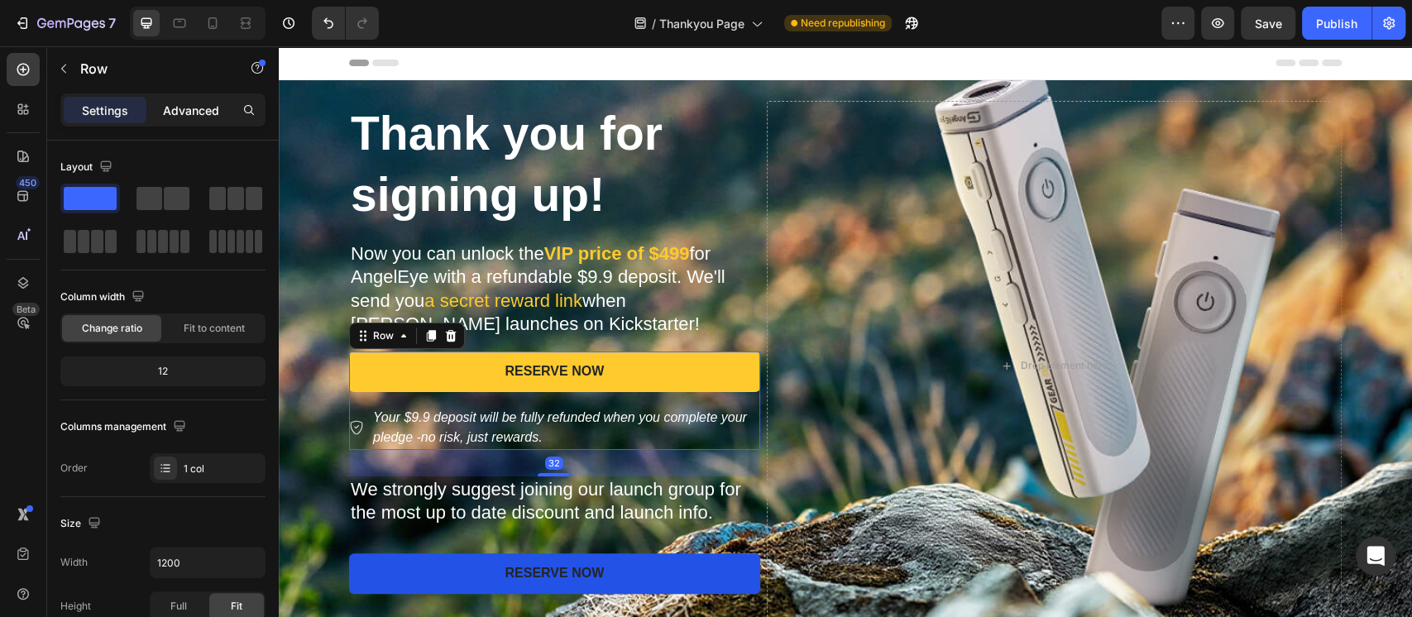
click at [199, 121] on div "Advanced" at bounding box center [191, 110] width 83 height 26
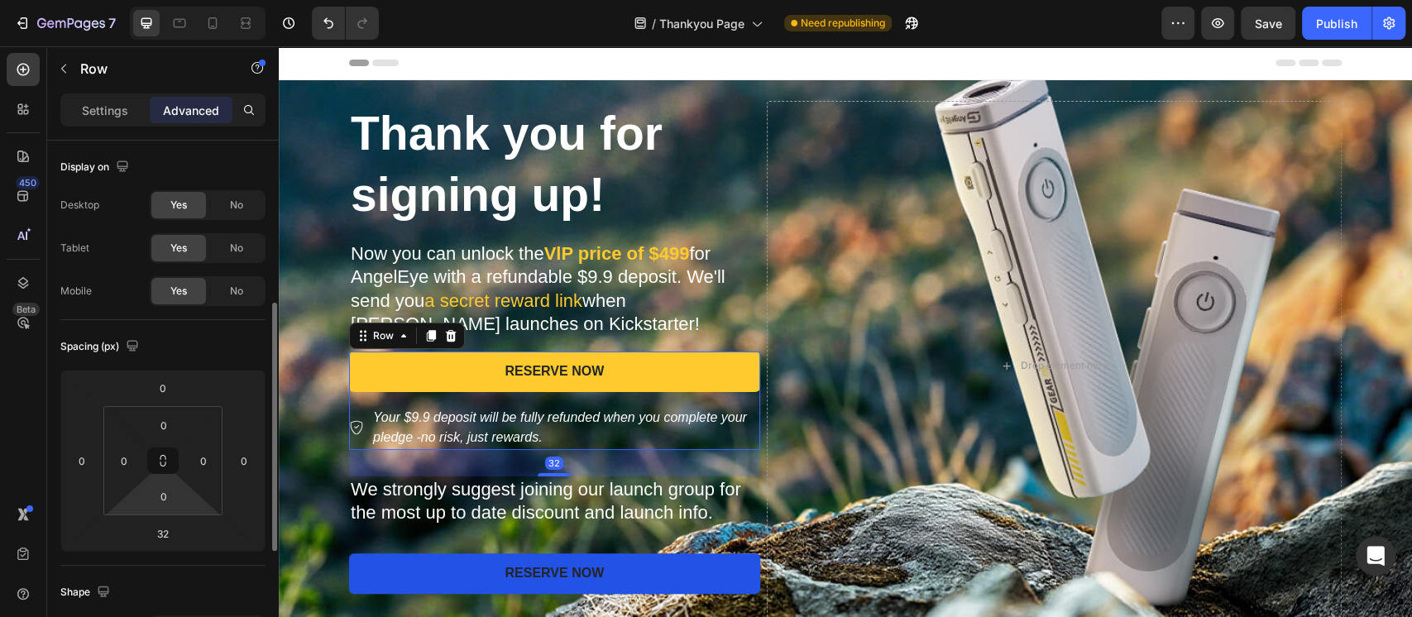
scroll to position [110, 0]
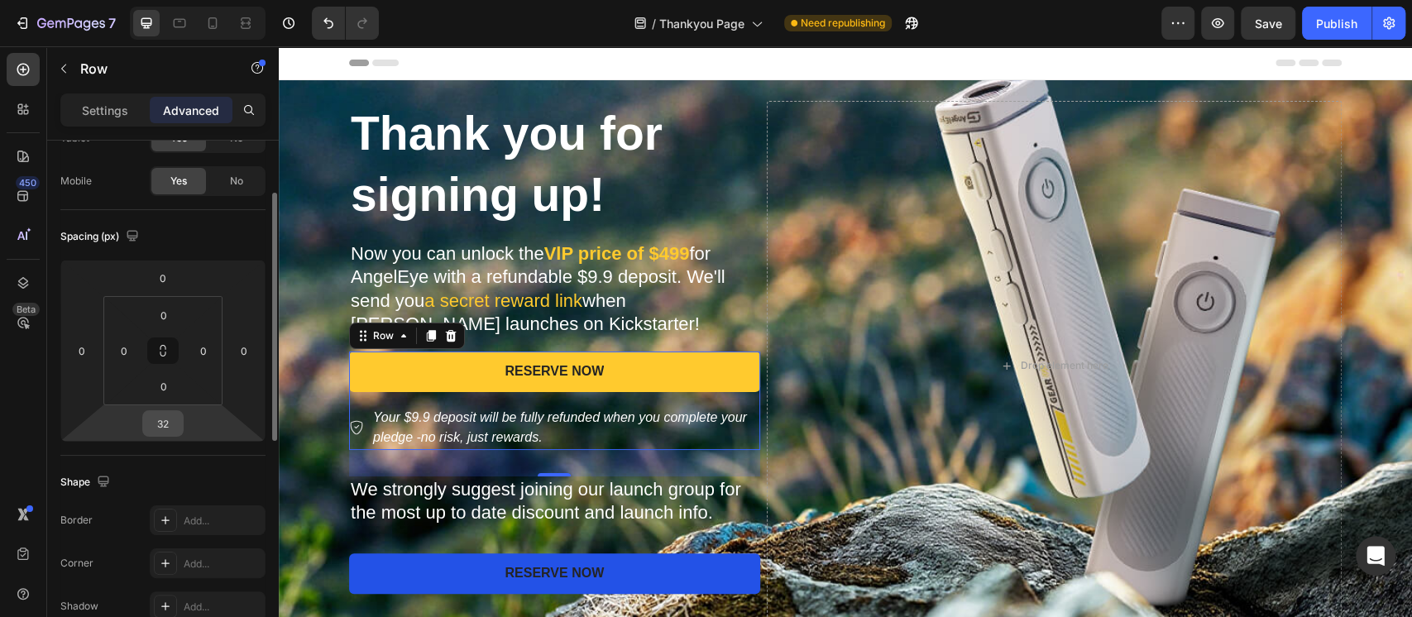
click at [170, 427] on input "32" at bounding box center [162, 423] width 33 height 25
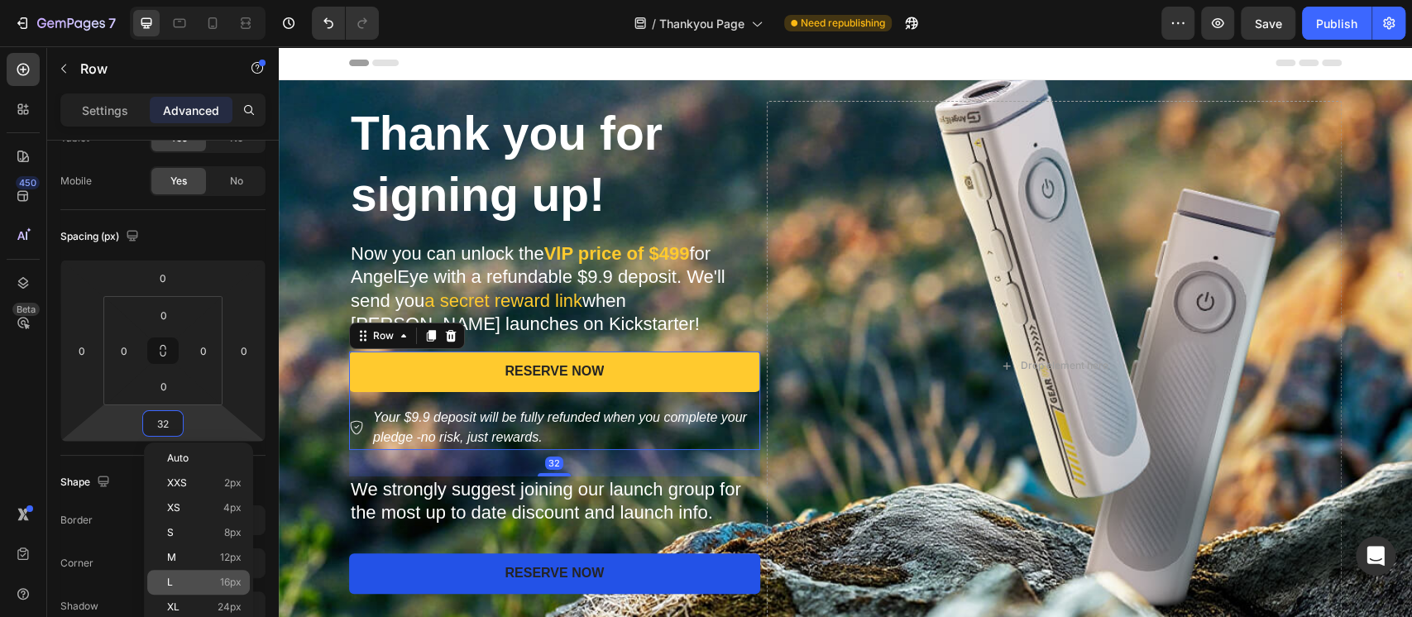
click at [232, 576] on span "16px" at bounding box center [230, 582] width 21 height 12
type input "16"
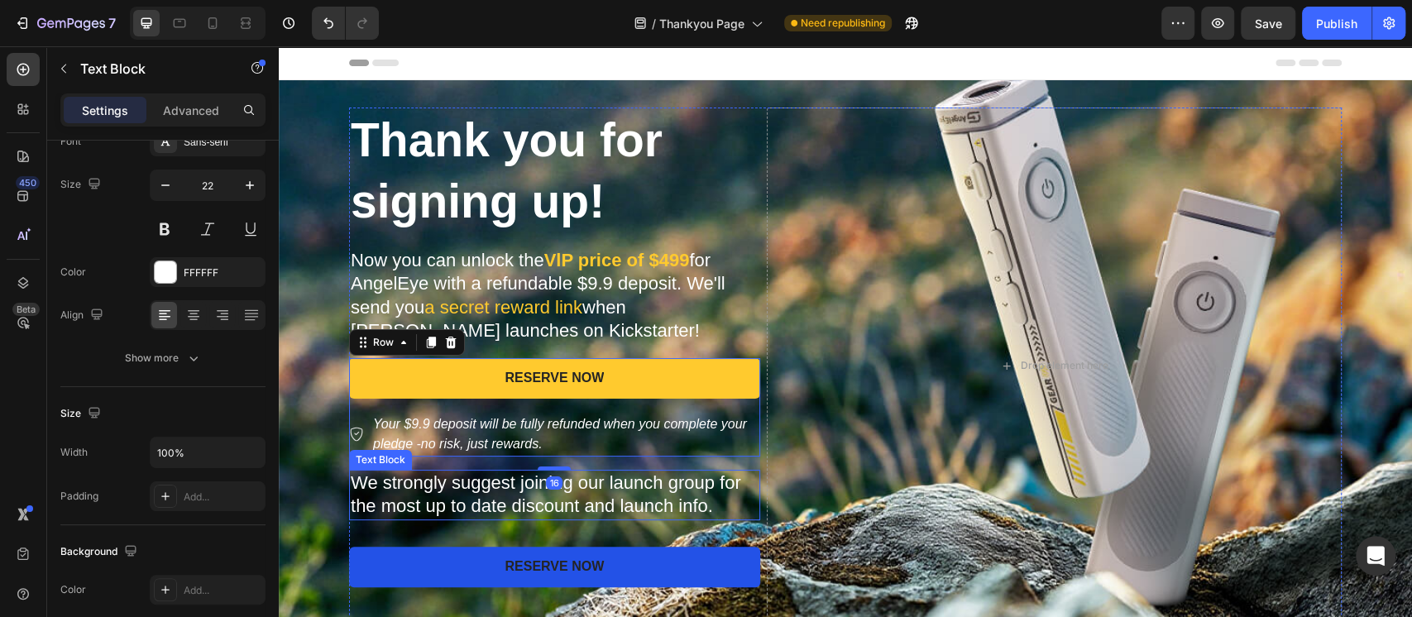
click at [590, 497] on p "We strongly suggest joining our launch group for the most up to date discount a…" at bounding box center [555, 494] width 408 height 47
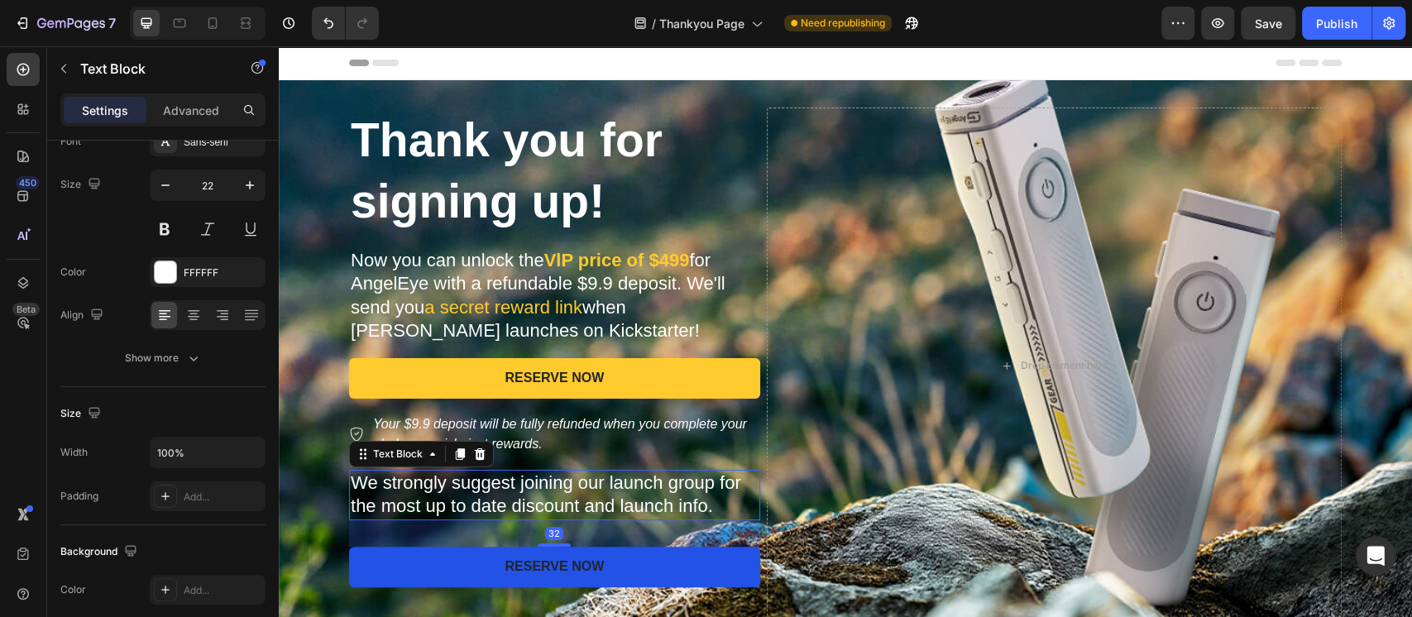
scroll to position [0, 0]
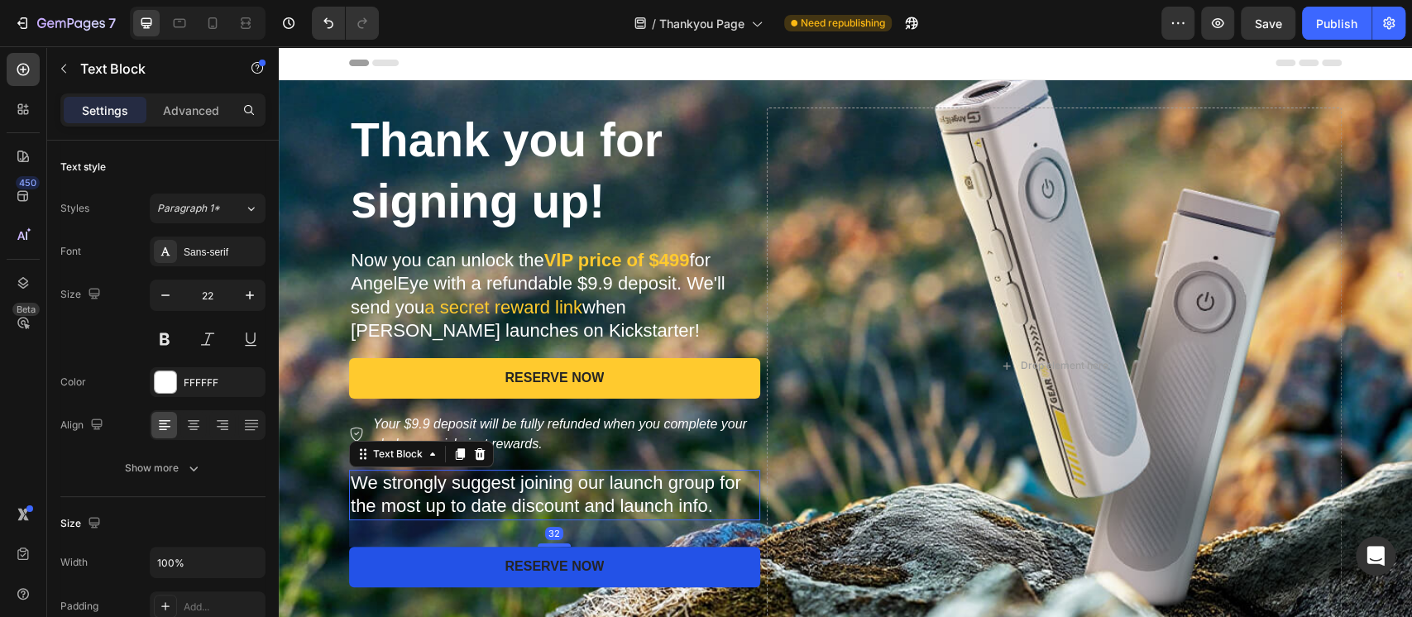
click at [206, 122] on div "Settings Advanced" at bounding box center [162, 109] width 205 height 33
click at [203, 112] on p "Advanced" at bounding box center [191, 110] width 56 height 17
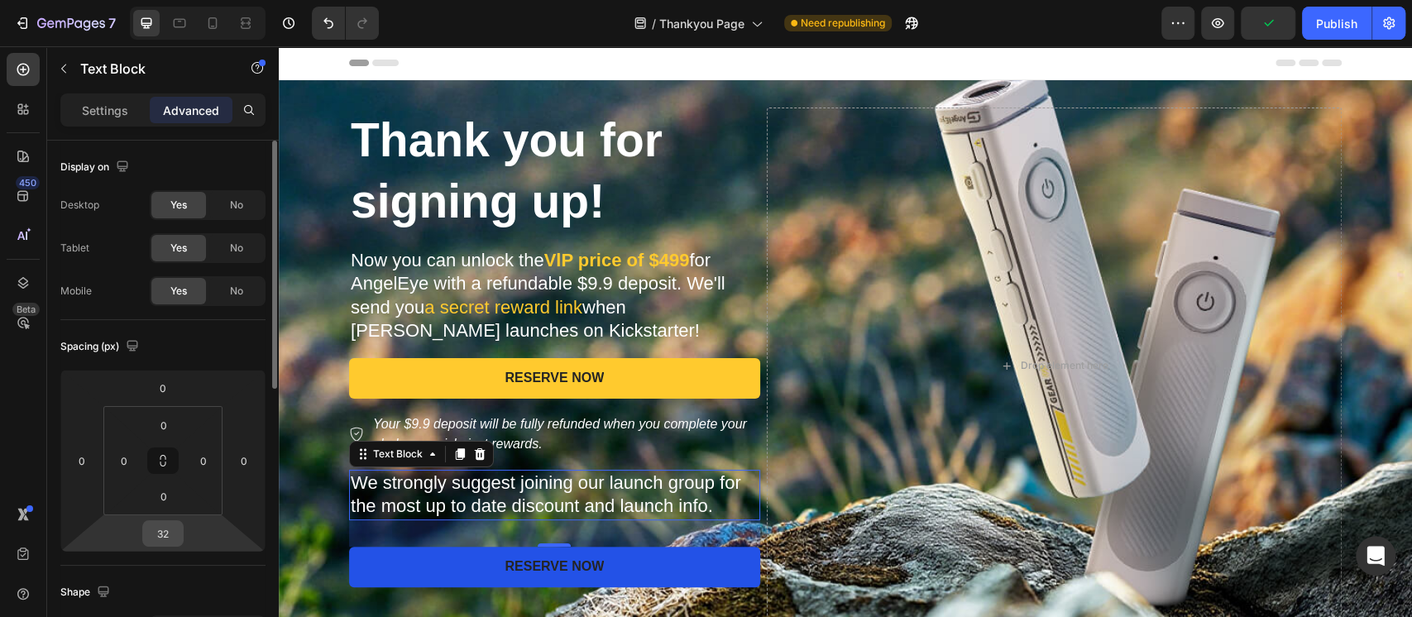
click at [160, 539] on input "32" at bounding box center [162, 533] width 33 height 25
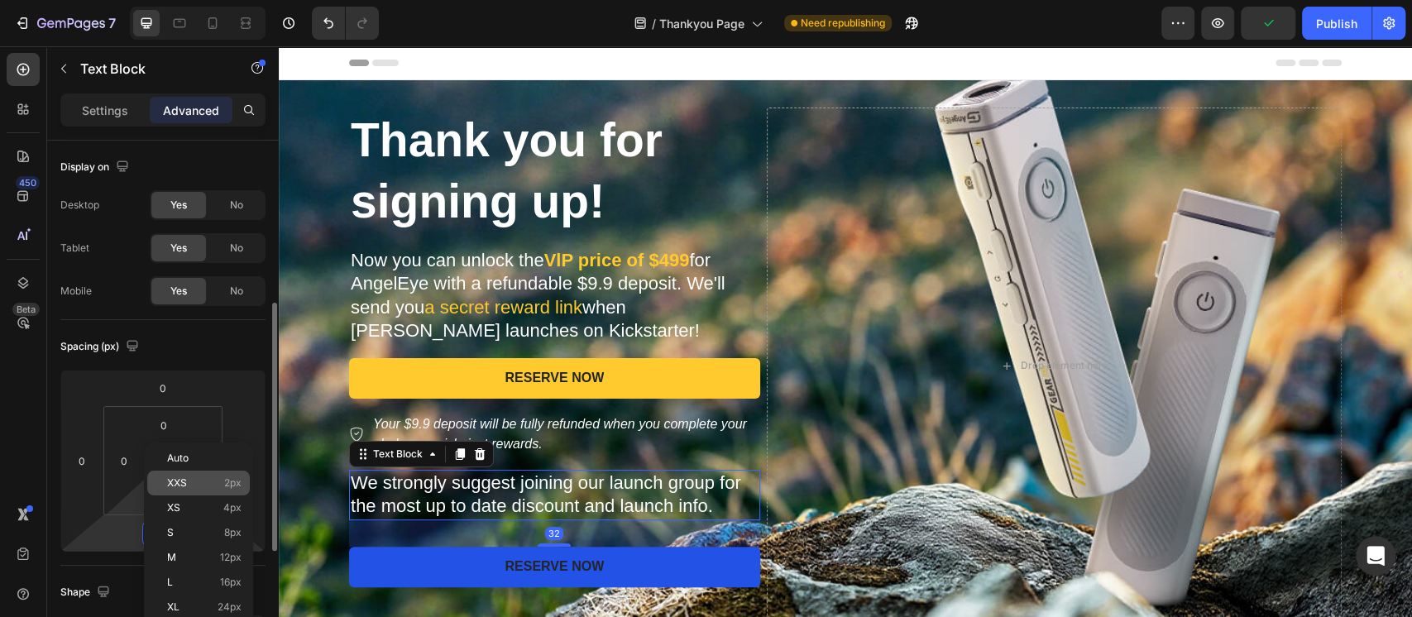
scroll to position [220, 0]
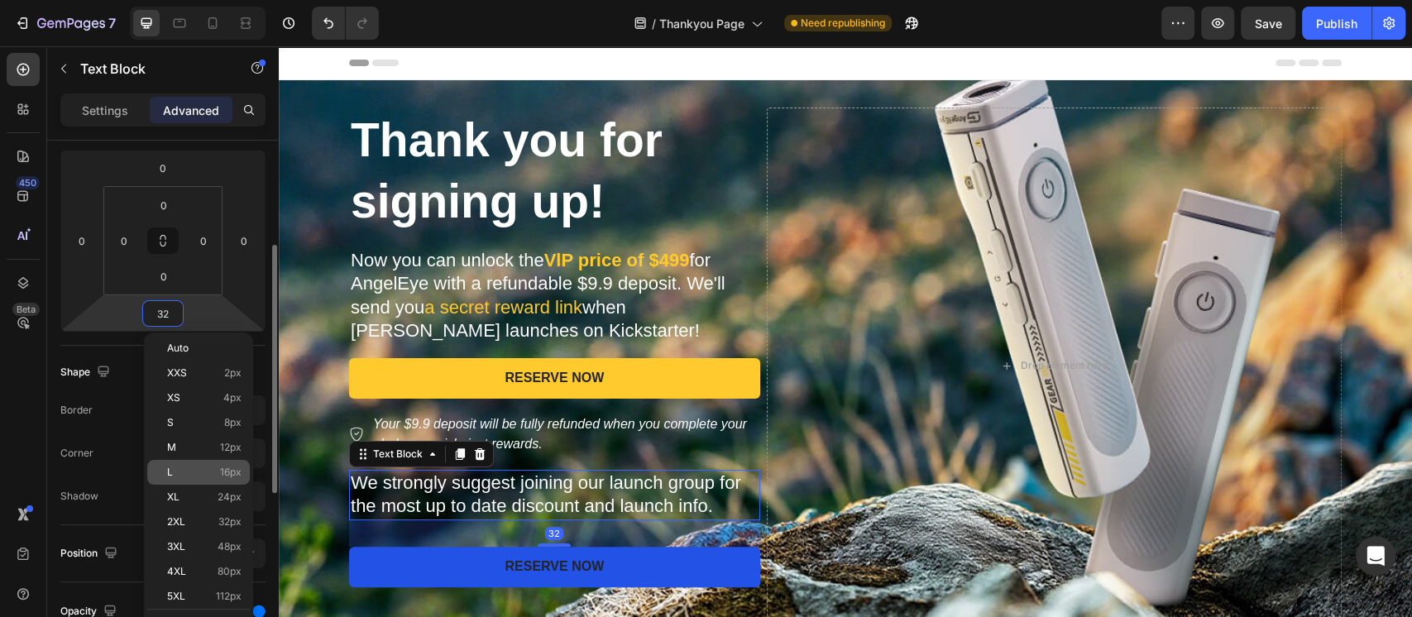
click at [228, 476] on span "16px" at bounding box center [230, 472] width 21 height 12
type input "16"
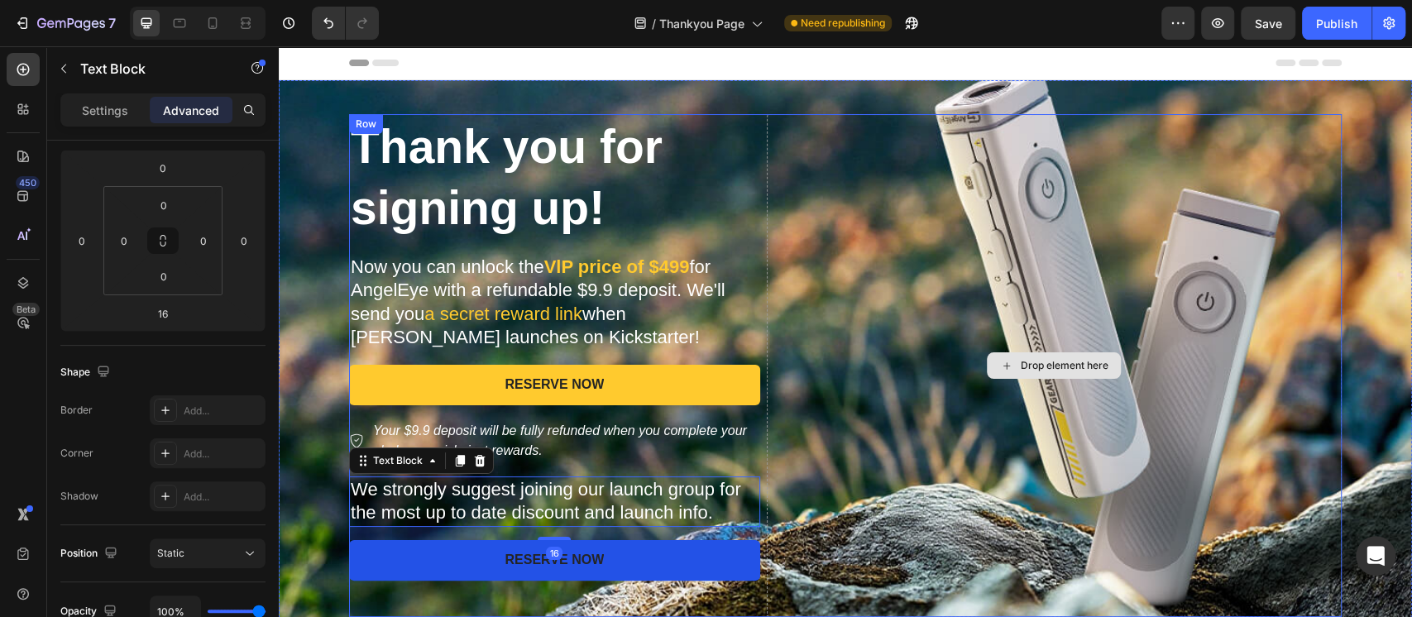
click at [874, 469] on div "Drop element here" at bounding box center [1054, 365] width 575 height 502
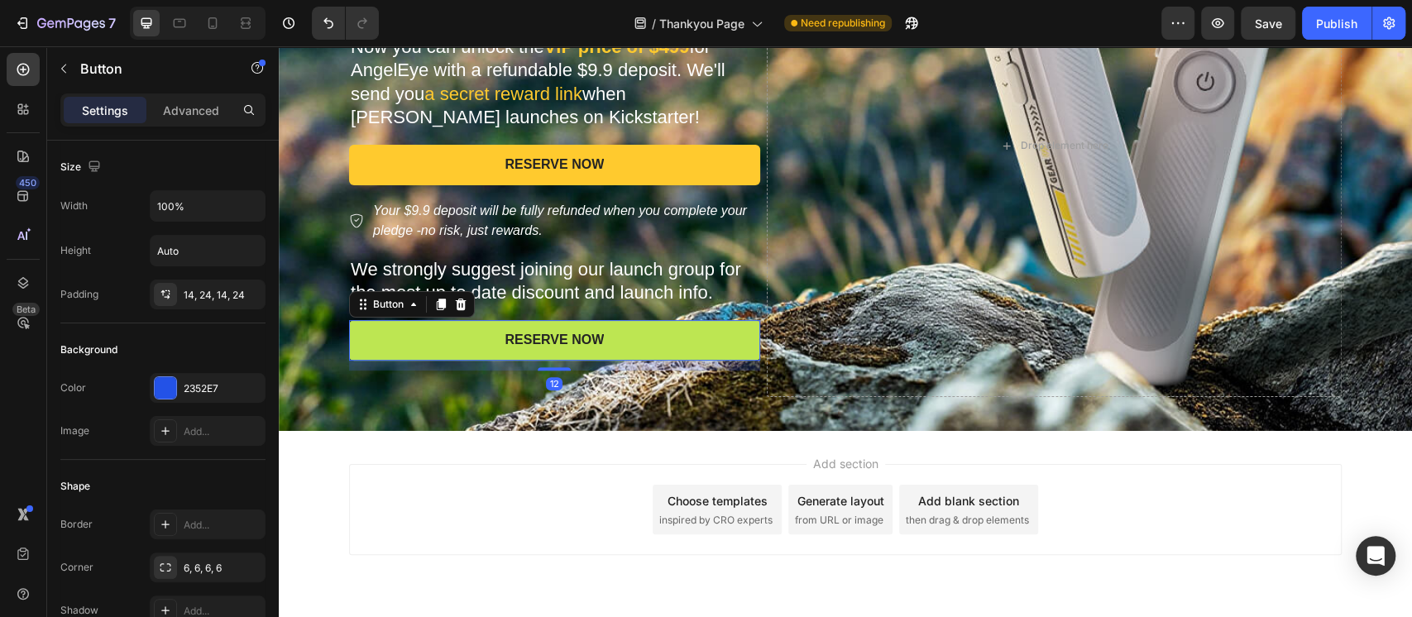
click at [681, 341] on button "RESERVE NOW" at bounding box center [554, 340] width 411 height 41
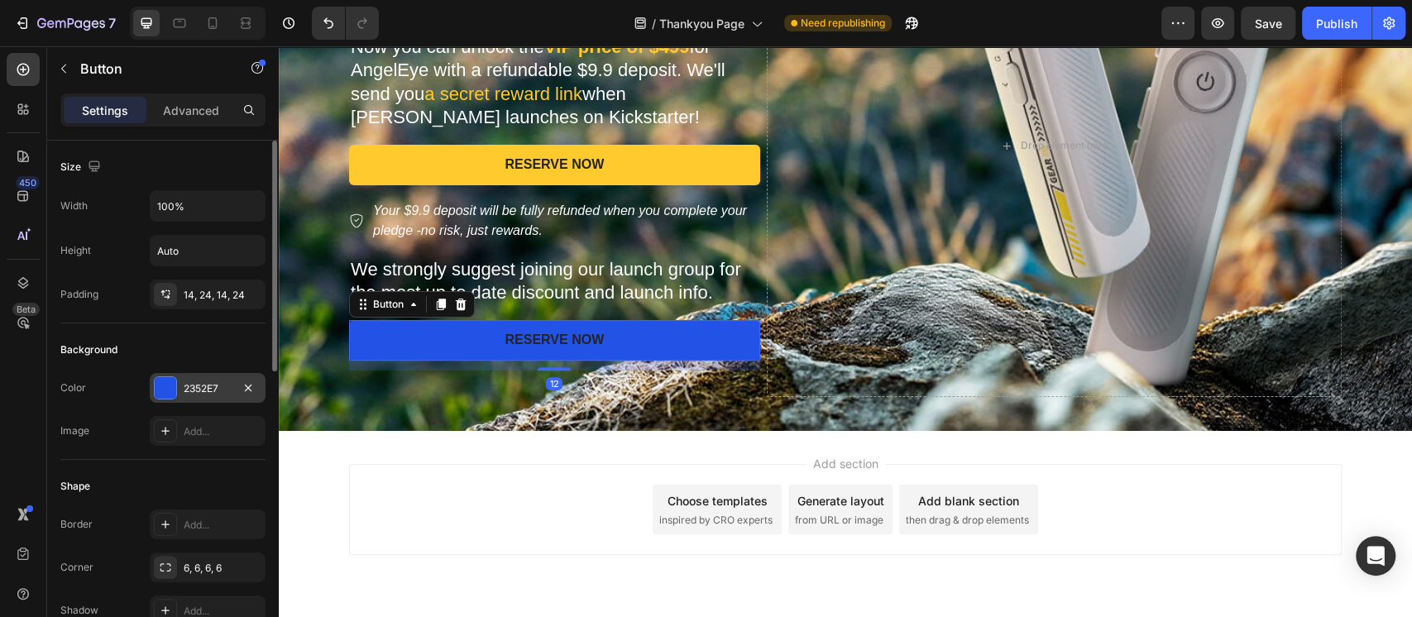
click at [185, 381] on div "2352E7" at bounding box center [208, 388] width 48 height 15
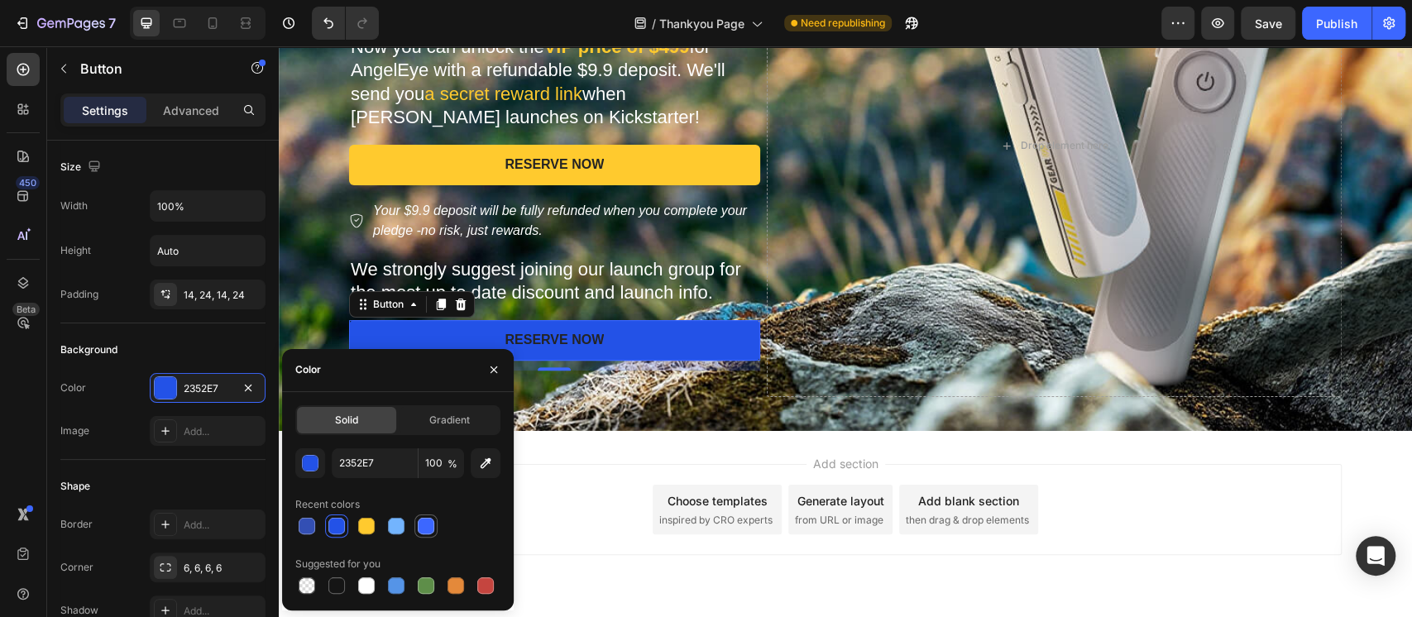
click at [422, 527] on div at bounding box center [426, 526] width 17 height 17
type input "3C67FF"
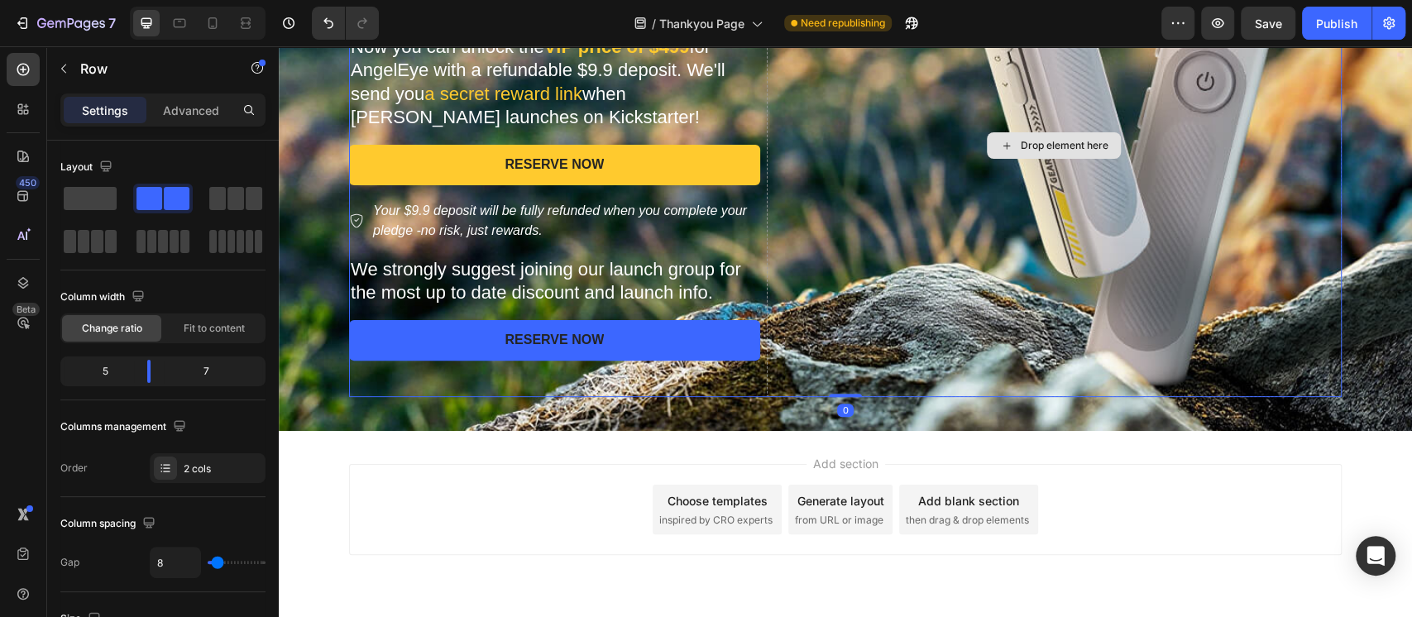
click at [885, 357] on div "Drop element here" at bounding box center [1054, 145] width 575 height 502
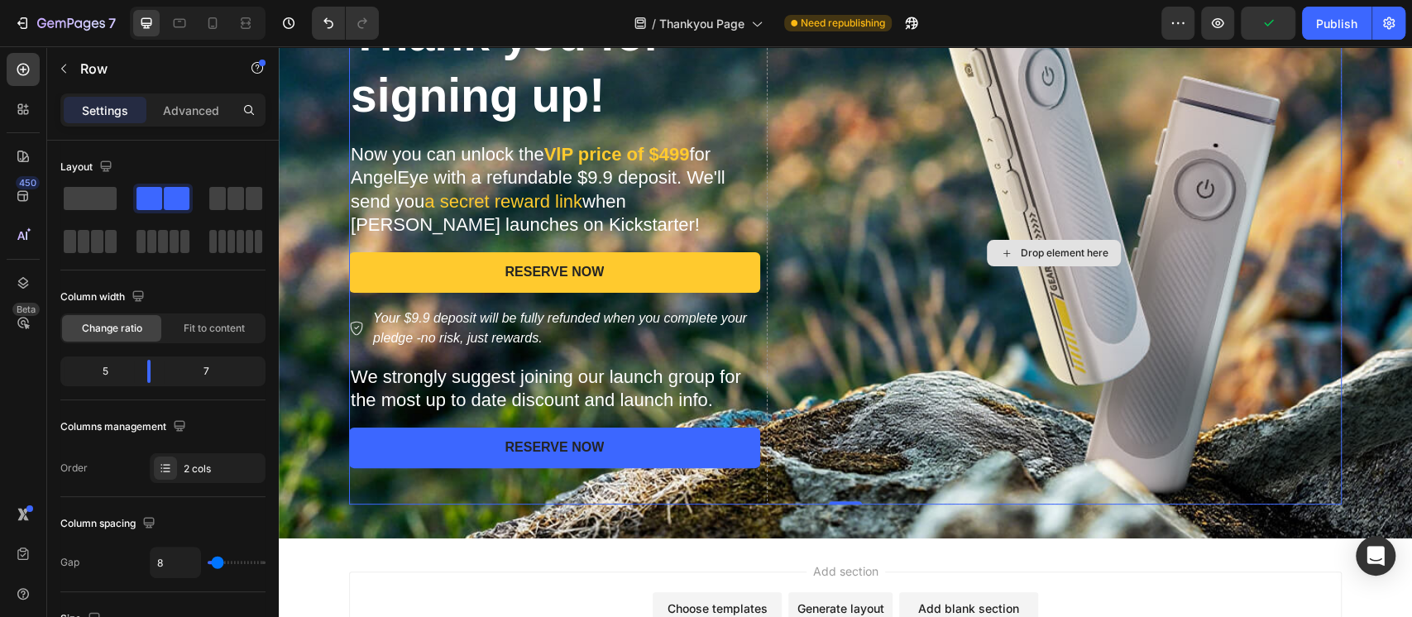
scroll to position [0, 0]
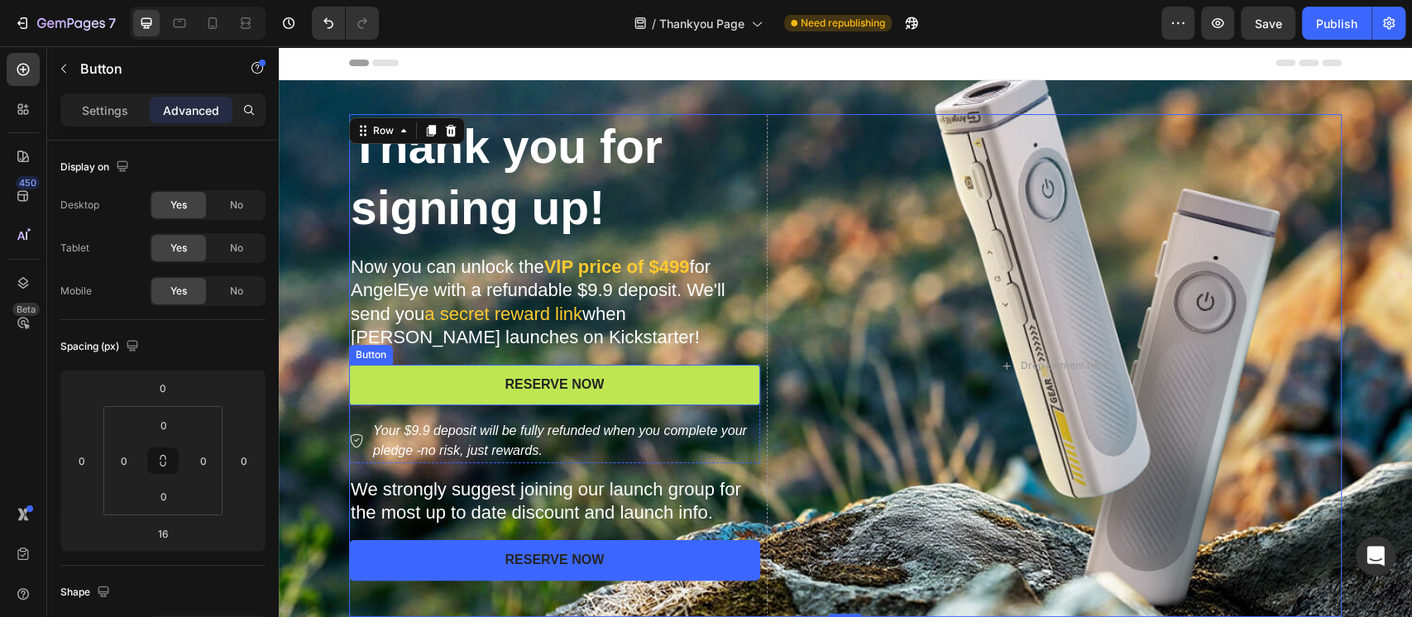
click at [638, 389] on button "RESERVE NOW" at bounding box center [554, 385] width 411 height 41
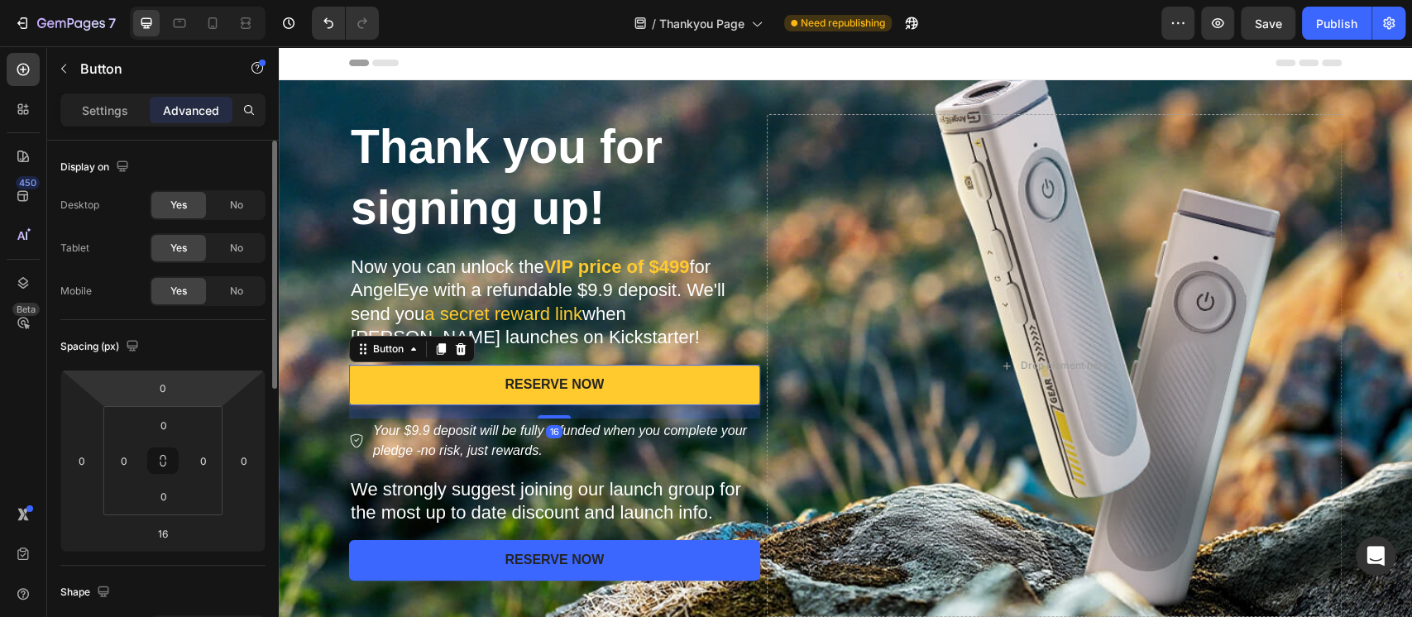
scroll to position [220, 0]
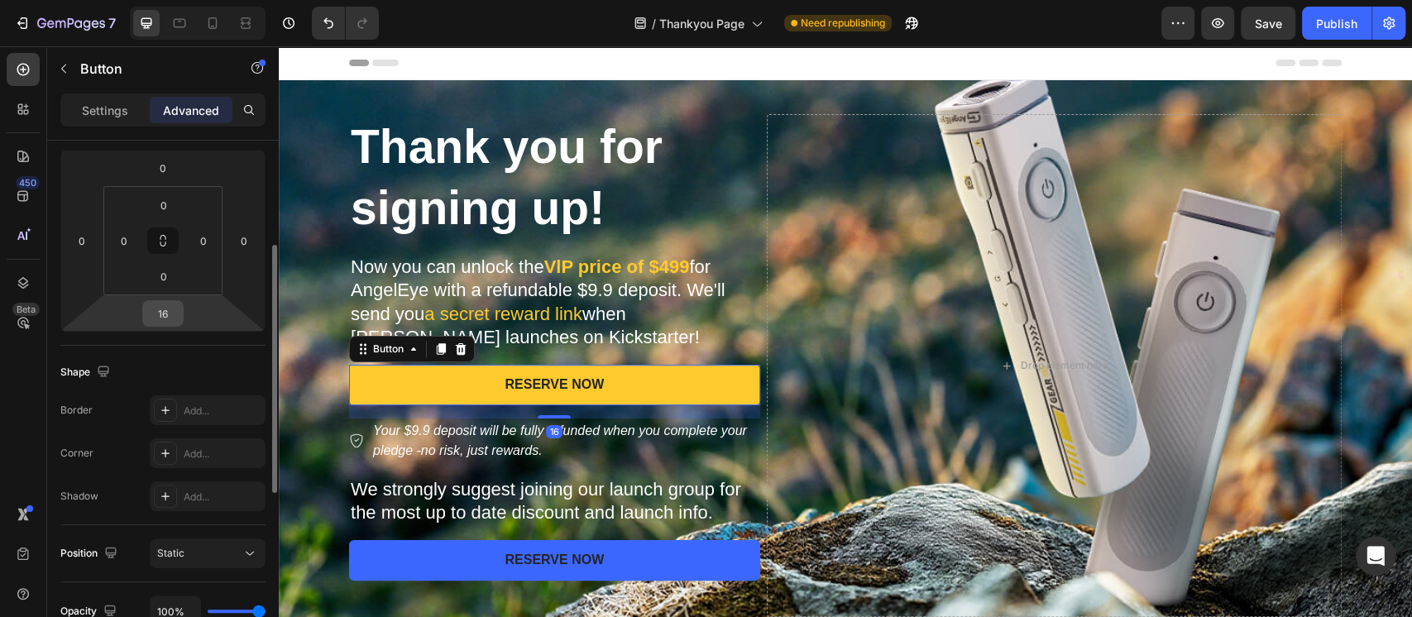
click at [165, 308] on input "16" at bounding box center [162, 313] width 33 height 25
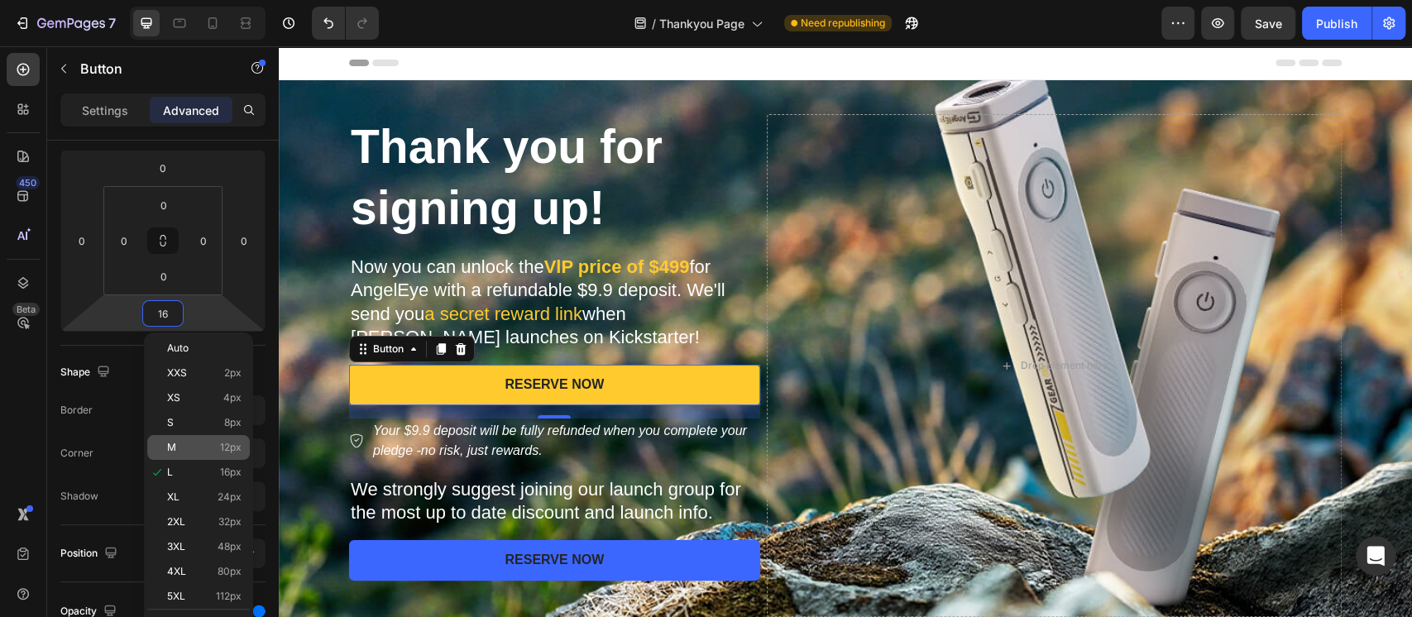
click at [224, 449] on span "12px" at bounding box center [230, 448] width 21 height 12
type input "12"
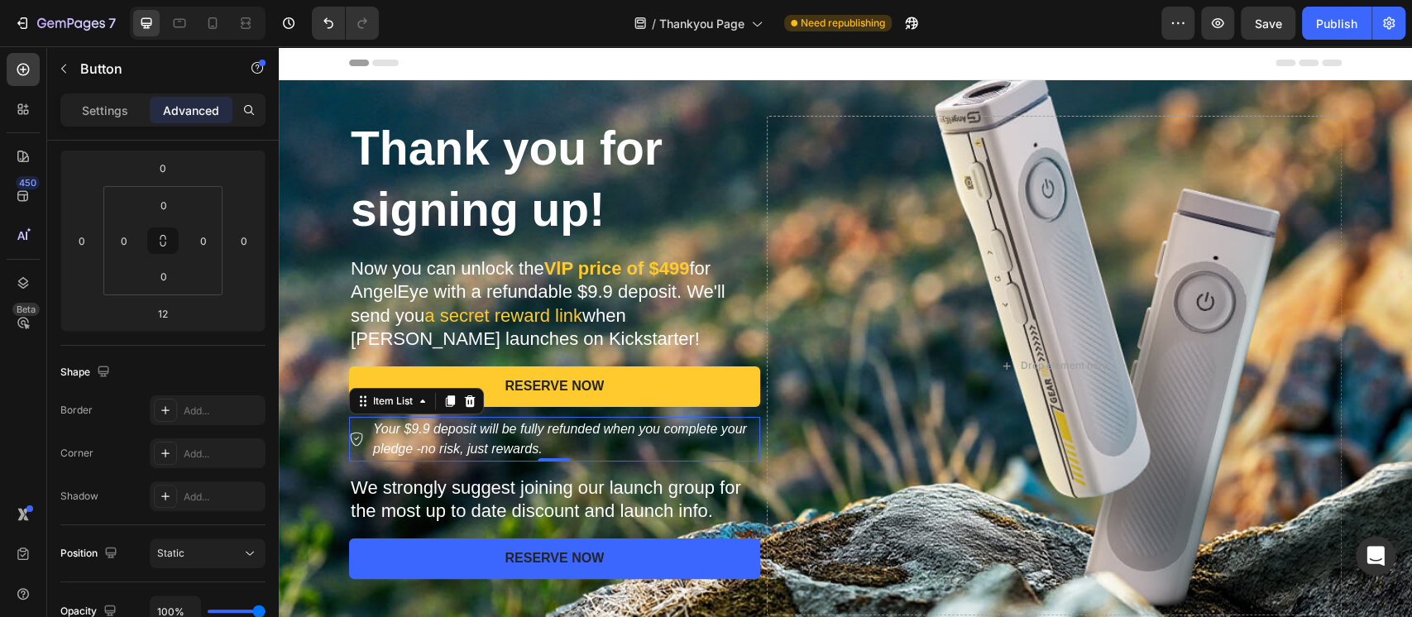
click at [431, 428] on p "Your $9.9 deposit will be fully refunded when you complete your pledge -no risk…" at bounding box center [565, 439] width 385 height 40
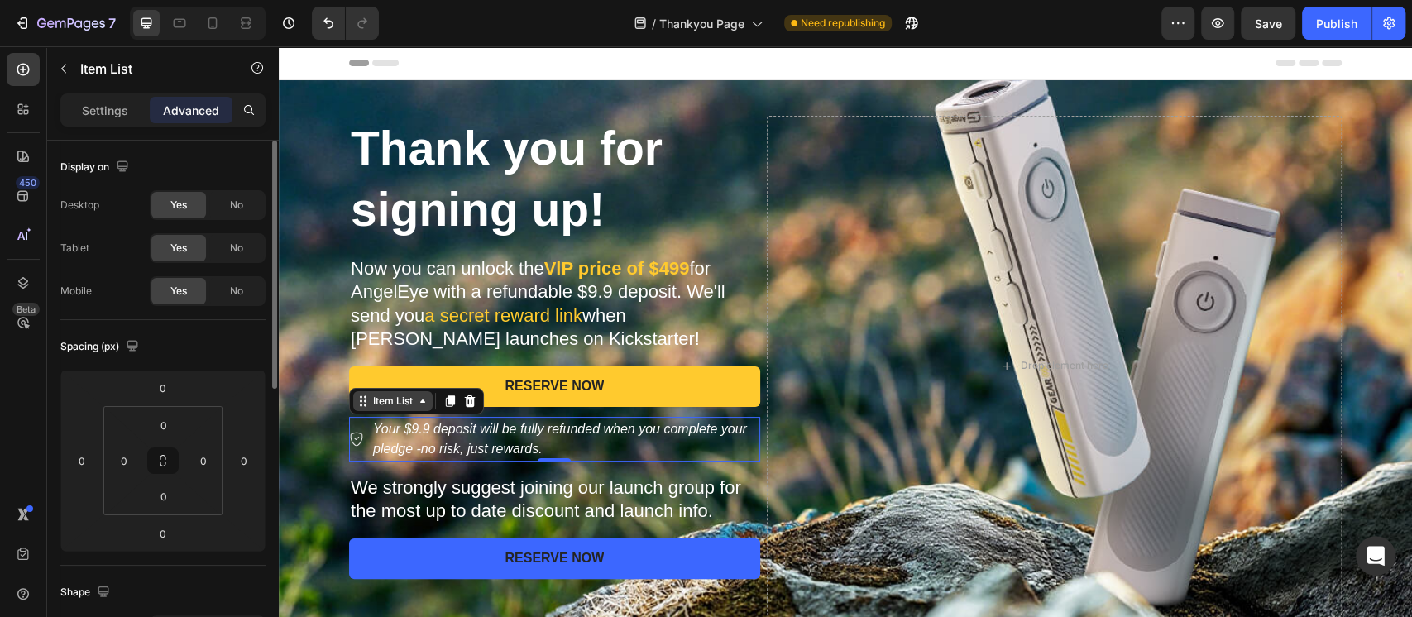
click at [370, 406] on div "Item List" at bounding box center [393, 401] width 46 height 15
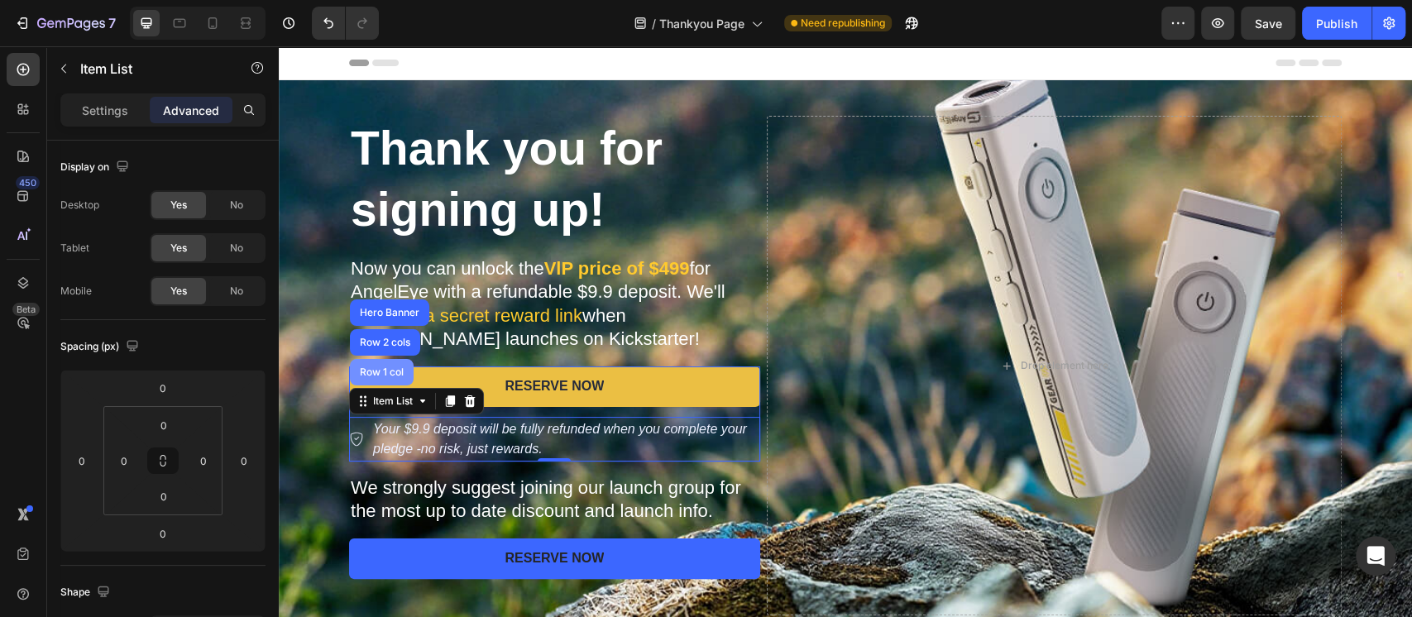
click at [372, 382] on div "Row 1 col" at bounding box center [382, 372] width 64 height 26
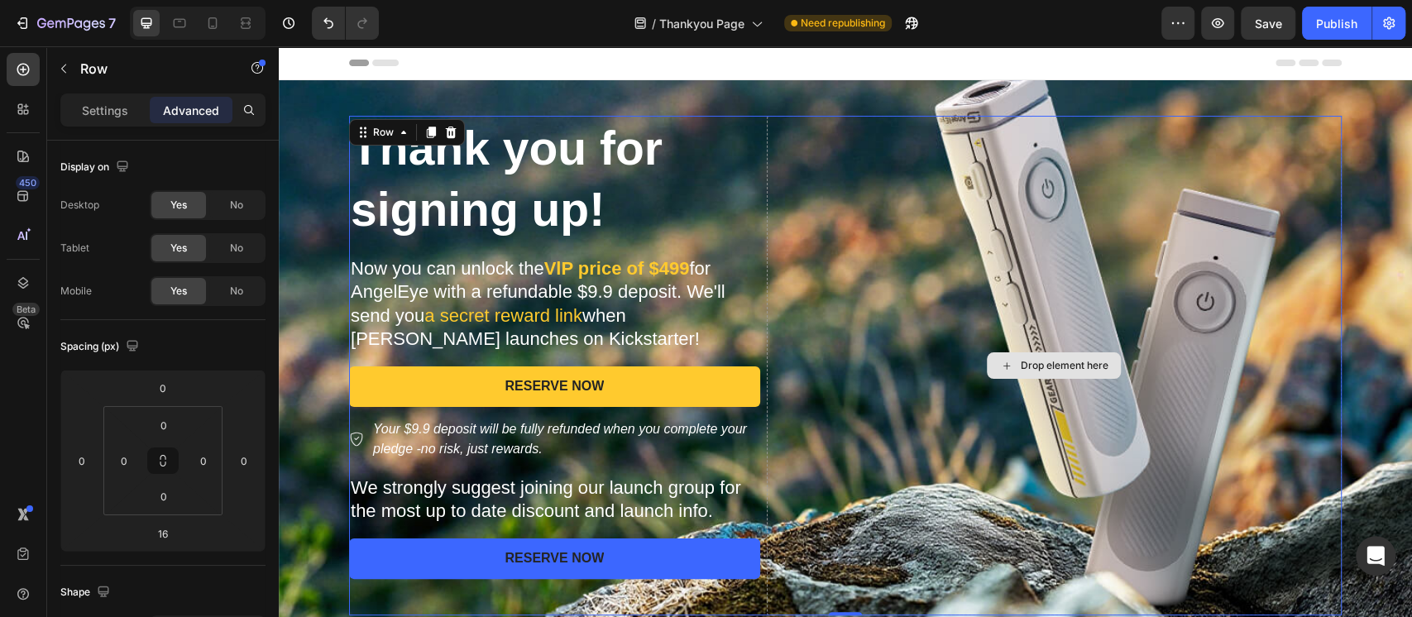
click at [928, 319] on div "Drop element here" at bounding box center [1054, 365] width 575 height 499
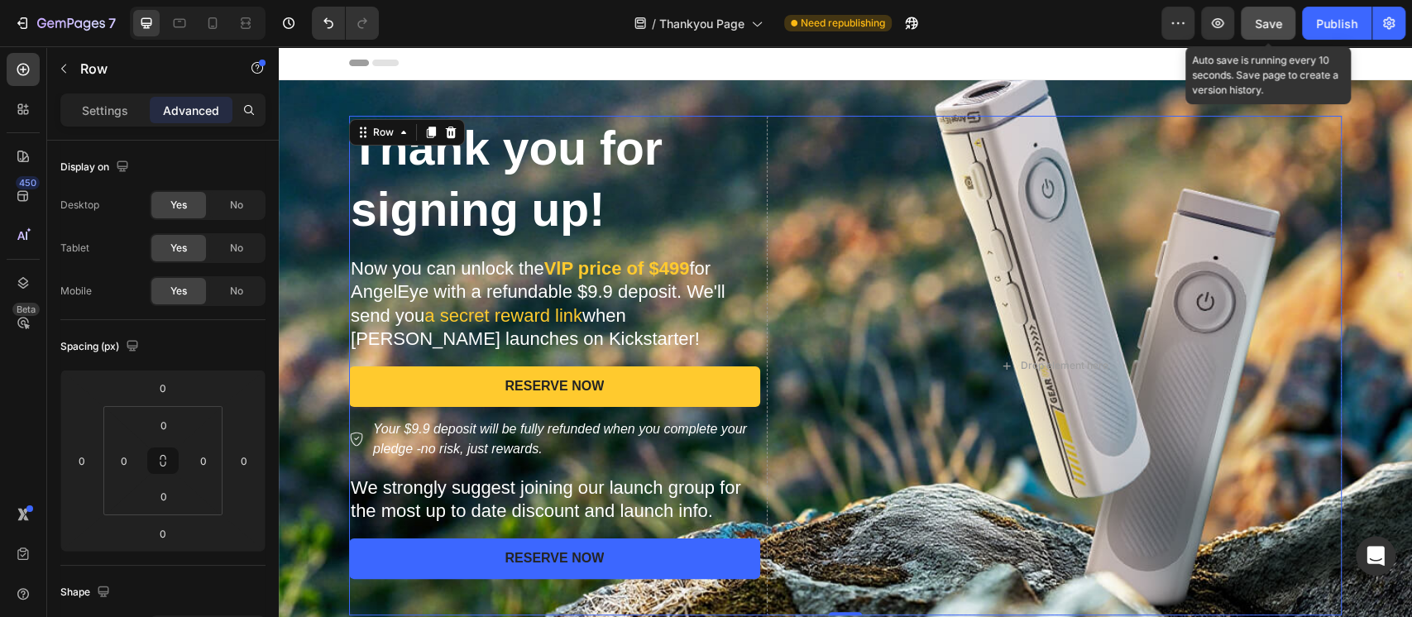
click at [1273, 30] on span "Save" at bounding box center [1267, 24] width 27 height 14
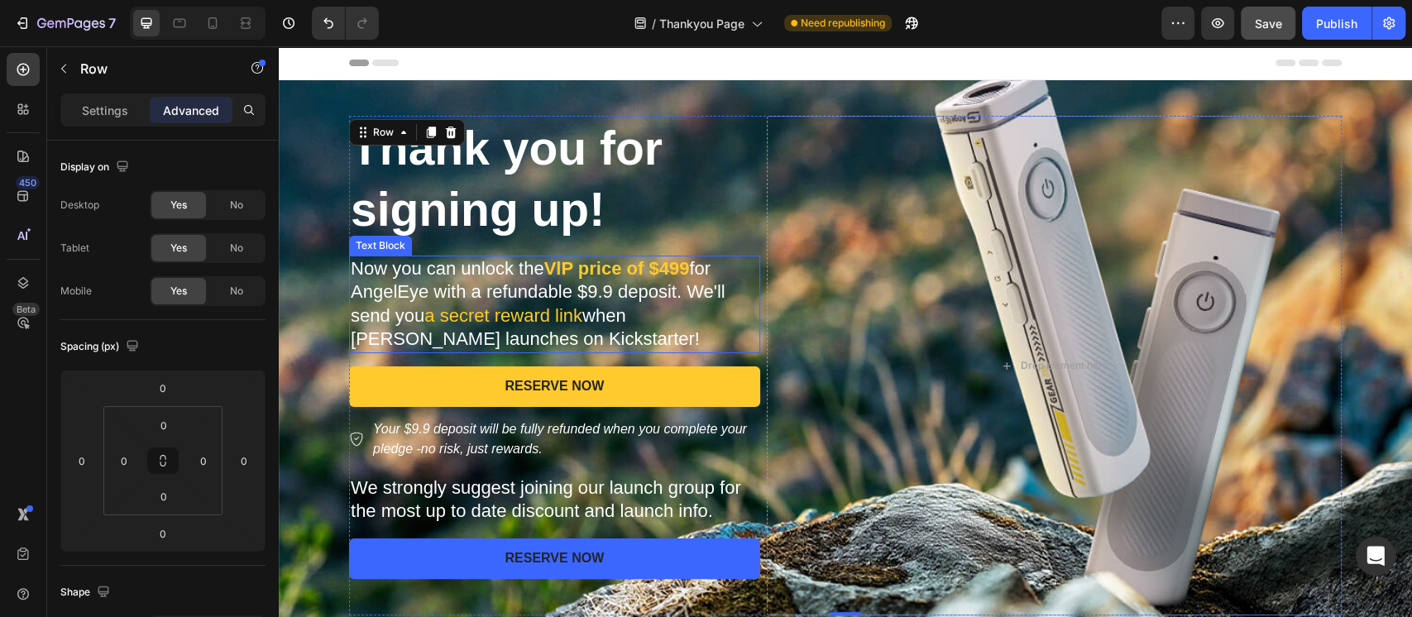
click at [665, 321] on p "Now you can unlock the VlP price of $499 for AngelEye with a refundable $9.9 de…" at bounding box center [555, 304] width 408 height 94
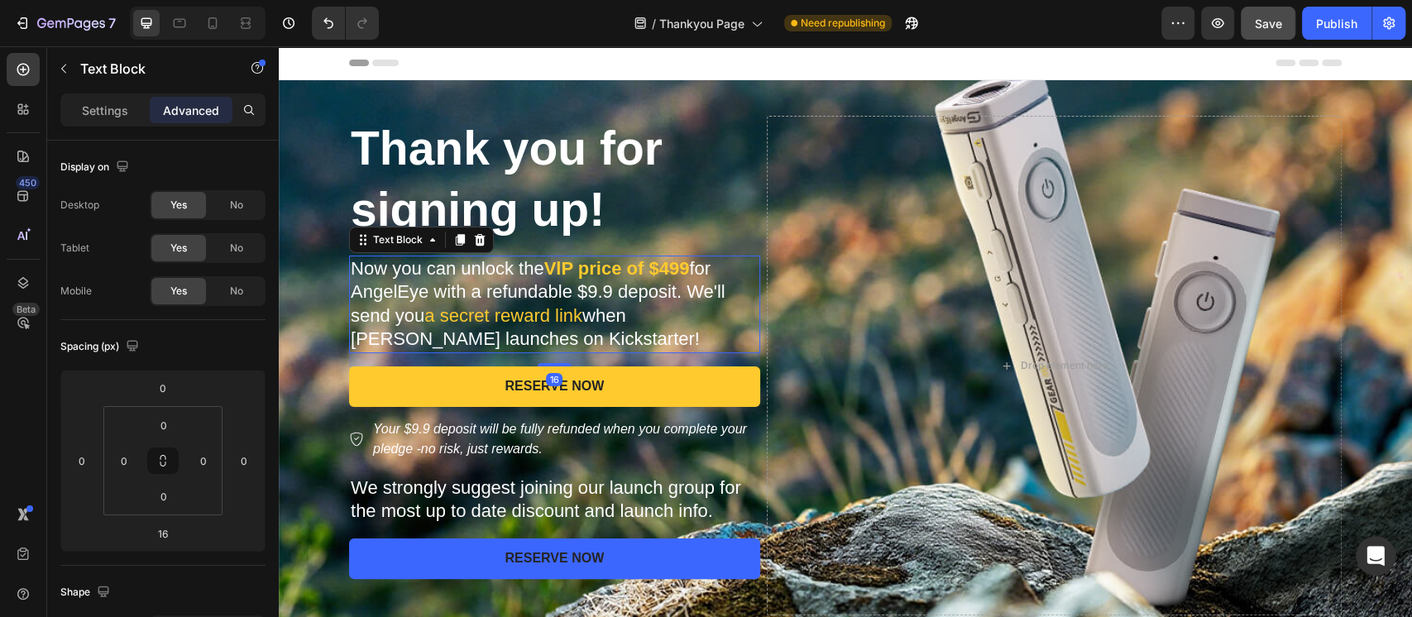
click at [103, 96] on div "Settings Advanced" at bounding box center [162, 109] width 205 height 33
click at [117, 117] on p "Settings" at bounding box center [105, 110] width 46 height 17
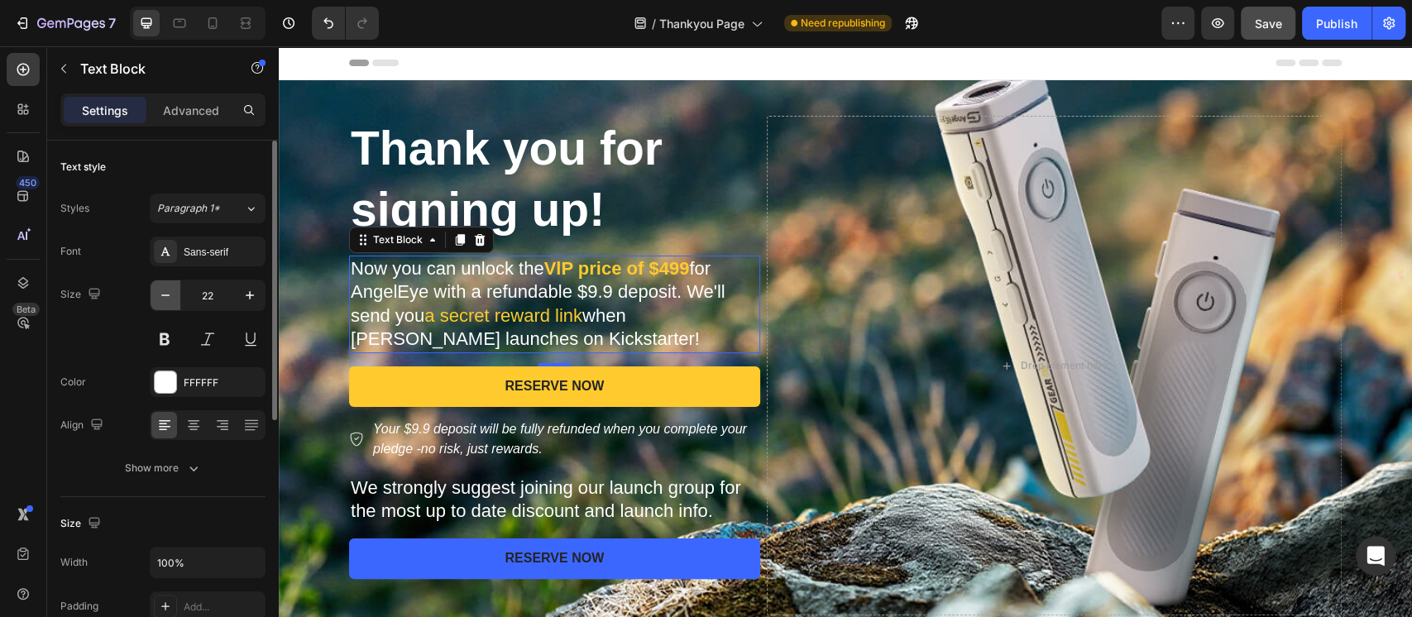
click at [170, 291] on icon "button" at bounding box center [165, 295] width 17 height 17
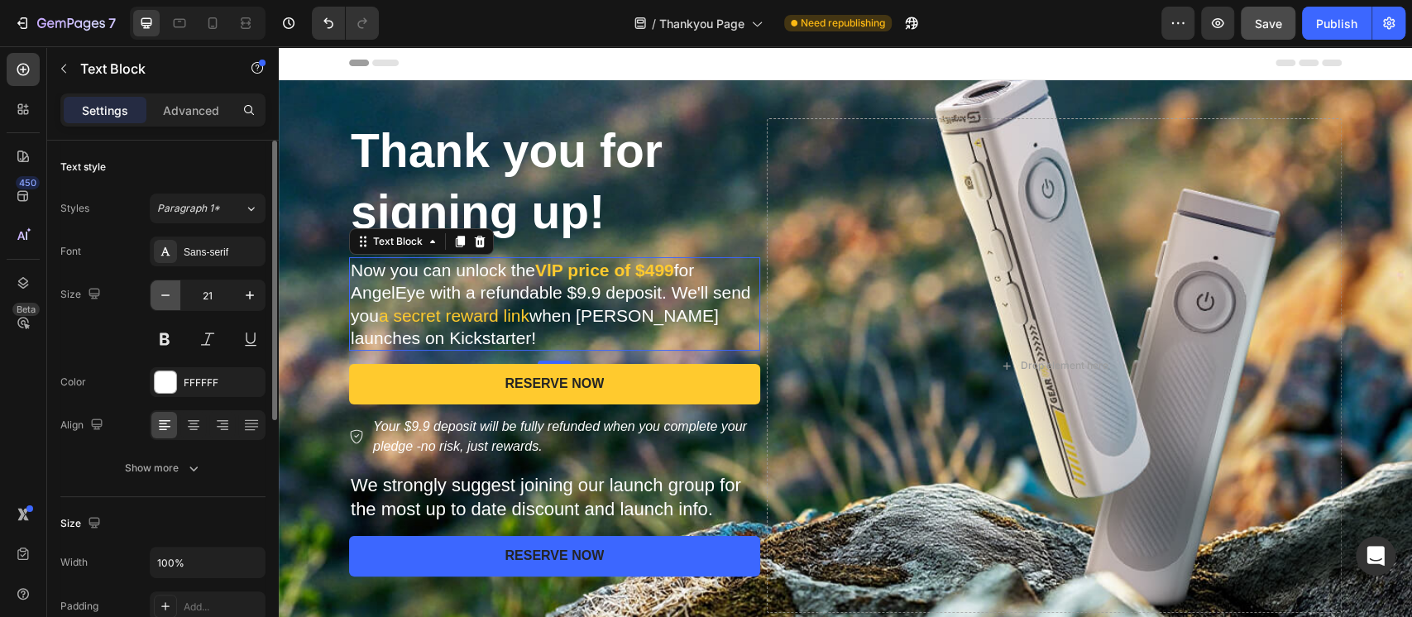
click at [170, 291] on icon "button" at bounding box center [165, 295] width 17 height 17
type input "20"
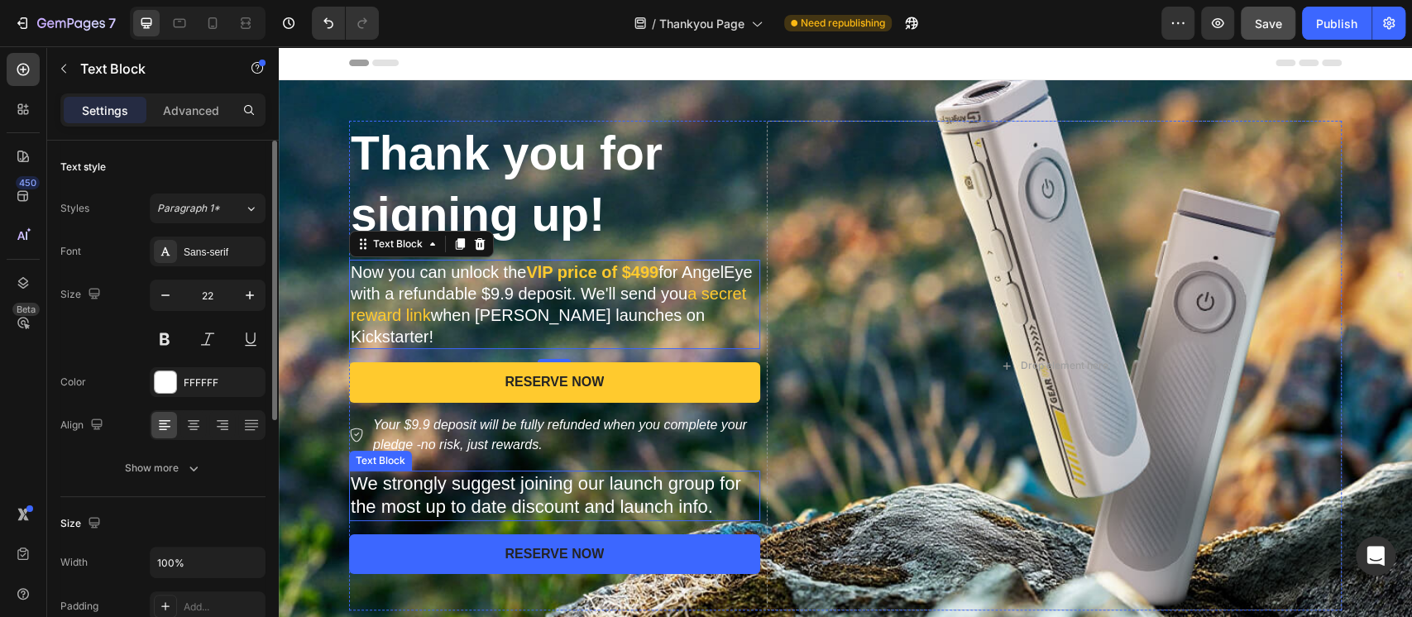
click at [388, 496] on p "We strongly suggest joining our launch group for the most up to date discount a…" at bounding box center [555, 495] width 408 height 47
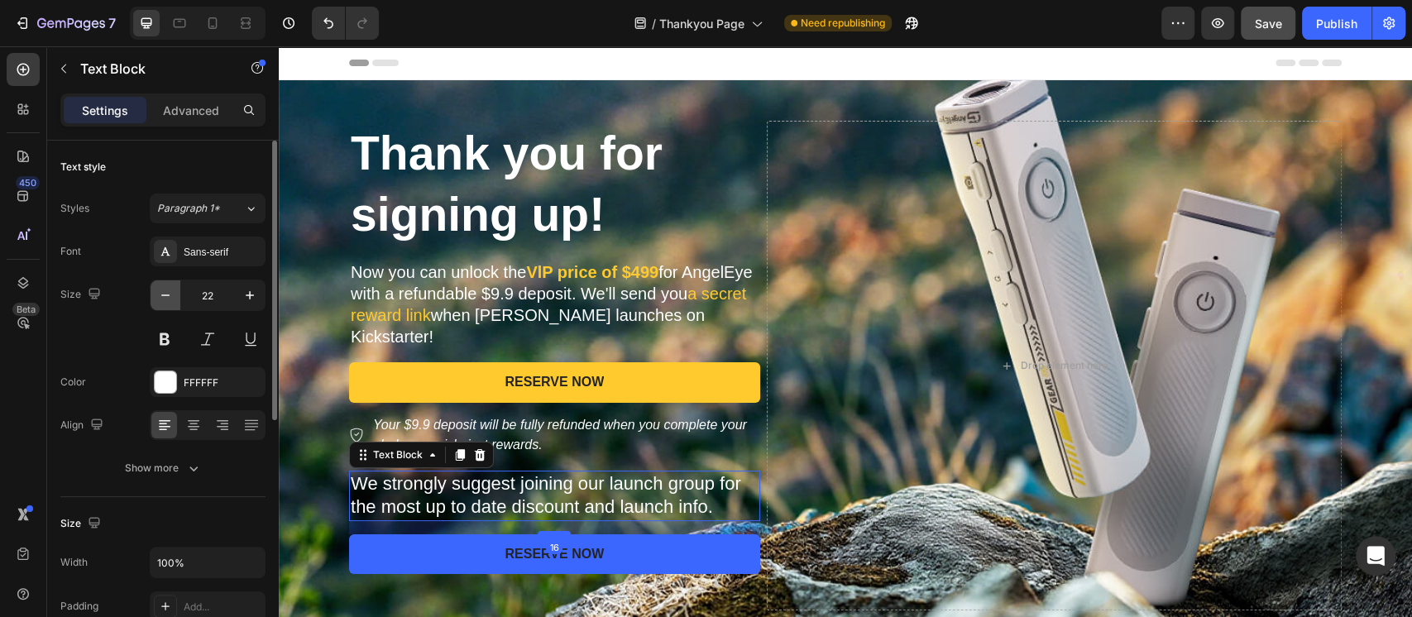
click at [173, 295] on icon "button" at bounding box center [165, 295] width 17 height 17
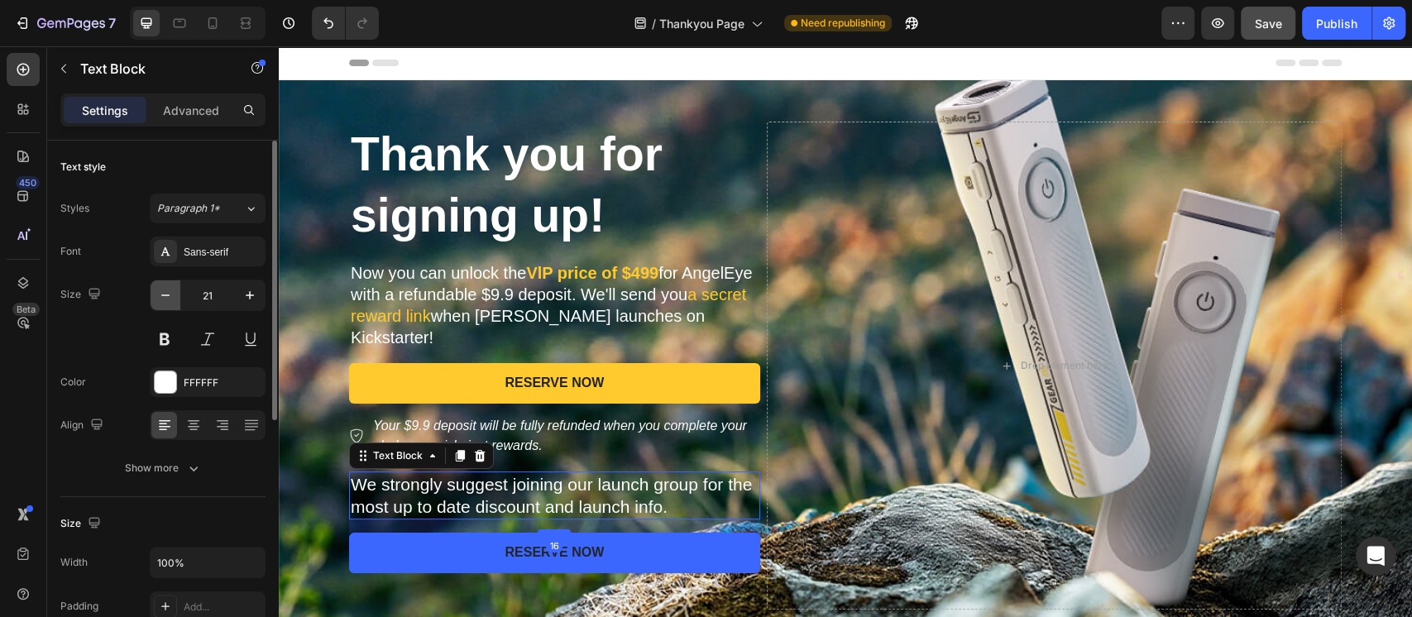
click at [173, 295] on icon "button" at bounding box center [165, 295] width 17 height 17
type input "20"
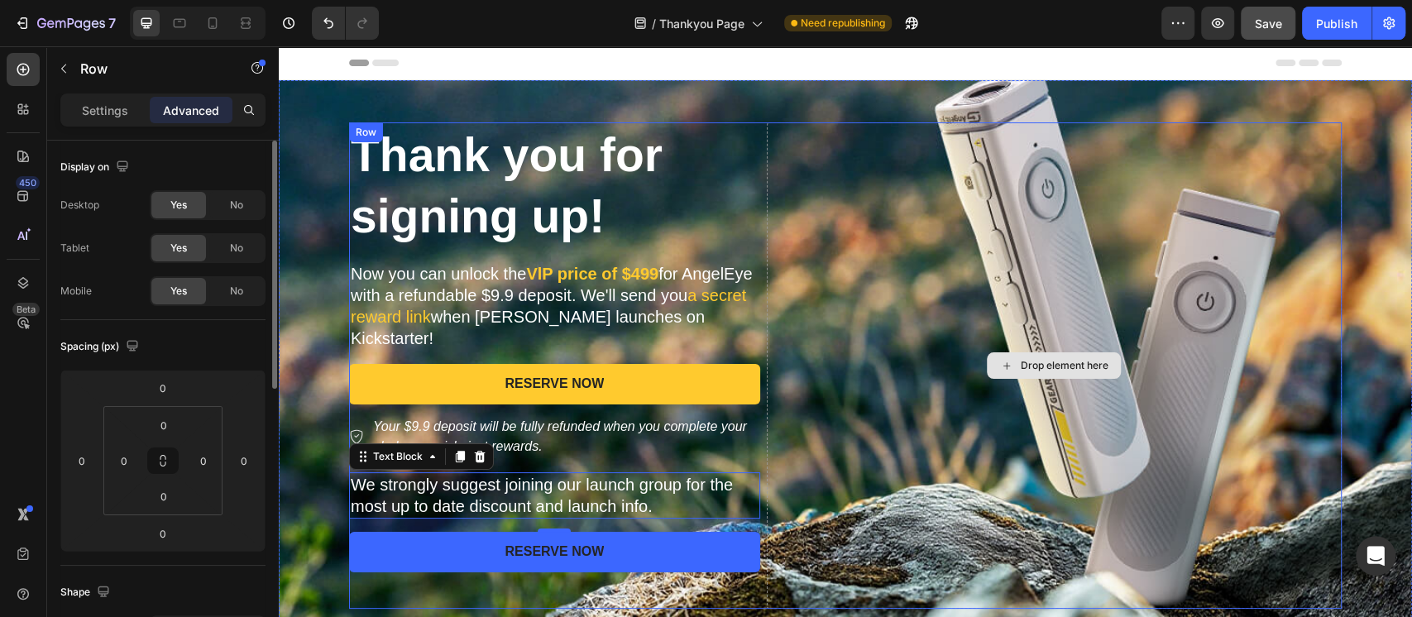
click at [797, 201] on div "Drop element here" at bounding box center [1054, 365] width 575 height 486
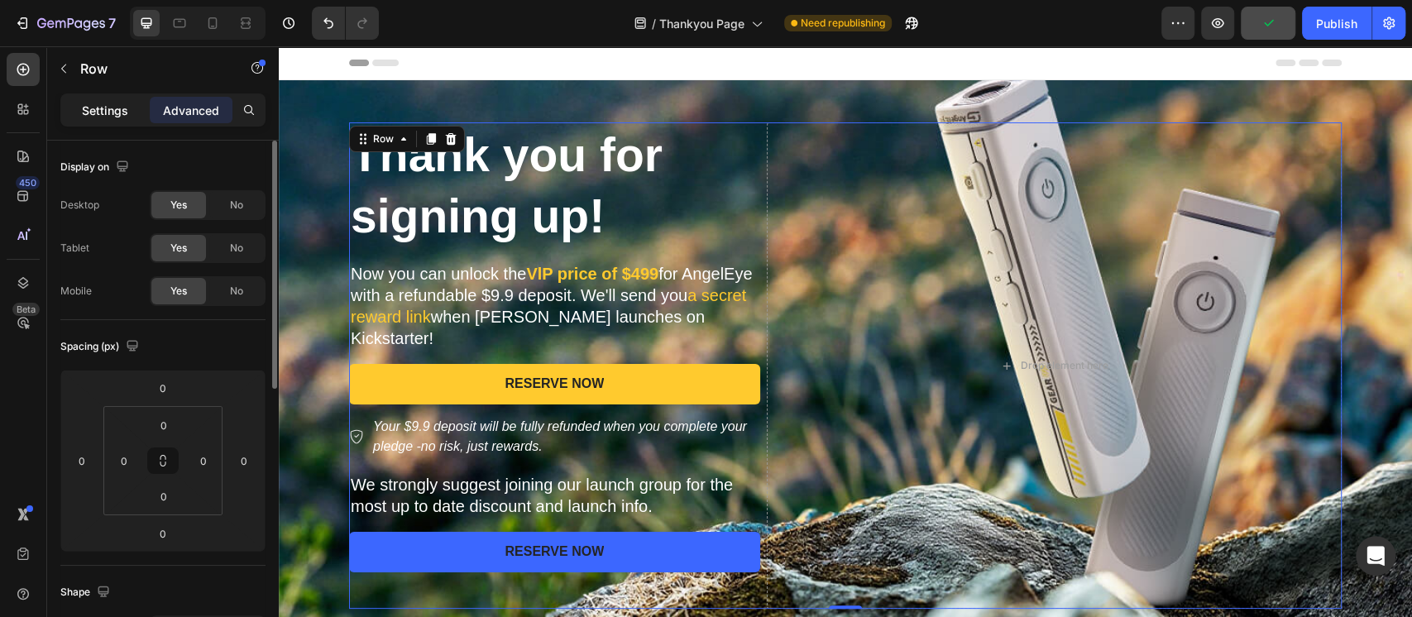
click at [119, 115] on p "Settings" at bounding box center [105, 110] width 46 height 17
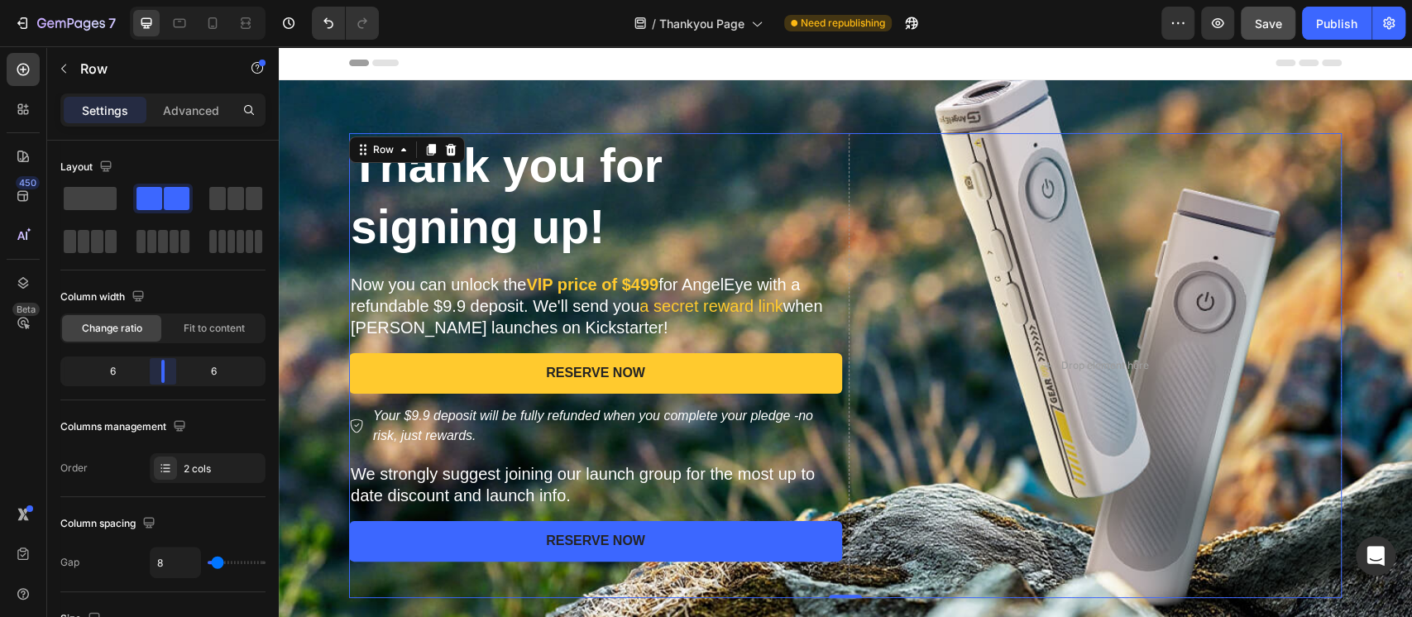
drag, startPoint x: 147, startPoint y: 372, endPoint x: 163, endPoint y: 372, distance: 15.7
click at [163, 0] on body "7 Version history / Thankyou Page Need republishing Preview Save Publish 450 Be…" at bounding box center [706, 0] width 1412 height 0
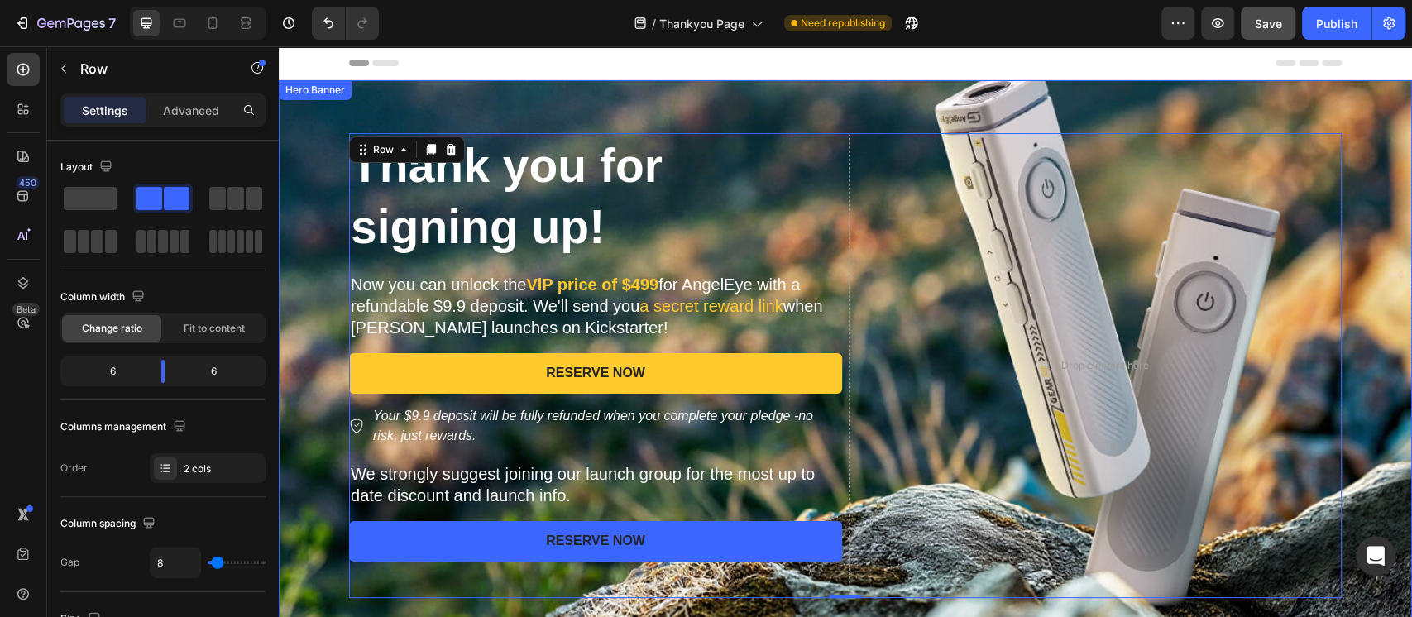
click at [801, 103] on div "Background Image" at bounding box center [845, 365] width 1133 height 571
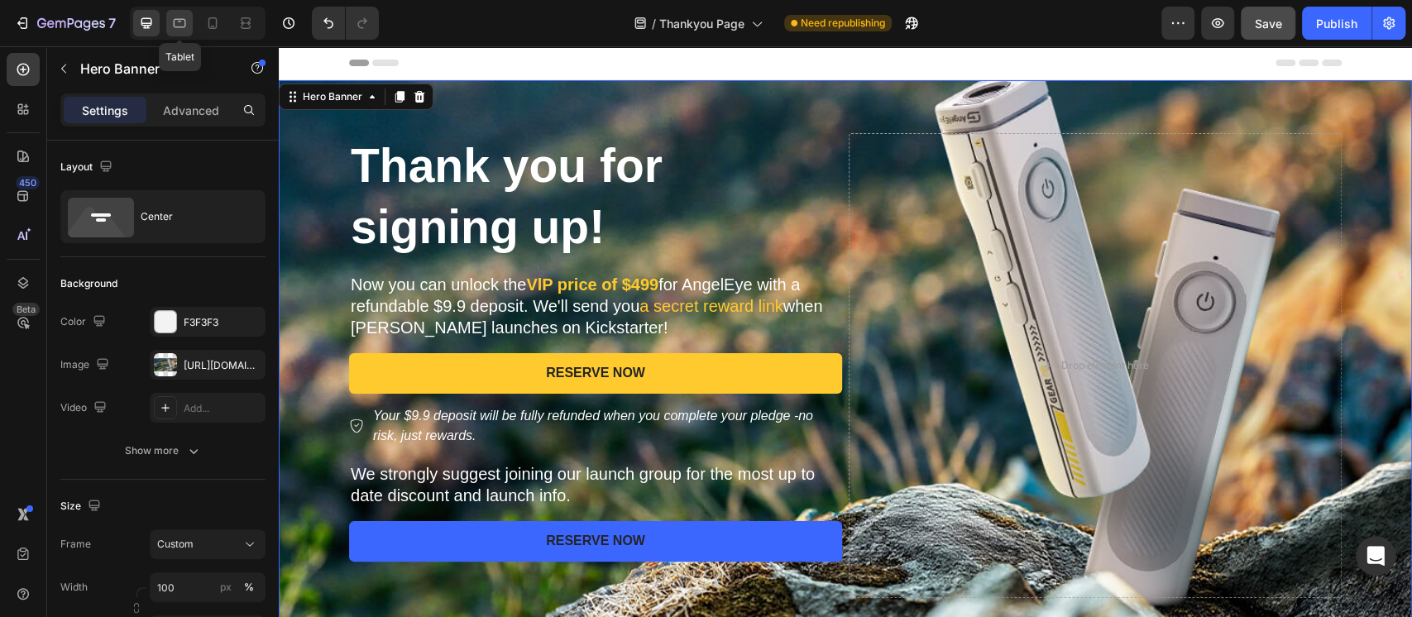
click at [178, 25] on icon at bounding box center [179, 23] width 17 height 17
type input "100%"
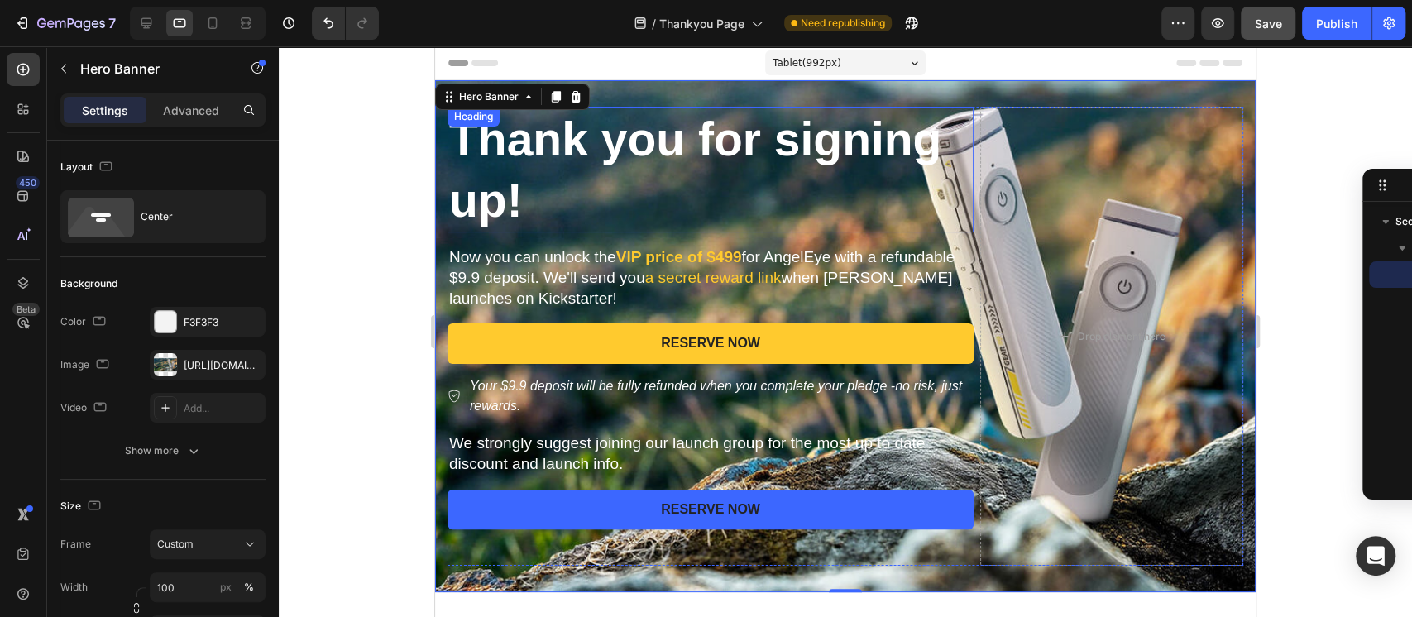
click at [513, 155] on h2 "Thank you for signing up!" at bounding box center [710, 170] width 526 height 126
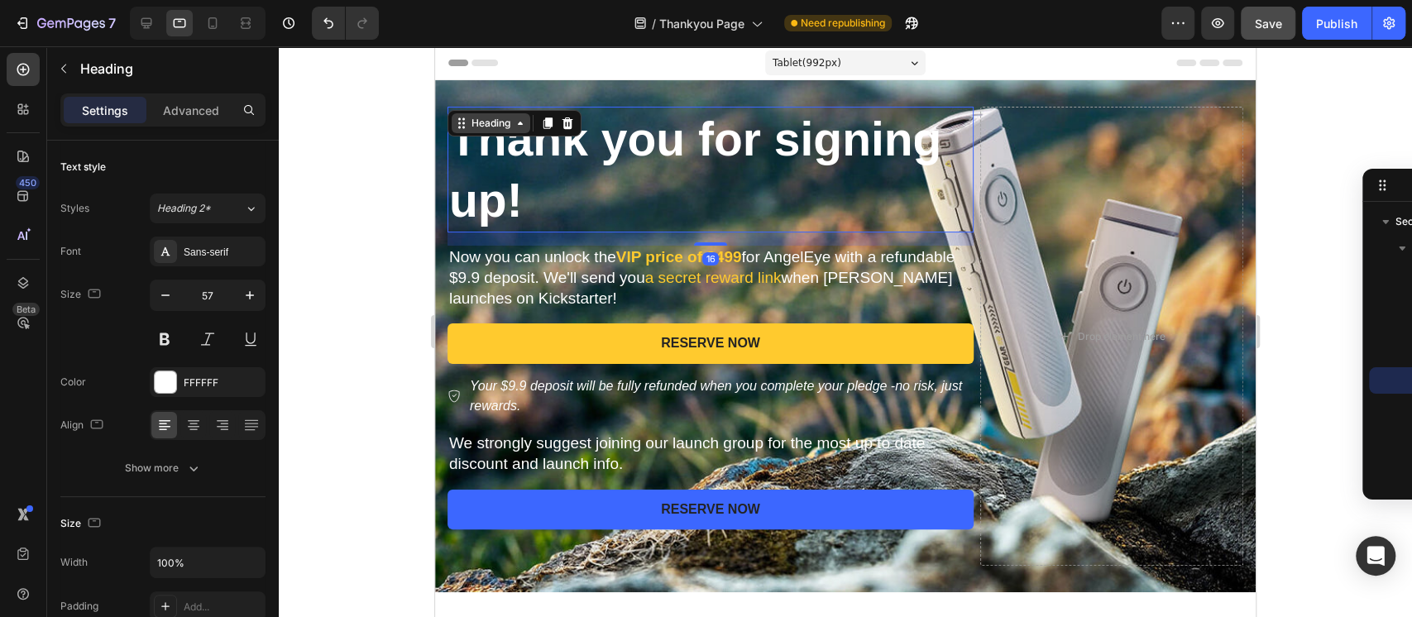
click at [488, 127] on div "Heading" at bounding box center [490, 123] width 45 height 15
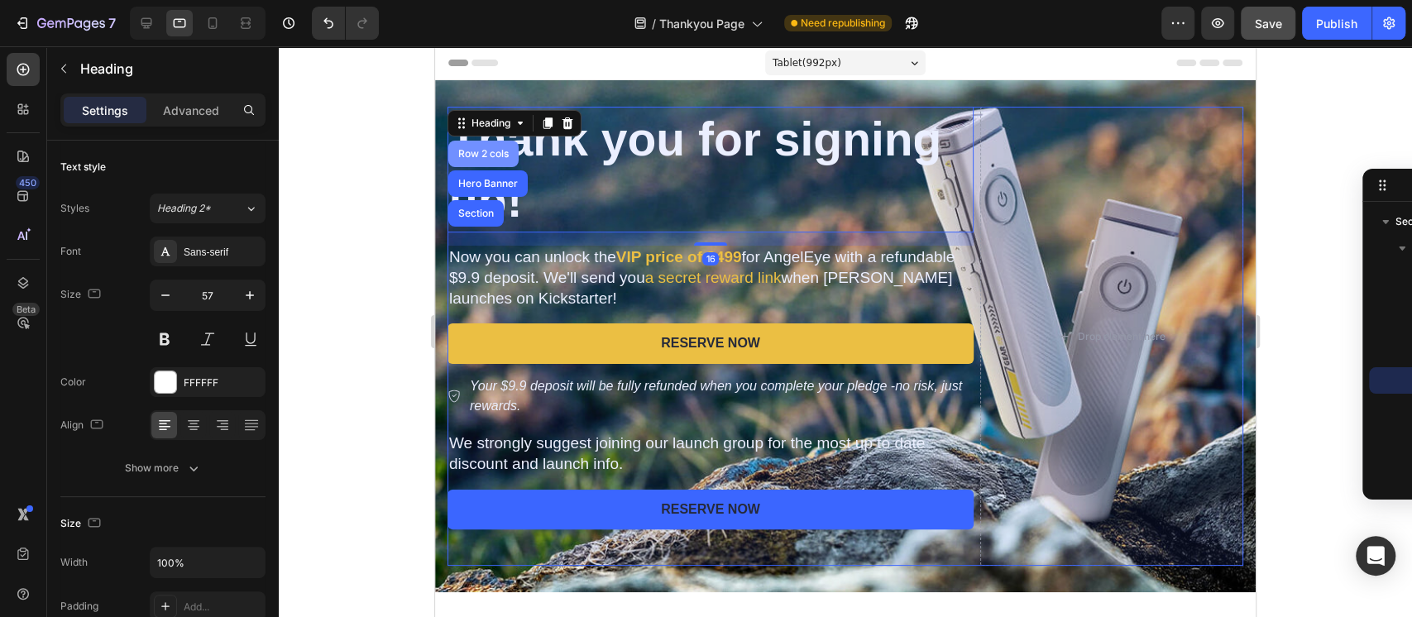
click at [488, 160] on div "Row 2 cols" at bounding box center [483, 154] width 70 height 26
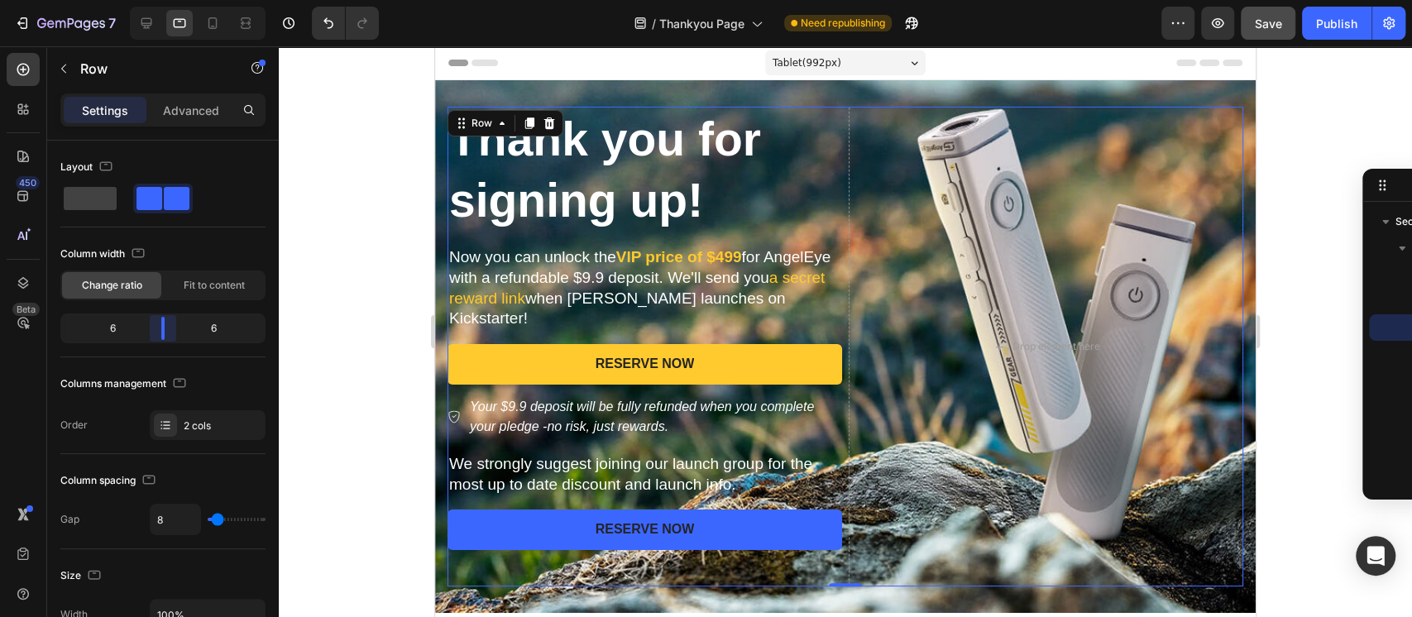
drag, startPoint x: 192, startPoint y: 327, endPoint x: 158, endPoint y: 322, distance: 34.3
click at [158, 0] on body "7 Version history / Thankyou Page Need republishing Preview Save Publish 450 Be…" at bounding box center [706, 0] width 1412 height 0
click at [368, 230] on div at bounding box center [845, 331] width 1133 height 571
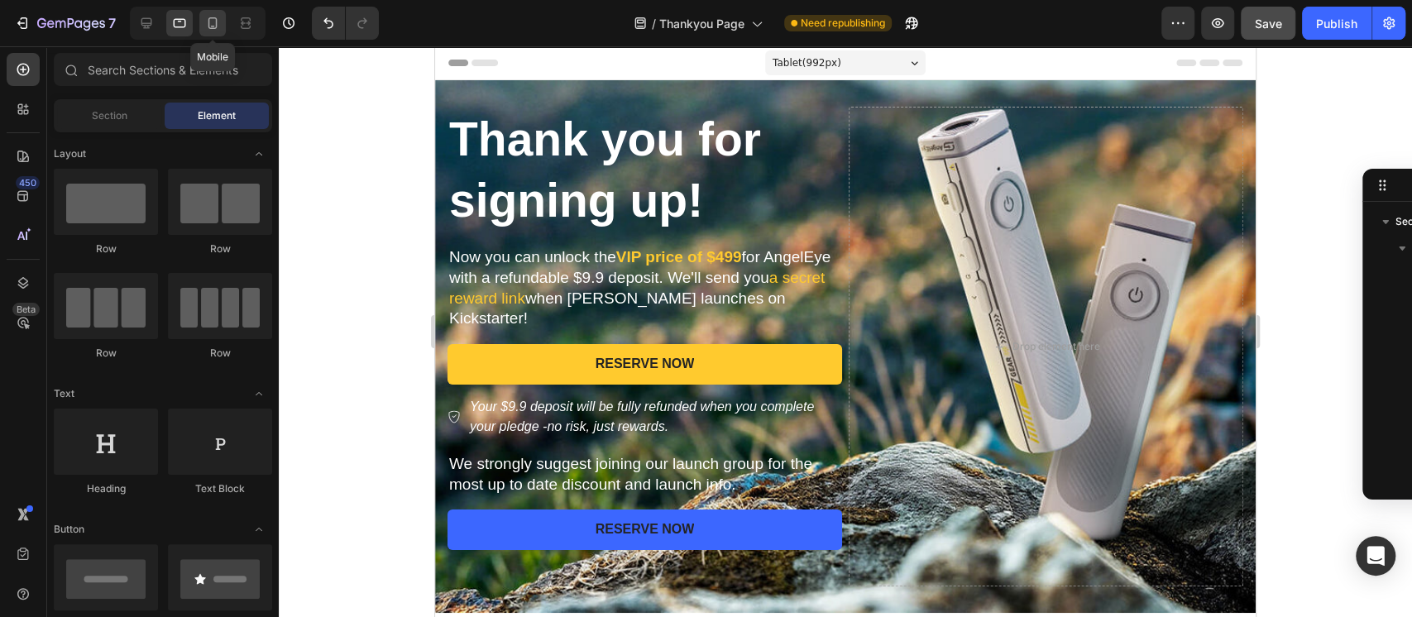
click at [217, 25] on icon at bounding box center [212, 23] width 9 height 12
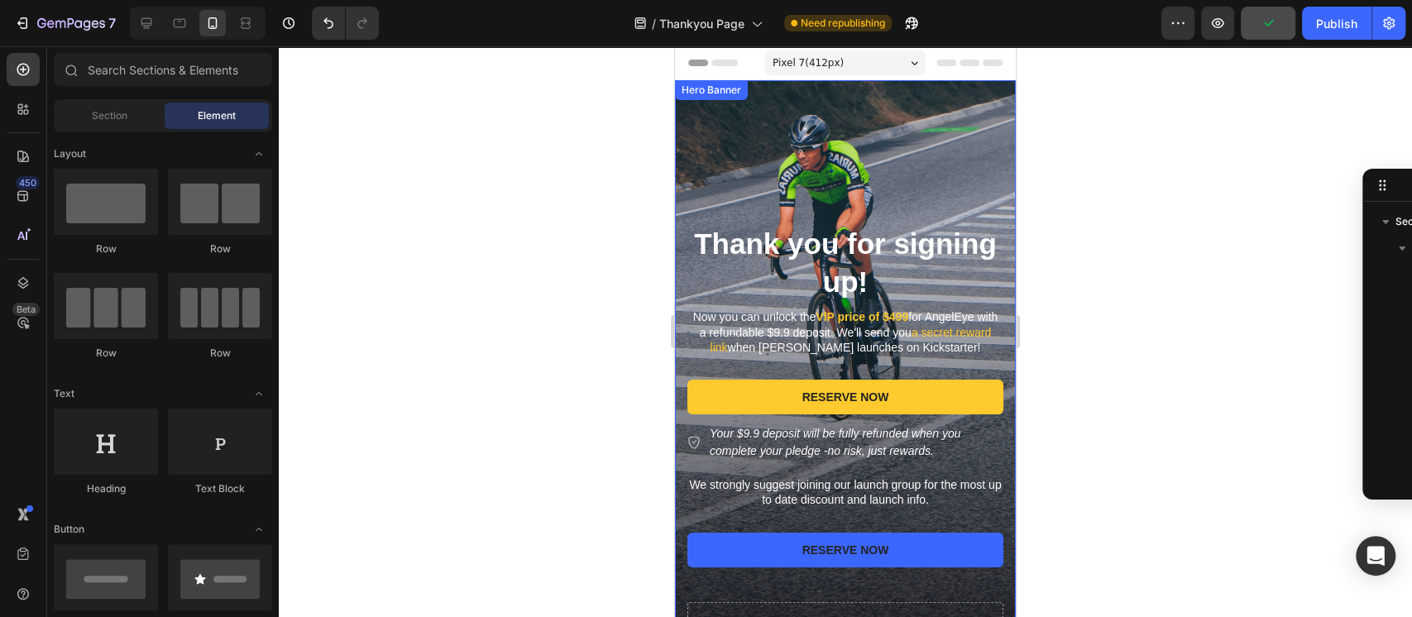
click at [858, 149] on div "Background Image" at bounding box center [845, 383] width 341 height 606
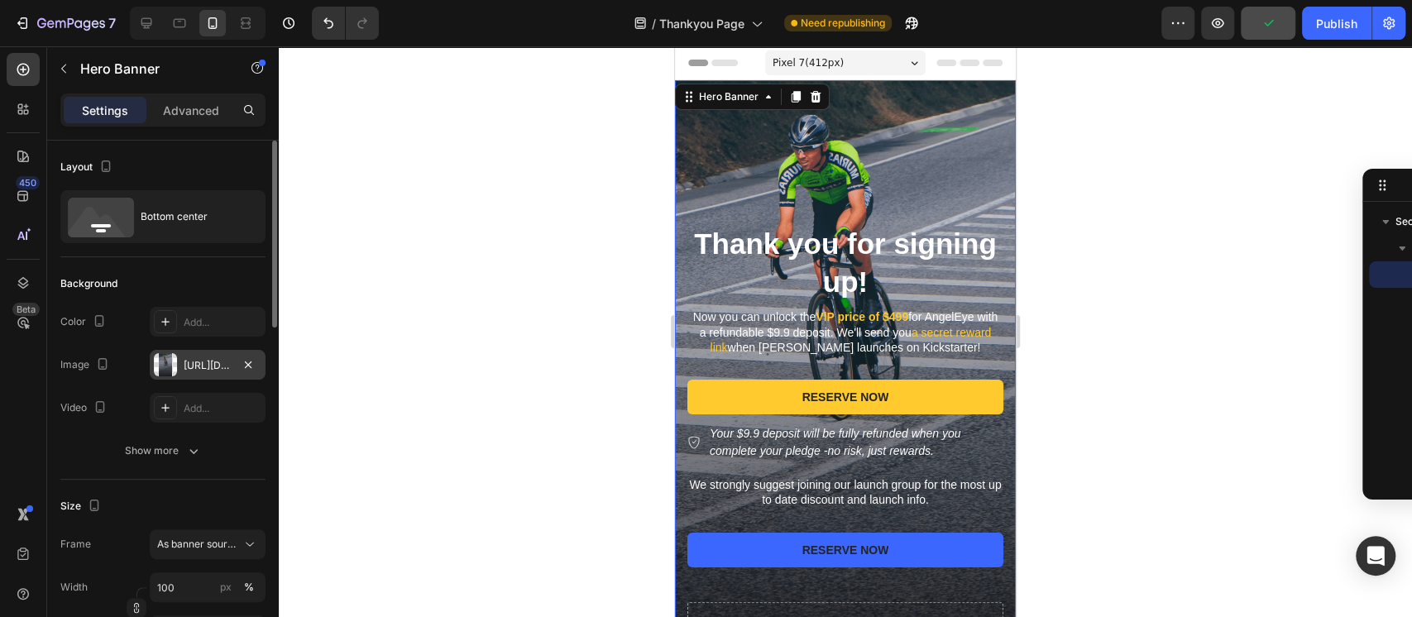
click at [174, 375] on div at bounding box center [165, 364] width 23 height 23
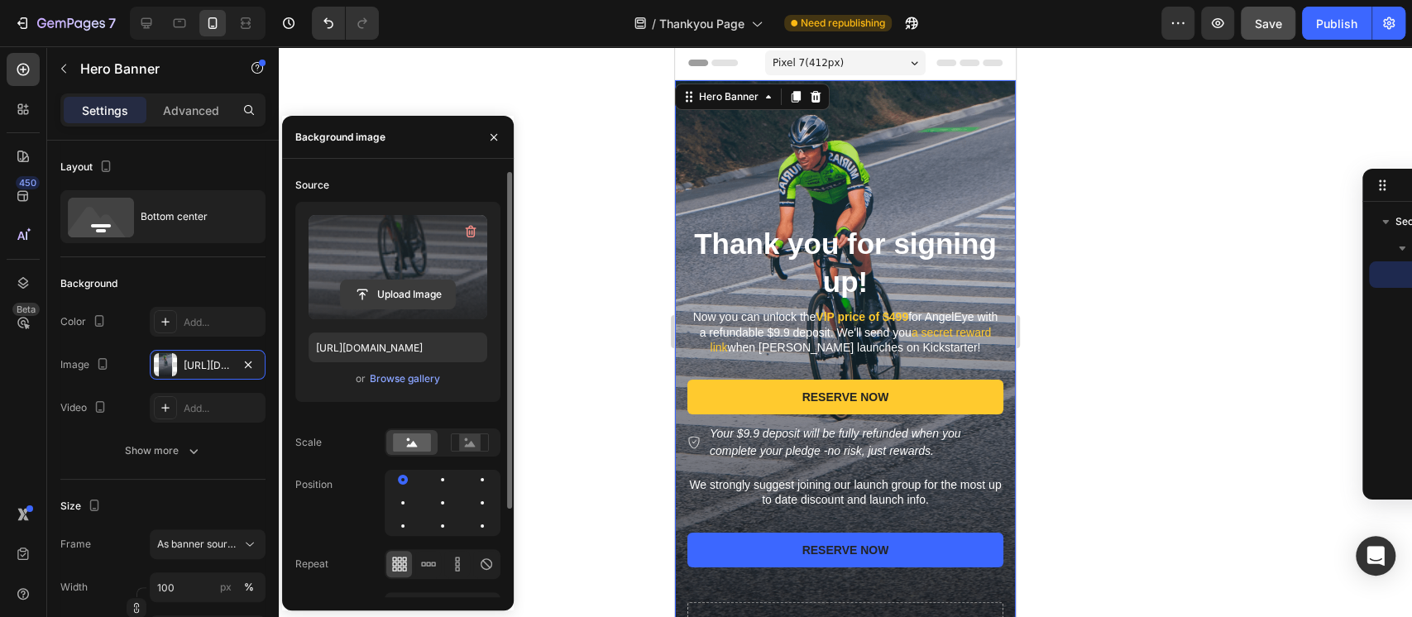
click at [409, 296] on input "file" at bounding box center [398, 294] width 114 height 28
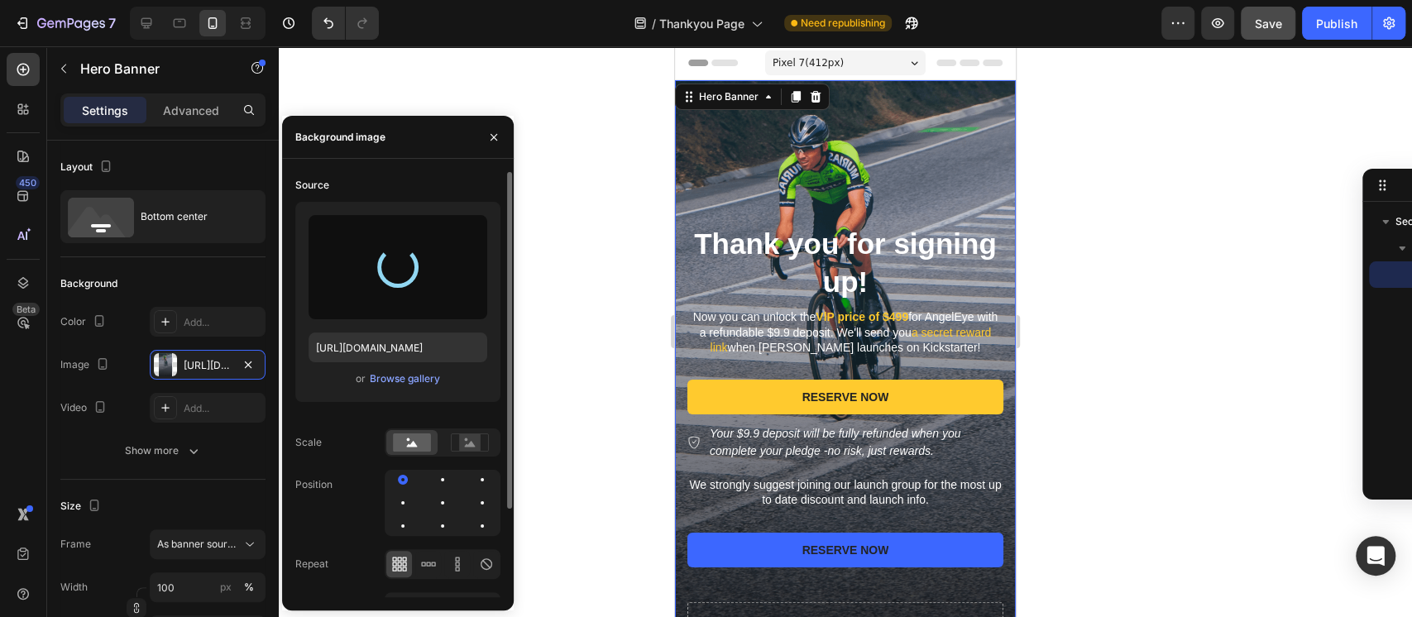
type input "https://cdn.shopify.com/s/files/1/0918/0541/7836/files/gempages_568749056013108…"
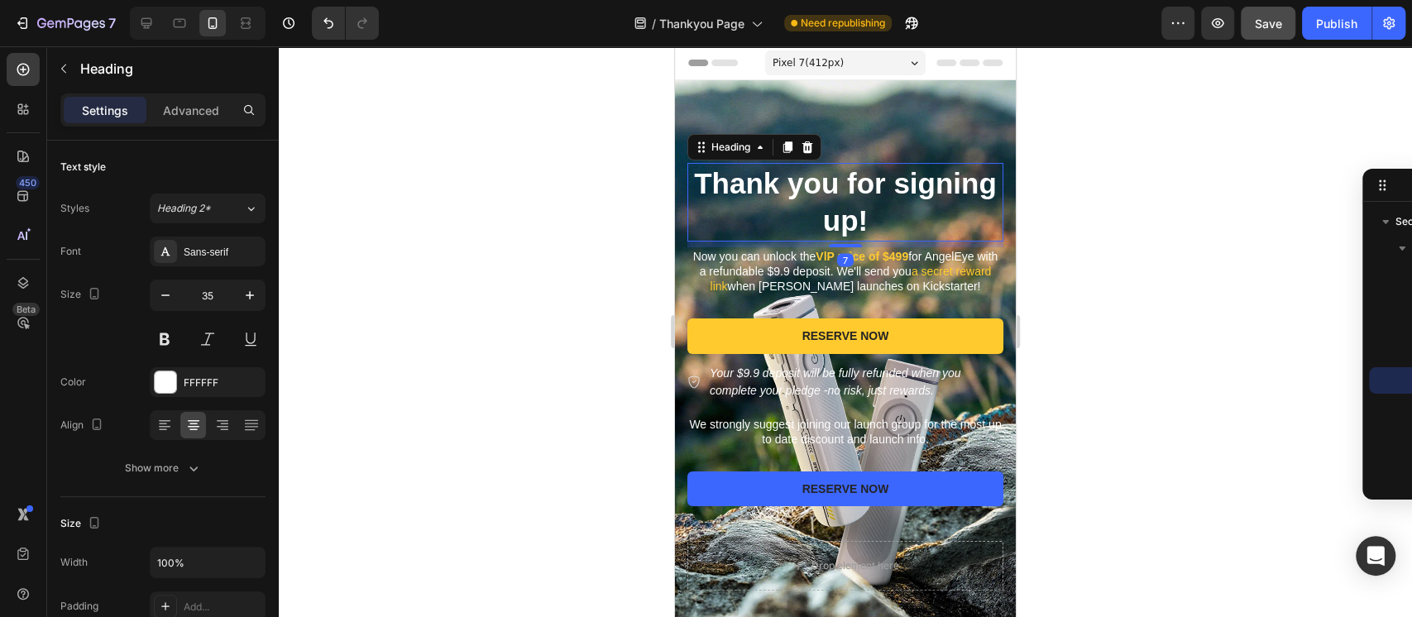
click at [840, 180] on h2 "Thank you for signing up!" at bounding box center [845, 202] width 316 height 79
click at [708, 140] on div "Heading" at bounding box center [730, 147] width 45 height 15
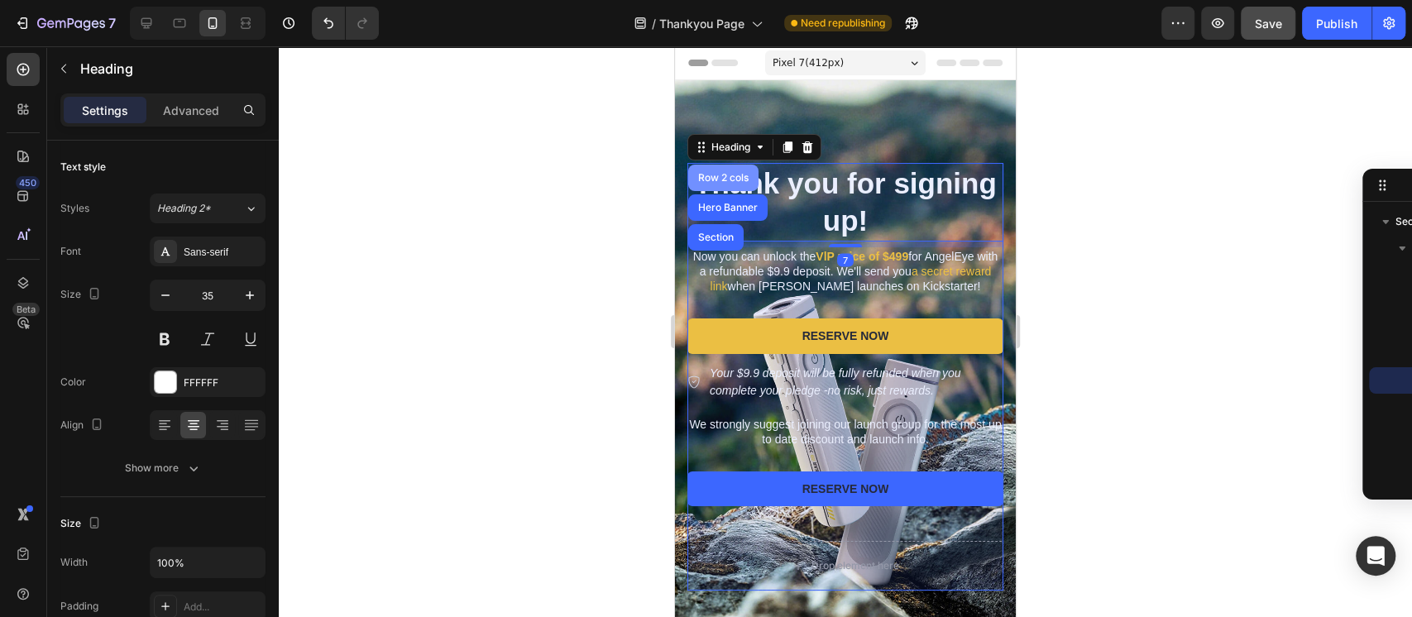
click at [719, 173] on div "Row 2 cols" at bounding box center [723, 178] width 57 height 10
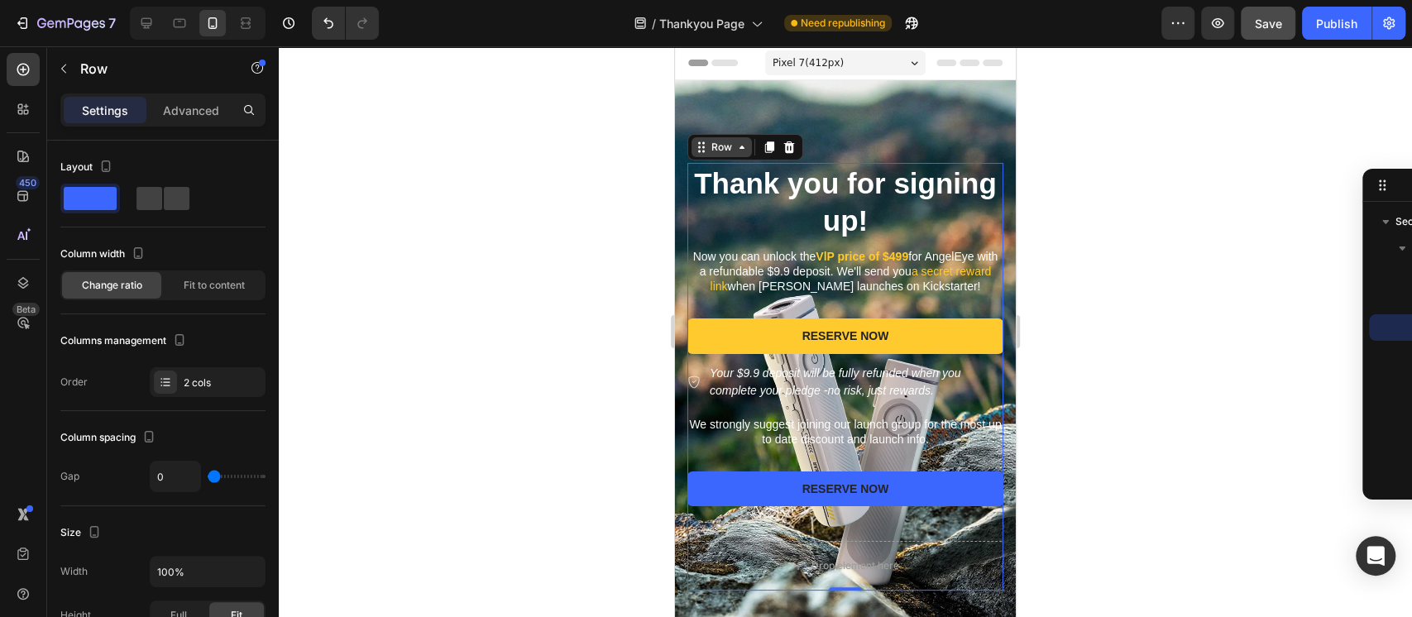
click at [719, 140] on div "Row" at bounding box center [721, 147] width 27 height 15
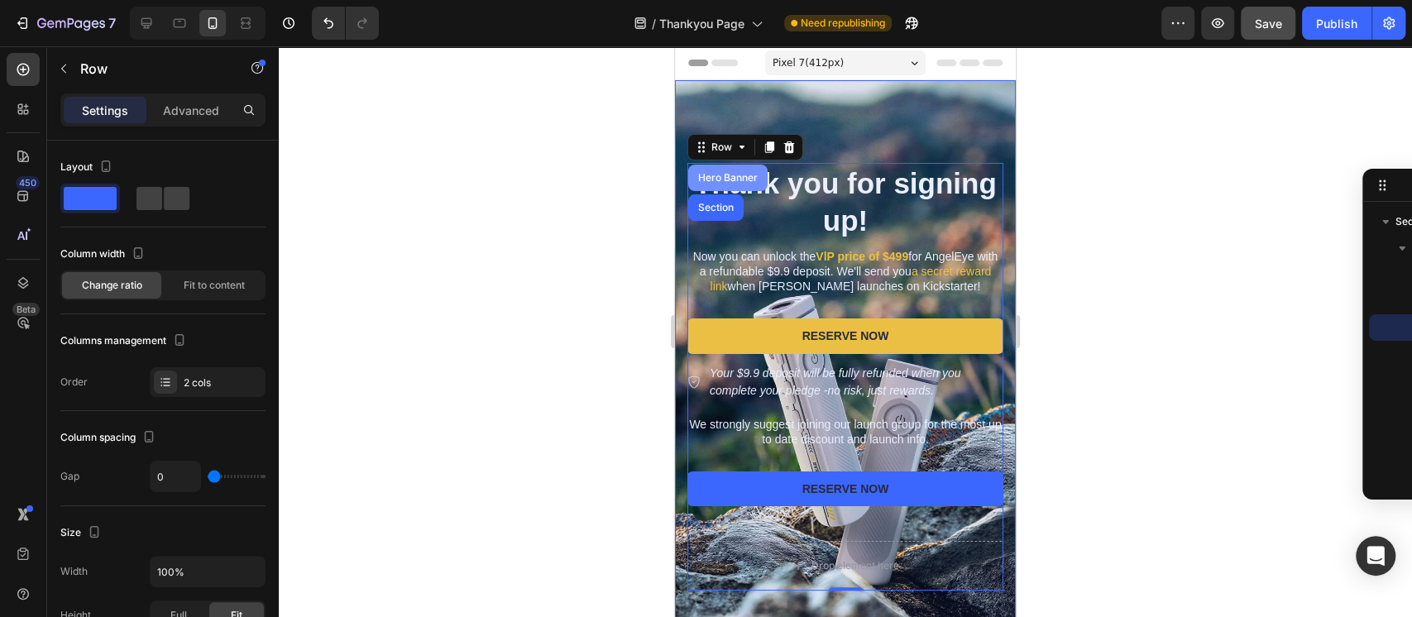
click at [724, 173] on div "Hero Banner" at bounding box center [728, 178] width 66 height 10
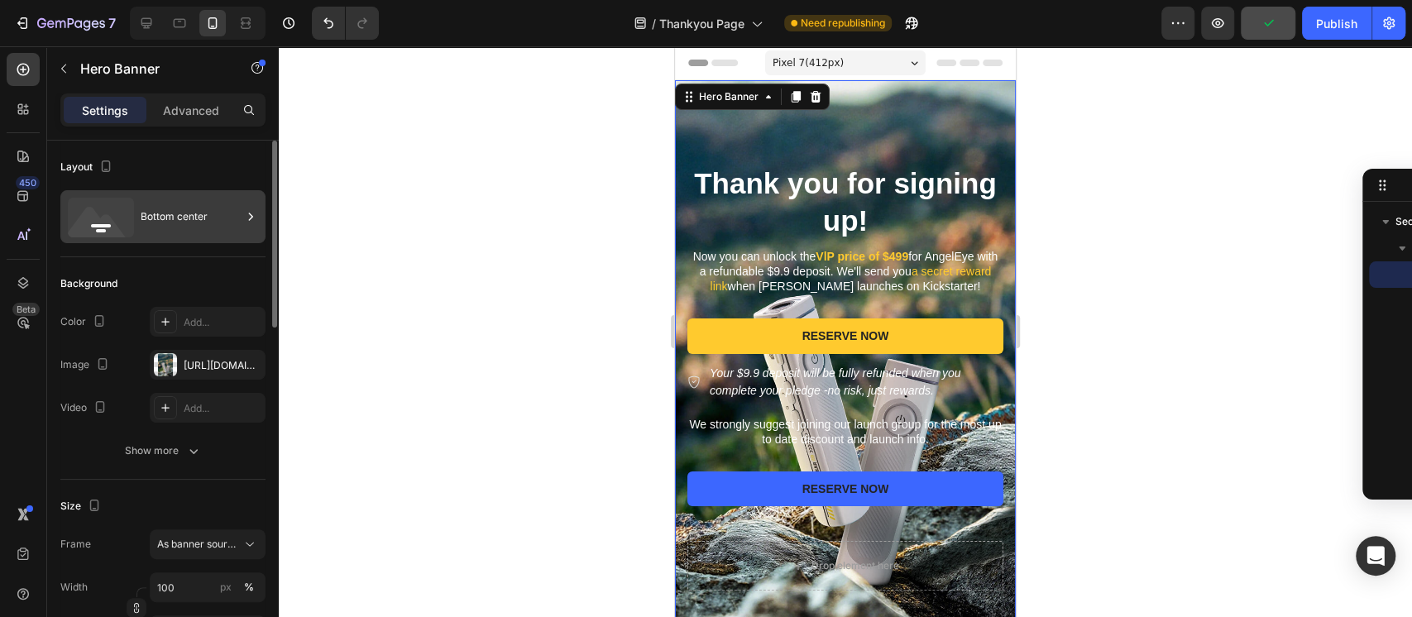
click at [172, 212] on div "Bottom center" at bounding box center [191, 217] width 101 height 38
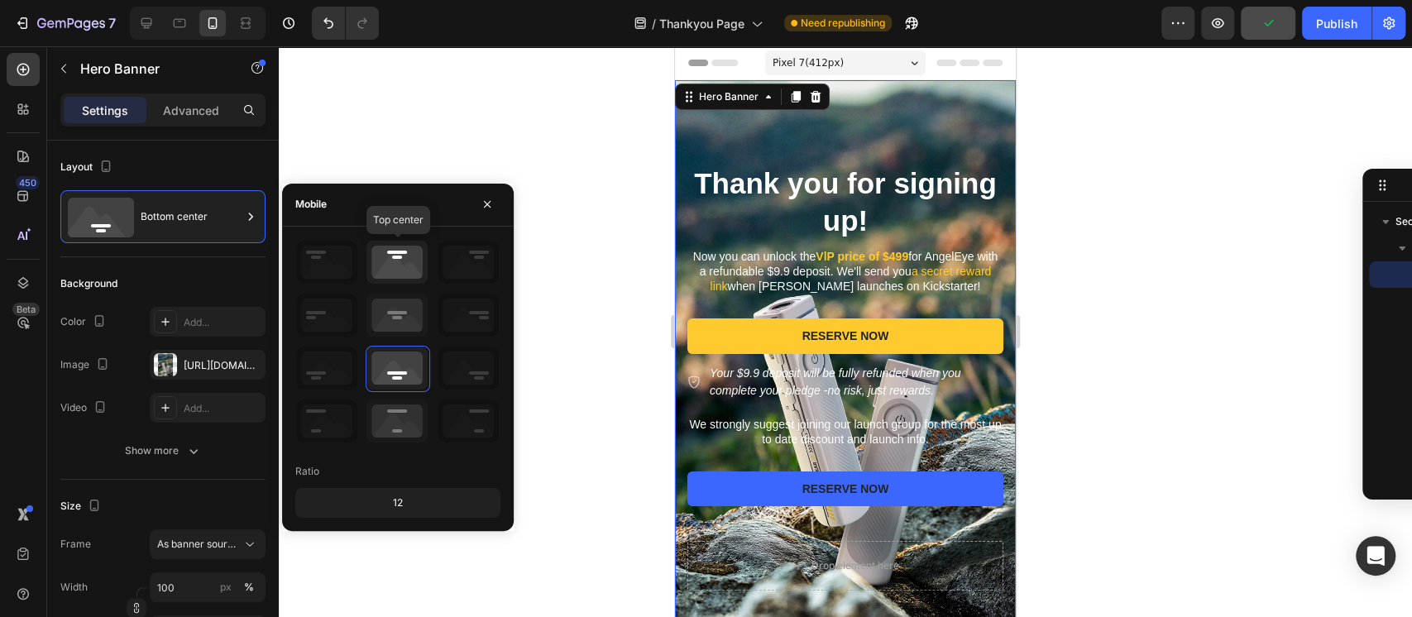
click at [404, 262] on icon at bounding box center [396, 262] width 61 height 43
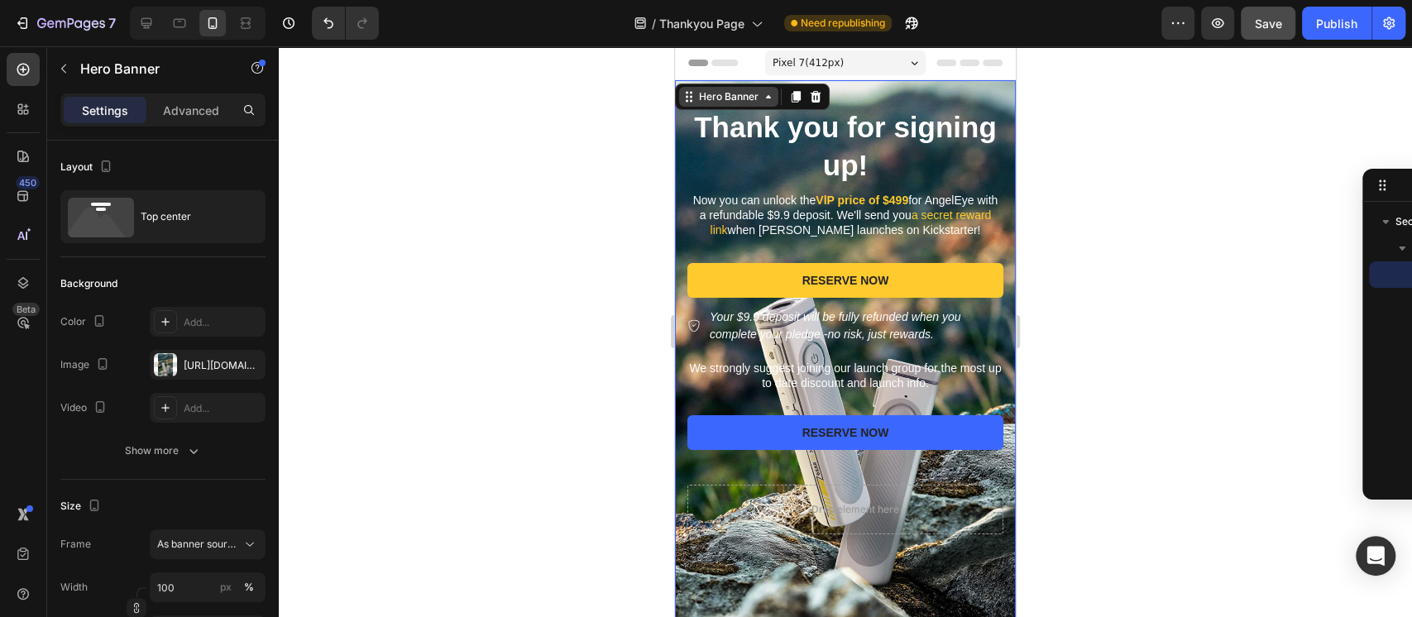
click at [711, 103] on div "Hero Banner" at bounding box center [728, 96] width 66 height 15
click at [704, 76] on div "Section" at bounding box center [703, 68] width 55 height 26
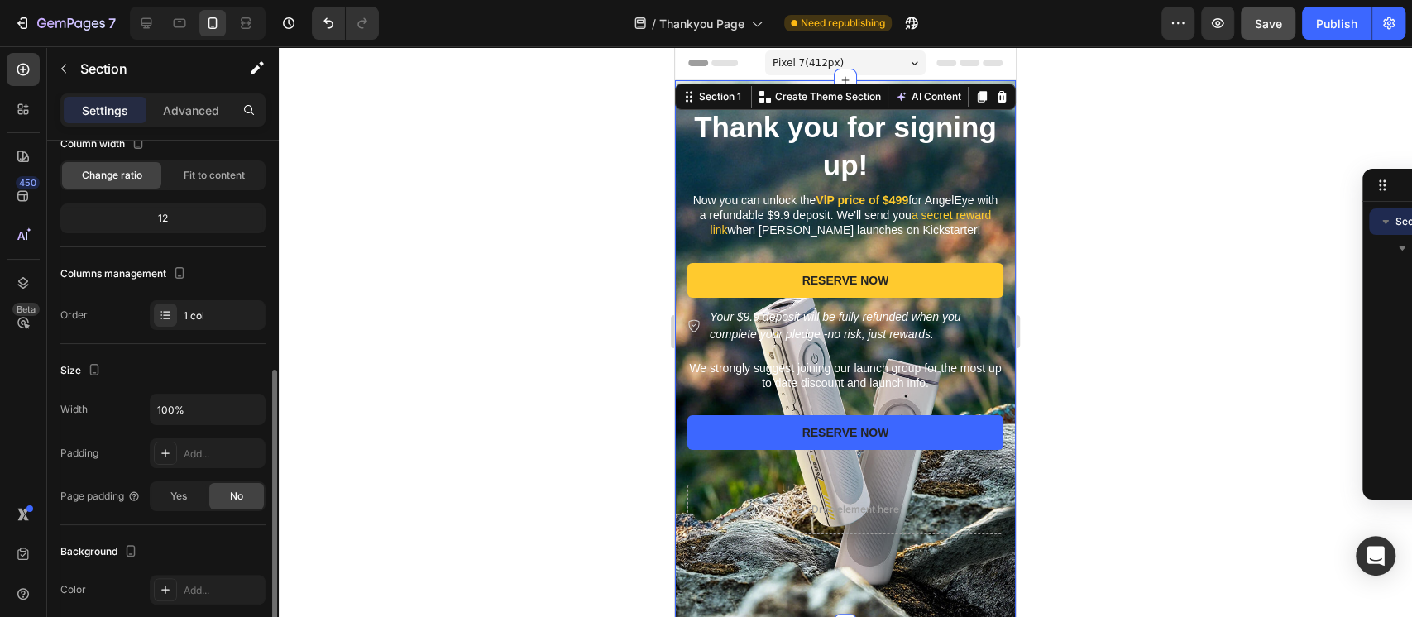
scroll to position [331, 0]
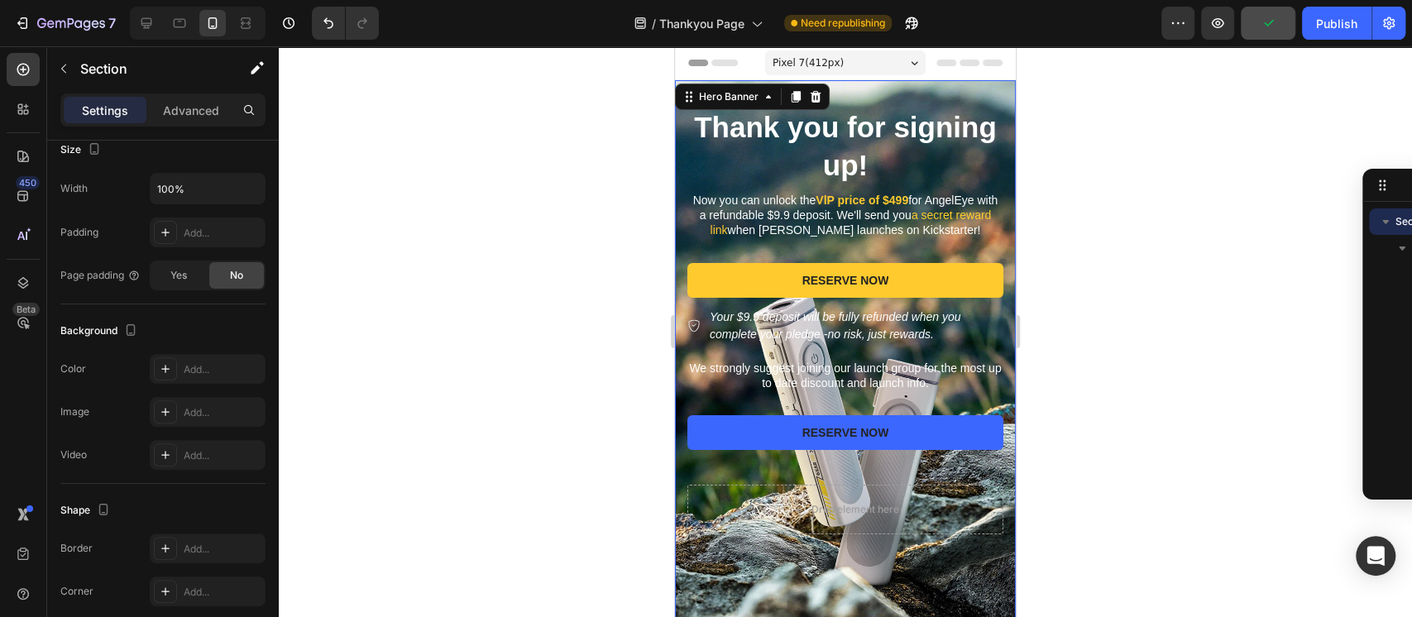
click at [686, 168] on div "Thank you for signing up! Heading Now you can unlock the VlP price of $499 for …" at bounding box center [845, 324] width 341 height 489
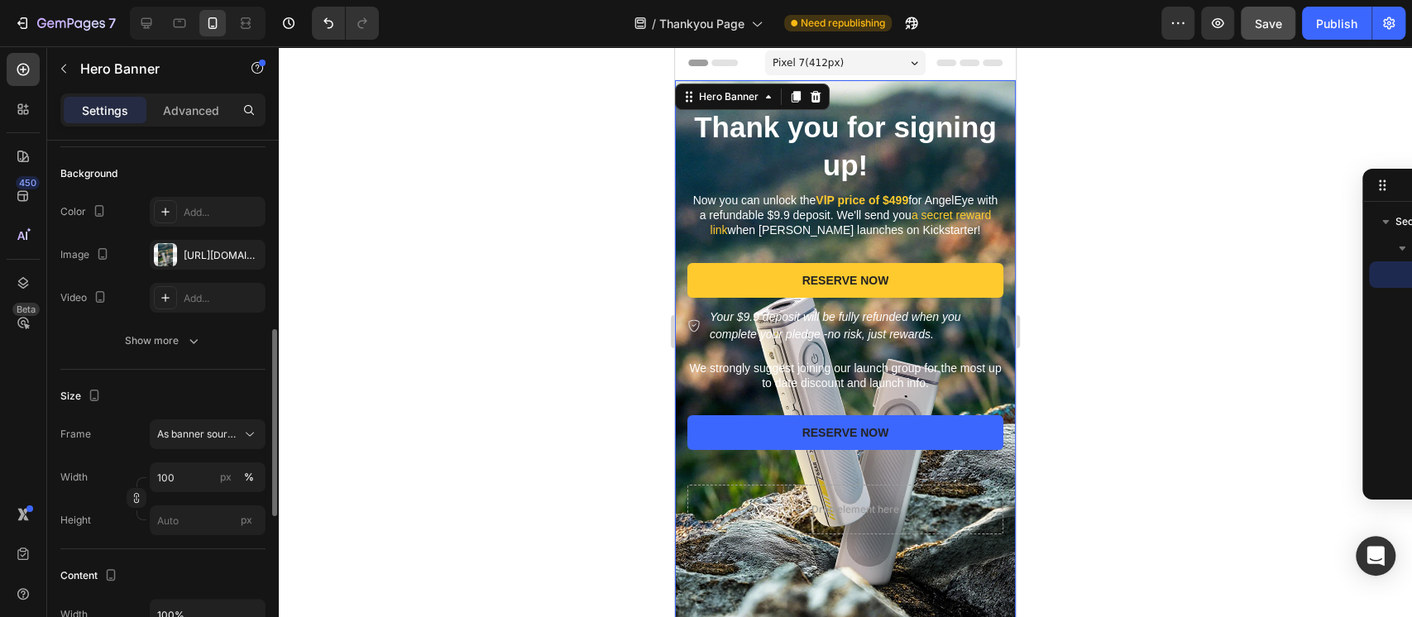
scroll to position [220, 0]
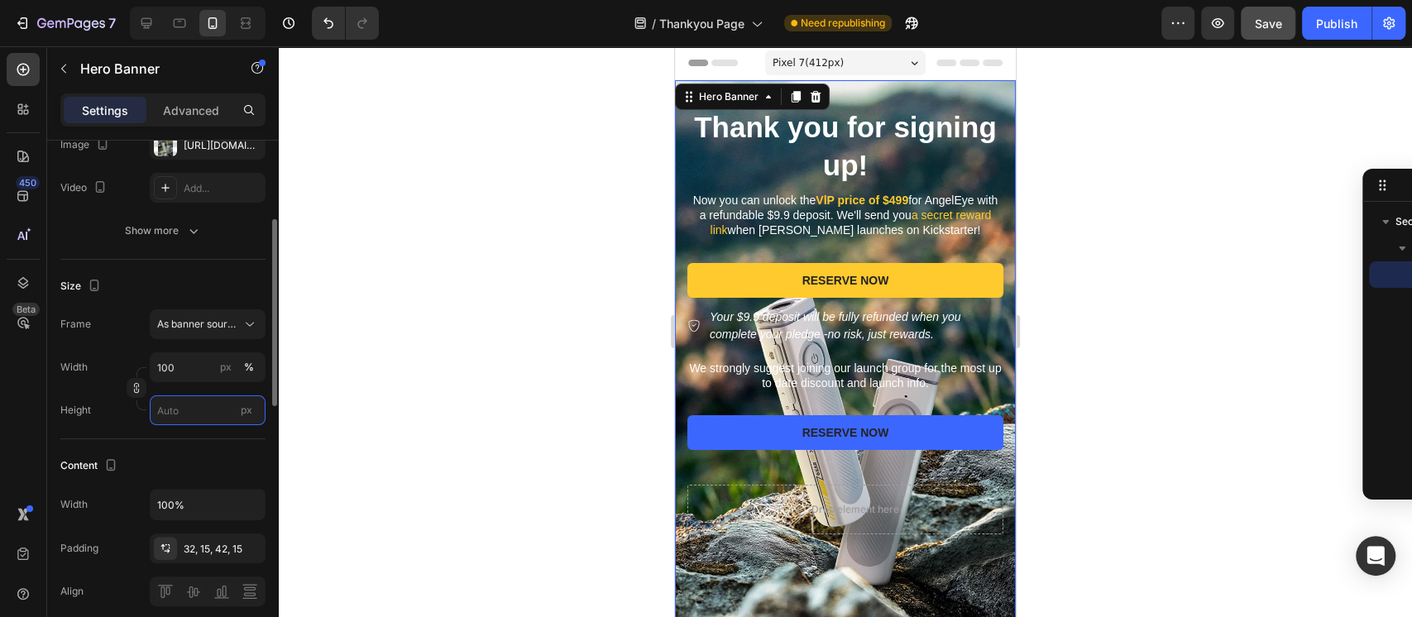
click at [175, 412] on input "px" at bounding box center [208, 410] width 116 height 30
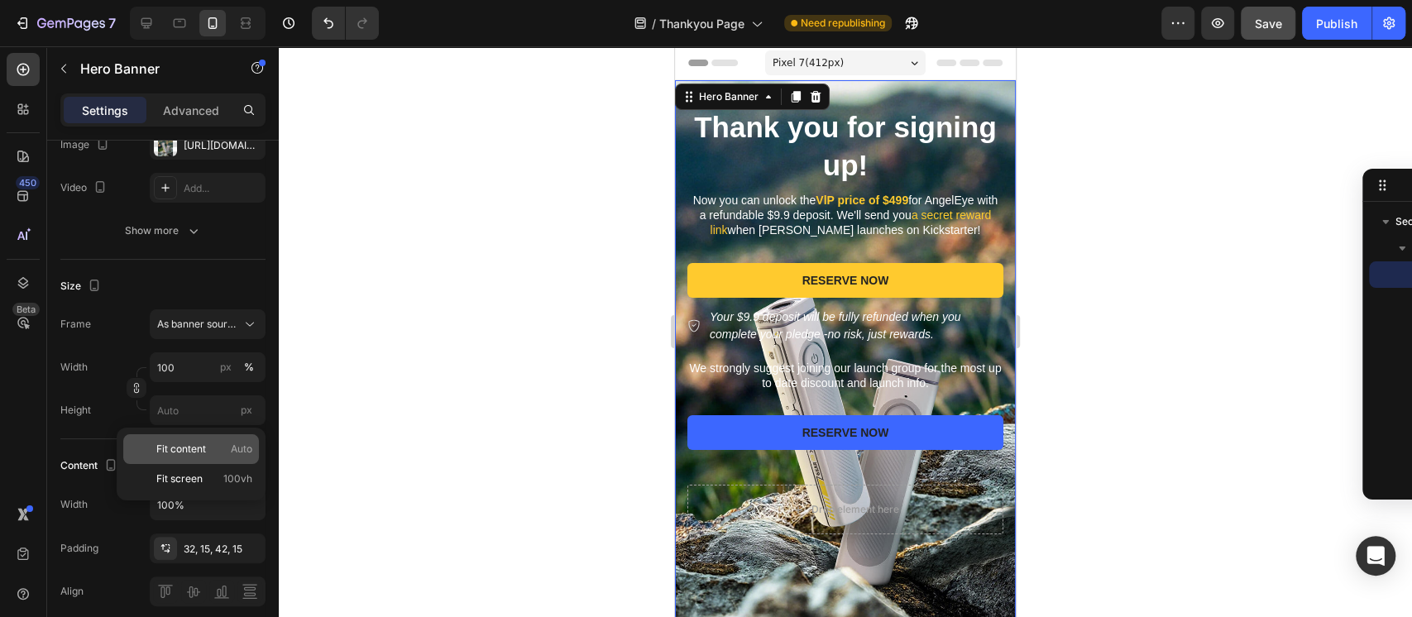
click at [189, 444] on span "Fit content" at bounding box center [181, 449] width 50 height 15
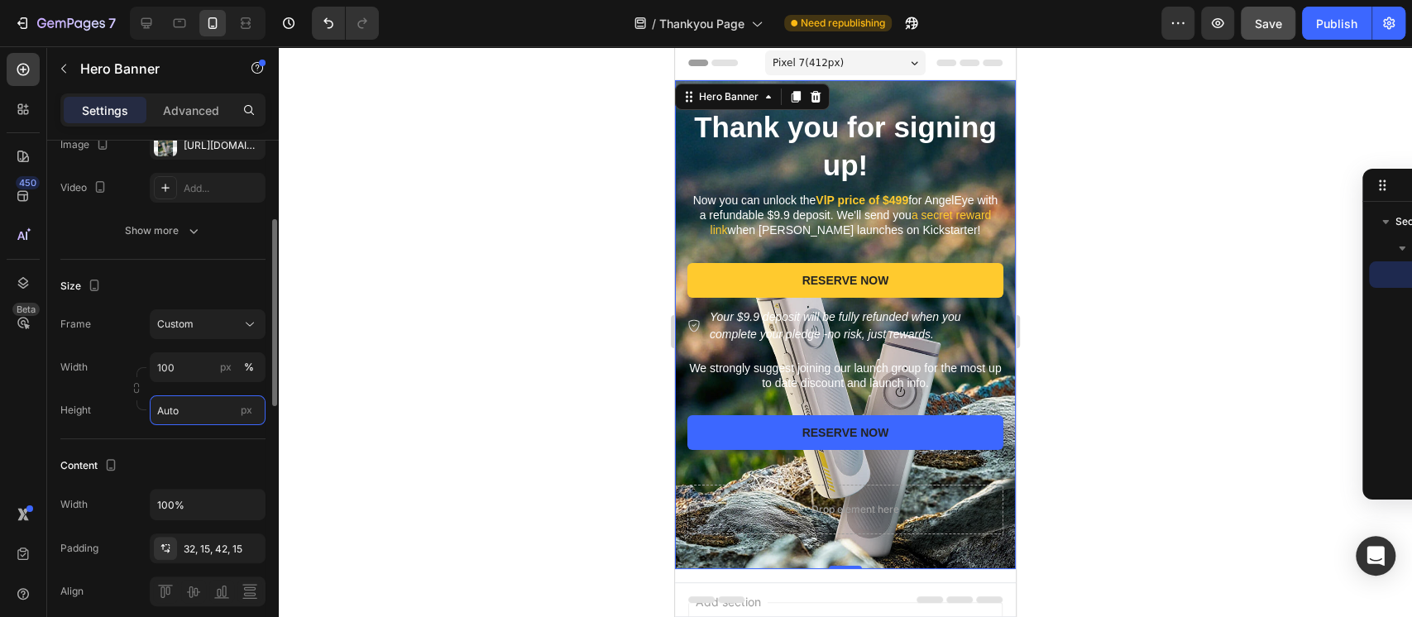
click at [170, 418] on input "Auto" at bounding box center [208, 410] width 116 height 30
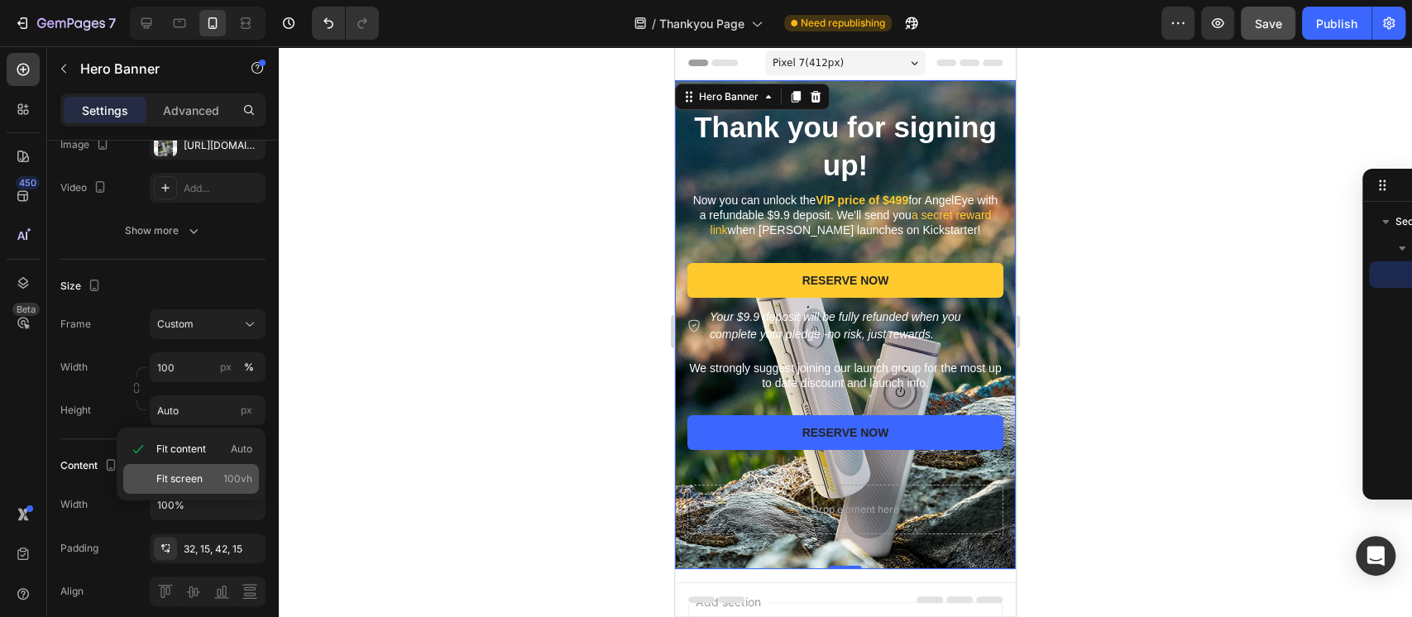
click at [200, 471] on span "Fit screen" at bounding box center [179, 478] width 46 height 15
type input "100 vh"
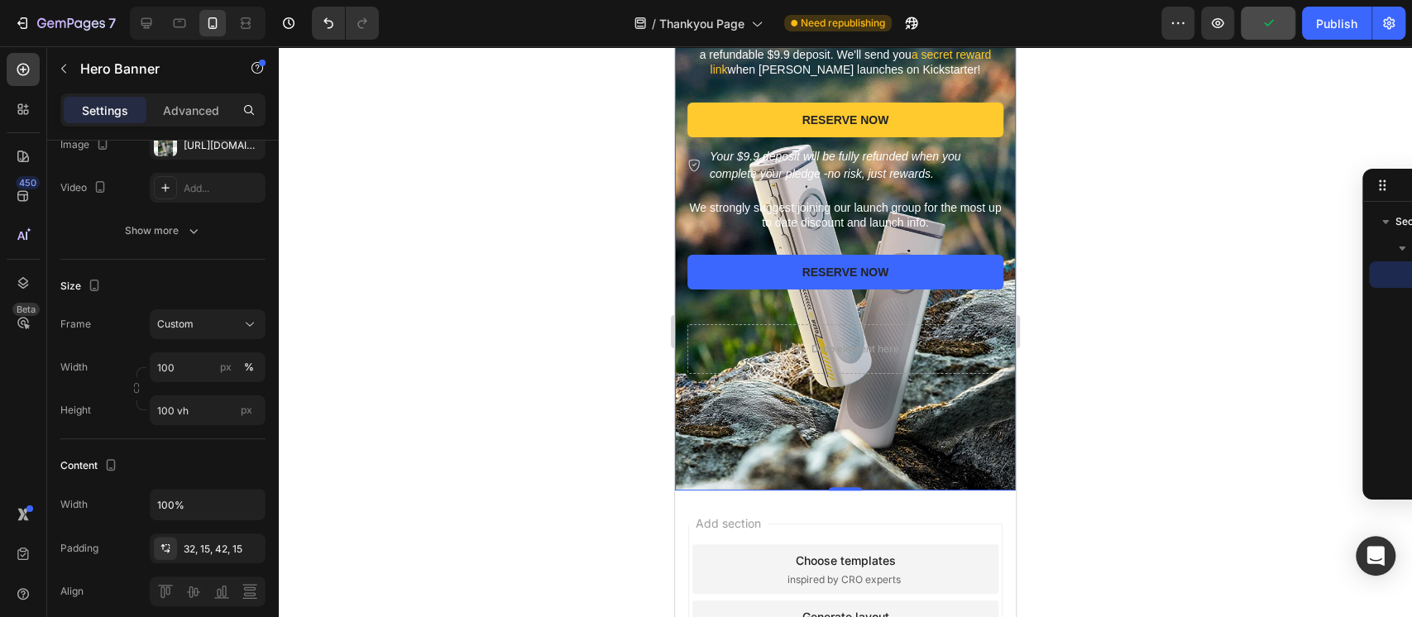
scroll to position [0, 0]
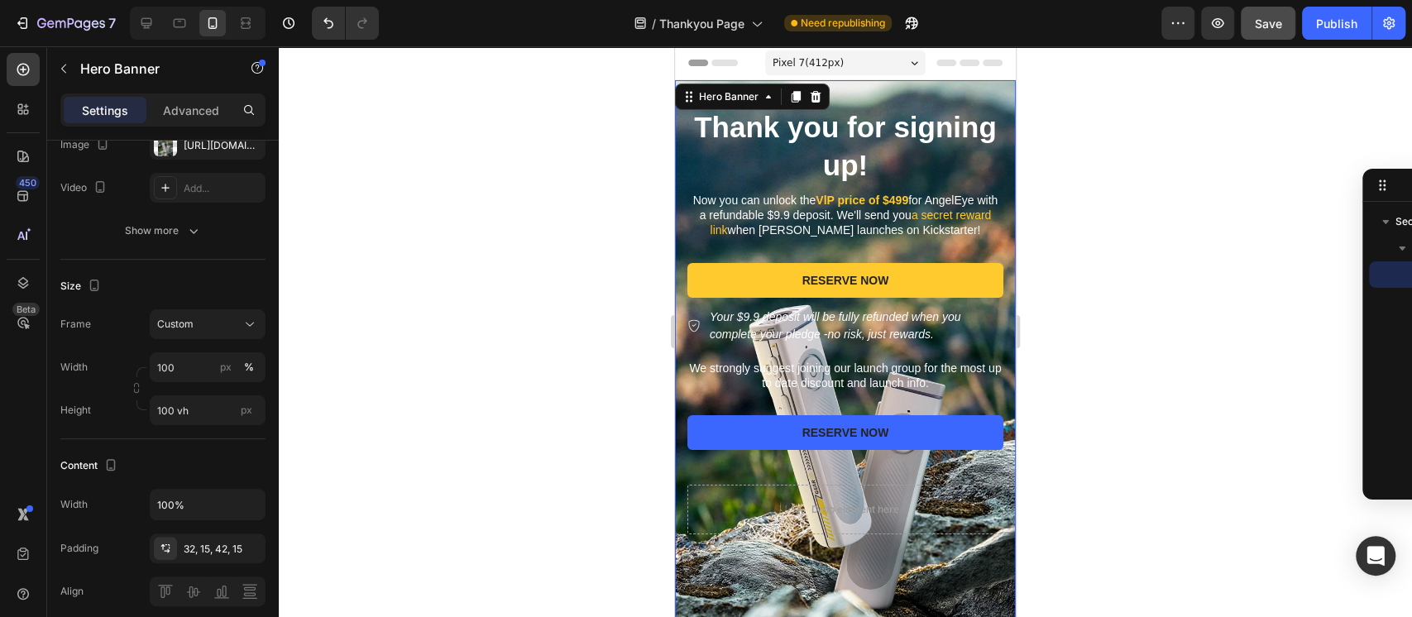
click at [1151, 367] on div at bounding box center [845, 331] width 1133 height 571
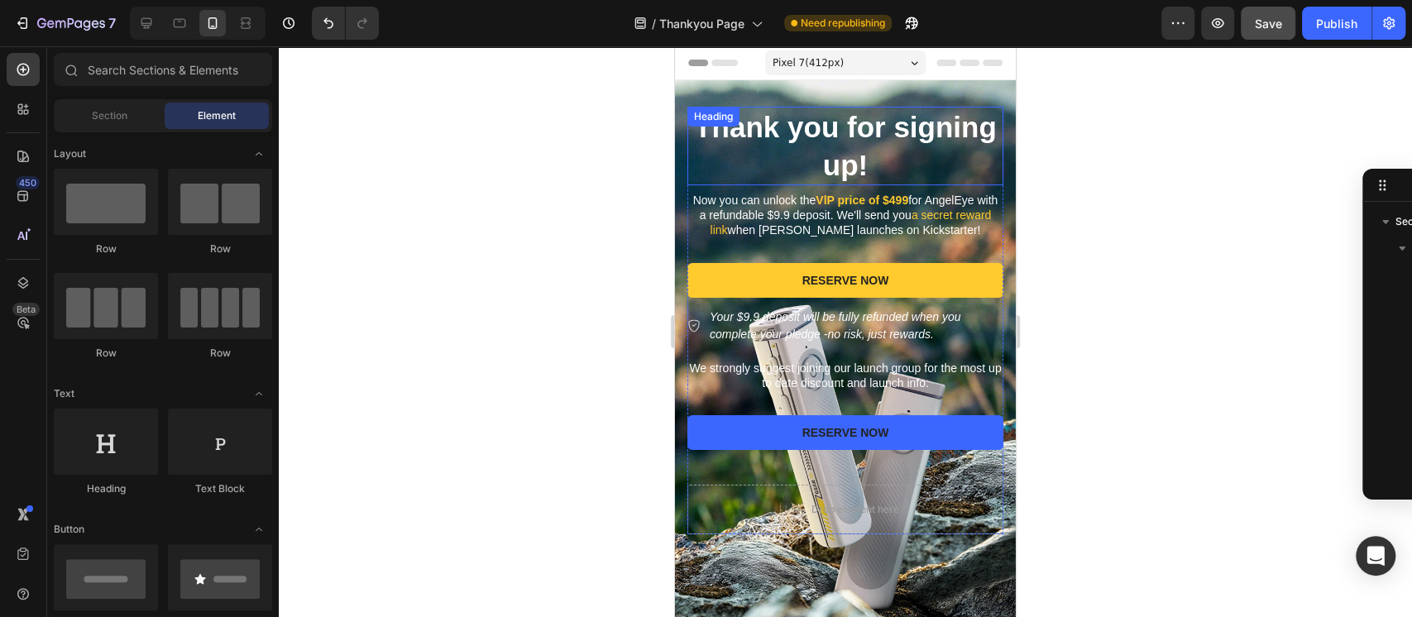
click at [732, 146] on h2 "Thank you for signing up!" at bounding box center [845, 146] width 316 height 79
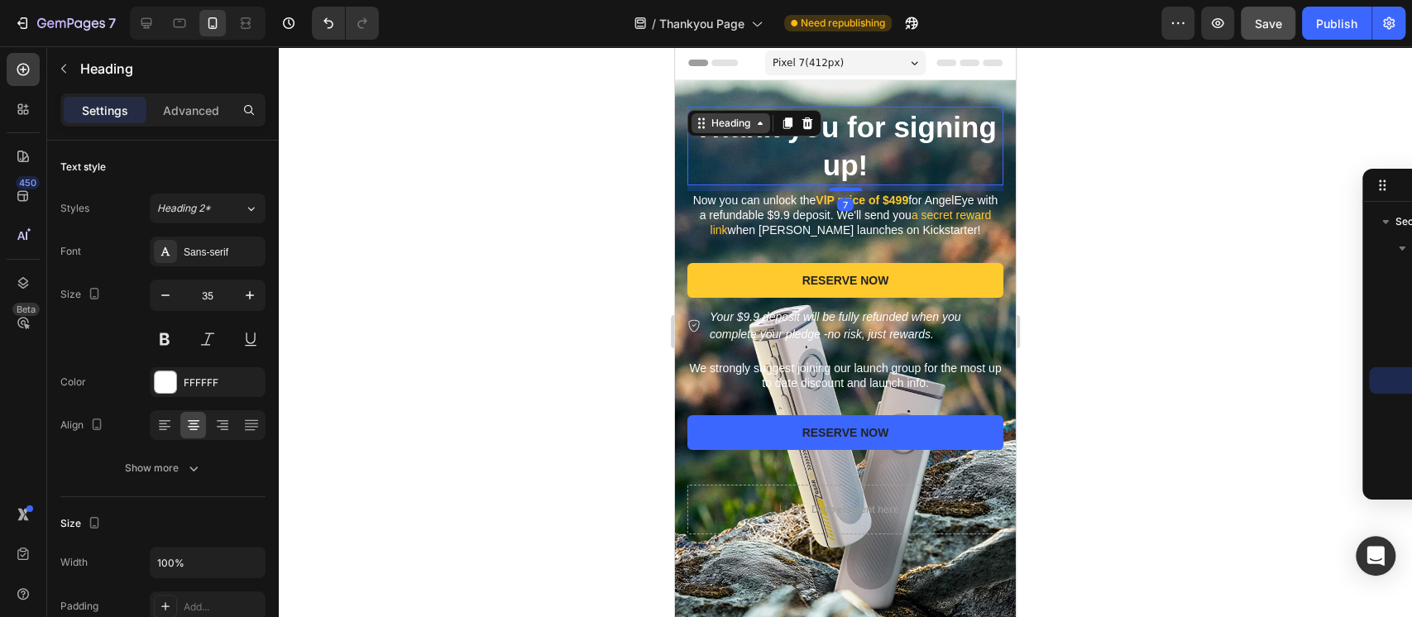
click at [723, 126] on div "Heading" at bounding box center [730, 123] width 45 height 15
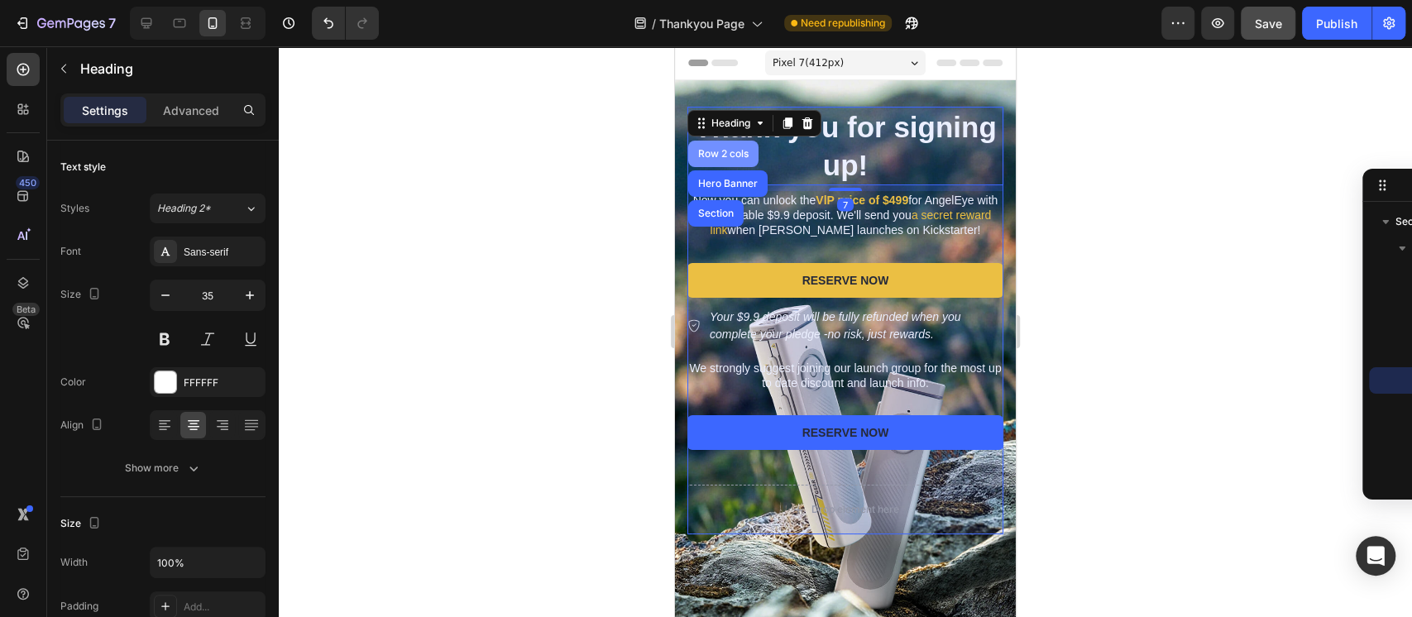
click at [725, 152] on div "Row 2 cols" at bounding box center [723, 154] width 57 height 10
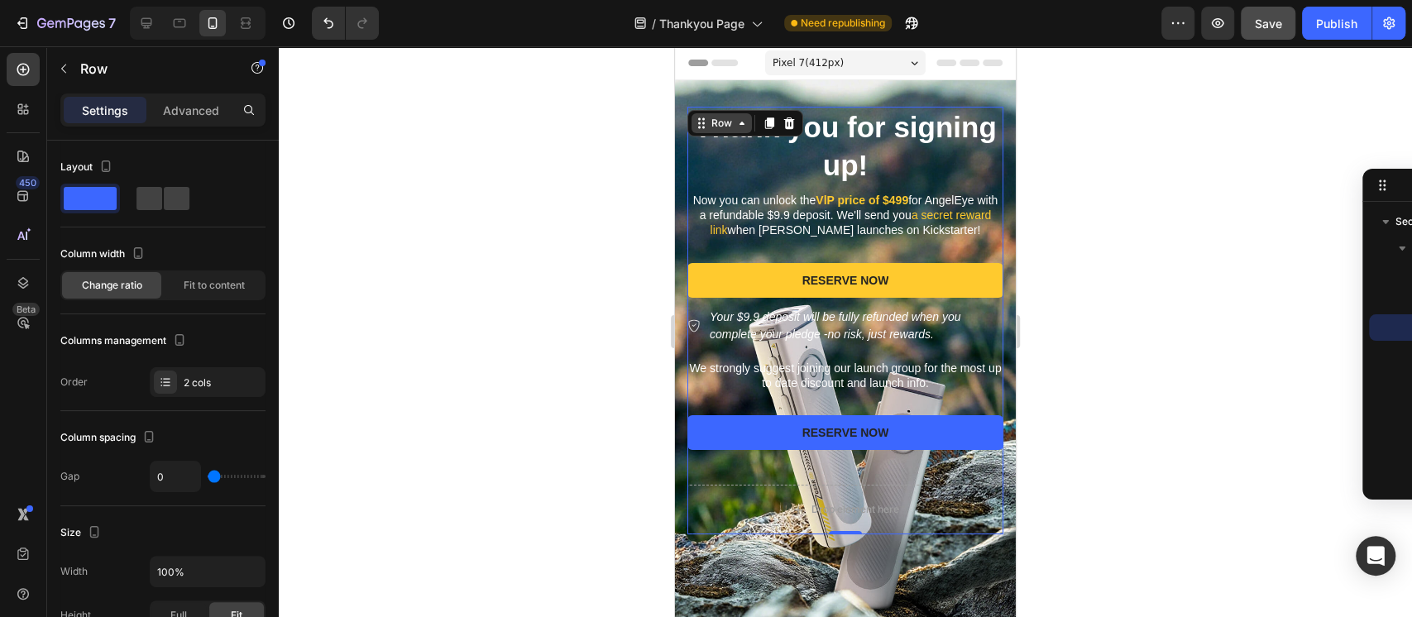
click at [723, 121] on div "Row" at bounding box center [721, 123] width 27 height 15
click at [720, 123] on div "Row" at bounding box center [721, 123] width 27 height 15
click at [193, 293] on div "Fit to content" at bounding box center [214, 285] width 99 height 26
click at [125, 282] on span "Change ratio" at bounding box center [112, 285] width 60 height 15
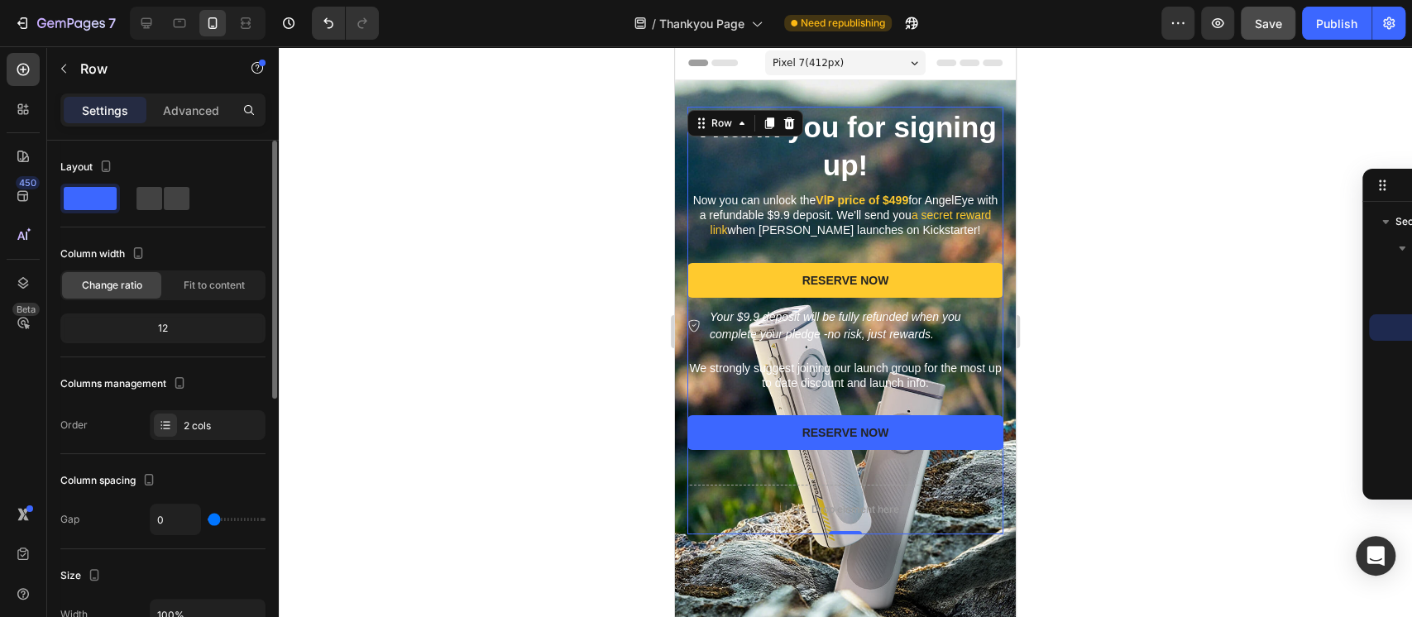
click at [171, 333] on div "12" at bounding box center [163, 328] width 198 height 23
click at [159, 327] on div "12" at bounding box center [163, 328] width 198 height 23
click at [159, 326] on div "12" at bounding box center [163, 328] width 198 height 23
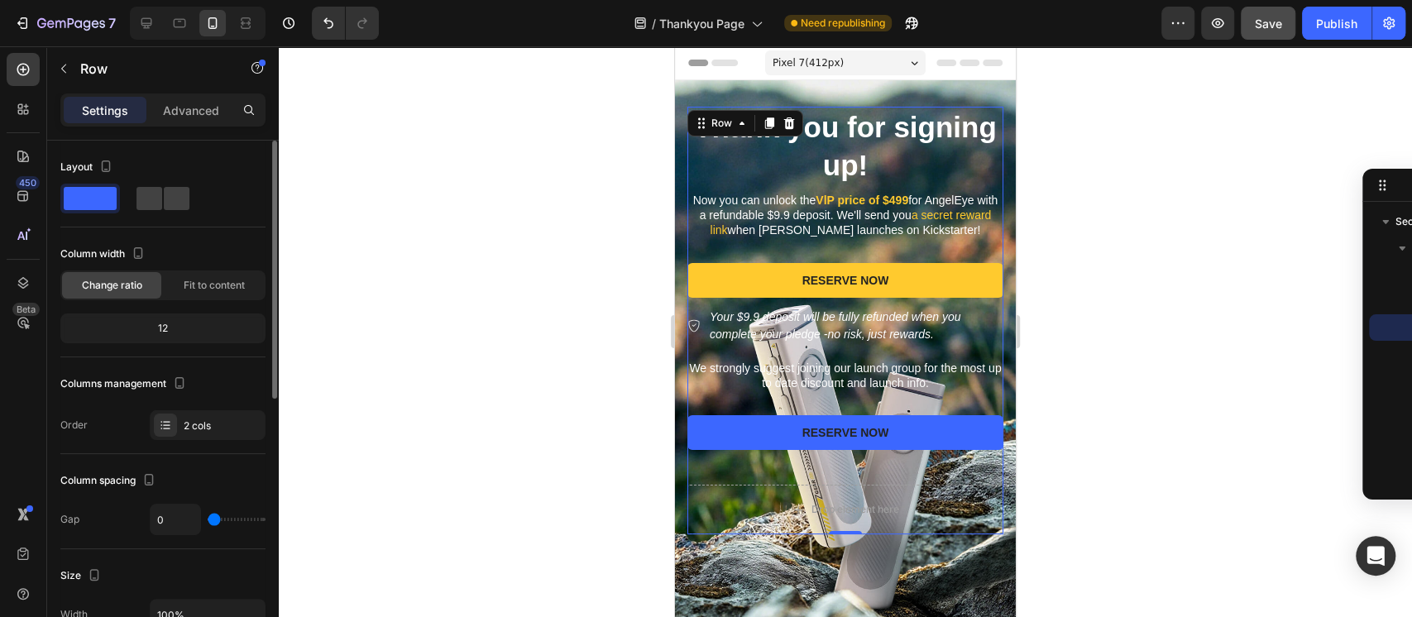
click at [159, 326] on div "12" at bounding box center [163, 328] width 198 height 23
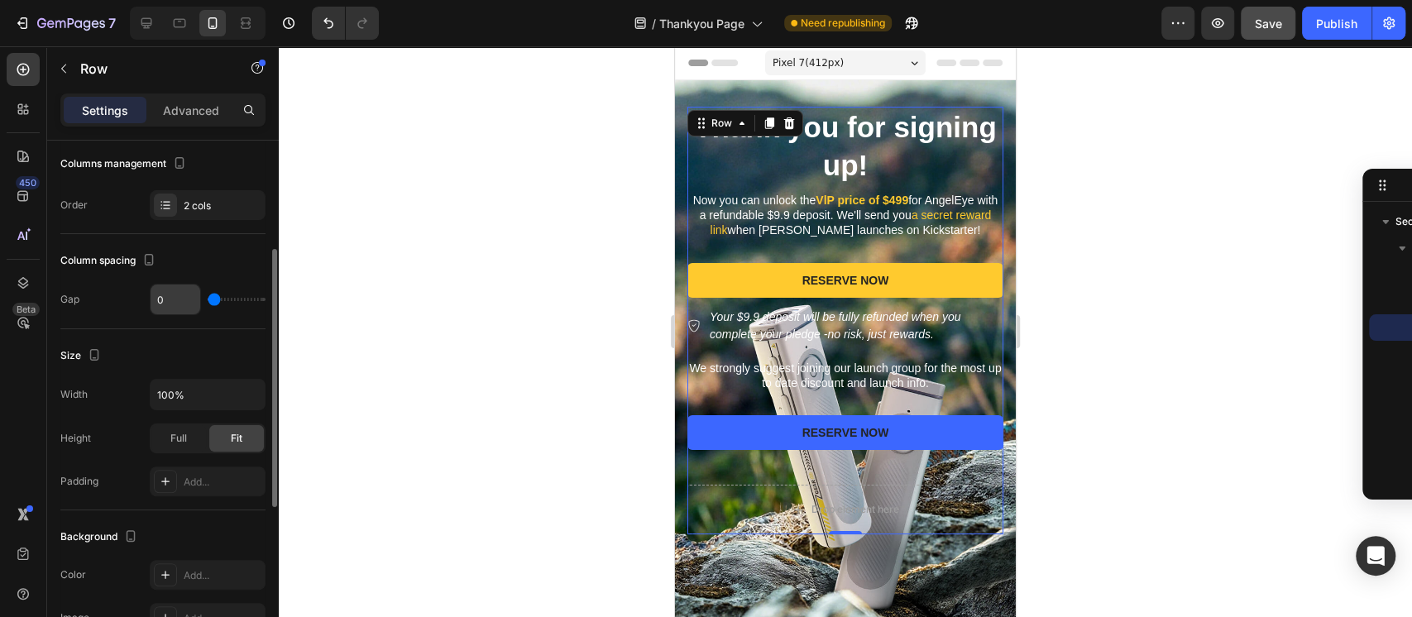
scroll to position [441, 0]
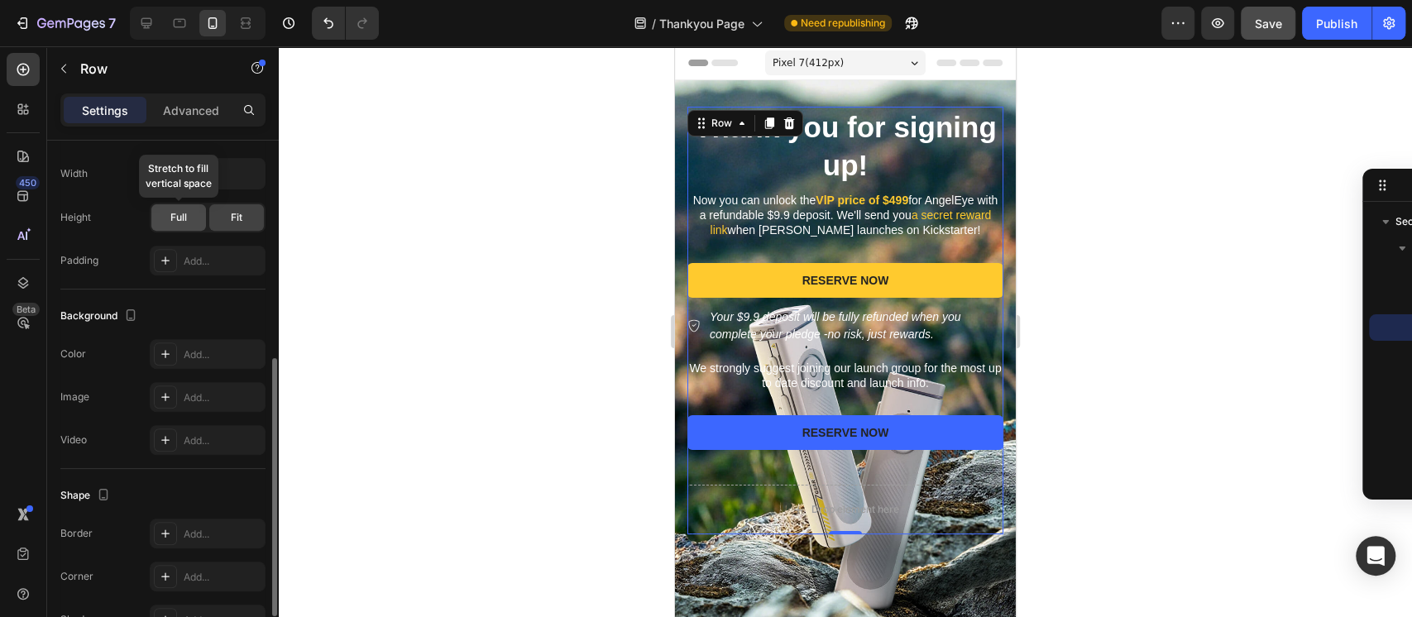
click at [177, 218] on span "Full" at bounding box center [178, 217] width 17 height 15
click at [227, 215] on div "Fit" at bounding box center [236, 217] width 55 height 26
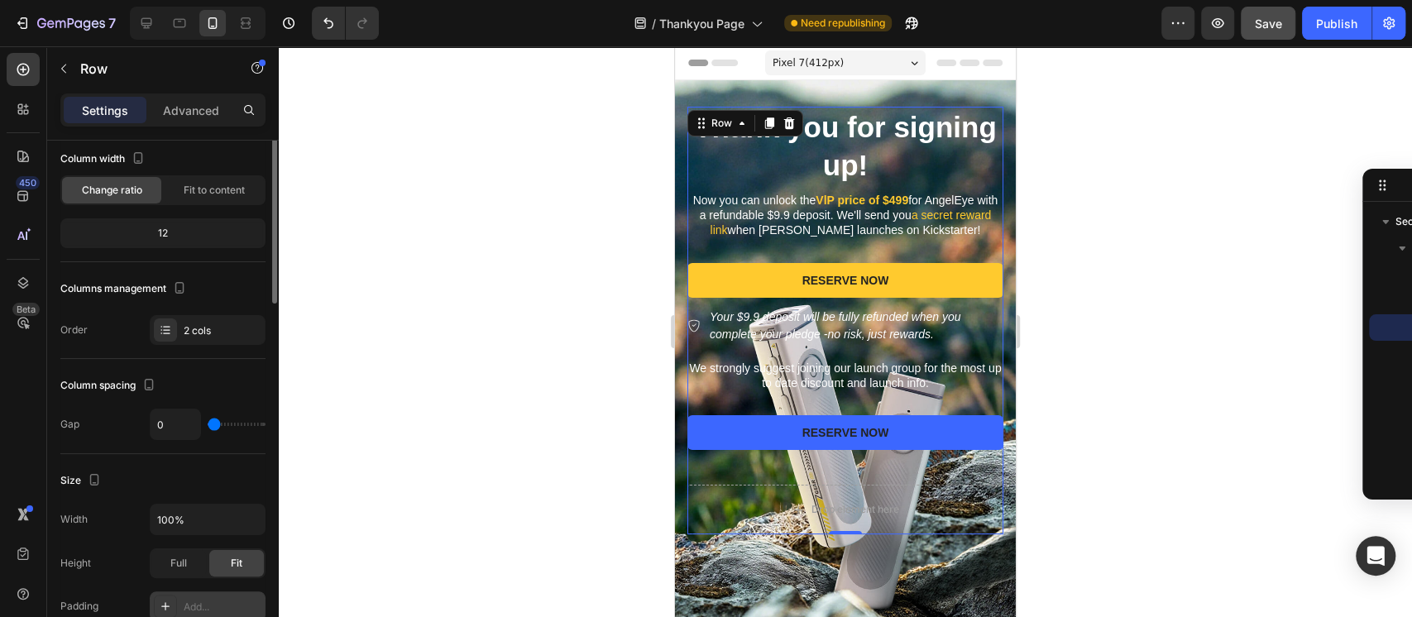
scroll to position [0, 0]
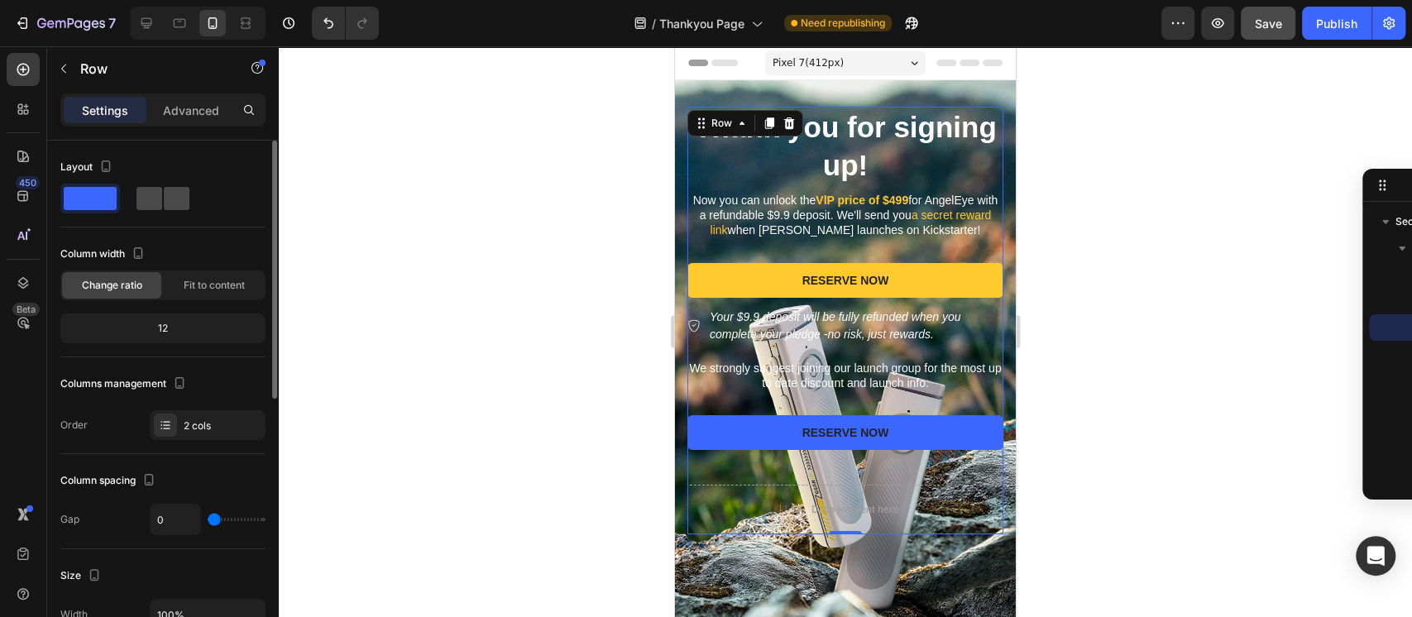
click at [172, 202] on span at bounding box center [177, 198] width 26 height 23
type input "8"
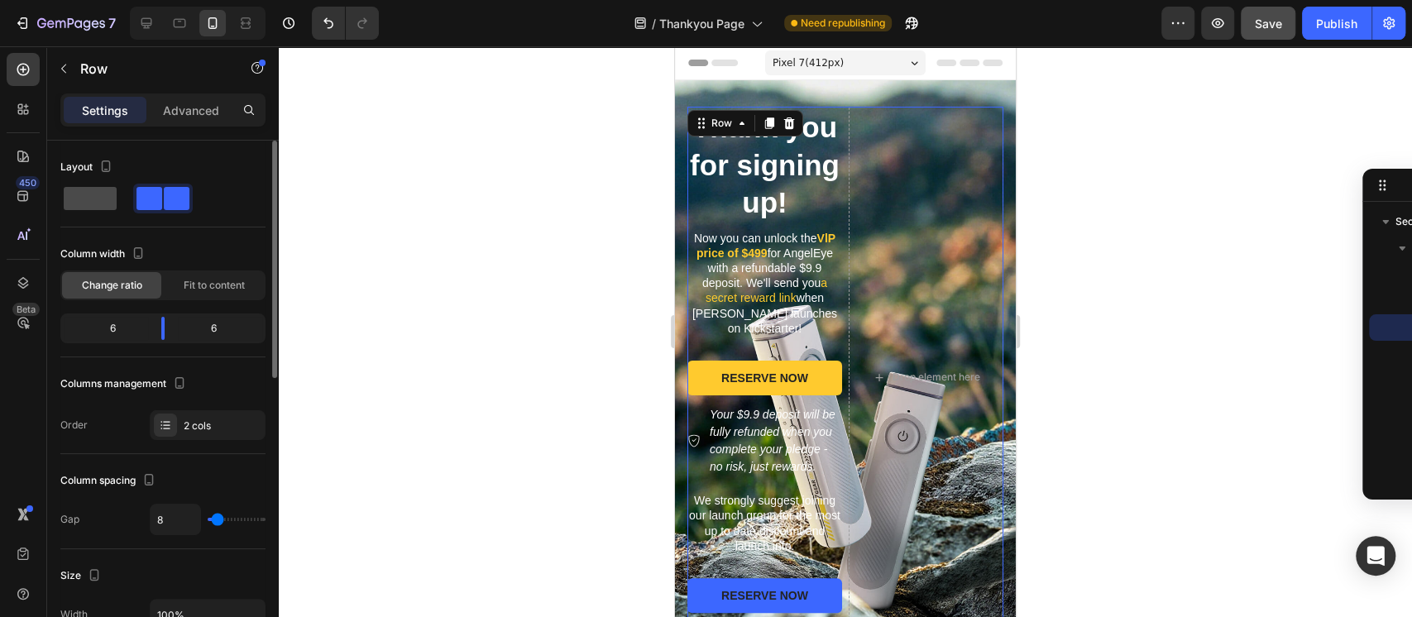
click at [93, 201] on span at bounding box center [90, 198] width 53 height 23
type input "0"
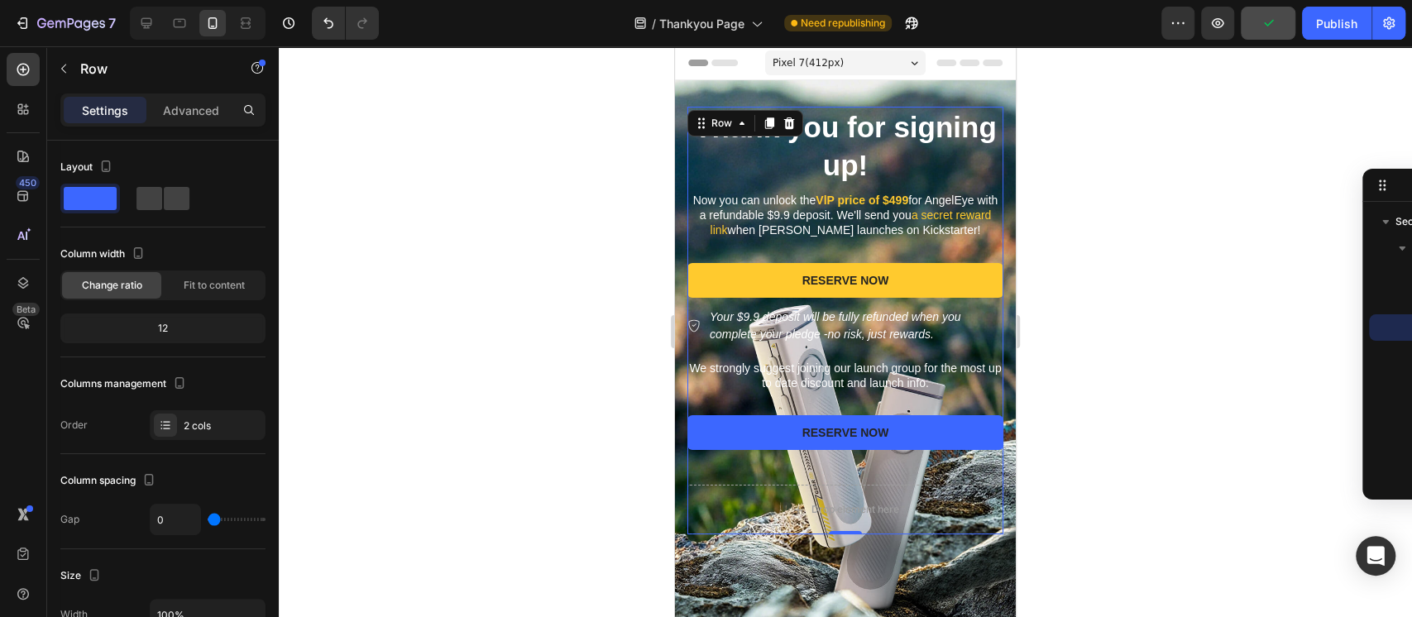
click at [1153, 365] on div at bounding box center [845, 331] width 1133 height 571
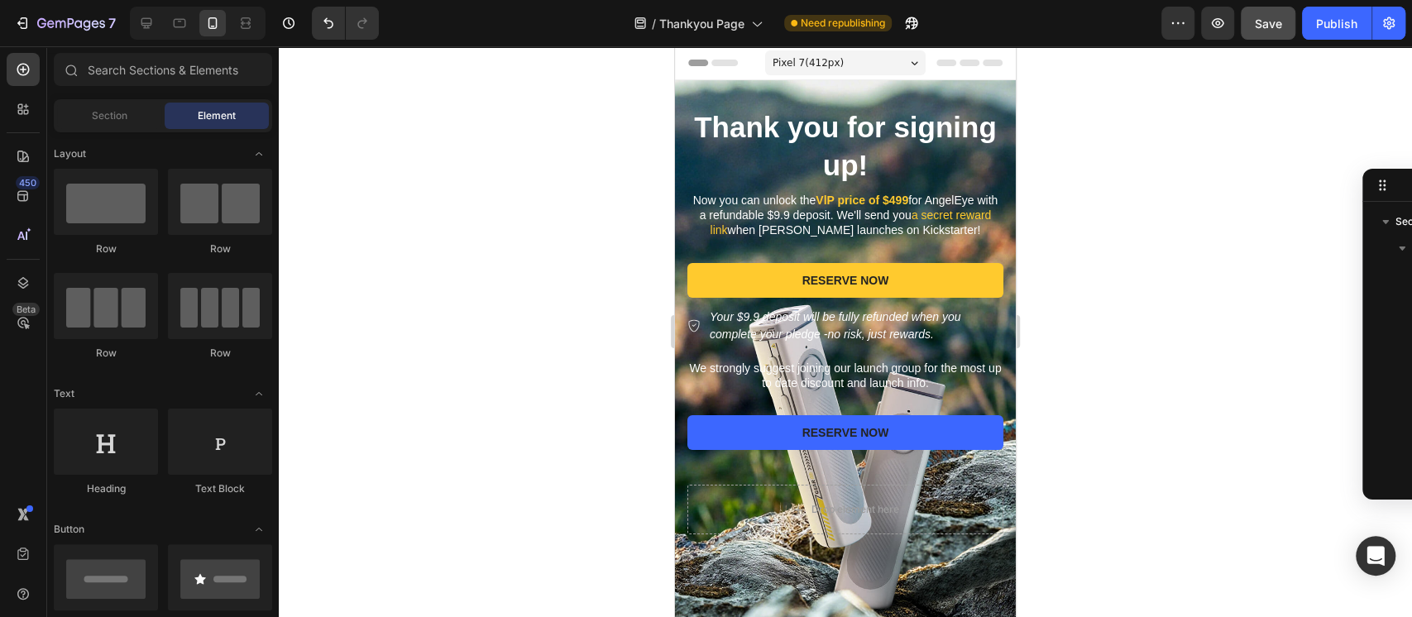
click at [1120, 334] on div at bounding box center [845, 331] width 1133 height 571
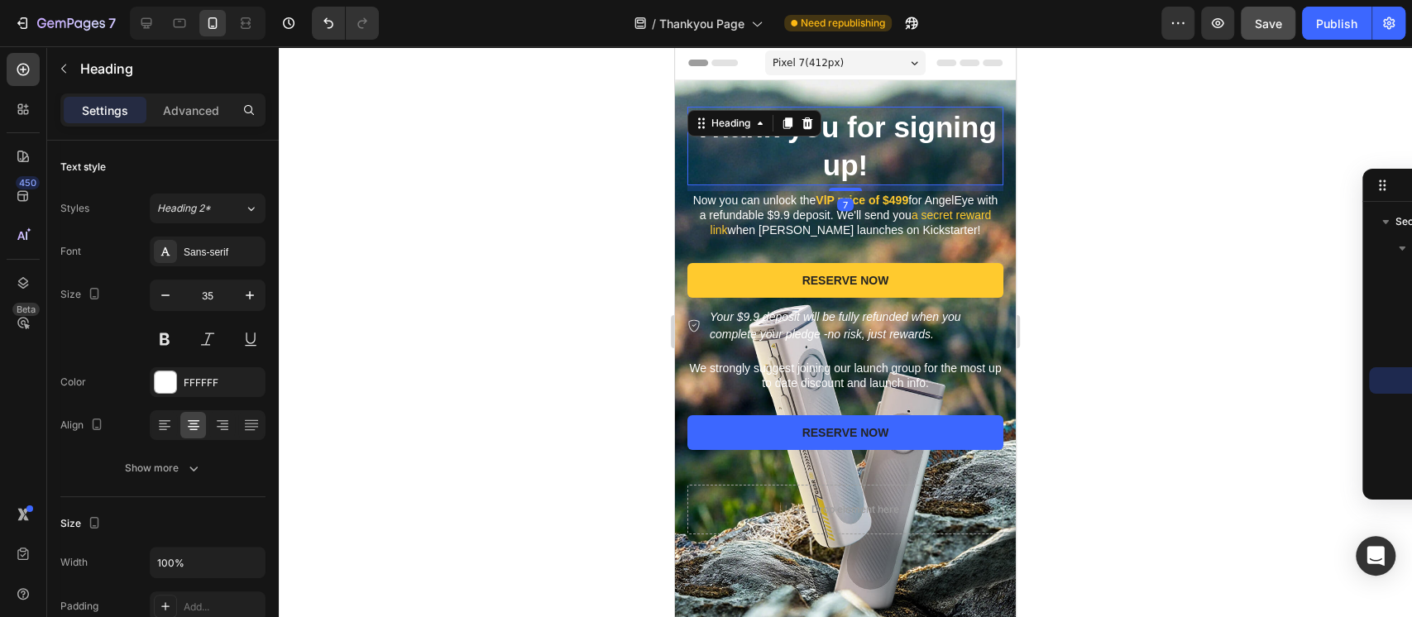
click at [762, 138] on h2 "Thank you for signing up!" at bounding box center [845, 146] width 316 height 79
click at [170, 299] on icon "button" at bounding box center [165, 295] width 17 height 17
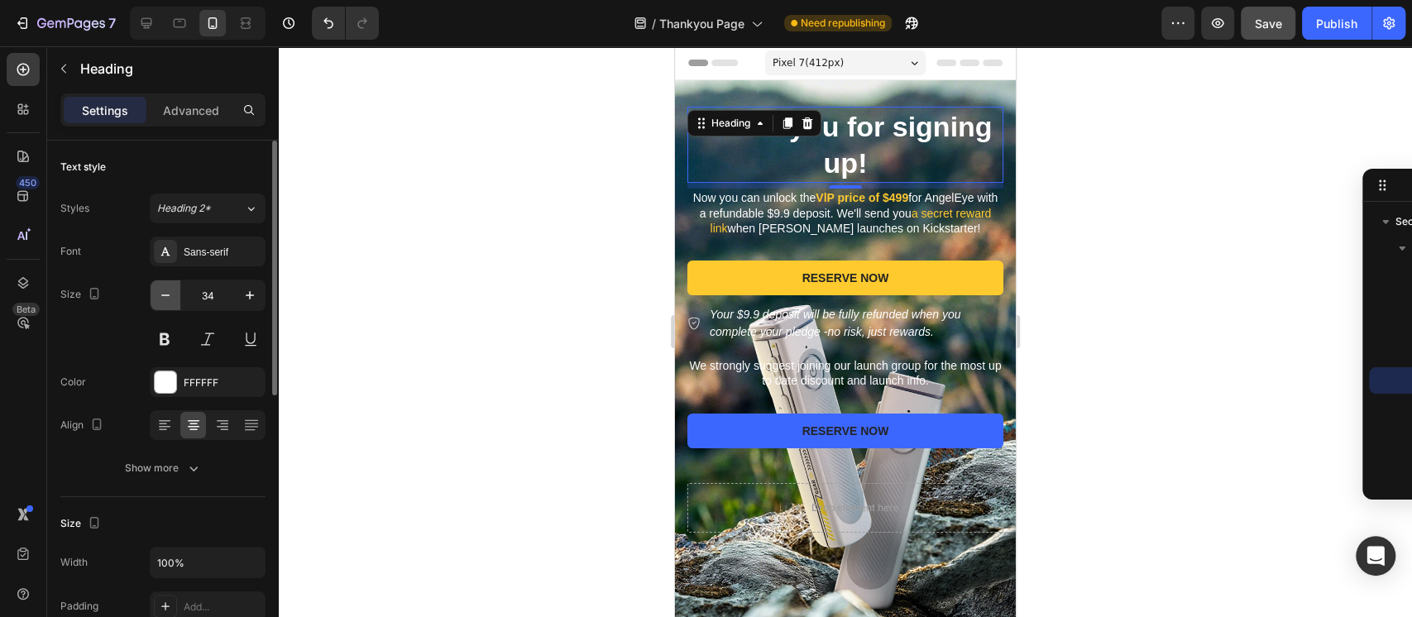
click at [170, 299] on icon "button" at bounding box center [165, 295] width 17 height 17
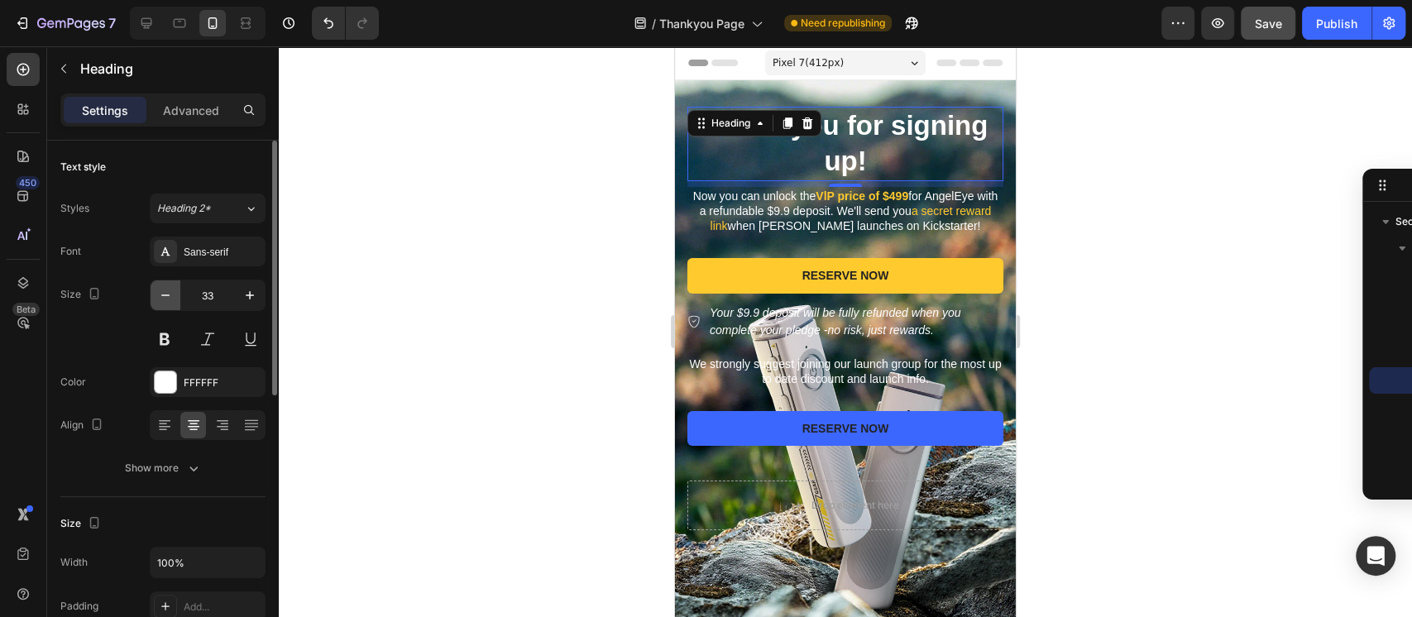
click at [170, 299] on icon "button" at bounding box center [165, 295] width 17 height 17
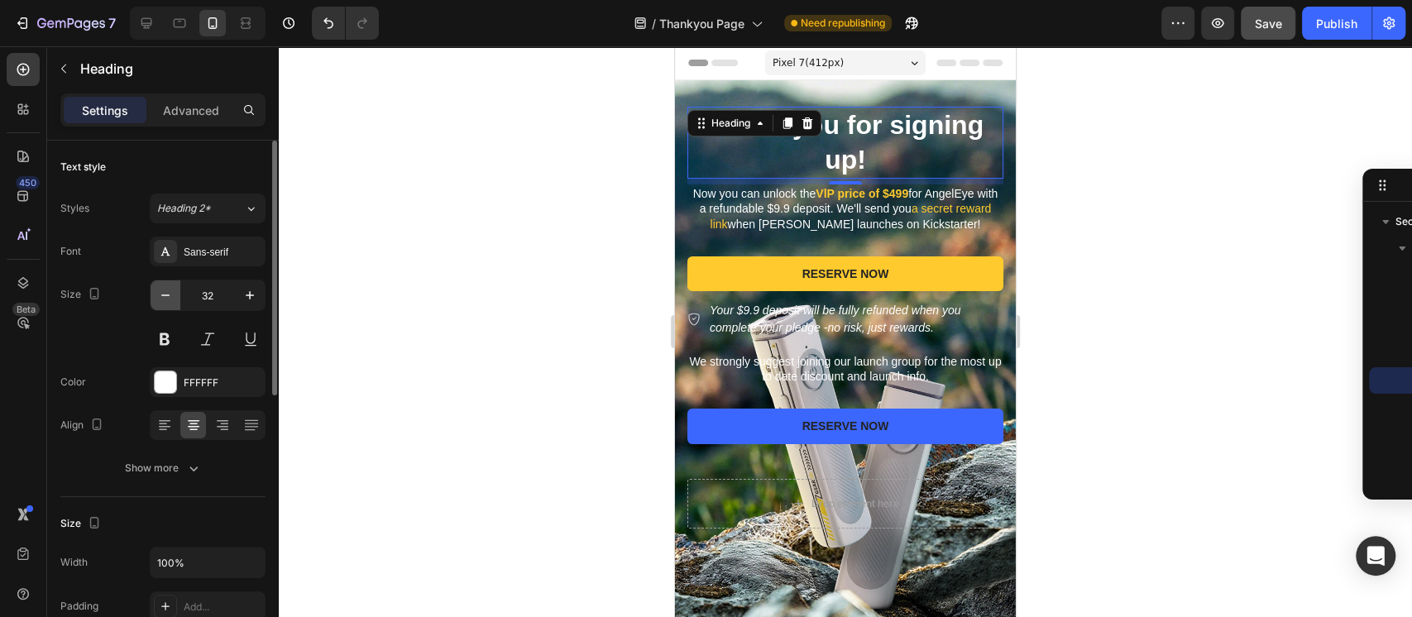
click at [170, 299] on icon "button" at bounding box center [165, 295] width 17 height 17
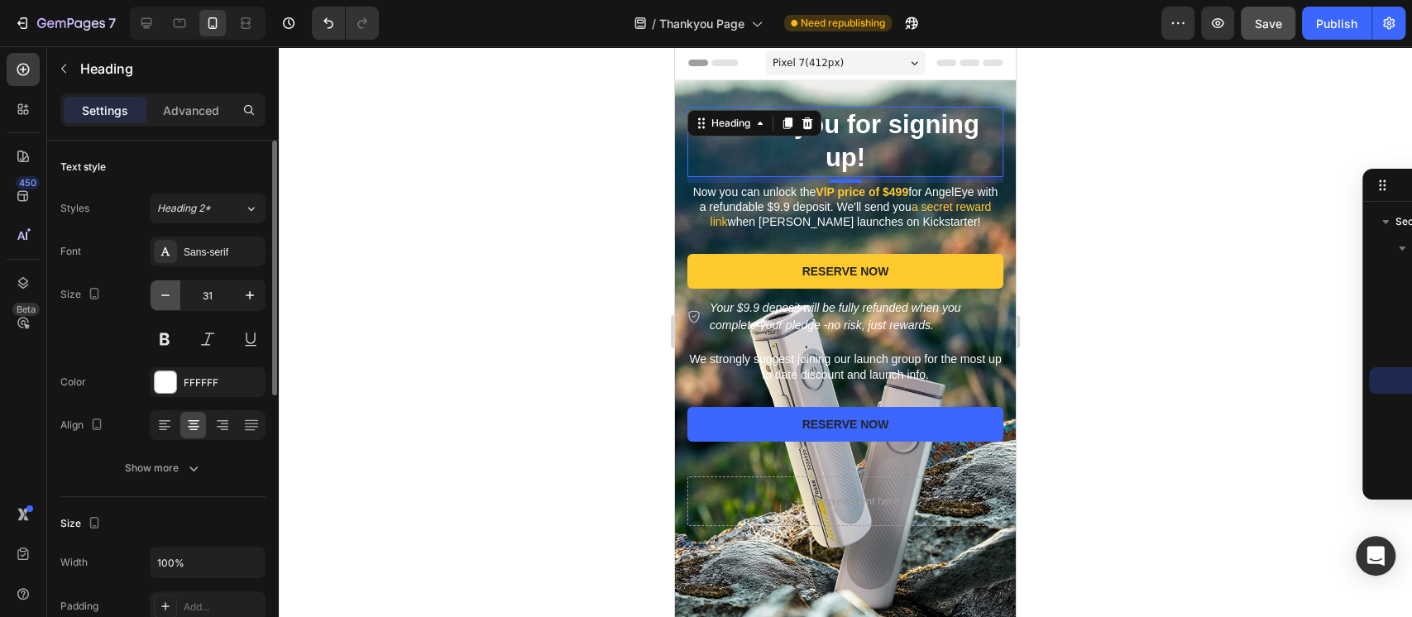
click at [170, 299] on icon "button" at bounding box center [165, 295] width 17 height 17
type input "30"
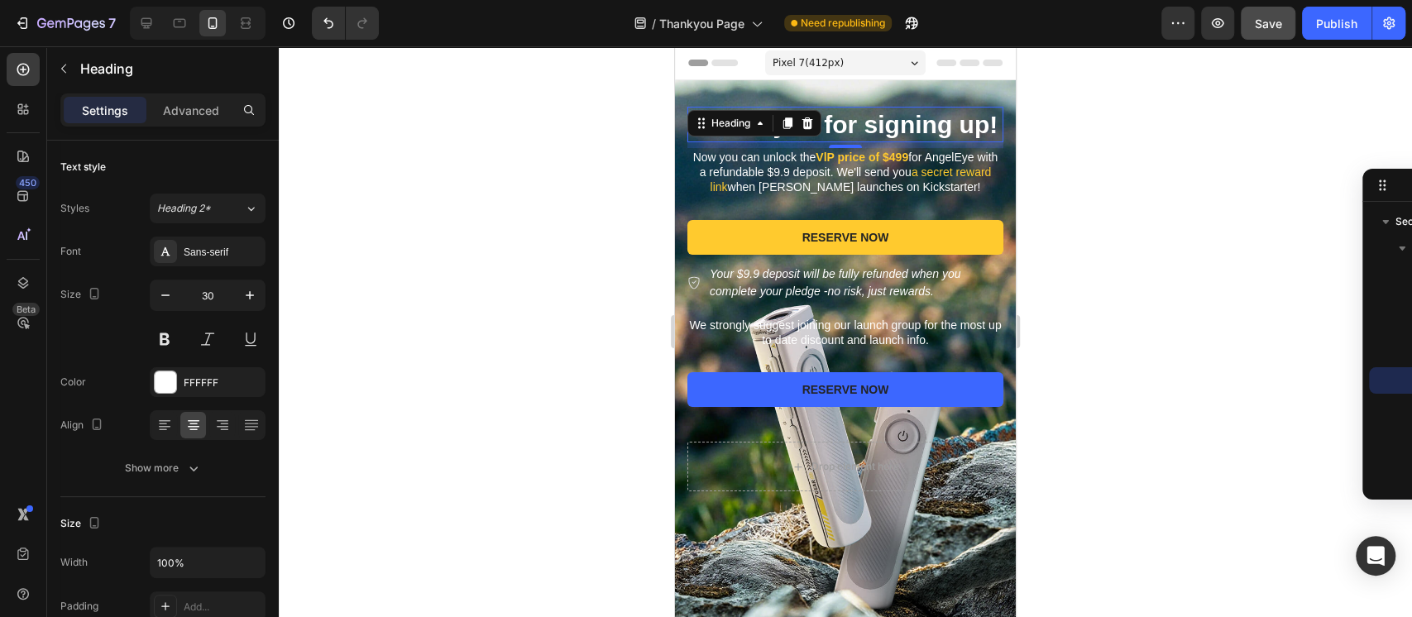
click at [879, 122] on h2 "Thank you for signing up!" at bounding box center [845, 125] width 316 height 36
click at [836, 127] on p "Thank you for signing up!" at bounding box center [845, 124] width 313 height 32
click at [831, 122] on p "Thank you for signing up!" at bounding box center [845, 124] width 313 height 32
click at [1088, 224] on div at bounding box center [845, 331] width 1133 height 571
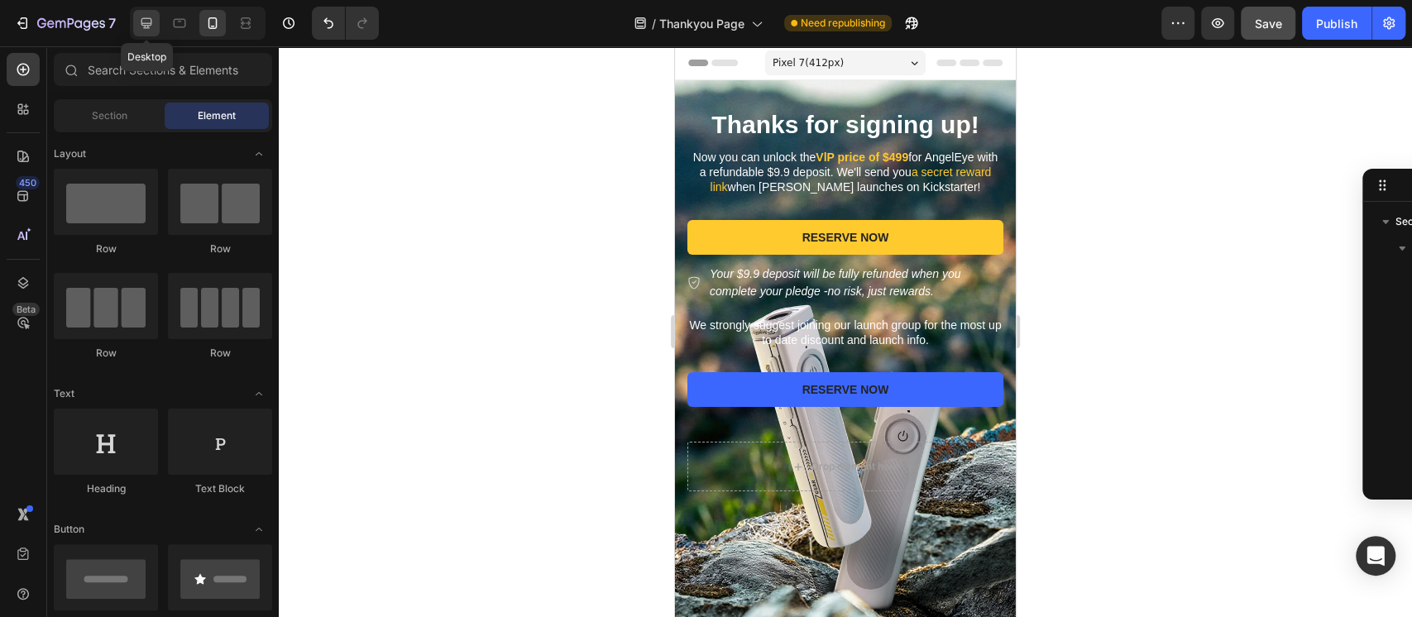
click at [143, 31] on div at bounding box center [146, 23] width 26 height 26
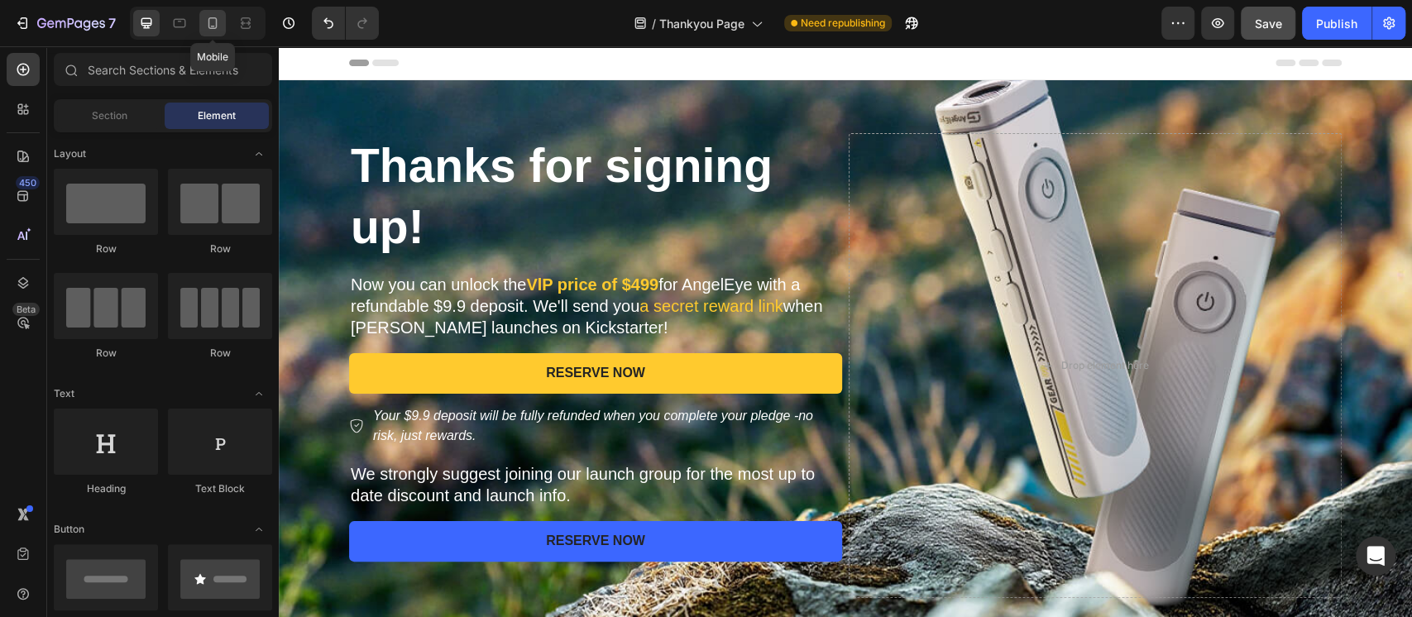
click at [209, 20] on icon at bounding box center [212, 23] width 17 height 17
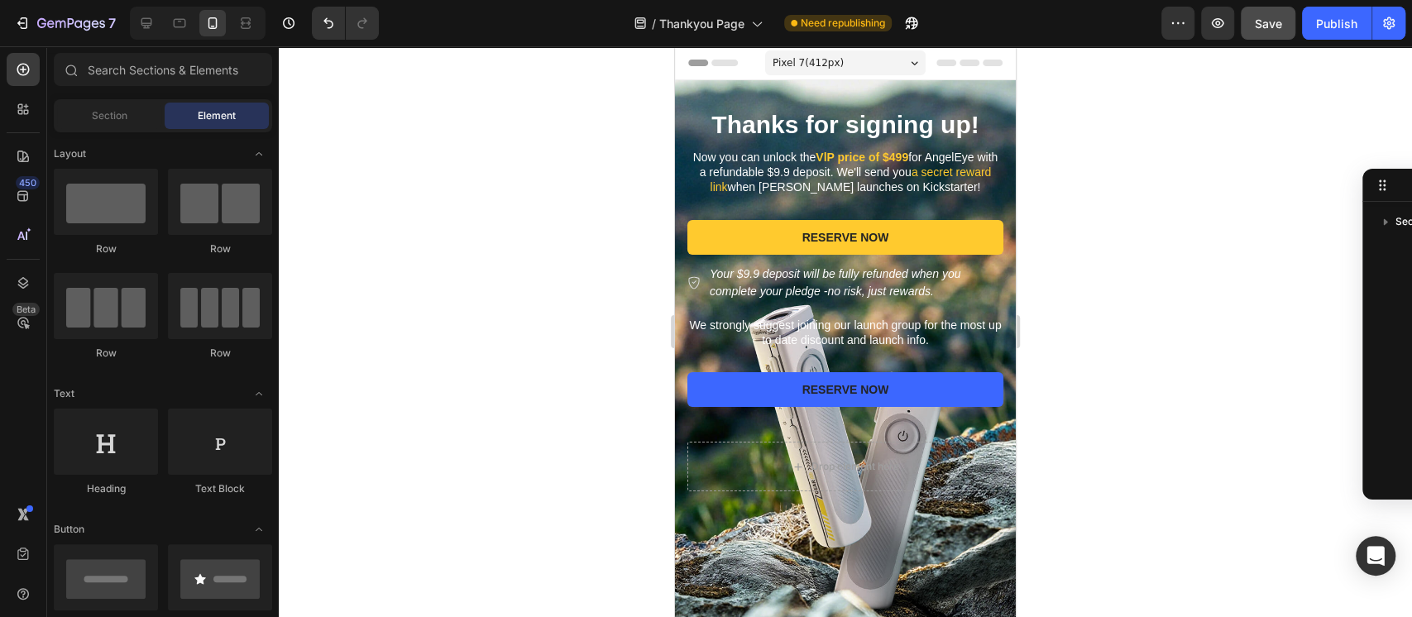
click at [1149, 268] on div at bounding box center [845, 331] width 1133 height 571
click at [916, 176] on p "Now you can unlock the VlP price of $499 for AngelEye with a refundable $9.9 de…" at bounding box center [845, 172] width 313 height 45
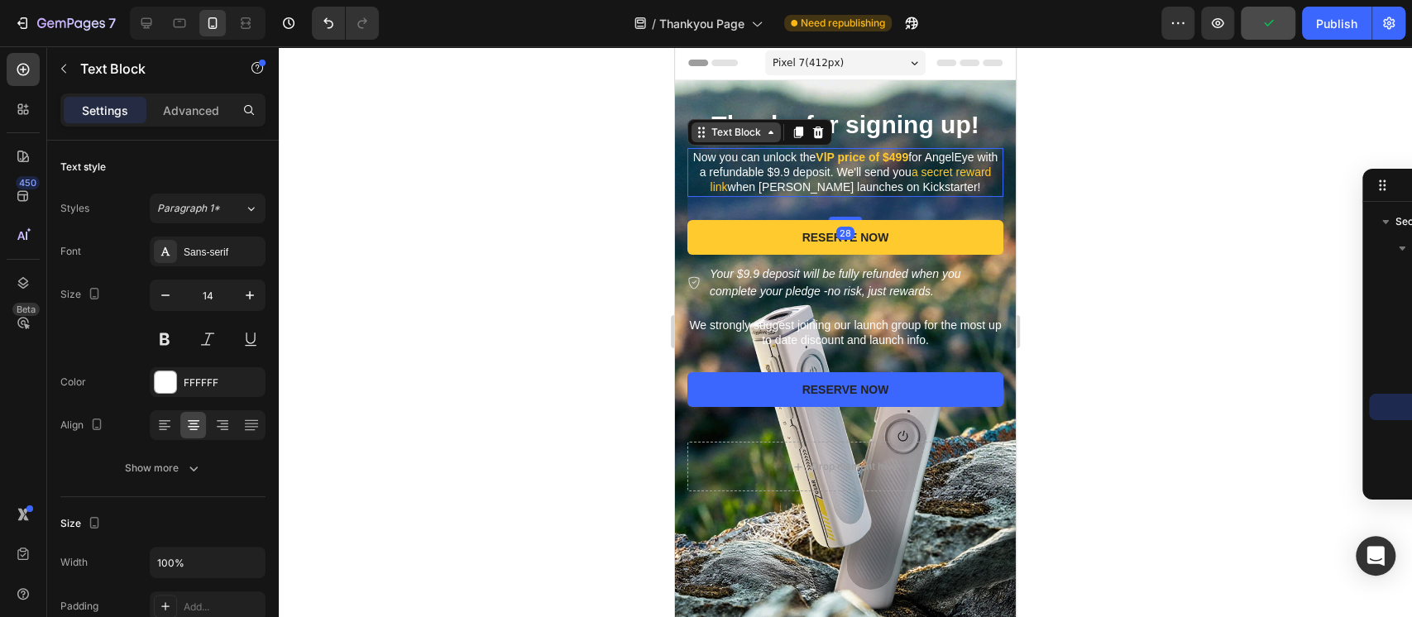
click at [728, 137] on div "Text Block" at bounding box center [736, 132] width 56 height 15
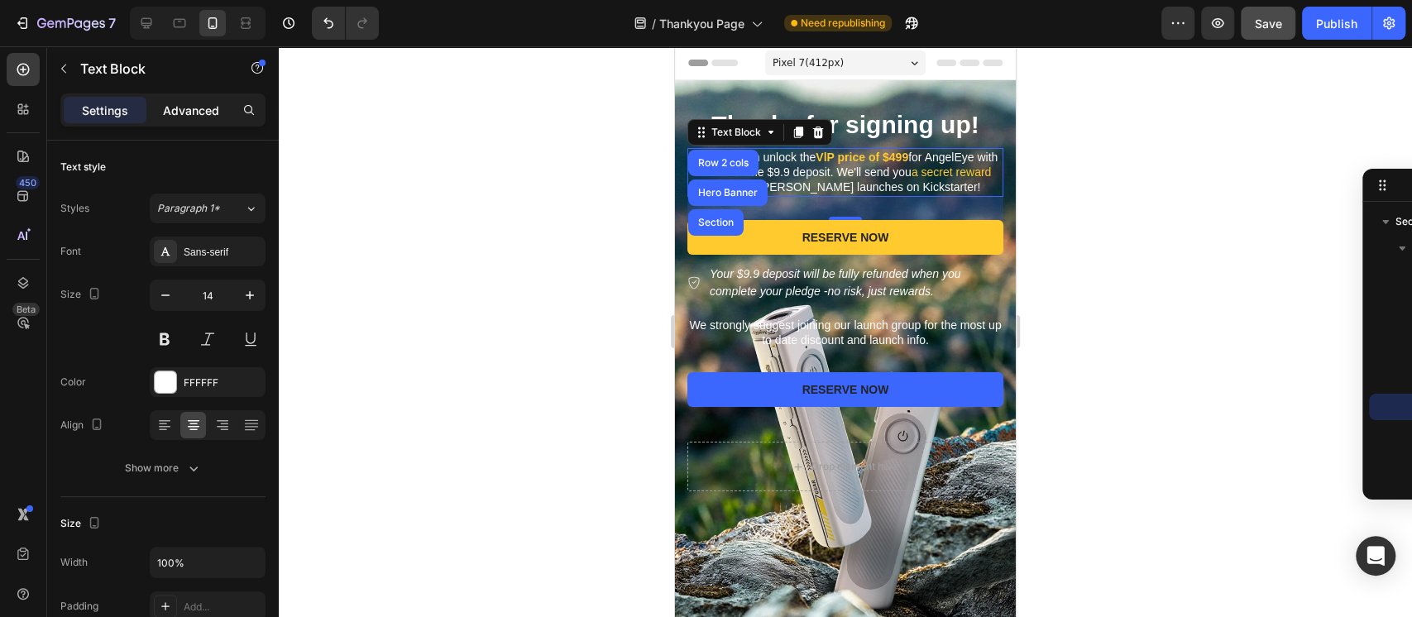
click at [179, 113] on p "Advanced" at bounding box center [191, 110] width 56 height 17
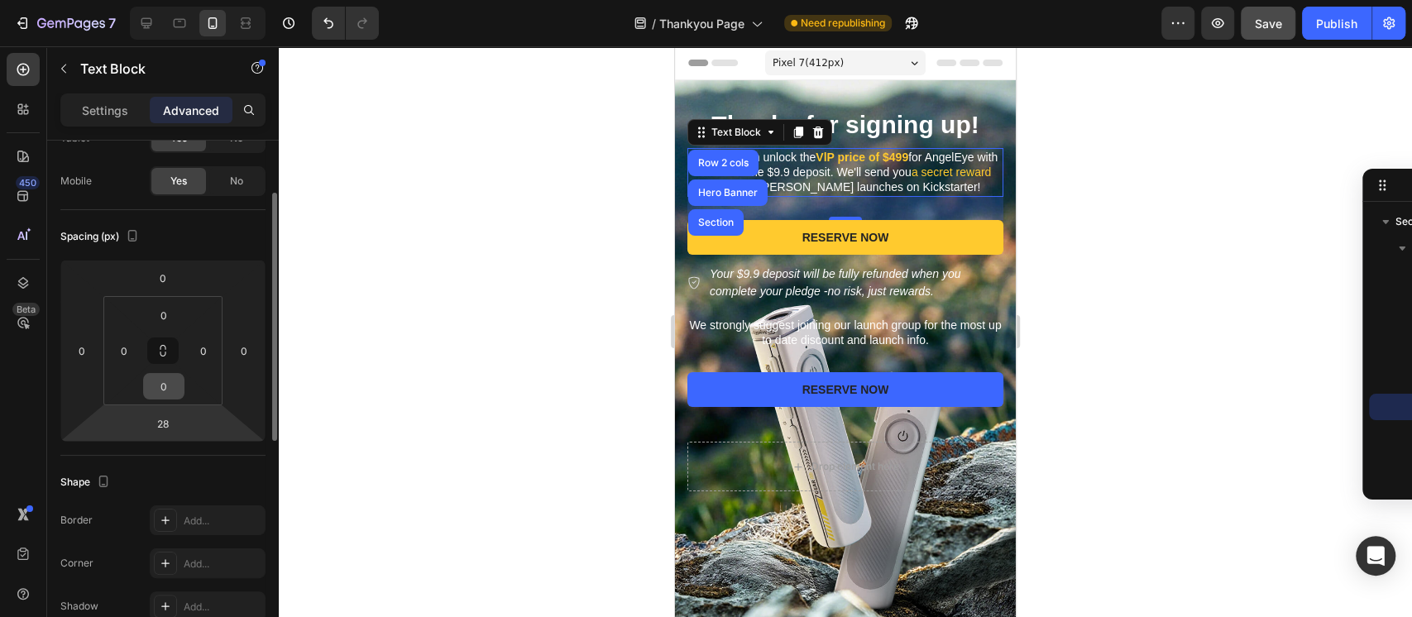
scroll to position [331, 0]
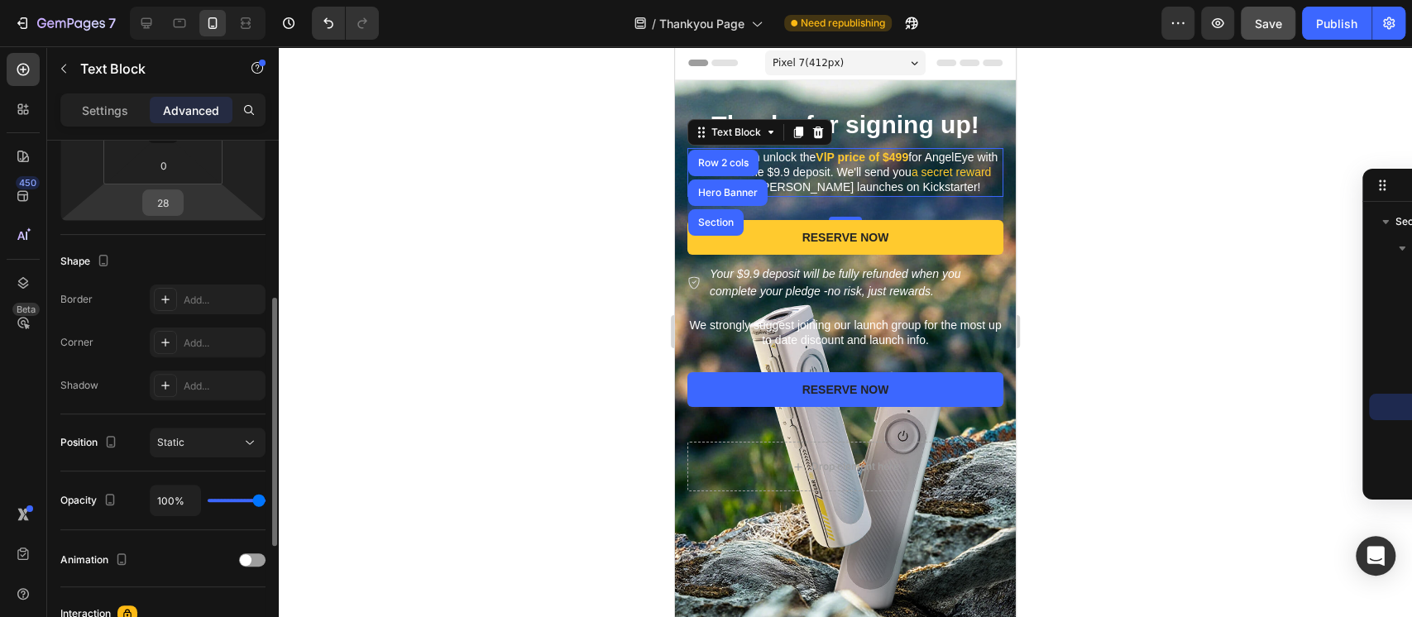
click at [159, 200] on input "28" at bounding box center [162, 202] width 33 height 25
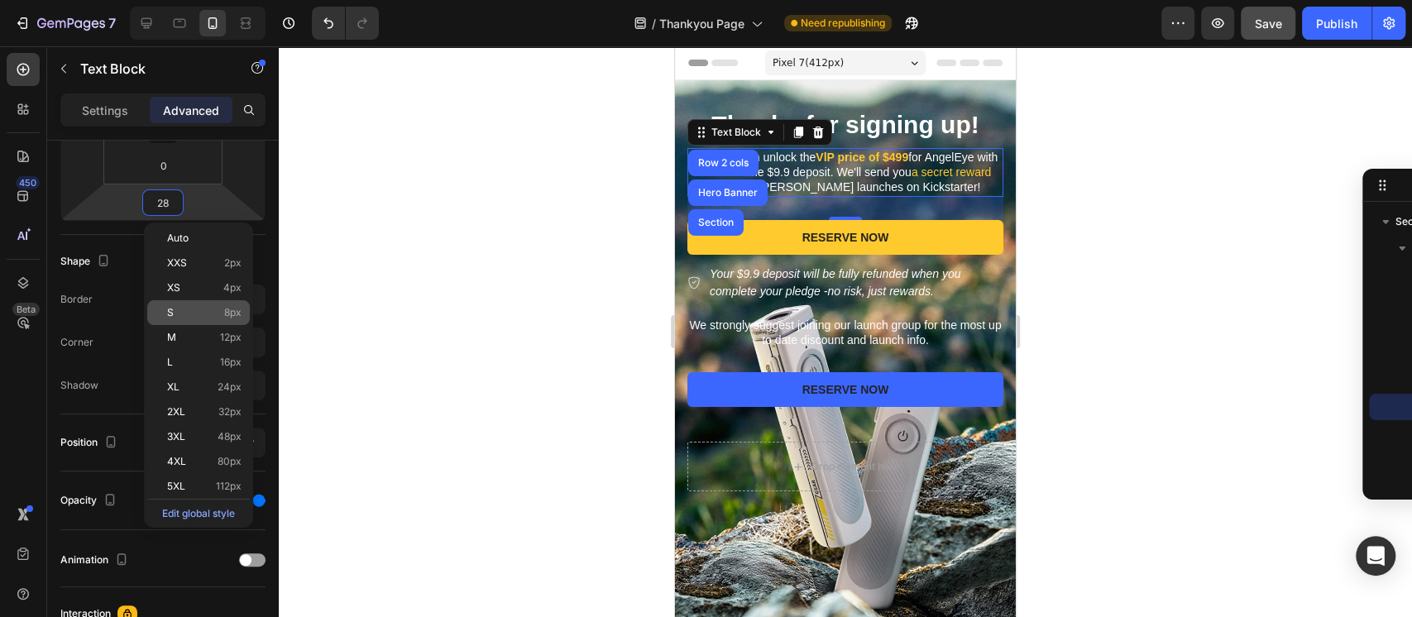
click at [221, 313] on p "S 8px" at bounding box center [204, 313] width 74 height 12
type input "8"
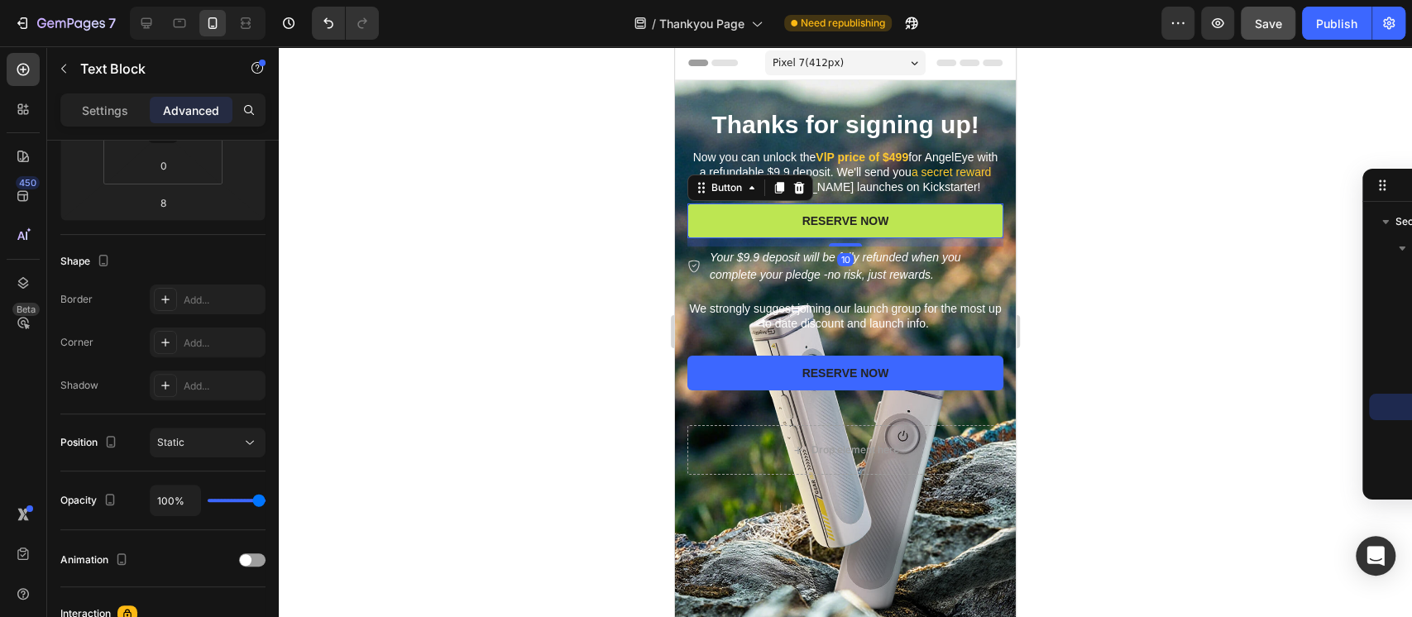
click at [888, 215] on button "RESERVE NOW" at bounding box center [845, 220] width 316 height 35
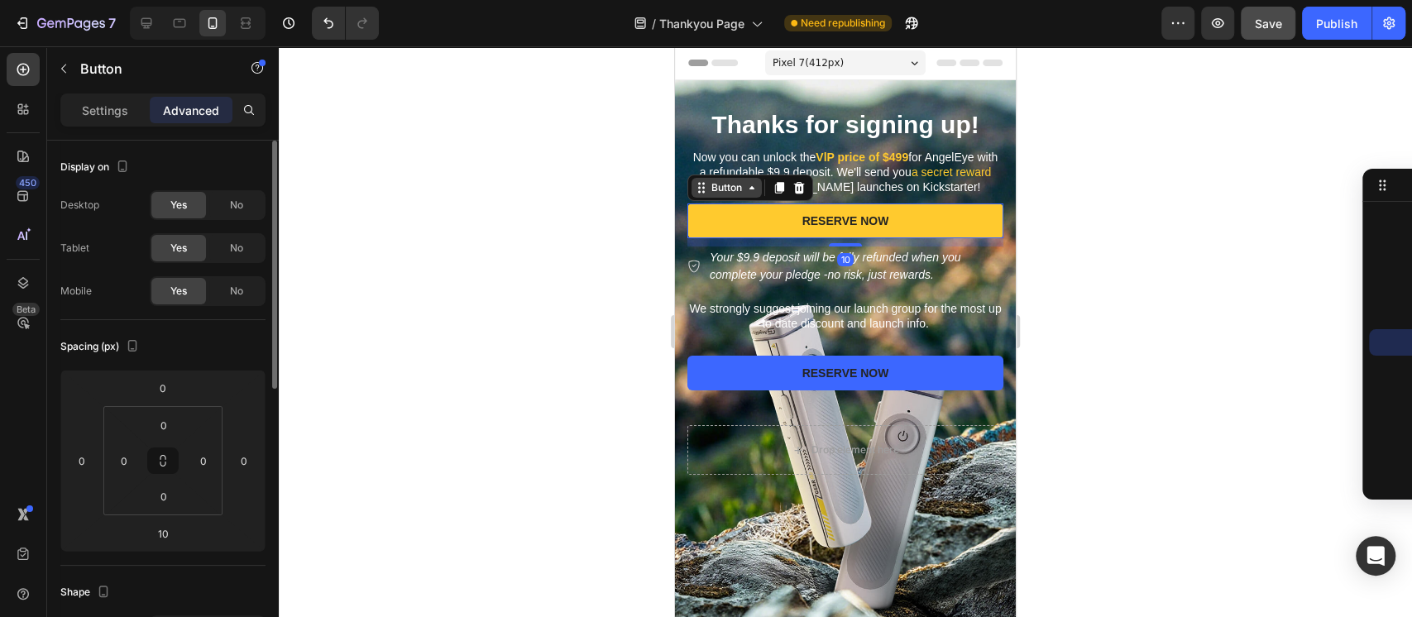
click at [717, 189] on div "Button" at bounding box center [726, 187] width 37 height 15
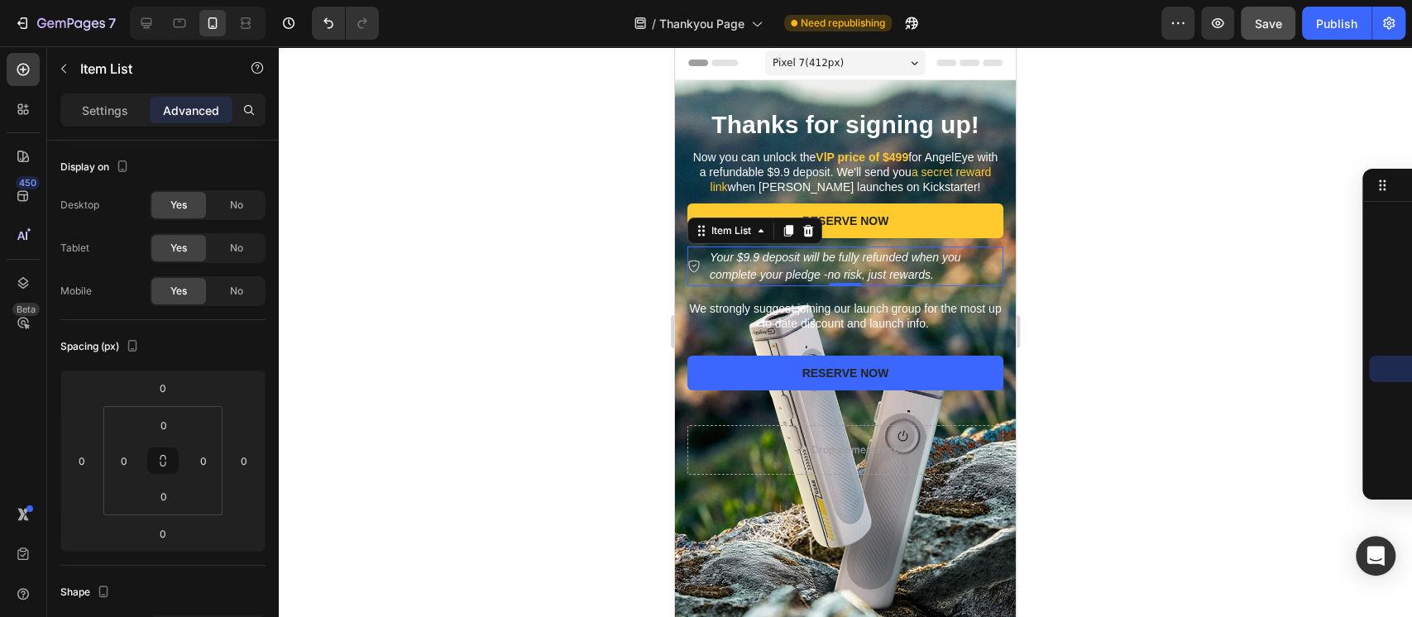
click at [785, 272] on p "Your $9.9 deposit will be fully refunded when you complete your pledge -no risk…" at bounding box center [854, 266] width 291 height 35
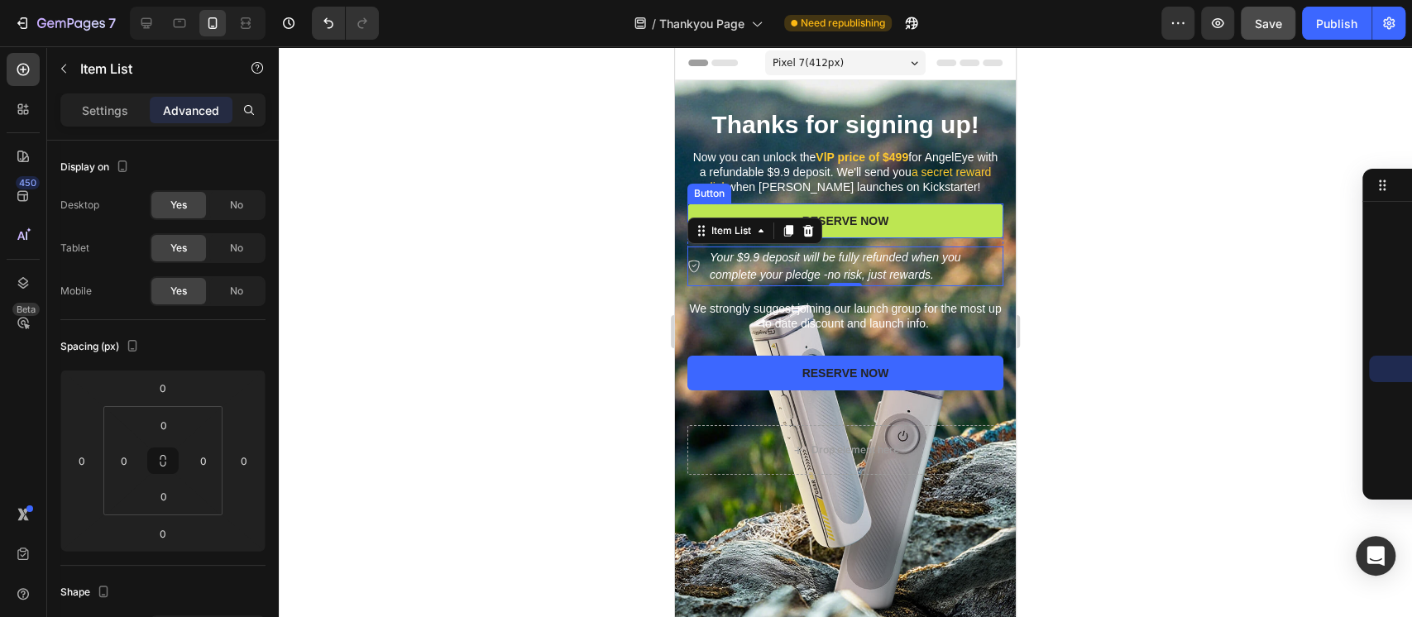
click at [924, 214] on button "RESERVE NOW" at bounding box center [845, 220] width 316 height 35
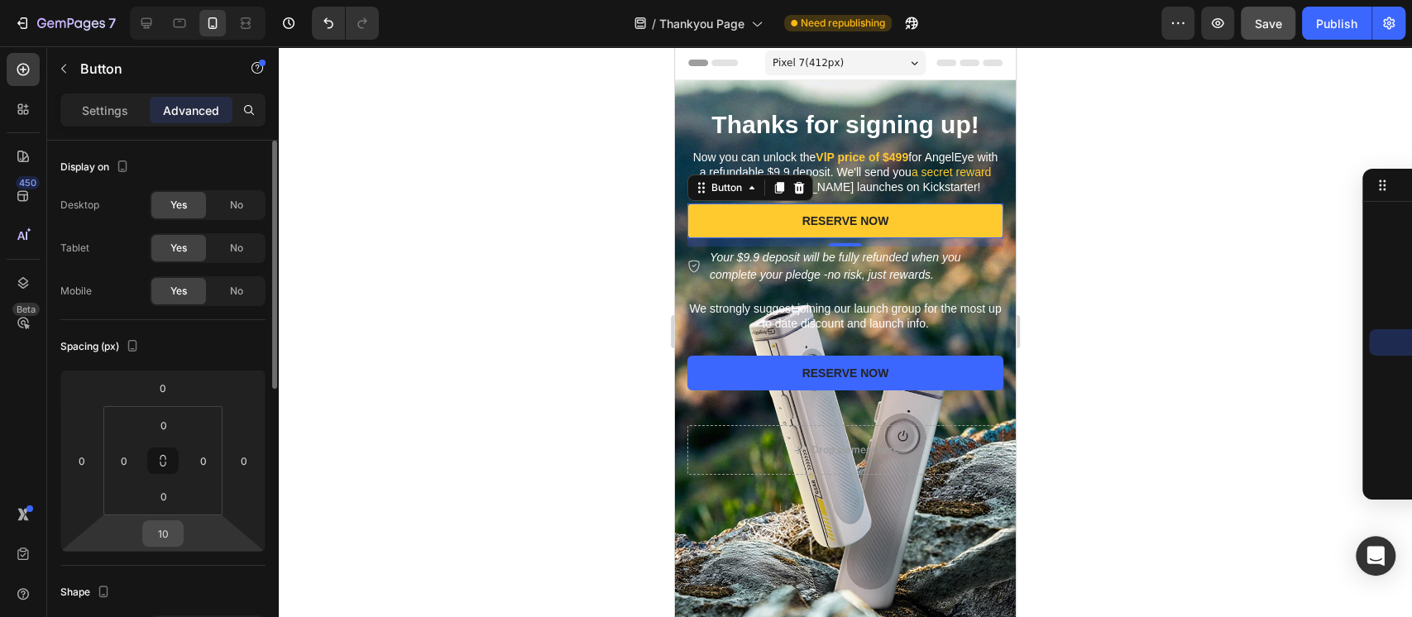
click at [168, 529] on input "10" at bounding box center [162, 533] width 33 height 25
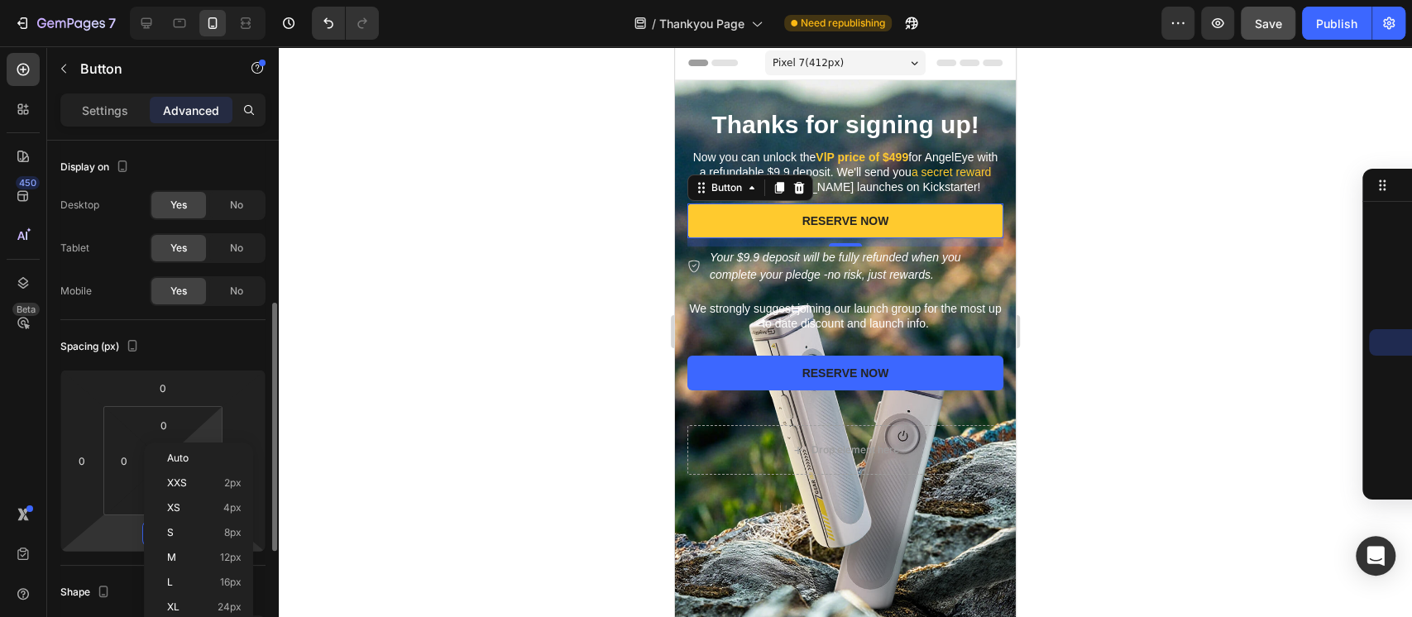
scroll to position [220, 0]
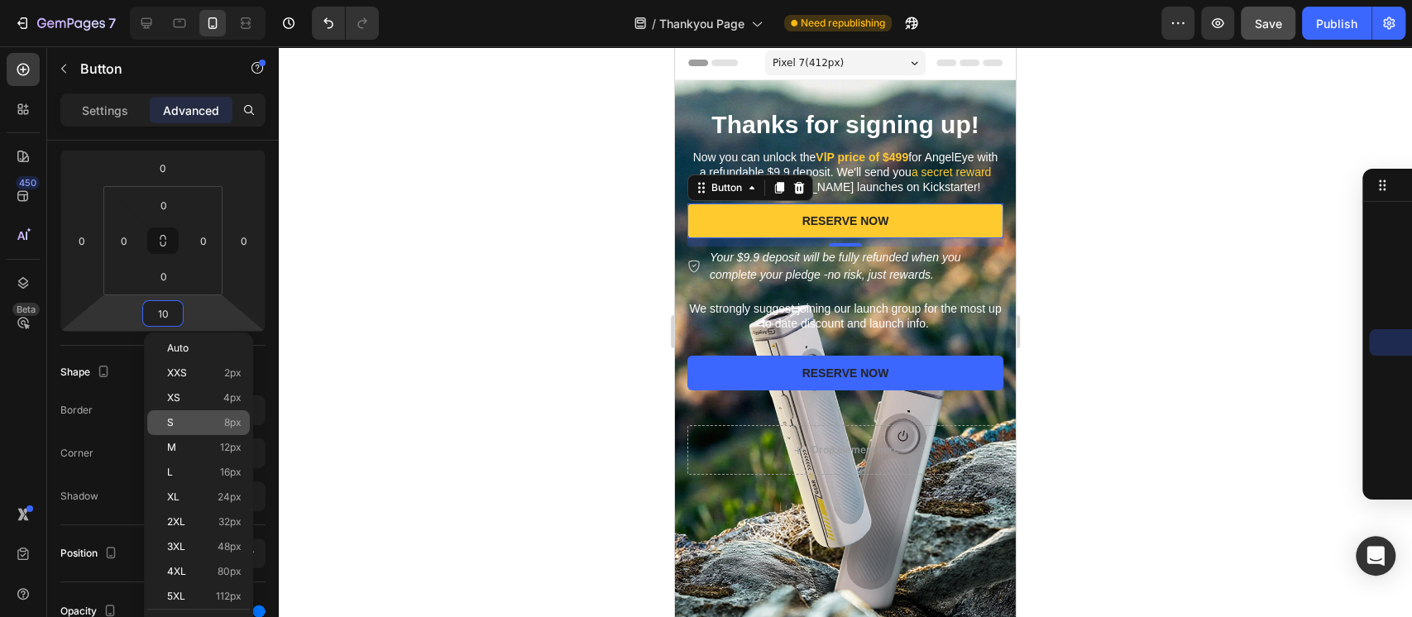
click at [232, 423] on span "8px" at bounding box center [232, 423] width 17 height 12
type input "8"
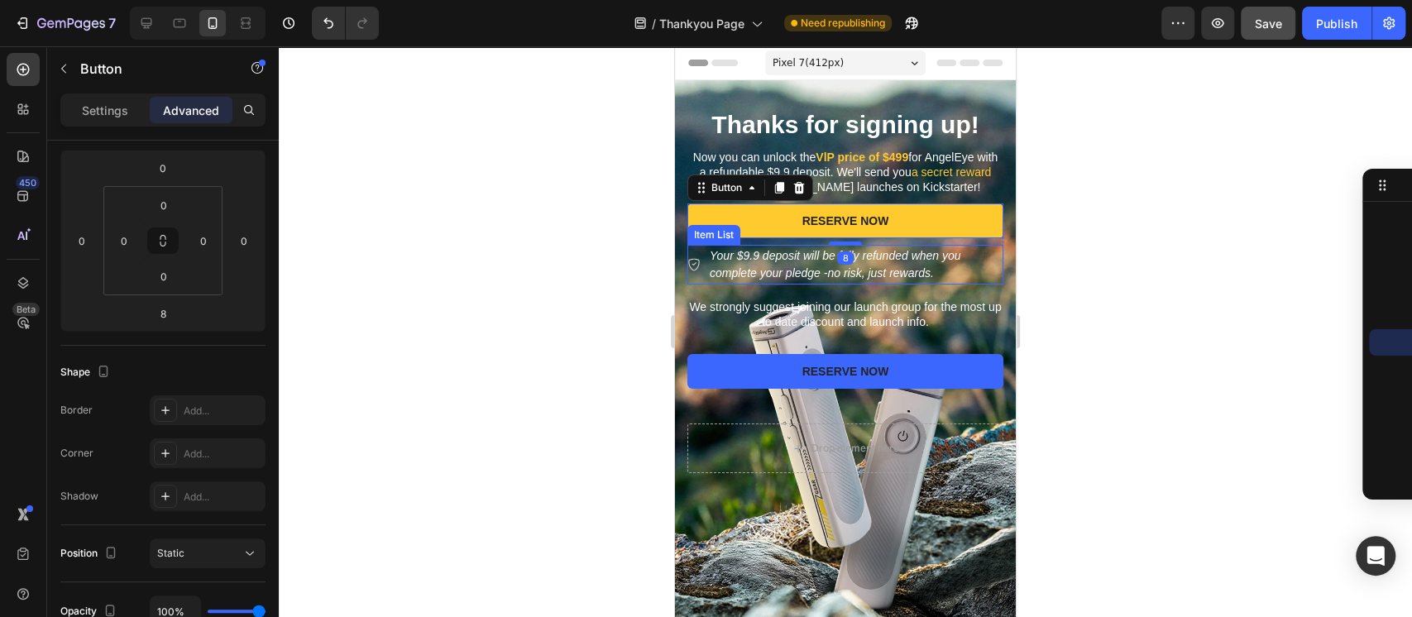
click at [724, 260] on p "Your $9.9 deposit will be fully refunded when you complete your pledge -no risk…" at bounding box center [854, 264] width 291 height 35
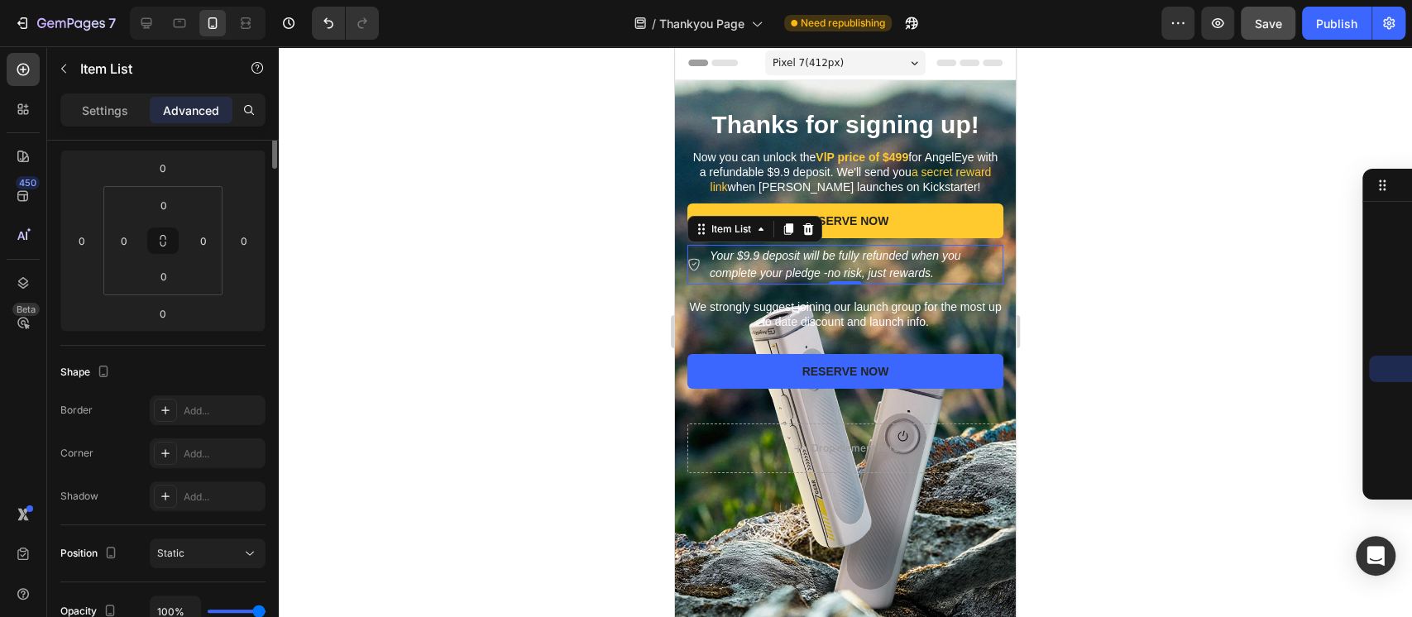
scroll to position [0, 0]
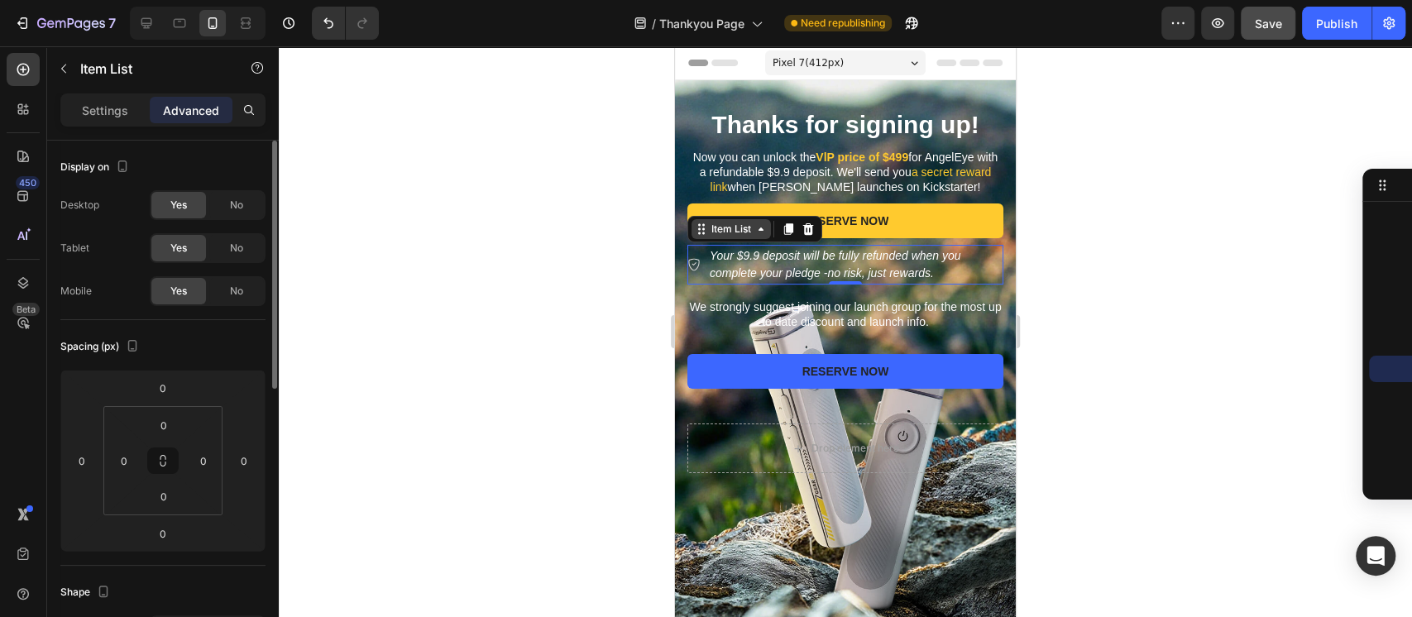
click at [705, 228] on icon at bounding box center [701, 228] width 13 height 13
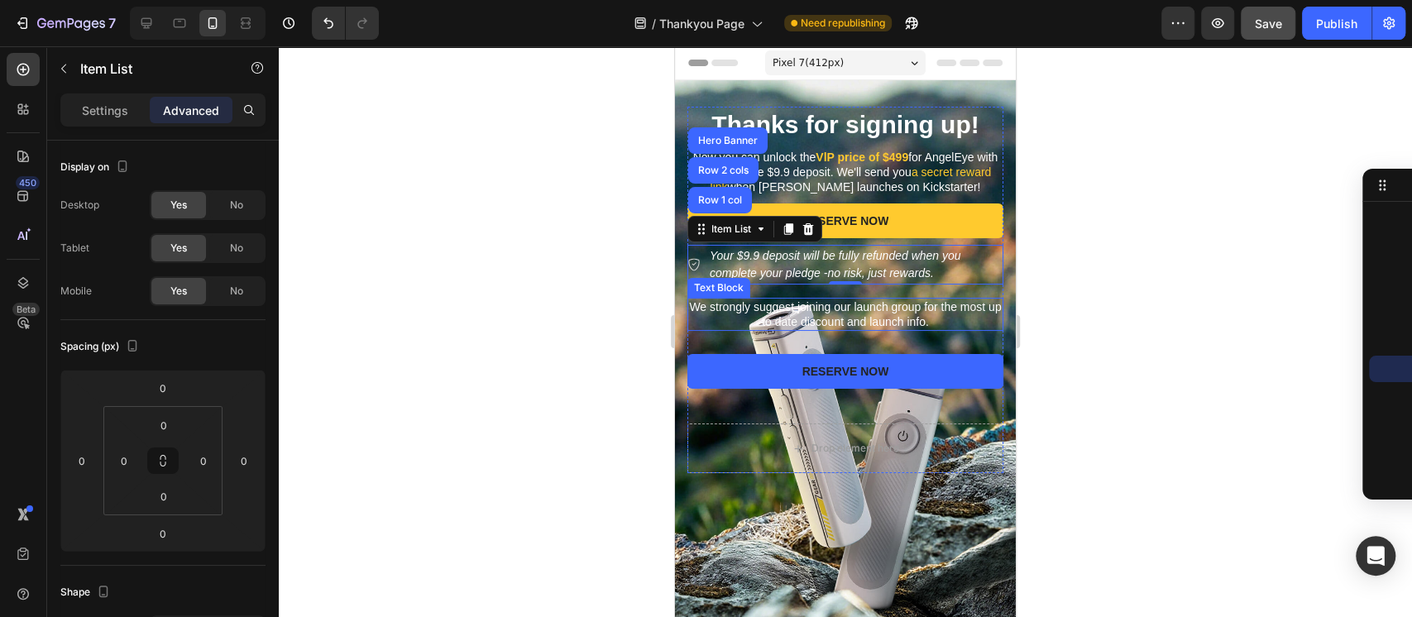
click at [772, 311] on p "We strongly suggest joining our launch group for the most up to date discount a…" at bounding box center [845, 314] width 313 height 30
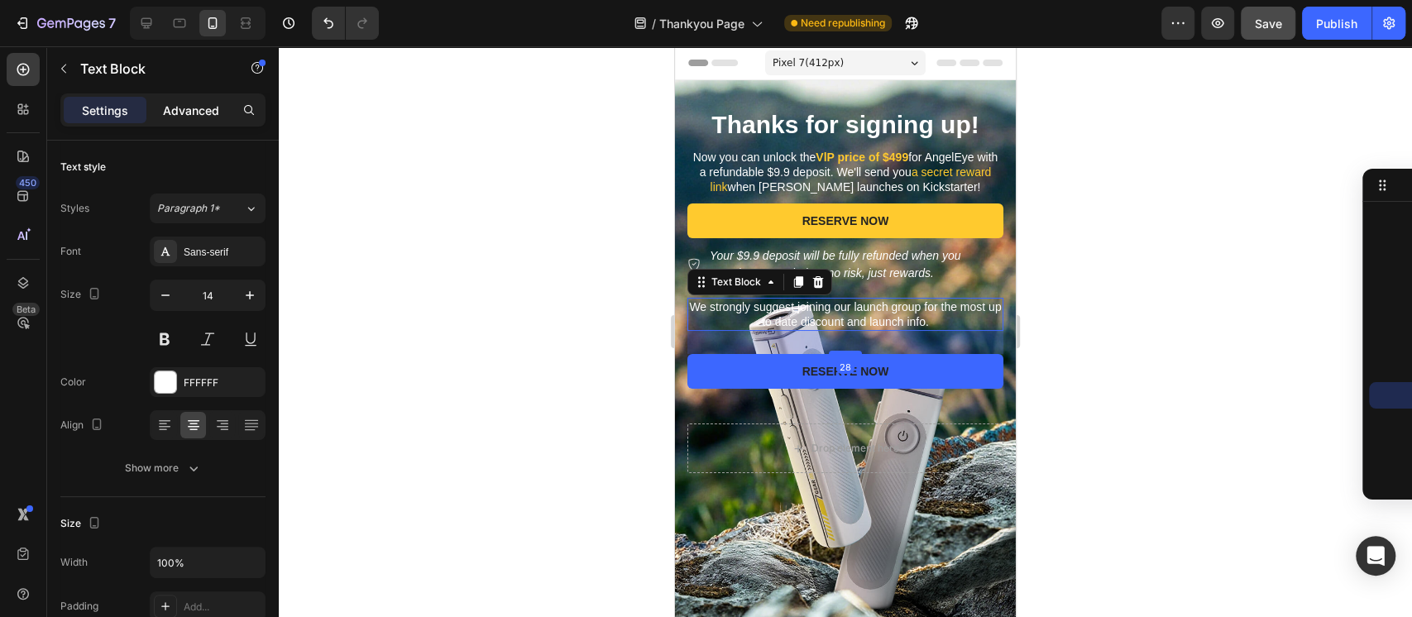
click at [205, 108] on p "Advanced" at bounding box center [191, 110] width 56 height 17
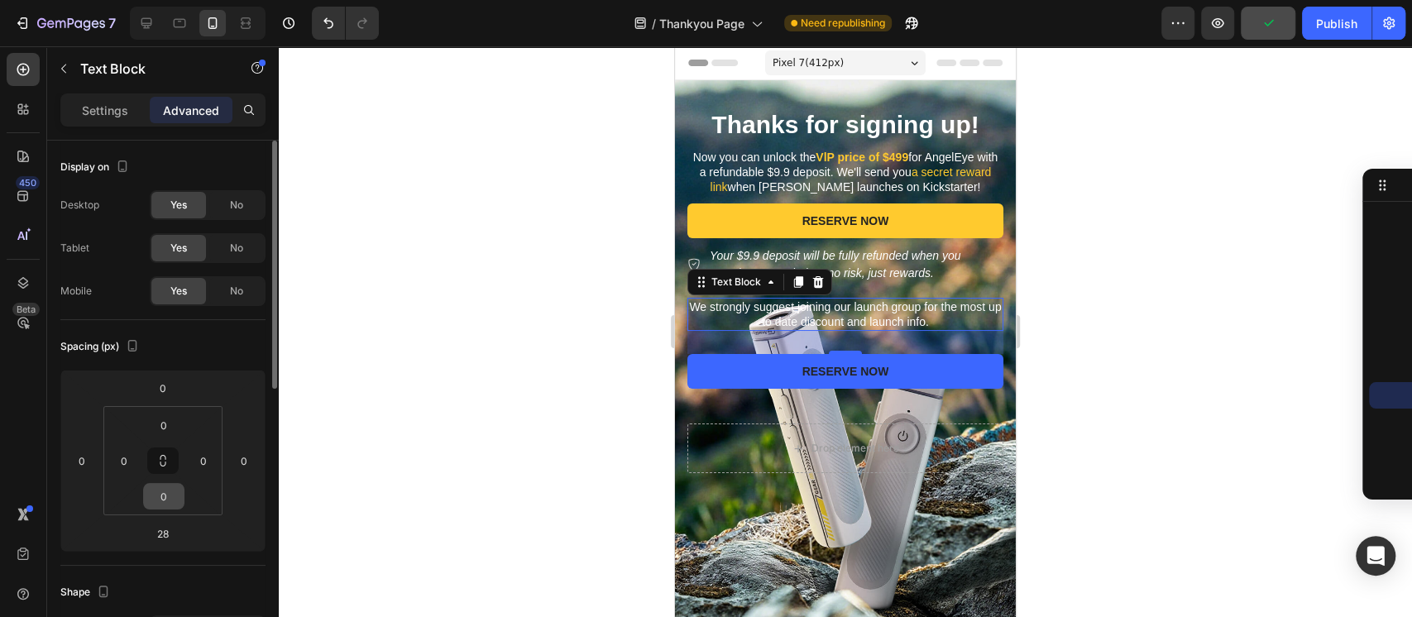
scroll to position [110, 0]
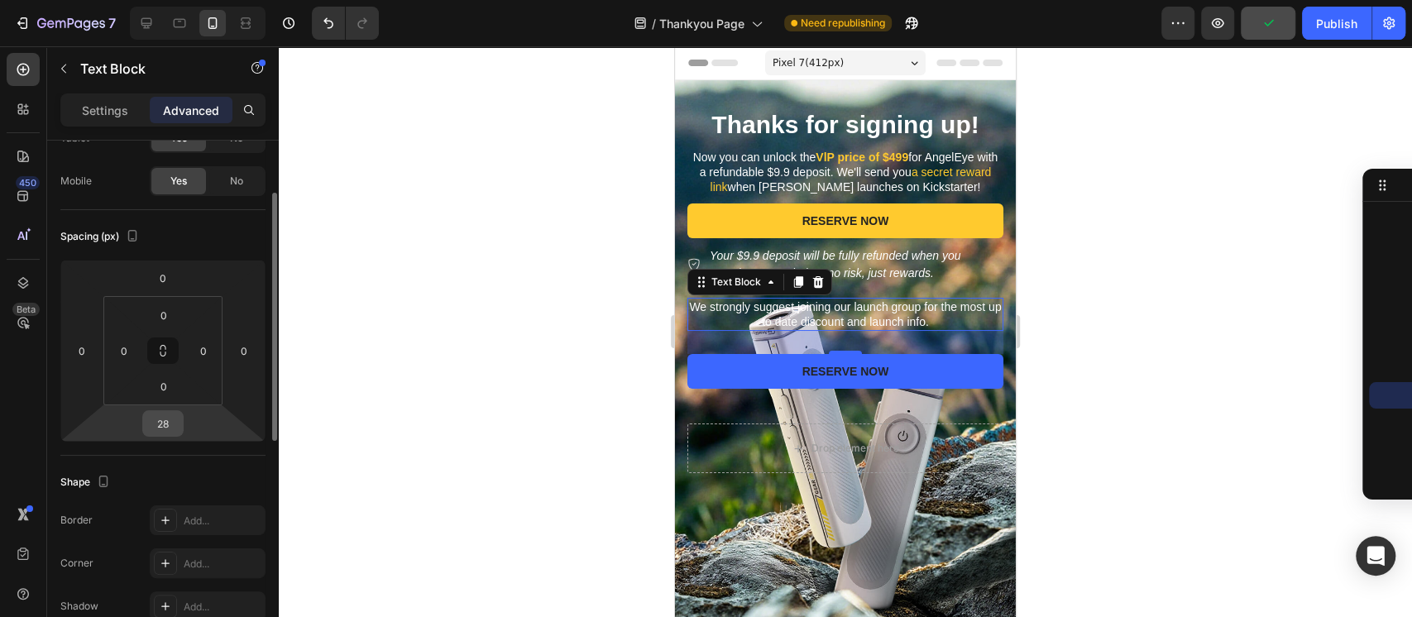
click at [152, 419] on input "28" at bounding box center [162, 423] width 33 height 25
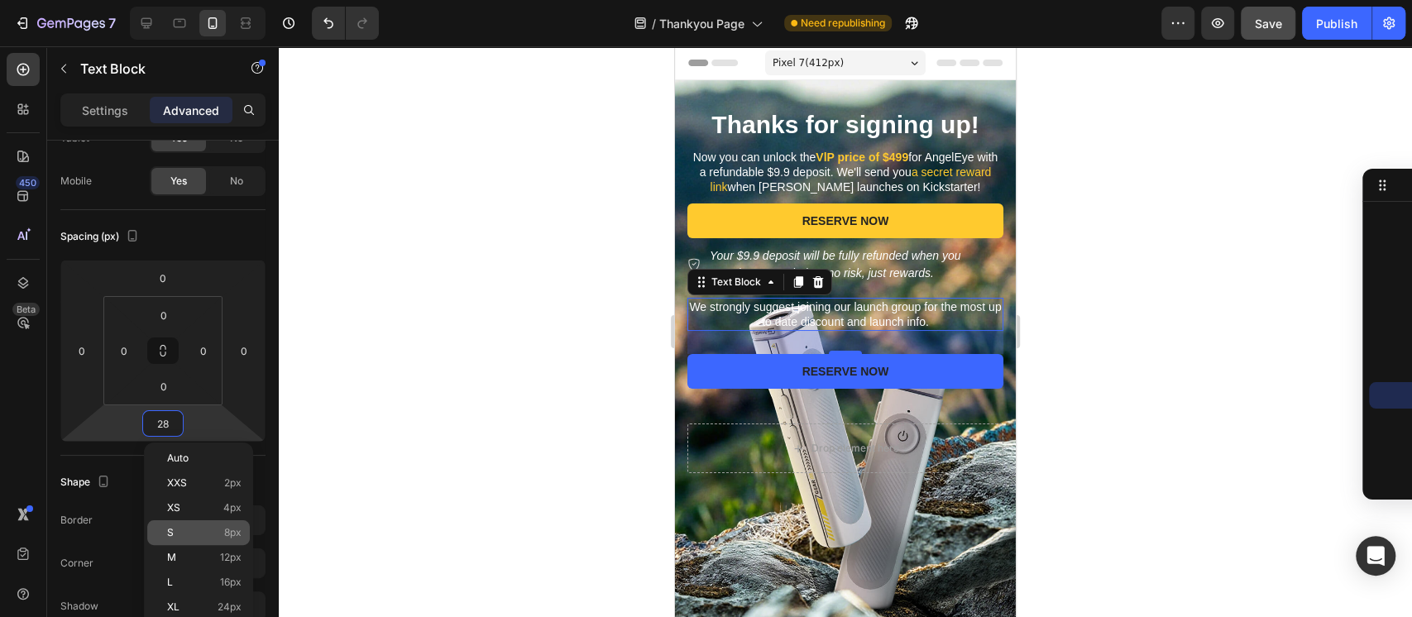
click at [206, 530] on p "S 8px" at bounding box center [204, 533] width 74 height 12
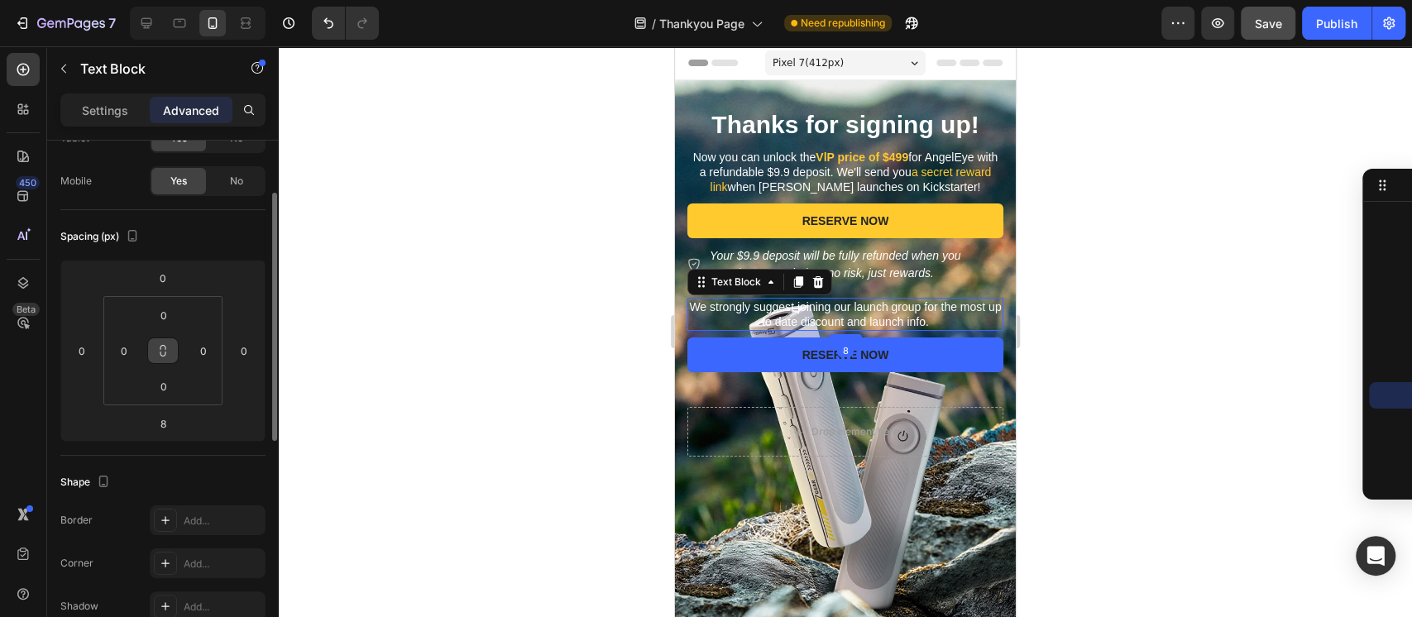
scroll to position [331, 0]
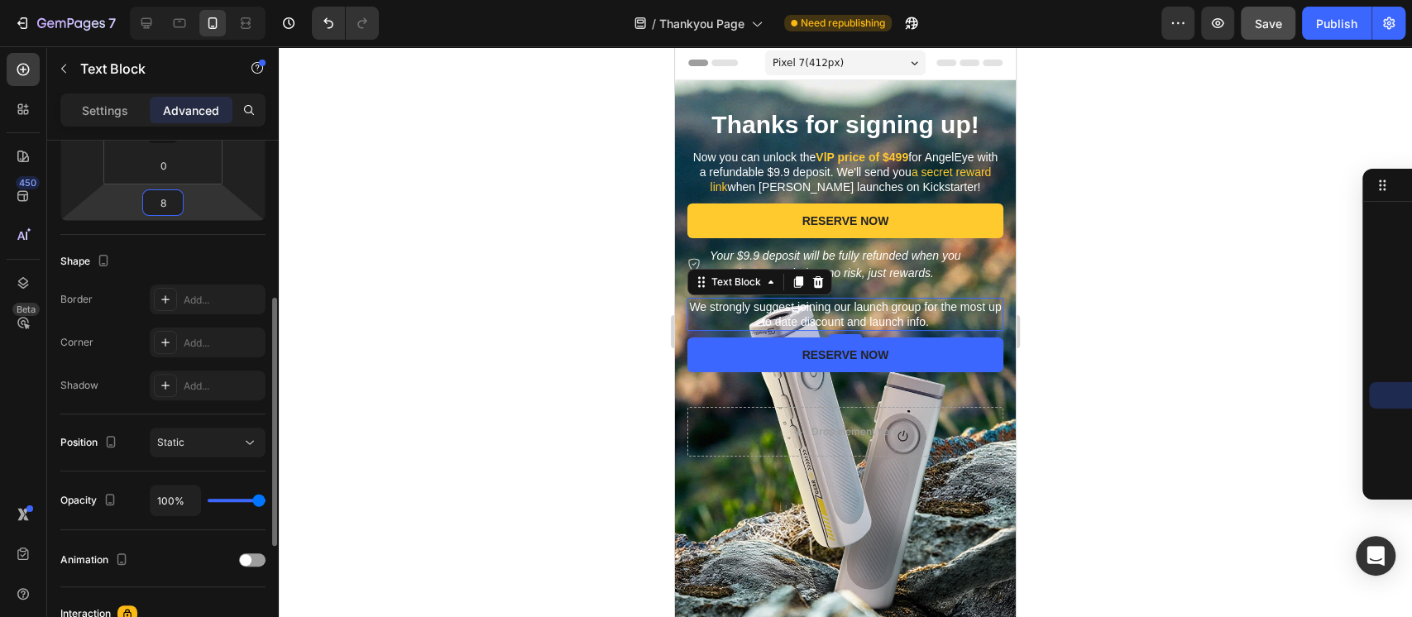
click at [163, 203] on input "8" at bounding box center [162, 202] width 33 height 25
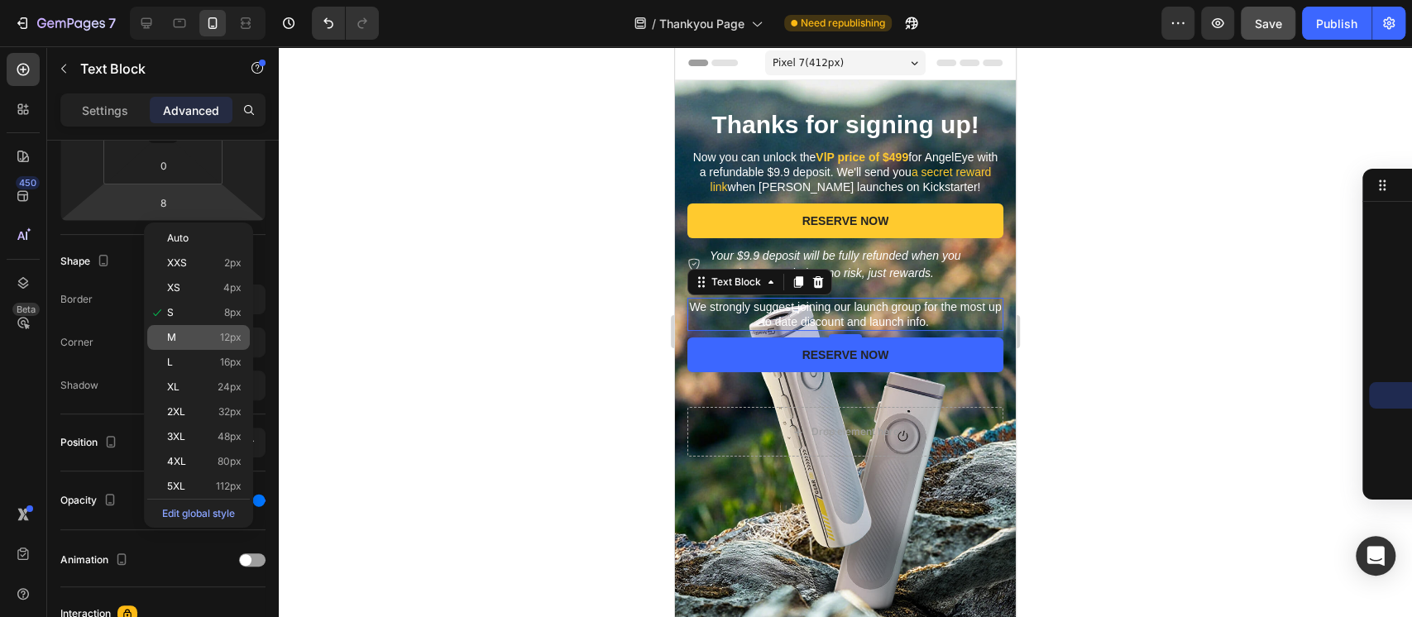
click at [245, 328] on div "M 12px" at bounding box center [198, 337] width 103 height 25
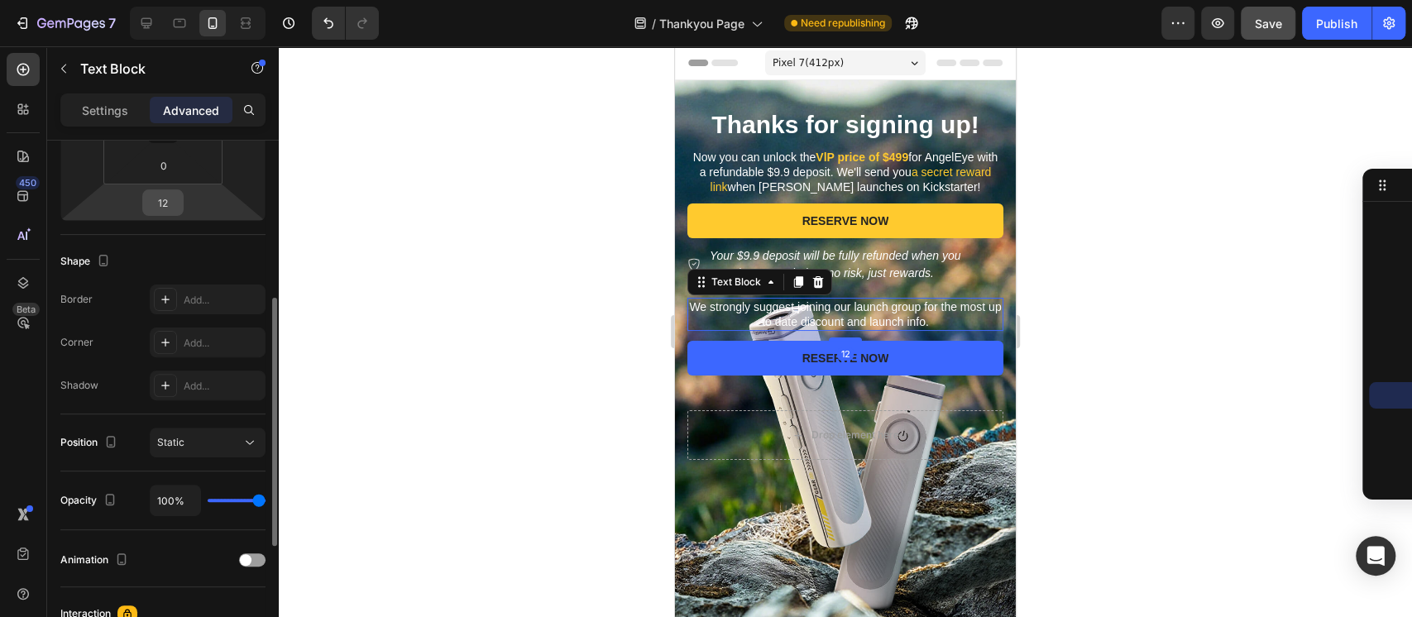
click at [165, 206] on input "12" at bounding box center [162, 202] width 33 height 25
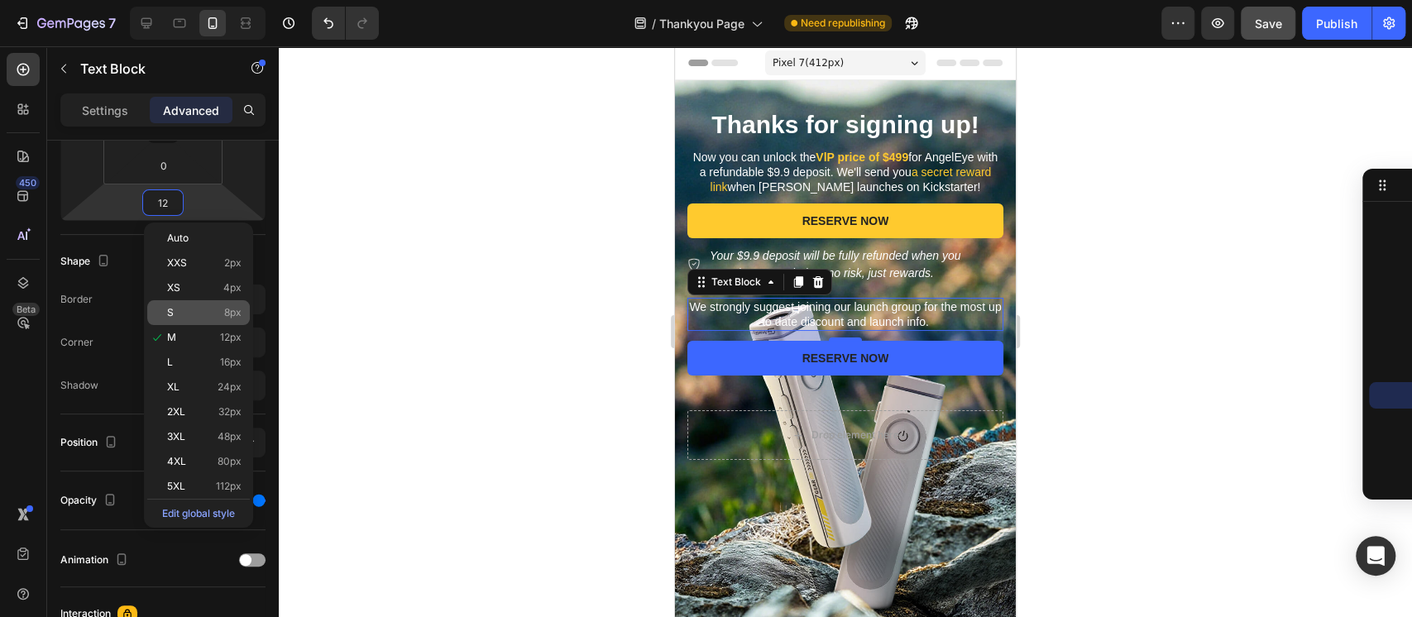
click at [228, 313] on span "8px" at bounding box center [232, 313] width 17 height 12
type input "8"
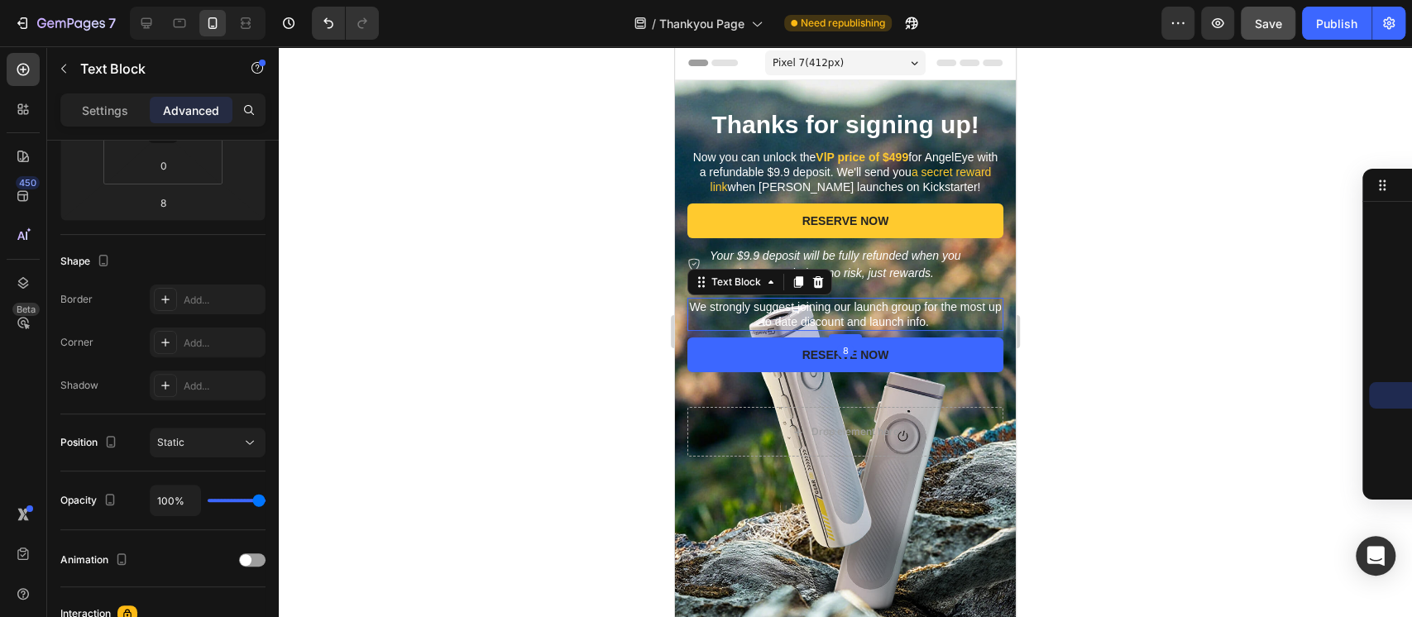
click at [1295, 407] on div at bounding box center [845, 331] width 1133 height 571
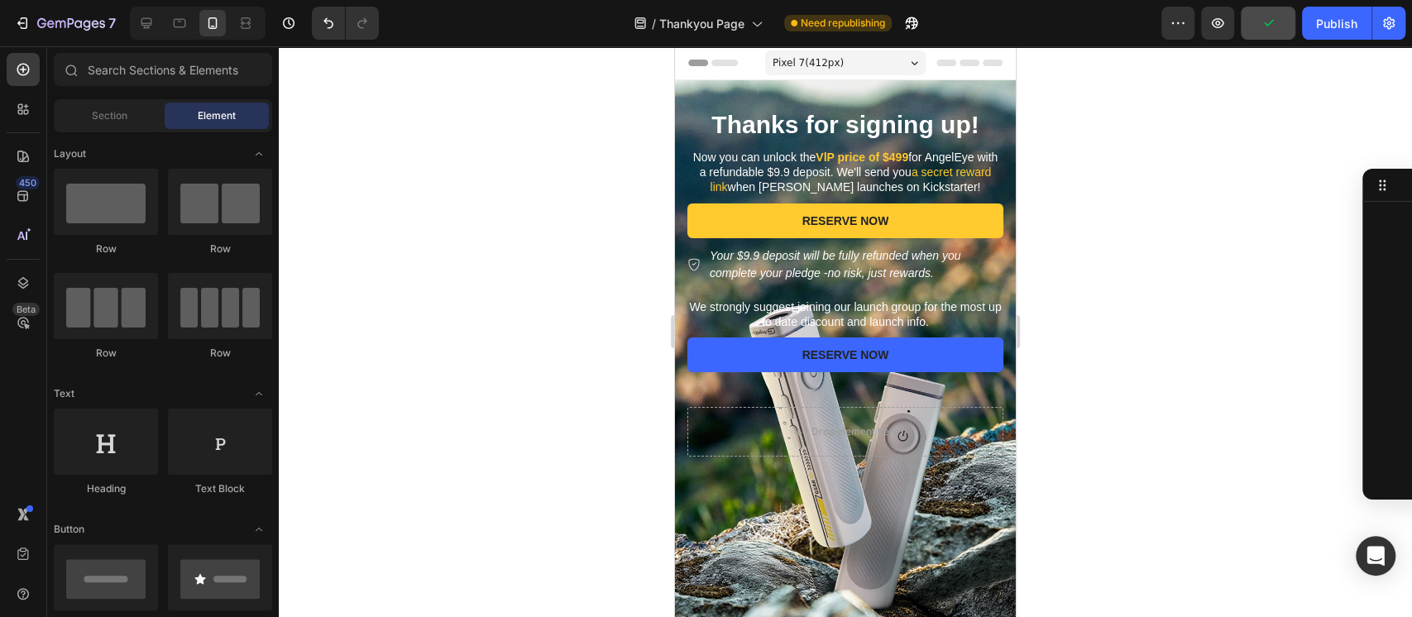
click at [580, 198] on div at bounding box center [845, 331] width 1133 height 571
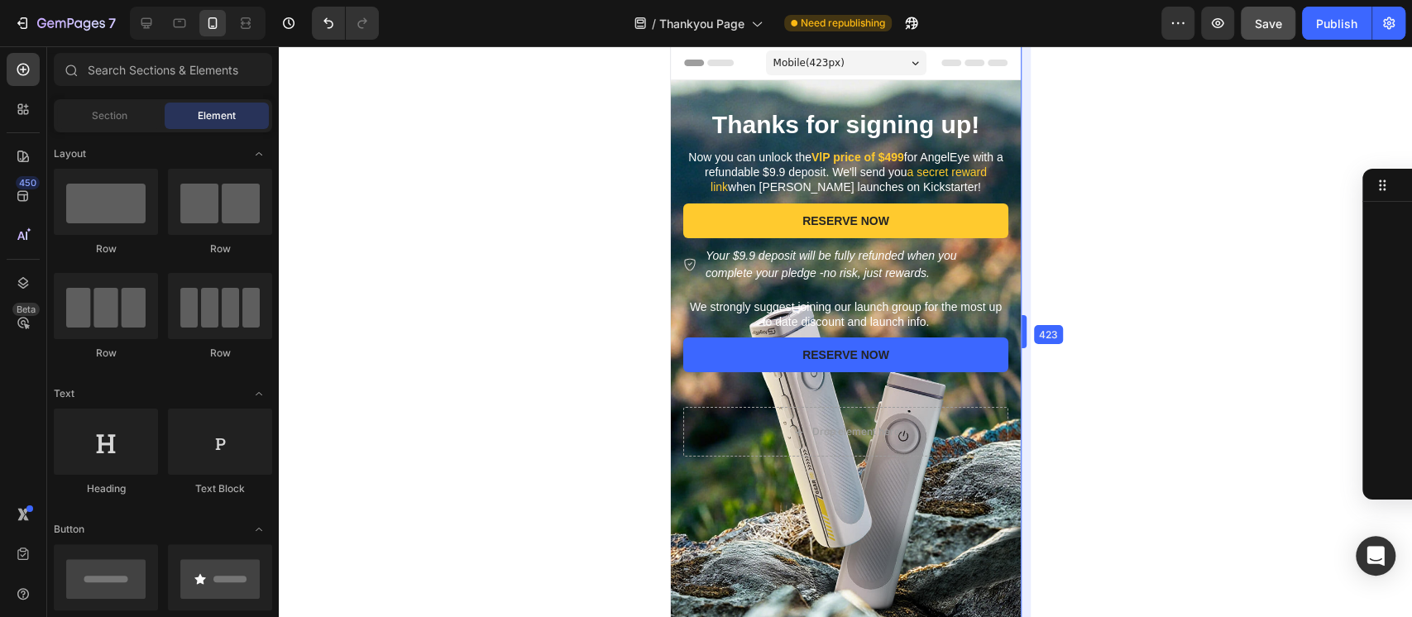
drag, startPoint x: 1020, startPoint y: 301, endPoint x: 1031, endPoint y: 310, distance: 14.7
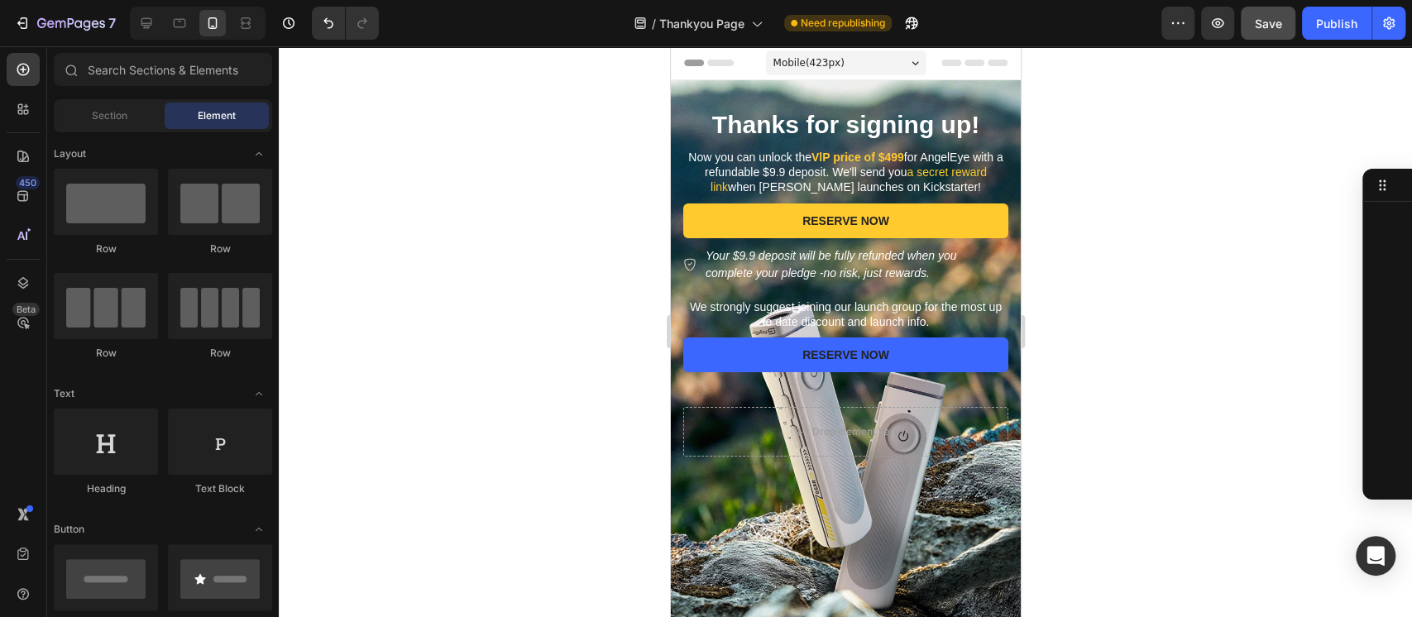
click at [1141, 279] on div at bounding box center [845, 331] width 1133 height 571
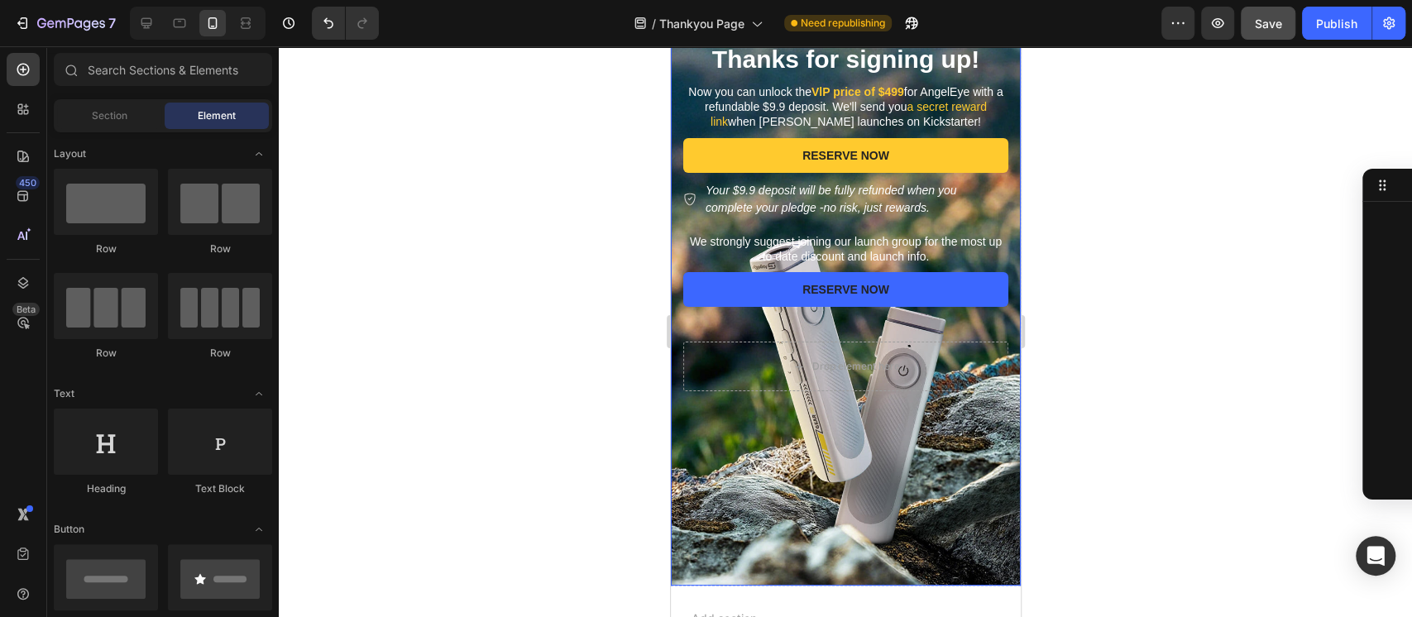
scroll to position [0, 0]
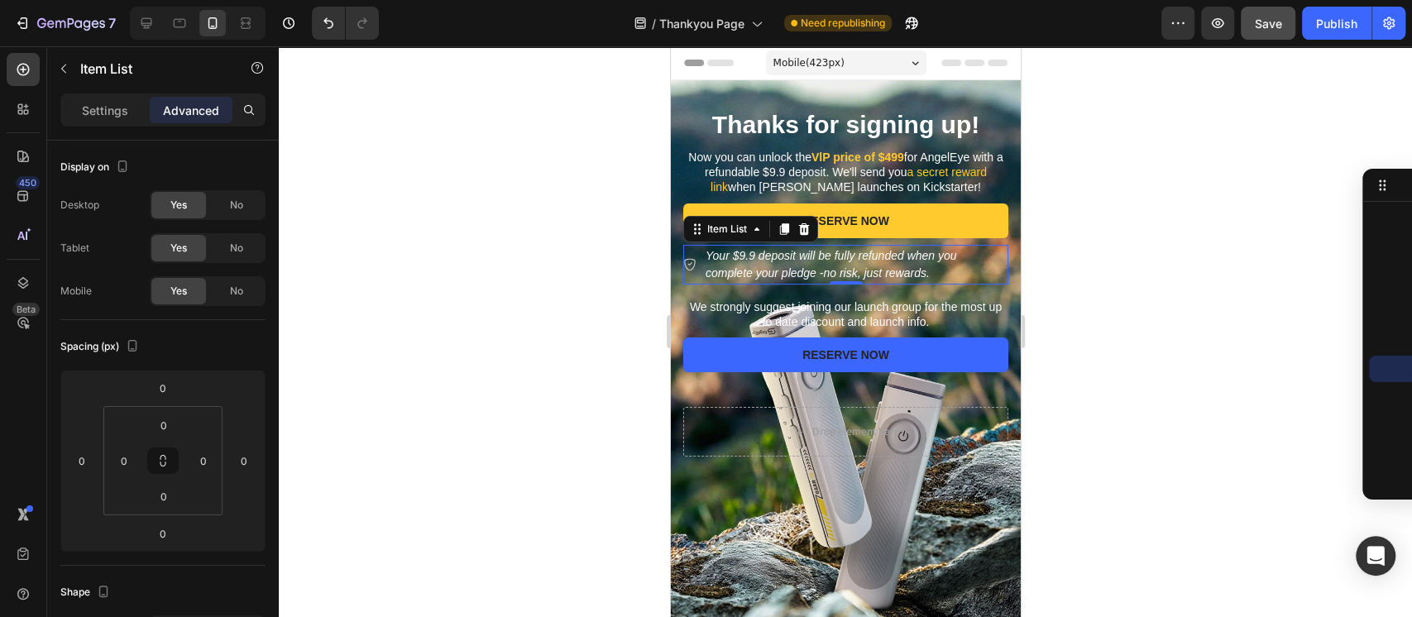
click at [934, 273] on p "Your $9.9 deposit will be fully refunded when you complete your pledge -no risk…" at bounding box center [855, 264] width 300 height 35
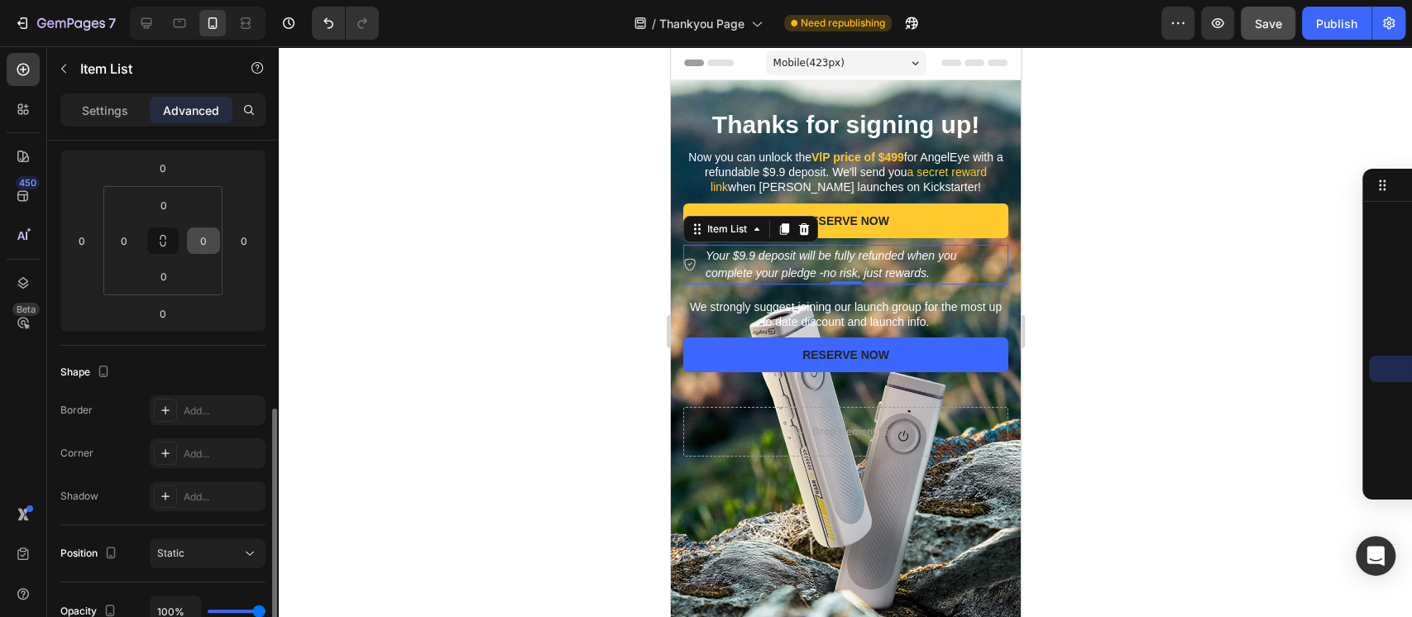
scroll to position [441, 0]
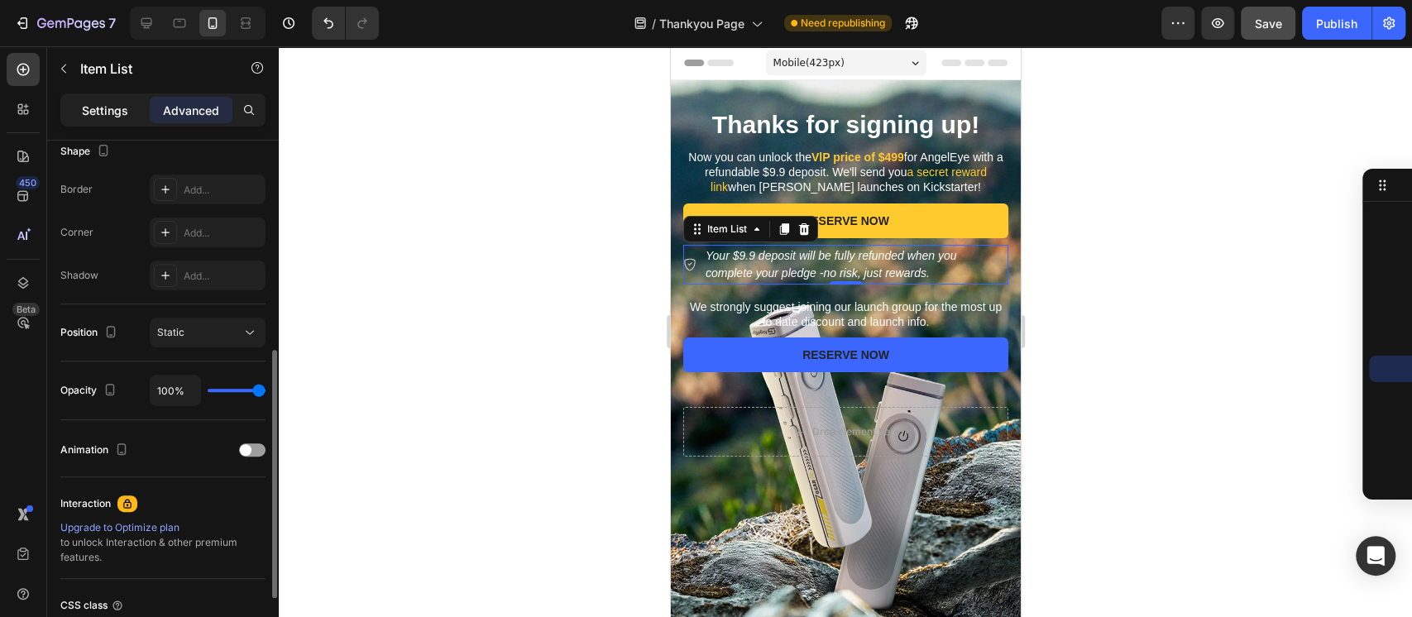
click at [112, 110] on p "Settings" at bounding box center [105, 110] width 46 height 17
type input "8"
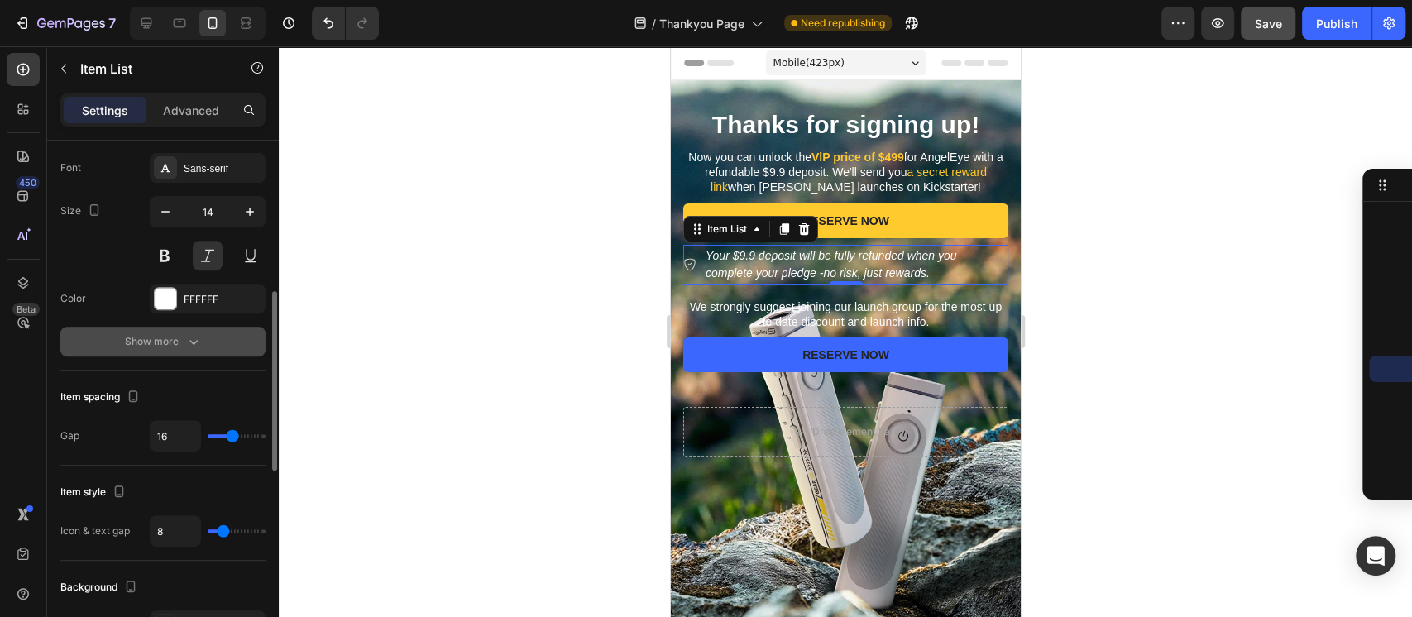
click at [184, 344] on div "Show more" at bounding box center [163, 341] width 77 height 17
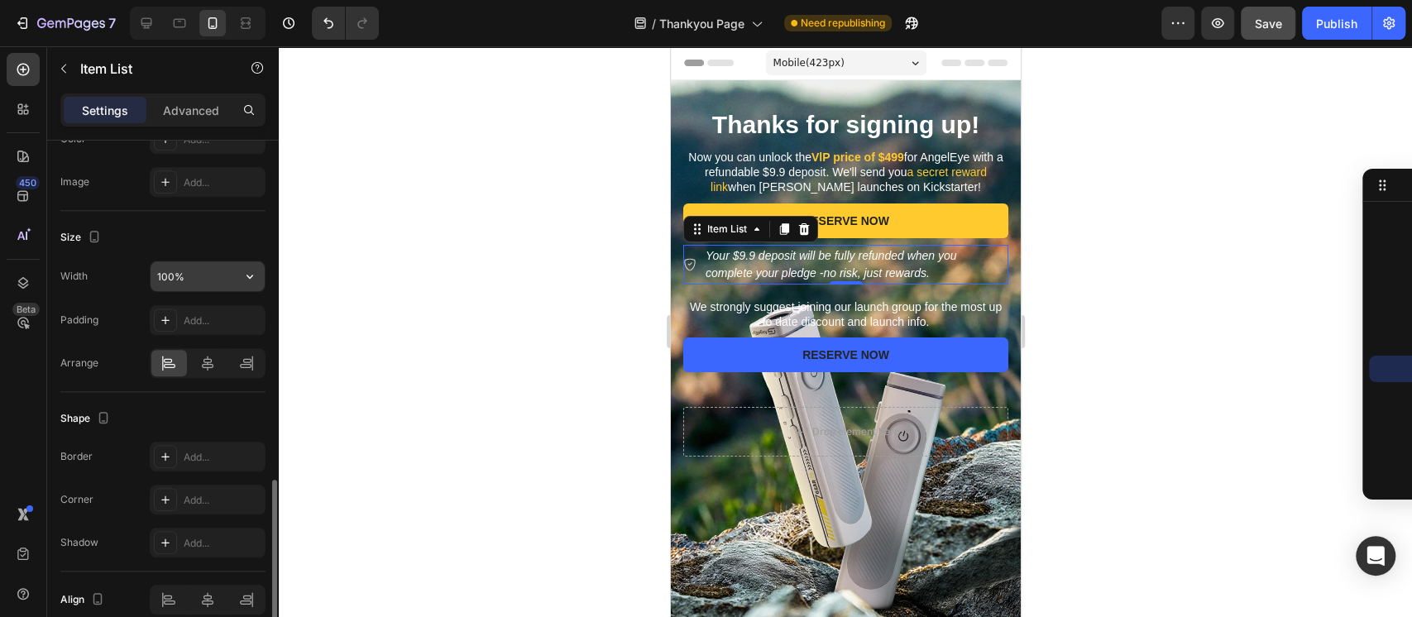
scroll to position [551, 0]
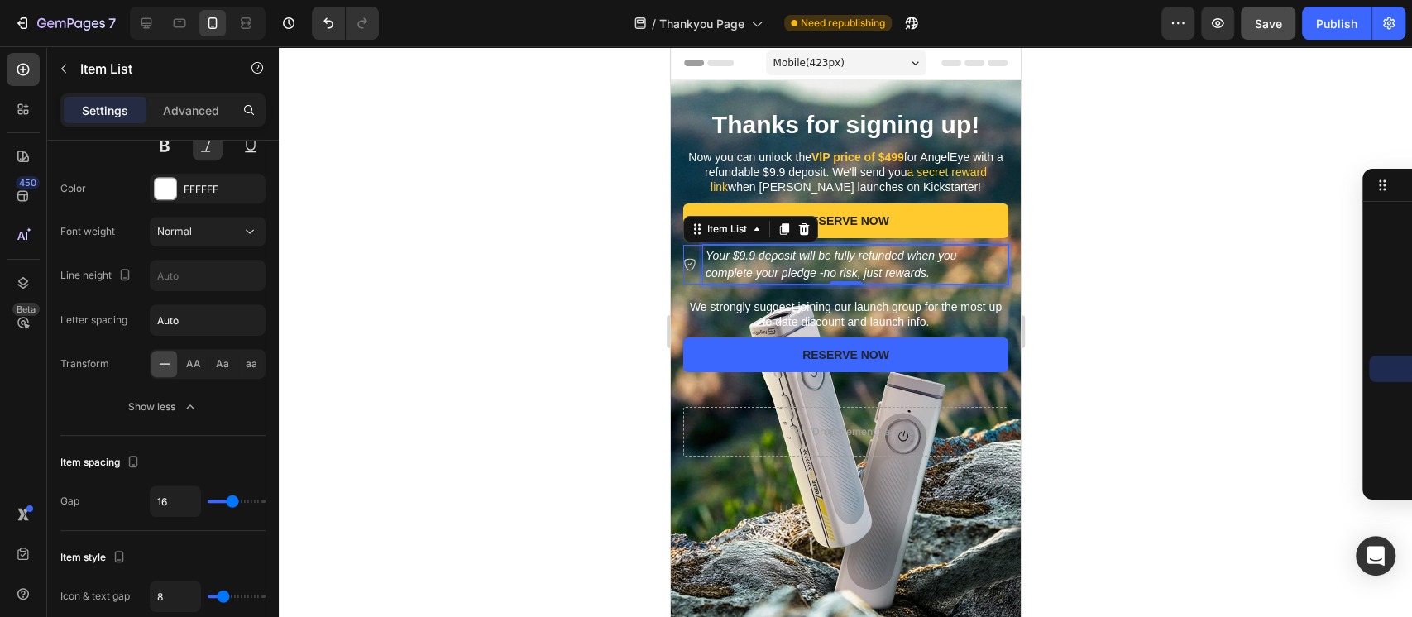
click at [793, 265] on p "Your $9.9 deposit will be fully refunded when you complete your pledge -no risk…" at bounding box center [855, 264] width 300 height 35
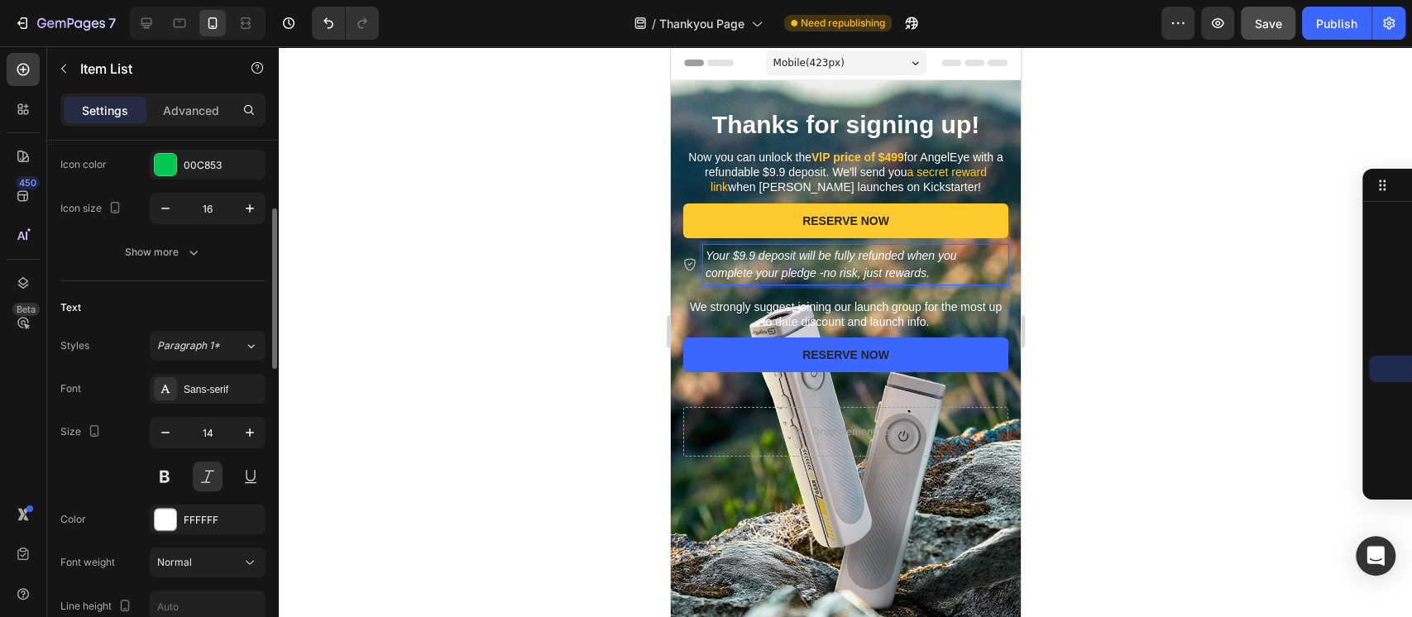
scroll to position [0, 0]
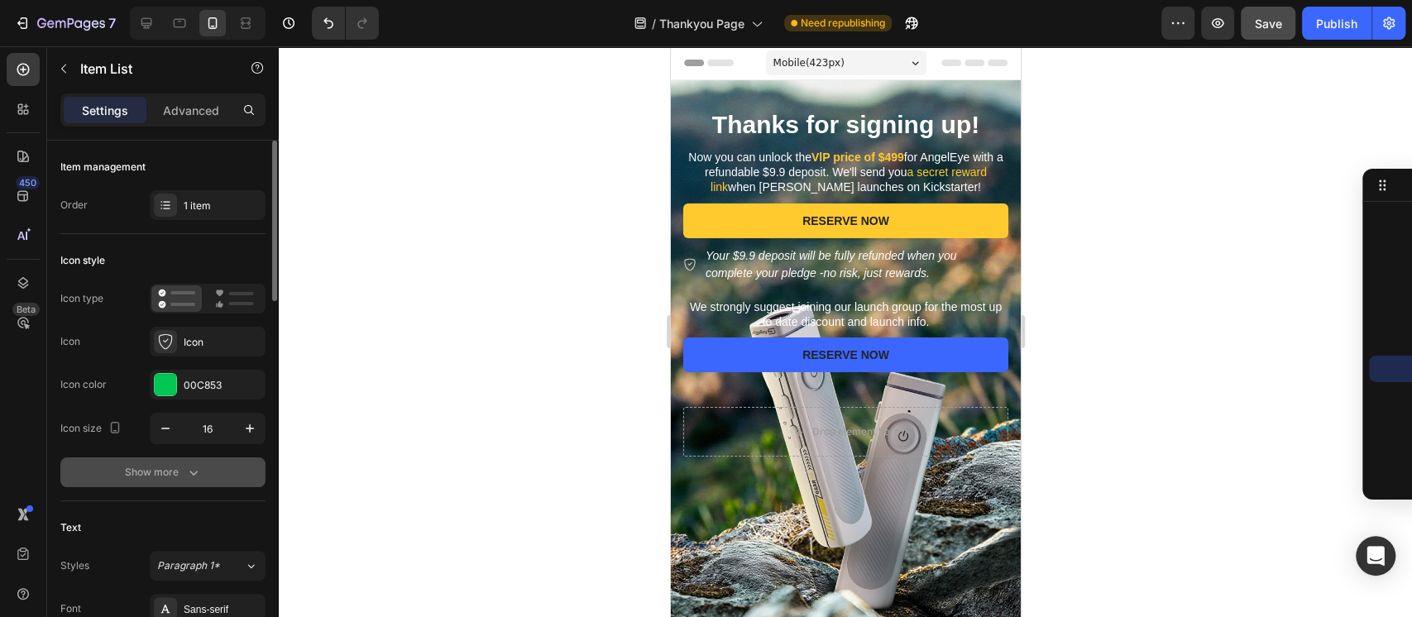
click at [167, 473] on div "Show more" at bounding box center [163, 472] width 77 height 17
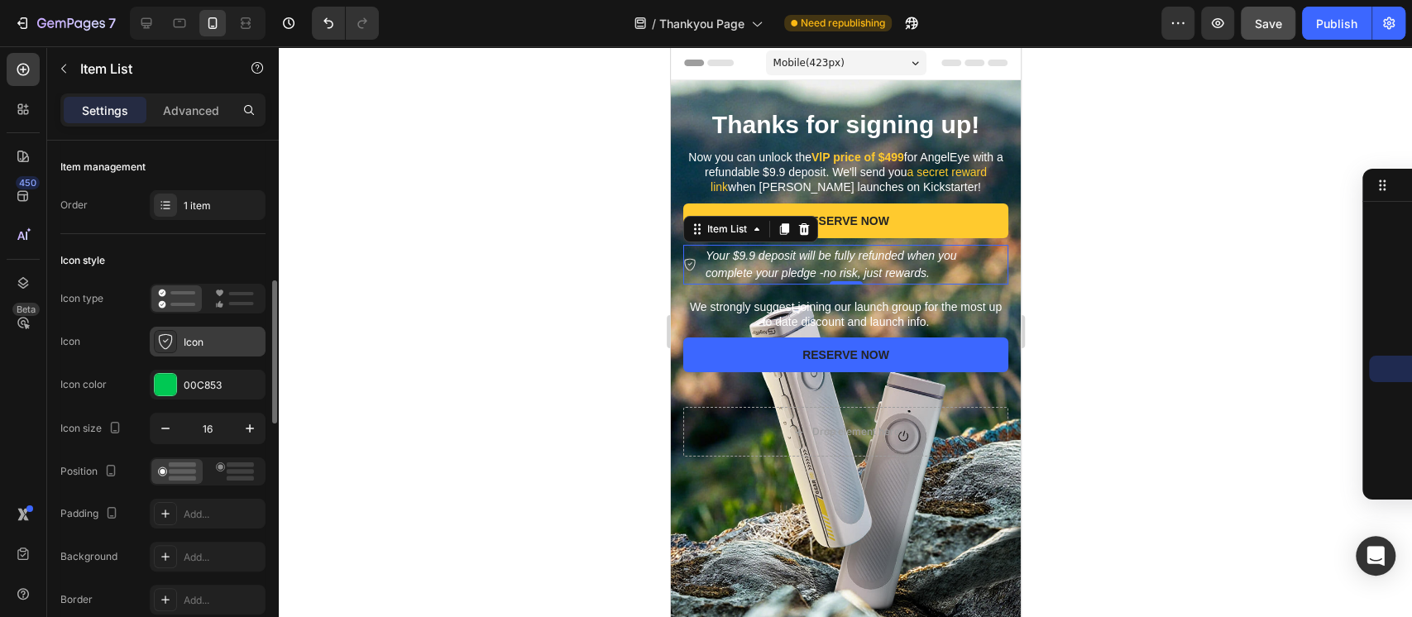
scroll to position [110, 0]
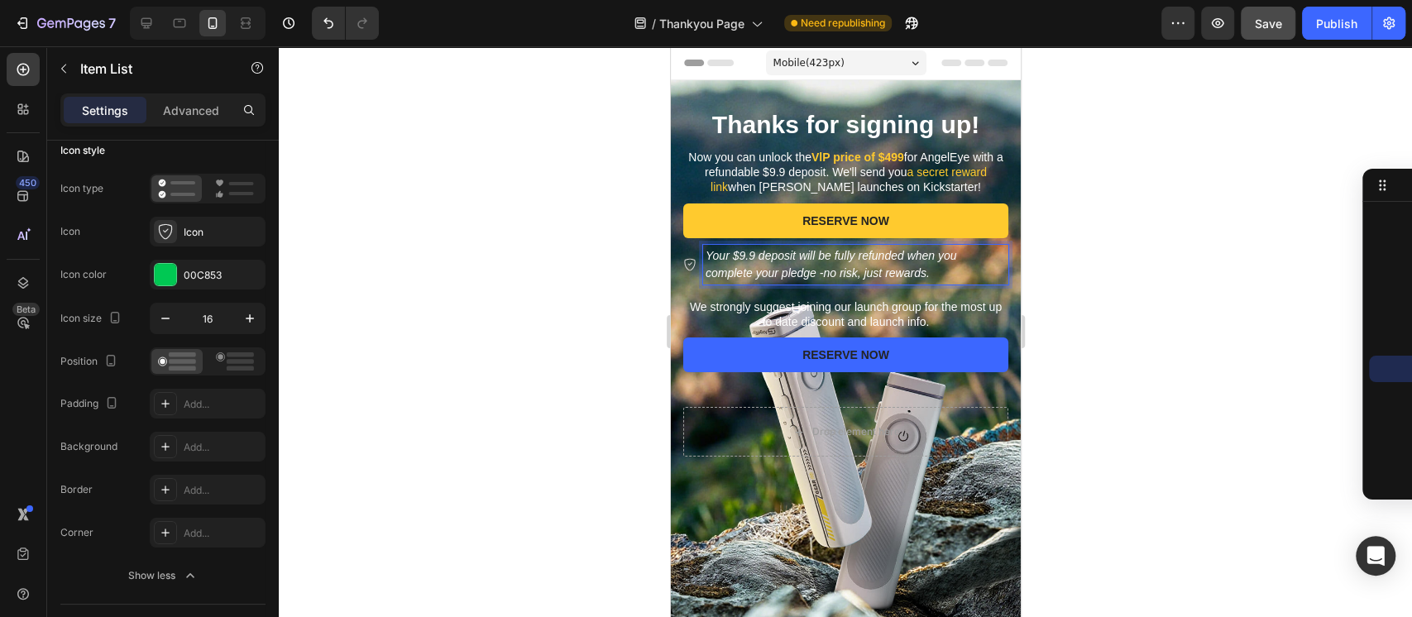
click at [1211, 303] on div at bounding box center [845, 331] width 1133 height 571
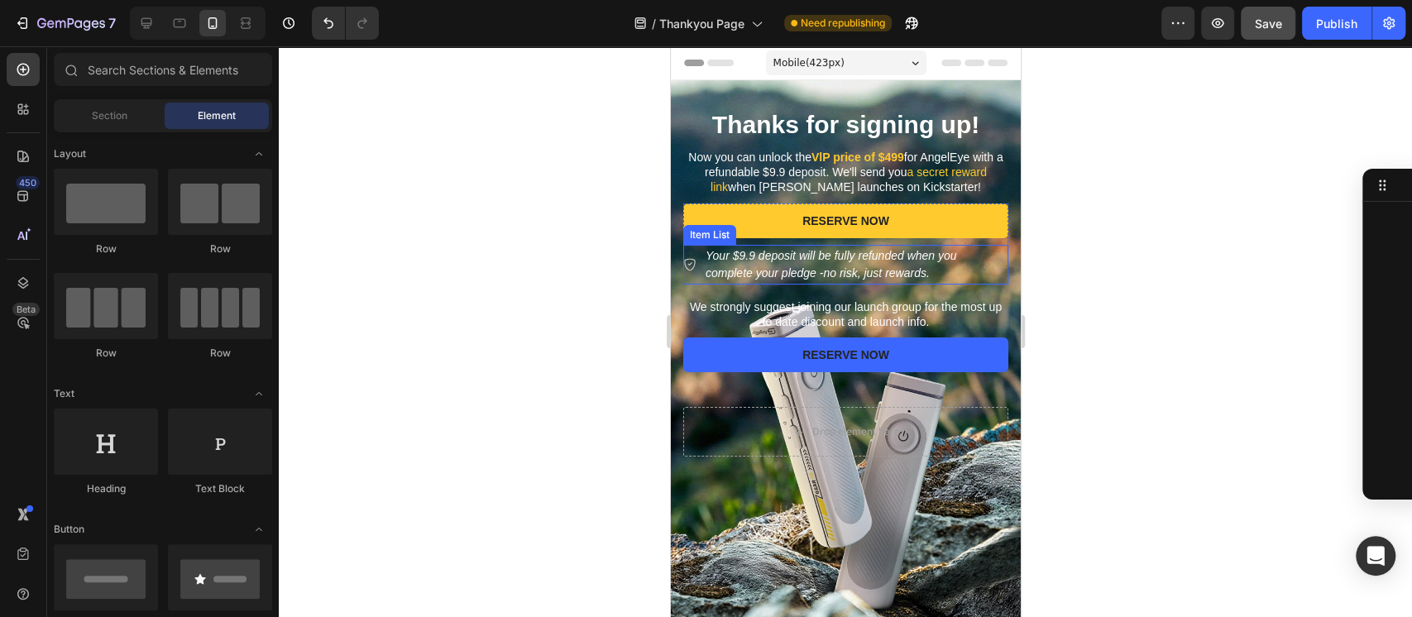
click at [925, 265] on p "Your $9.9 deposit will be fully refunded when you complete your pledge -no risk…" at bounding box center [855, 264] width 300 height 35
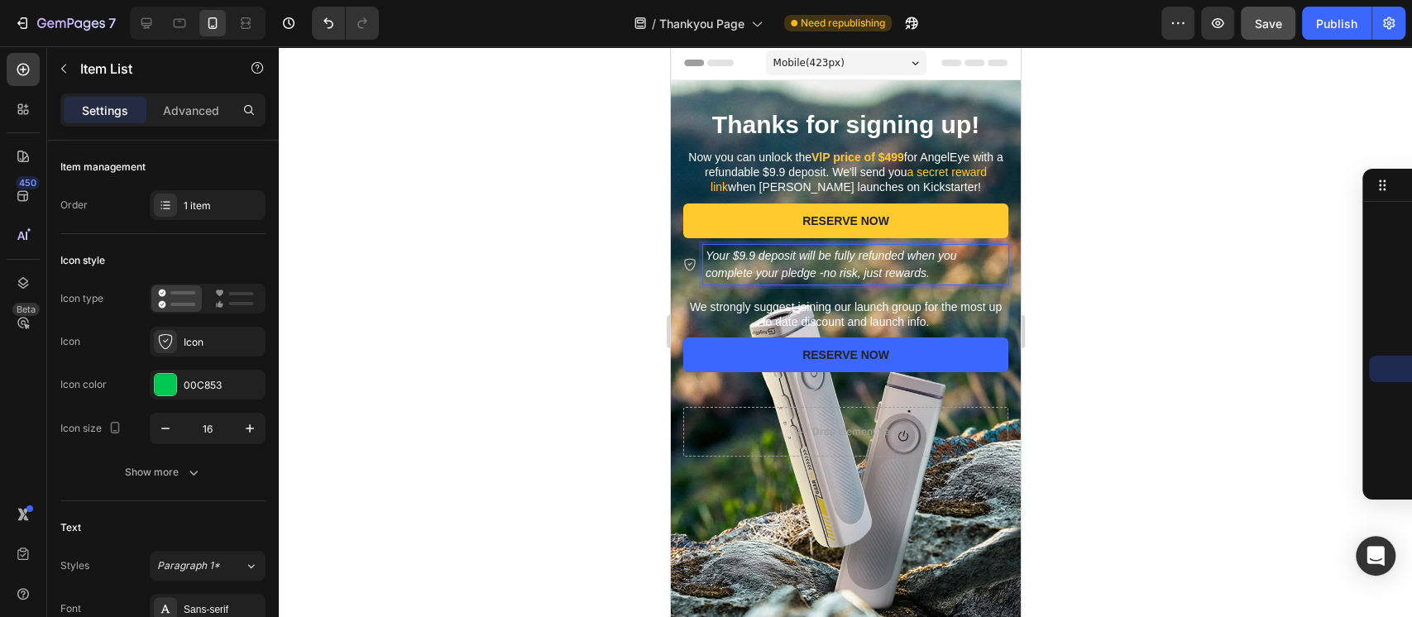
click at [729, 260] on p "Your $9.9 deposit will be fully refunded when you complete your pledge -no risk…" at bounding box center [855, 264] width 300 height 35
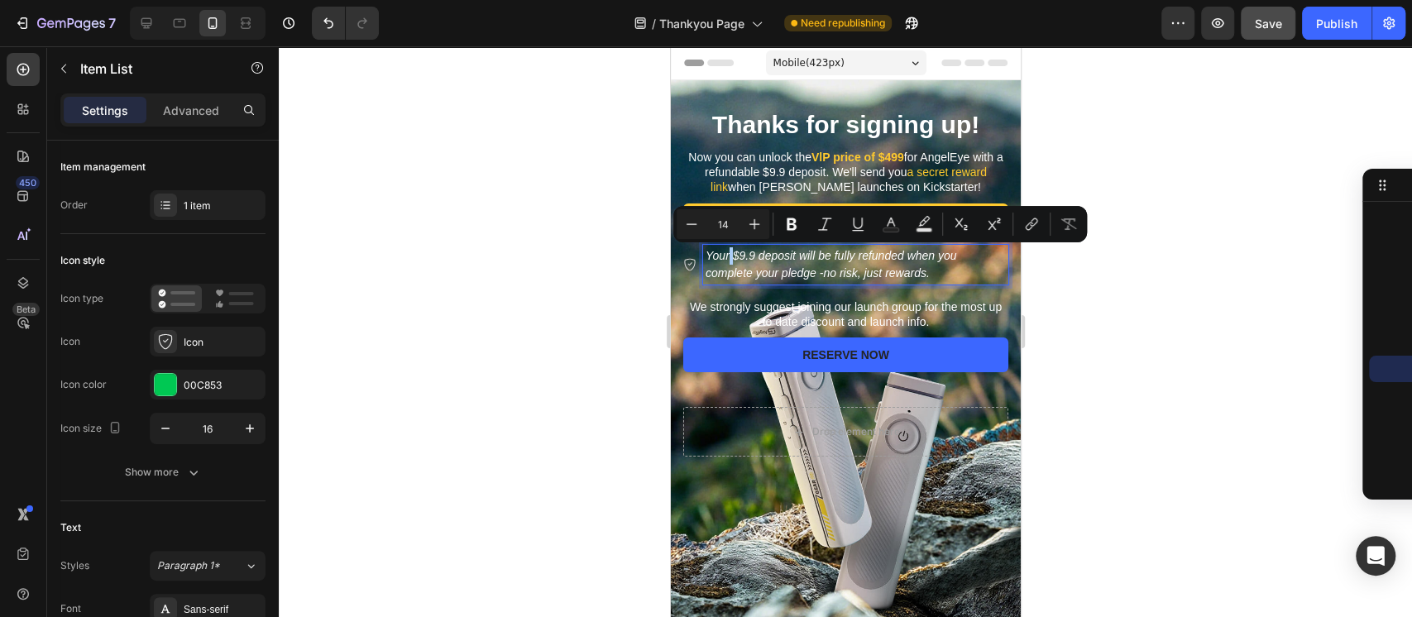
click at [542, 316] on div at bounding box center [845, 331] width 1133 height 571
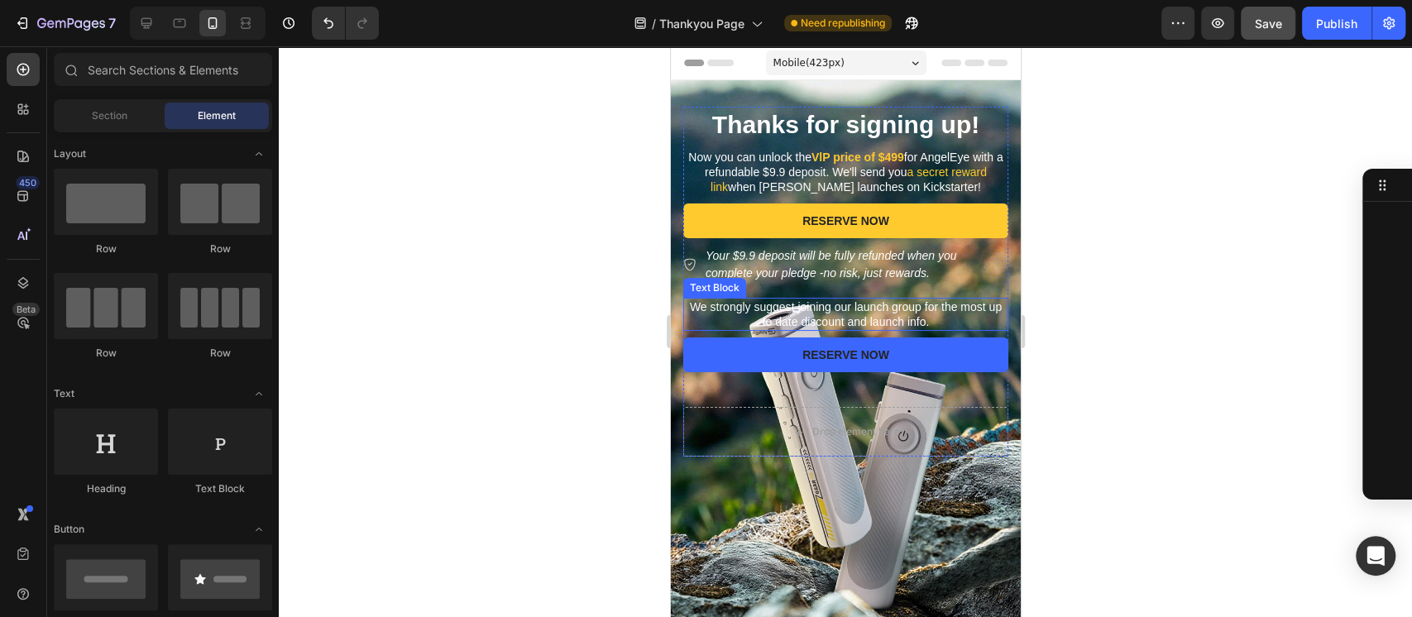
click at [767, 308] on p "We strongly suggest joining our launch group for the most up to date discount a…" at bounding box center [845, 314] width 322 height 30
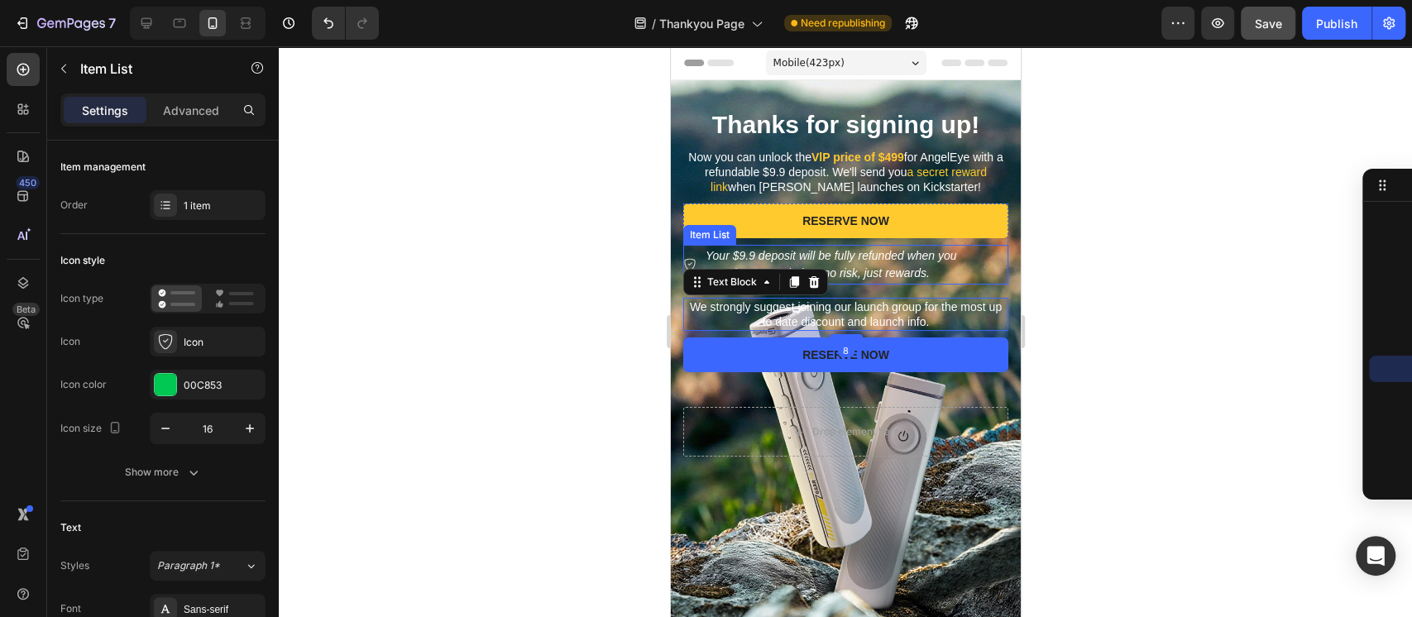
click at [785, 257] on p "Your $9.9 deposit will be fully refunded when you complete your pledge -no risk…" at bounding box center [855, 264] width 300 height 35
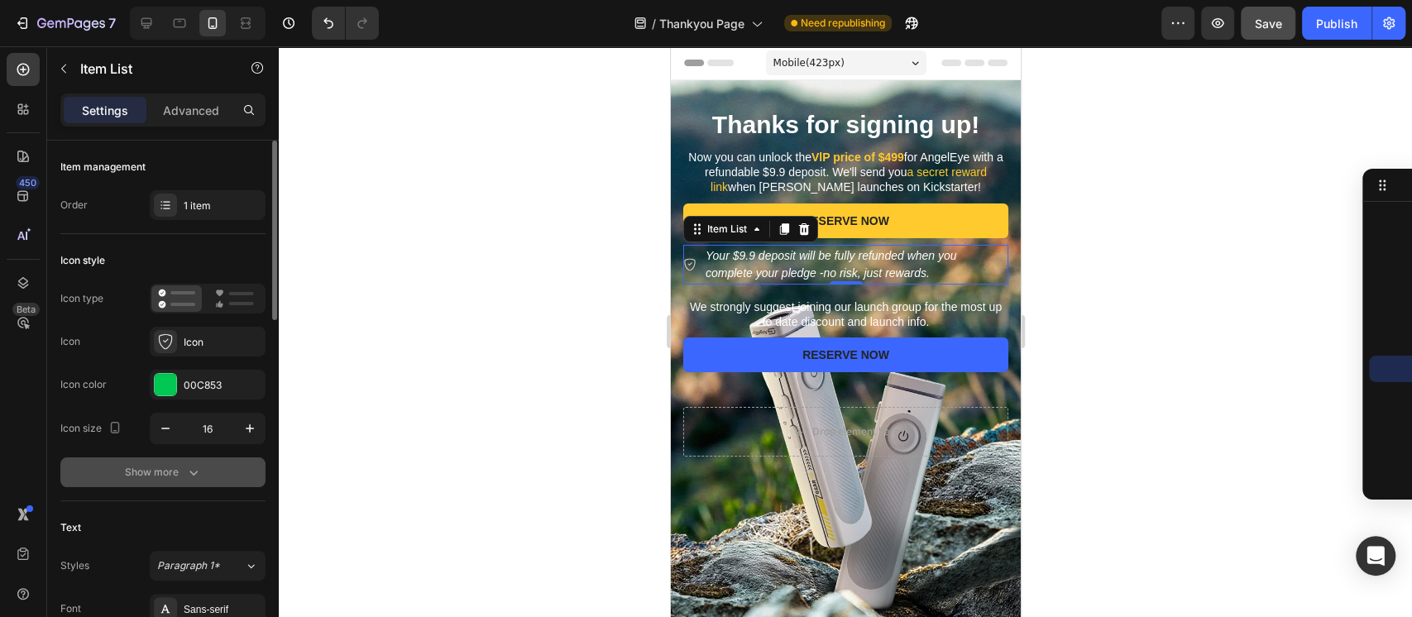
click at [185, 464] on icon "button" at bounding box center [193, 472] width 17 height 17
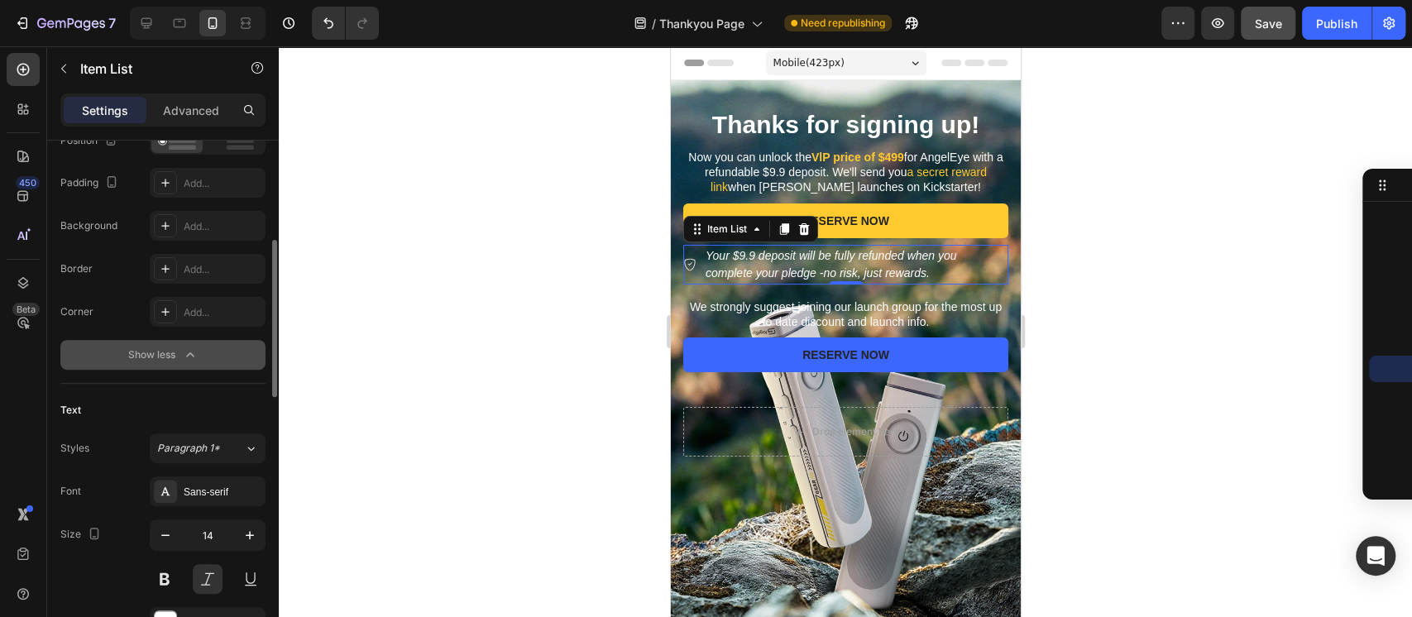
scroll to position [551, 0]
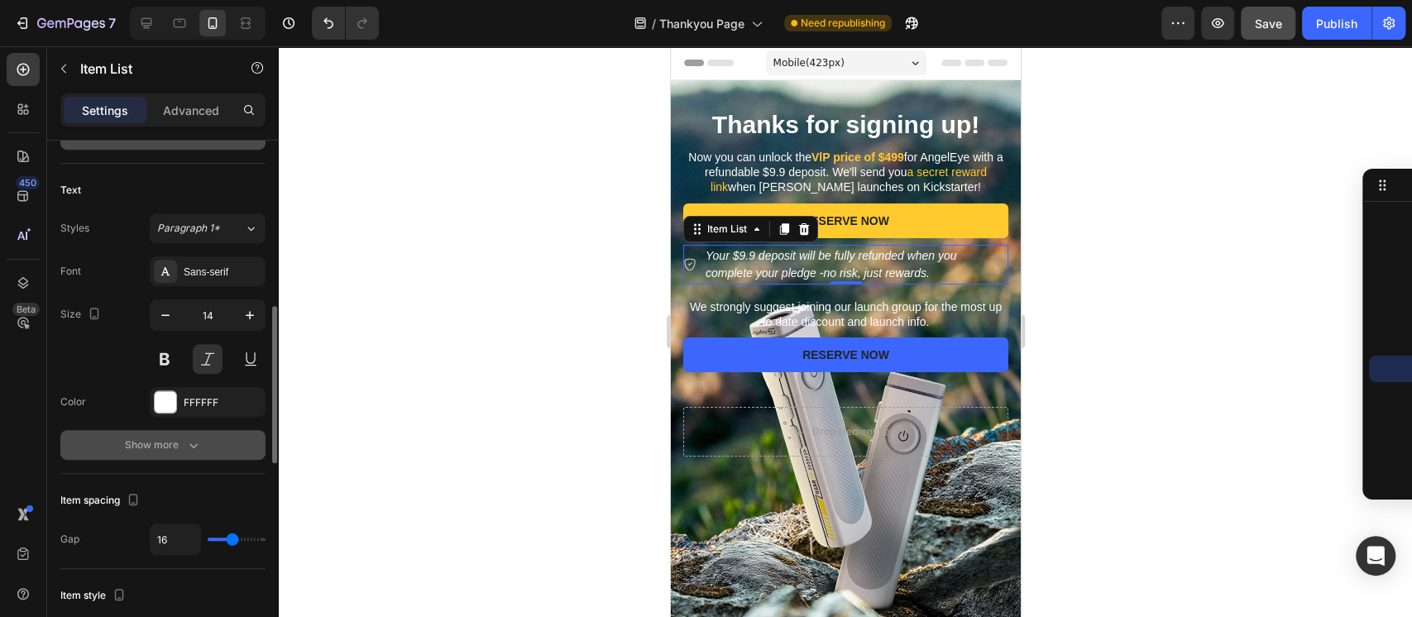
click at [175, 446] on div "Show more" at bounding box center [163, 445] width 77 height 17
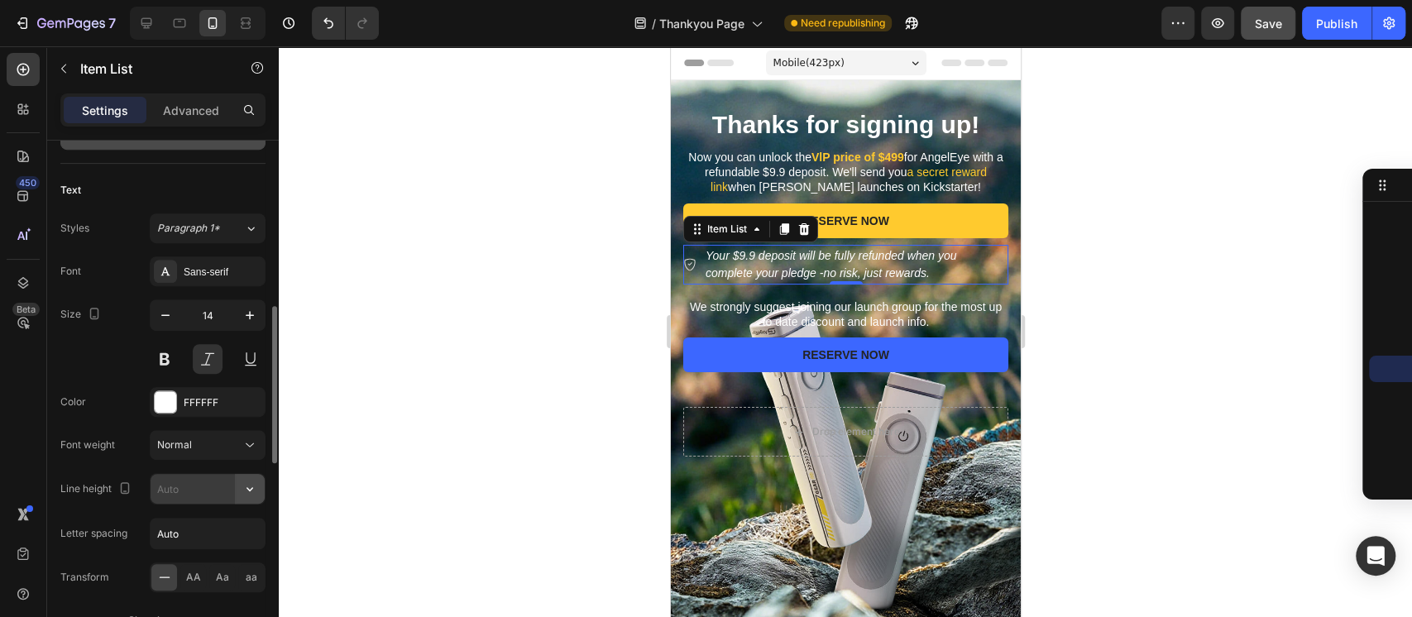
click at [253, 493] on icon "button" at bounding box center [249, 488] width 17 height 17
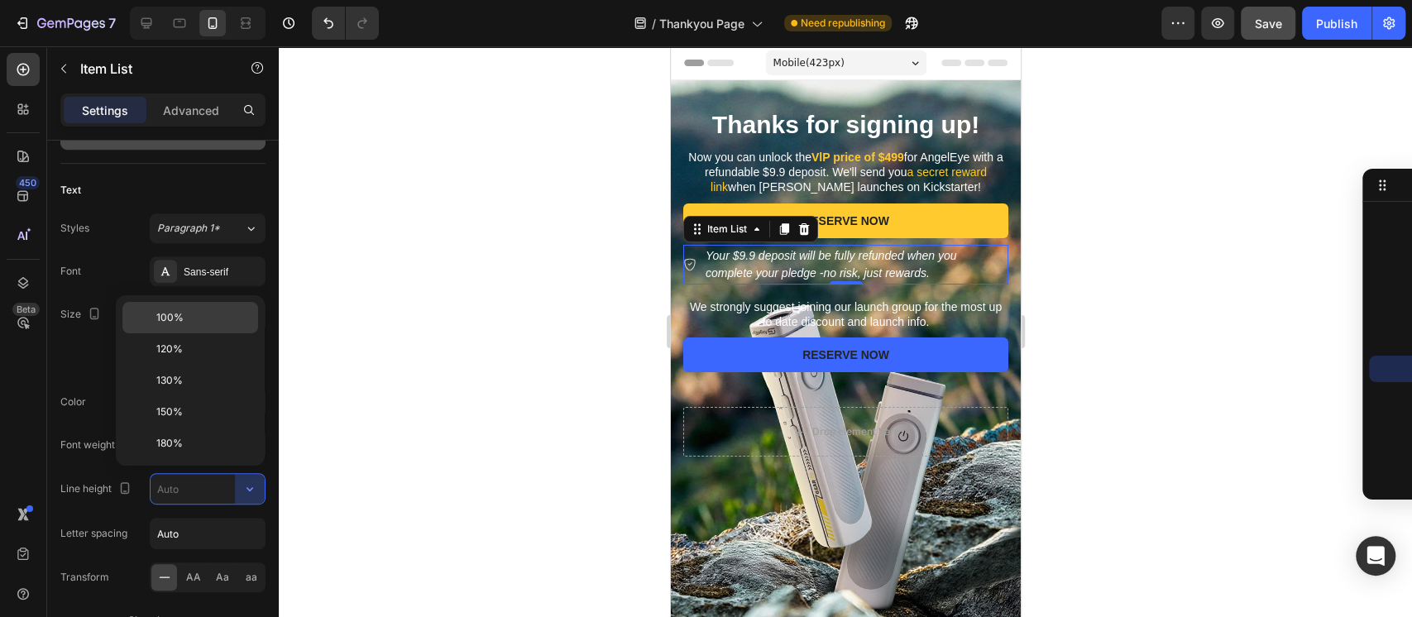
click at [213, 322] on p "100%" at bounding box center [203, 317] width 94 height 15
type input "100%"
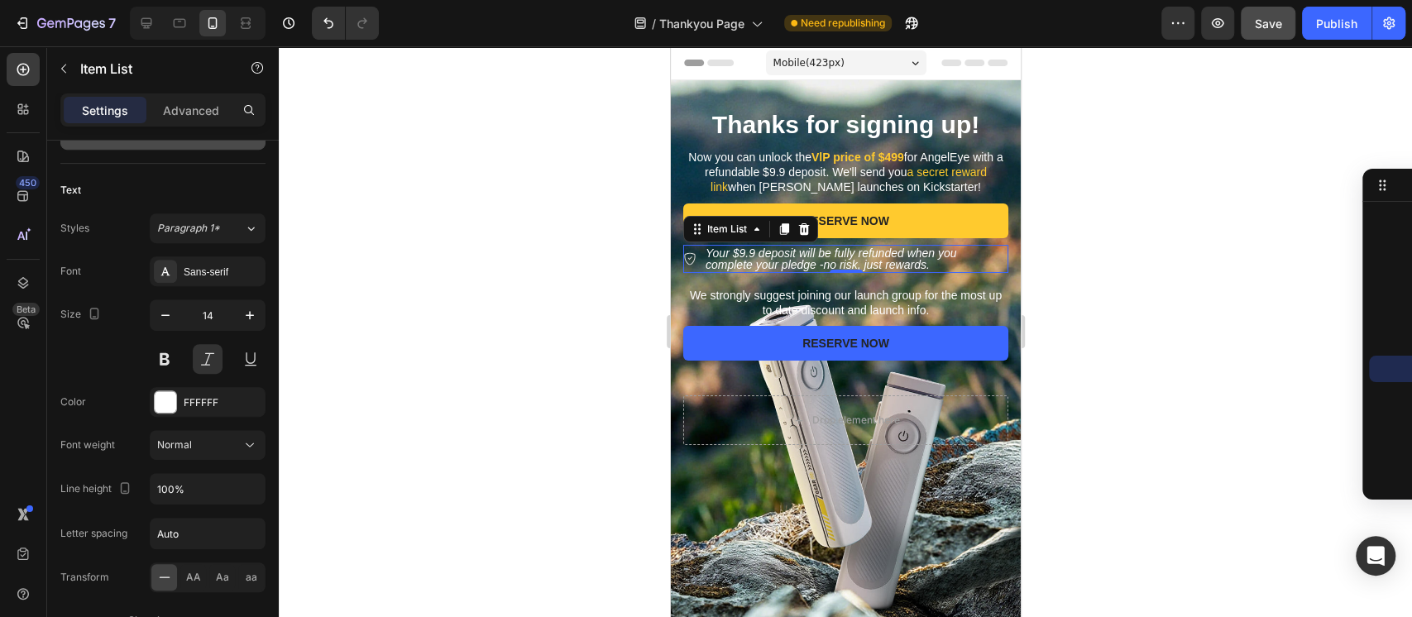
click at [536, 302] on div at bounding box center [845, 331] width 1133 height 571
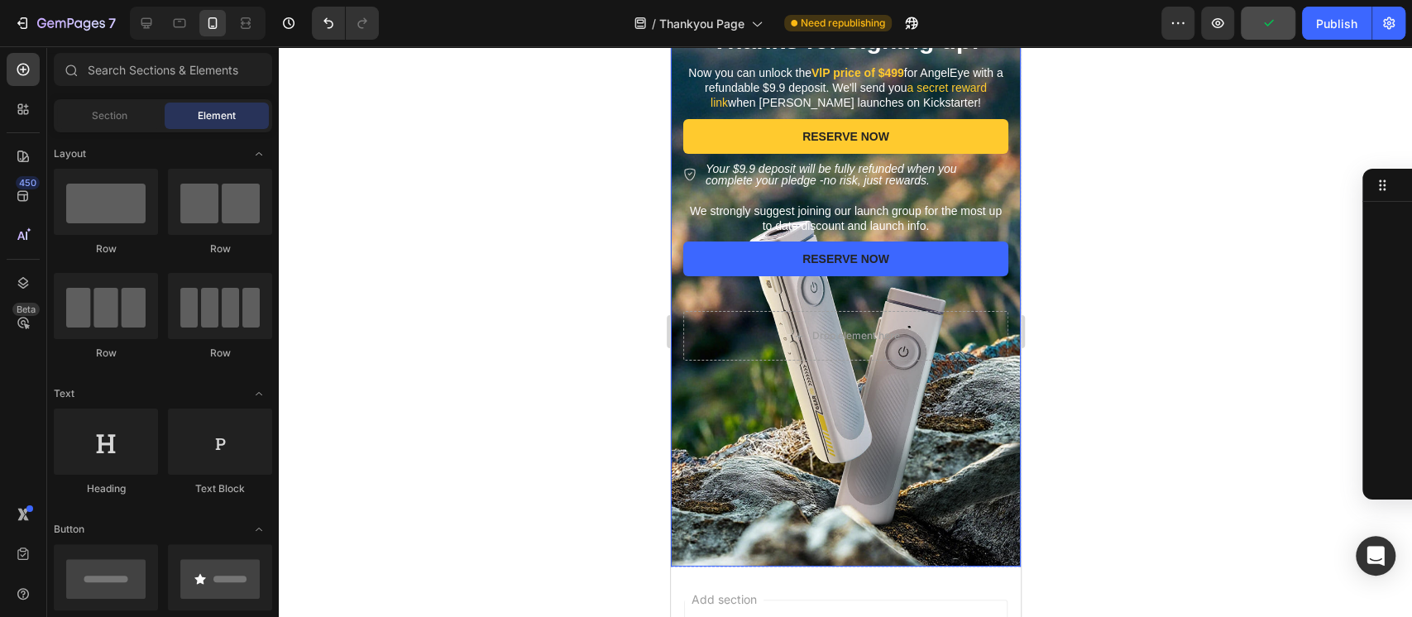
scroll to position [0, 0]
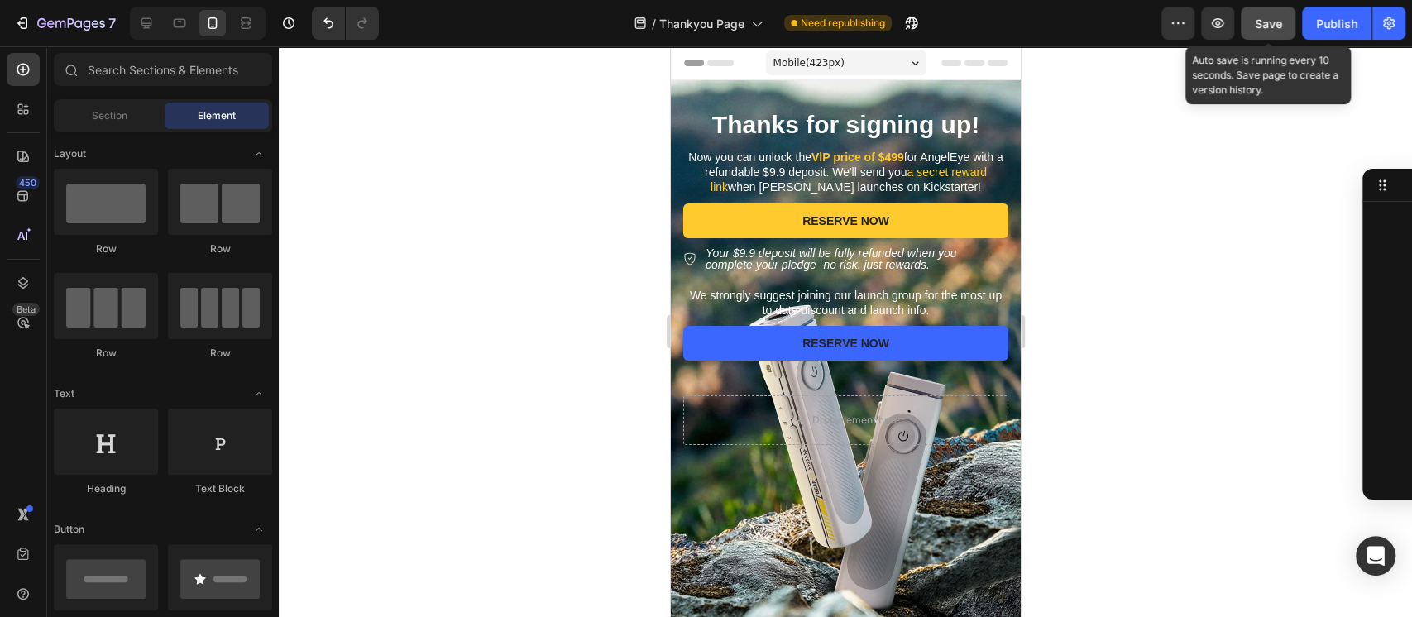
click at [1264, 19] on span "Save" at bounding box center [1267, 24] width 27 height 14
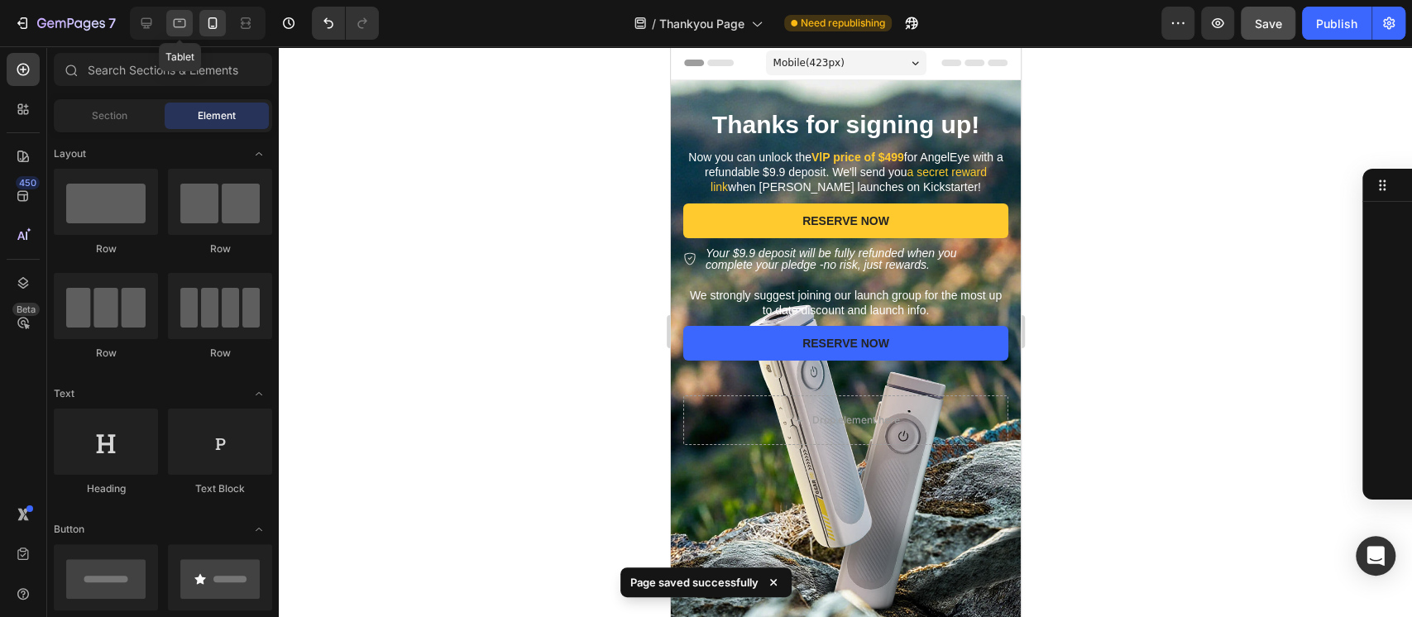
click at [181, 22] on icon at bounding box center [179, 23] width 17 height 17
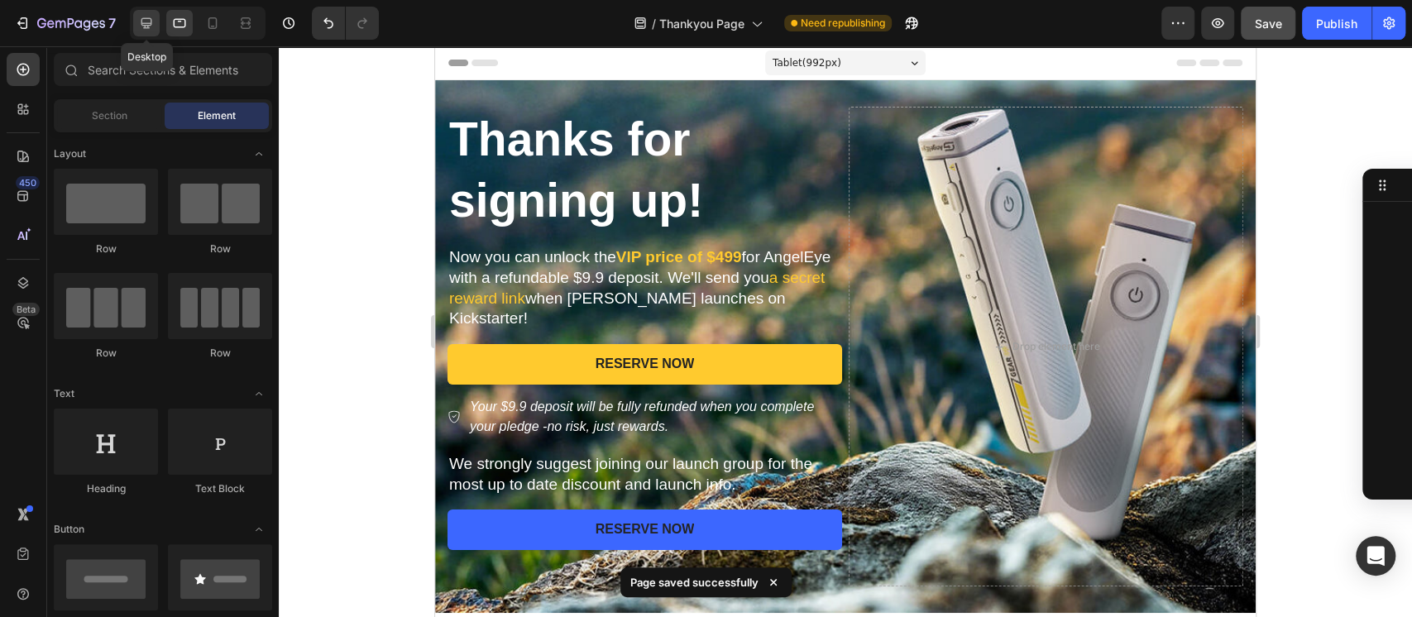
click at [142, 25] on icon at bounding box center [146, 23] width 11 height 11
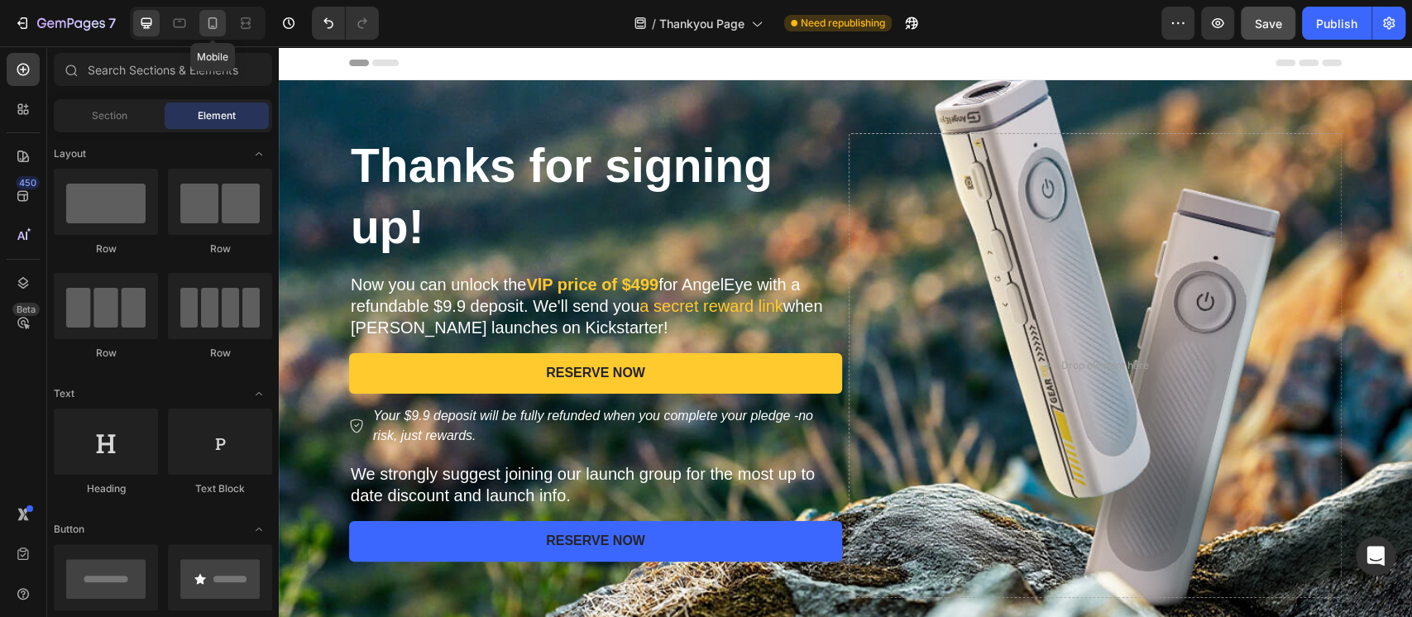
click at [217, 22] on icon at bounding box center [212, 23] width 17 height 17
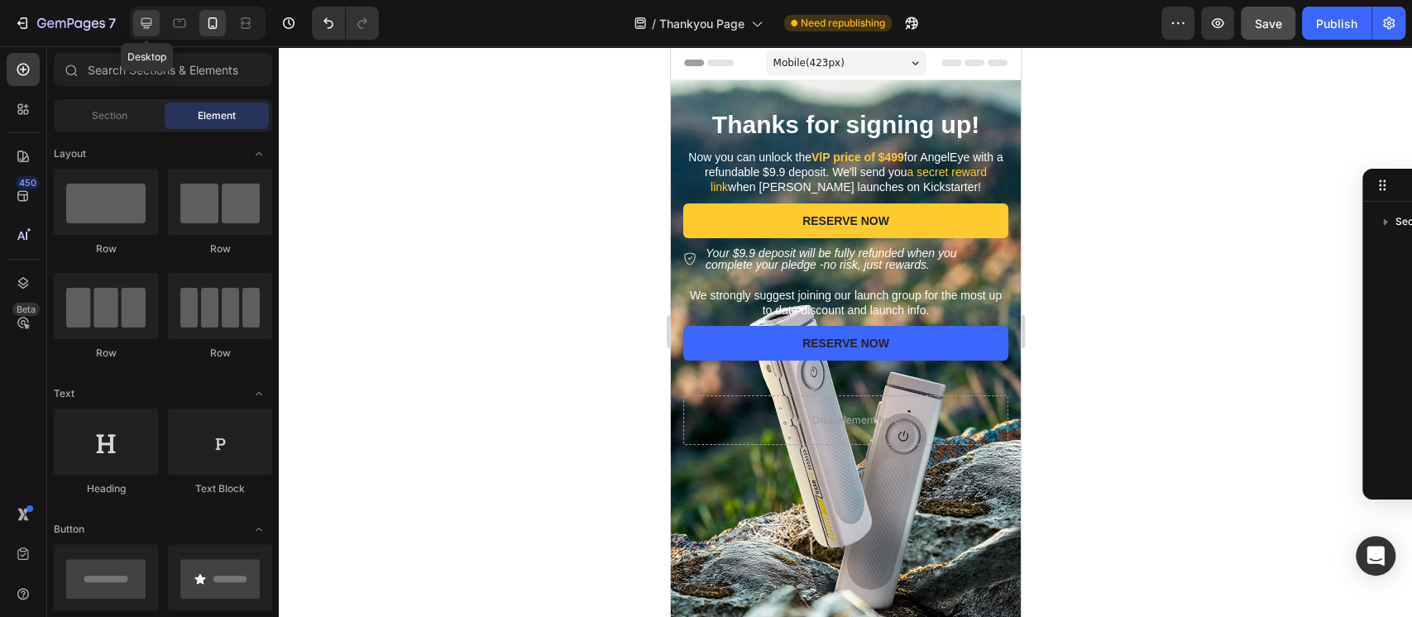
click at [159, 26] on div at bounding box center [146, 23] width 26 height 26
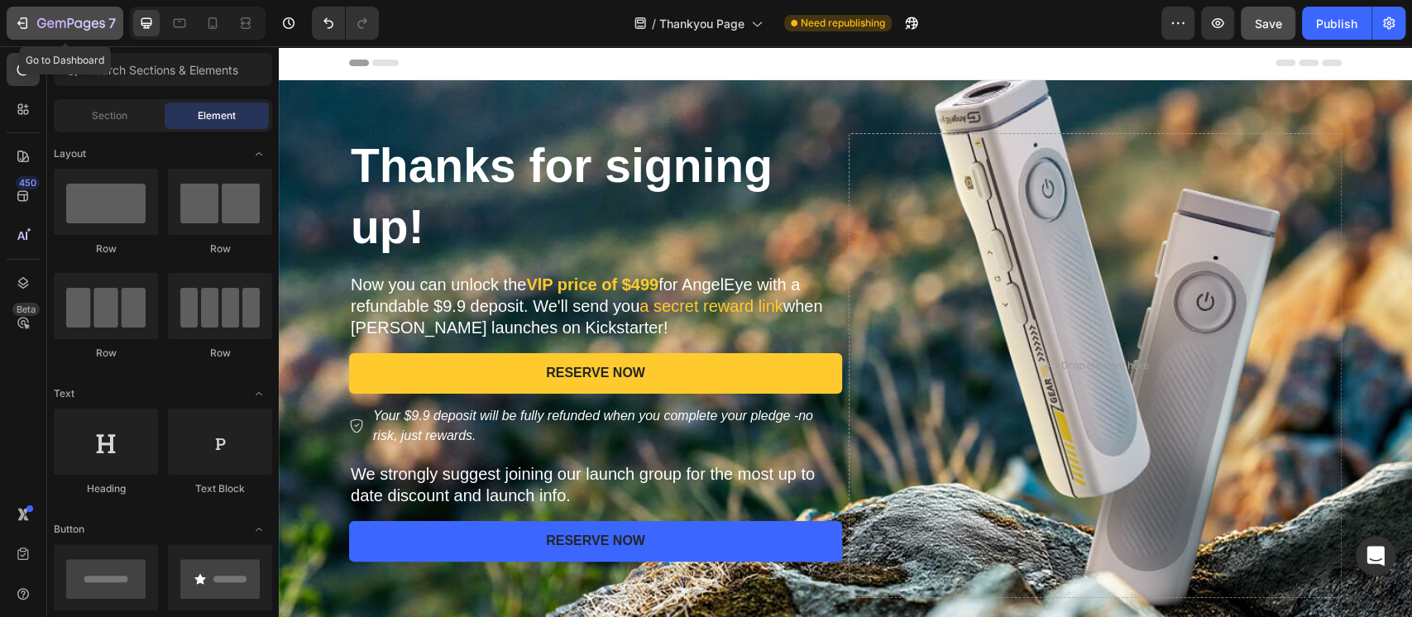
click at [33, 13] on div "7" at bounding box center [65, 23] width 102 height 20
